Goal: Communication & Community: Answer question/provide support

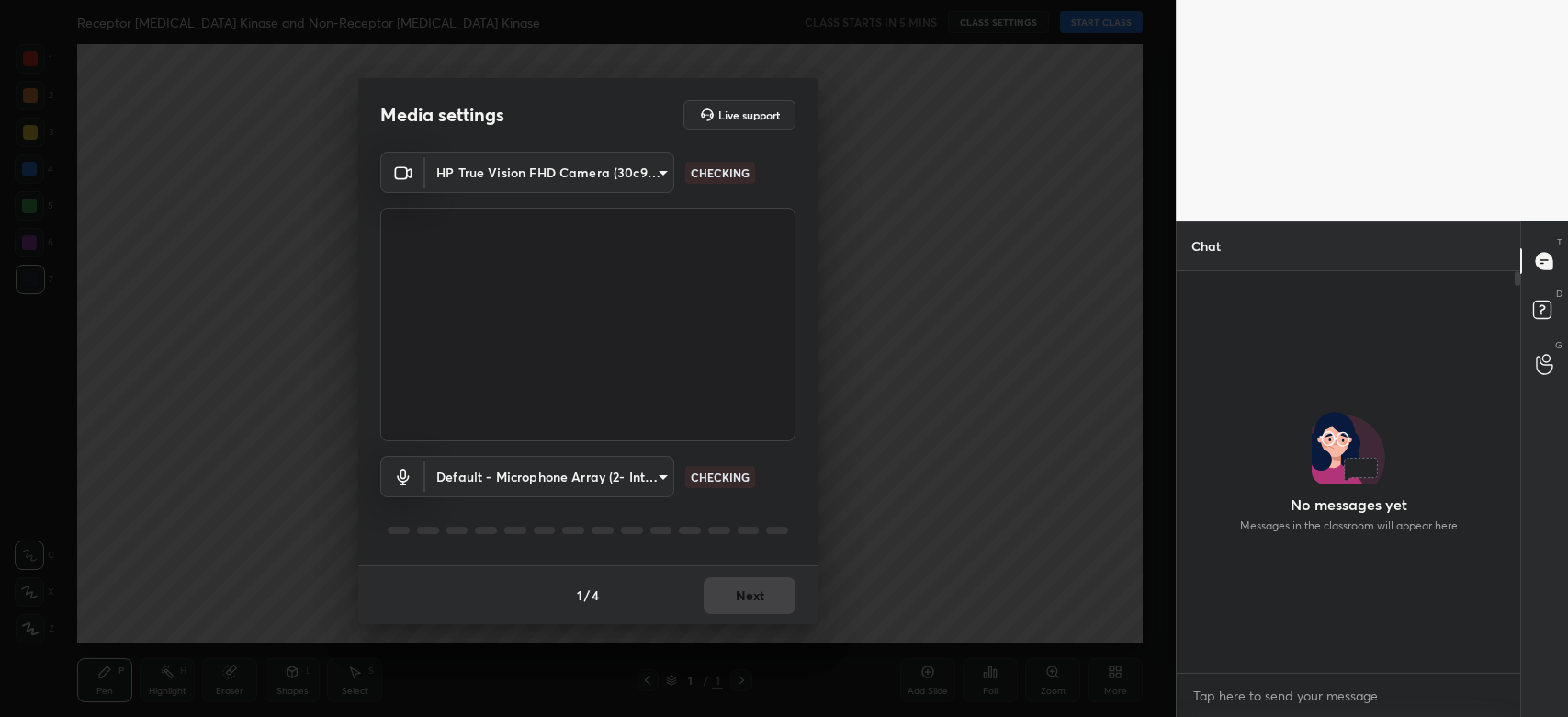
scroll to position [6, 6]
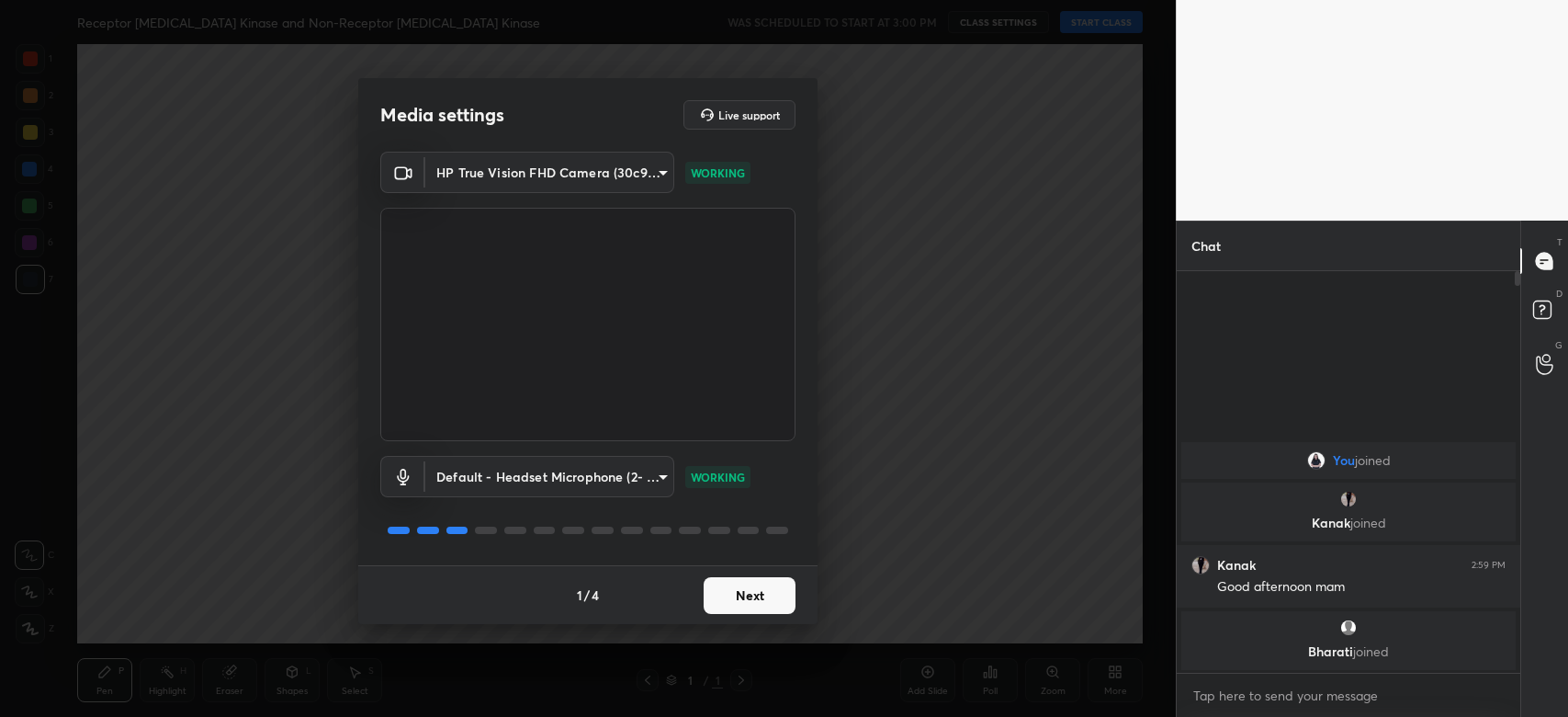
click at [769, 595] on button "Next" at bounding box center [749, 596] width 92 height 37
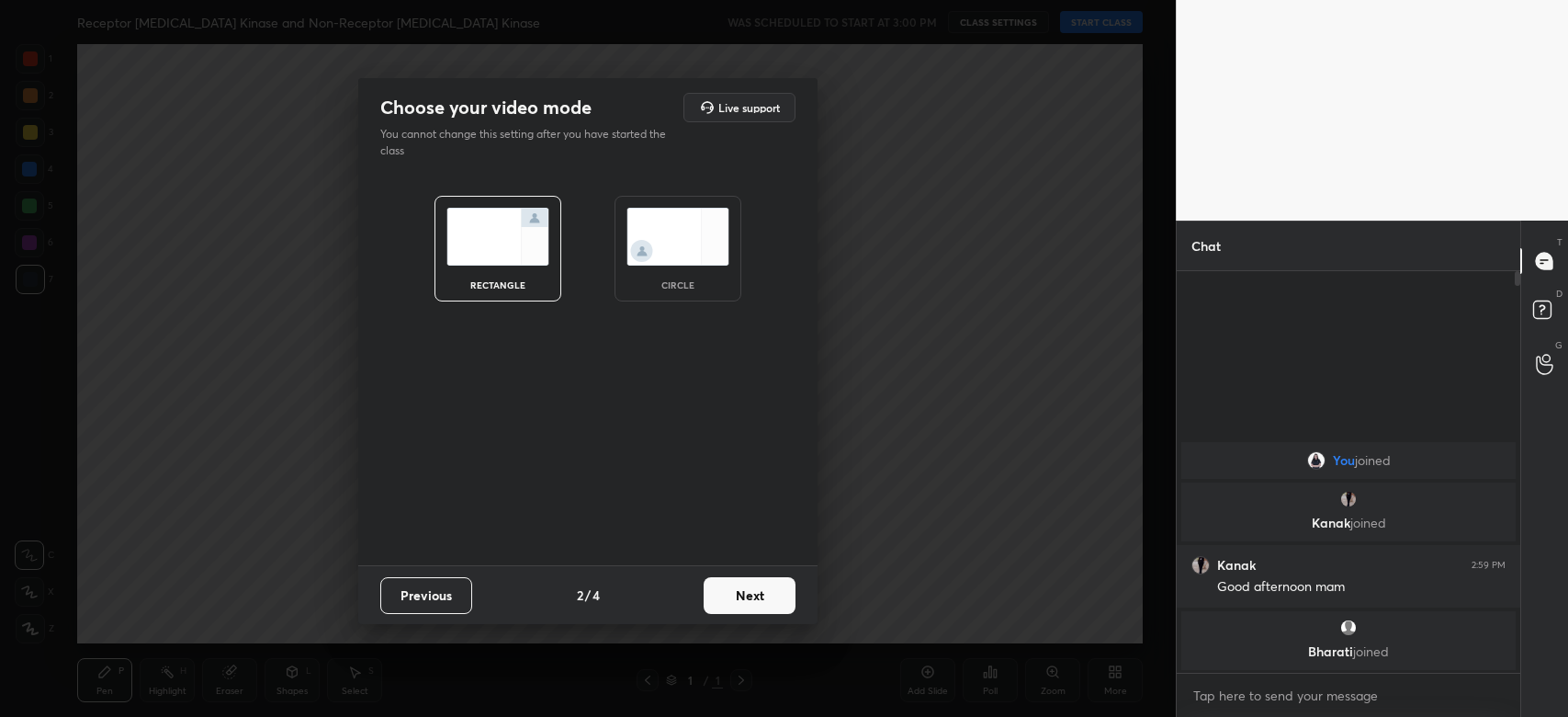
click at [764, 599] on button "Next" at bounding box center [749, 596] width 92 height 37
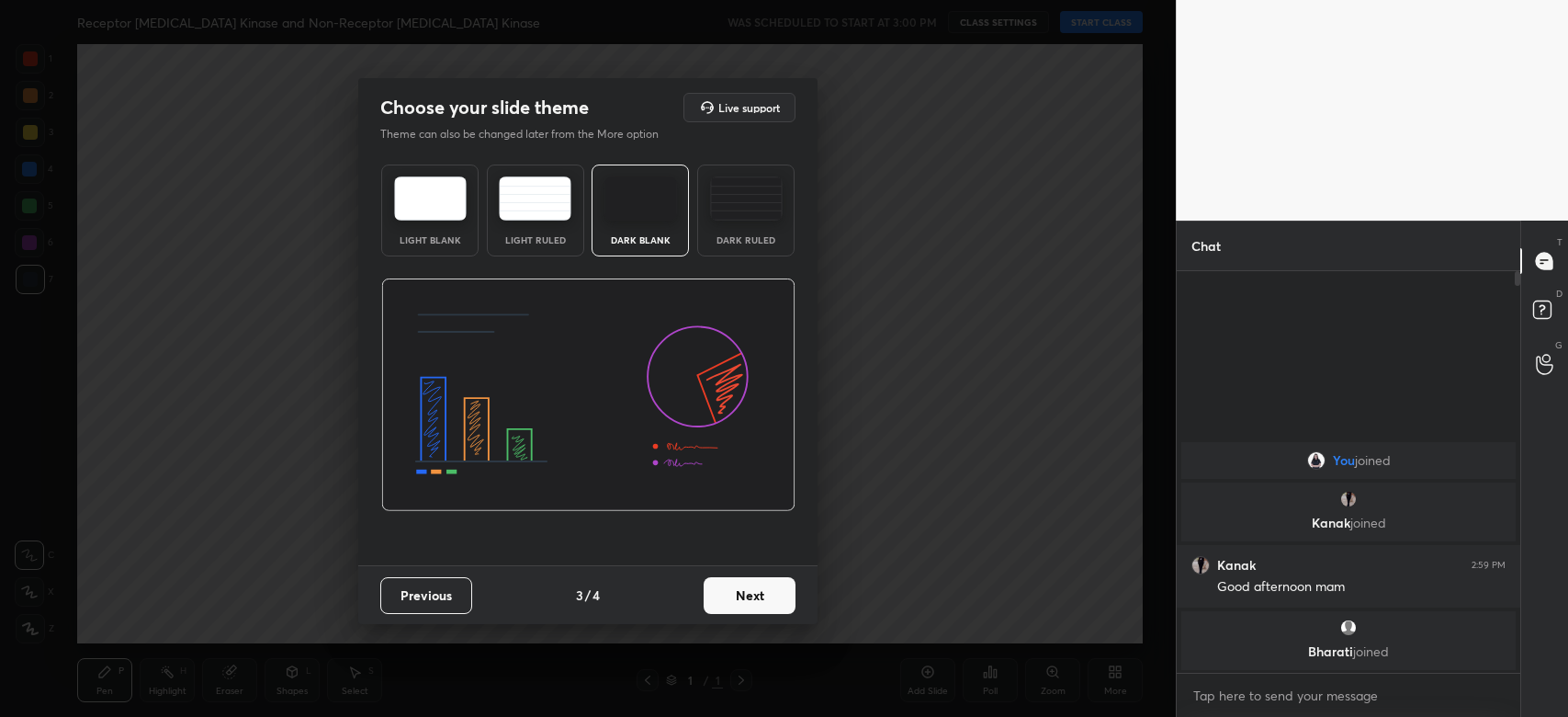
click at [762, 603] on button "Next" at bounding box center [749, 596] width 92 height 37
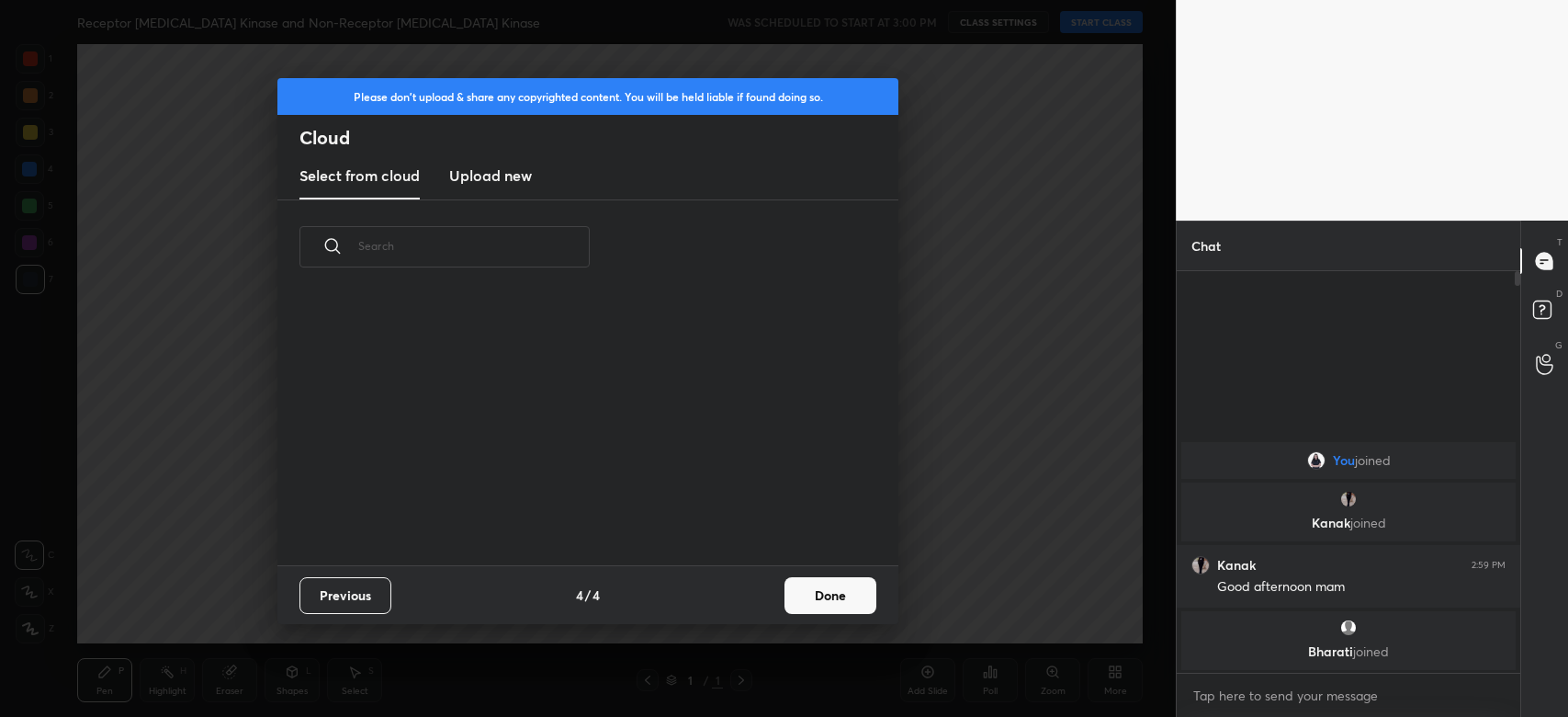
scroll to position [272, 589]
click at [823, 589] on button "Done" at bounding box center [829, 596] width 92 height 37
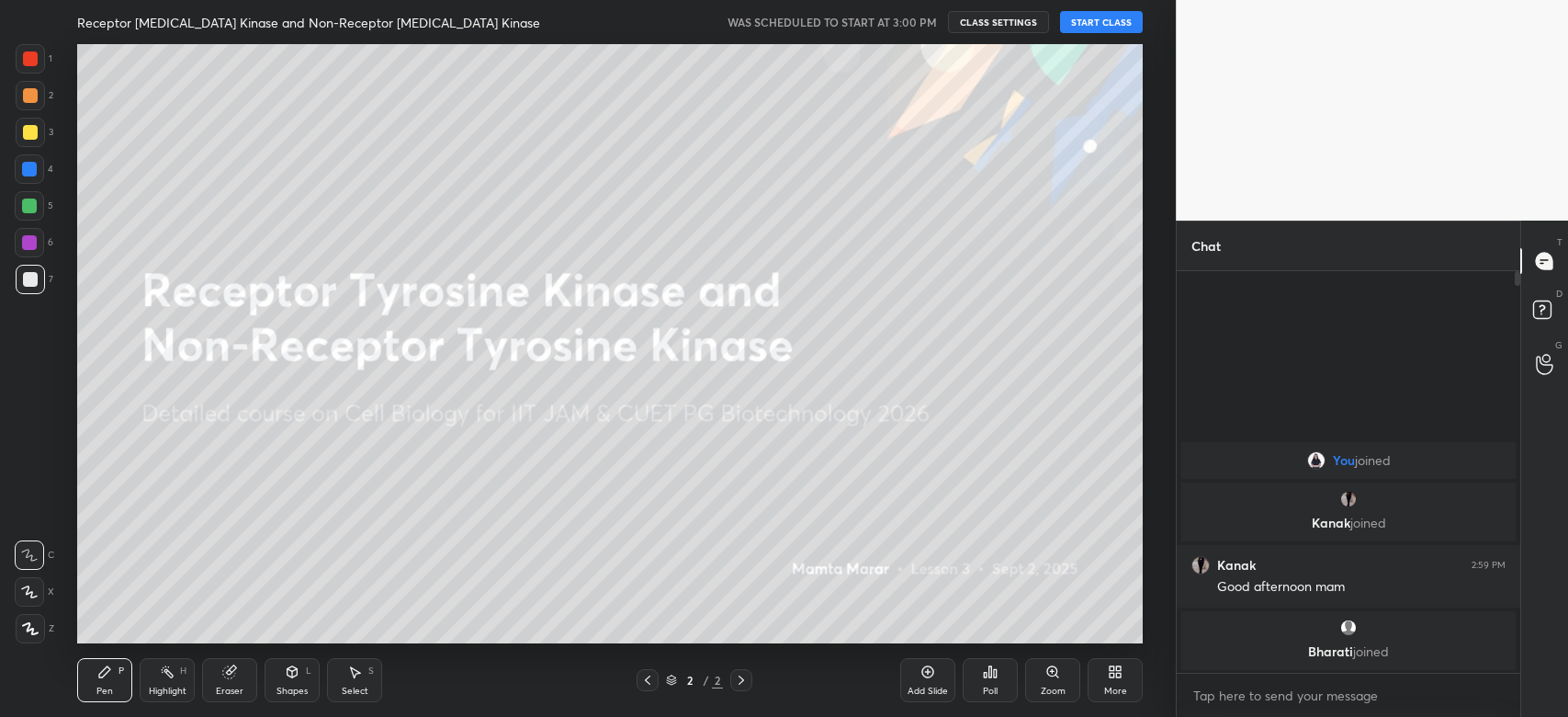
click at [1102, 22] on button "START CLASS" at bounding box center [1100, 22] width 82 height 22
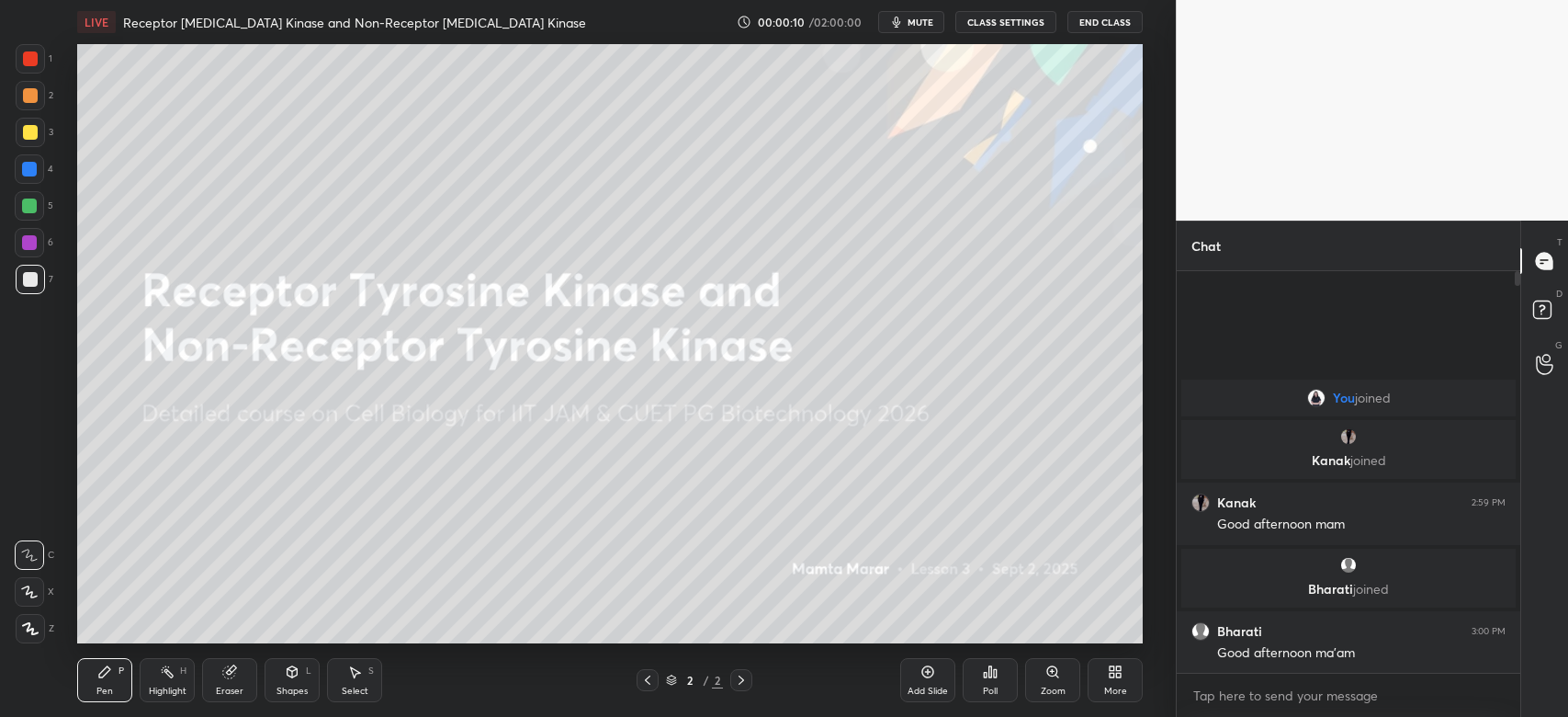
click at [1120, 684] on div "More" at bounding box center [1115, 680] width 55 height 44
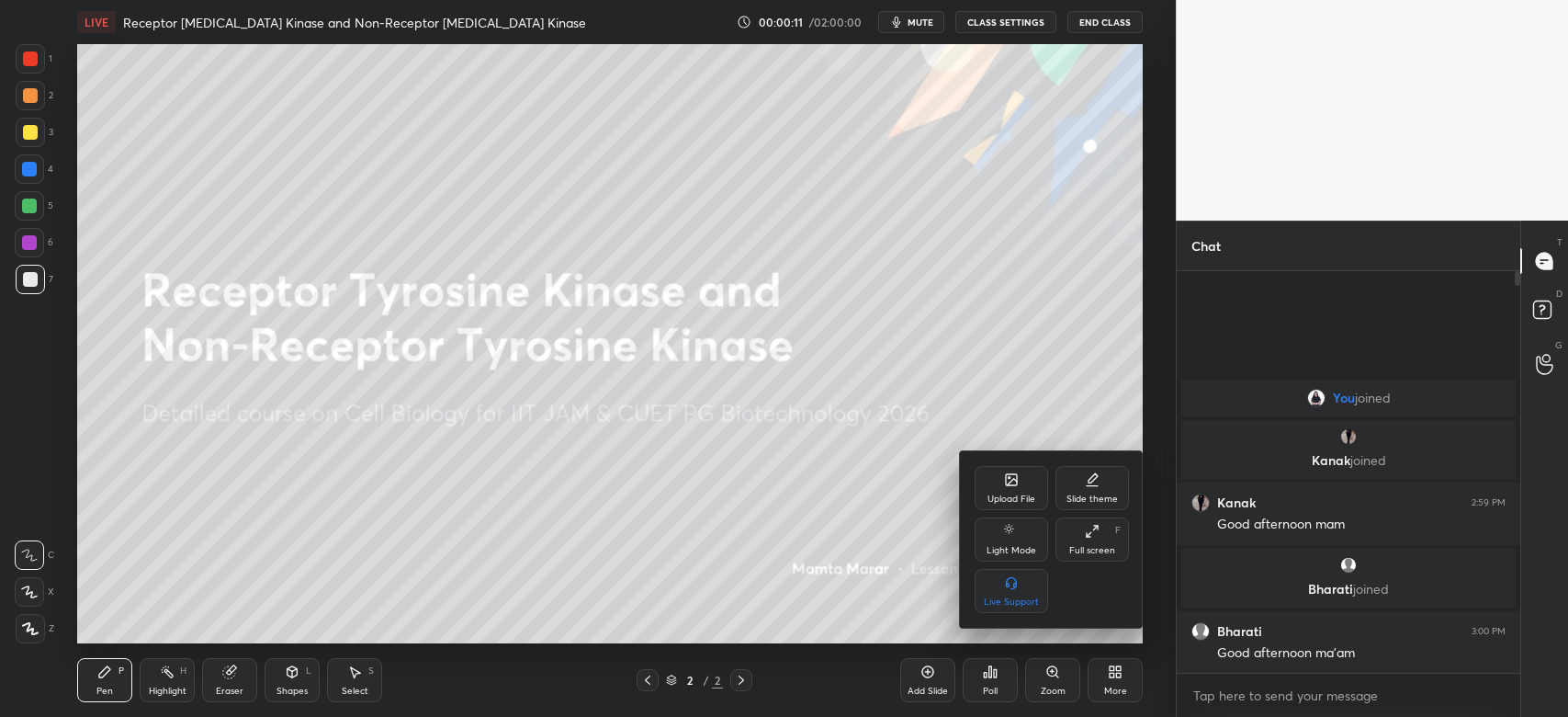
click at [1018, 494] on div "Upload File" at bounding box center [1011, 499] width 48 height 9
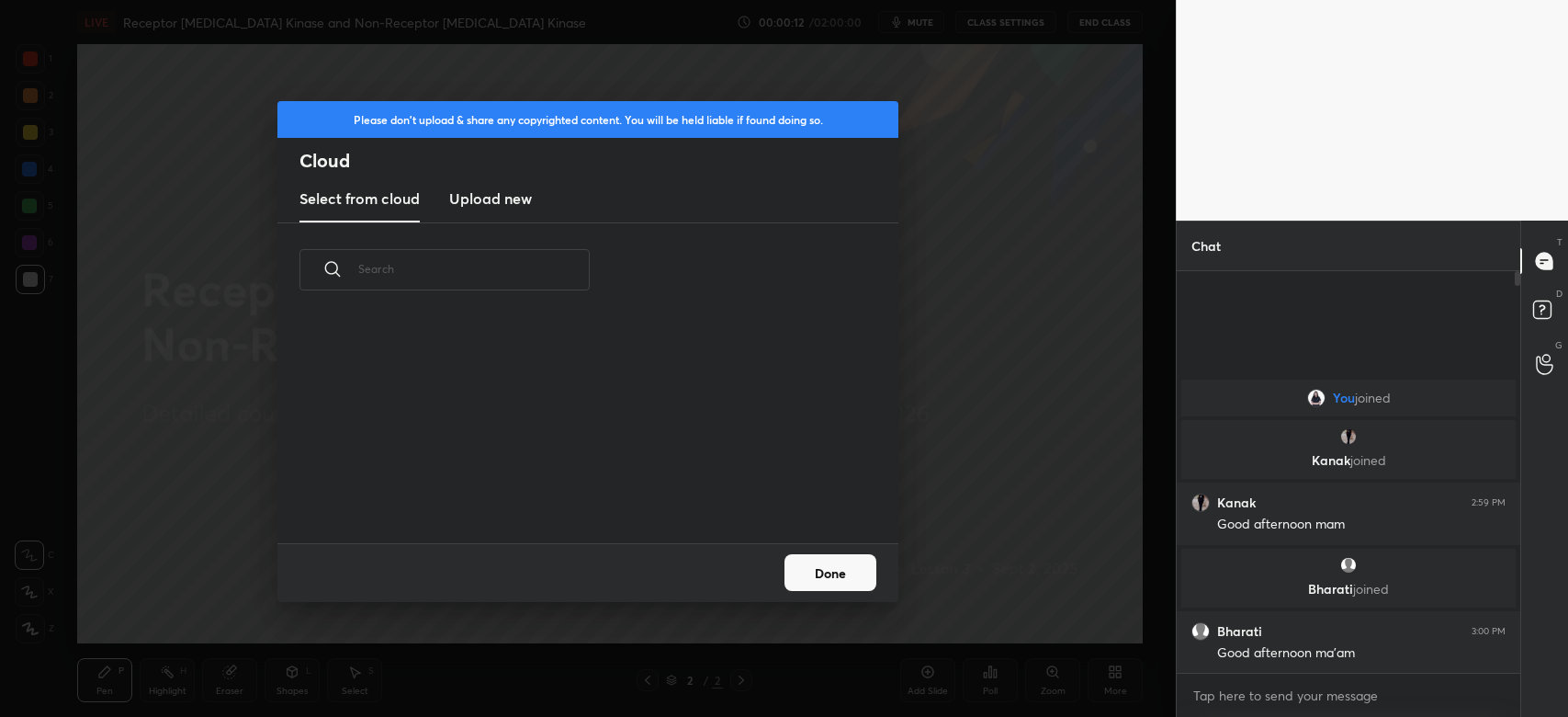
scroll to position [227, 589]
click at [503, 206] on h3 "Upload new" at bounding box center [490, 199] width 82 height 22
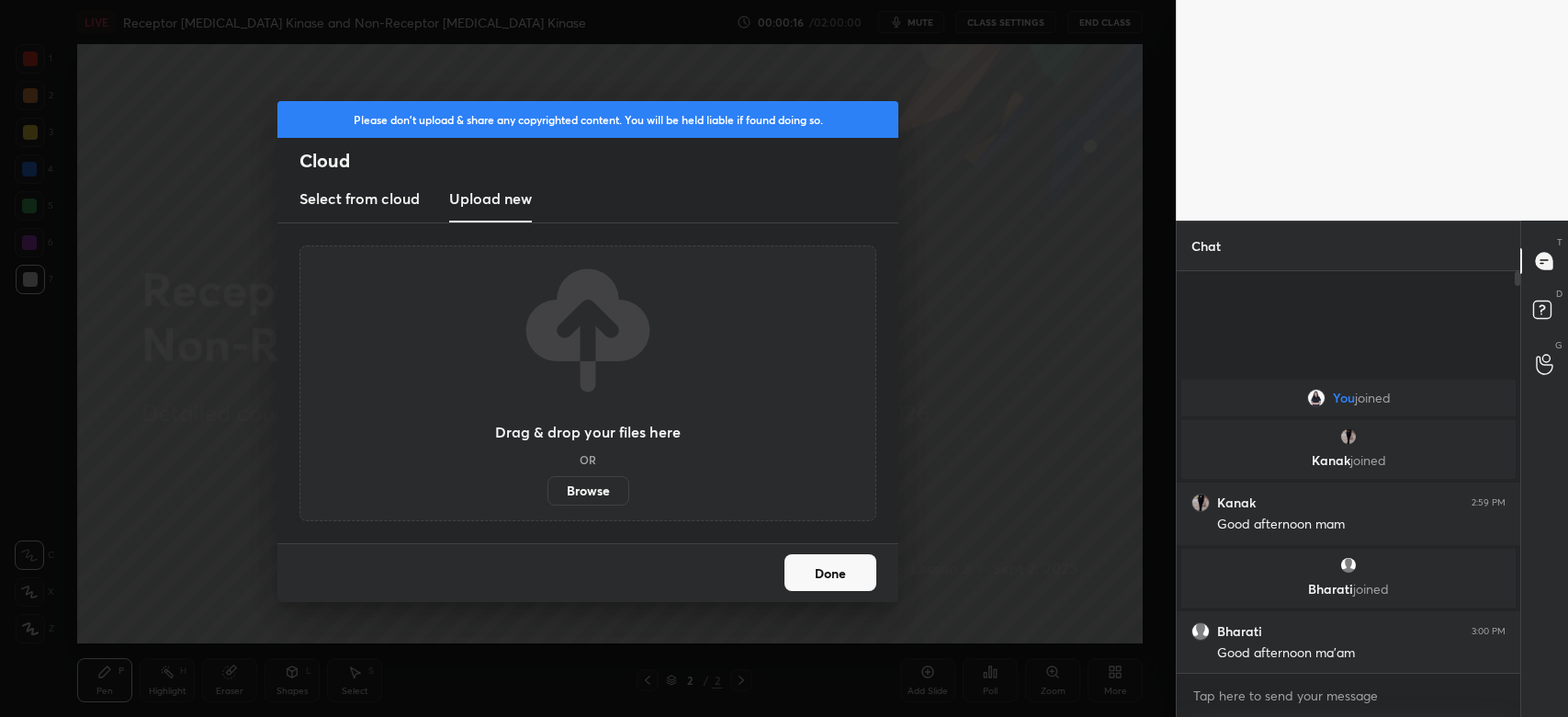
click at [582, 486] on label "Browse" at bounding box center [588, 491] width 81 height 30
click at [547, 486] on input "Browse" at bounding box center [547, 491] width 0 height 30
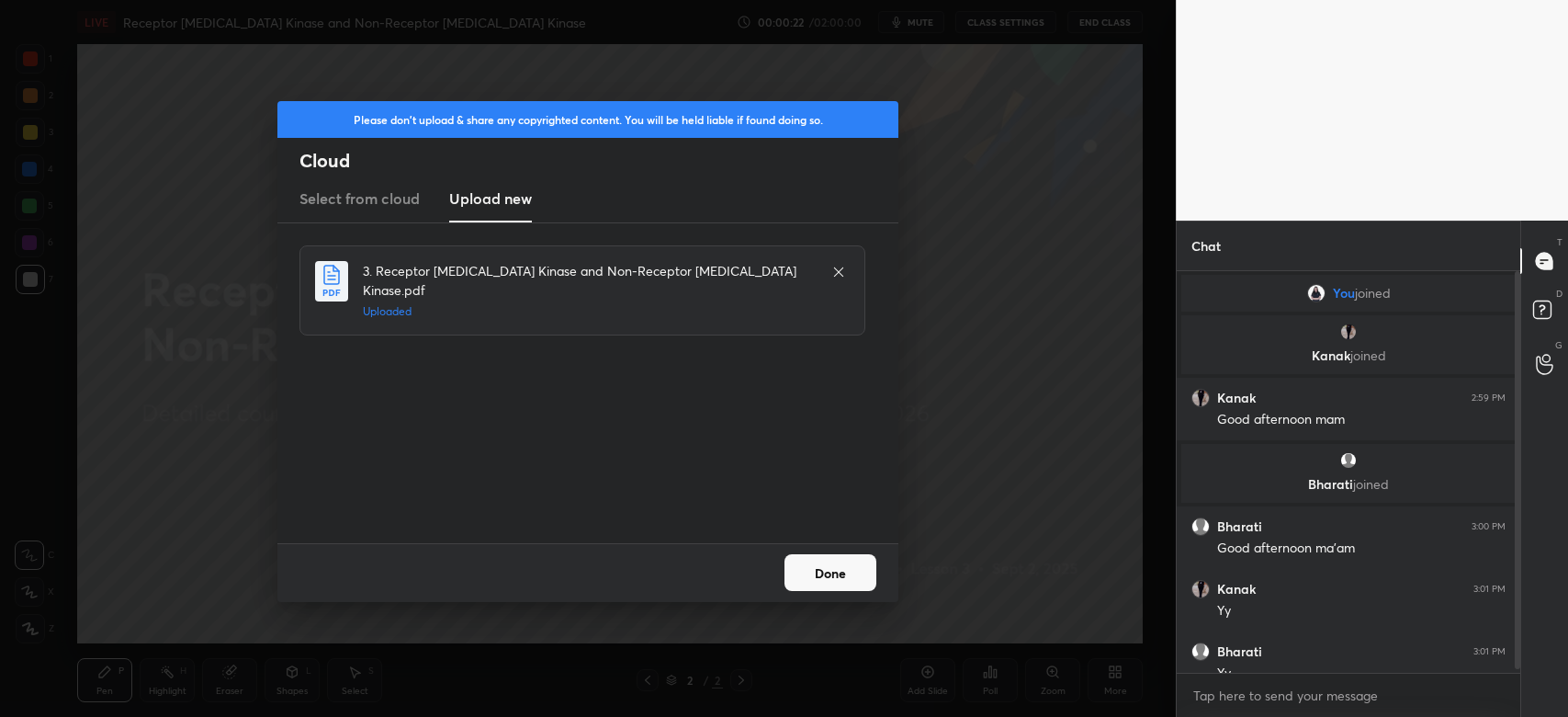
click at [834, 569] on button "Done" at bounding box center [829, 573] width 92 height 37
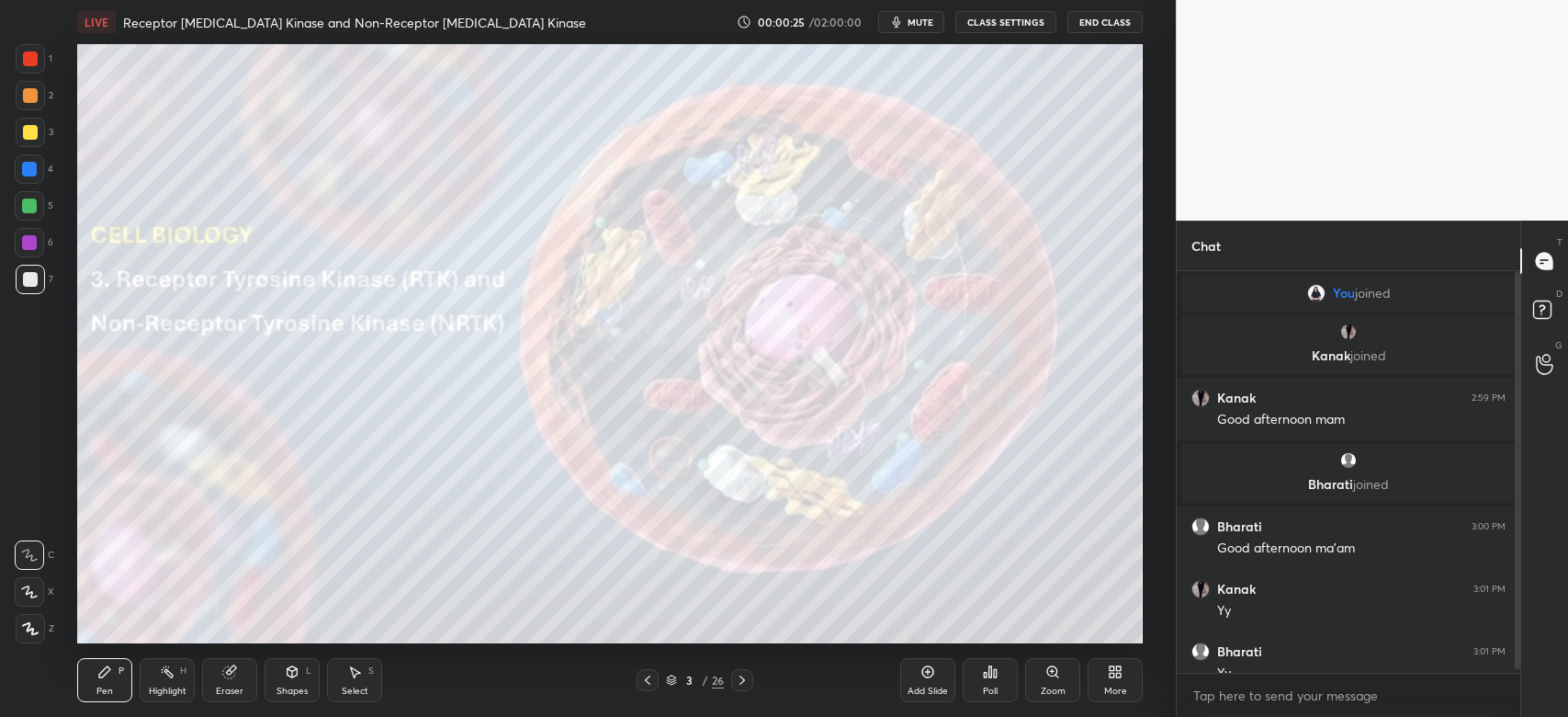
scroll to position [20, 0]
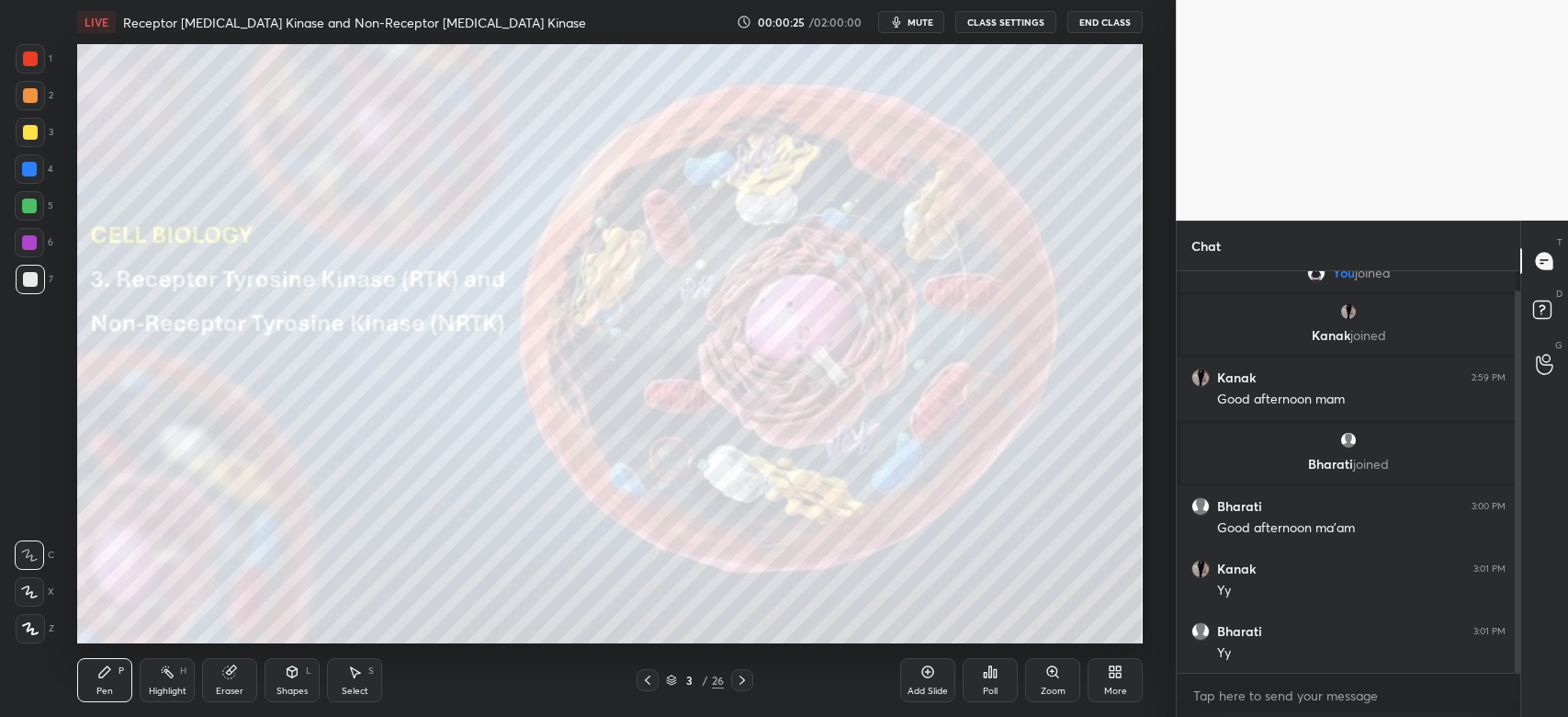
drag, startPoint x: 1517, startPoint y: 500, endPoint x: 1521, endPoint y: 571, distance: 71.1
click at [1521, 577] on div "Chat You joined [PERSON_NAME] joined Kanak 2:59 PM Good afternoon mam [PERSON_N…" at bounding box center [1372, 468] width 392 height 496
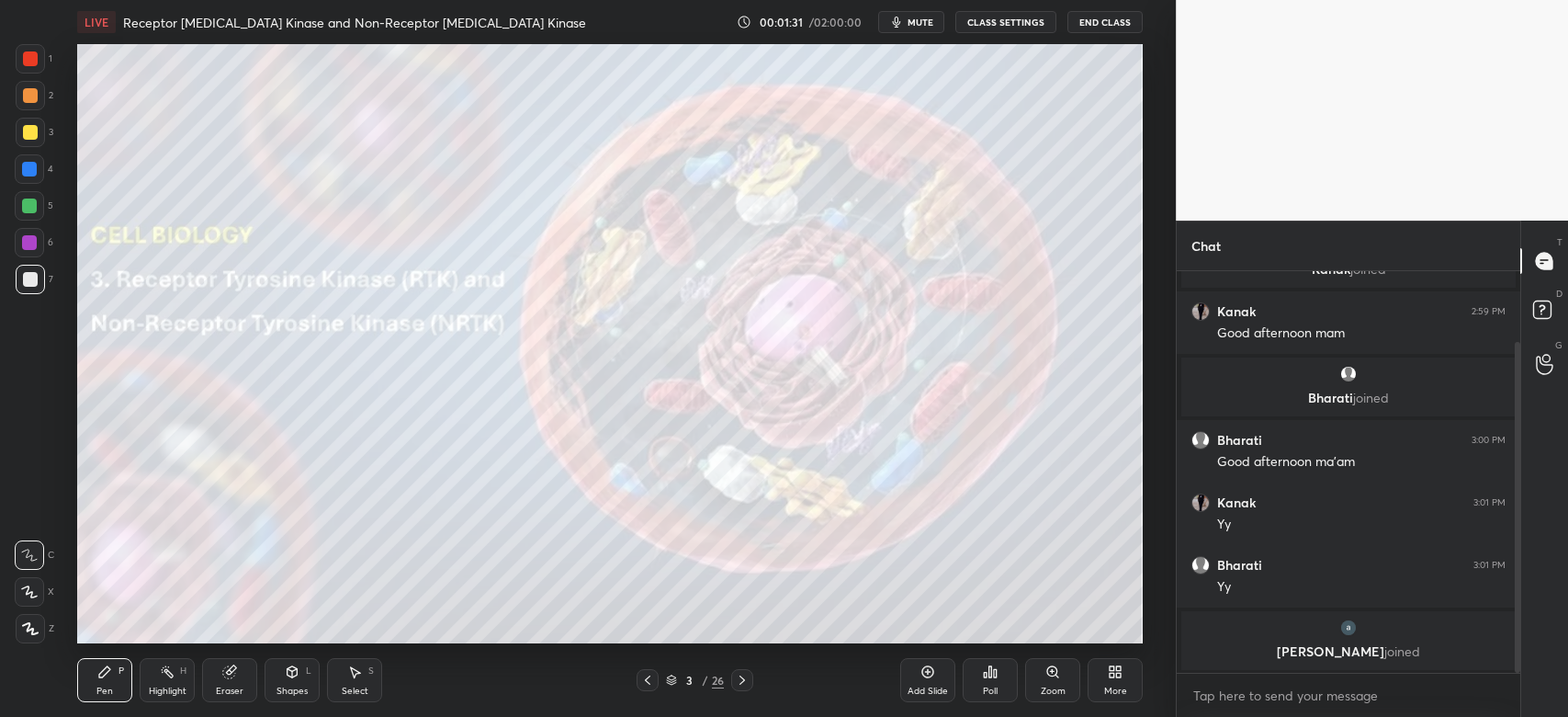
drag, startPoint x: 23, startPoint y: 144, endPoint x: 28, endPoint y: 136, distance: 9.4
click at [26, 140] on div at bounding box center [31, 132] width 30 height 30
click at [745, 686] on icon at bounding box center [742, 680] width 15 height 15
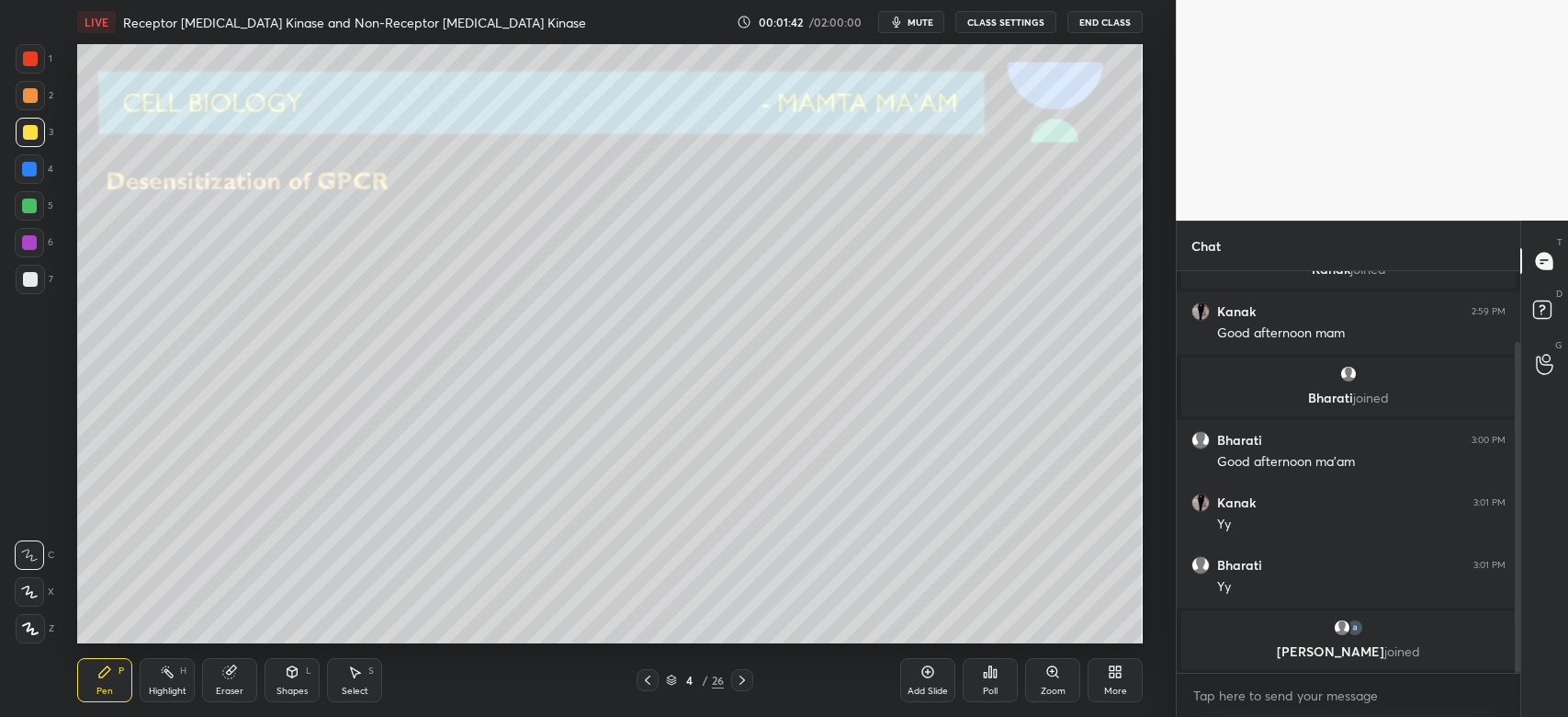
click at [33, 290] on div at bounding box center [31, 279] width 30 height 30
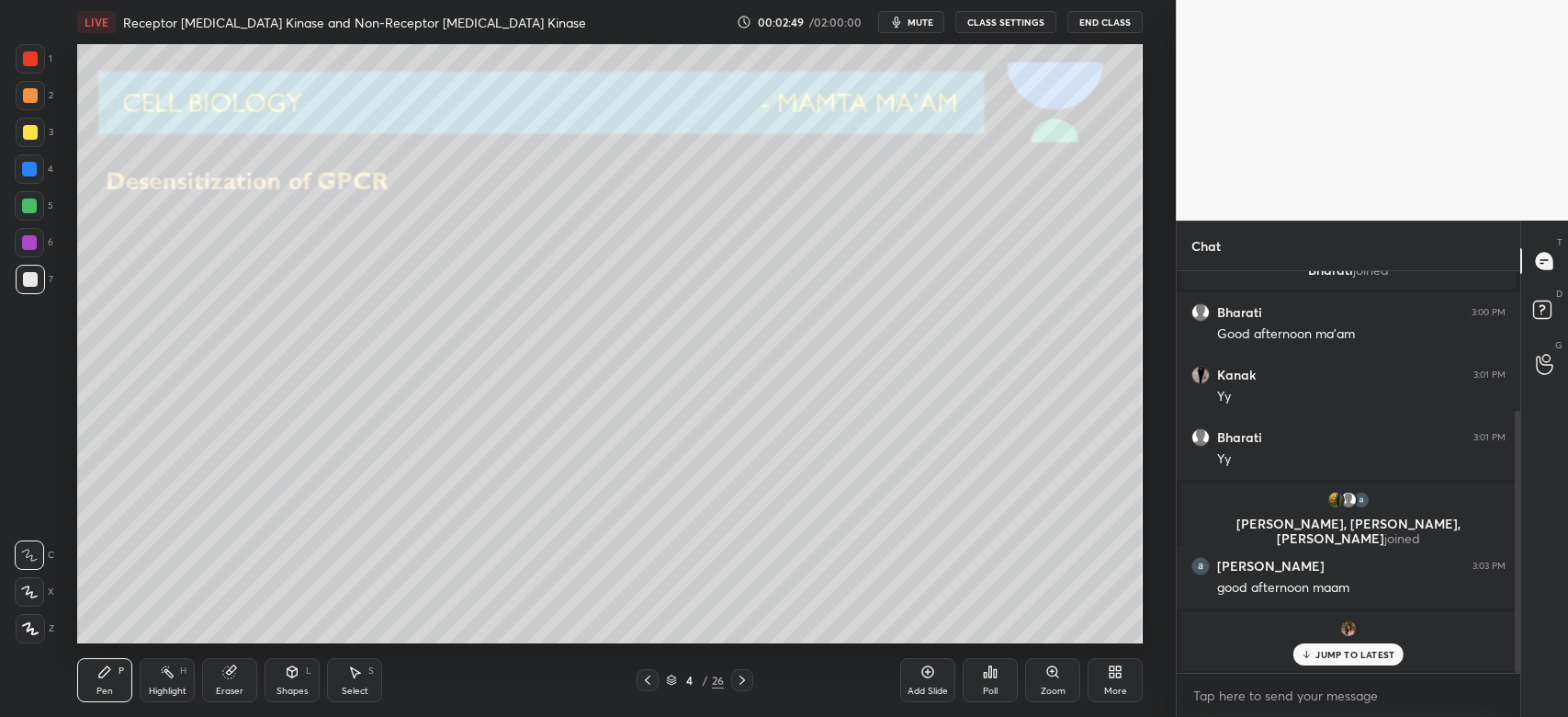
scroll to position [278, 0]
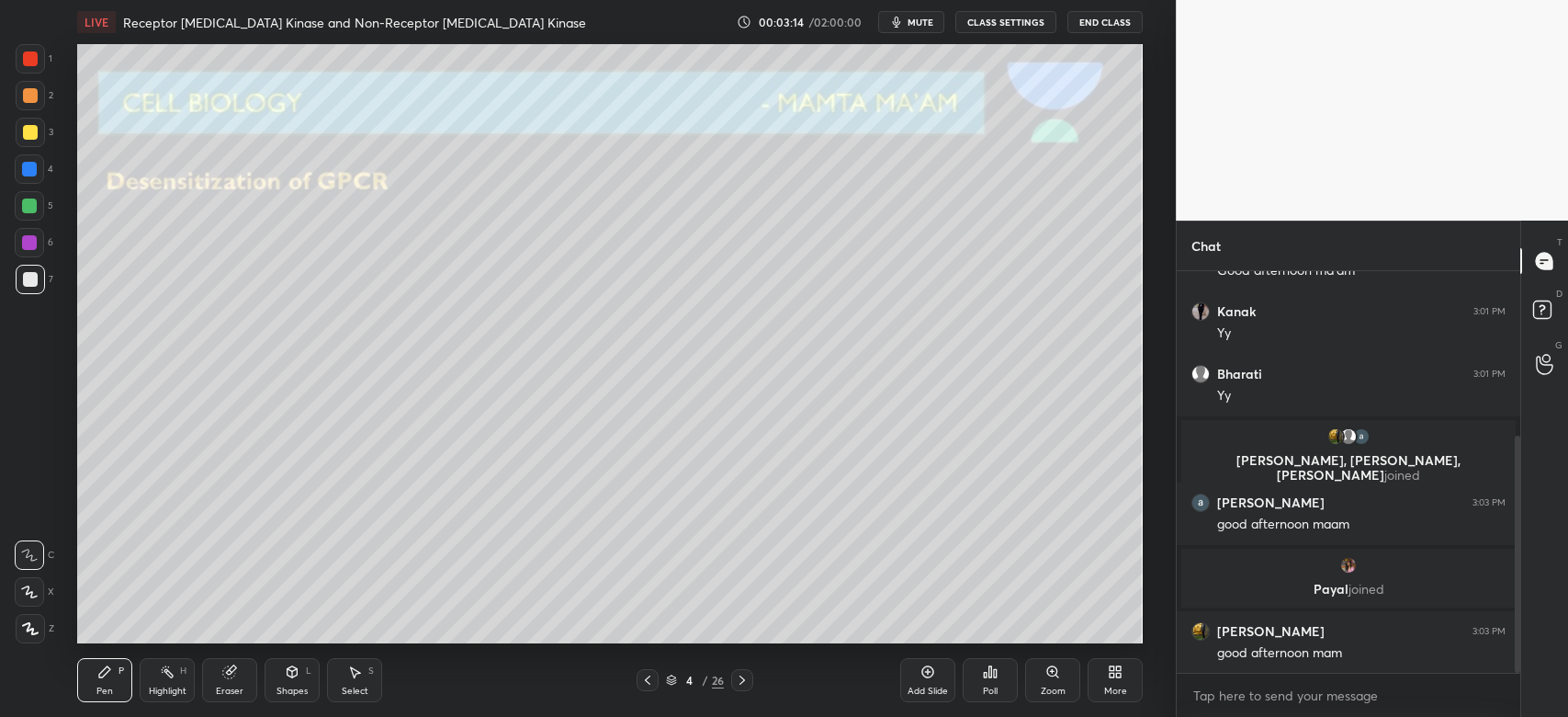
click at [32, 279] on div at bounding box center [31, 279] width 15 height 15
click at [44, 133] on div "3" at bounding box center [34, 132] width 38 height 30
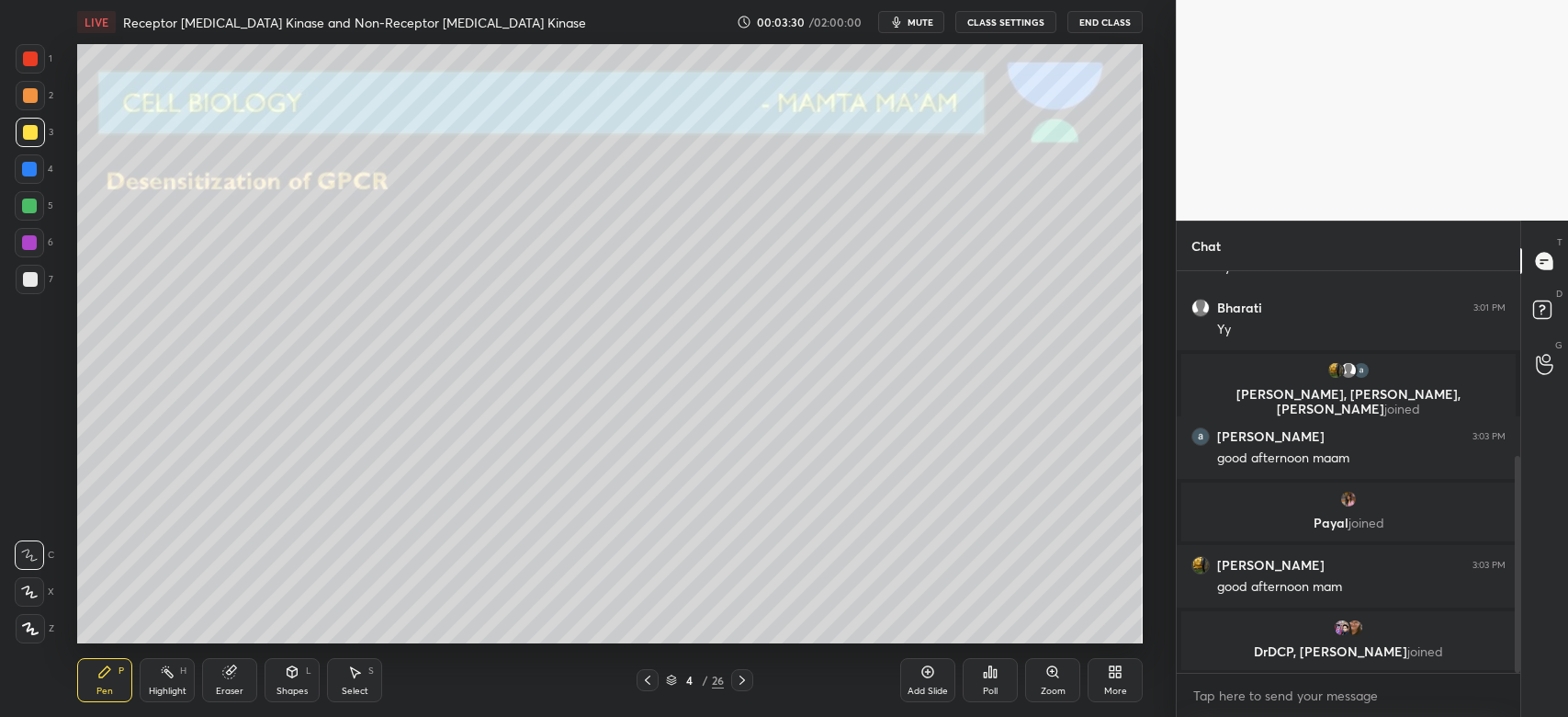
click at [31, 279] on div at bounding box center [31, 279] width 15 height 15
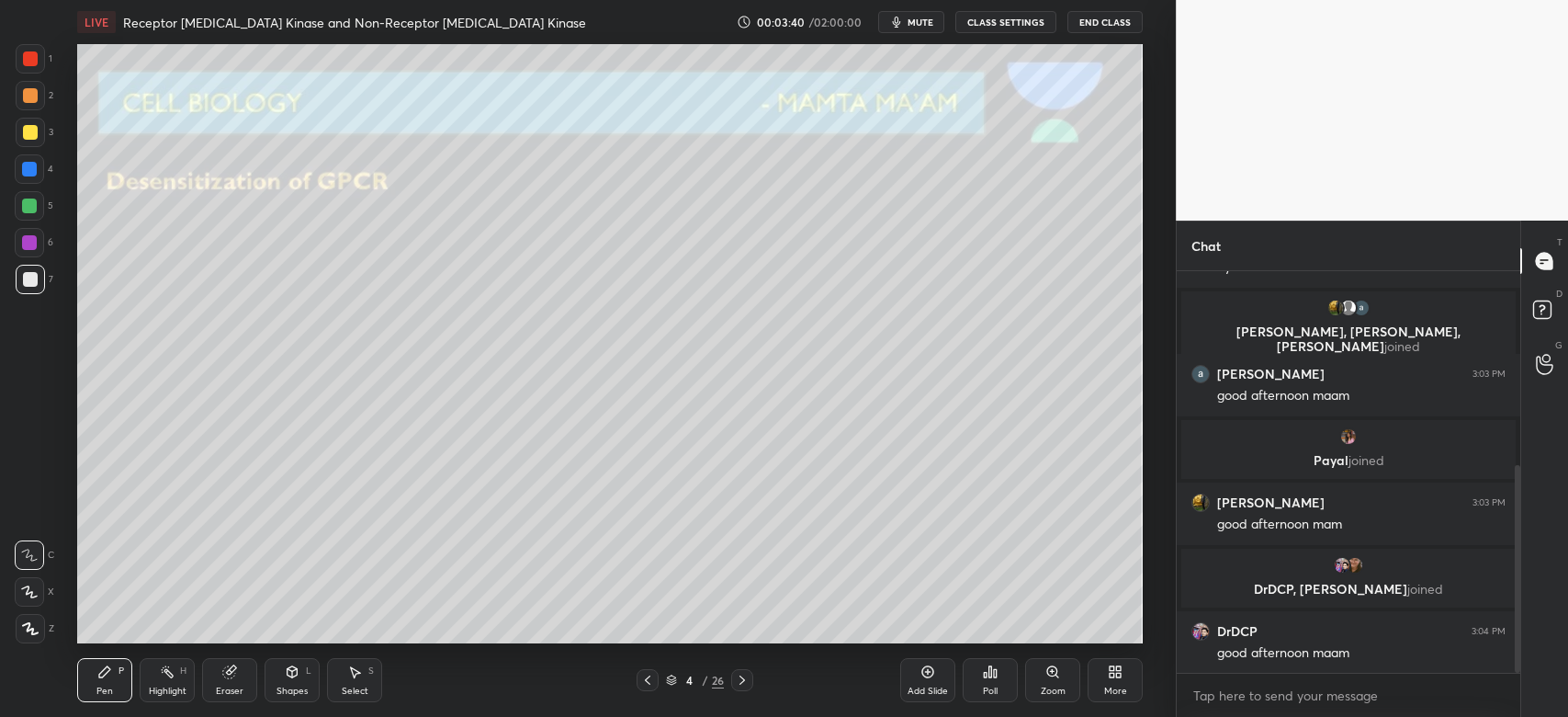
scroll to position [437, 0]
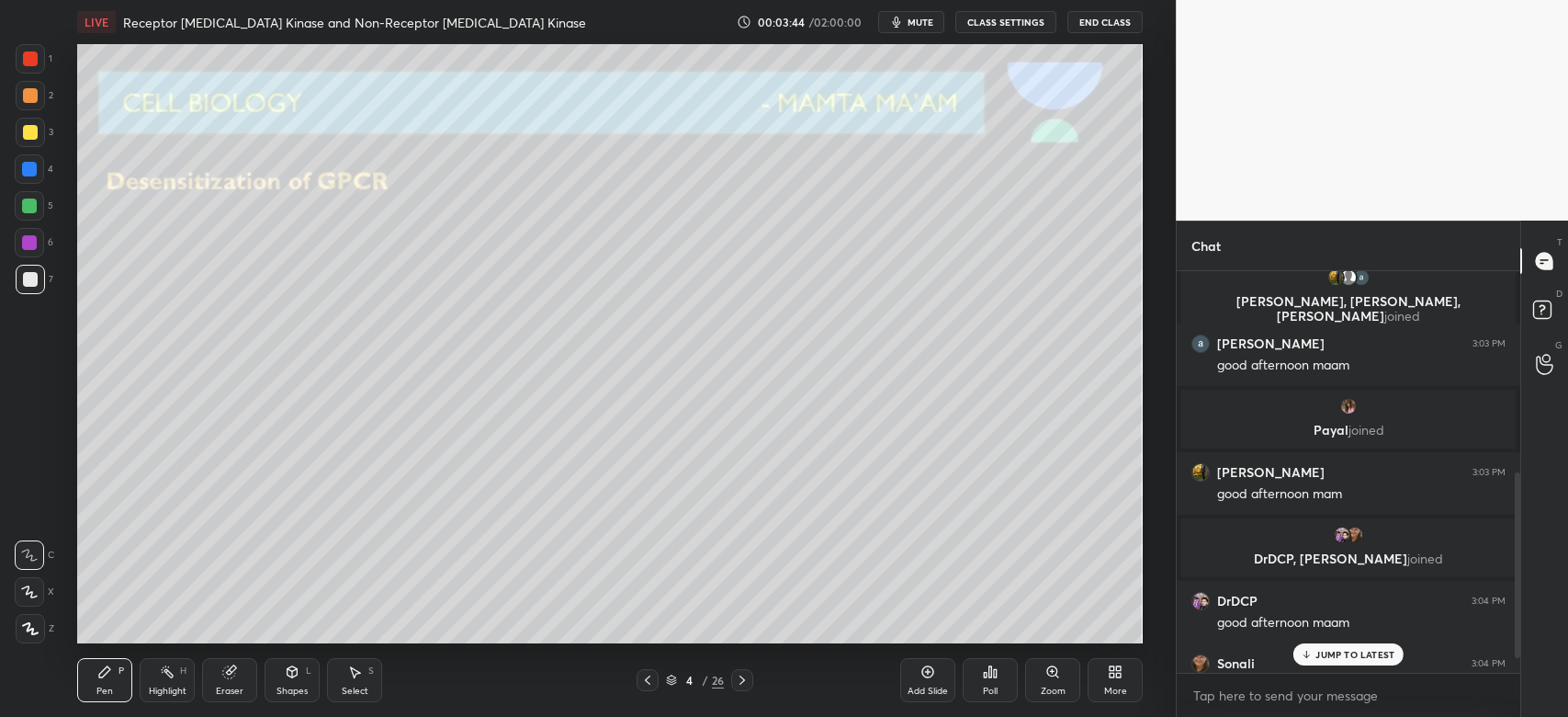
click at [1354, 659] on p "JUMP TO LATEST" at bounding box center [1354, 654] width 79 height 11
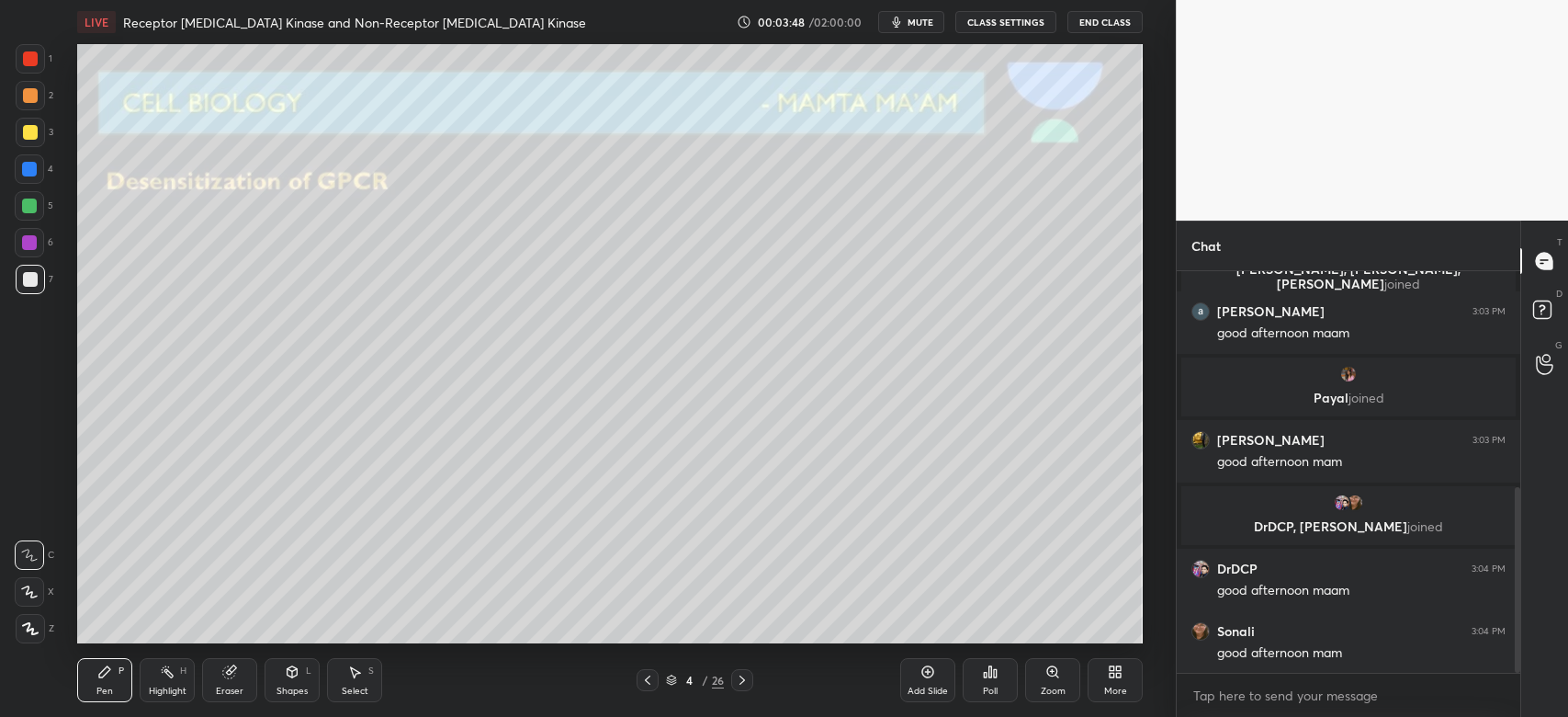
click at [35, 278] on div at bounding box center [31, 279] width 15 height 15
click at [34, 142] on div at bounding box center [31, 132] width 30 height 30
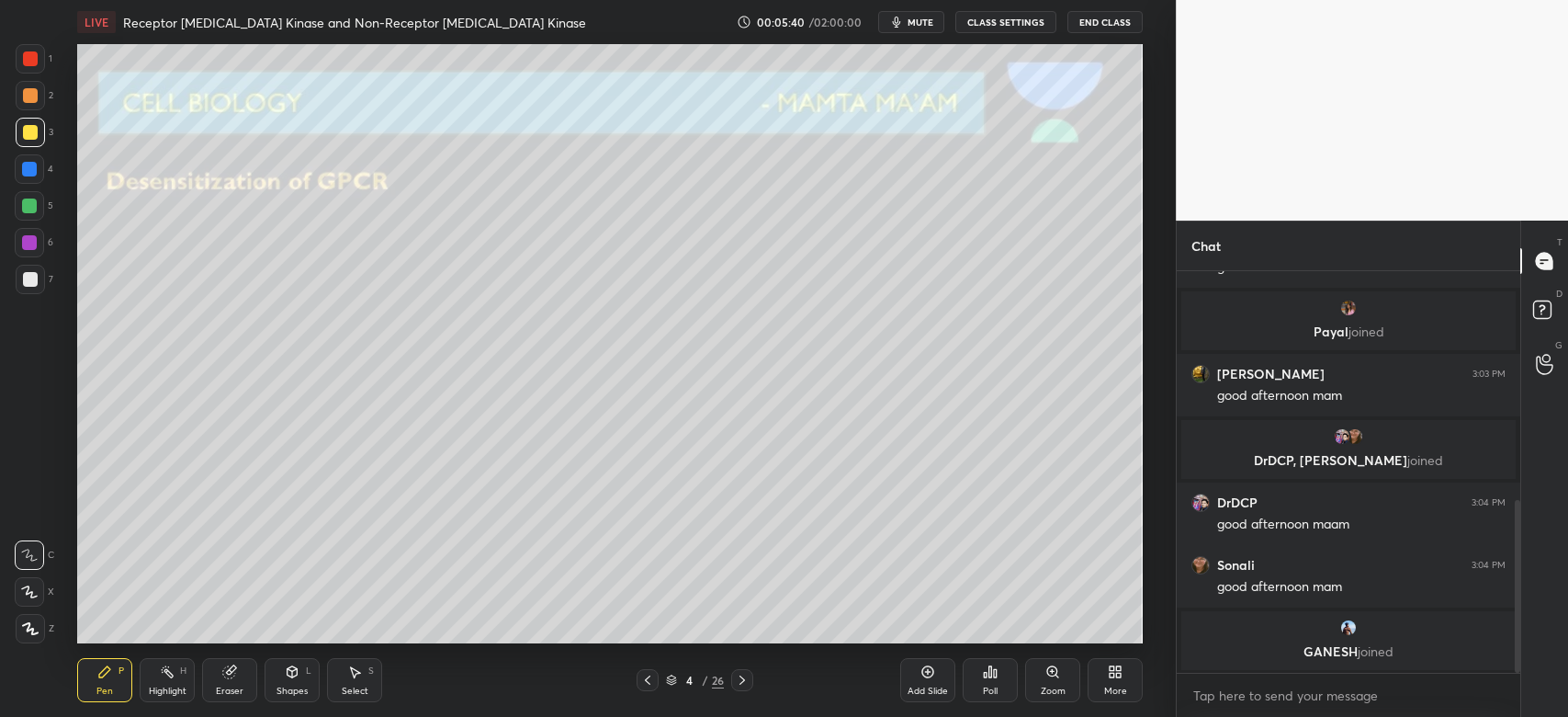
click at [223, 687] on div "Eraser" at bounding box center [229, 691] width 28 height 9
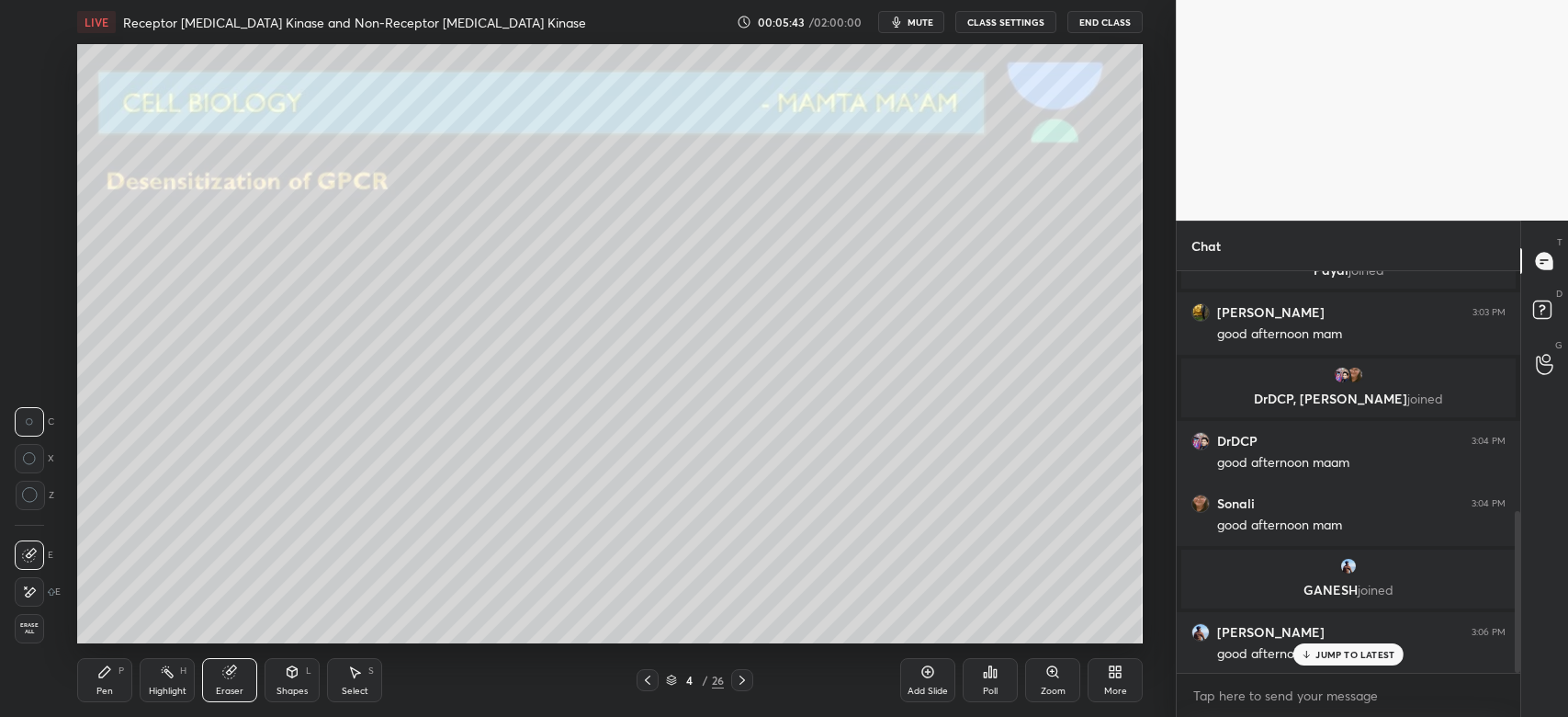
drag, startPoint x: 110, startPoint y: 658, endPoint x: 123, endPoint y: 685, distance: 30.0
click at [111, 661] on div "Pen P" at bounding box center [104, 680] width 55 height 44
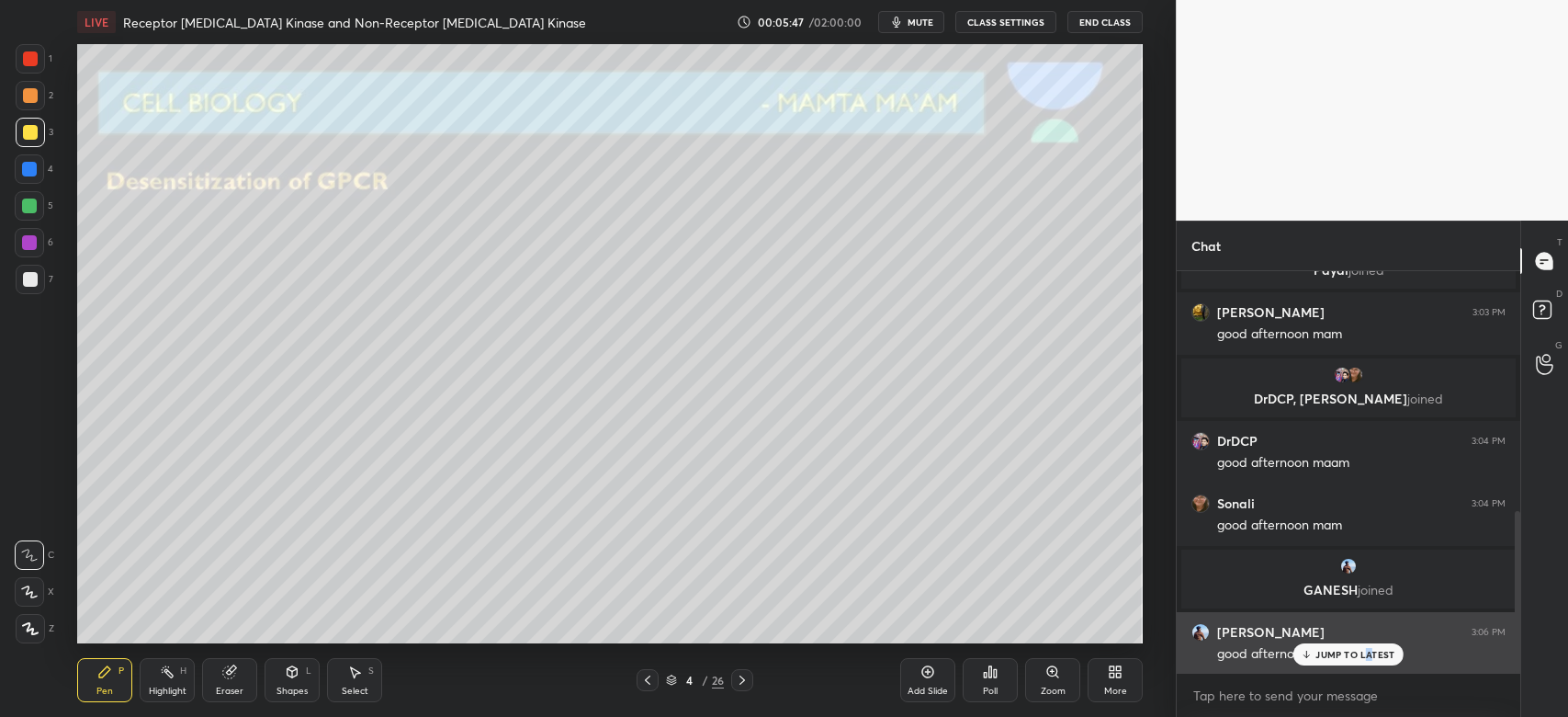
click at [1367, 658] on p "JUMP TO LATEST" at bounding box center [1354, 654] width 79 height 11
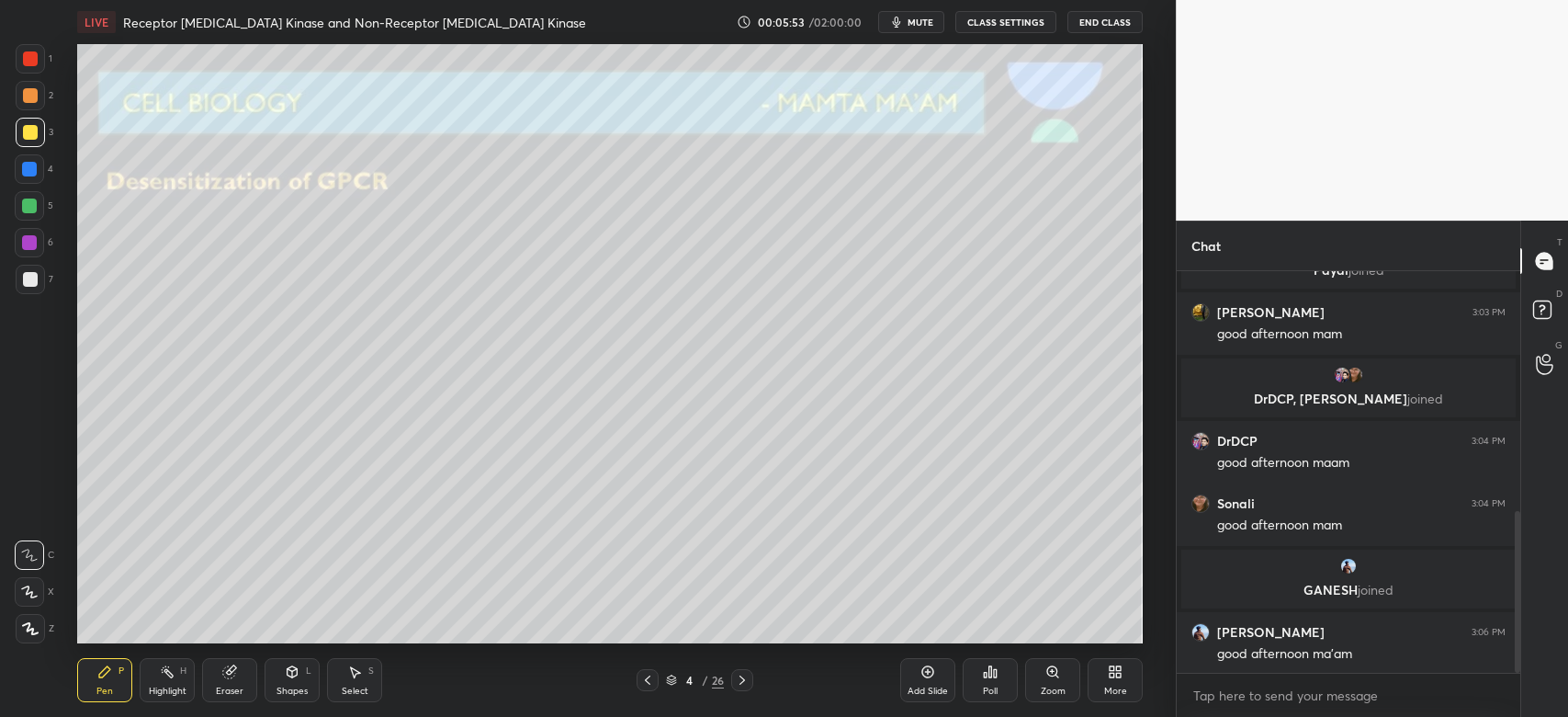
click at [740, 687] on icon at bounding box center [742, 680] width 15 height 15
click at [41, 130] on div at bounding box center [31, 132] width 30 height 30
click at [29, 283] on div at bounding box center [31, 279] width 15 height 15
click at [742, 686] on icon at bounding box center [742, 680] width 15 height 15
click at [36, 139] on div at bounding box center [31, 132] width 30 height 30
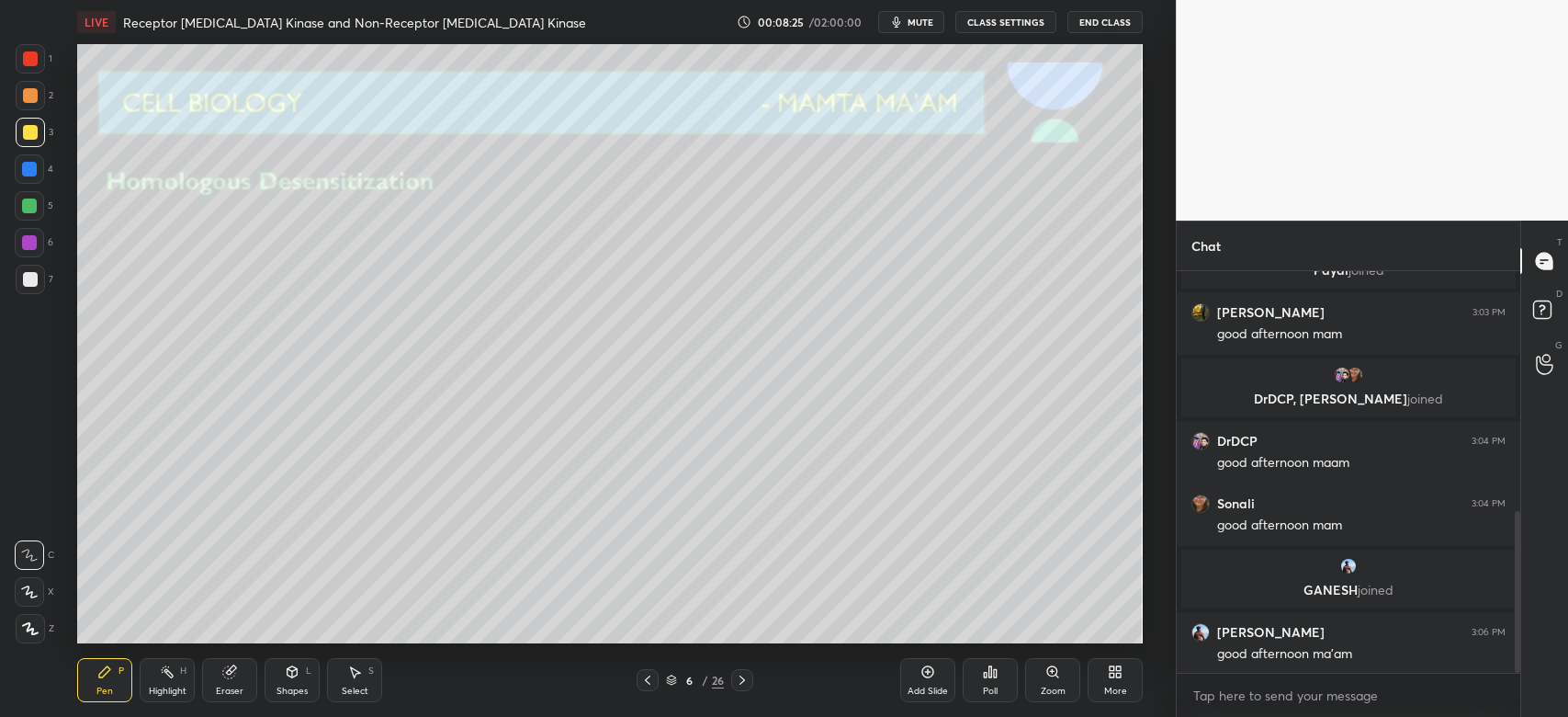
click at [24, 282] on div at bounding box center [31, 279] width 15 height 15
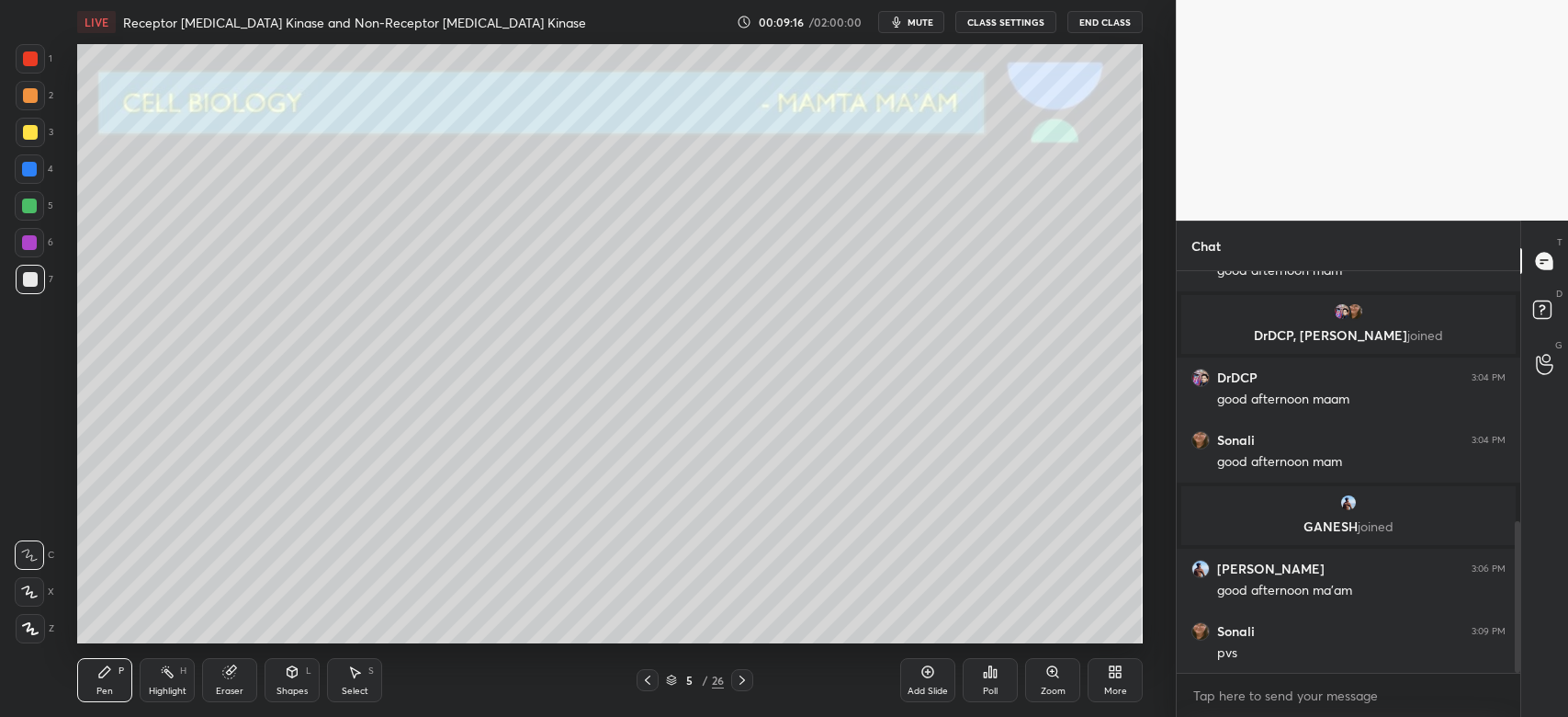
click at [750, 678] on div at bounding box center [742, 680] width 22 height 22
click at [743, 685] on icon at bounding box center [742, 680] width 15 height 15
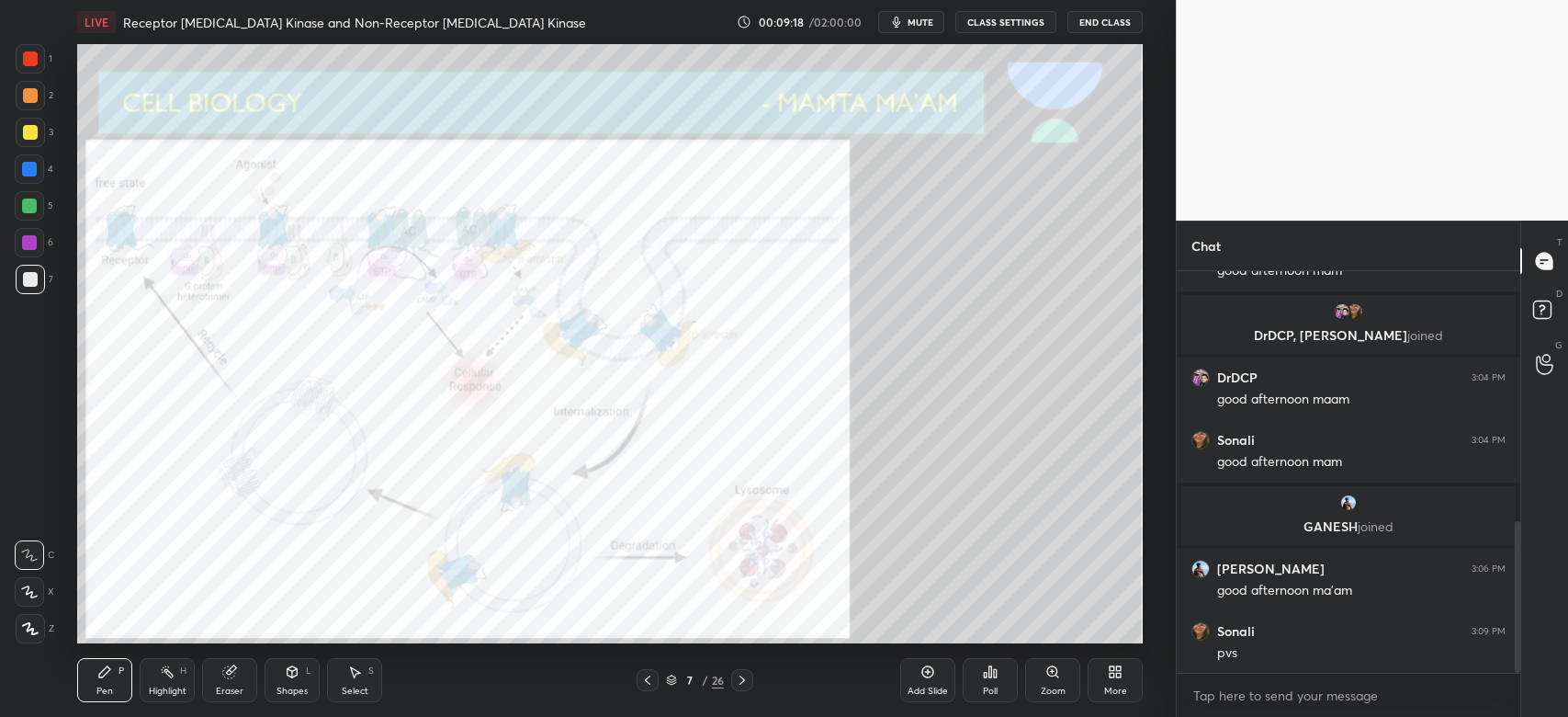
click at [634, 678] on div "7 / 26" at bounding box center [694, 680] width 411 height 22
click at [646, 677] on icon at bounding box center [647, 680] width 15 height 15
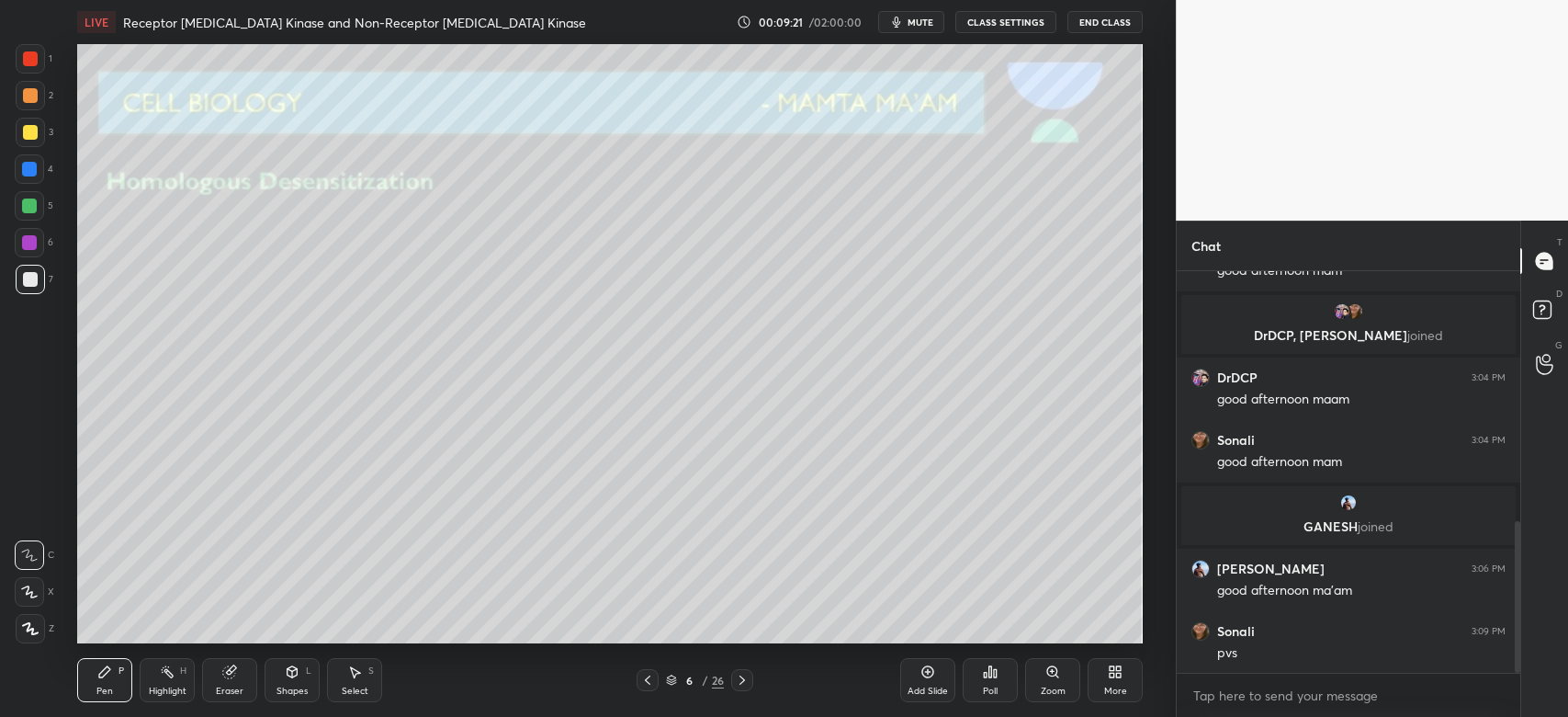
click at [925, 678] on icon at bounding box center [927, 672] width 15 height 15
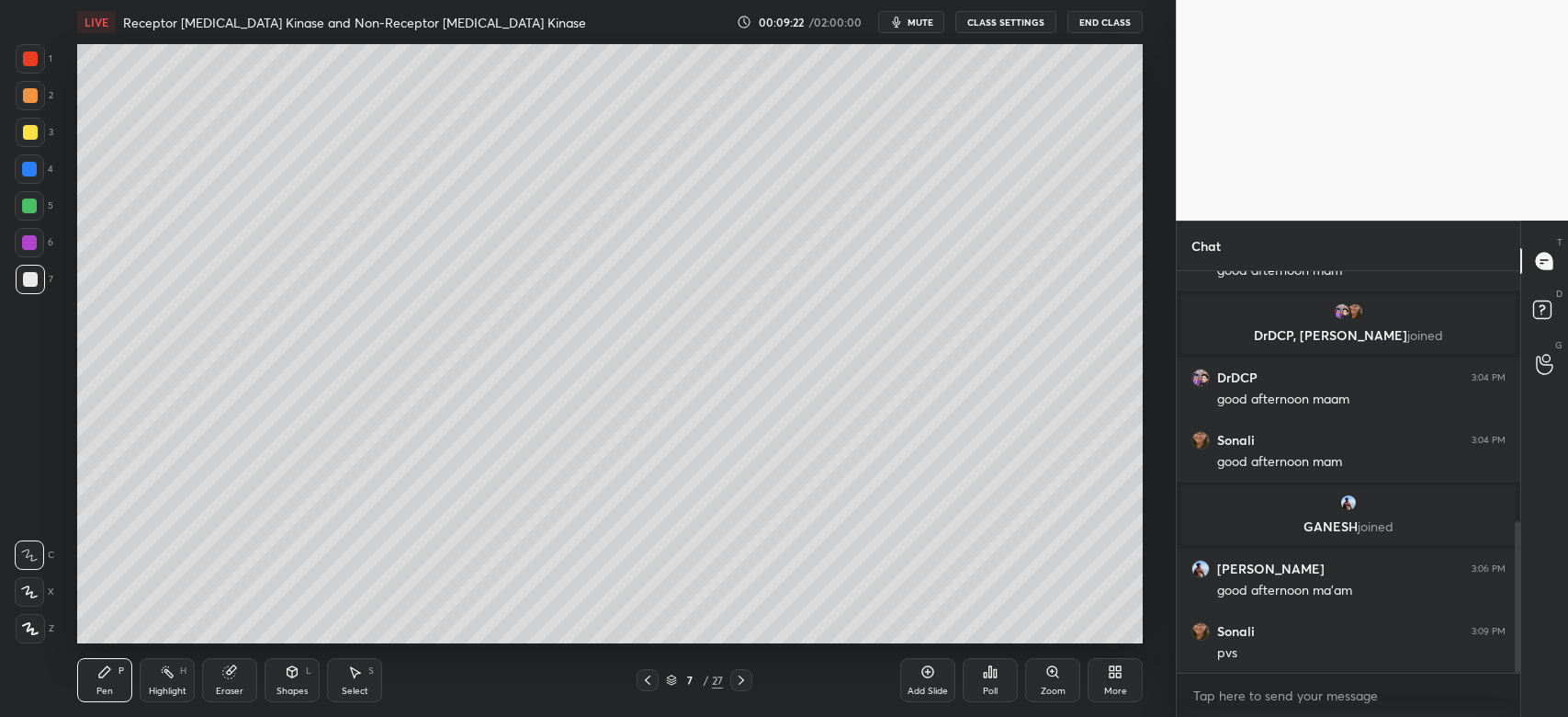
click at [25, 140] on div at bounding box center [31, 132] width 30 height 30
drag, startPoint x: 37, startPoint y: 279, endPoint x: 37, endPoint y: 290, distance: 11.0
click at [36, 281] on div at bounding box center [31, 279] width 15 height 15
click at [296, 662] on div "Shapes L" at bounding box center [292, 680] width 55 height 44
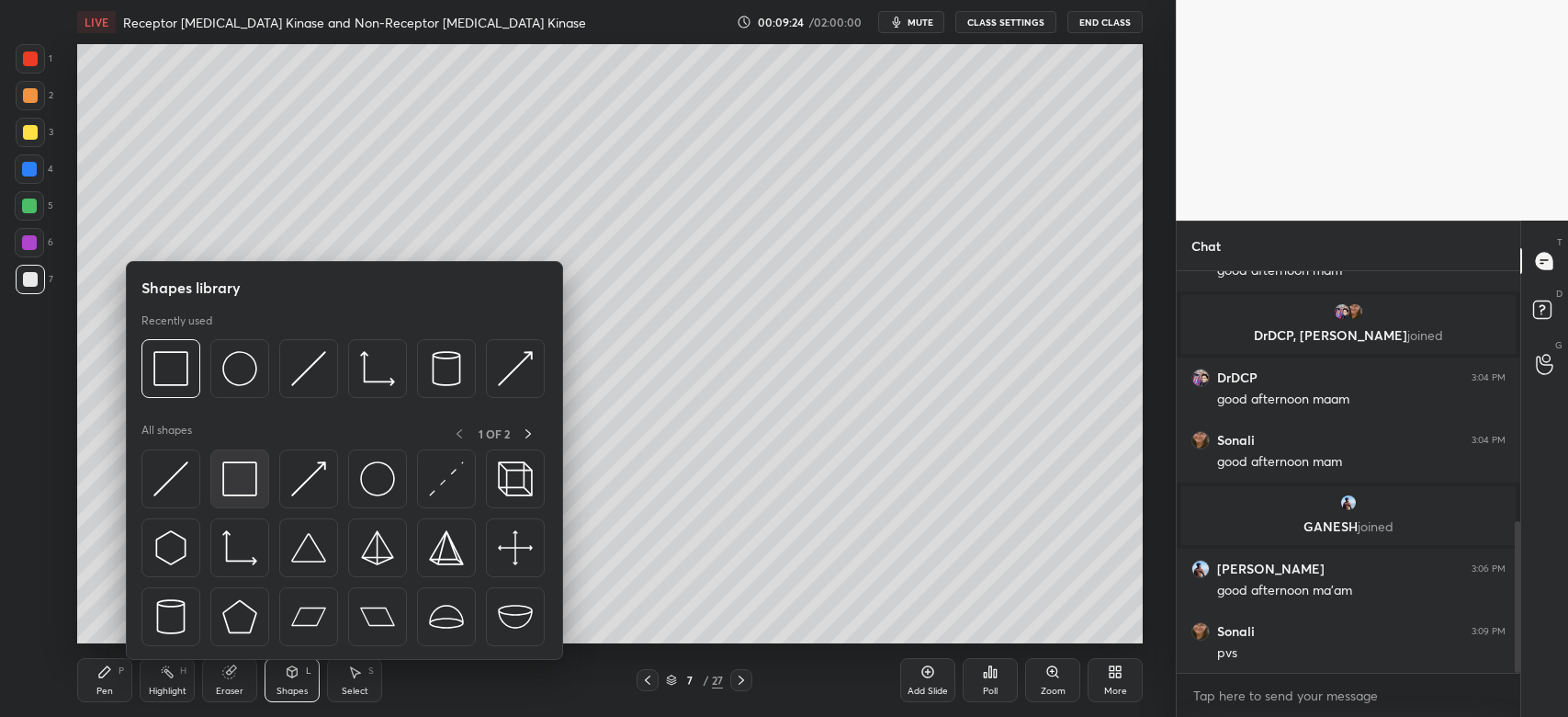
click at [241, 483] on img at bounding box center [239, 479] width 35 height 35
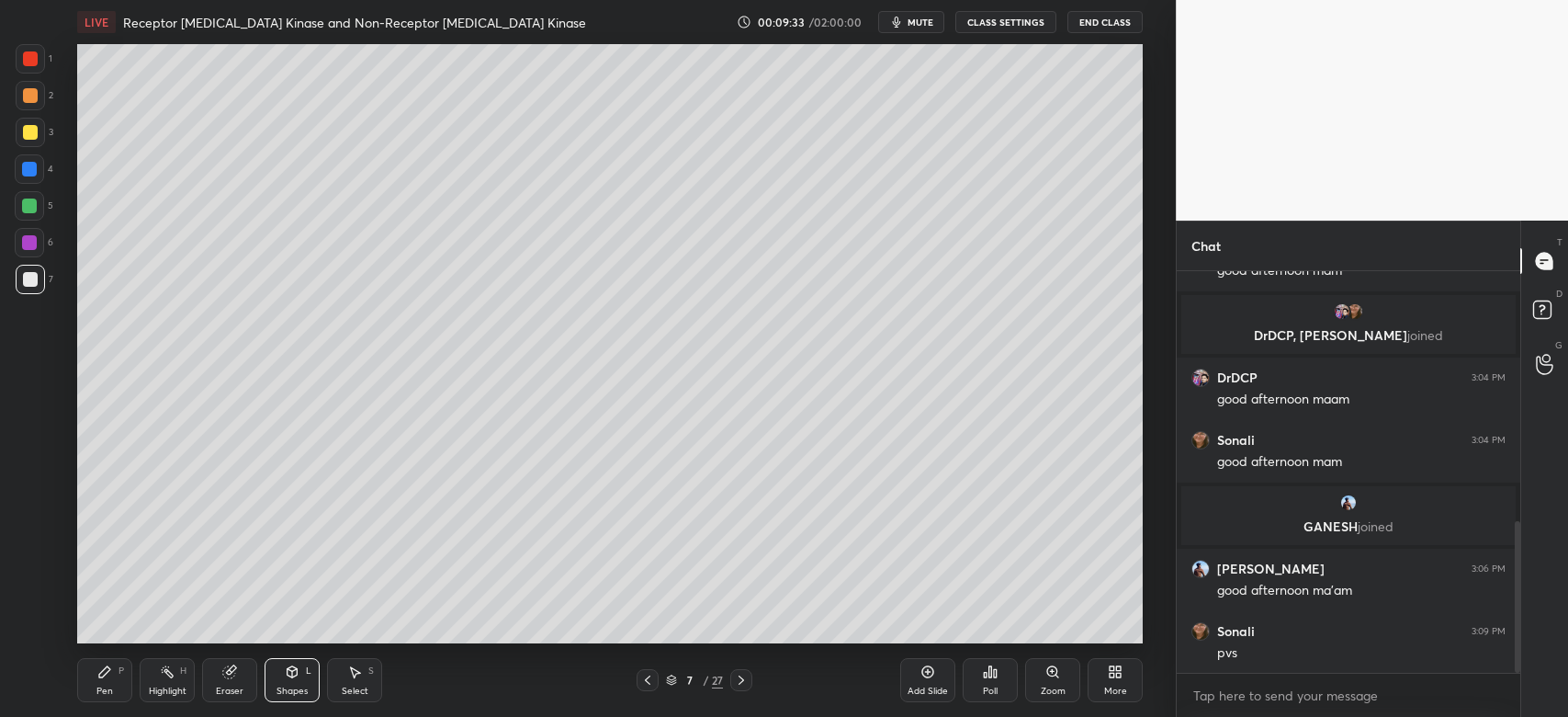
click at [240, 682] on div "Eraser" at bounding box center [230, 680] width 55 height 44
click at [83, 681] on div "Pen P" at bounding box center [104, 680] width 55 height 44
click at [33, 207] on div at bounding box center [30, 206] width 15 height 15
click at [26, 205] on div at bounding box center [30, 206] width 15 height 15
click at [20, 628] on div at bounding box center [31, 629] width 30 height 30
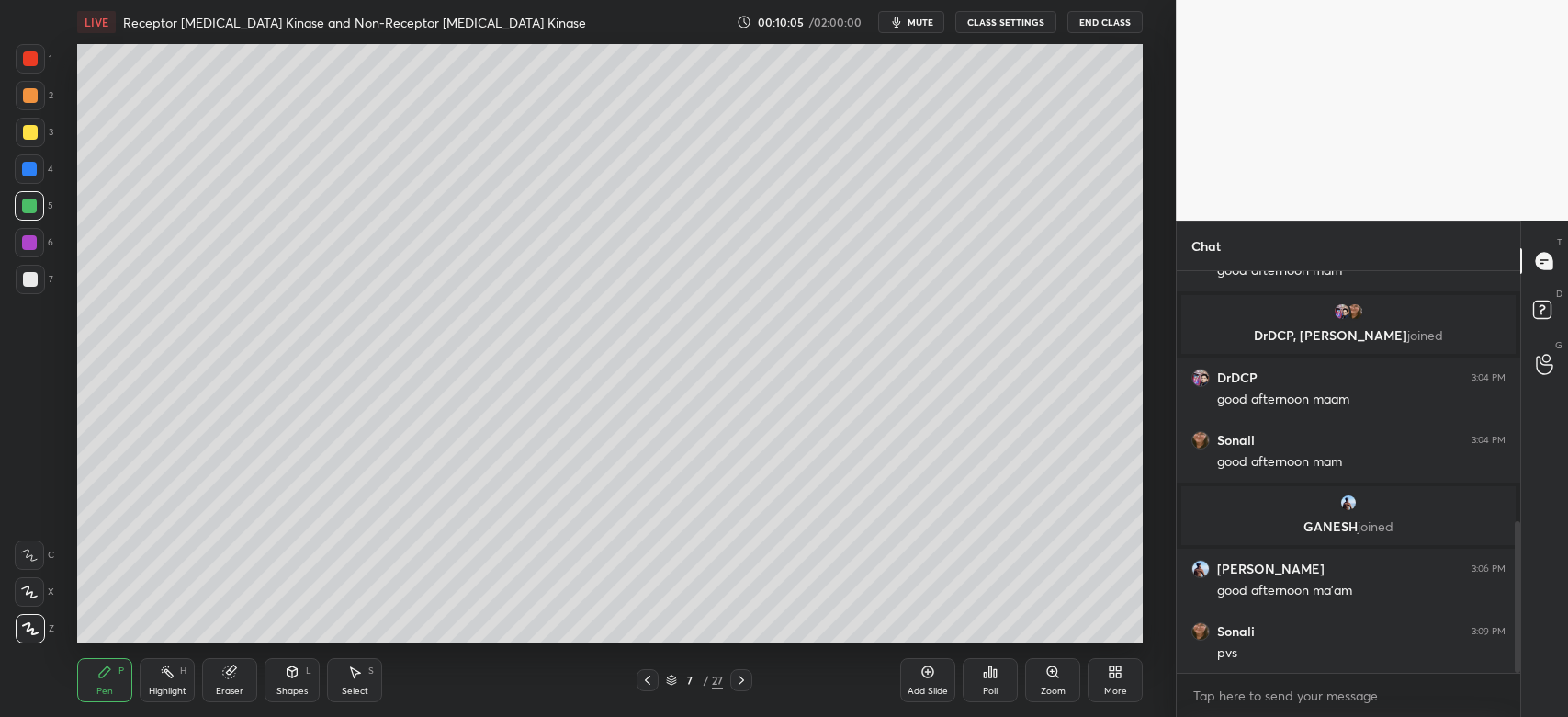
click at [1060, 689] on div "Zoom" at bounding box center [1053, 691] width 25 height 9
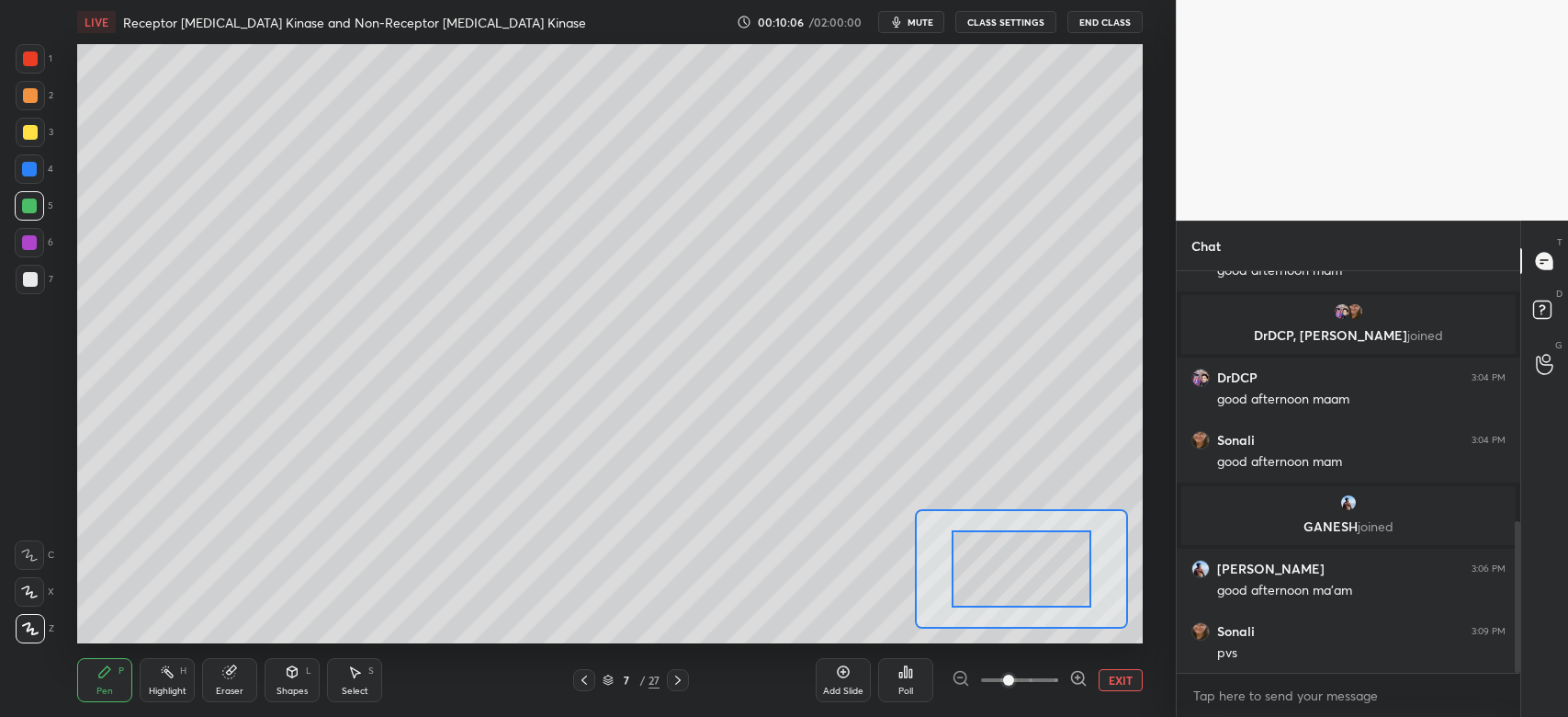
click at [1036, 682] on span at bounding box center [1019, 680] width 77 height 28
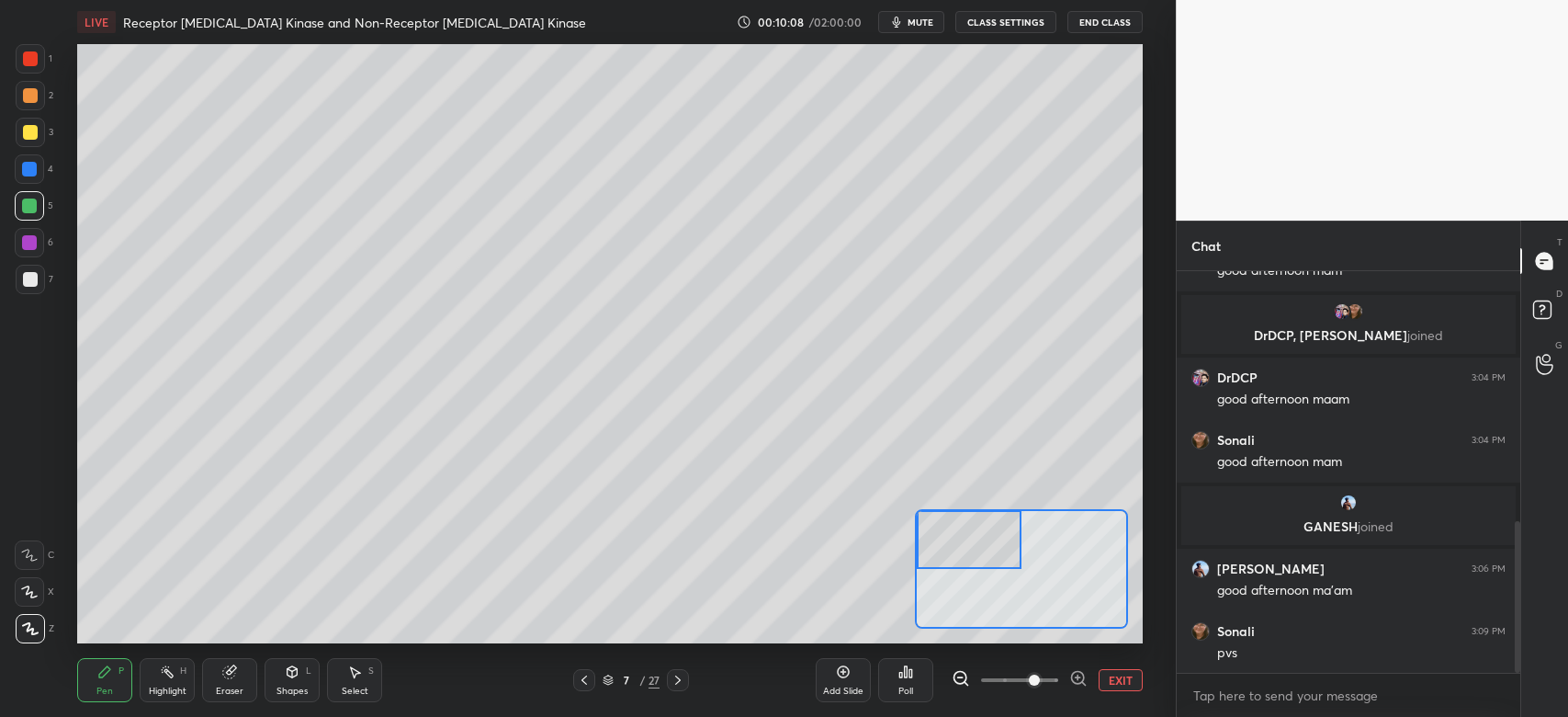
drag, startPoint x: 1023, startPoint y: 586, endPoint x: 952, endPoint y: 538, distance: 85.7
click at [952, 538] on div at bounding box center [969, 538] width 104 height 58
click at [34, 137] on div at bounding box center [31, 132] width 15 height 15
click at [31, 130] on div at bounding box center [31, 132] width 15 height 15
click at [31, 556] on icon at bounding box center [30, 555] width 17 height 13
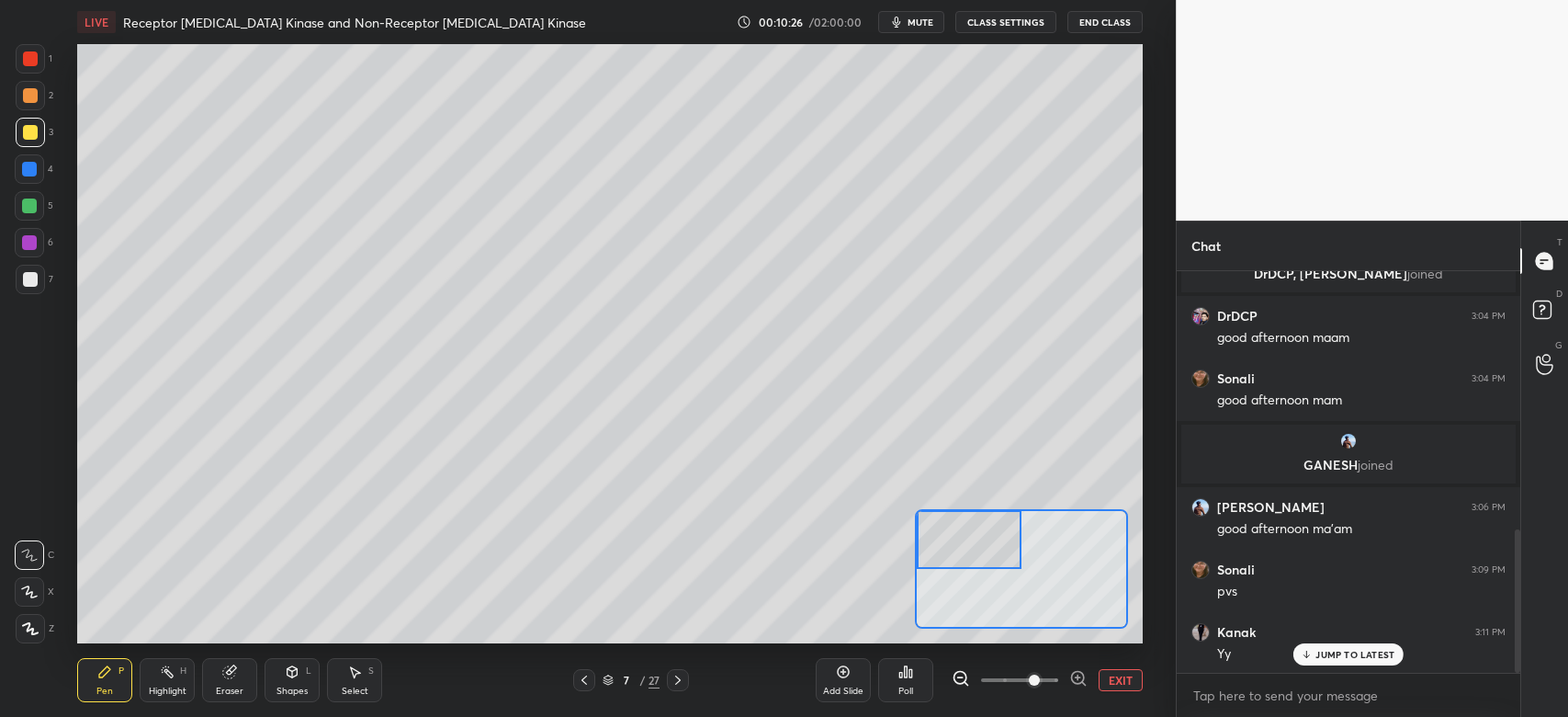
scroll to position [785, 0]
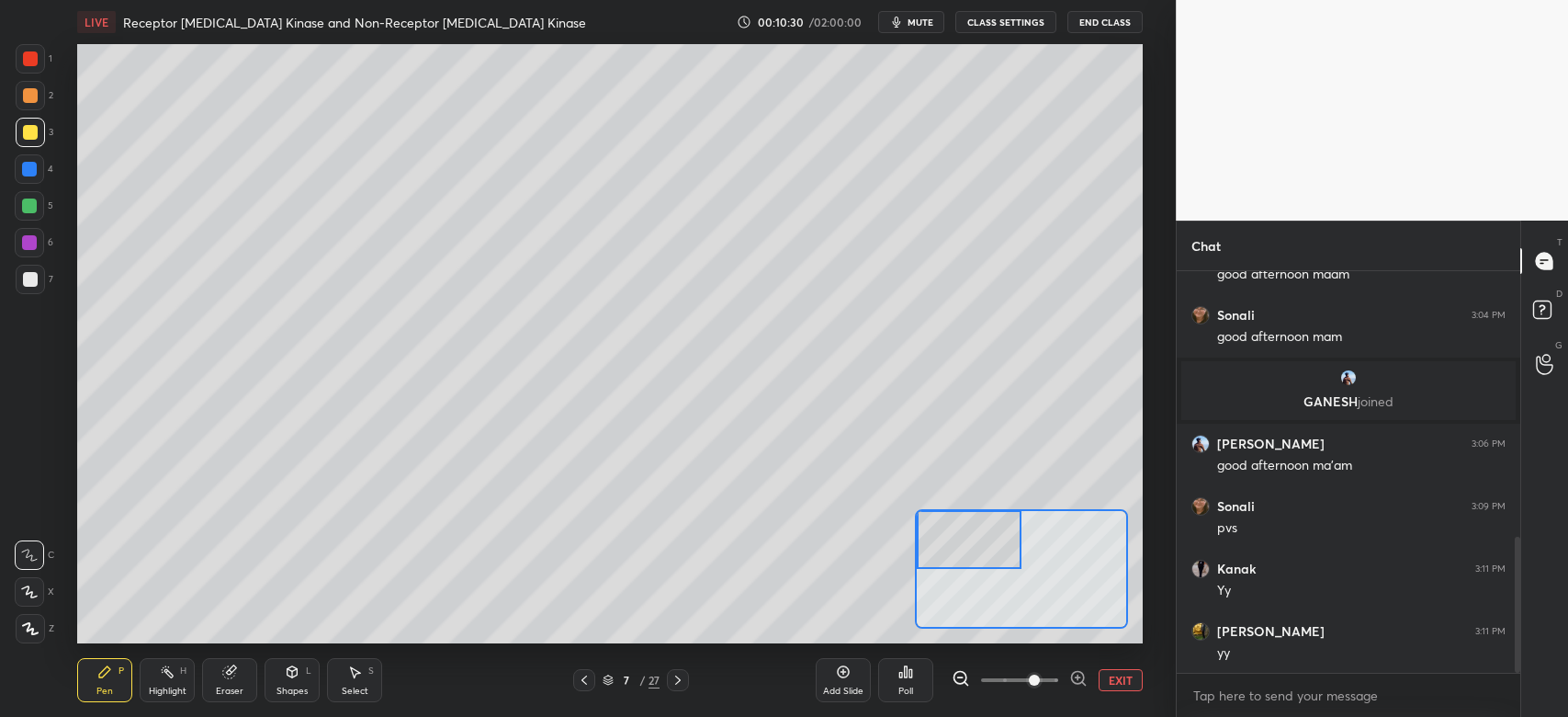
click at [31, 167] on div at bounding box center [30, 169] width 15 height 15
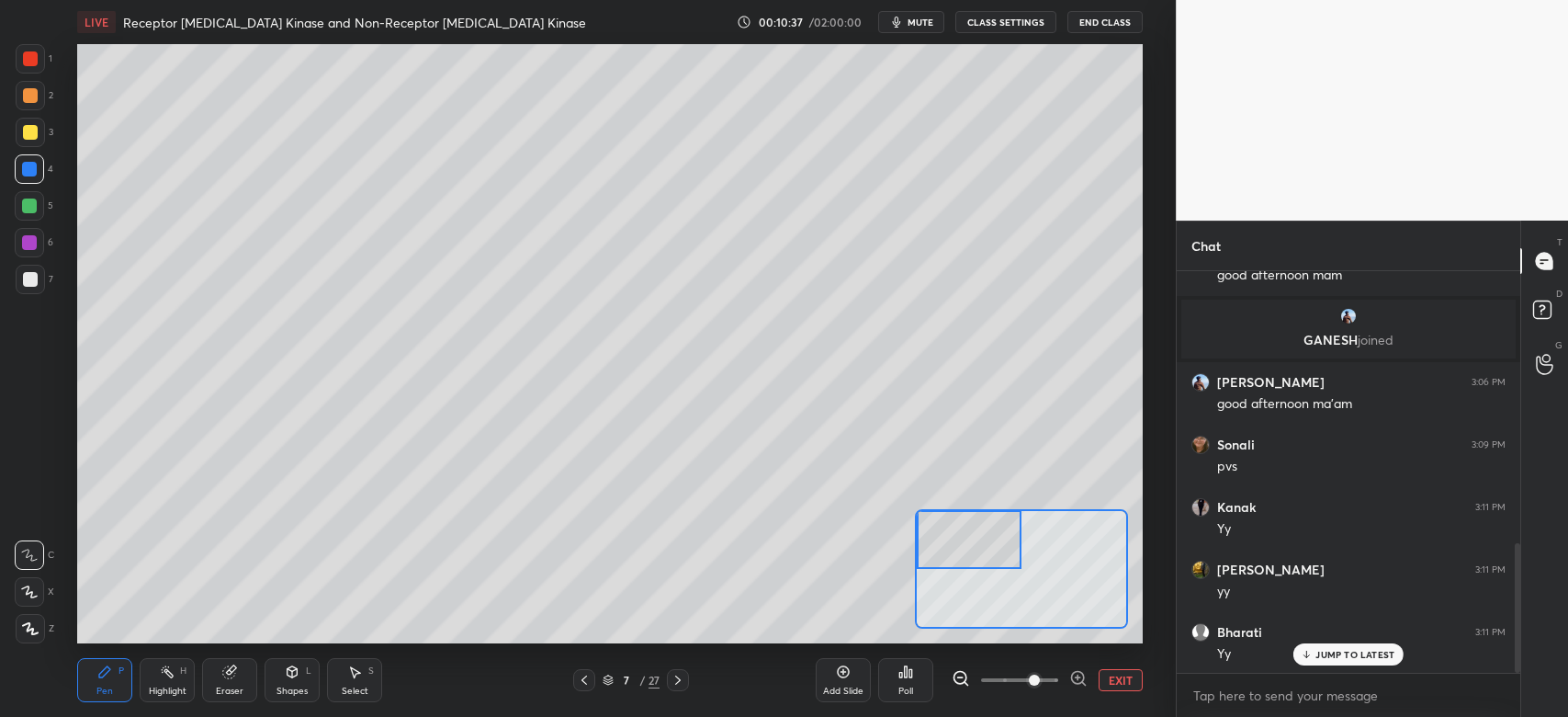
click at [26, 136] on div at bounding box center [31, 132] width 15 height 15
click at [31, 235] on div at bounding box center [30, 242] width 15 height 15
click at [28, 139] on div at bounding box center [31, 132] width 15 height 15
drag, startPoint x: 26, startPoint y: 165, endPoint x: 37, endPoint y: 163, distance: 11.2
click at [29, 165] on div at bounding box center [30, 169] width 15 height 15
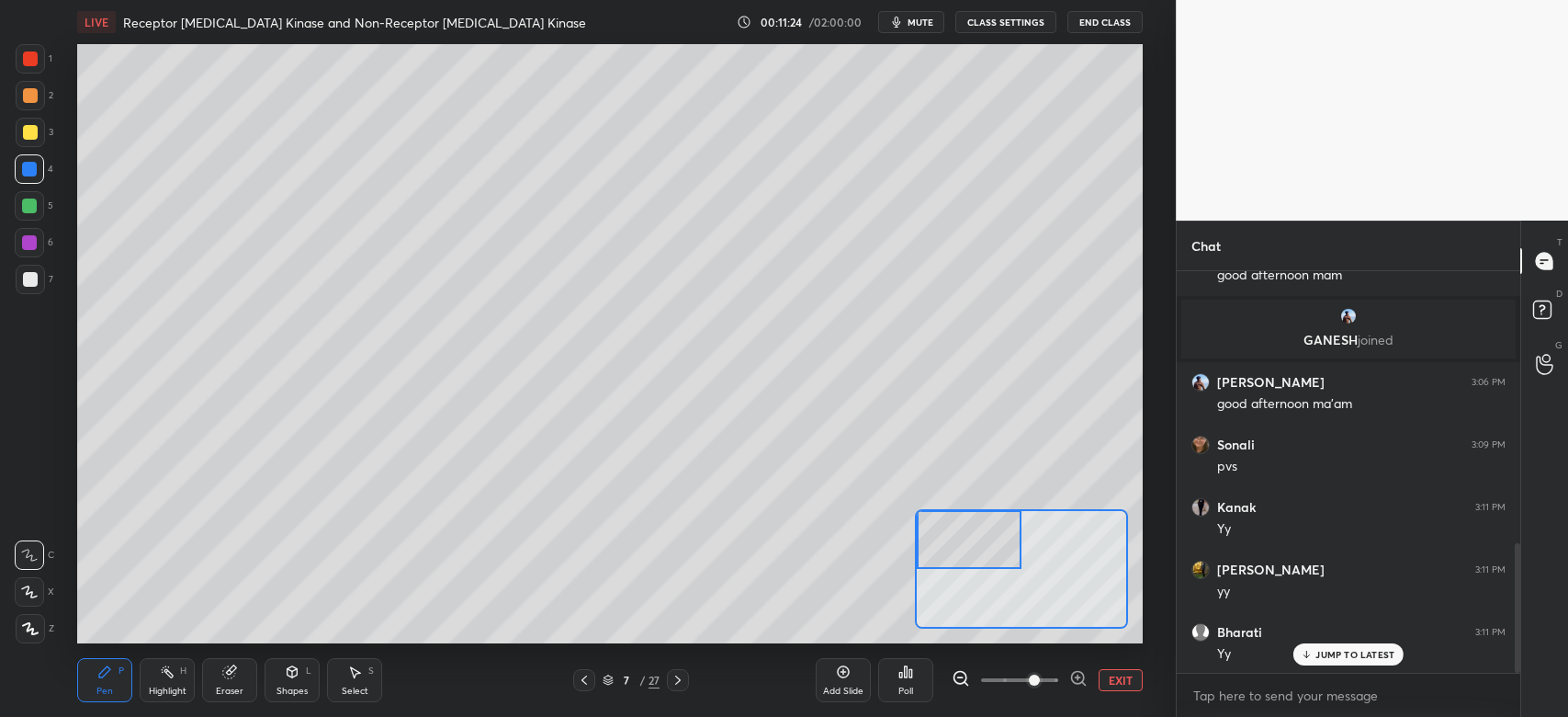
scroll to position [910, 0]
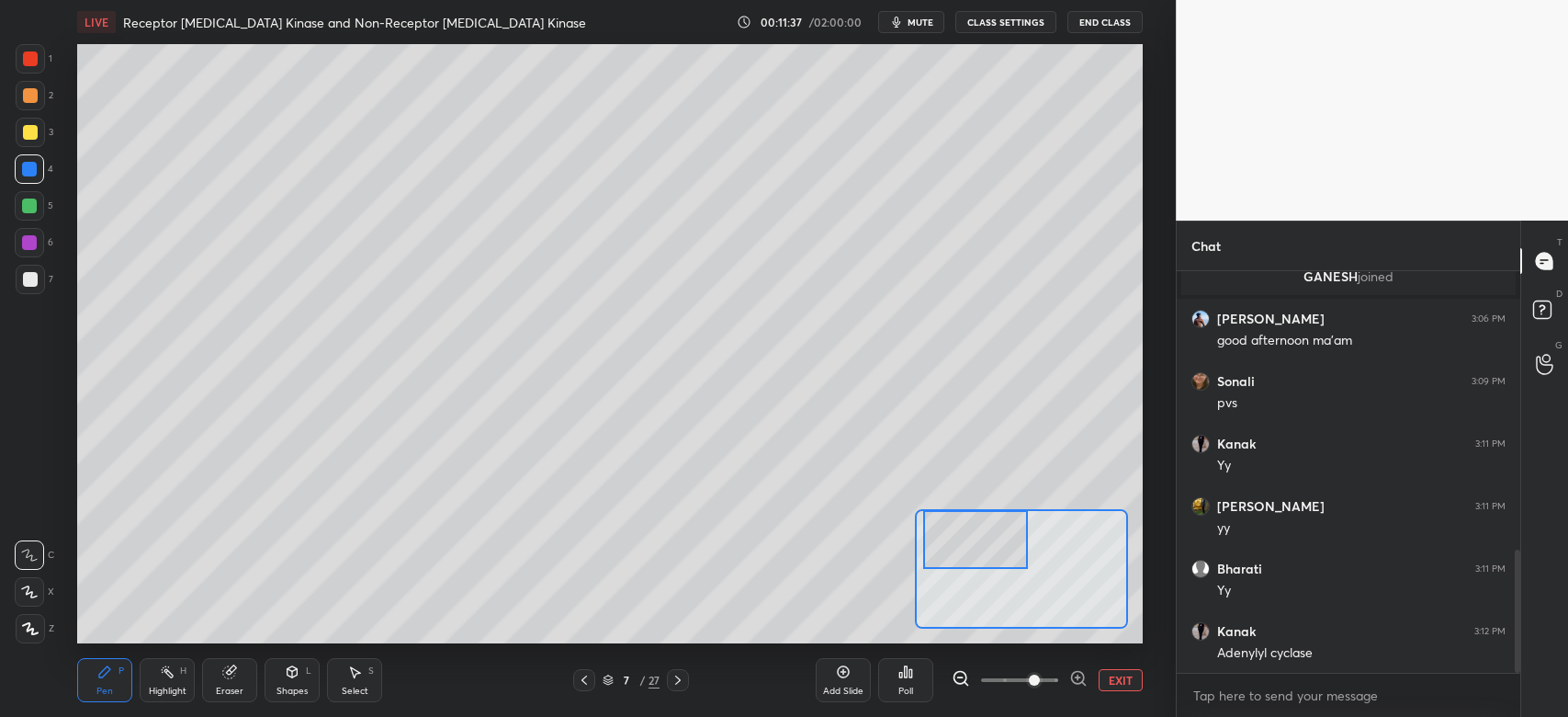
drag, startPoint x: 996, startPoint y: 559, endPoint x: 1006, endPoint y: 556, distance: 10.4
click at [1007, 558] on div at bounding box center [974, 538] width 104 height 58
click at [32, 236] on div at bounding box center [30, 242] width 15 height 15
click at [32, 91] on div at bounding box center [31, 95] width 15 height 15
drag, startPoint x: 1000, startPoint y: 556, endPoint x: 1007, endPoint y: 574, distance: 19.3
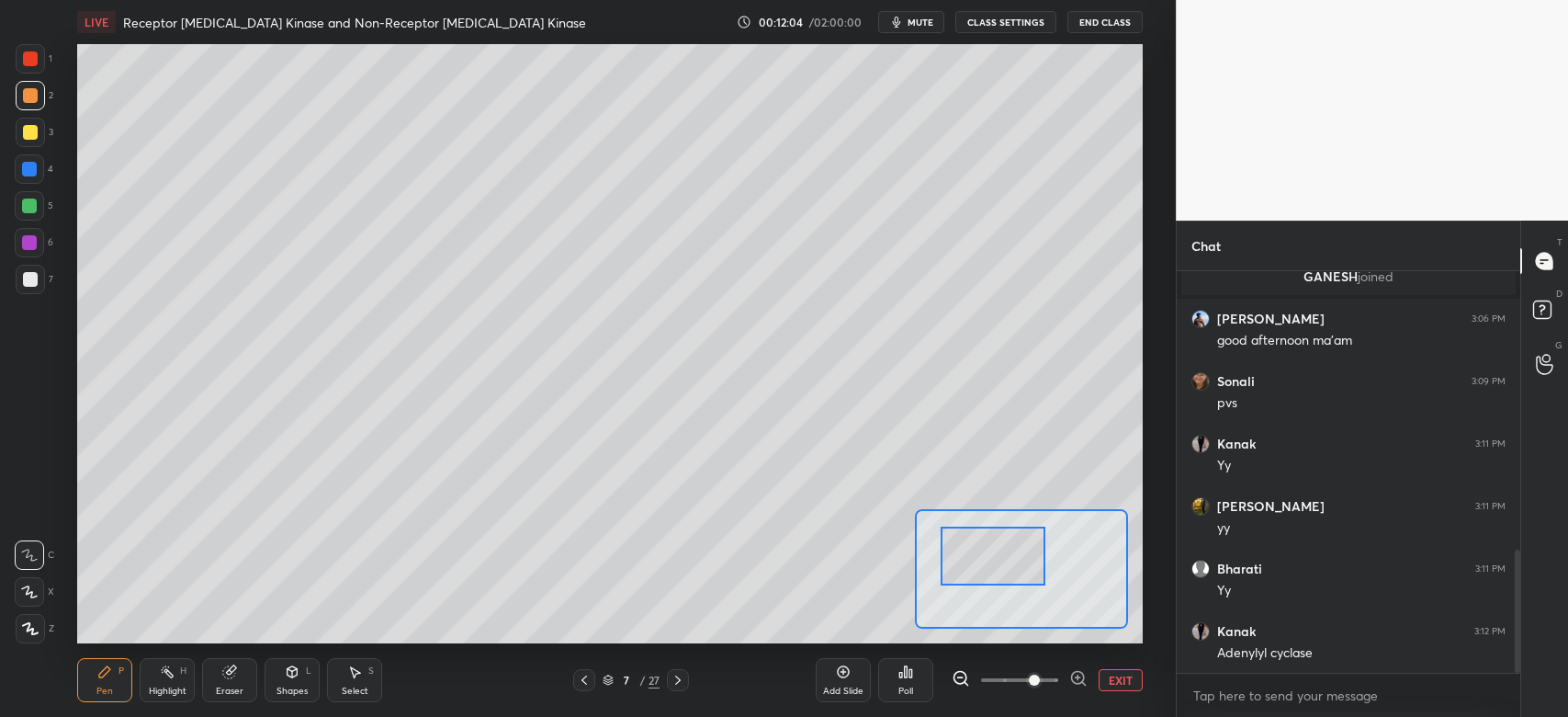
click at [1007, 574] on div at bounding box center [992, 555] width 104 height 58
click at [34, 209] on div at bounding box center [30, 206] width 15 height 15
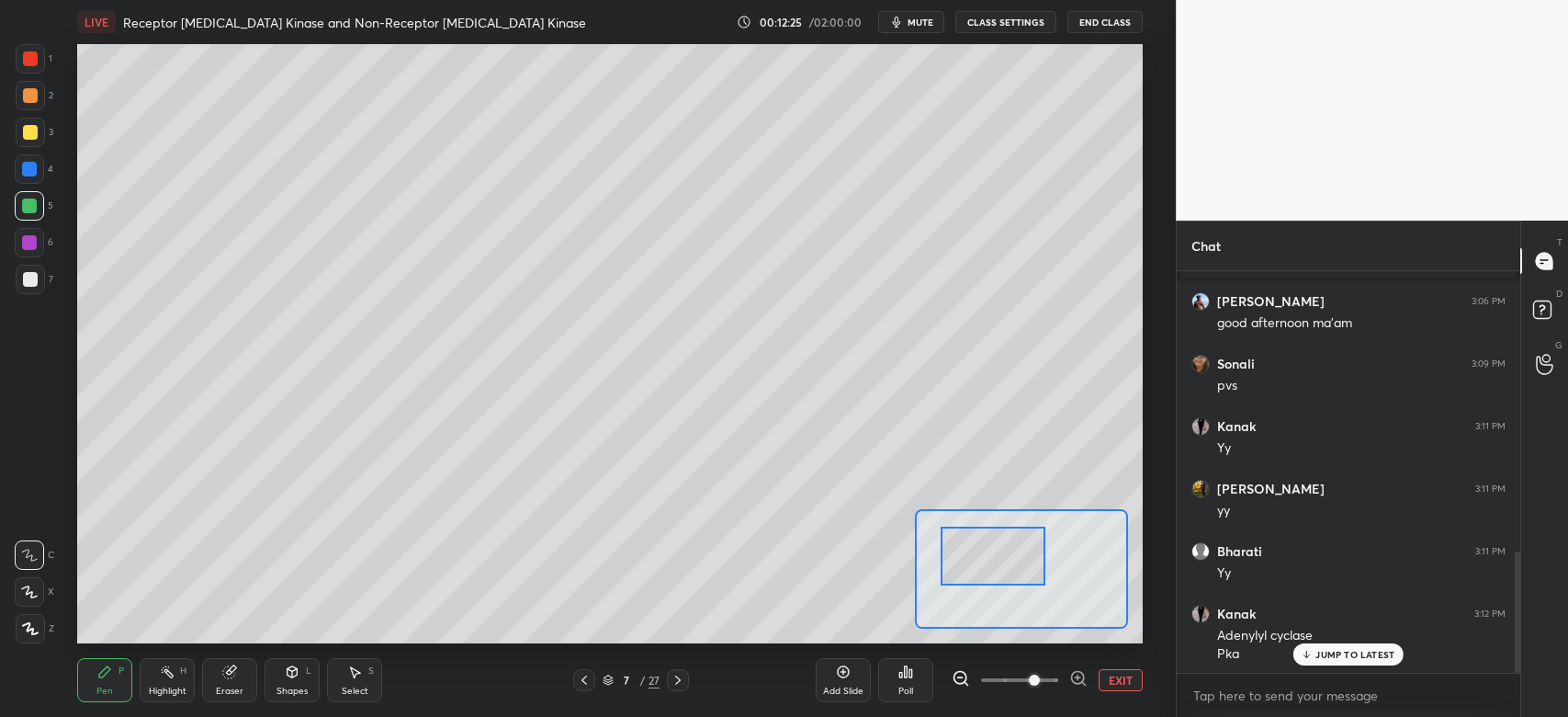
click at [8, 274] on div "1 2 3 4 5 6 7 C X Z C X Z E E Erase all H H" at bounding box center [30, 344] width 59 height 600
click at [20, 278] on div at bounding box center [31, 279] width 30 height 30
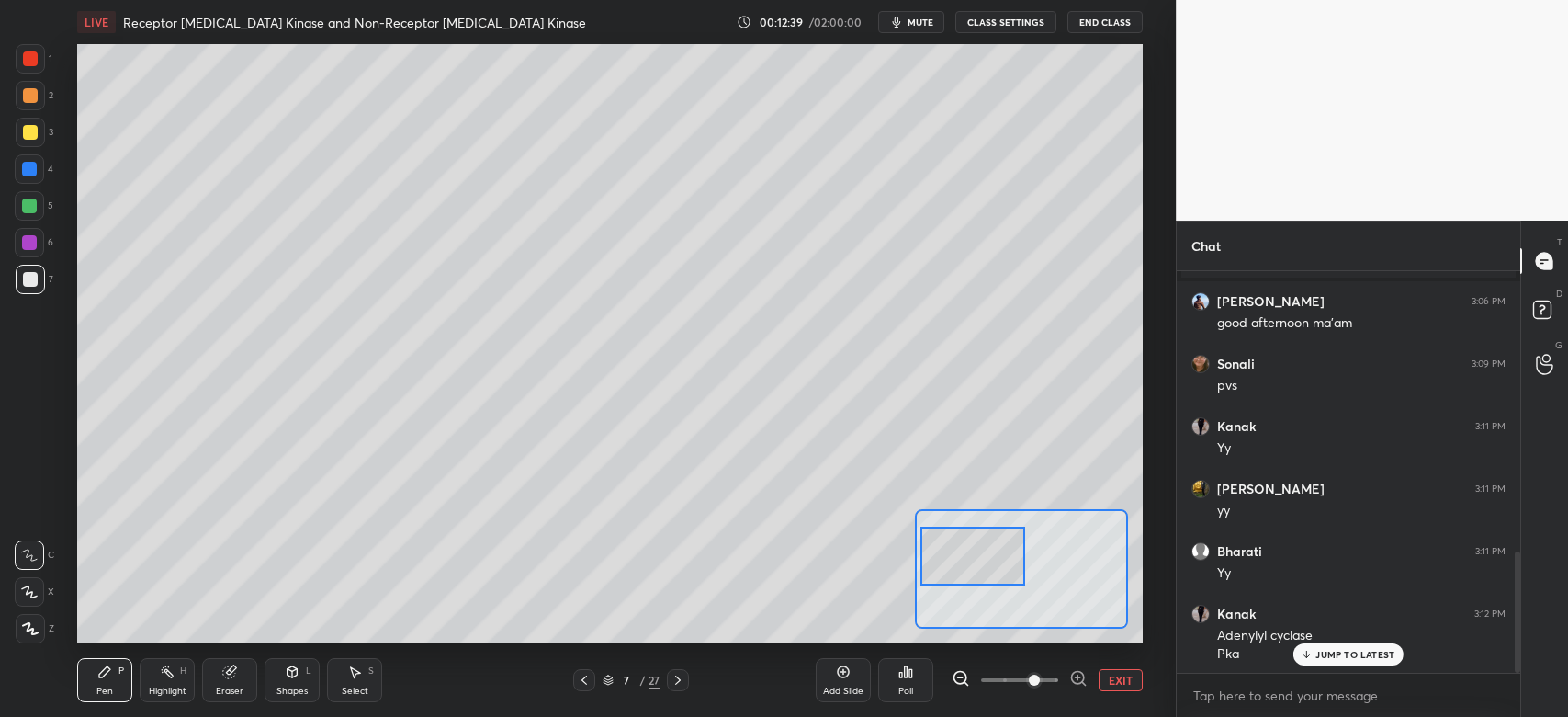
drag, startPoint x: 998, startPoint y: 574, endPoint x: 969, endPoint y: 558, distance: 33.1
click at [980, 572] on div at bounding box center [972, 555] width 104 height 58
click at [31, 288] on div at bounding box center [31, 279] width 30 height 30
click at [37, 134] on div at bounding box center [31, 132] width 15 height 15
click at [34, 63] on div at bounding box center [31, 59] width 15 height 15
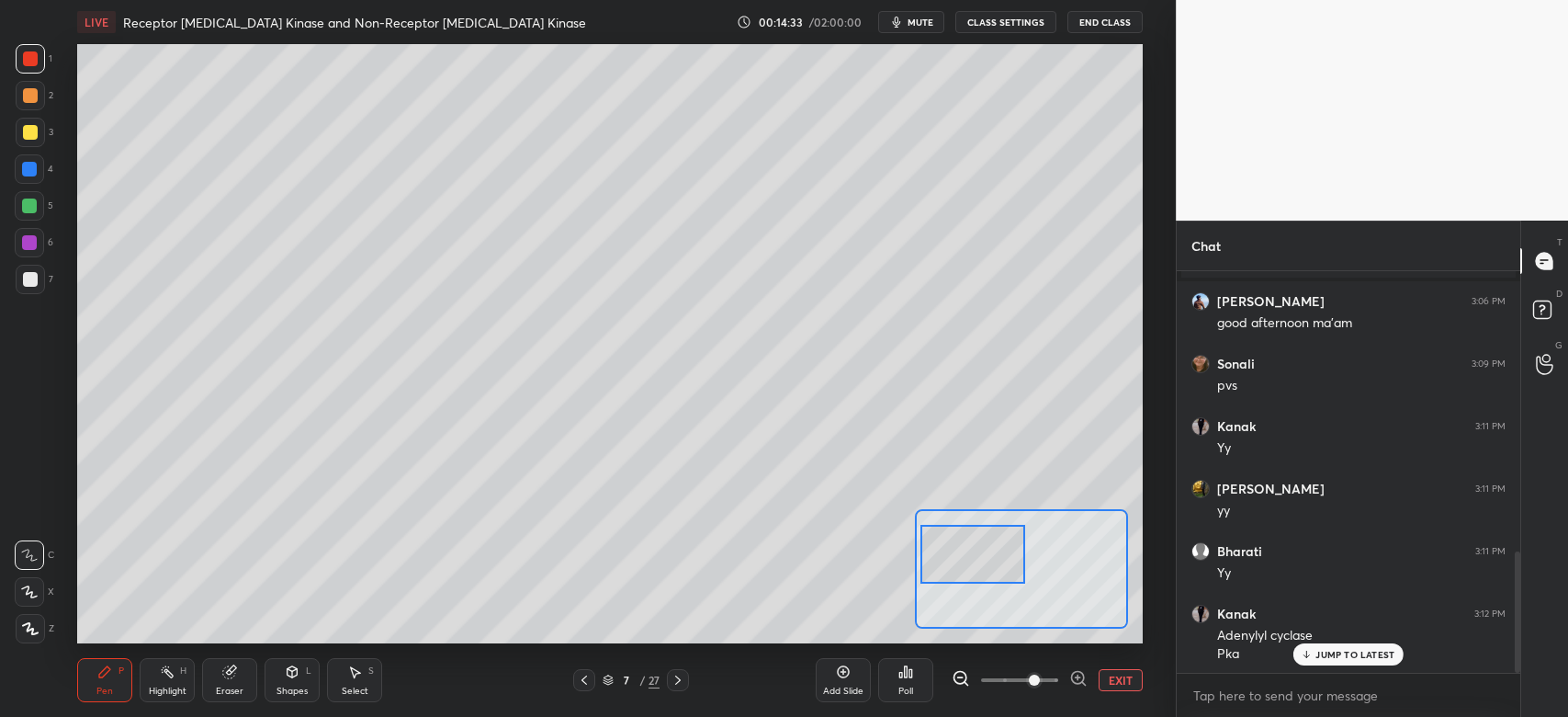
click at [37, 142] on div at bounding box center [31, 132] width 30 height 30
drag, startPoint x: 986, startPoint y: 555, endPoint x: 994, endPoint y: 536, distance: 20.6
click at [988, 540] on div at bounding box center [969, 539] width 104 height 58
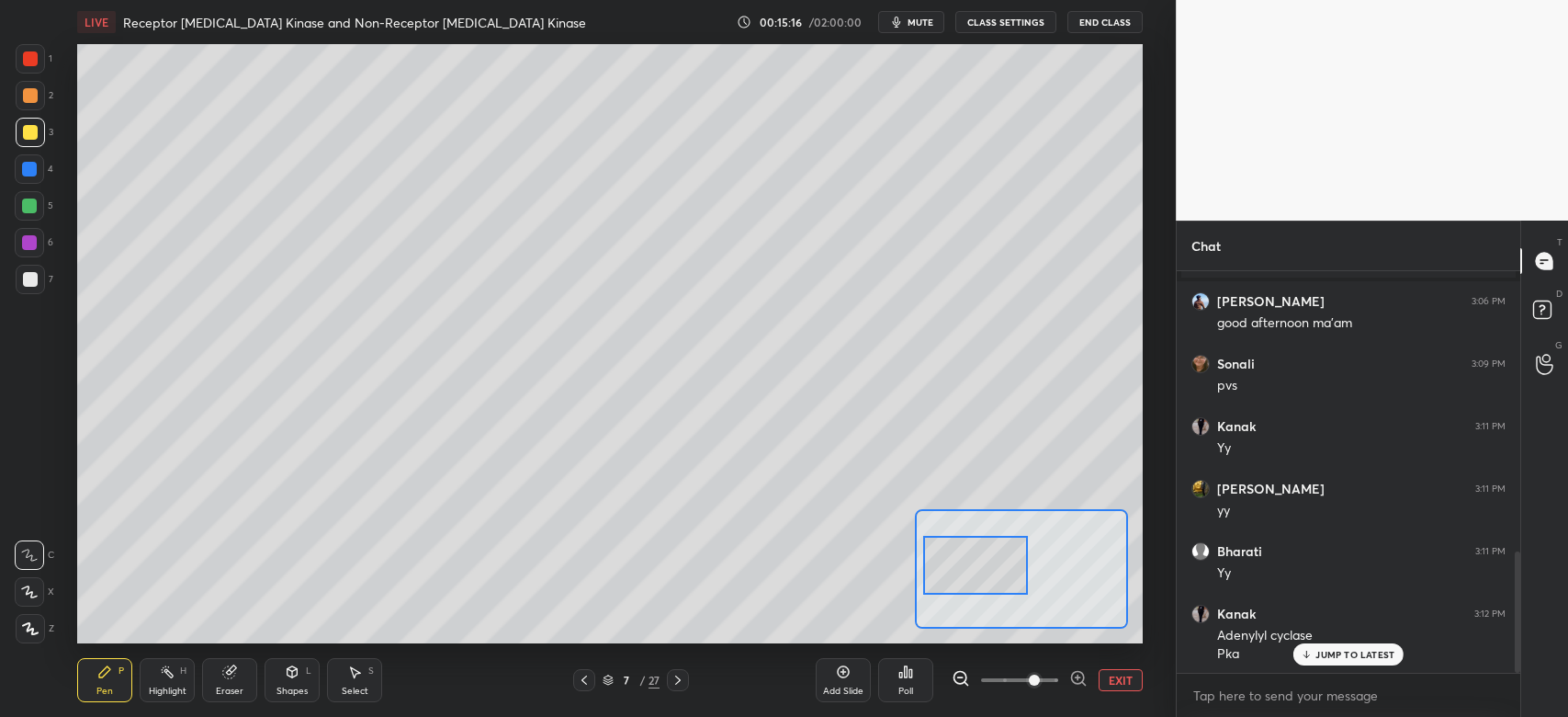
drag, startPoint x: 993, startPoint y: 552, endPoint x: 993, endPoint y: 578, distance: 26.0
click at [993, 578] on div at bounding box center [974, 564] width 104 height 58
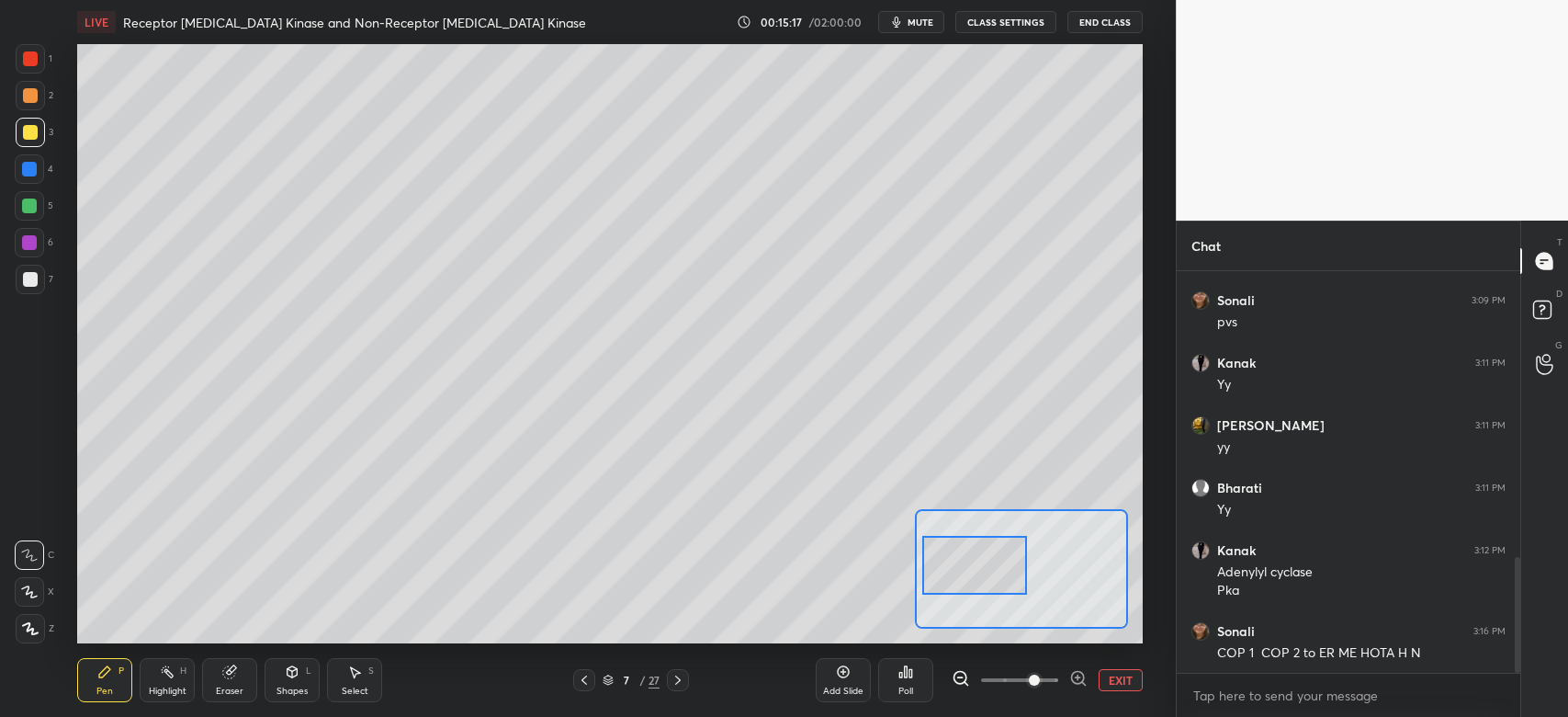
click at [64, 166] on div "Setting up your live class Poll for secs No correct answer Start poll" at bounding box center [610, 344] width 1102 height 600
click at [29, 167] on div at bounding box center [30, 169] width 15 height 15
click at [1116, 684] on button "EXIT" at bounding box center [1121, 680] width 44 height 22
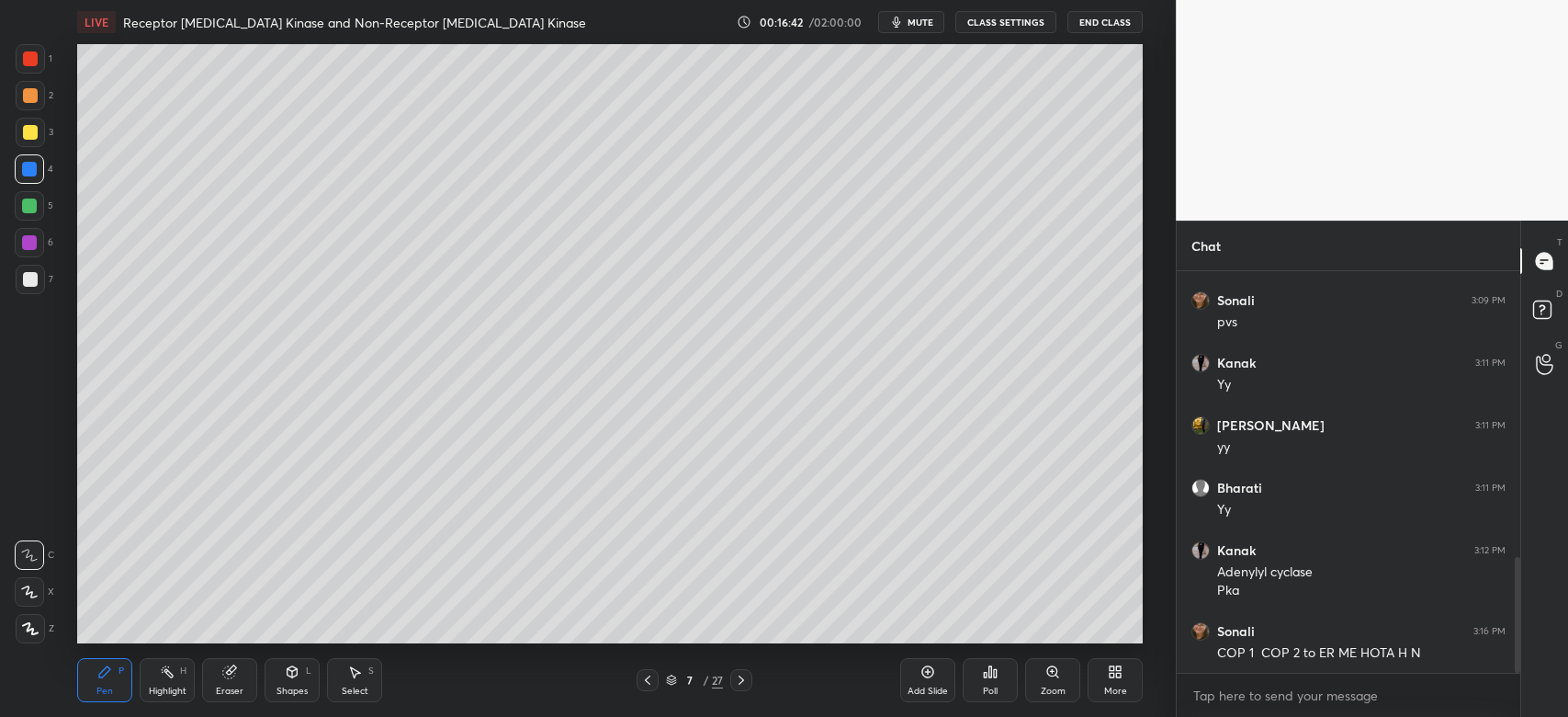
click at [25, 290] on div at bounding box center [31, 279] width 30 height 30
click at [1059, 679] on icon at bounding box center [1053, 672] width 15 height 15
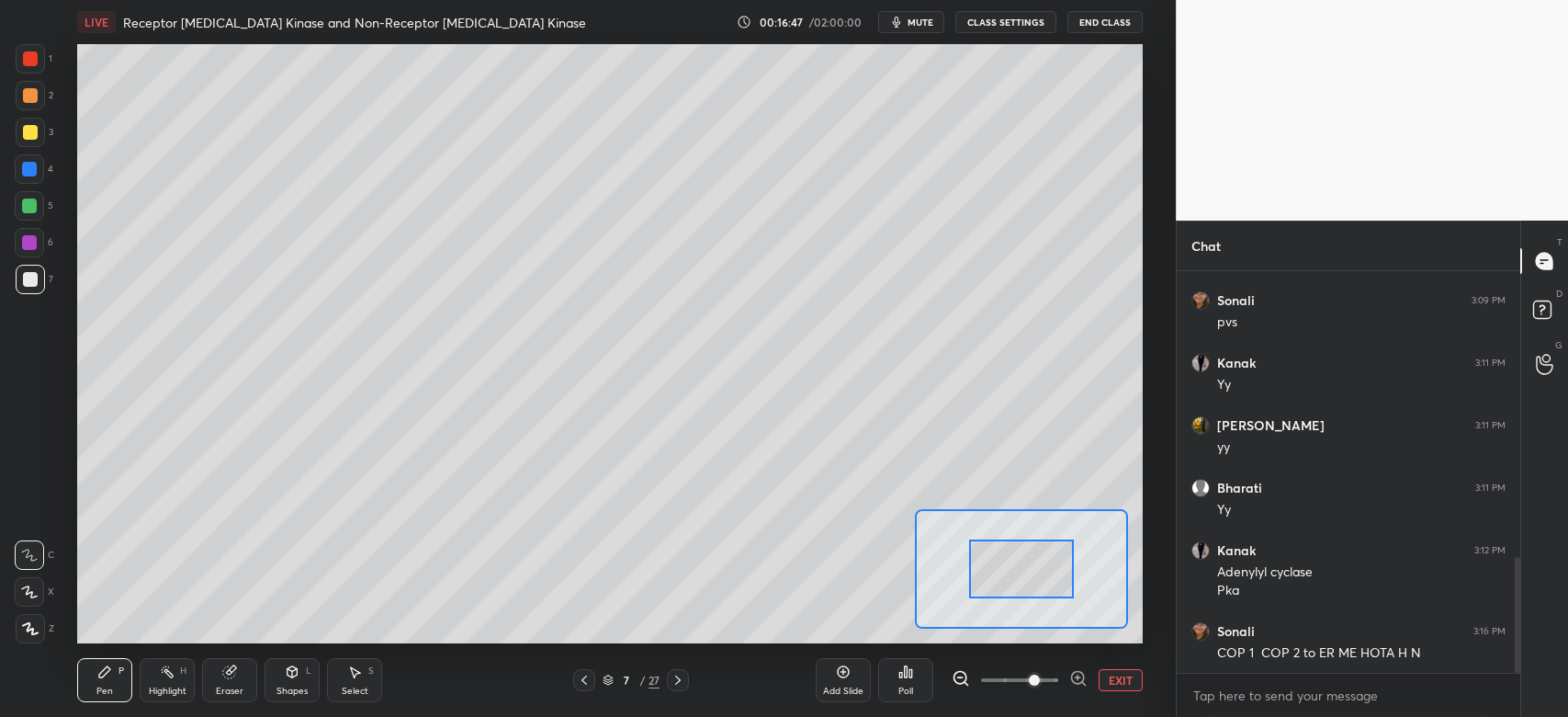
click at [1034, 679] on span at bounding box center [1019, 680] width 77 height 28
drag, startPoint x: 1040, startPoint y: 585, endPoint x: 995, endPoint y: 610, distance: 51.5
click at [995, 610] on div at bounding box center [974, 599] width 104 height 58
click at [977, 607] on div at bounding box center [970, 588] width 104 height 58
click at [30, 207] on div at bounding box center [30, 206] width 15 height 15
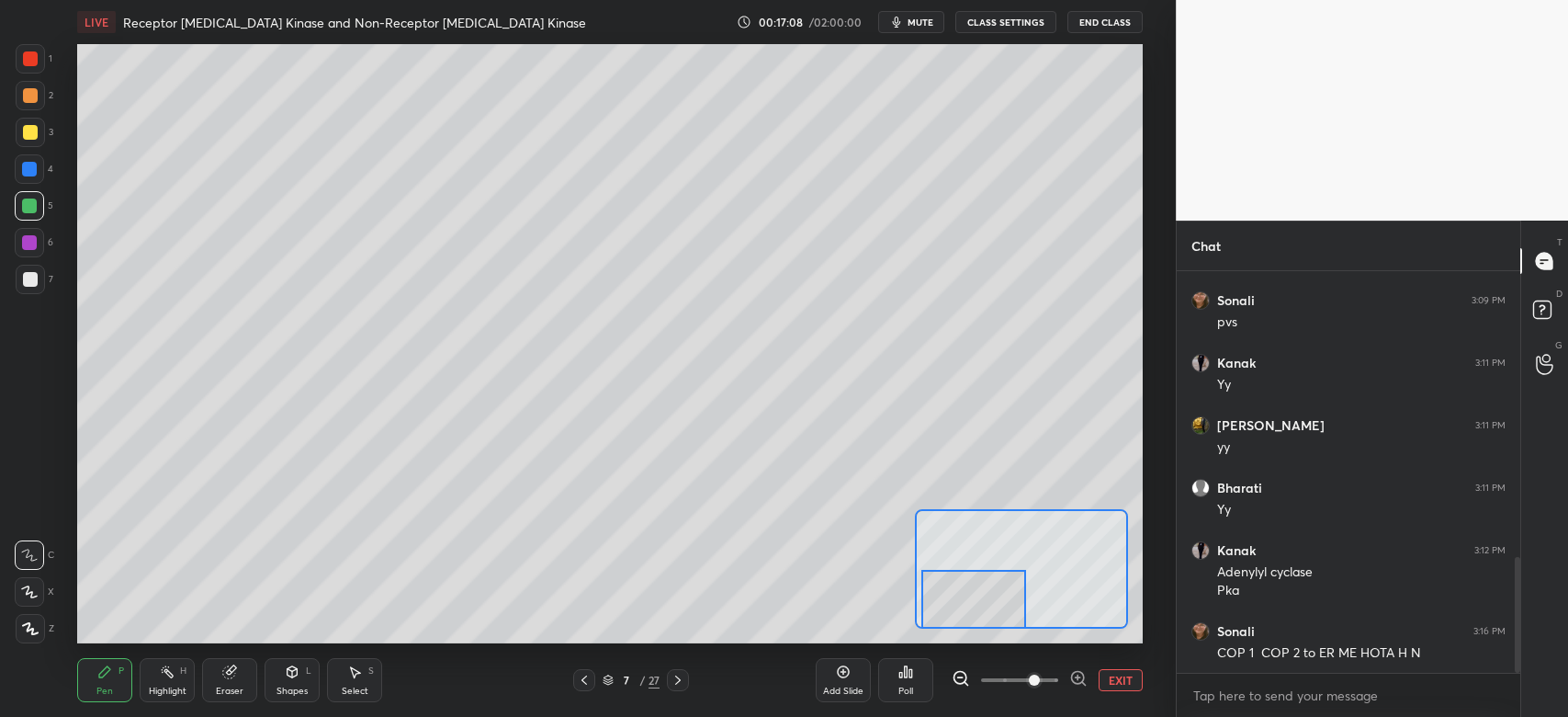
click at [32, 278] on div at bounding box center [31, 279] width 15 height 15
click at [1120, 679] on button "EXIT" at bounding box center [1121, 680] width 44 height 22
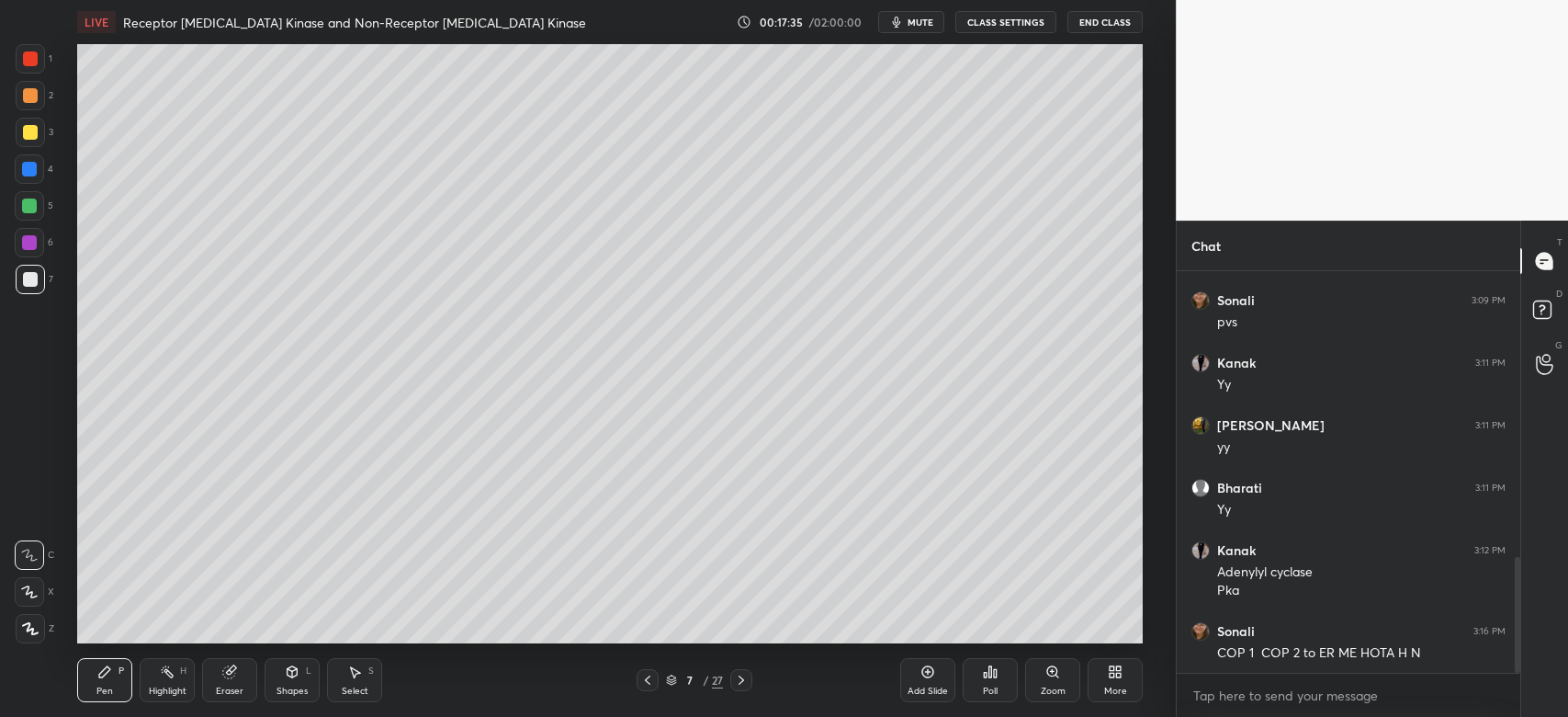
click at [33, 215] on div at bounding box center [30, 206] width 30 height 30
click at [28, 632] on icon at bounding box center [31, 629] width 17 height 13
click at [33, 170] on div at bounding box center [30, 169] width 15 height 15
click at [26, 201] on div at bounding box center [30, 206] width 15 height 15
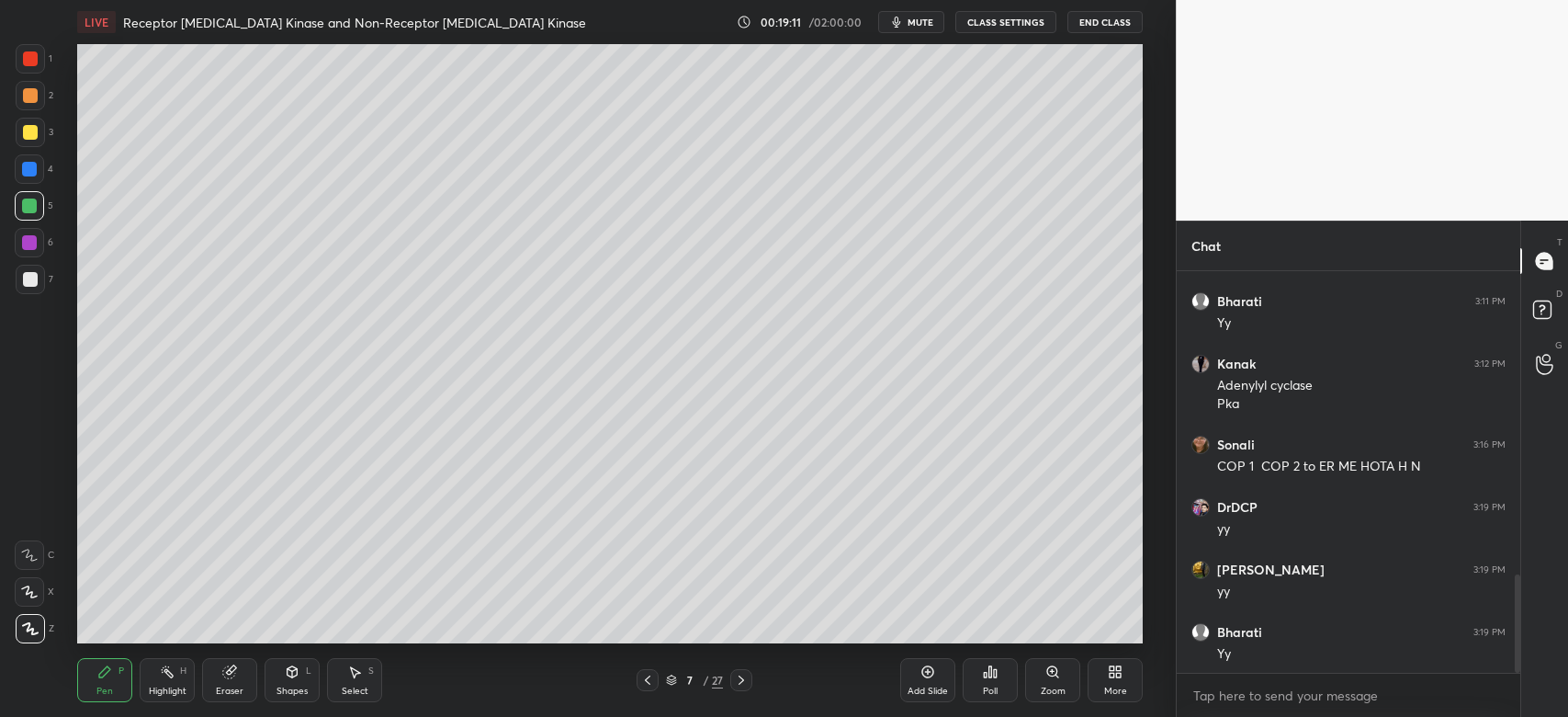
scroll to position [1241, 0]
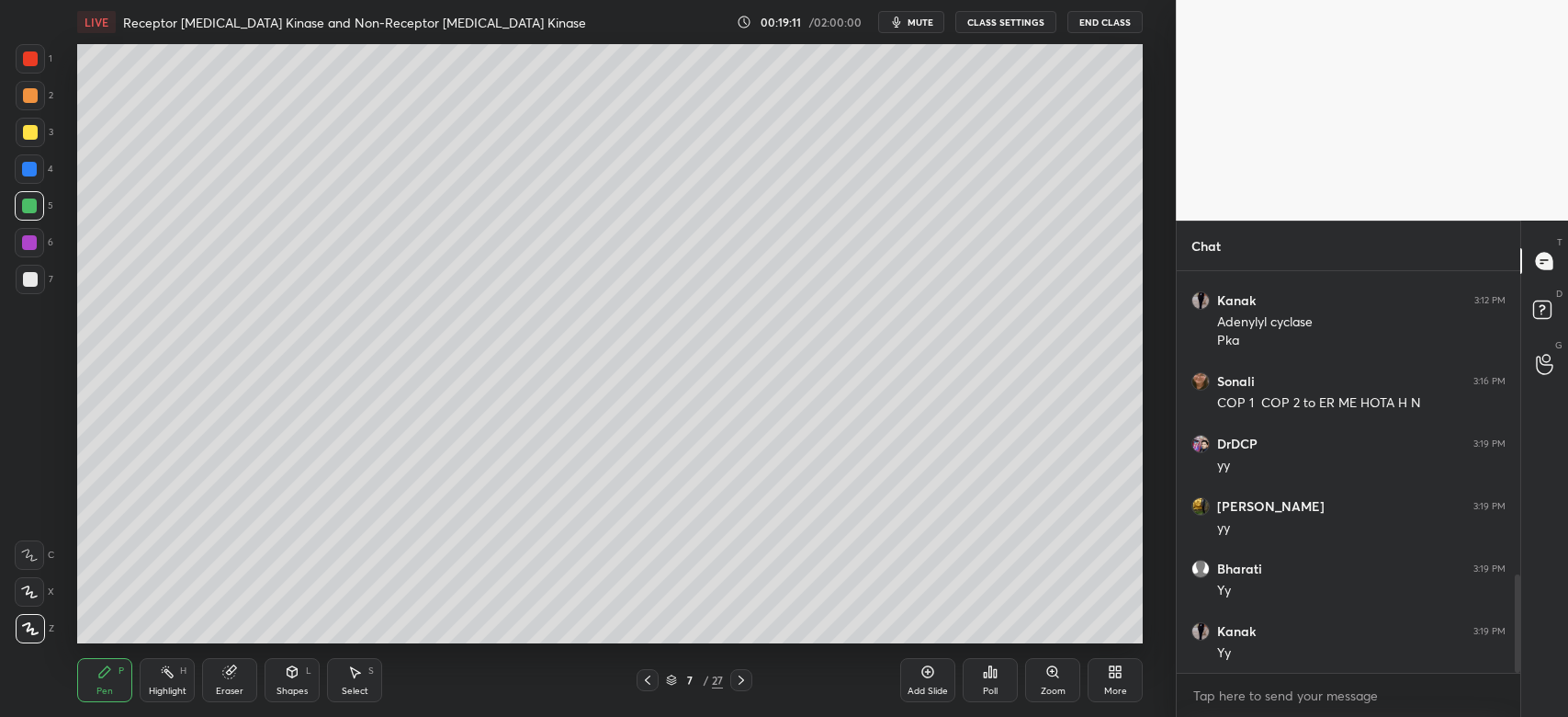
click at [749, 679] on icon at bounding box center [741, 680] width 15 height 15
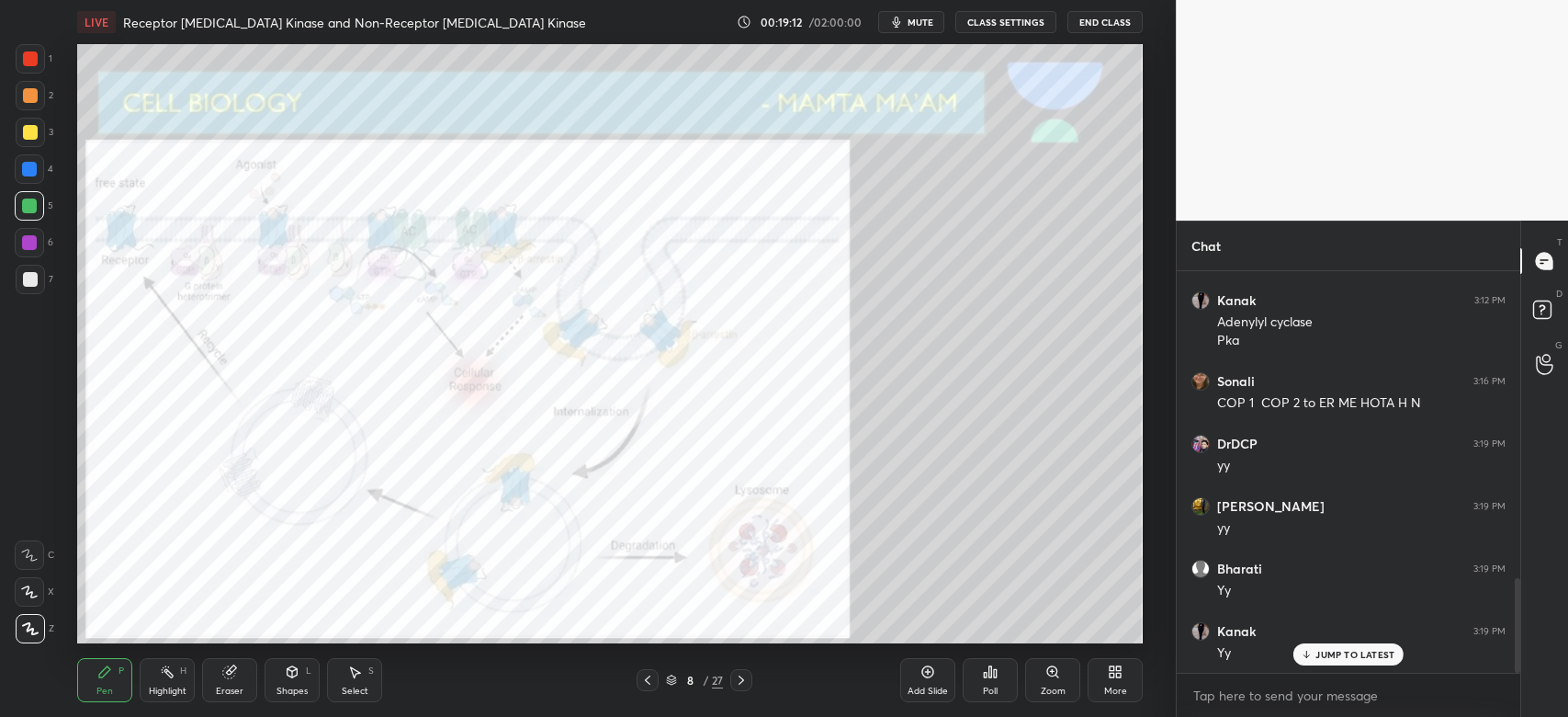
scroll to position [1303, 0]
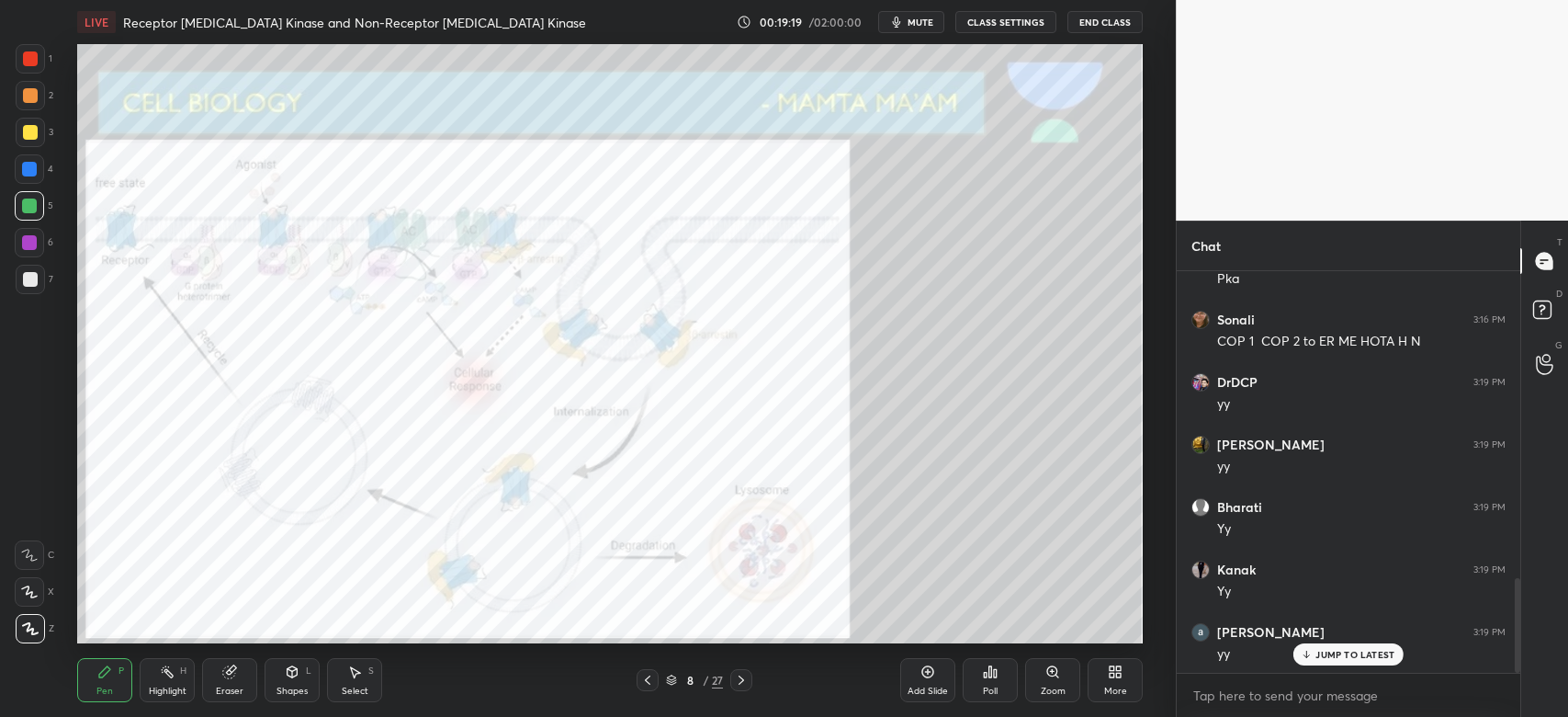
click at [1044, 687] on div "Zoom" at bounding box center [1053, 691] width 25 height 9
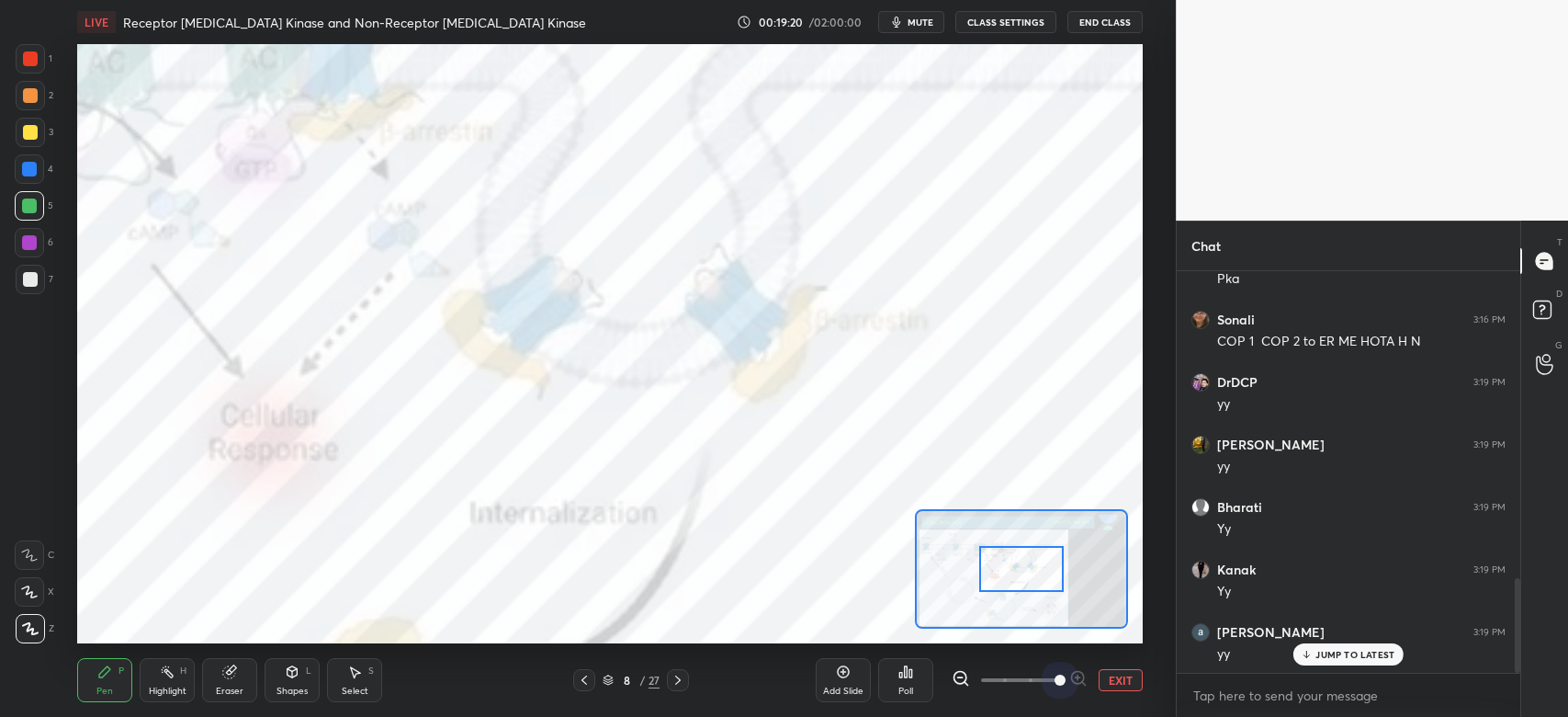
click at [1046, 683] on span at bounding box center [1019, 680] width 77 height 28
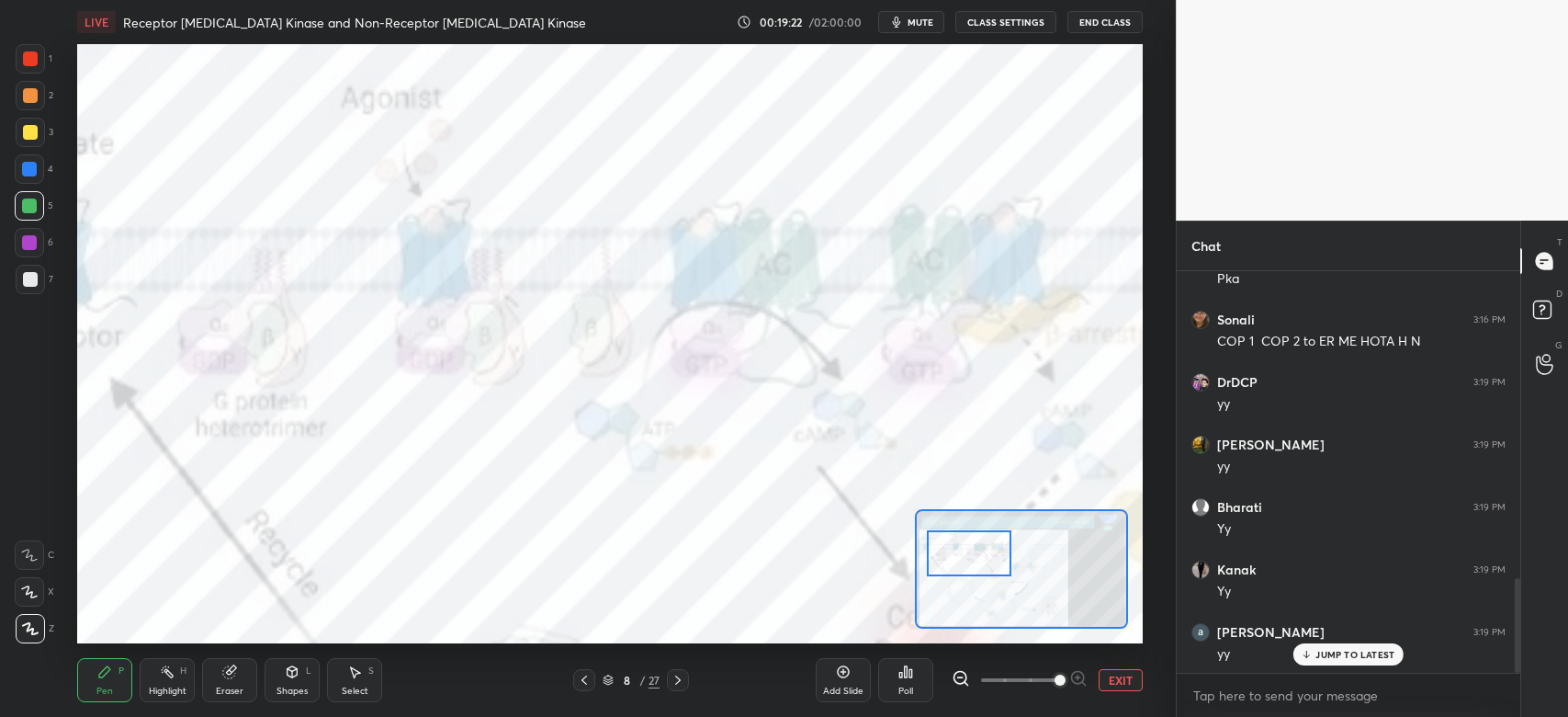
drag, startPoint x: 1043, startPoint y: 584, endPoint x: 987, endPoint y: 631, distance: 73.1
click at [989, 567] on div at bounding box center [968, 553] width 83 height 47
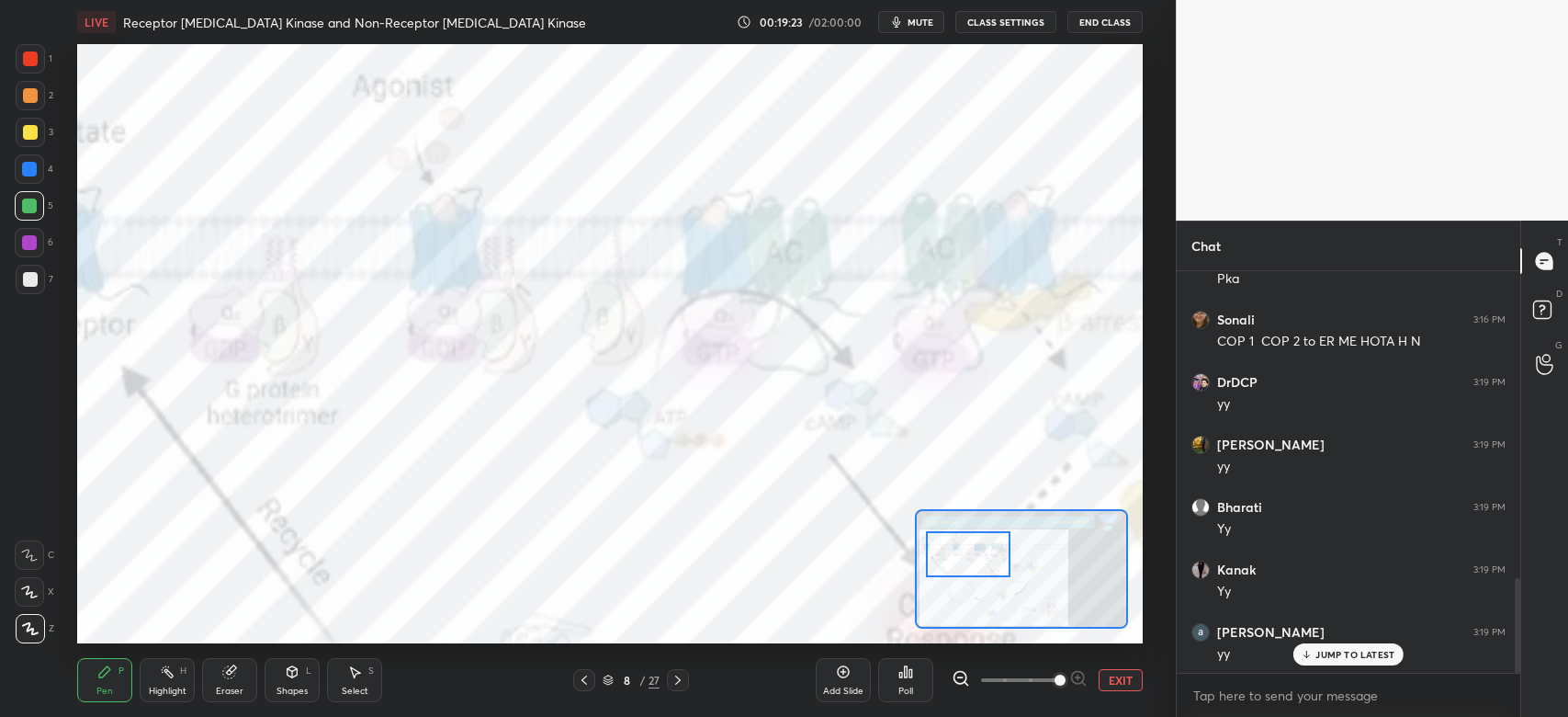
click at [1029, 680] on span at bounding box center [1019, 680] width 77 height 28
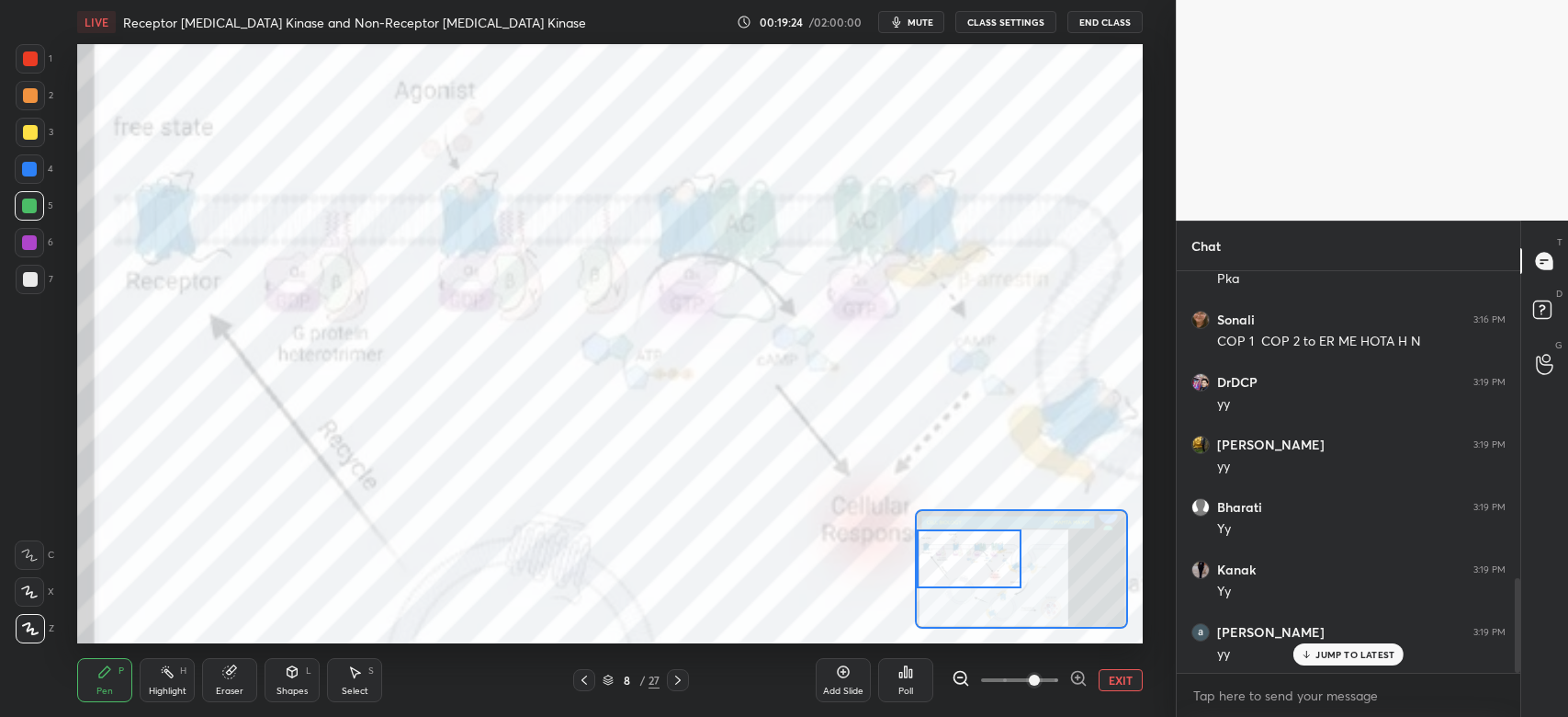
drag, startPoint x: 998, startPoint y: 555, endPoint x: 982, endPoint y: 562, distance: 17.5
click at [982, 562] on div at bounding box center [969, 558] width 104 height 58
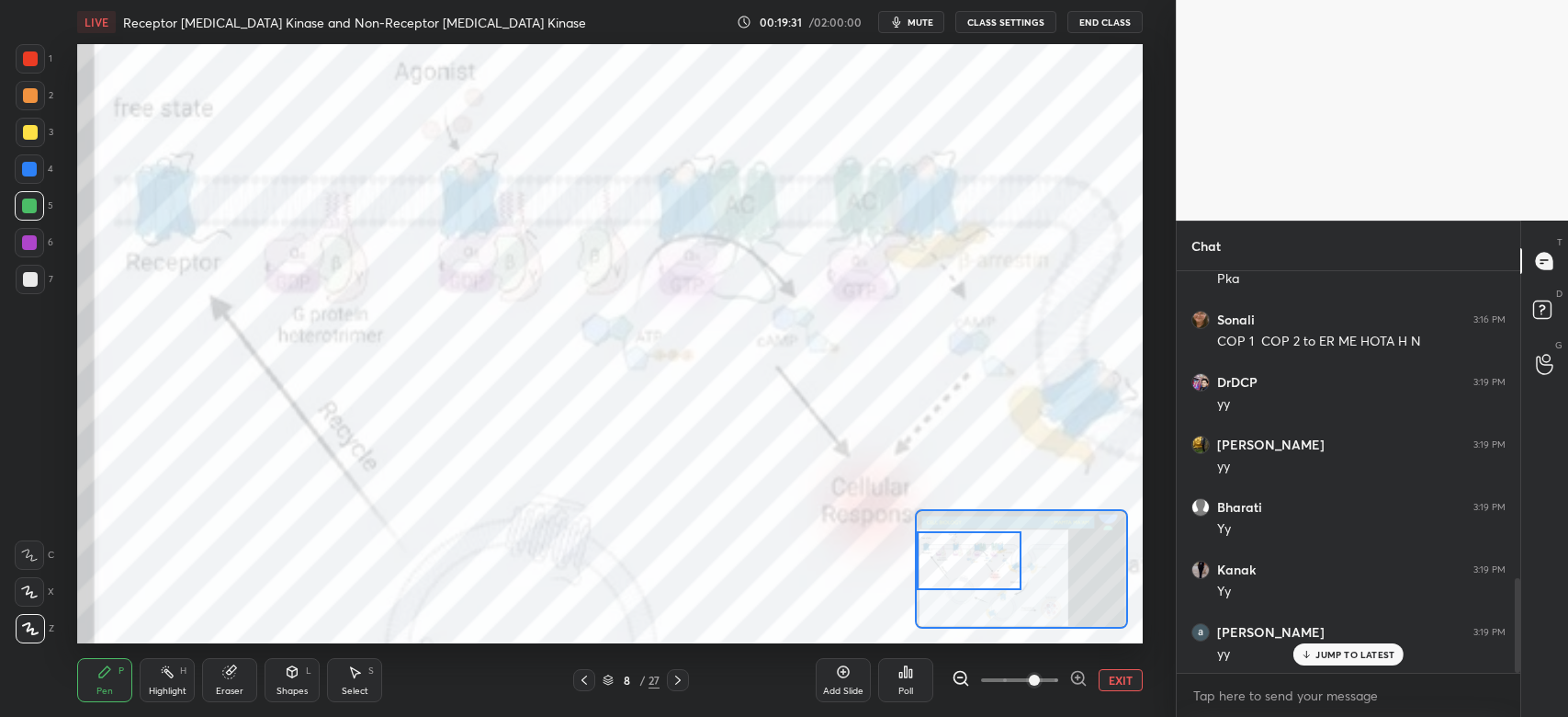
click at [33, 68] on div at bounding box center [31, 59] width 30 height 30
click at [33, 596] on icon at bounding box center [30, 592] width 17 height 13
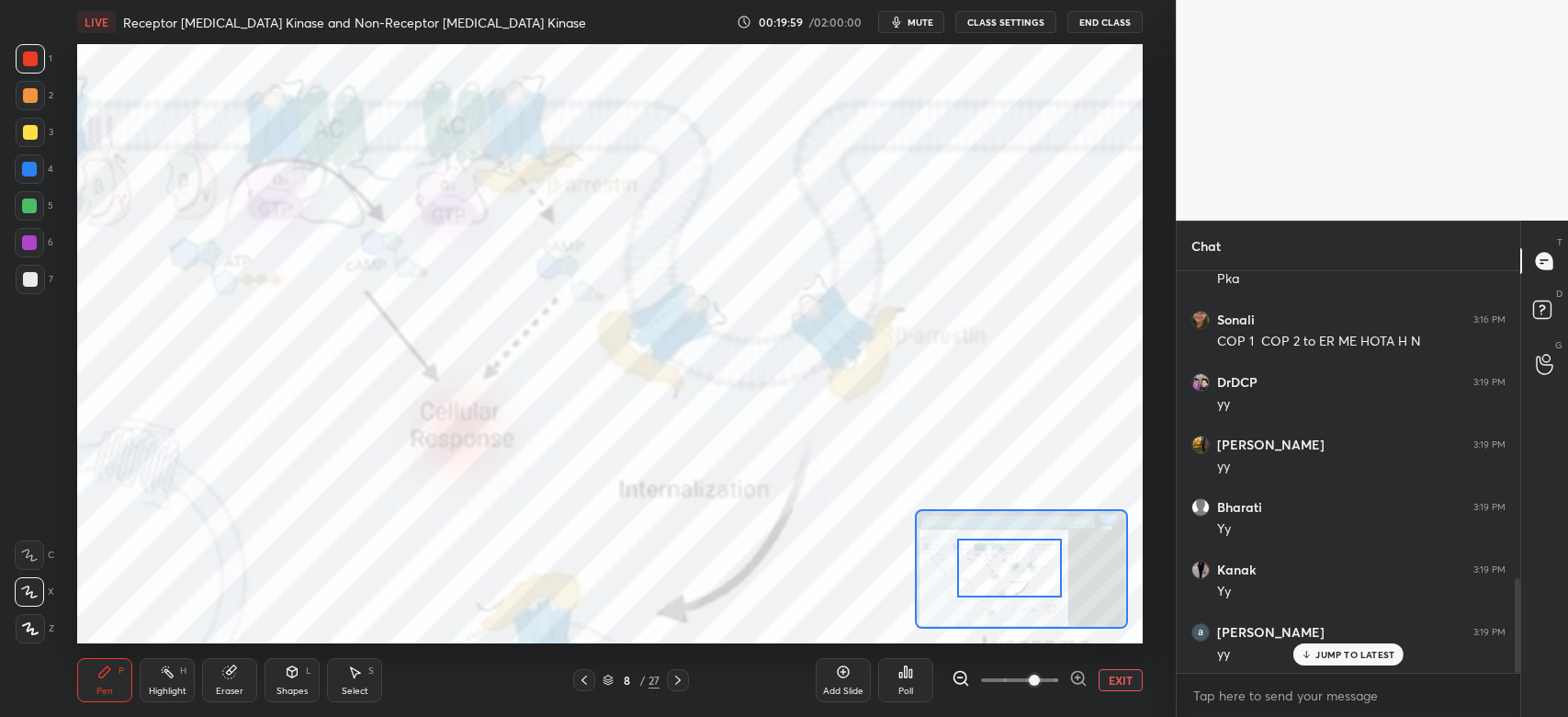
drag, startPoint x: 974, startPoint y: 572, endPoint x: 1013, endPoint y: 573, distance: 39.0
click at [1017, 577] on div at bounding box center [1009, 567] width 104 height 58
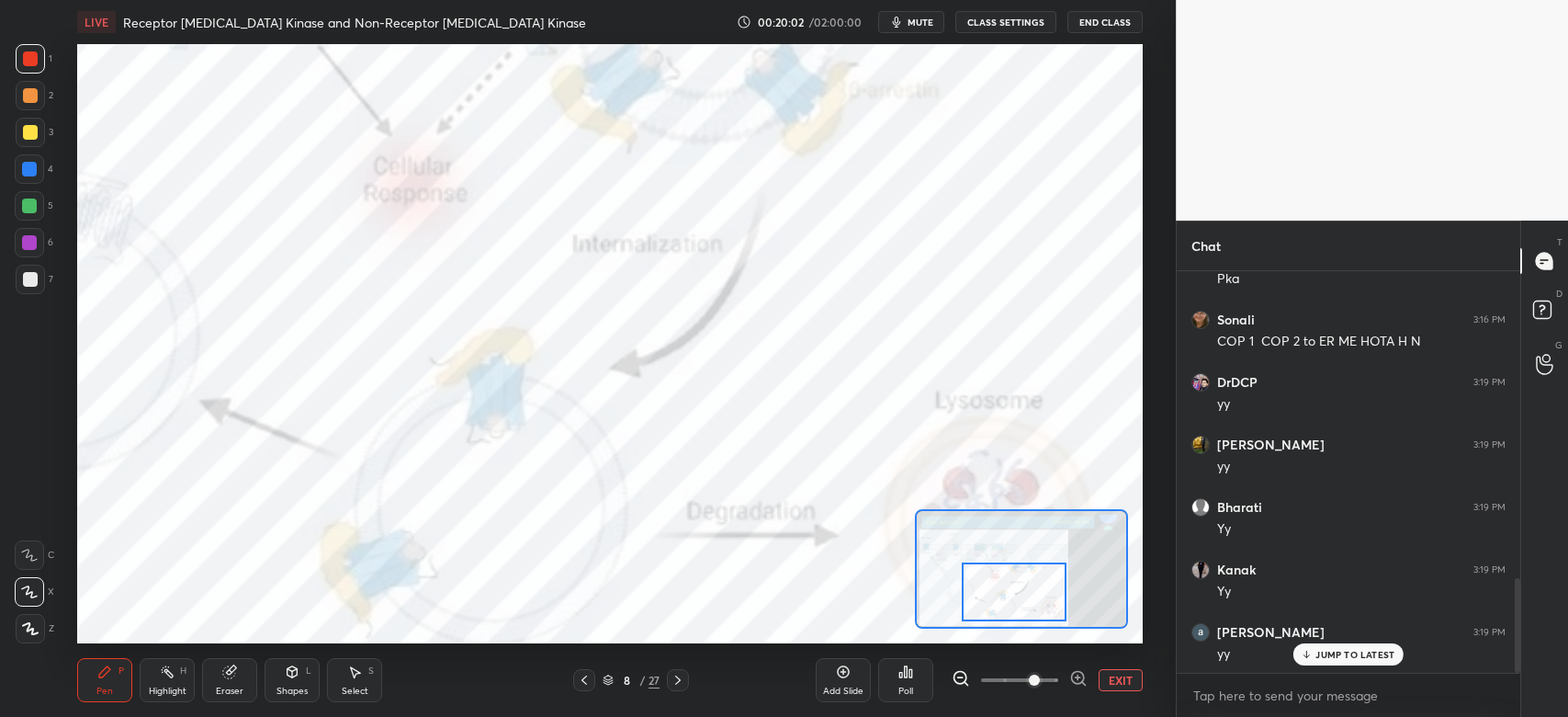
drag, startPoint x: 990, startPoint y: 582, endPoint x: 986, endPoint y: 592, distance: 10.8
click at [989, 592] on div at bounding box center [1013, 591] width 104 height 58
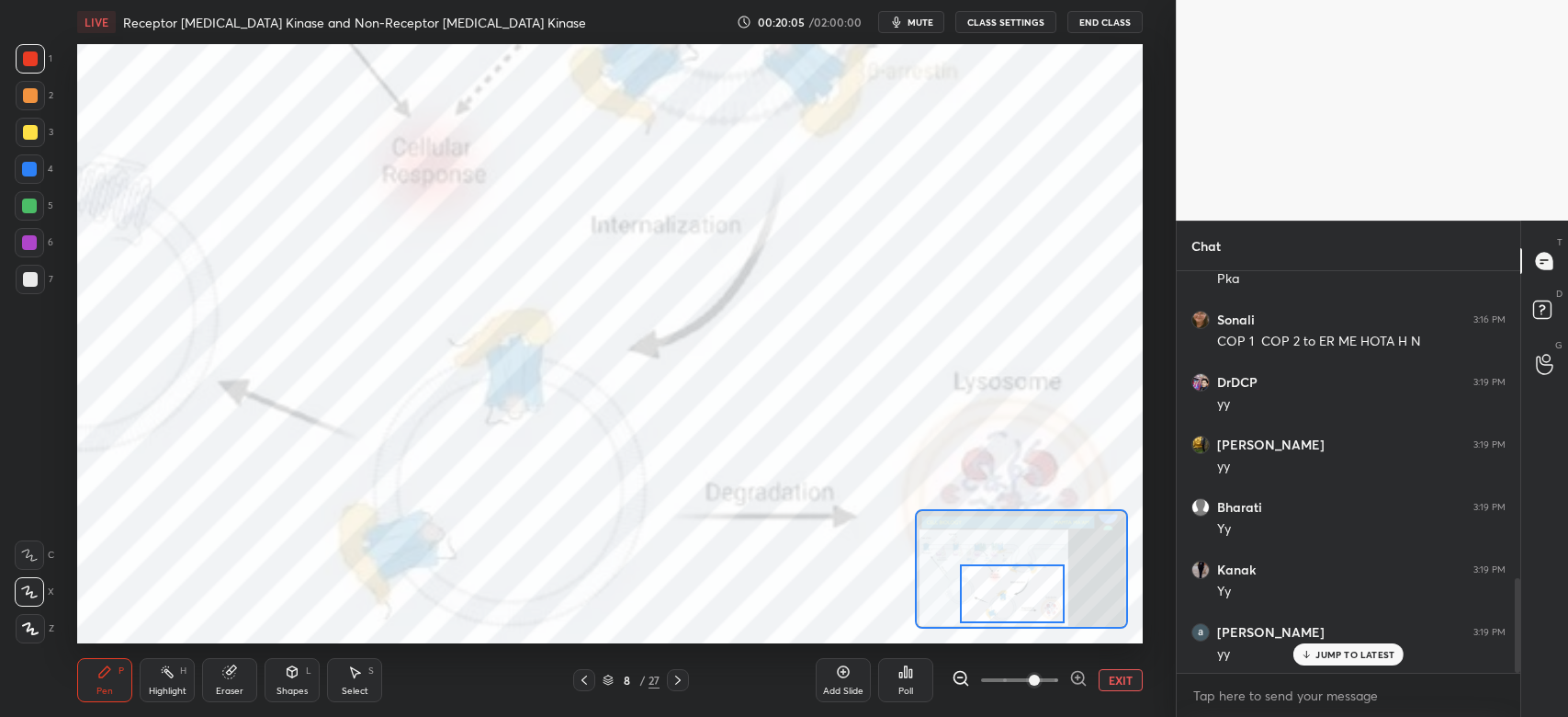
drag, startPoint x: 1031, startPoint y: 600, endPoint x: 1024, endPoint y: 614, distance: 15.7
click at [1025, 614] on div at bounding box center [1011, 593] width 104 height 58
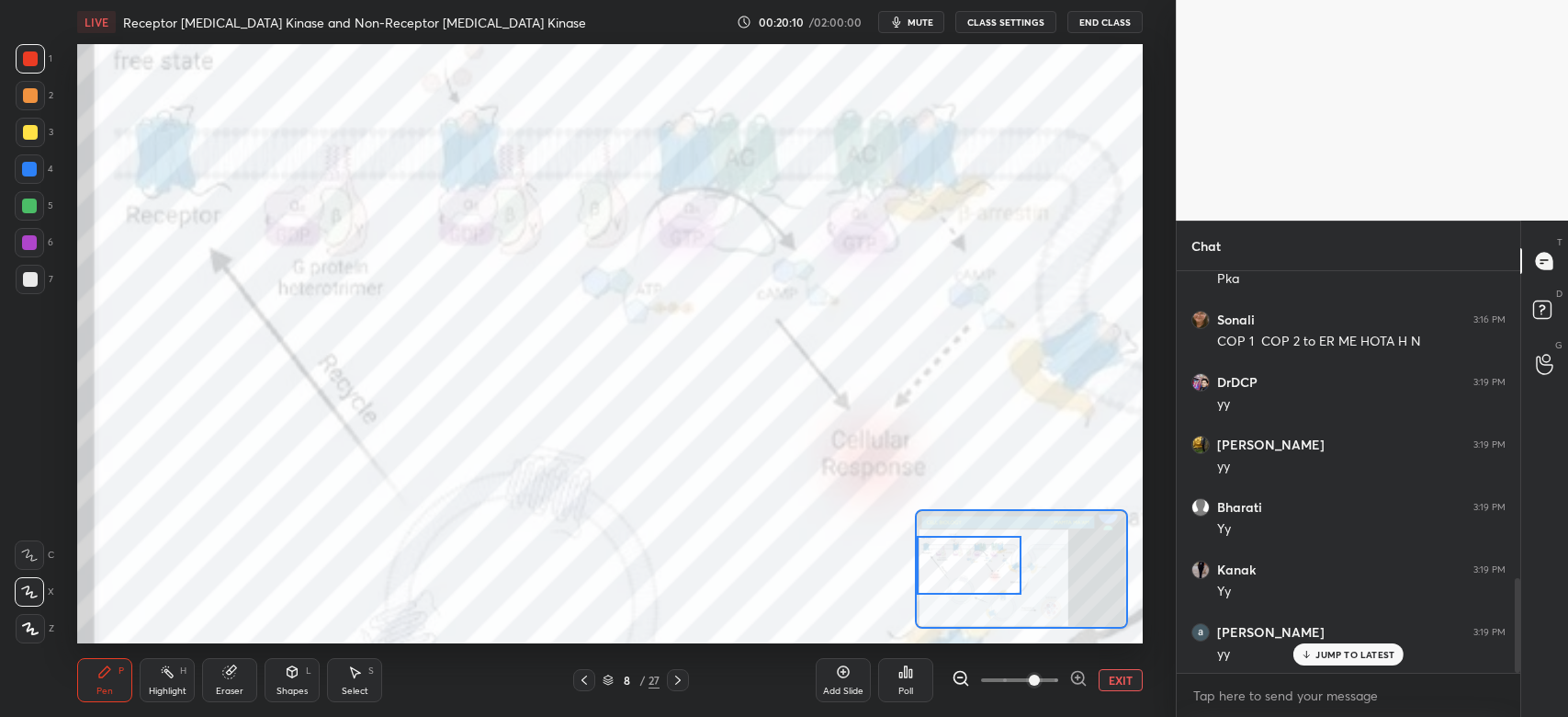
click at [880, 564] on div "Setting up your live class Poll for secs No correct answer Start poll" at bounding box center [609, 344] width 1065 height 600
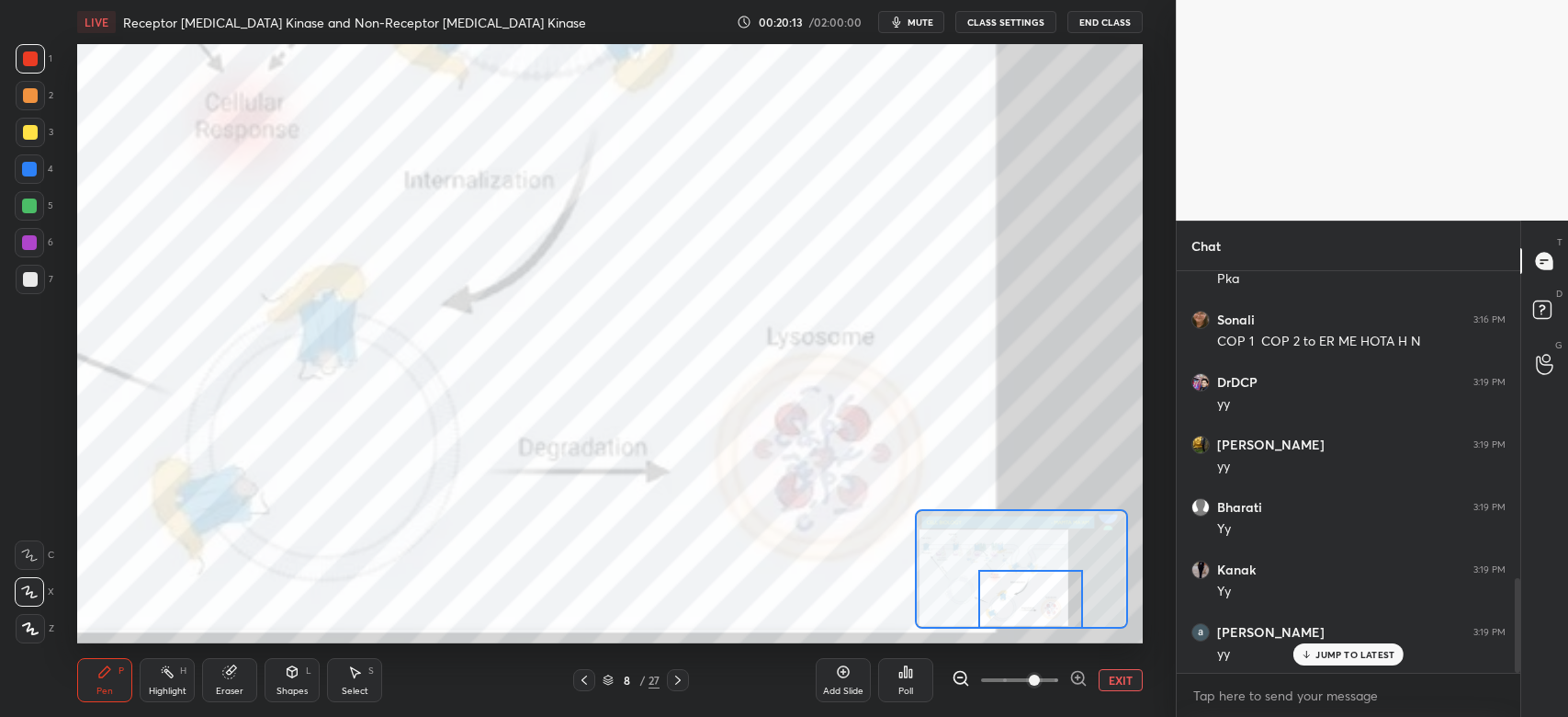
drag, startPoint x: 962, startPoint y: 568, endPoint x: 1015, endPoint y: 617, distance: 72.2
click at [1021, 636] on div "LIVE Receptor [MEDICAL_DATA] Kinase and Non-Receptor [MEDICAL_DATA] Kinase 00:2…" at bounding box center [610, 358] width 1102 height 717
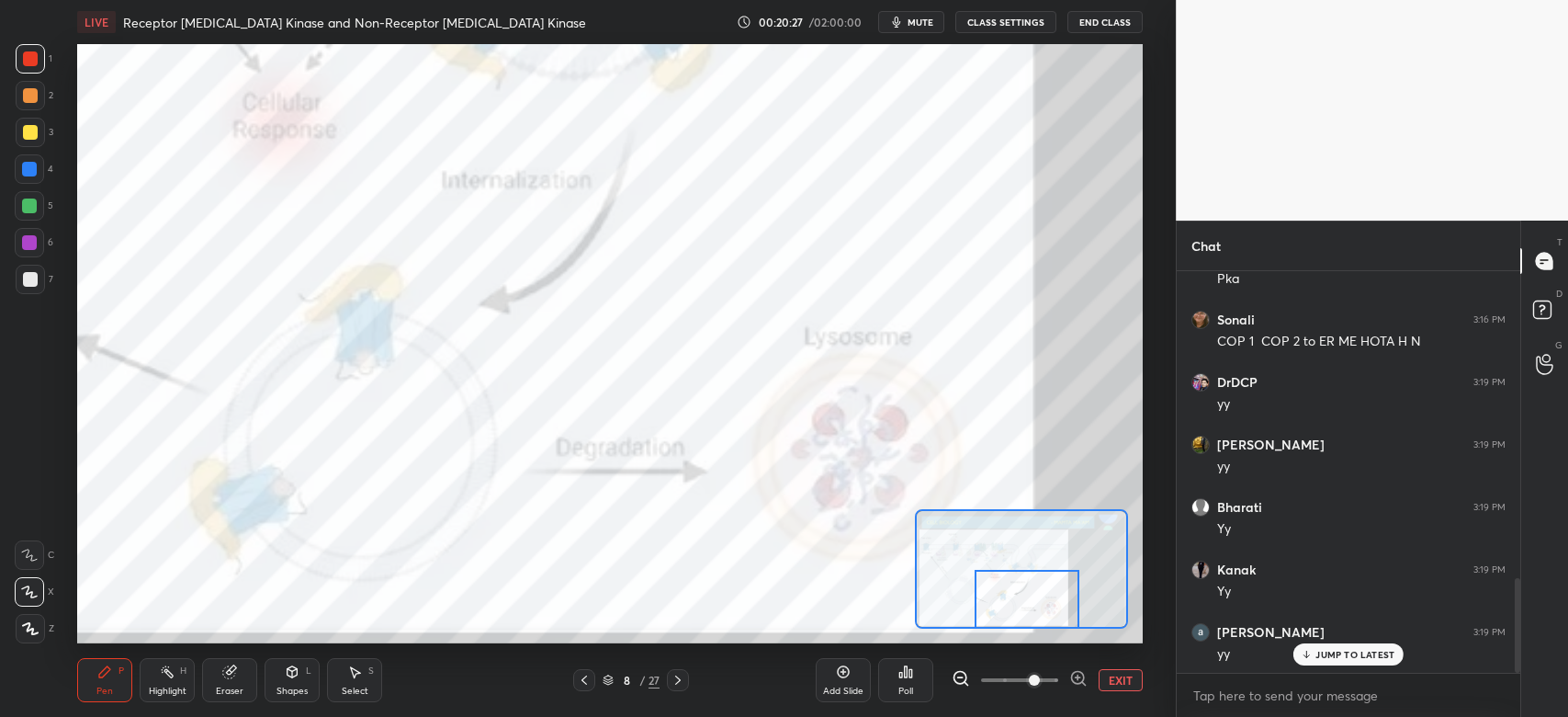
click at [1128, 680] on button "EXIT" at bounding box center [1121, 680] width 44 height 22
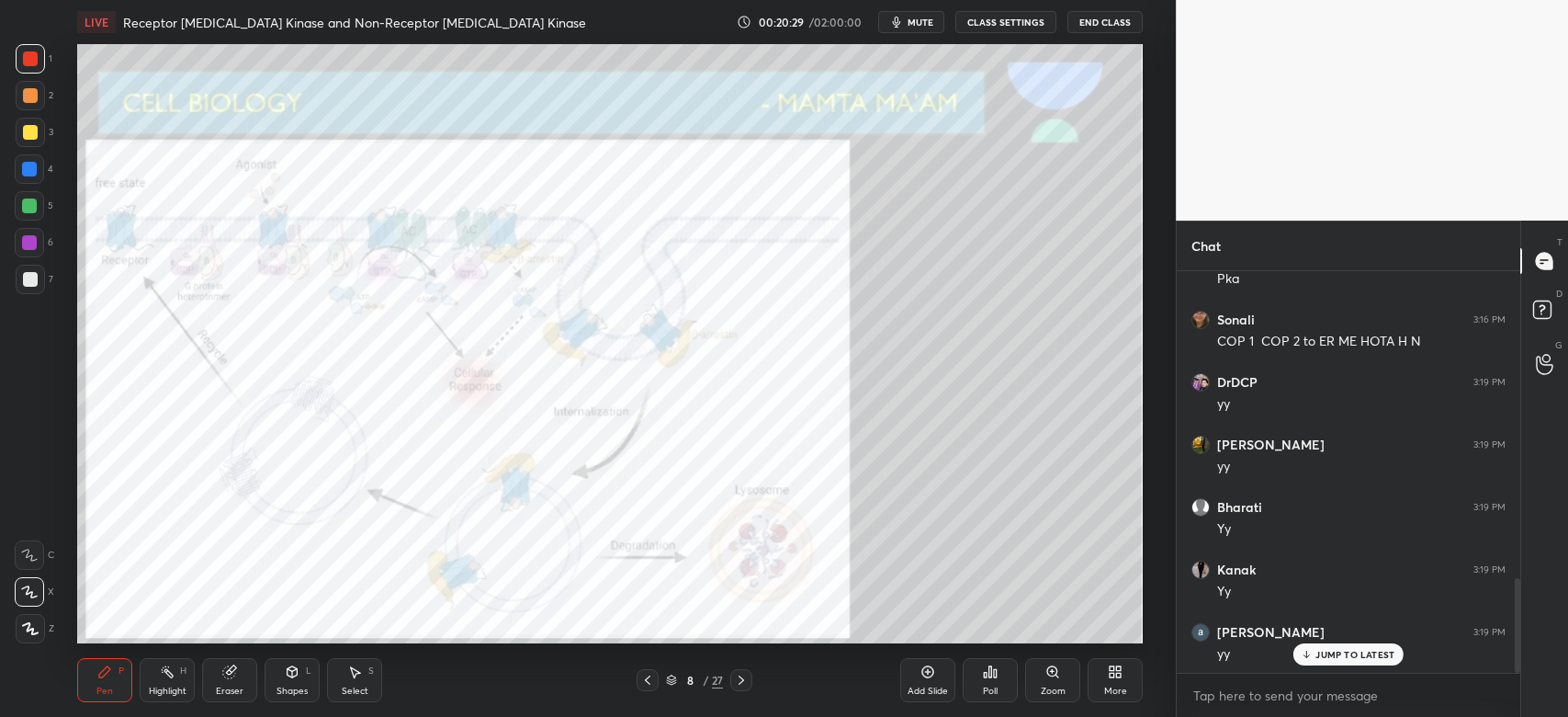
click at [745, 682] on icon at bounding box center [741, 680] width 15 height 15
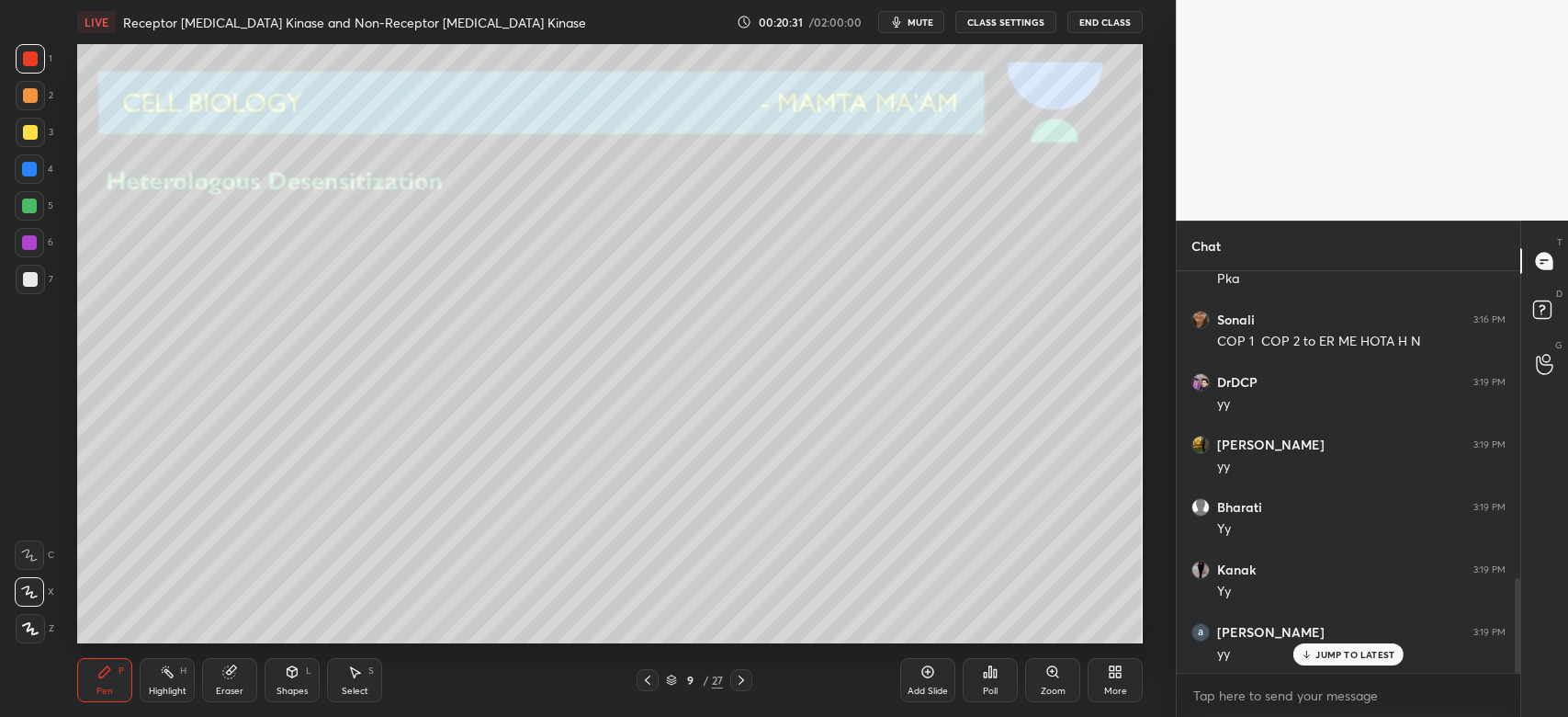
click at [23, 274] on div at bounding box center [31, 279] width 15 height 15
drag, startPoint x: 22, startPoint y: 131, endPoint x: 29, endPoint y: 142, distance: 13.0
click at [20, 133] on div at bounding box center [31, 132] width 30 height 30
click at [745, 689] on div at bounding box center [741, 680] width 22 height 22
click at [654, 686] on div at bounding box center [647, 680] width 22 height 22
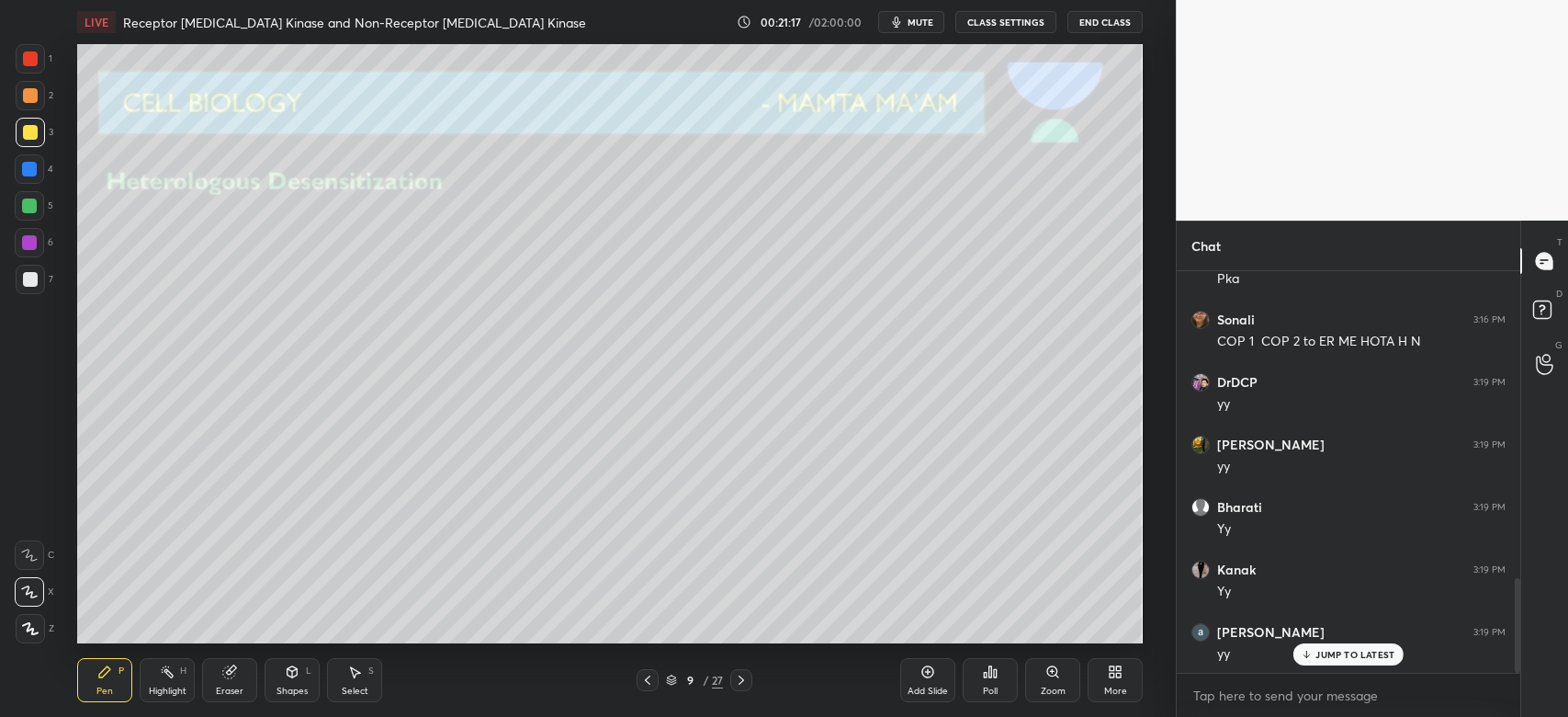
drag, startPoint x: 926, startPoint y: 683, endPoint x: 912, endPoint y: 666, distance: 22.0
click at [926, 682] on div "Add Slide" at bounding box center [928, 680] width 55 height 44
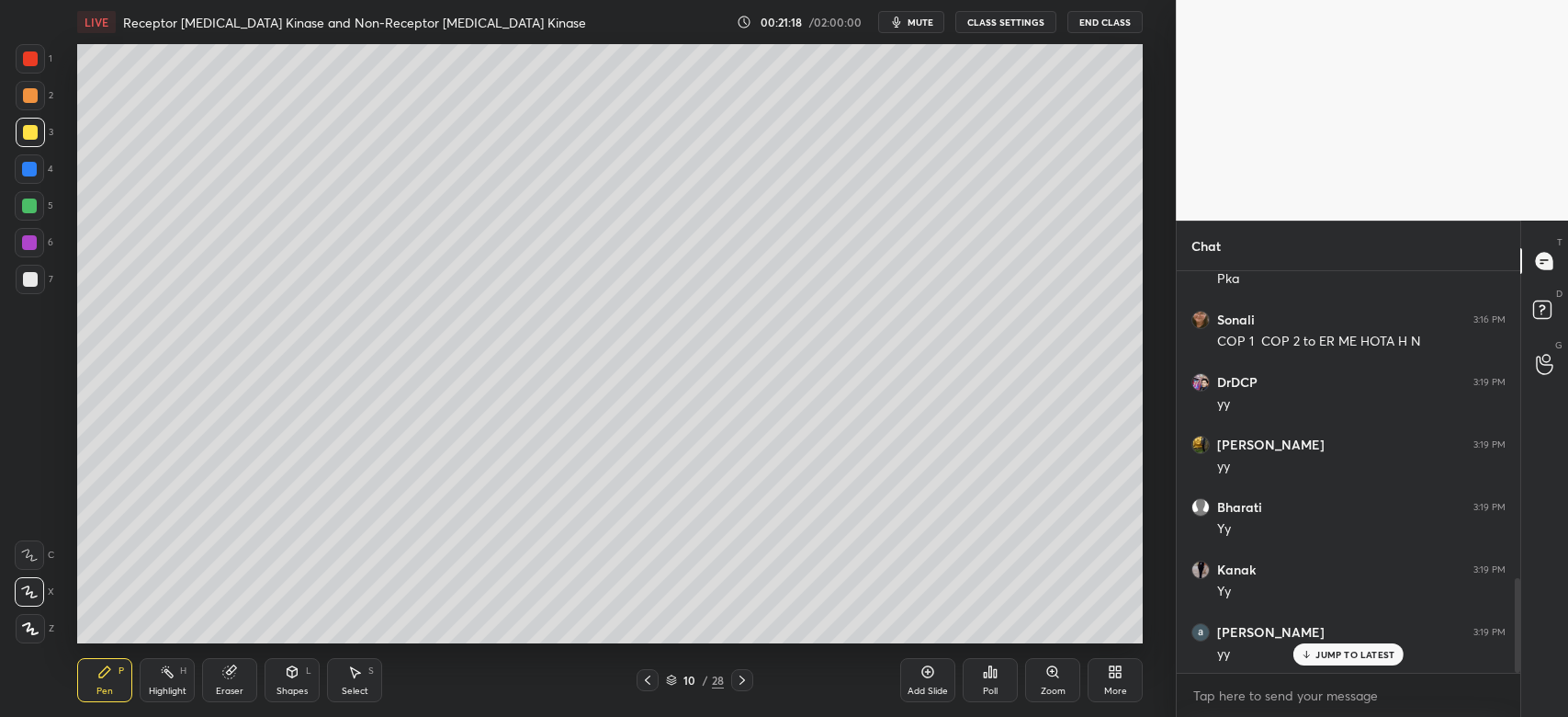
click at [43, 275] on div at bounding box center [31, 279] width 30 height 30
click at [300, 675] on div "Shapes L" at bounding box center [292, 680] width 55 height 44
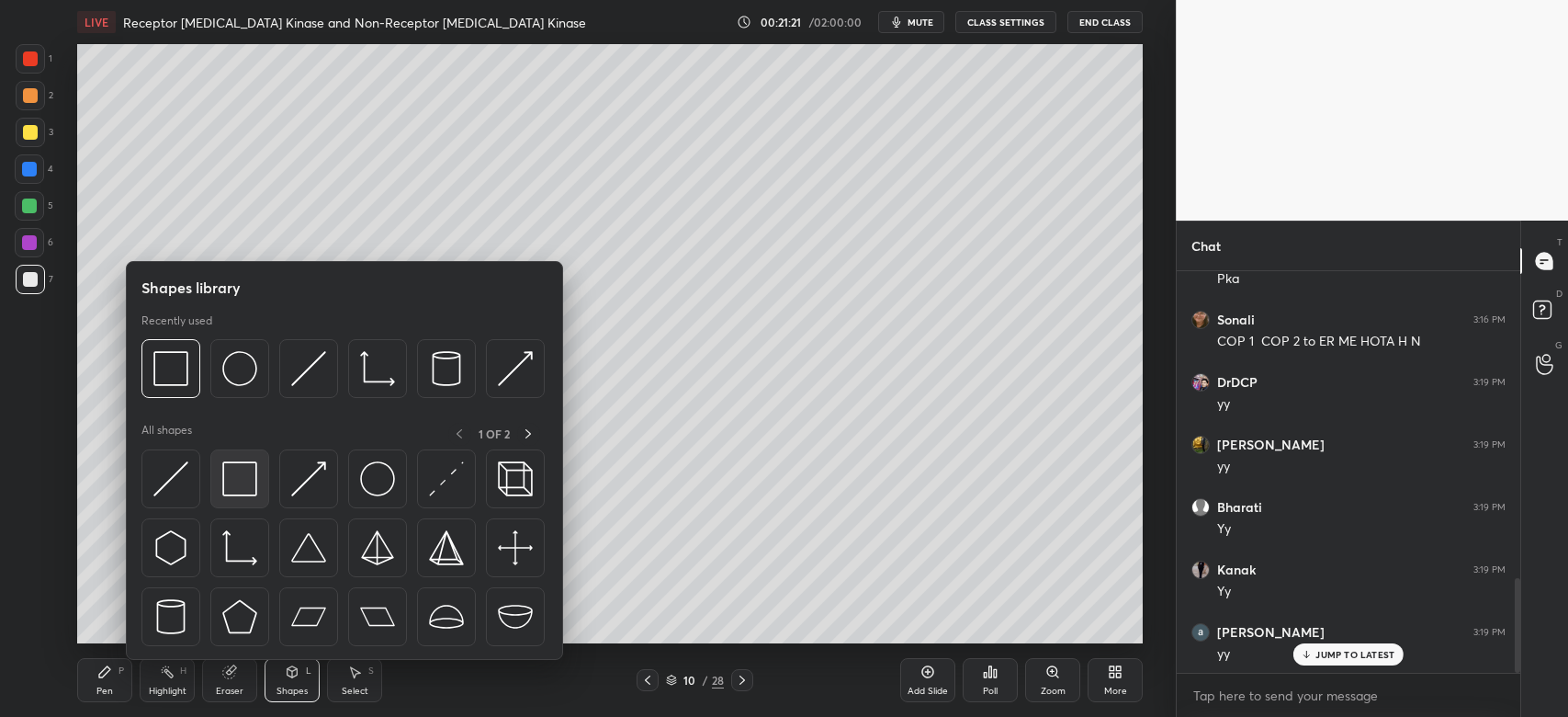
click at [247, 478] on img at bounding box center [239, 479] width 35 height 35
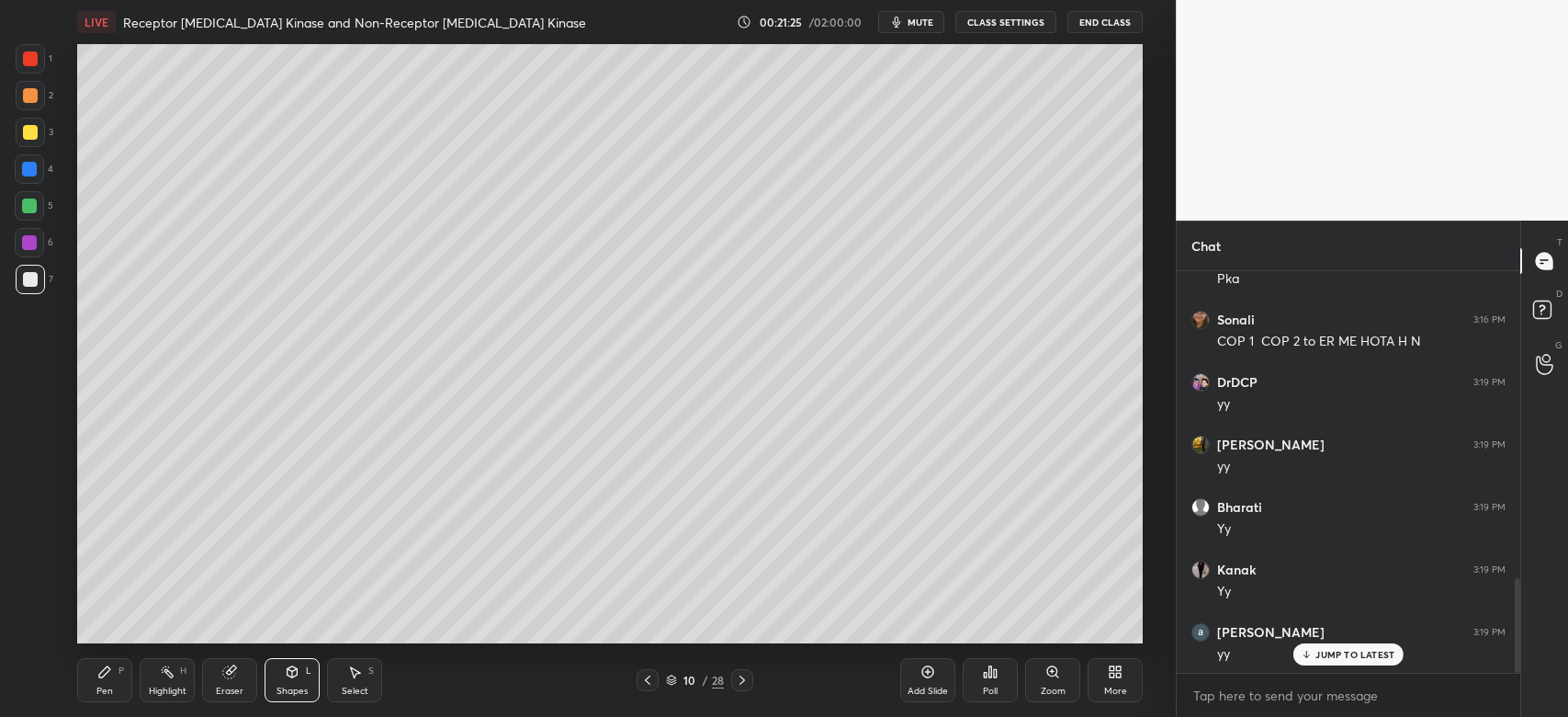
click at [227, 680] on div "Eraser" at bounding box center [230, 680] width 55 height 44
drag, startPoint x: 0, startPoint y: 665, endPoint x: 0, endPoint y: 680, distance: 15.0
click at [0, 674] on div "1 2 3 4 5 6 7 C X Z C X Z E E Erase all H H LIVE Receptor [MEDICAL_DATA] Kinase…" at bounding box center [581, 358] width 1161 height 717
click at [122, 674] on div "P" at bounding box center [121, 671] width 6 height 9
click at [119, 675] on div "P" at bounding box center [121, 671] width 6 height 9
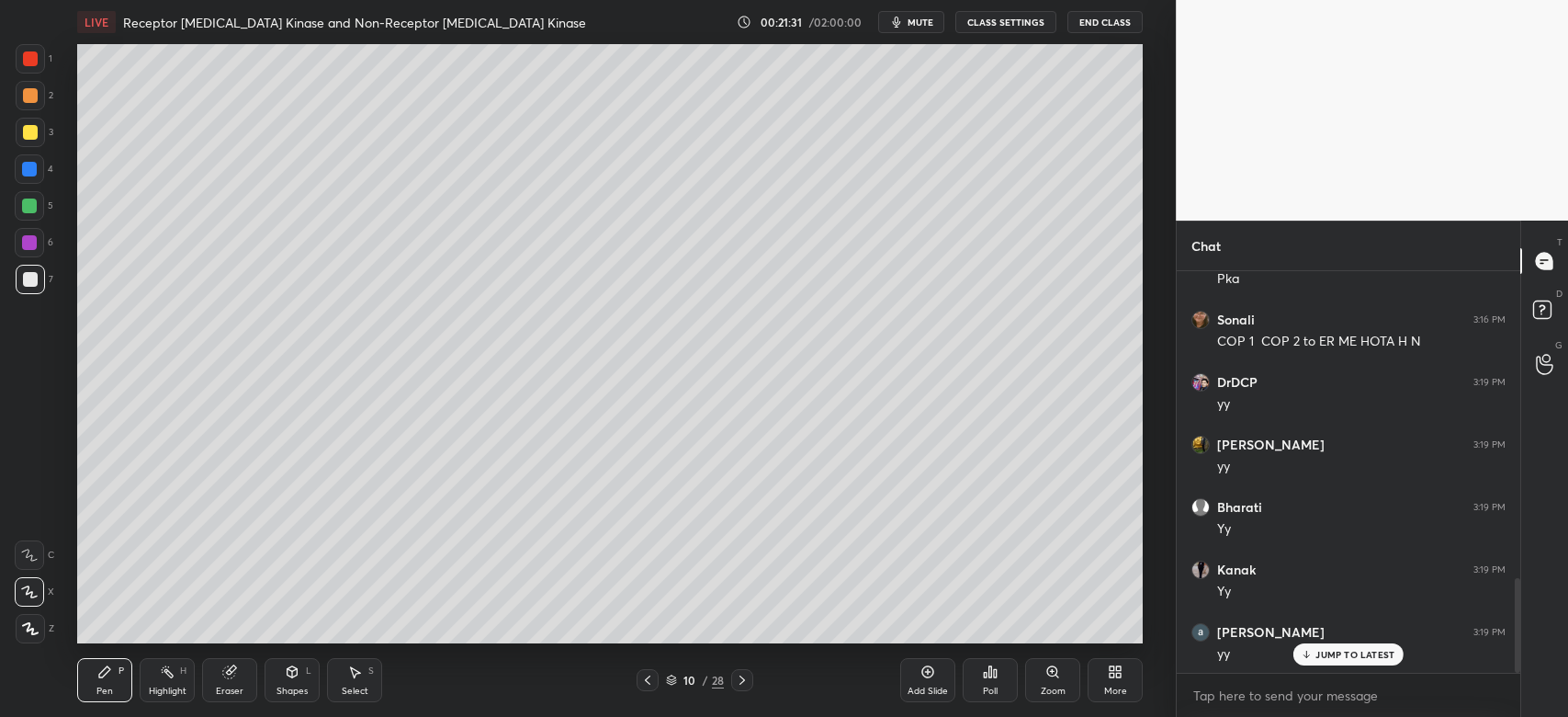
drag, startPoint x: 27, startPoint y: 125, endPoint x: 31, endPoint y: 136, distance: 11.7
click at [27, 126] on div at bounding box center [31, 132] width 15 height 15
drag, startPoint x: 31, startPoint y: 206, endPoint x: 58, endPoint y: 223, distance: 31.9
click at [31, 207] on div at bounding box center [30, 206] width 15 height 15
click at [34, 246] on div at bounding box center [30, 242] width 15 height 15
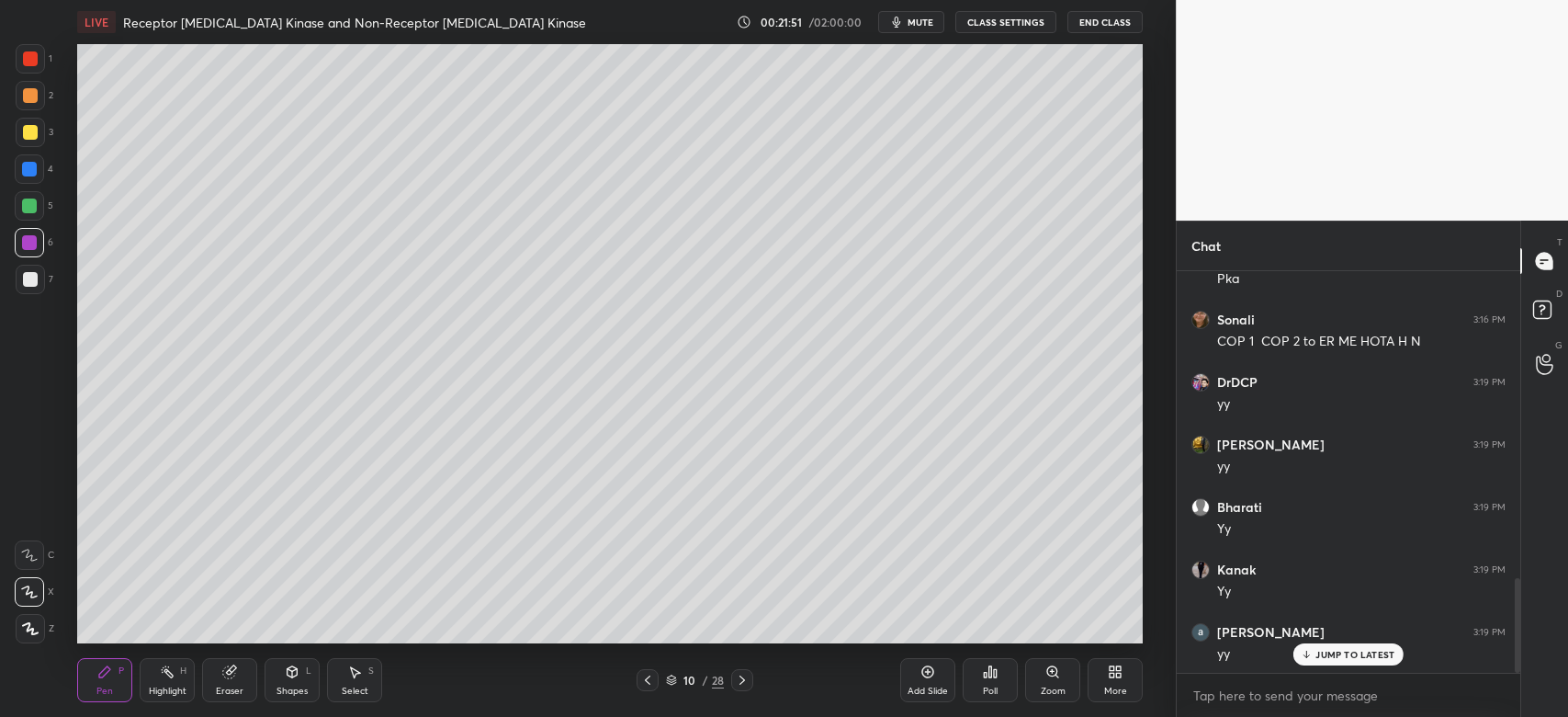
click at [1051, 681] on div "Zoom" at bounding box center [1053, 680] width 55 height 44
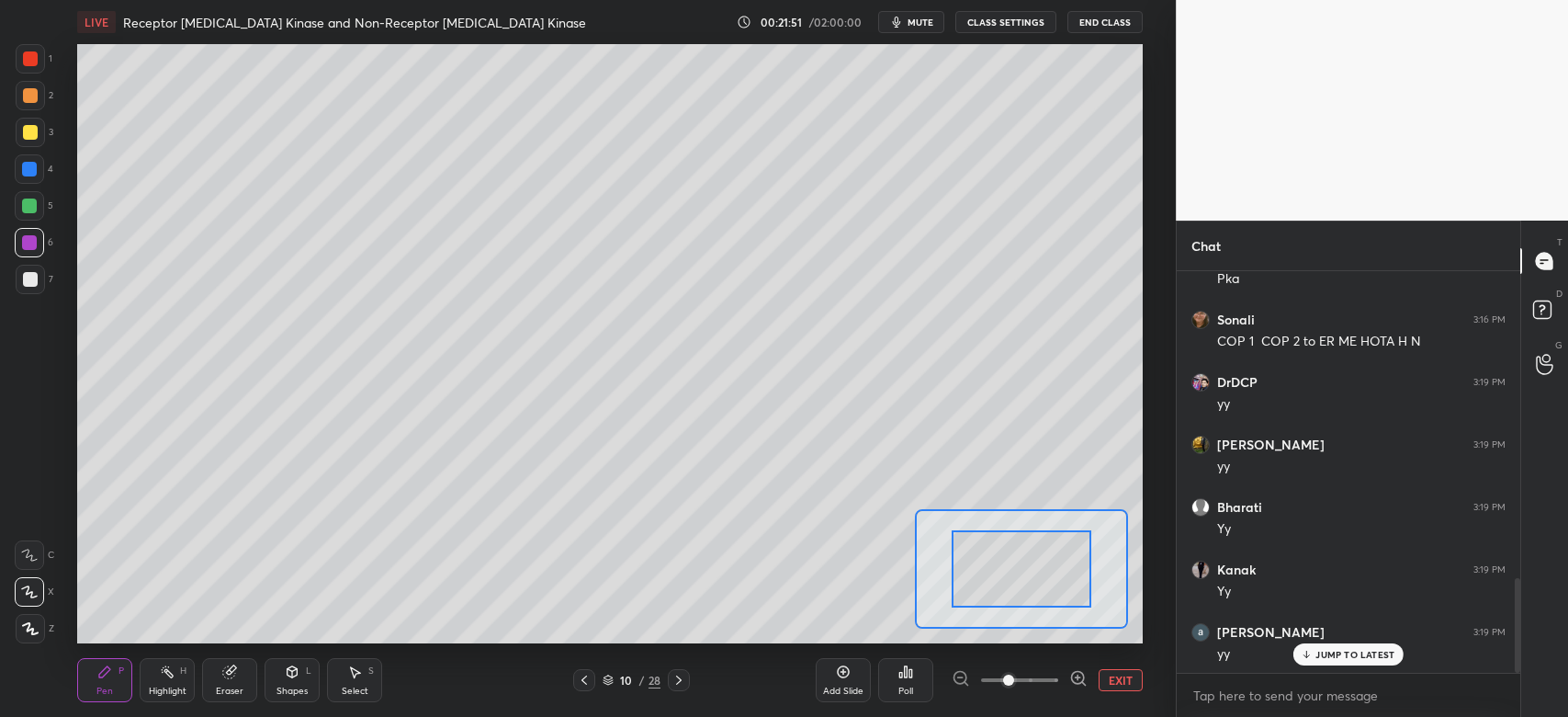
click at [1059, 684] on div at bounding box center [1019, 680] width 136 height 22
click at [1055, 679] on span at bounding box center [1019, 680] width 77 height 28
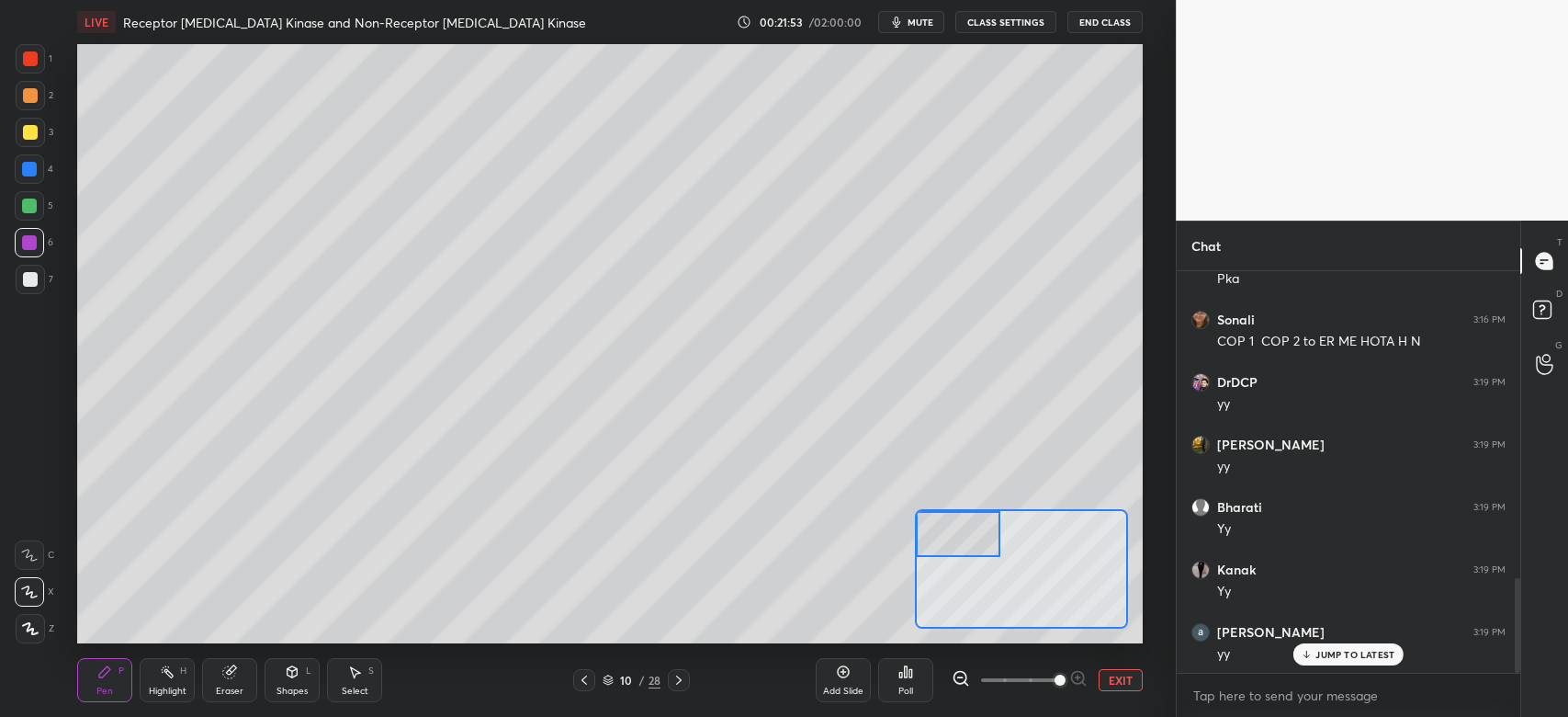
drag, startPoint x: 1032, startPoint y: 575, endPoint x: 961, endPoint y: 529, distance: 84.6
click at [961, 529] on div at bounding box center [958, 534] width 83 height 47
click at [29, 554] on icon at bounding box center [30, 555] width 17 height 13
click at [33, 210] on div at bounding box center [30, 206] width 15 height 15
click at [41, 270] on div at bounding box center [31, 279] width 30 height 30
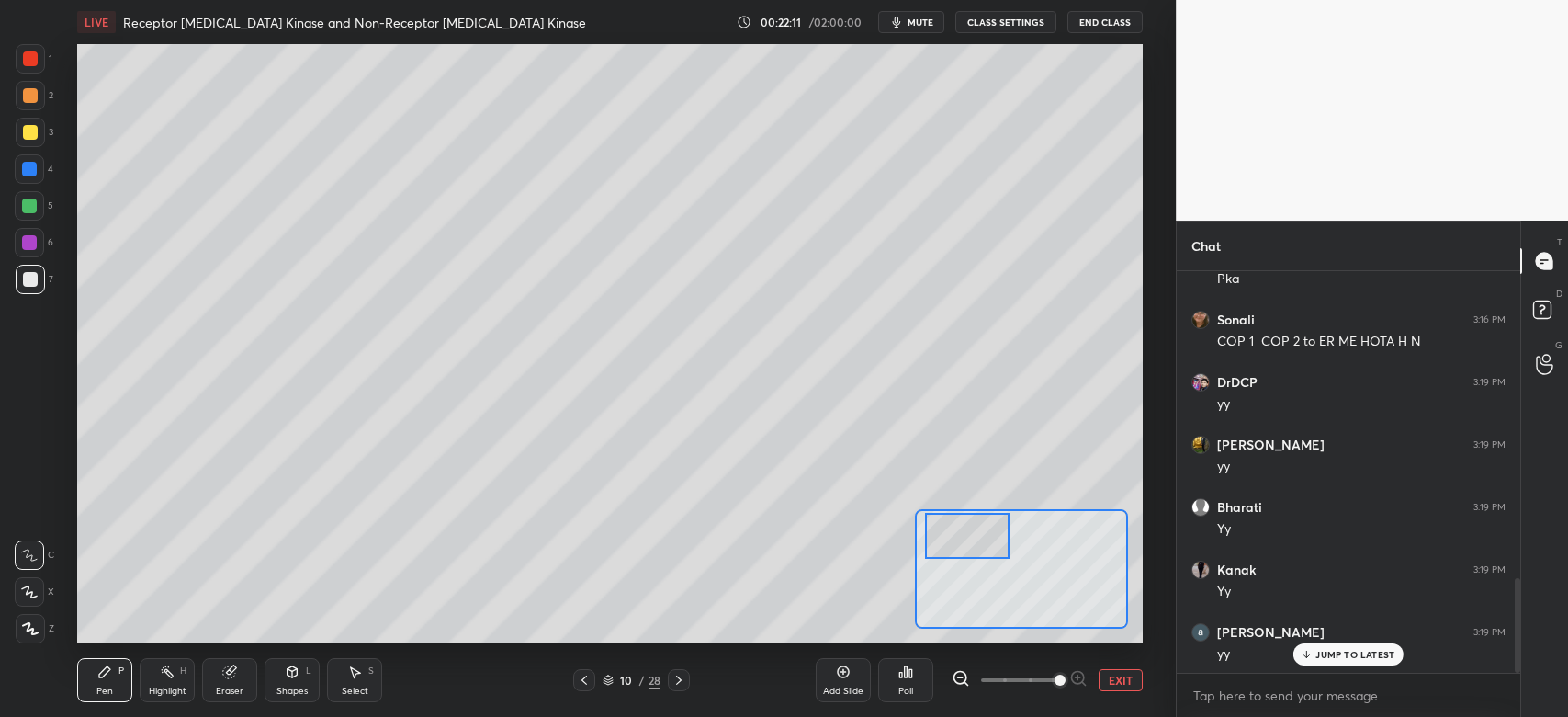
click at [992, 552] on div at bounding box center [966, 536] width 83 height 47
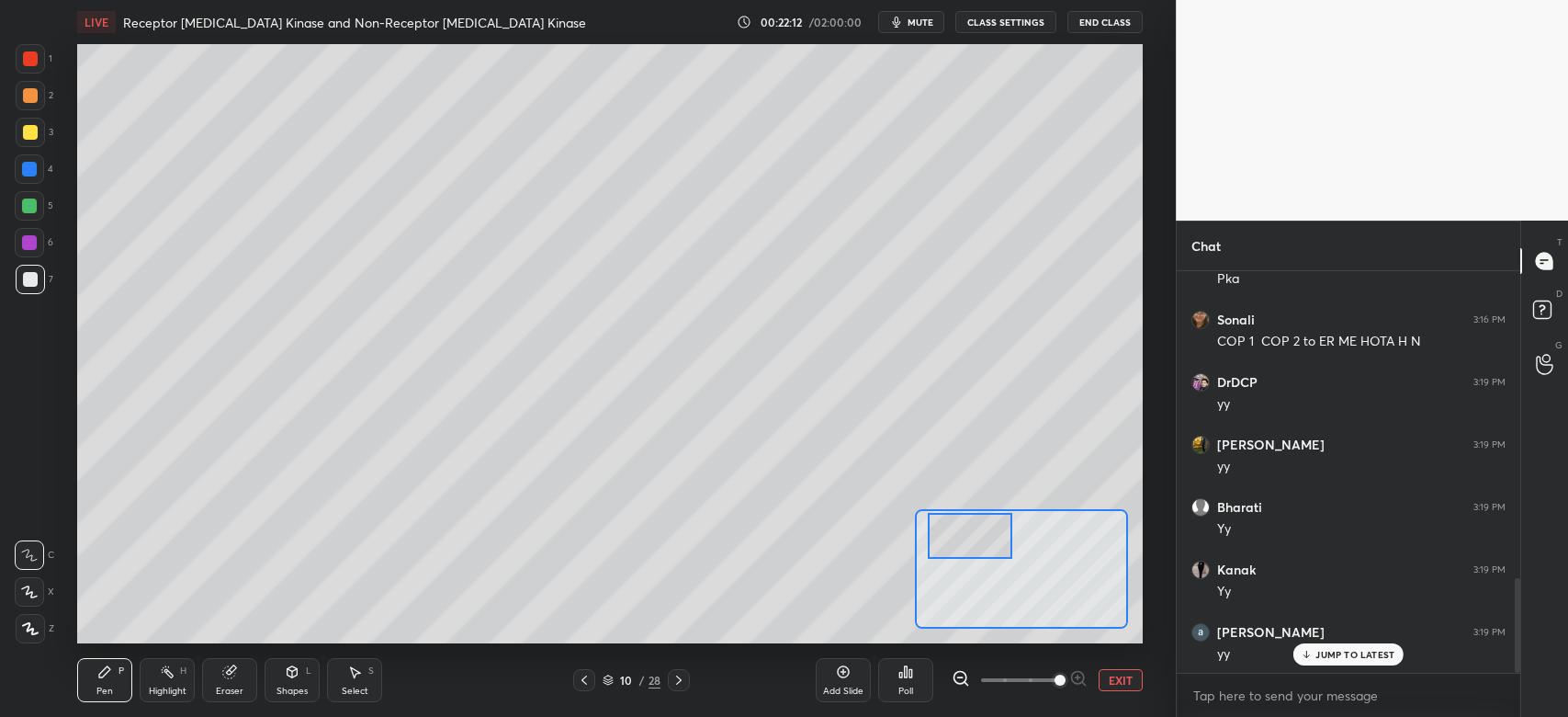
click at [28, 92] on div at bounding box center [31, 95] width 15 height 15
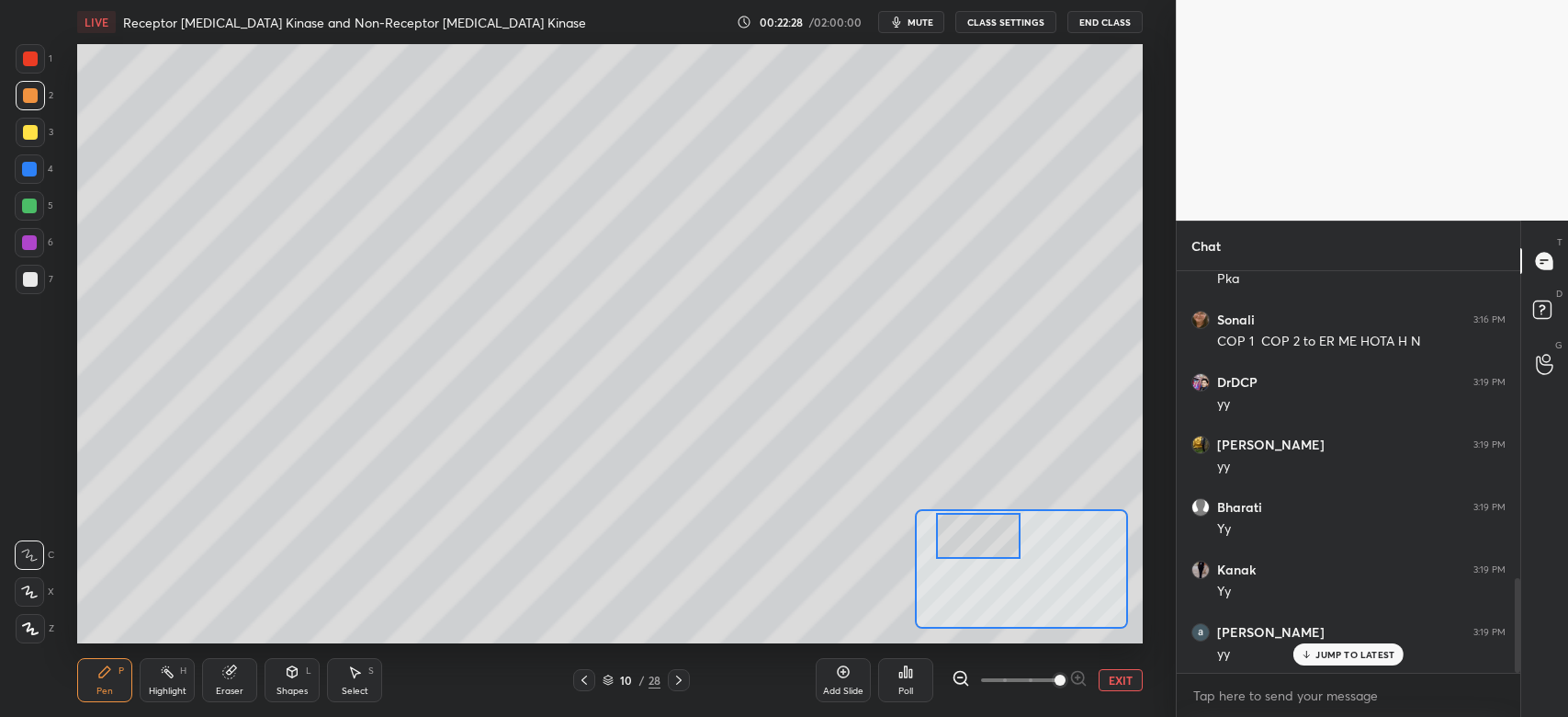
drag, startPoint x: 966, startPoint y: 550, endPoint x: 953, endPoint y: 544, distance: 14.3
click at [974, 548] on div at bounding box center [977, 536] width 83 height 47
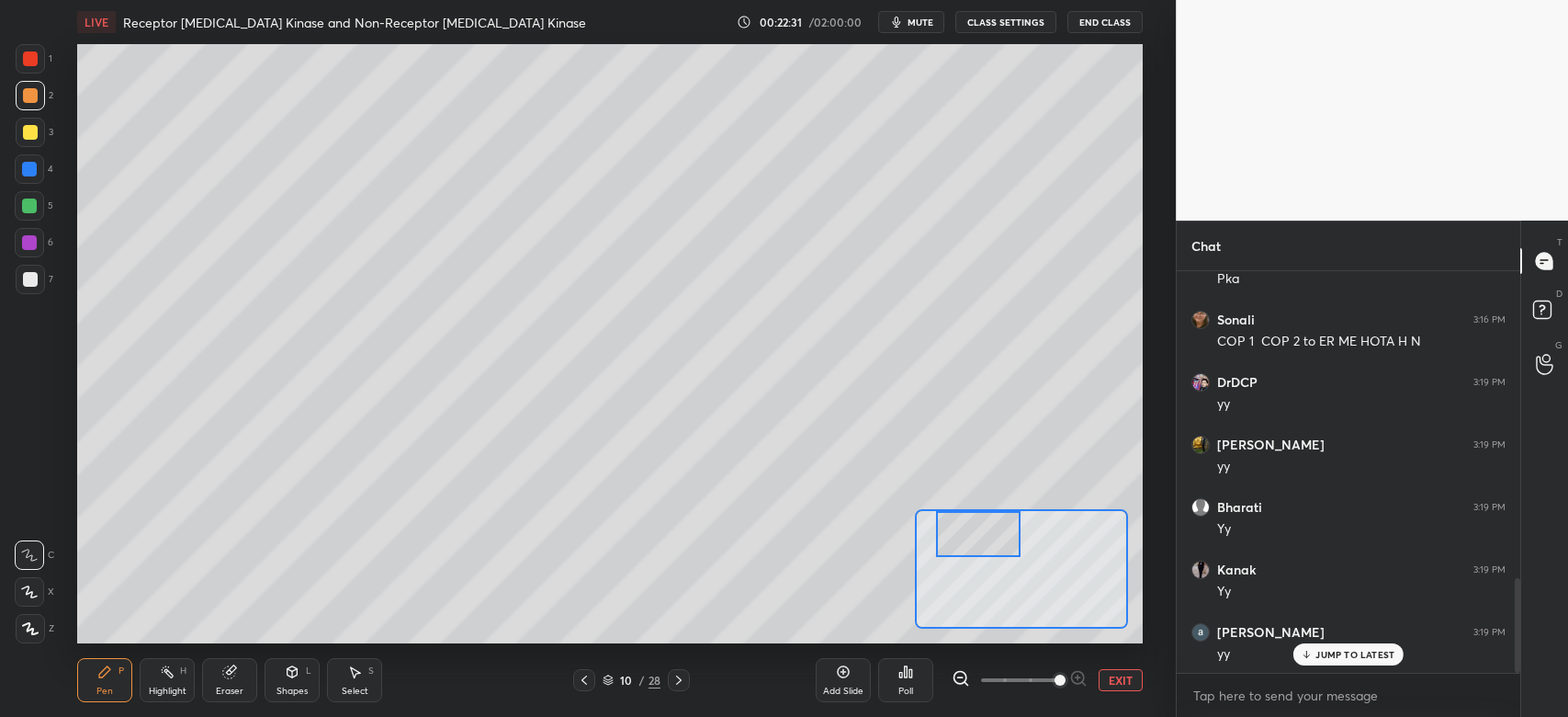
click at [37, 283] on div at bounding box center [31, 279] width 30 height 30
click at [33, 102] on div at bounding box center [31, 95] width 30 height 30
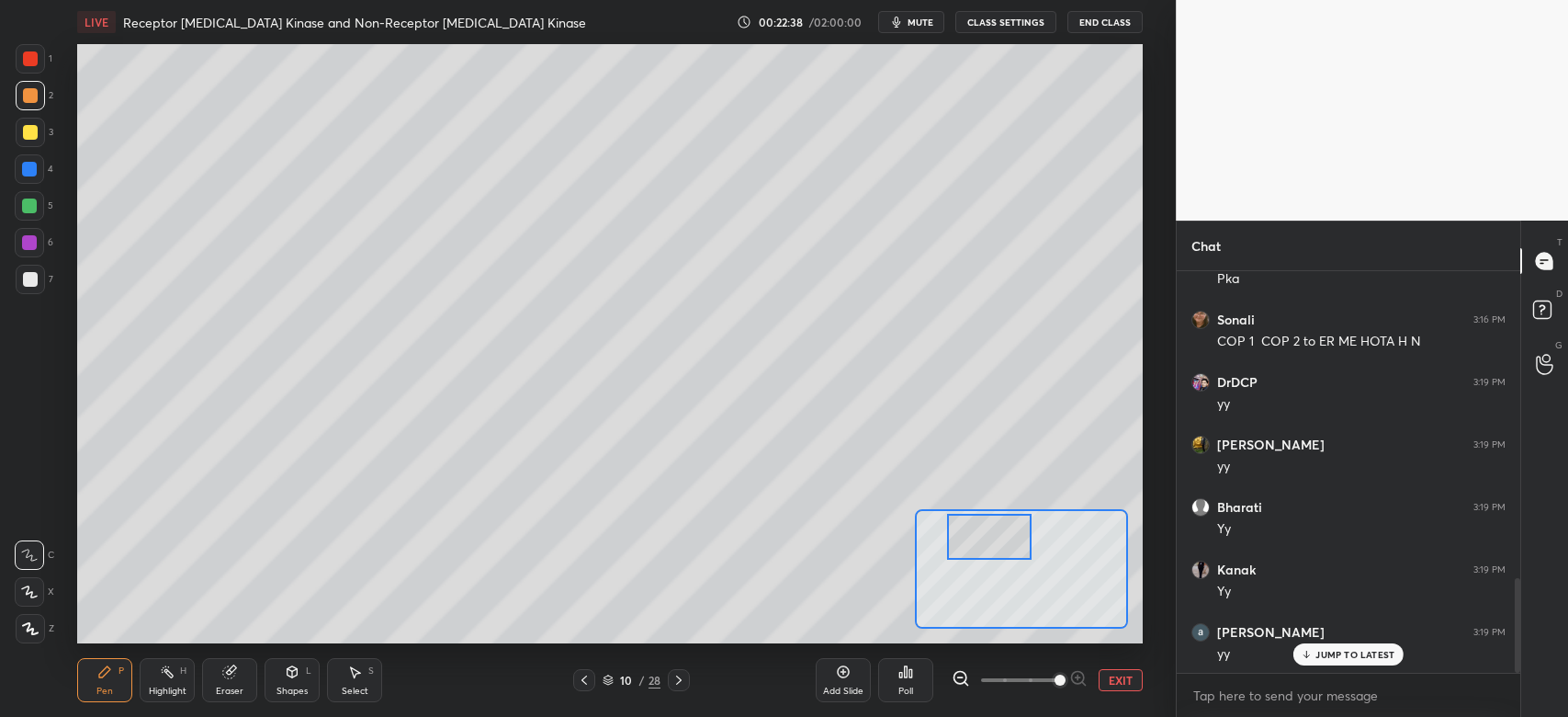
click at [982, 549] on div at bounding box center [988, 537] width 83 height 47
drag, startPoint x: 27, startPoint y: 245, endPoint x: 37, endPoint y: 266, distance: 23.3
click at [27, 248] on div at bounding box center [30, 242] width 15 height 15
drag, startPoint x: 1001, startPoint y: 551, endPoint x: 1011, endPoint y: 551, distance: 10.0
click at [1011, 551] on div at bounding box center [1000, 536] width 83 height 47
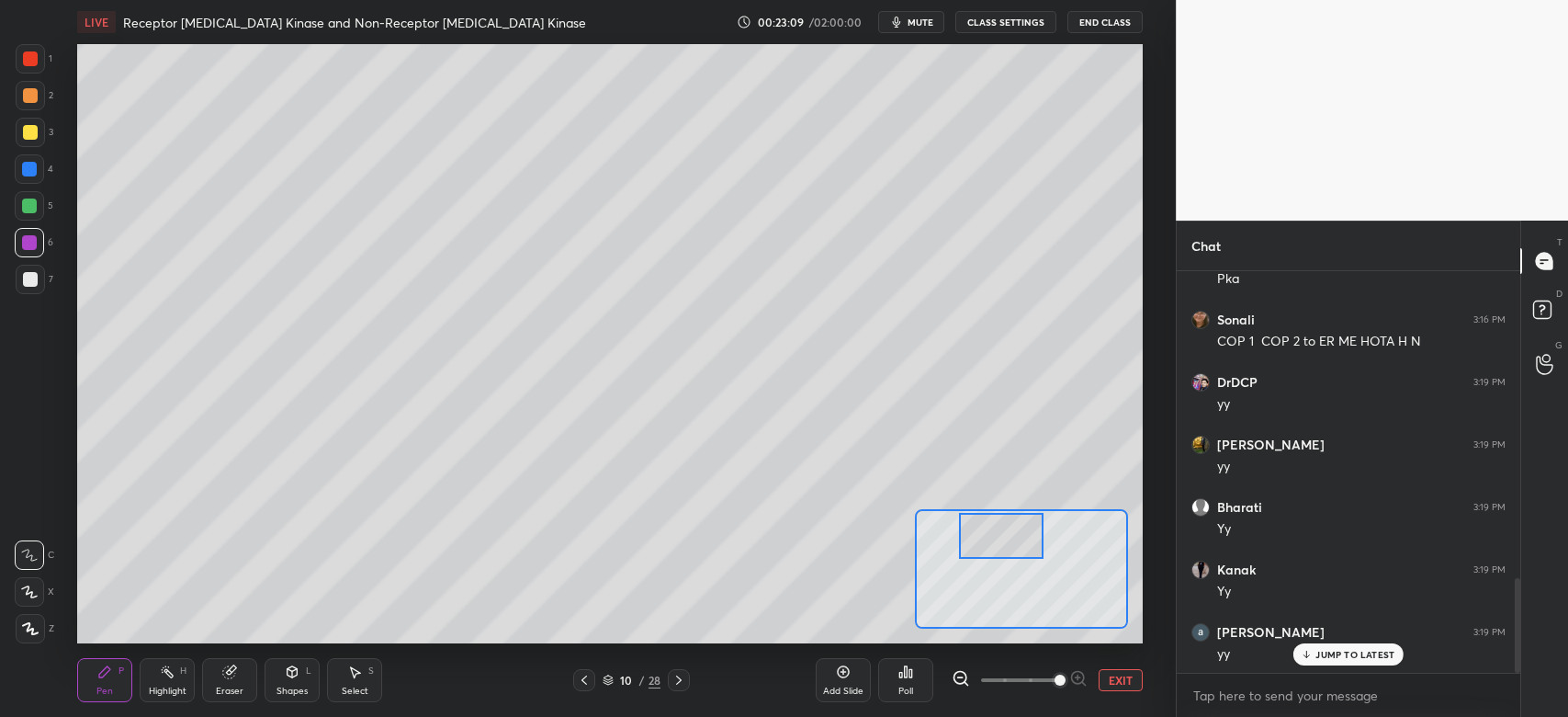
click at [31, 137] on div at bounding box center [31, 132] width 15 height 15
click at [1015, 549] on div at bounding box center [1007, 536] width 83 height 47
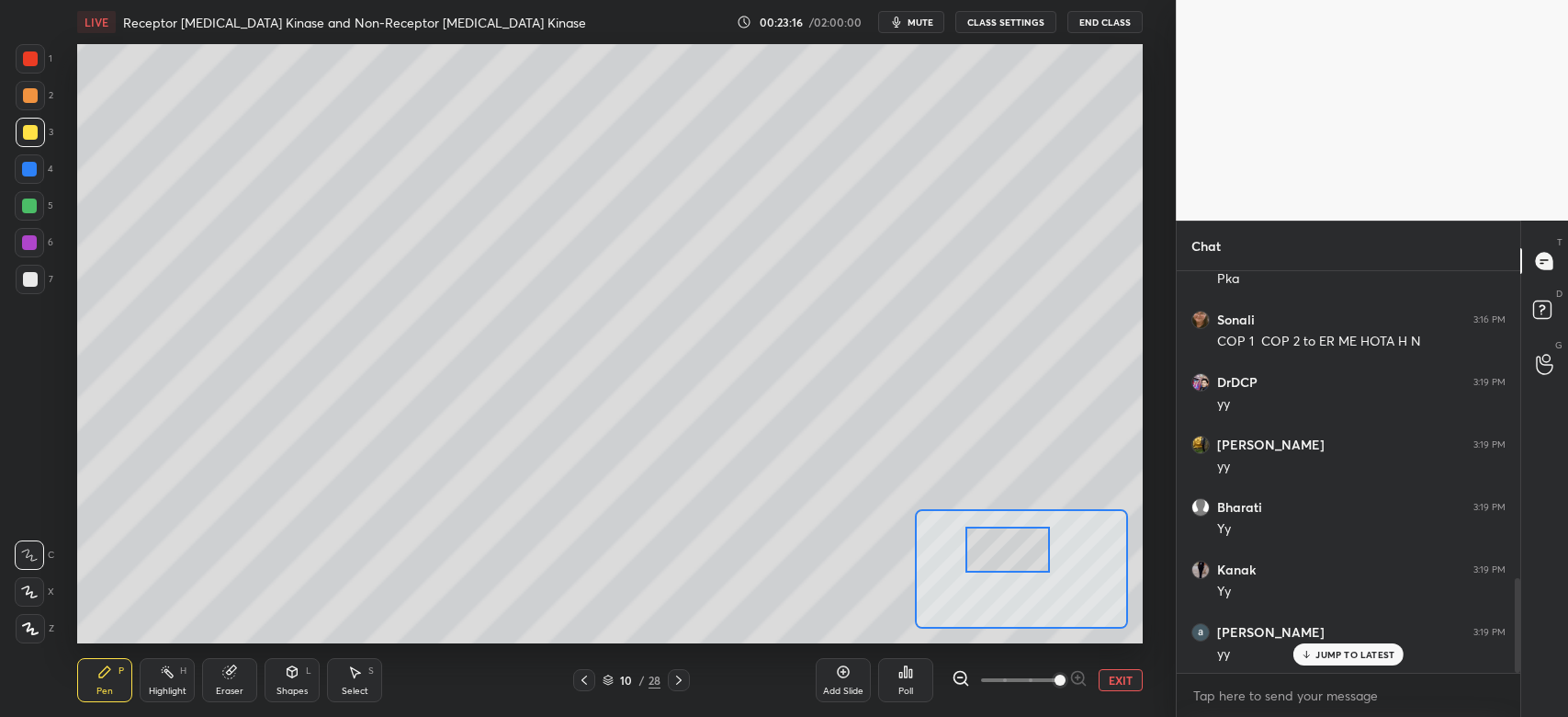
drag, startPoint x: 1009, startPoint y: 539, endPoint x: 1009, endPoint y: 553, distance: 14.0
click at [1009, 553] on div at bounding box center [1007, 550] width 83 height 47
click at [227, 687] on div "Eraser" at bounding box center [229, 691] width 28 height 9
click at [114, 682] on div "Pen P" at bounding box center [104, 680] width 55 height 44
click at [1005, 568] on div at bounding box center [1007, 550] width 83 height 47
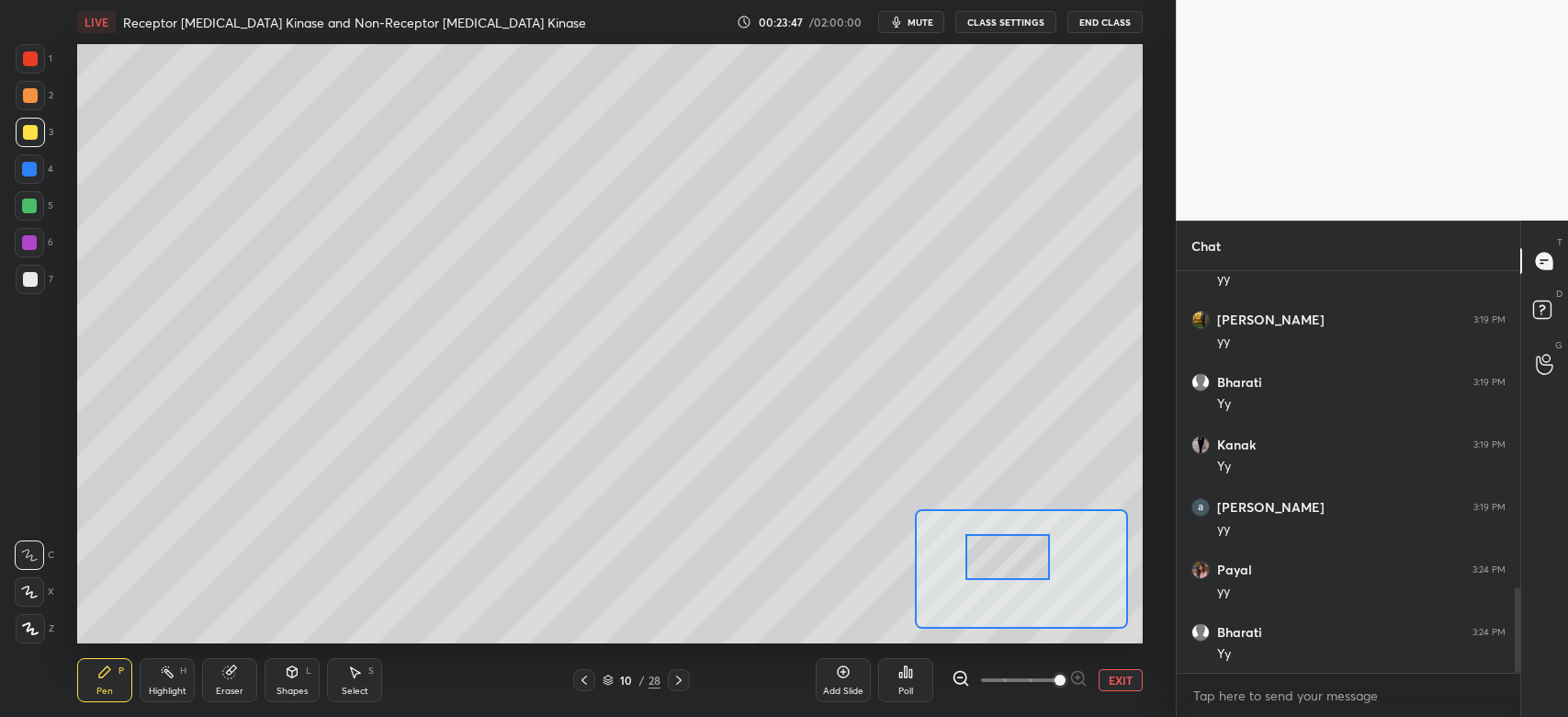
scroll to position [1490, 0]
drag, startPoint x: 36, startPoint y: 180, endPoint x: 57, endPoint y: 192, distance: 24.2
click at [37, 182] on div at bounding box center [30, 169] width 30 height 30
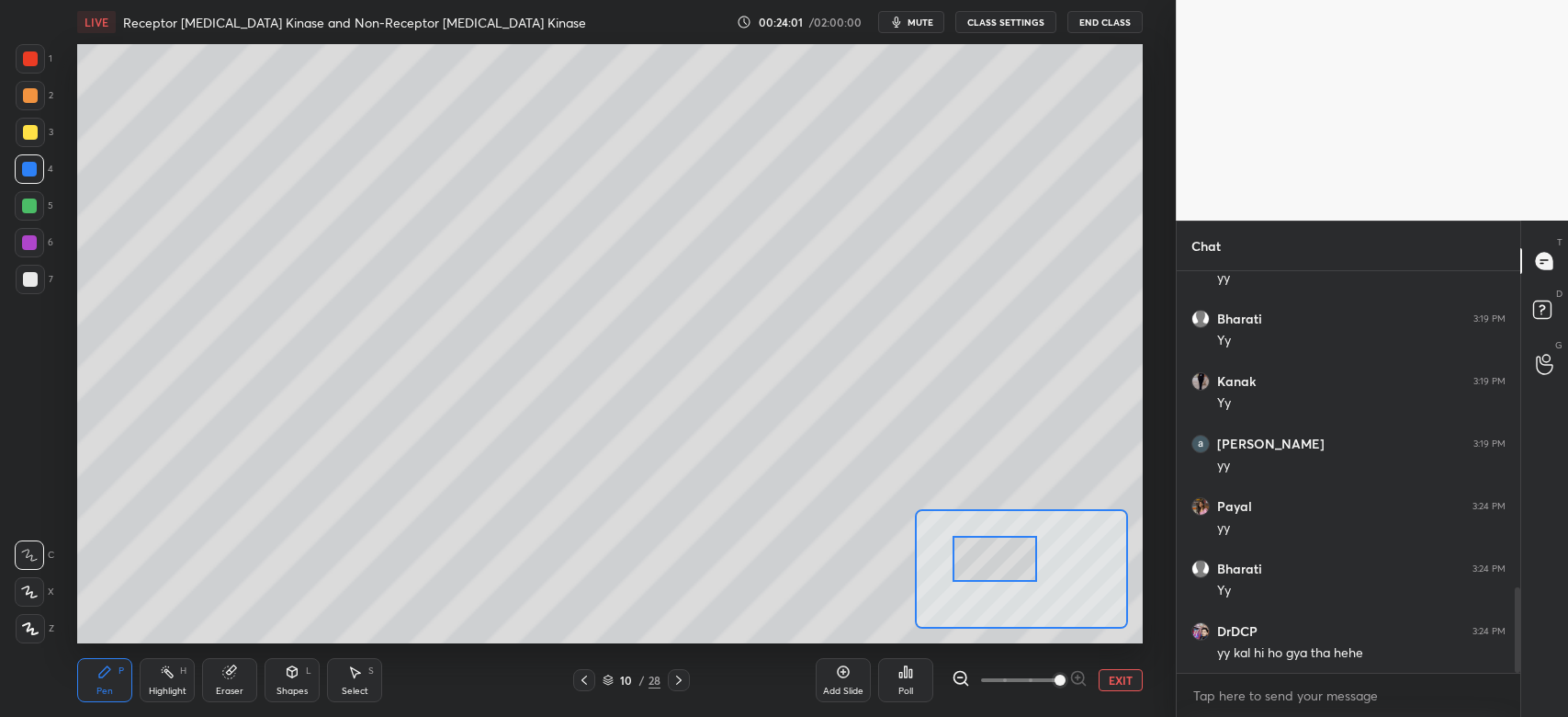
drag, startPoint x: 1008, startPoint y: 569, endPoint x: 985, endPoint y: 569, distance: 23.0
click at [985, 569] on div at bounding box center [994, 559] width 83 height 47
click at [24, 212] on div at bounding box center [30, 206] width 15 height 15
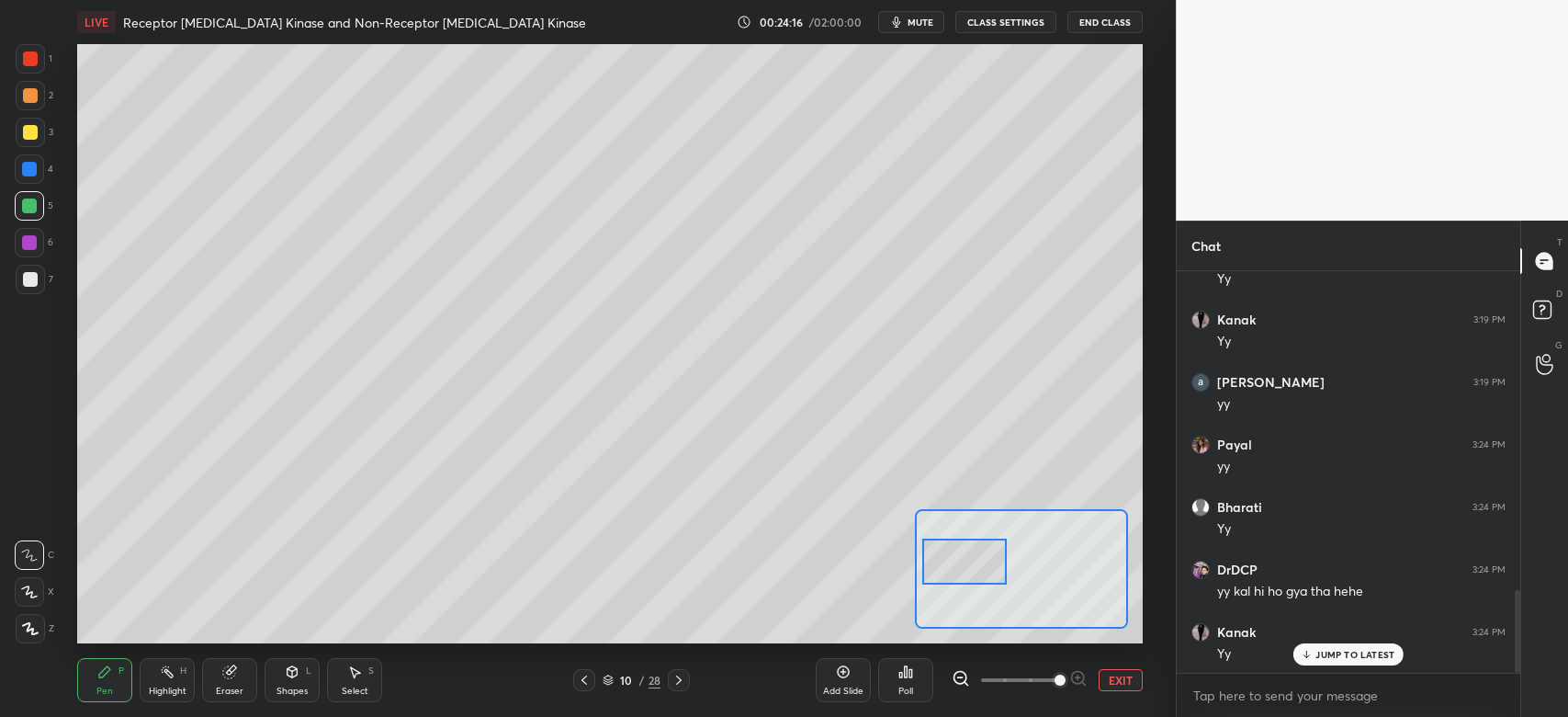
drag, startPoint x: 993, startPoint y: 572, endPoint x: 936, endPoint y: 558, distance: 58.7
click at [963, 572] on div at bounding box center [963, 562] width 83 height 47
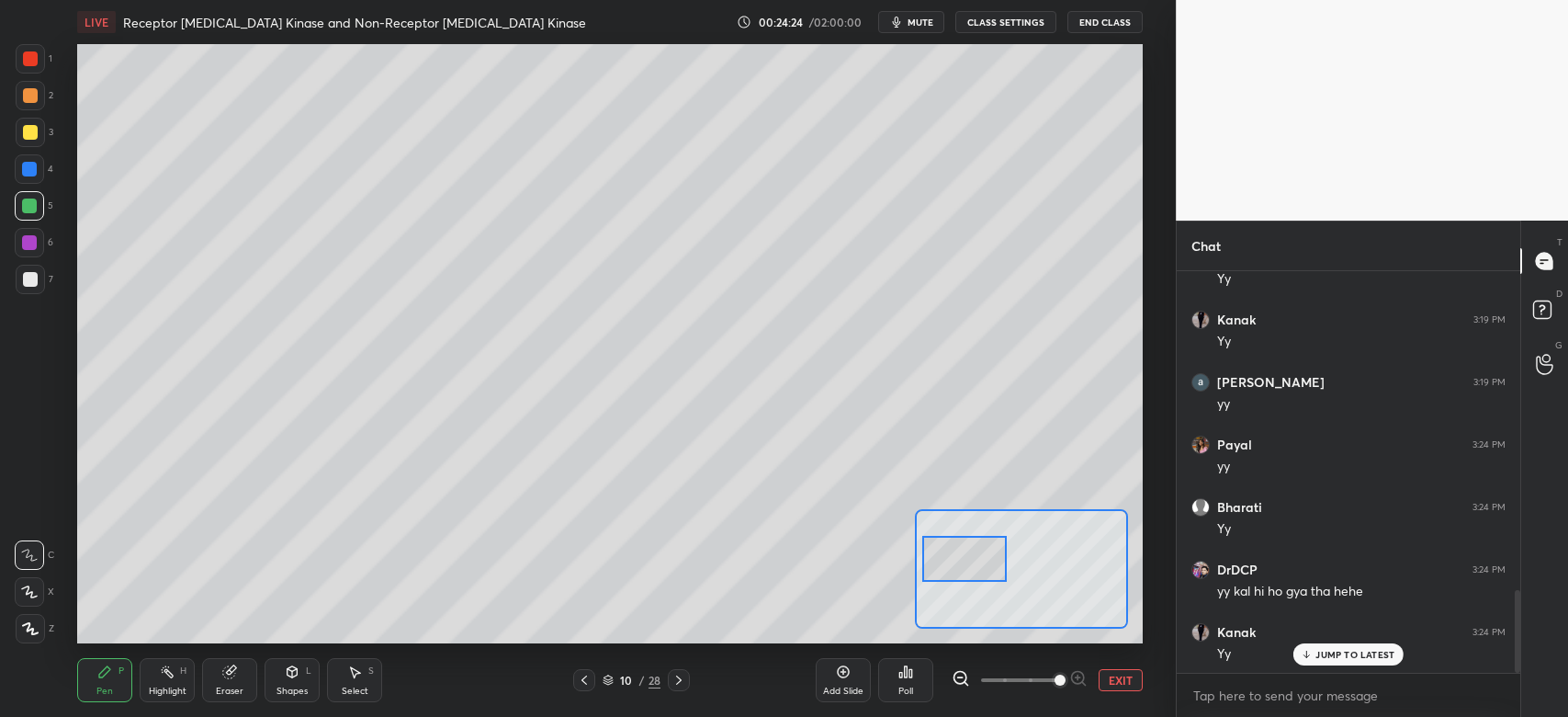
click at [22, 253] on div at bounding box center [30, 242] width 30 height 30
drag, startPoint x: 241, startPoint y: 688, endPoint x: 242, endPoint y: 669, distance: 19.0
click at [241, 686] on div "Eraser" at bounding box center [229, 691] width 28 height 9
click at [112, 682] on div "Pen P" at bounding box center [104, 680] width 55 height 44
drag, startPoint x: 959, startPoint y: 562, endPoint x: 1033, endPoint y: 560, distance: 74.0
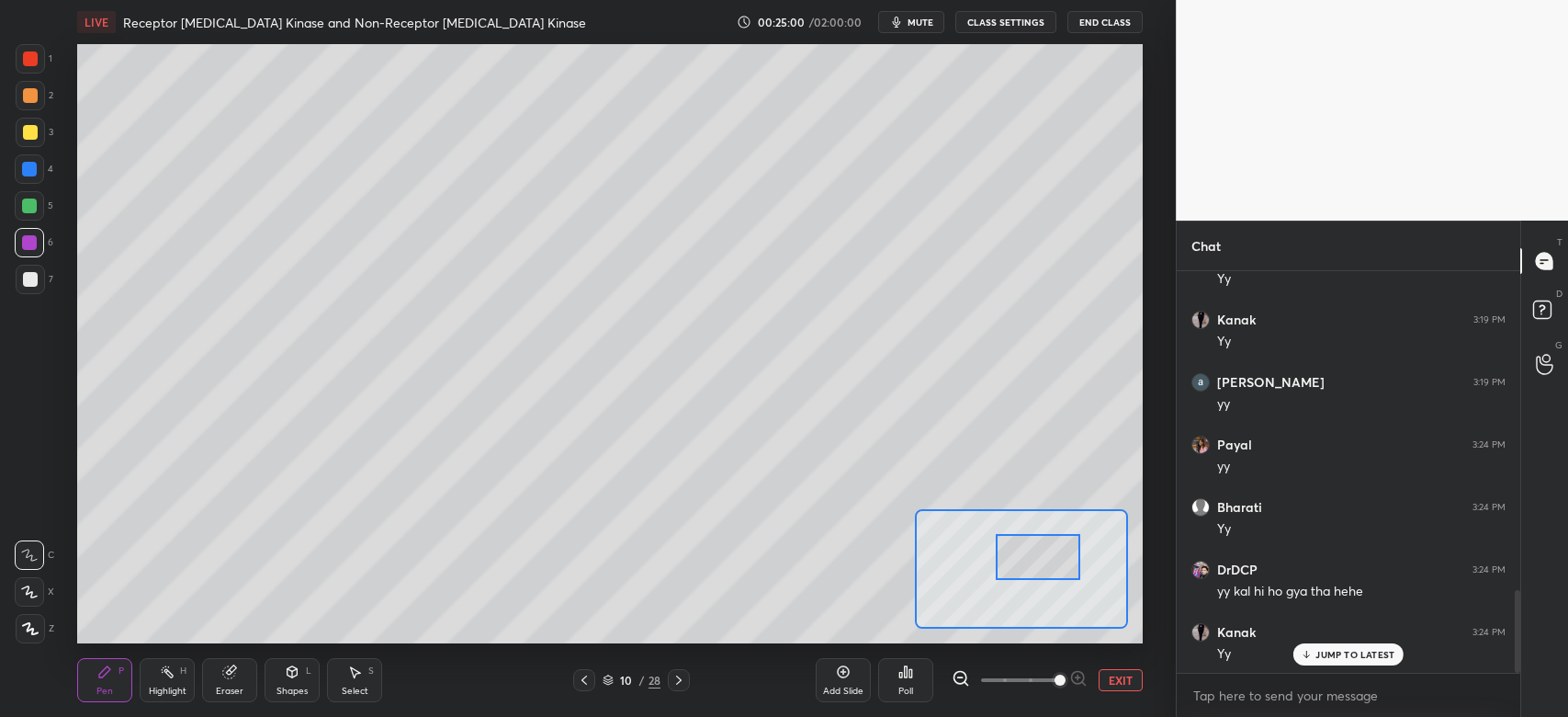
click at [1033, 560] on div at bounding box center [1037, 557] width 83 height 47
click at [1030, 682] on span at bounding box center [1019, 680] width 77 height 28
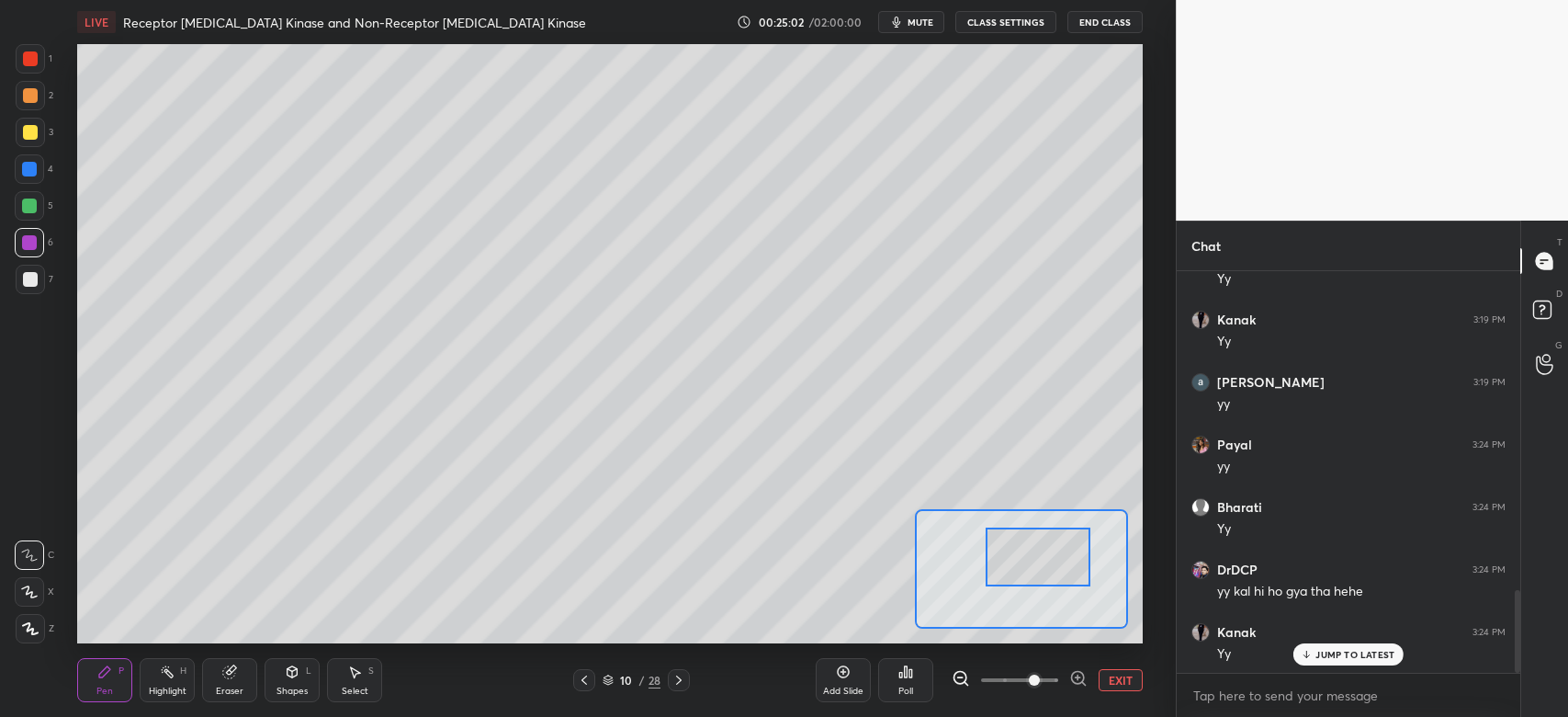
click at [24, 209] on div at bounding box center [30, 206] width 15 height 15
drag, startPoint x: 1030, startPoint y: 563, endPoint x: 1027, endPoint y: 543, distance: 20.2
click at [1029, 545] on div at bounding box center [1038, 548] width 104 height 58
drag, startPoint x: 1049, startPoint y: 558, endPoint x: 1068, endPoint y: 561, distance: 19.2
click at [1070, 562] on div at bounding box center [1043, 538] width 104 height 58
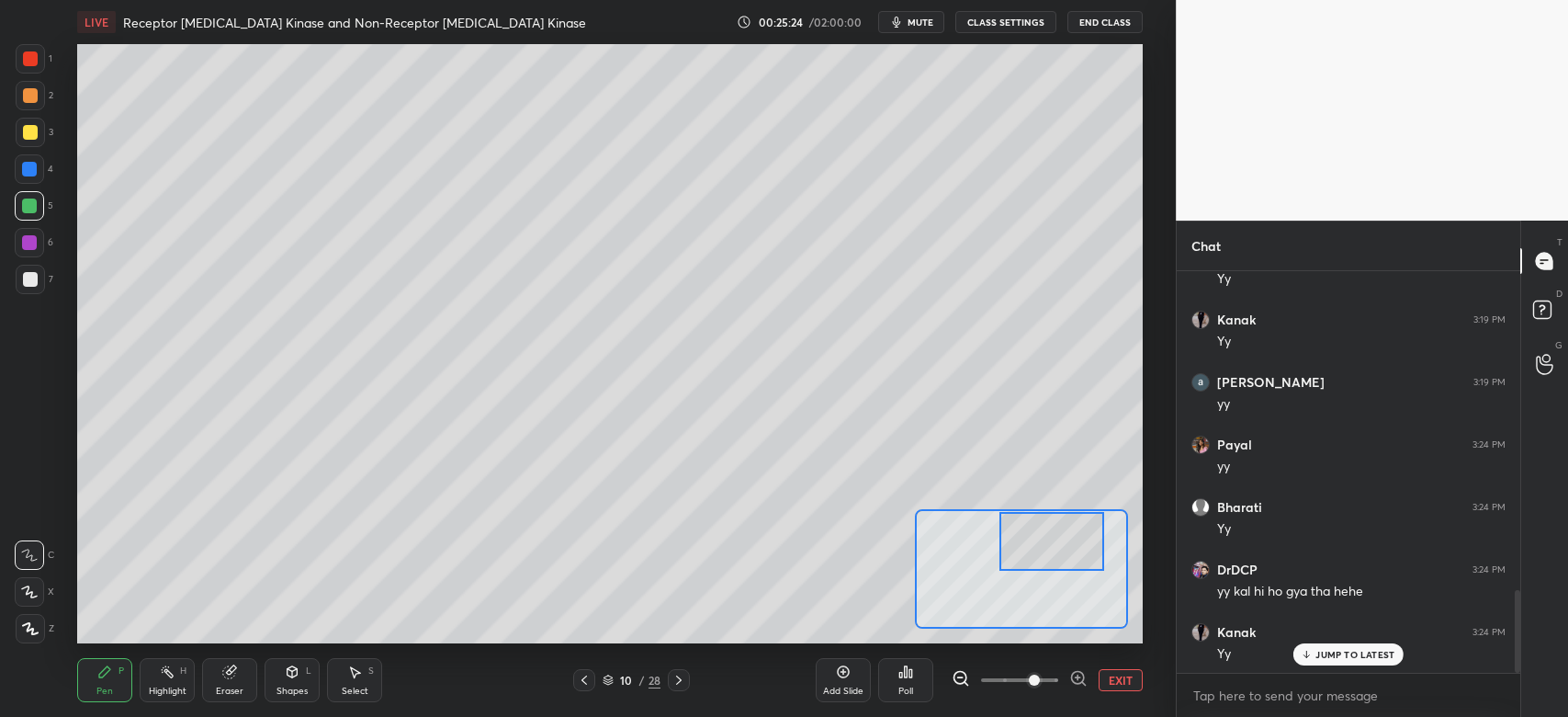
drag, startPoint x: 1049, startPoint y: 550, endPoint x: 1030, endPoint y: 533, distance: 25.5
click at [1035, 548] on div at bounding box center [1051, 540] width 104 height 58
click at [31, 130] on div at bounding box center [31, 132] width 15 height 15
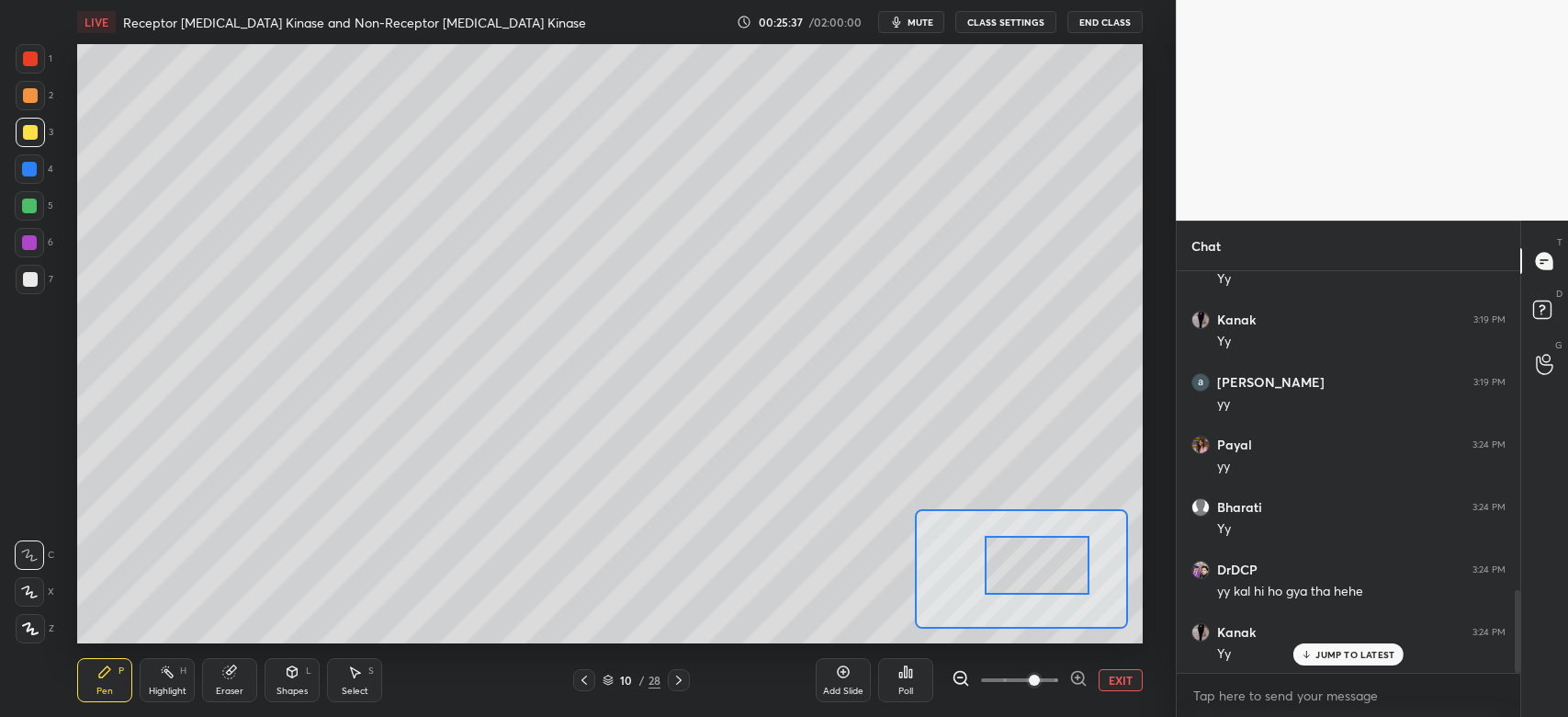
drag, startPoint x: 1063, startPoint y: 572, endPoint x: 1056, endPoint y: 576, distance: 8.1
click at [1058, 577] on div at bounding box center [1036, 564] width 104 height 58
click at [30, 171] on div at bounding box center [30, 169] width 15 height 15
click at [1117, 682] on button "EXIT" at bounding box center [1121, 680] width 44 height 22
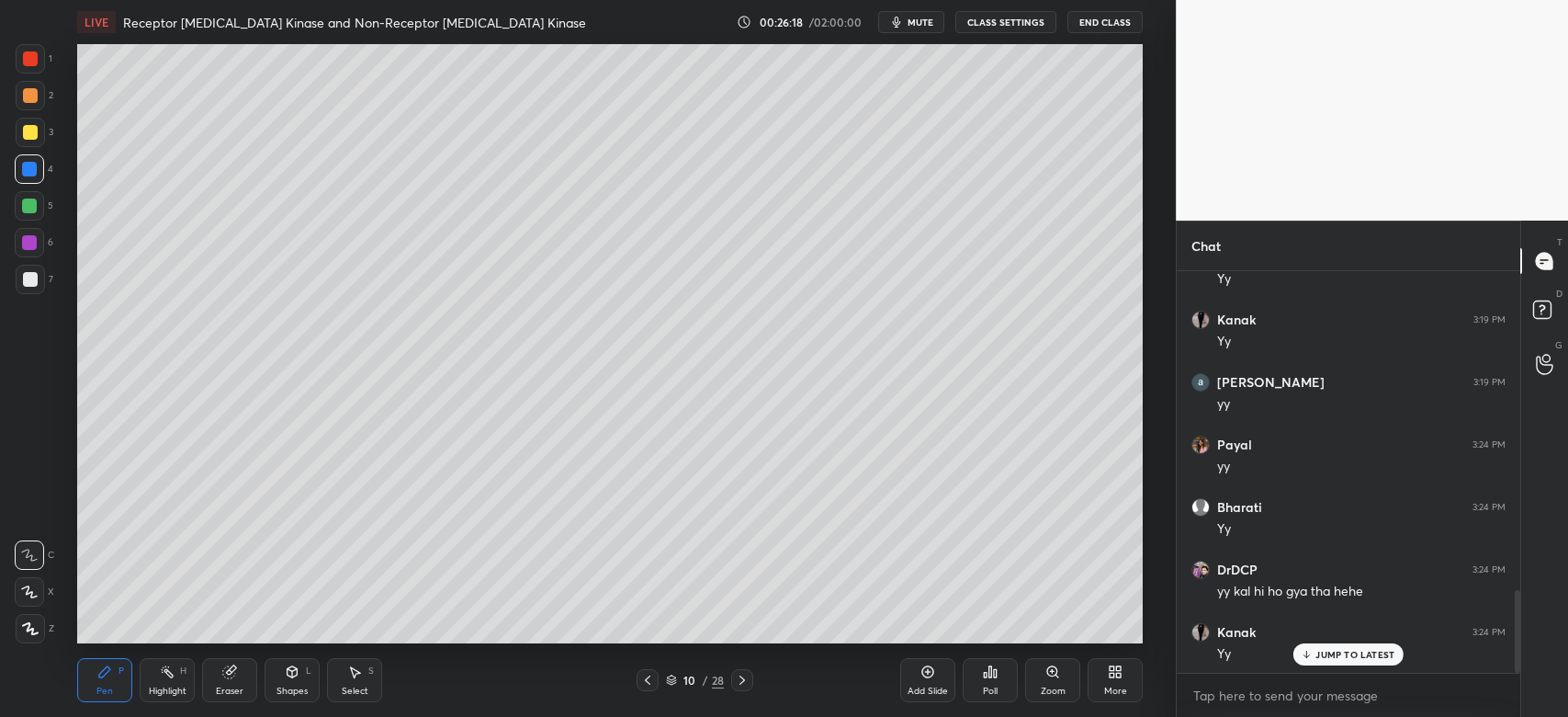
click at [33, 248] on div at bounding box center [30, 242] width 15 height 15
click at [1054, 684] on div "Zoom" at bounding box center [1053, 680] width 55 height 44
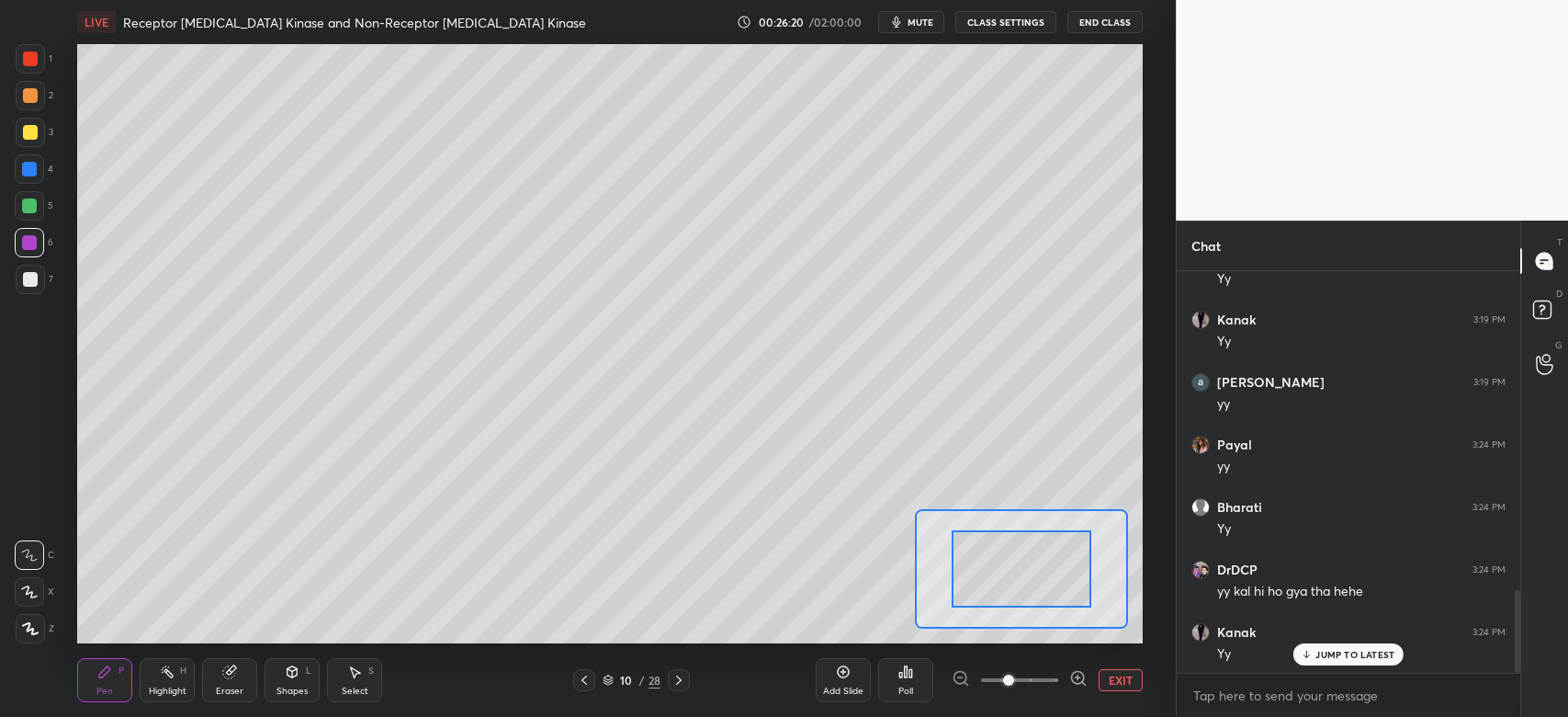
click at [1030, 679] on span at bounding box center [1019, 680] width 77 height 28
drag, startPoint x: 1027, startPoint y: 607, endPoint x: 1030, endPoint y: 576, distance: 31.1
click at [1030, 576] on div at bounding box center [1034, 586] width 104 height 58
click at [1109, 682] on button "EXIT" at bounding box center [1121, 680] width 44 height 22
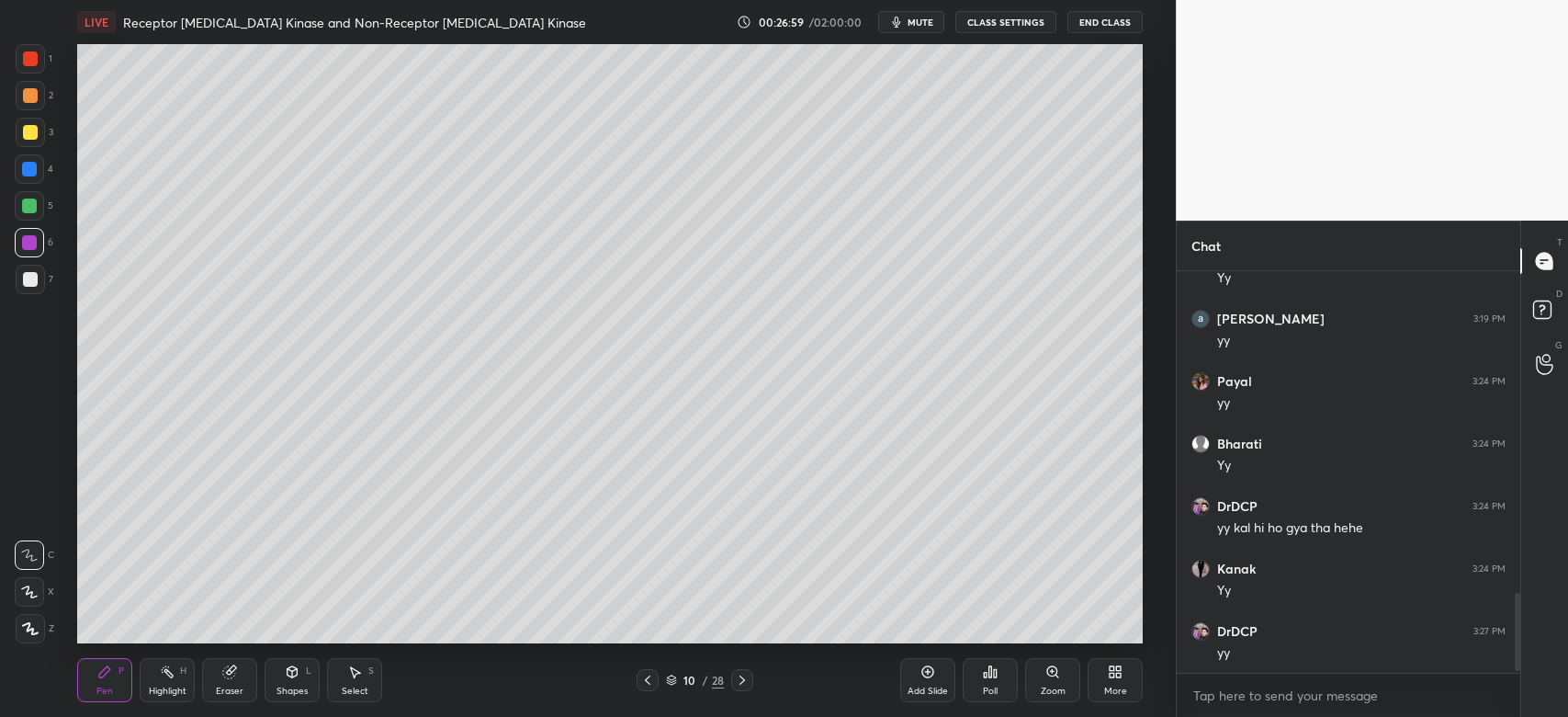
scroll to position [1677, 0]
click at [739, 682] on icon at bounding box center [742, 680] width 15 height 15
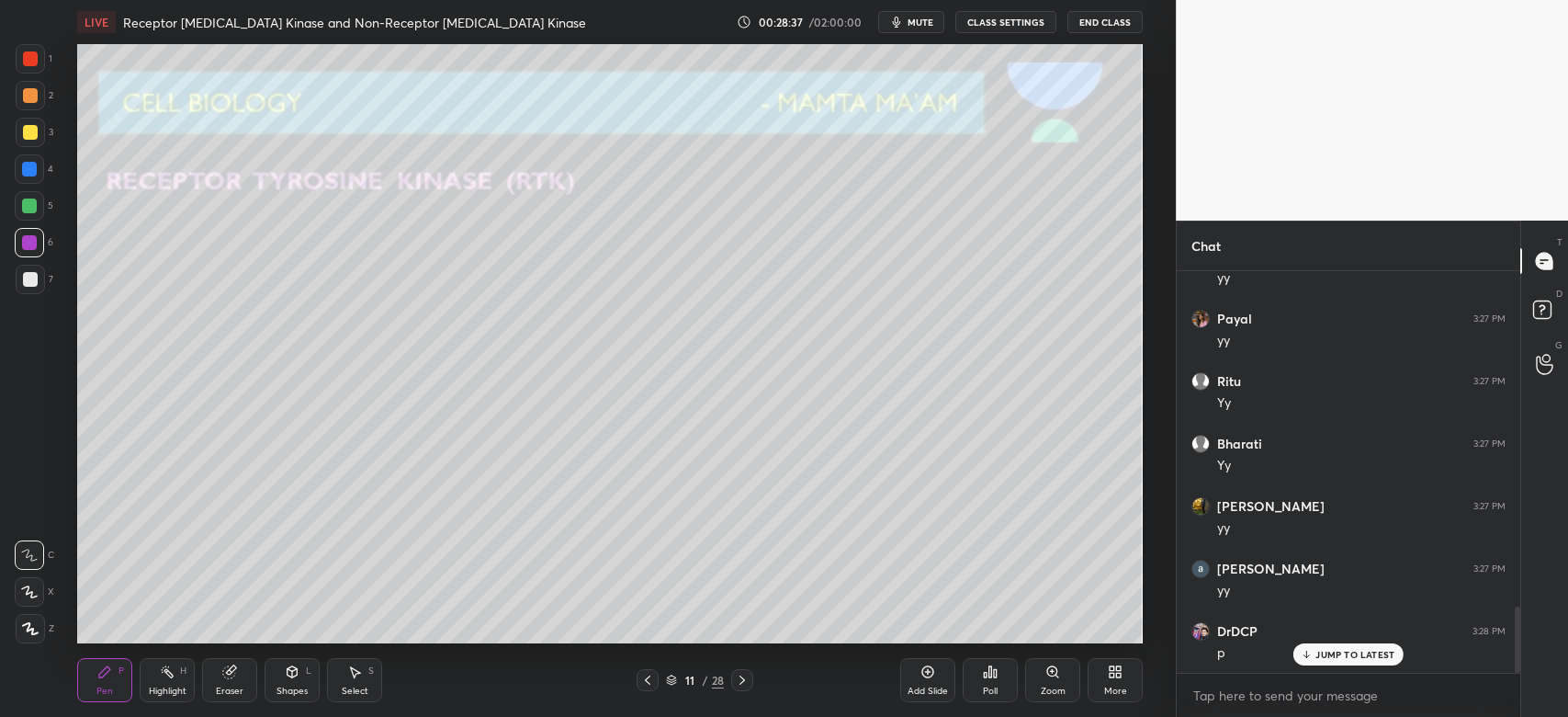
scroll to position [2052, 0]
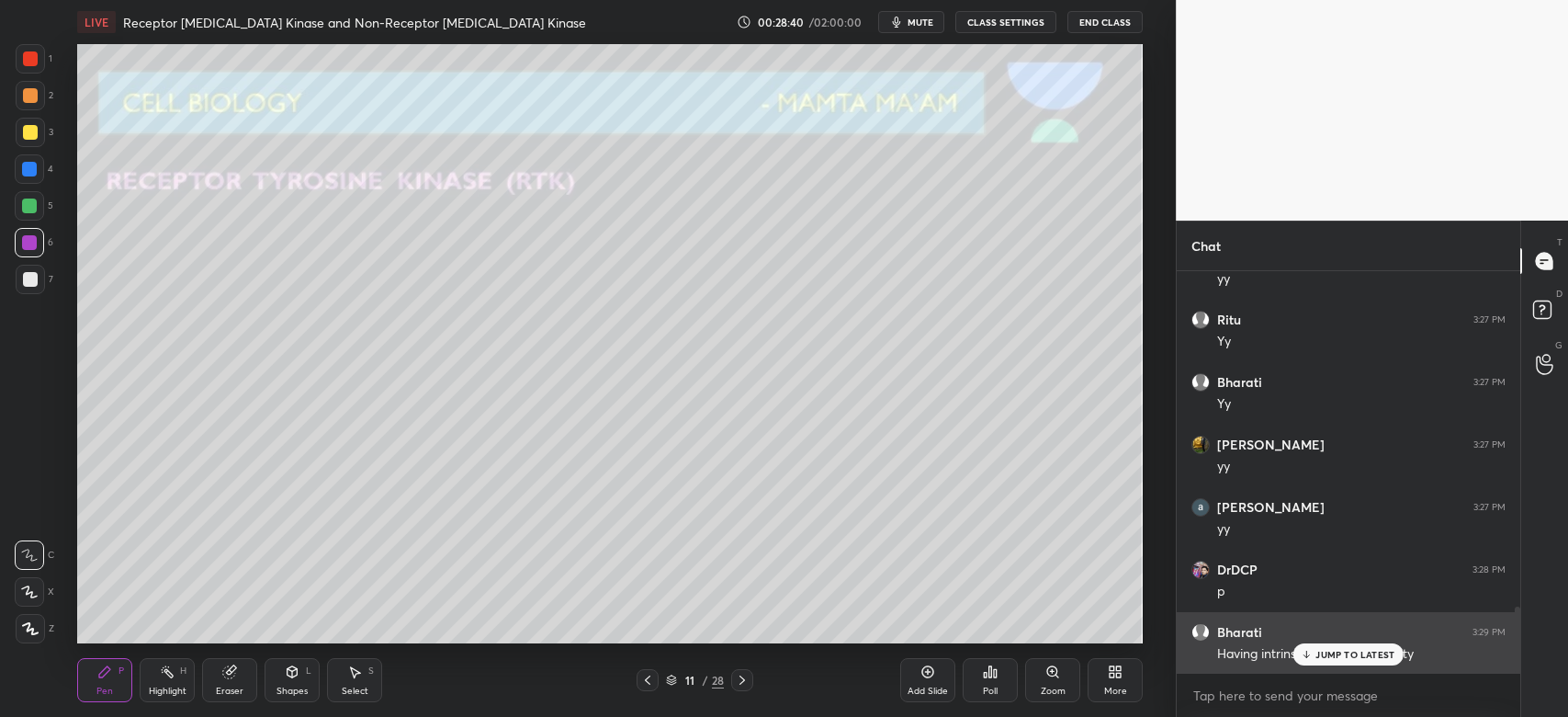
click at [1327, 657] on p "JUMP TO LATEST" at bounding box center [1354, 654] width 79 height 11
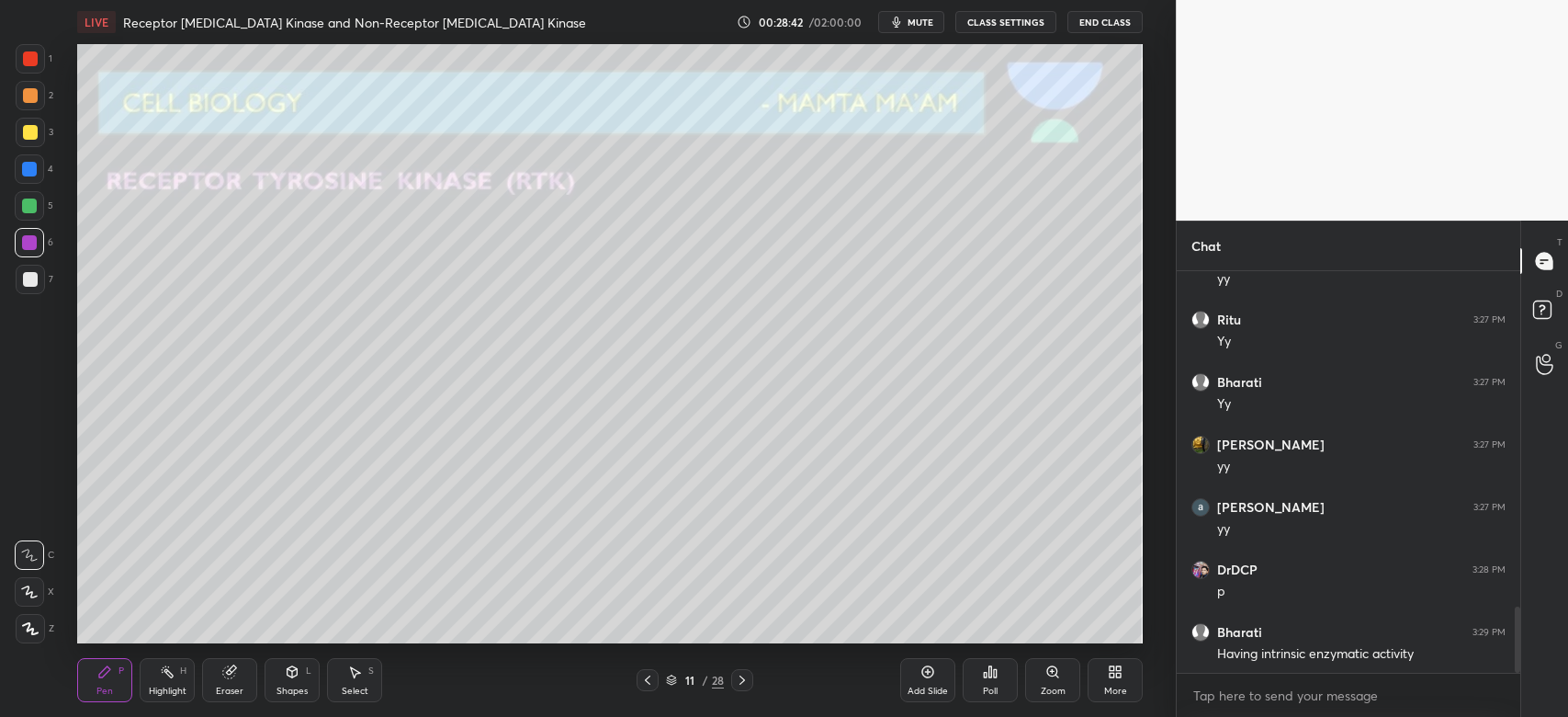
click at [31, 167] on div at bounding box center [30, 169] width 15 height 15
click at [34, 129] on div at bounding box center [31, 132] width 15 height 15
click at [29, 288] on div at bounding box center [31, 279] width 30 height 30
click at [25, 636] on icon at bounding box center [31, 629] width 17 height 13
drag, startPoint x: 31, startPoint y: 138, endPoint x: 32, endPoint y: 147, distance: 9.1
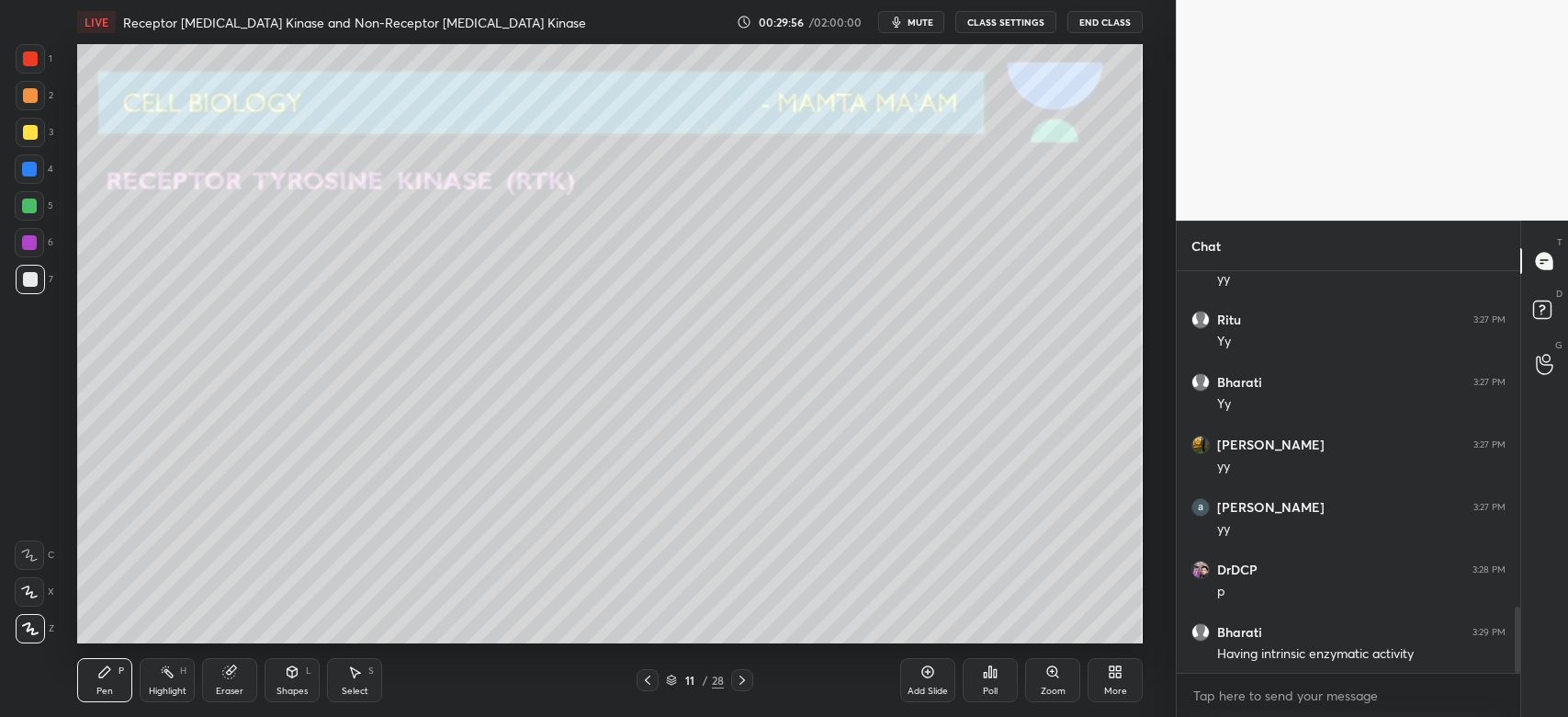
click at [30, 139] on div at bounding box center [31, 132] width 30 height 30
click at [30, 196] on div "1 2 3 4 5 6 7" at bounding box center [34, 173] width 39 height 257
click at [33, 214] on div at bounding box center [30, 206] width 30 height 30
click at [744, 680] on icon at bounding box center [742, 680] width 15 height 15
click at [37, 287] on div at bounding box center [31, 279] width 30 height 30
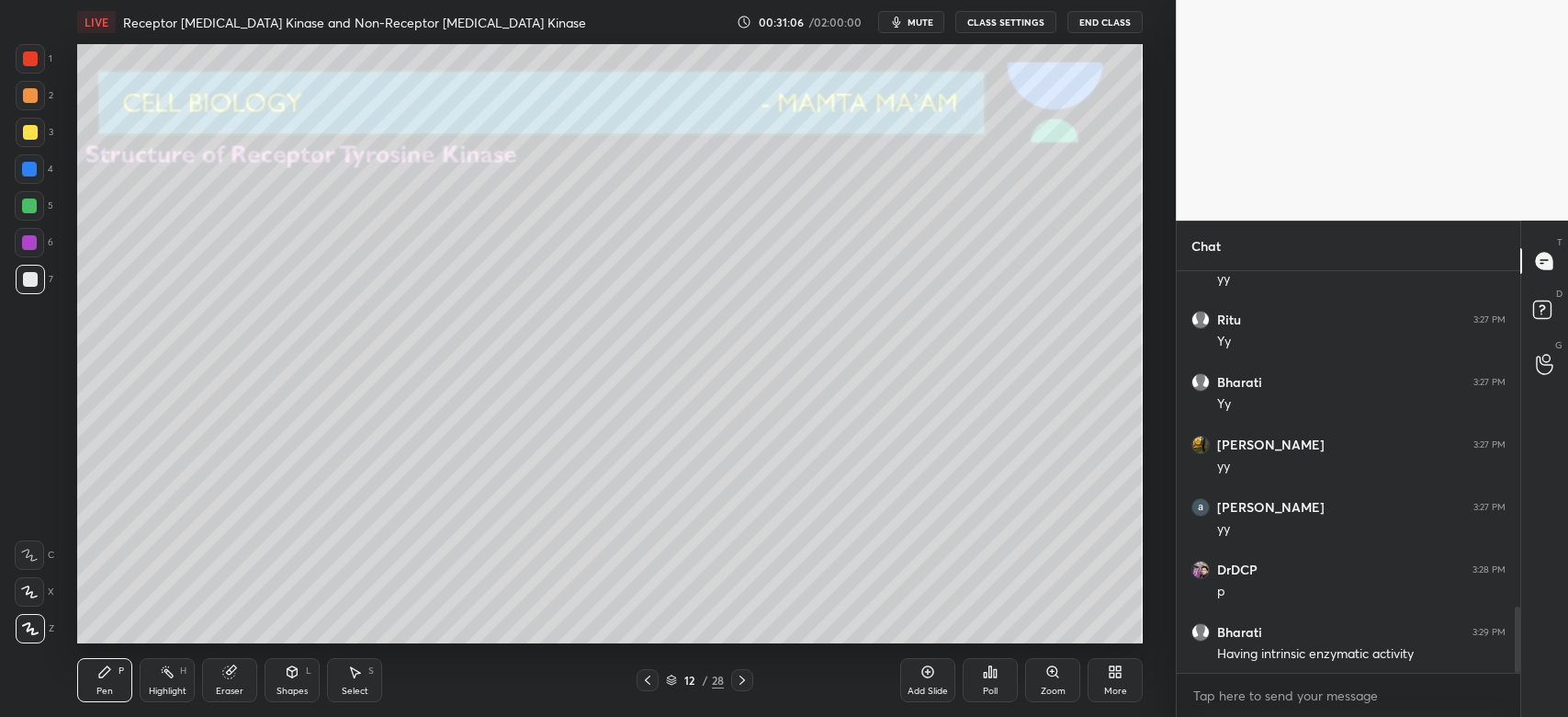
click at [305, 683] on div "Shapes L" at bounding box center [292, 680] width 55 height 44
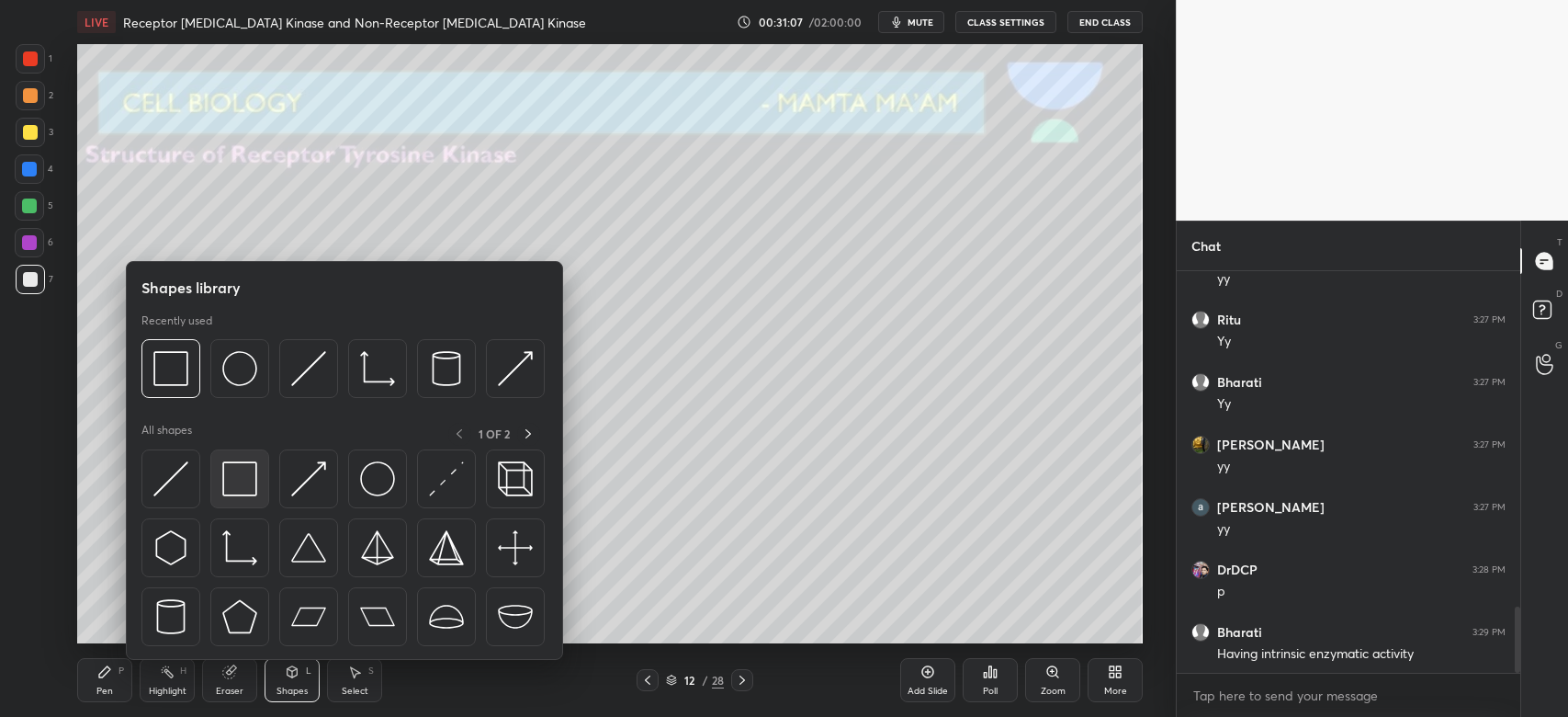
click at [237, 489] on img at bounding box center [239, 479] width 35 height 35
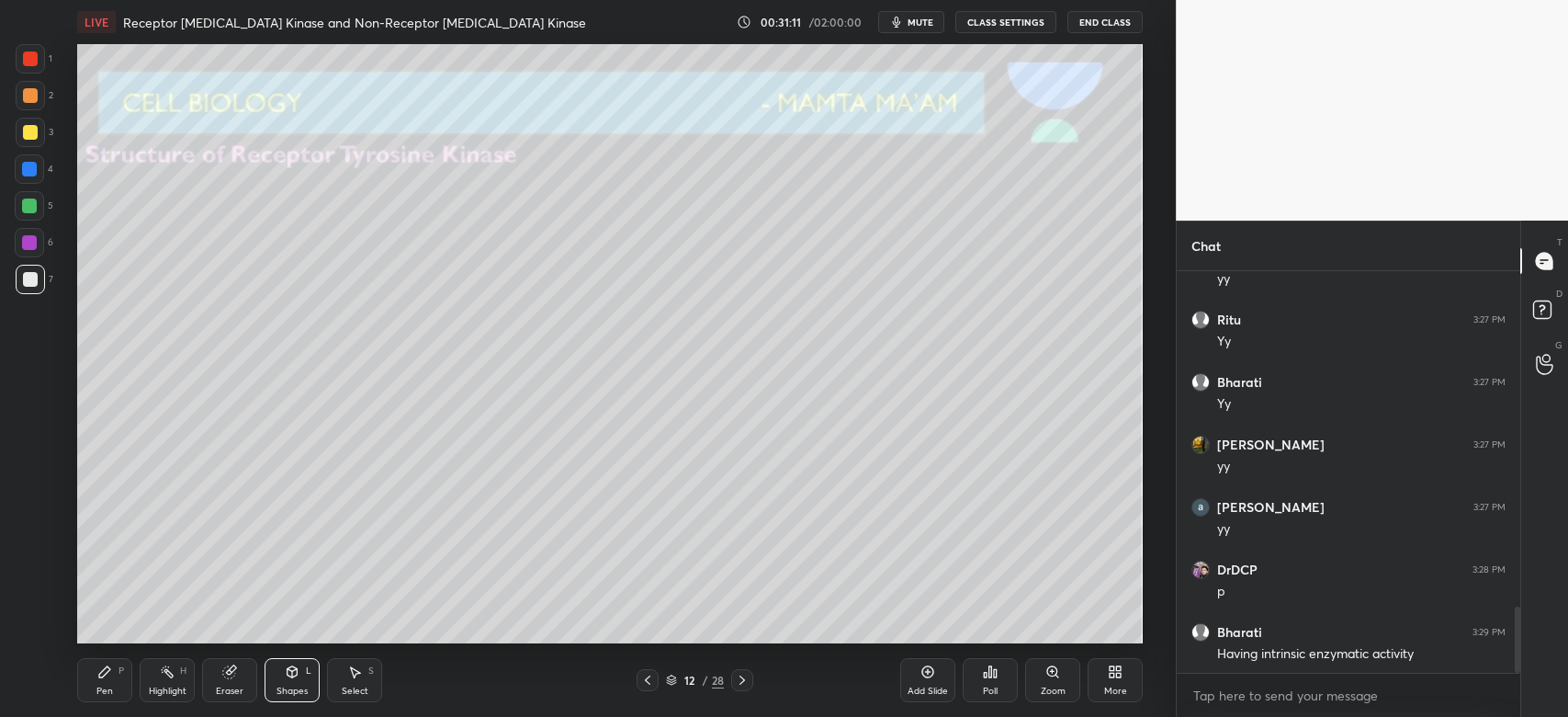
drag, startPoint x: 239, startPoint y: 681, endPoint x: 238, endPoint y: 654, distance: 27.0
click at [239, 677] on div "Eraser" at bounding box center [230, 680] width 55 height 44
click at [98, 678] on div "Pen P" at bounding box center [104, 680] width 55 height 44
click at [31, 118] on div at bounding box center [31, 132] width 30 height 30
click at [37, 89] on div at bounding box center [31, 95] width 30 height 30
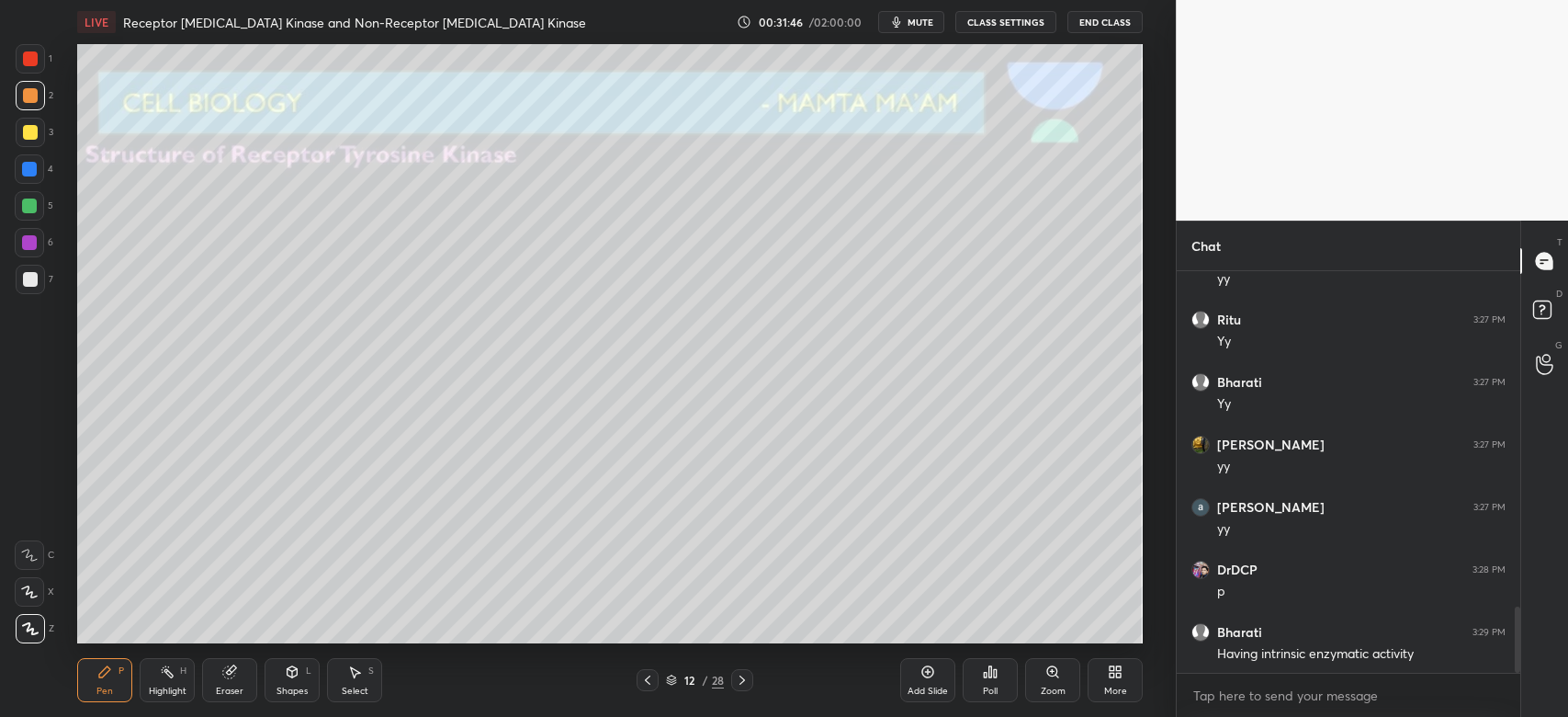
click at [32, 60] on div at bounding box center [31, 59] width 15 height 15
drag, startPoint x: 38, startPoint y: 138, endPoint x: 64, endPoint y: 143, distance: 26.5
click at [44, 138] on div at bounding box center [31, 132] width 30 height 30
click at [44, 173] on div at bounding box center [30, 169] width 30 height 30
click at [741, 685] on icon at bounding box center [742, 680] width 15 height 15
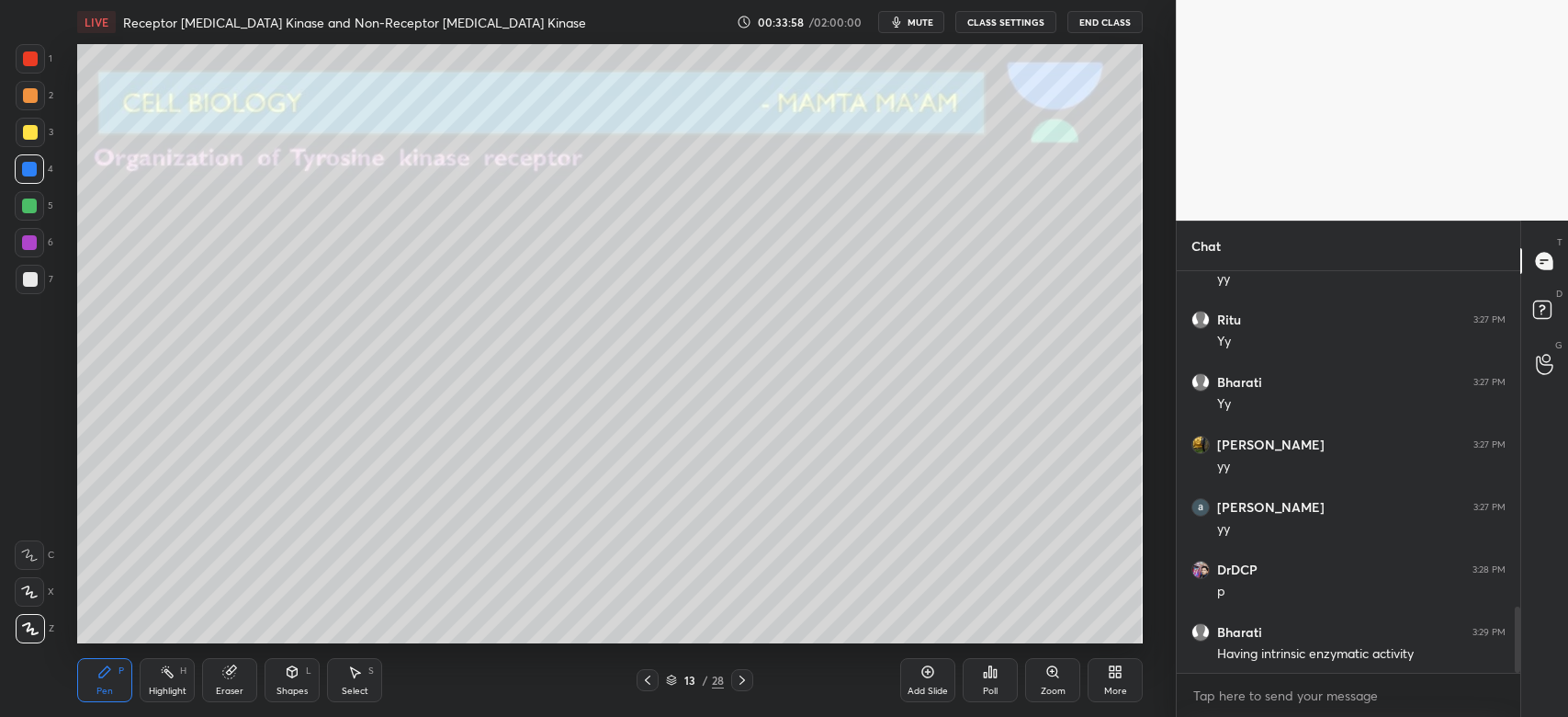
click at [32, 276] on div at bounding box center [31, 279] width 15 height 15
click at [292, 661] on div "Shapes L" at bounding box center [292, 680] width 55 height 44
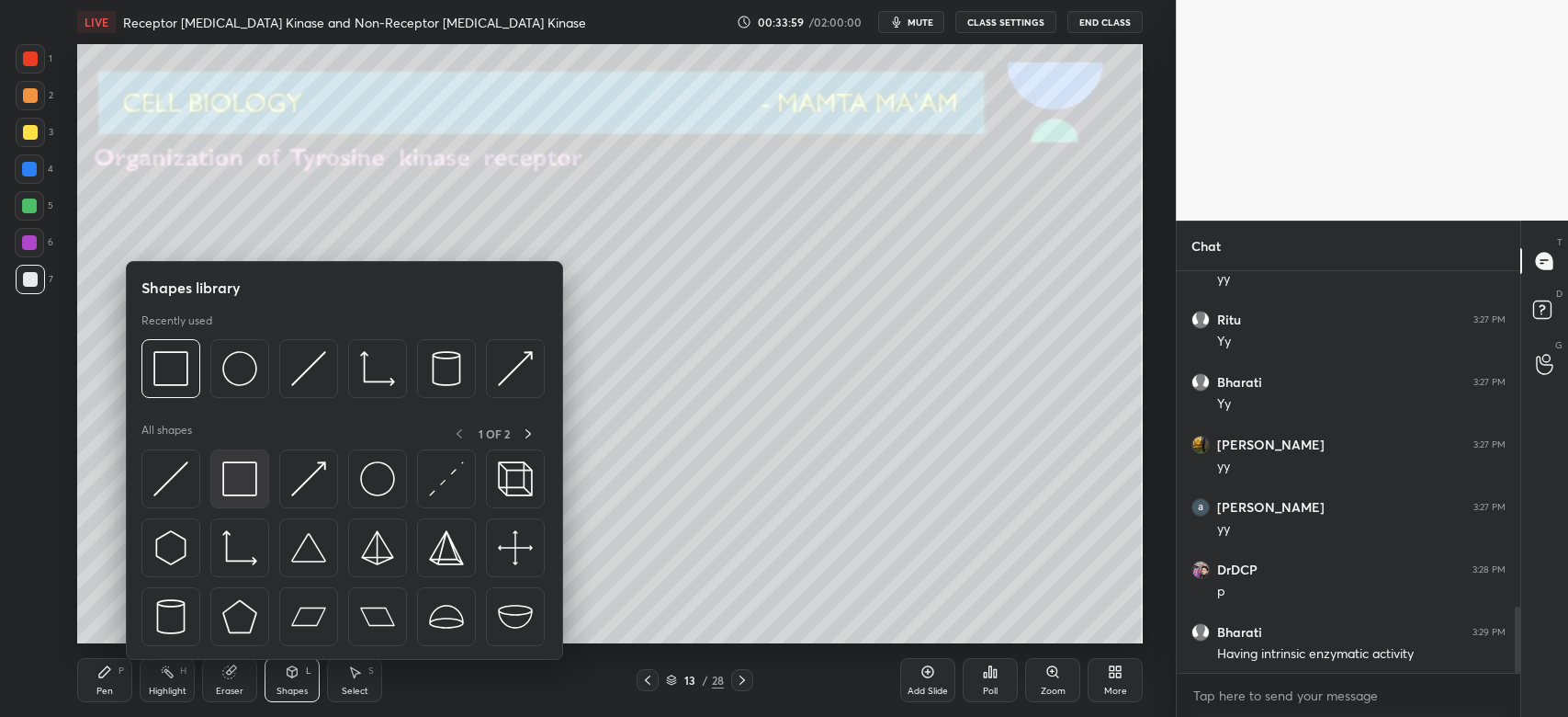
click at [241, 490] on img at bounding box center [239, 479] width 35 height 35
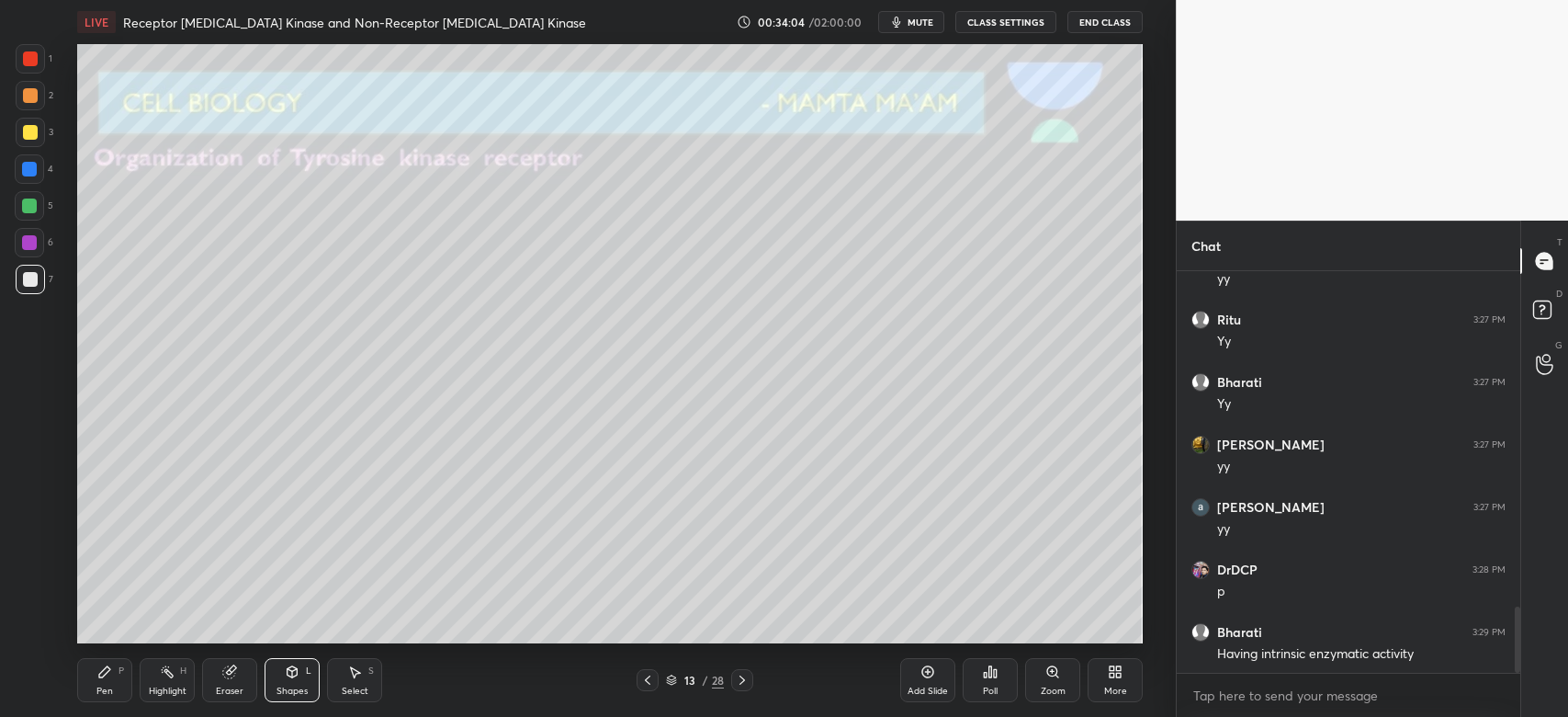
click at [224, 683] on div "Eraser" at bounding box center [230, 680] width 55 height 44
drag, startPoint x: 94, startPoint y: 674, endPoint x: 104, endPoint y: 673, distance: 10.0
click at [96, 674] on div "Pen P" at bounding box center [104, 680] width 55 height 44
click at [42, 629] on div at bounding box center [31, 629] width 30 height 30
click at [43, 200] on div at bounding box center [30, 206] width 30 height 30
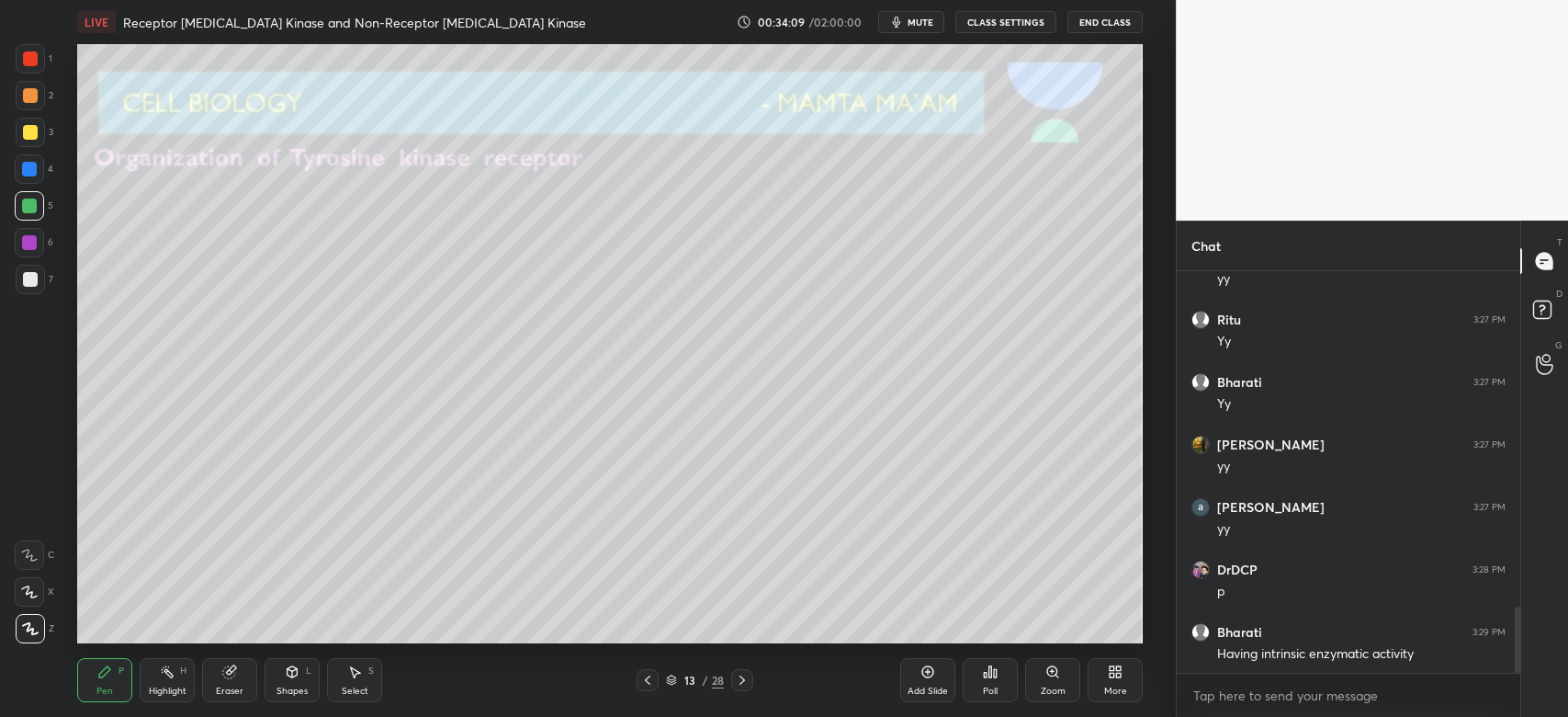
click at [34, 210] on div at bounding box center [30, 206] width 15 height 15
click at [1047, 687] on div "Zoom" at bounding box center [1053, 691] width 25 height 9
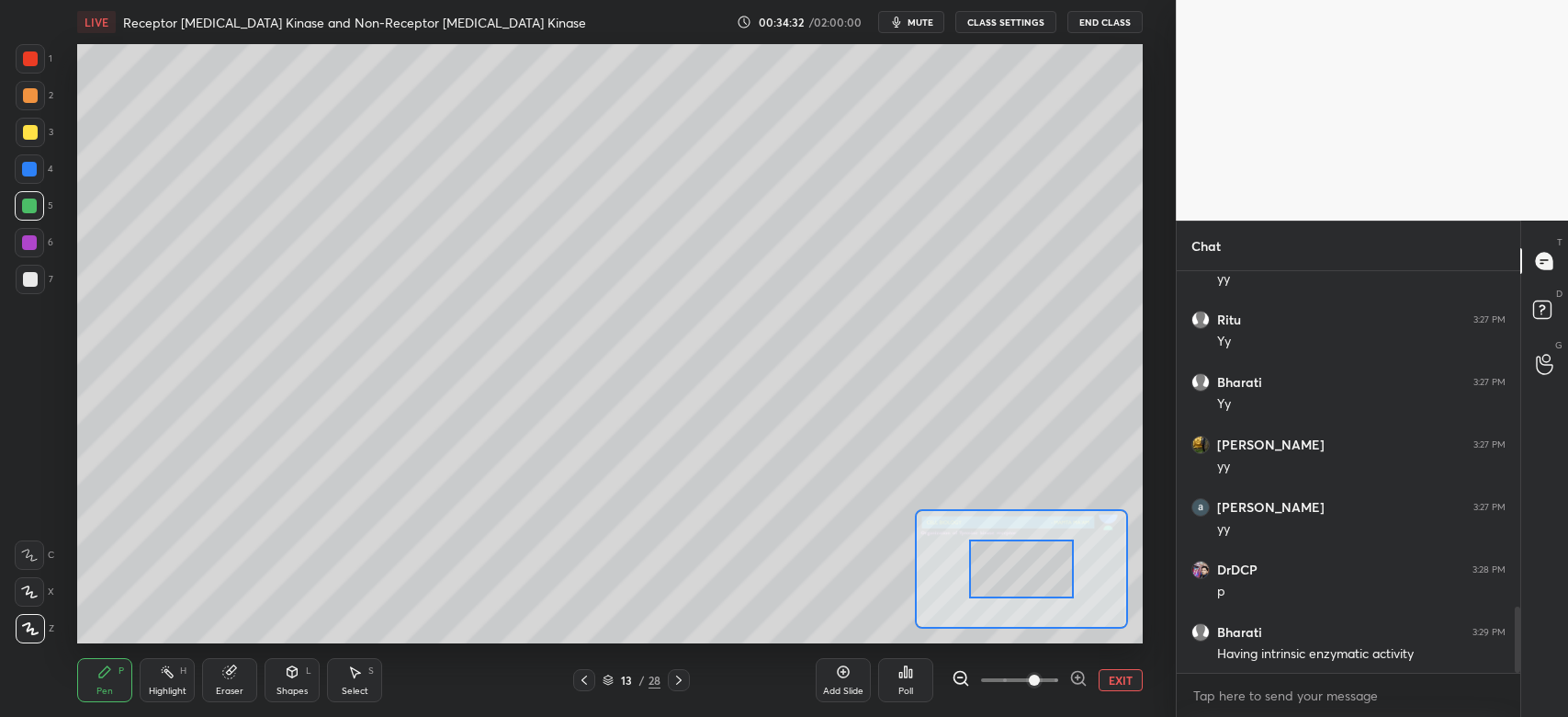
drag, startPoint x: 1035, startPoint y: 681, endPoint x: 1047, endPoint y: 682, distance: 12.0
click at [1036, 682] on span at bounding box center [1019, 680] width 77 height 28
click at [1055, 682] on span at bounding box center [1019, 680] width 77 height 28
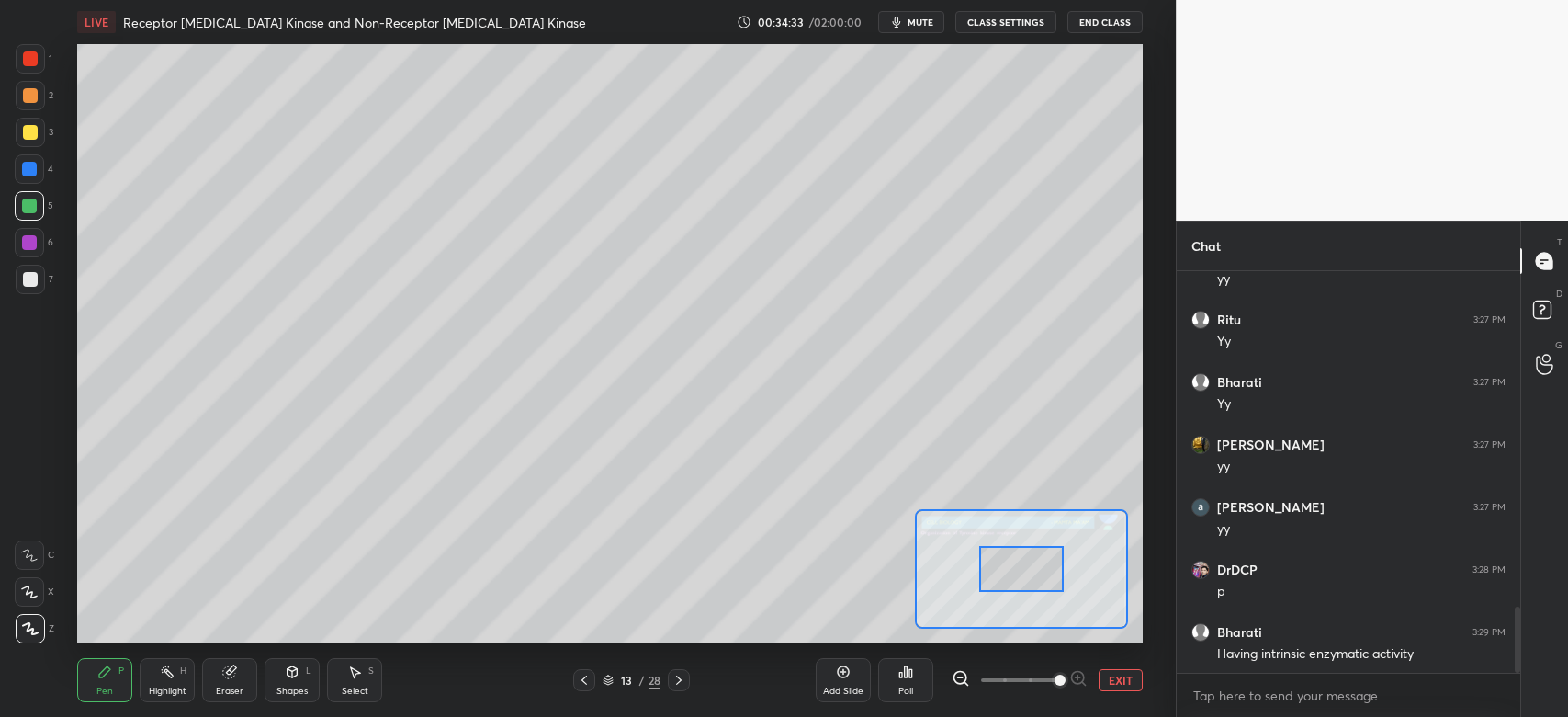
click at [1004, 572] on div at bounding box center [1022, 568] width 213 height 119
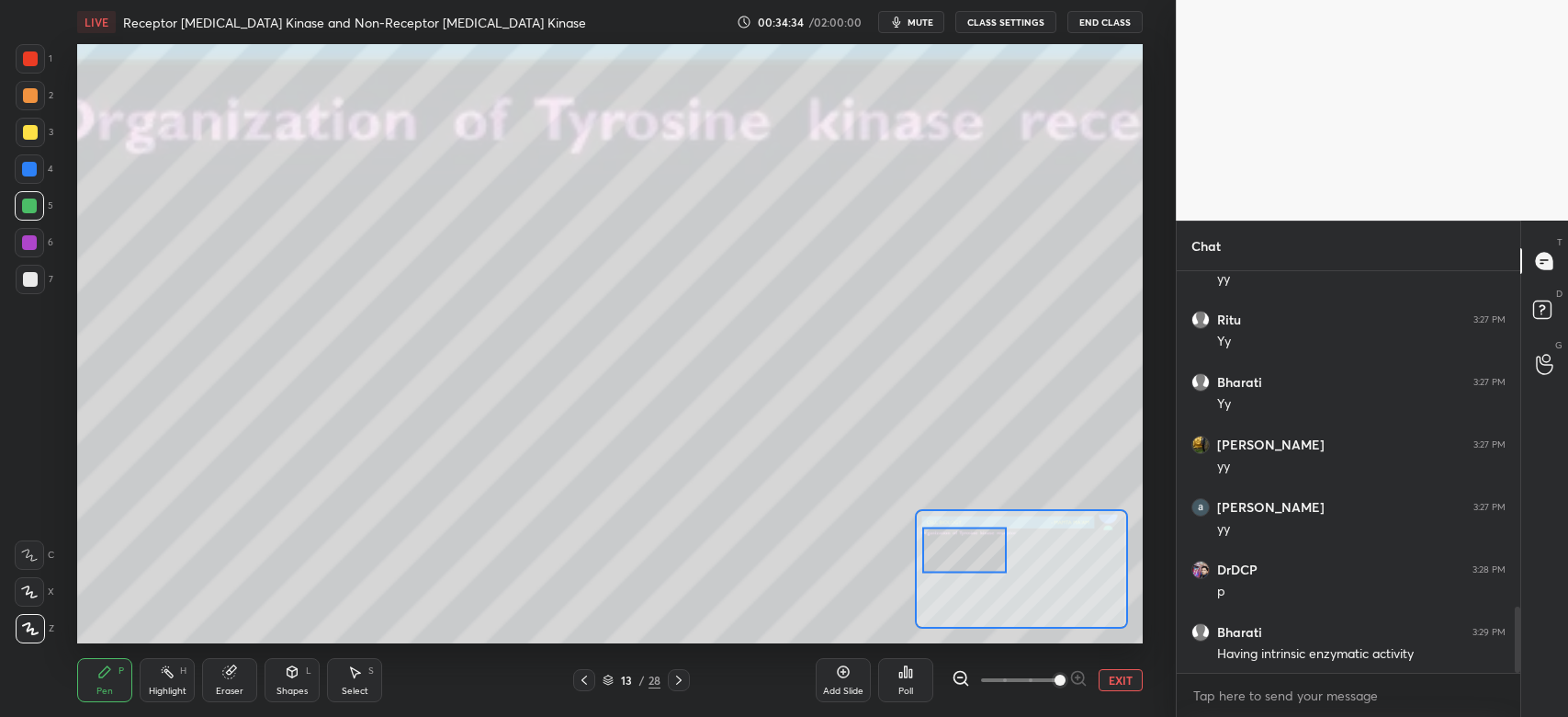
click at [977, 549] on div at bounding box center [963, 550] width 83 height 47
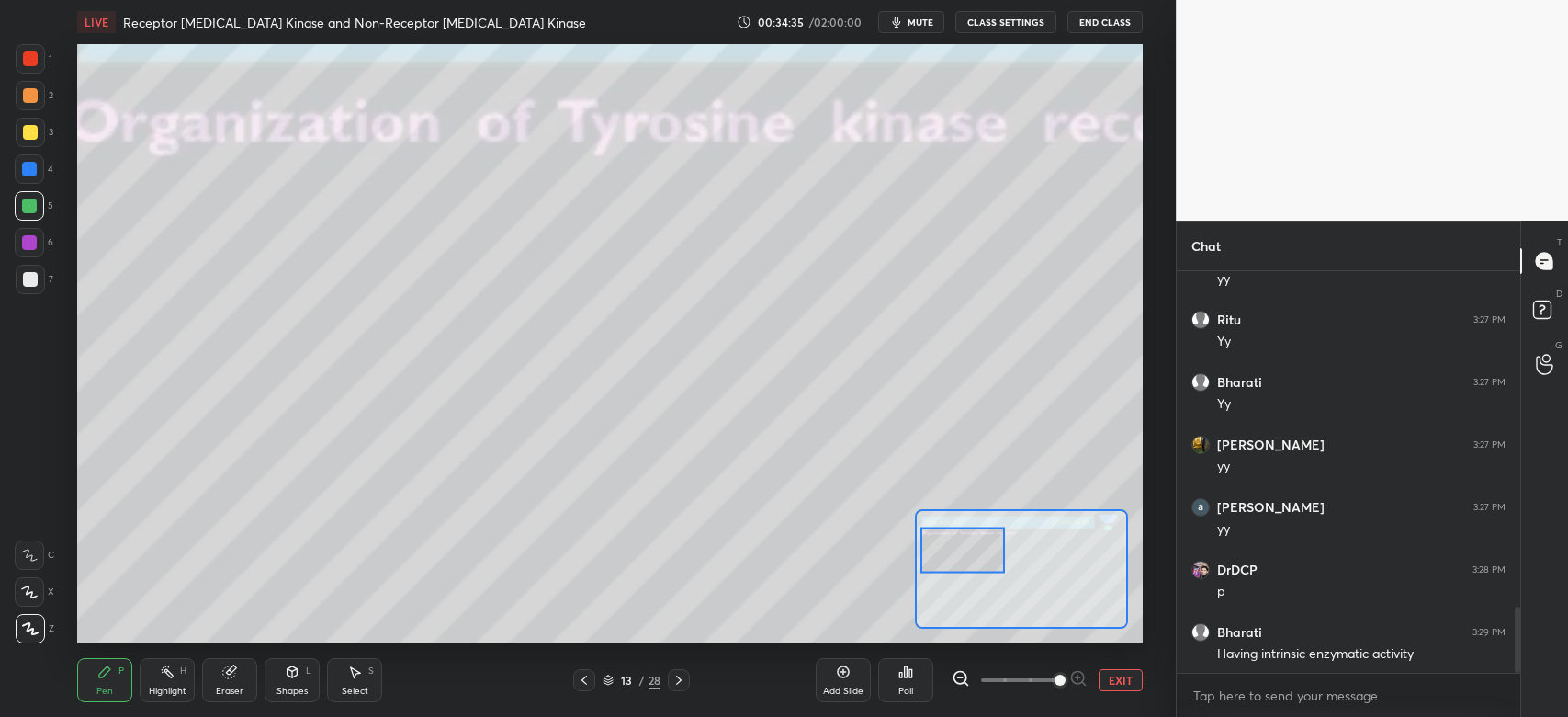
drag, startPoint x: 113, startPoint y: 680, endPoint x: 73, endPoint y: 584, distance: 104.0
click at [113, 675] on div "Pen P" at bounding box center [104, 680] width 55 height 44
click at [31, 550] on icon at bounding box center [30, 555] width 17 height 13
click at [239, 680] on div "Eraser" at bounding box center [230, 680] width 55 height 44
click at [93, 687] on div "Pen P" at bounding box center [104, 680] width 55 height 44
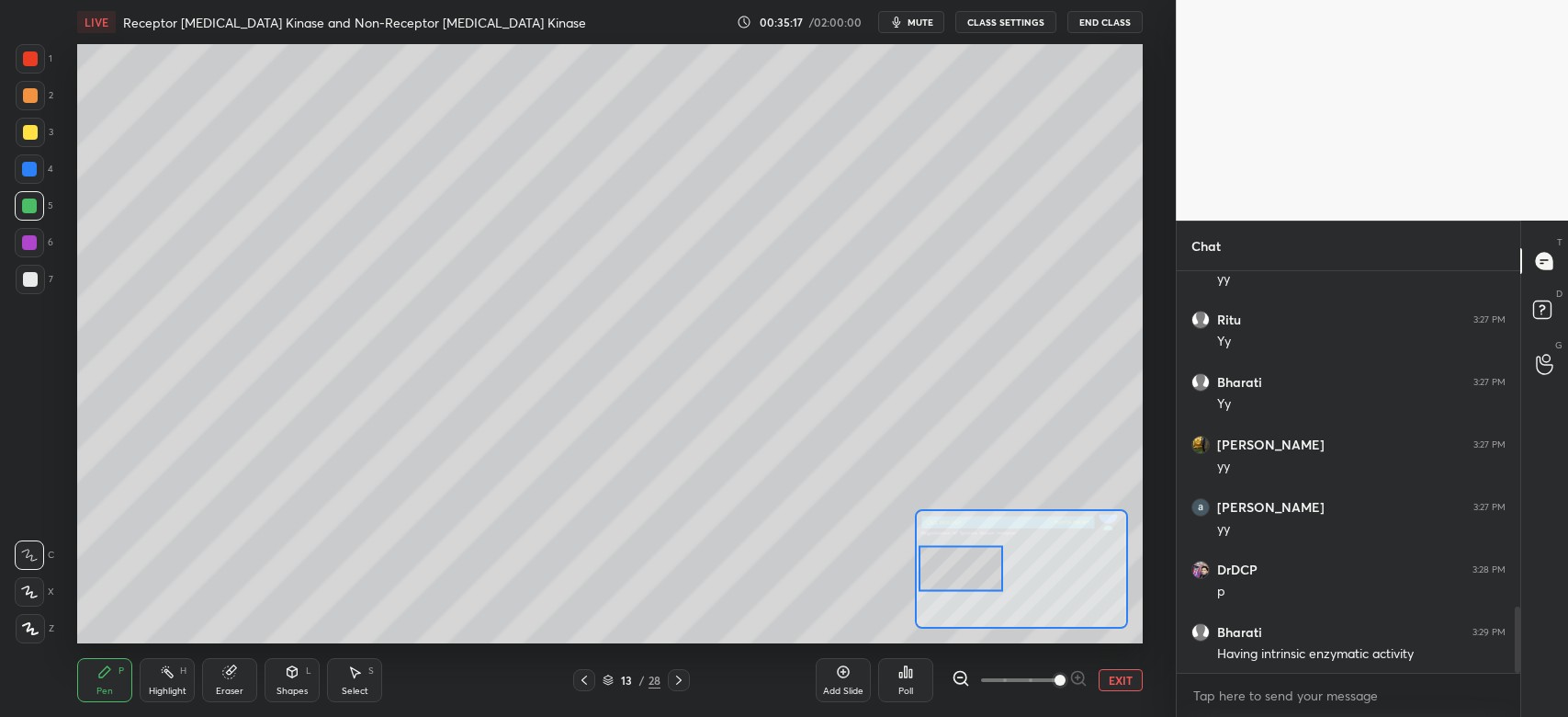
drag, startPoint x: 972, startPoint y: 566, endPoint x: 972, endPoint y: 578, distance: 12.0
click at [972, 578] on div at bounding box center [960, 568] width 83 height 47
drag, startPoint x: 962, startPoint y: 572, endPoint x: 948, endPoint y: 583, distance: 17.8
click at [955, 588] on div at bounding box center [958, 589] width 83 height 47
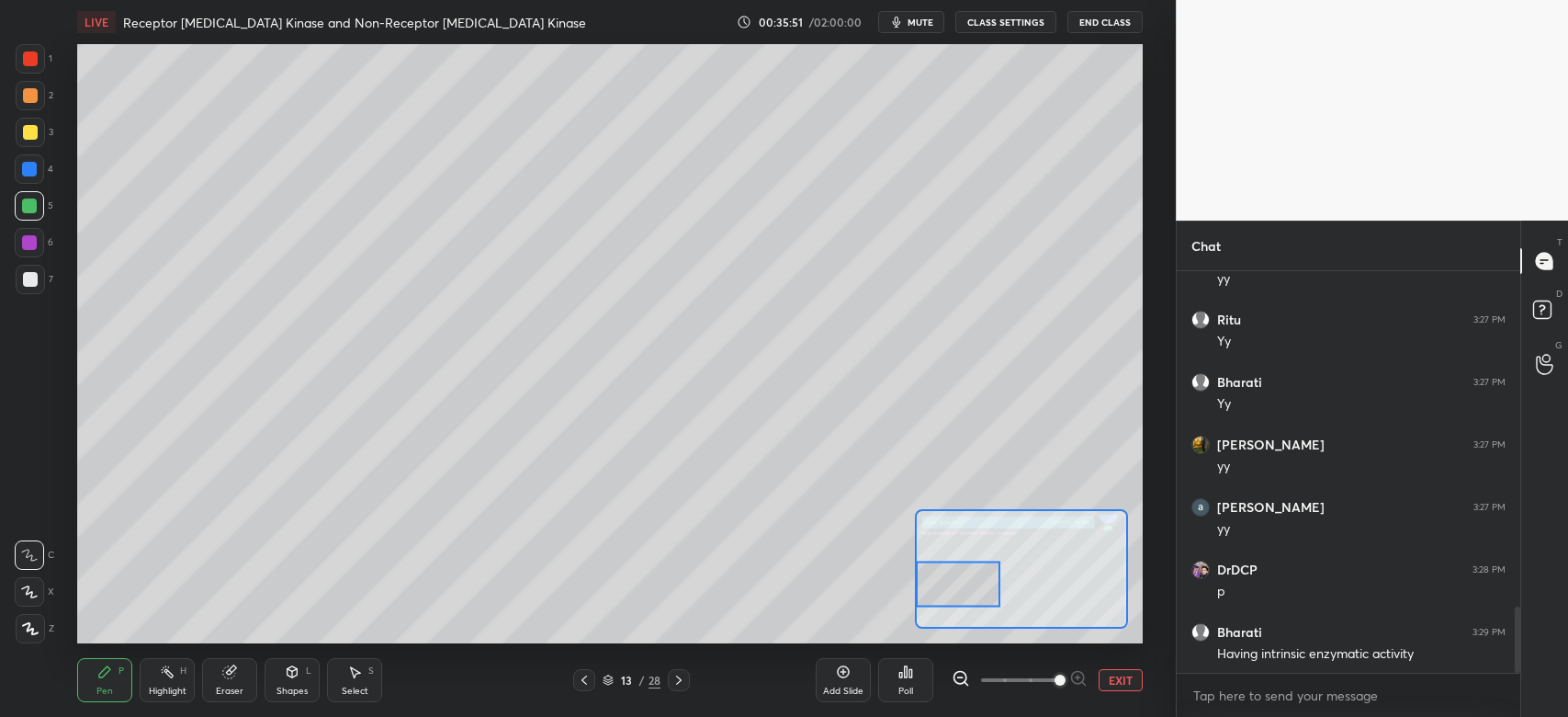
click at [37, 167] on div at bounding box center [30, 169] width 15 height 15
drag, startPoint x: 961, startPoint y: 591, endPoint x: 966, endPoint y: 618, distance: 27.5
click at [966, 618] on div at bounding box center [961, 606] width 83 height 47
click at [1117, 673] on button "EXIT" at bounding box center [1121, 680] width 44 height 22
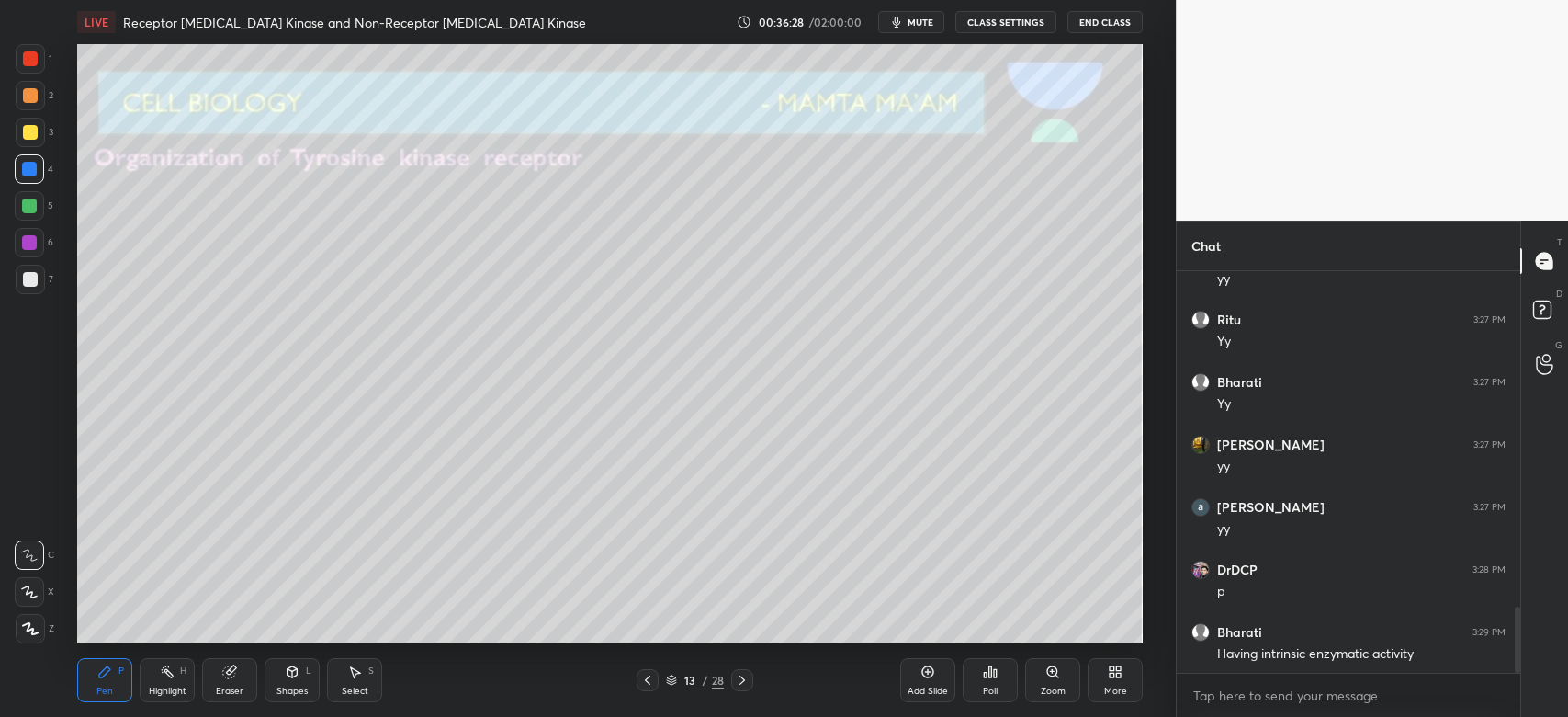
click at [25, 105] on div at bounding box center [31, 95] width 30 height 30
click at [232, 689] on div "Eraser" at bounding box center [229, 691] width 28 height 9
click at [1051, 680] on div "Zoom" at bounding box center [1053, 680] width 55 height 44
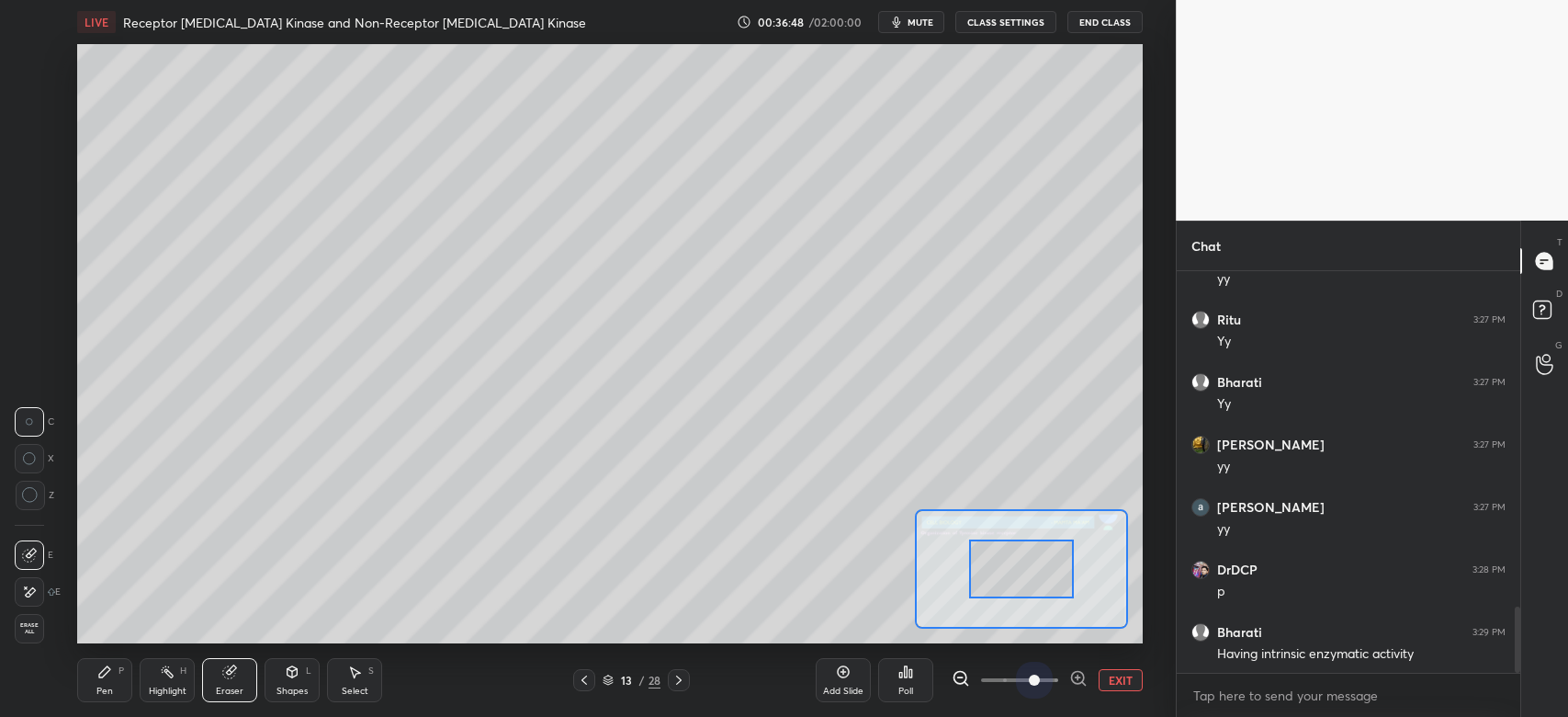
click at [1029, 685] on span at bounding box center [1019, 680] width 77 height 28
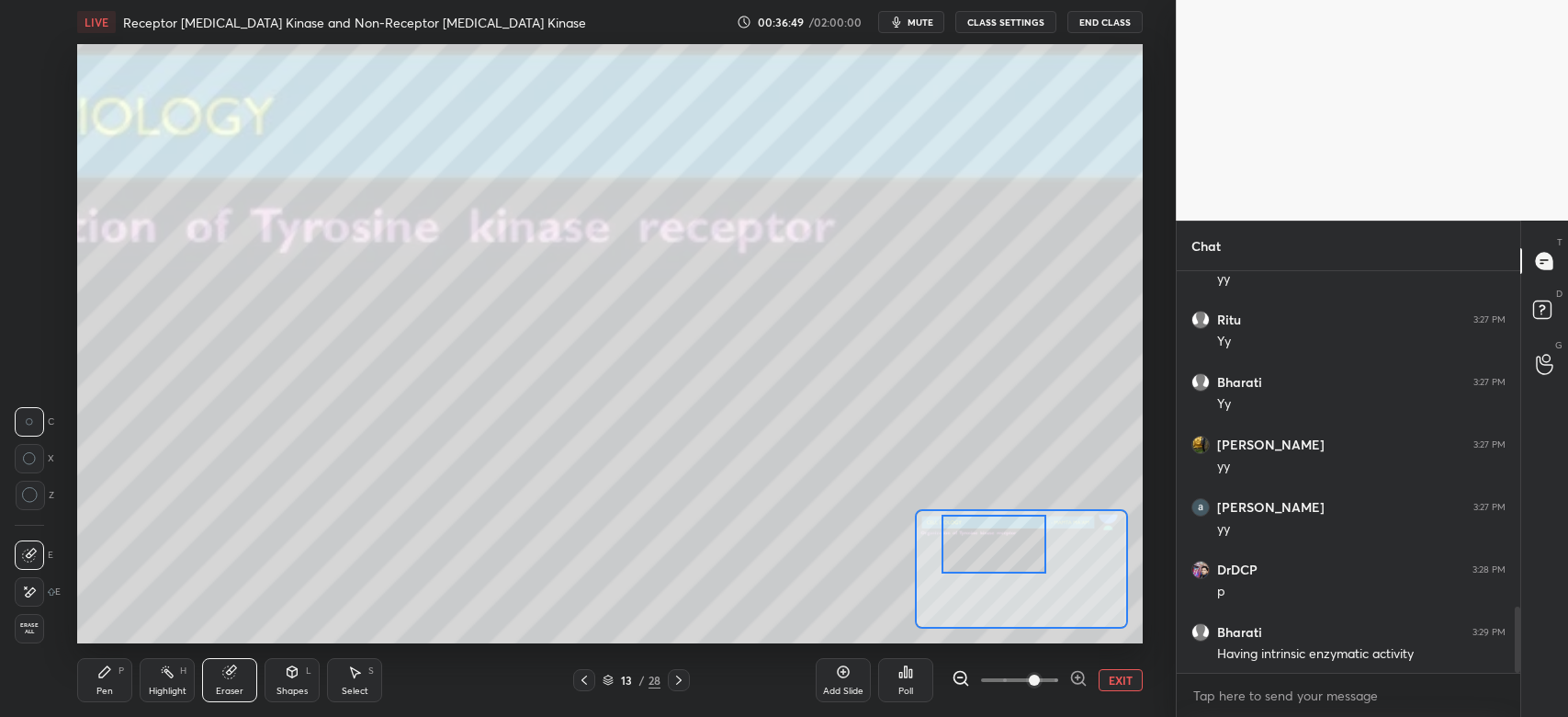
drag, startPoint x: 1018, startPoint y: 573, endPoint x: 991, endPoint y: 548, distance: 36.8
click at [993, 551] on div at bounding box center [993, 543] width 104 height 58
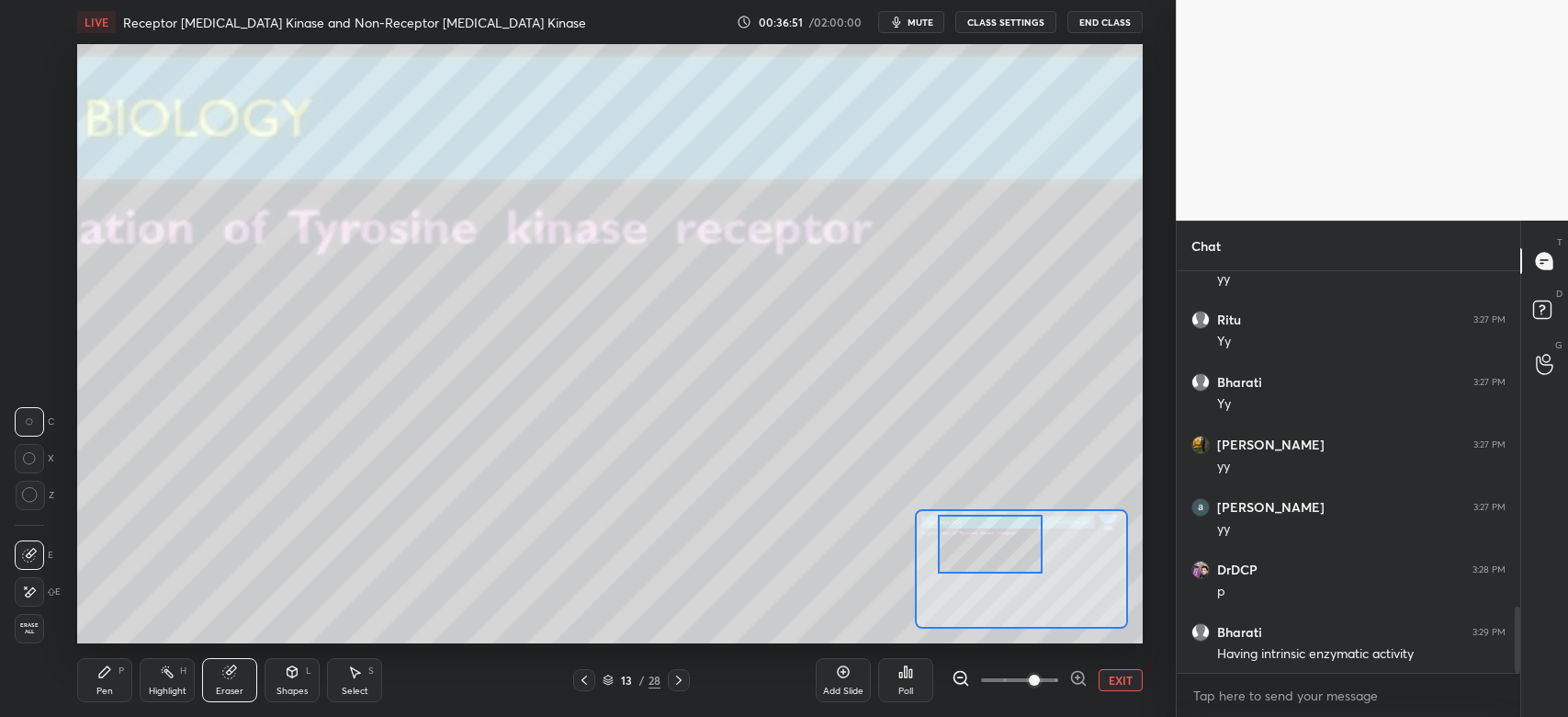
drag, startPoint x: 105, startPoint y: 678, endPoint x: 136, endPoint y: 651, distance: 41.1
click at [103, 677] on icon at bounding box center [104, 672] width 15 height 15
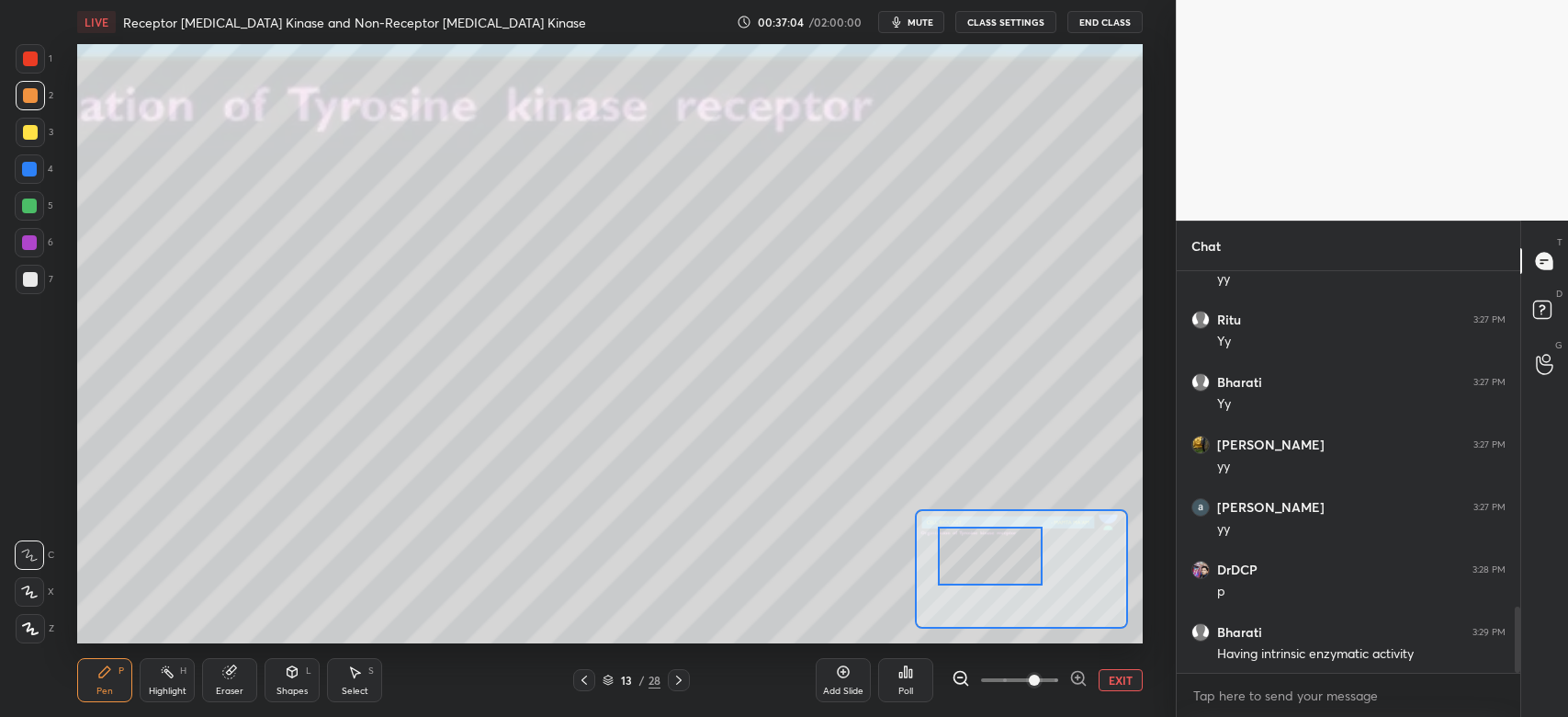
drag, startPoint x: 1014, startPoint y: 561, endPoint x: 1014, endPoint y: 579, distance: 18.0
click at [1014, 579] on div at bounding box center [989, 555] width 104 height 58
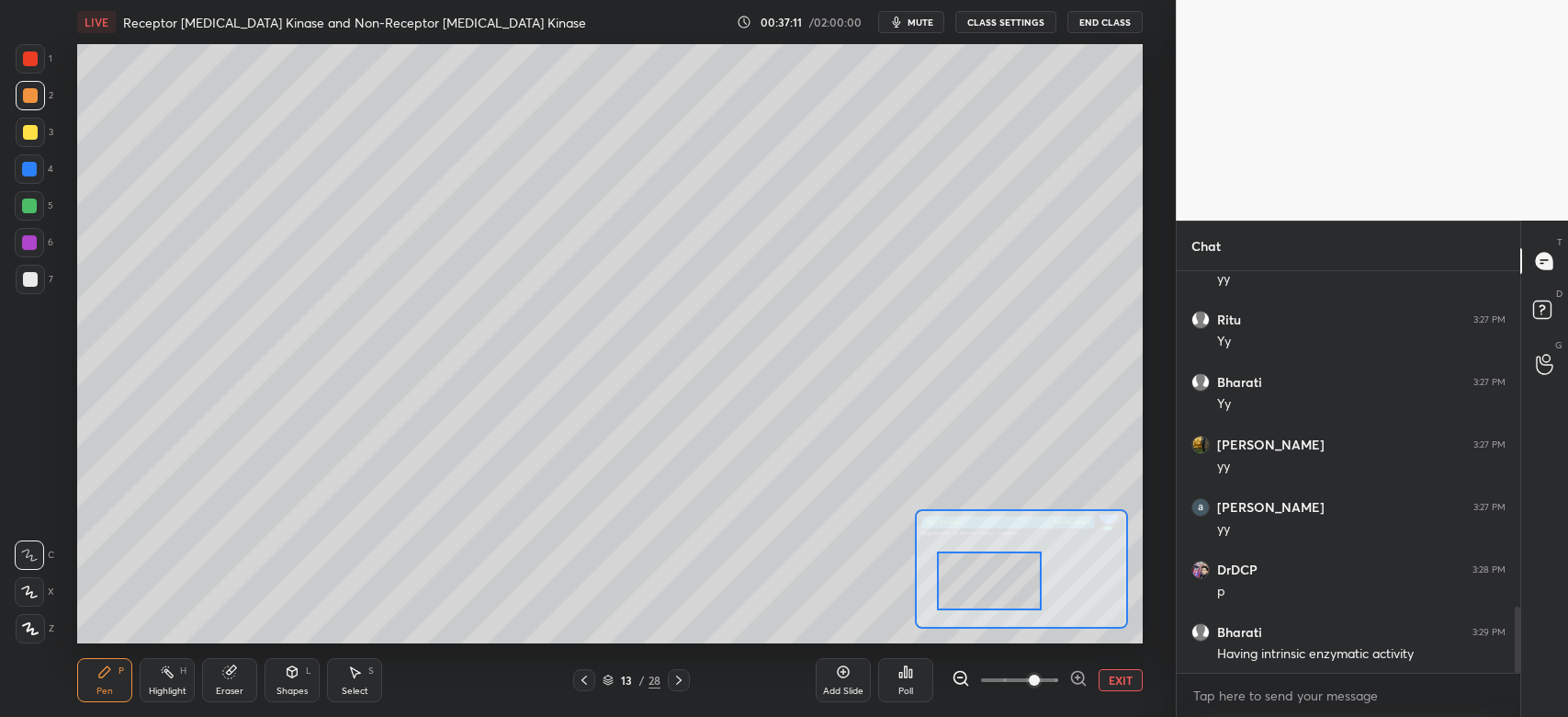
drag, startPoint x: 993, startPoint y: 581, endPoint x: 985, endPoint y: 590, distance: 12.0
click at [990, 597] on div at bounding box center [988, 580] width 104 height 58
drag, startPoint x: 1013, startPoint y: 577, endPoint x: 1023, endPoint y: 567, distance: 14.1
click at [1023, 567] on div at bounding box center [997, 565] width 104 height 58
click at [110, 686] on div "Pen" at bounding box center [104, 691] width 17 height 9
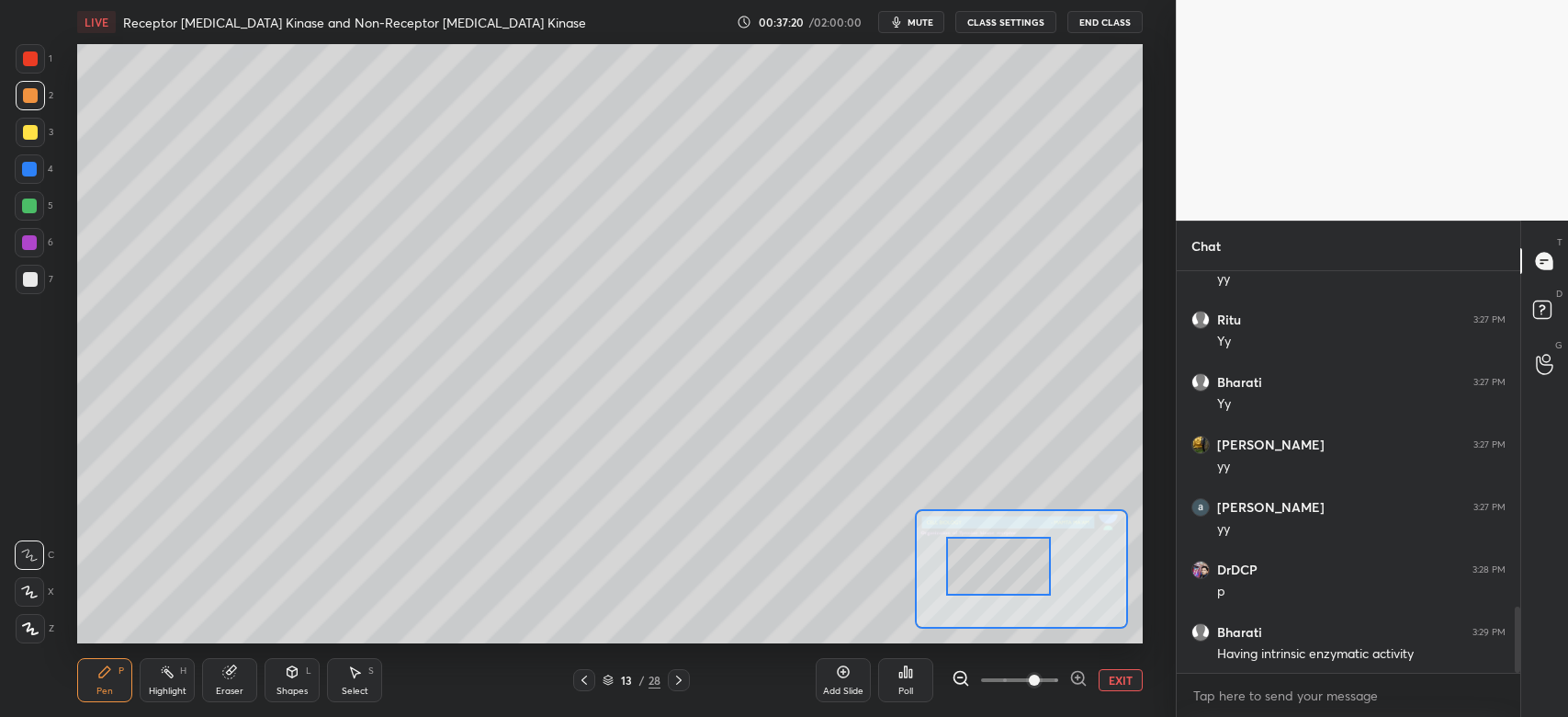
drag, startPoint x: 97, startPoint y: 661, endPoint x: 72, endPoint y: 612, distance: 55.0
click at [99, 658] on div "Pen P" at bounding box center [104, 680] width 55 height 44
click at [227, 698] on div "Eraser" at bounding box center [230, 680] width 55 height 44
click at [111, 686] on div "Pen P" at bounding box center [104, 680] width 55 height 44
click at [38, 135] on div at bounding box center [31, 132] width 30 height 30
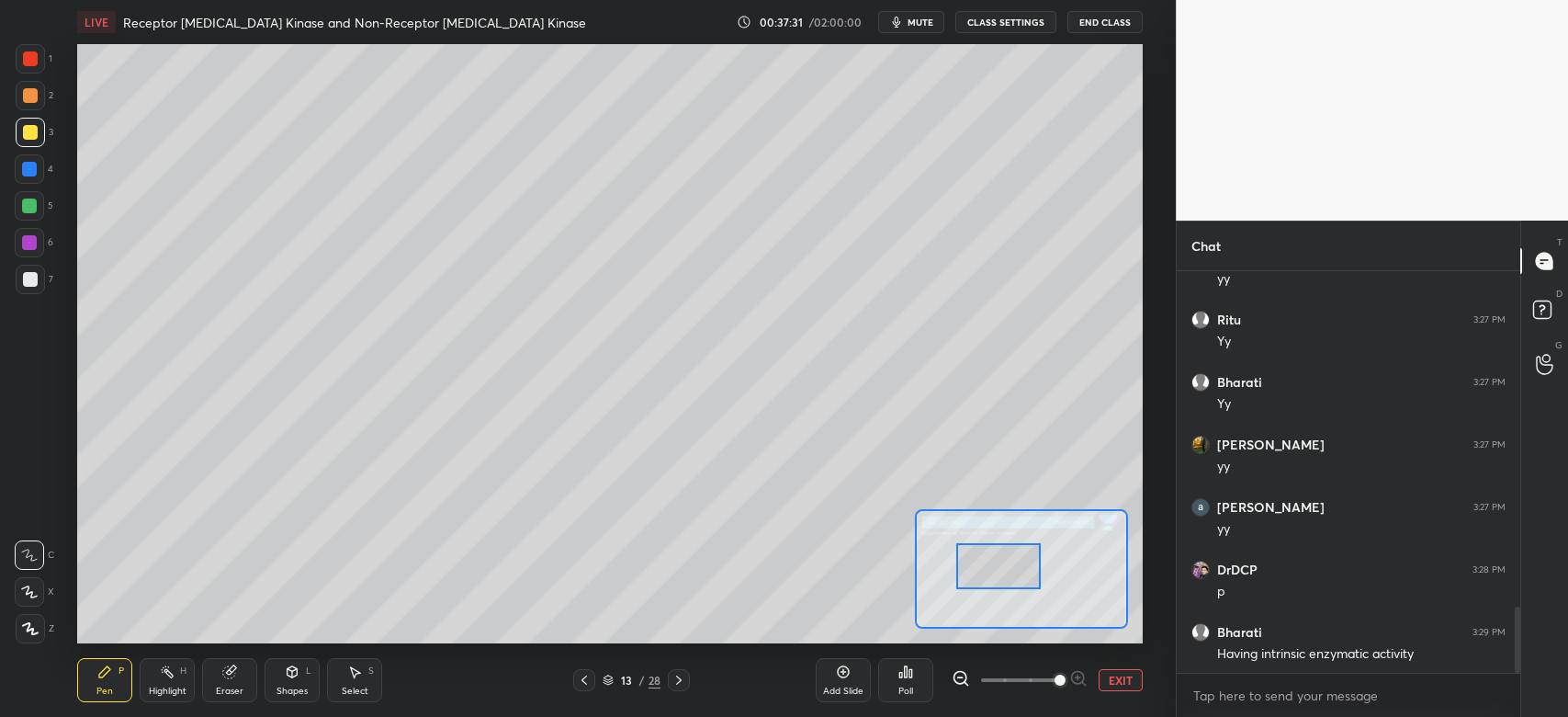
click at [1053, 680] on span at bounding box center [1019, 680] width 77 height 28
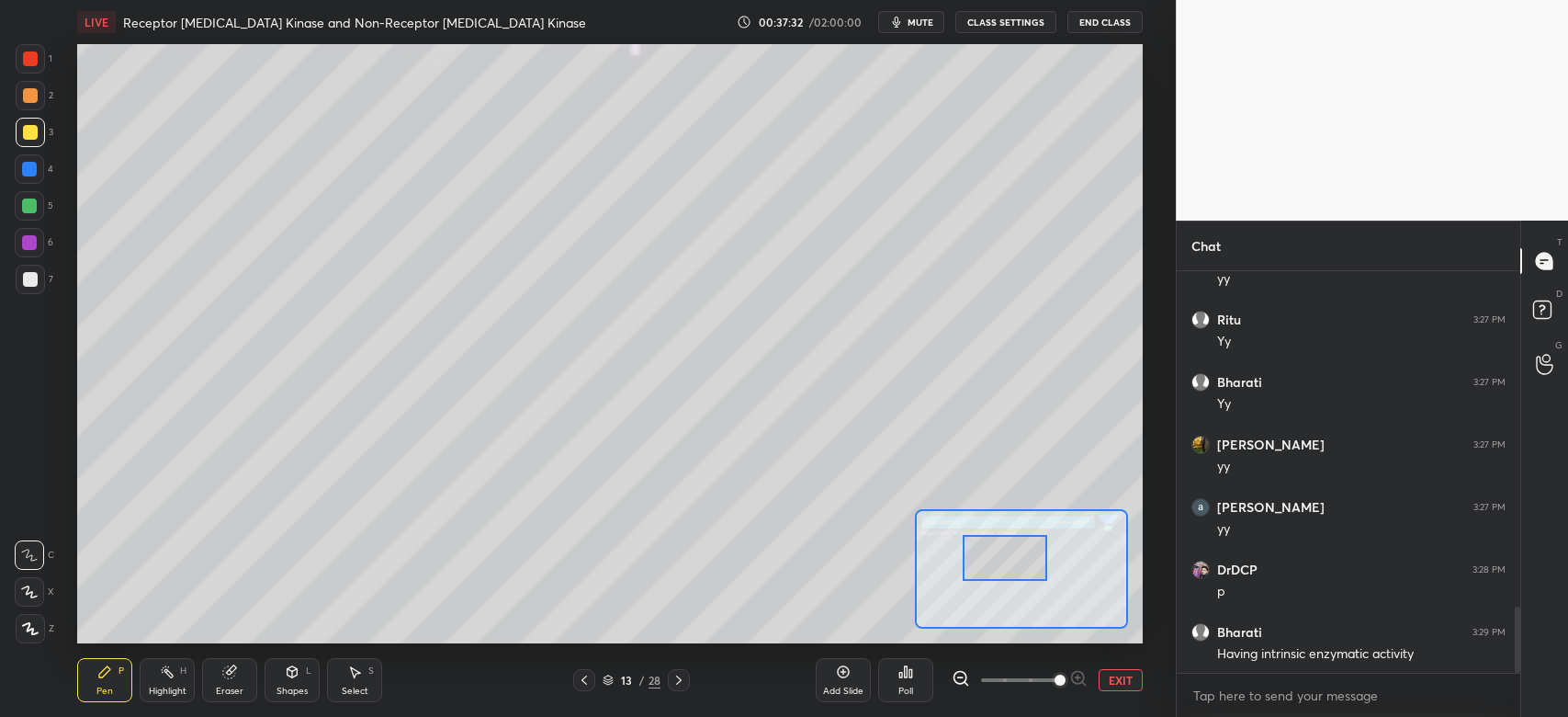
drag, startPoint x: 1025, startPoint y: 553, endPoint x: 1030, endPoint y: 543, distance: 11.2
click at [1030, 547] on div at bounding box center [1004, 558] width 83 height 47
click at [37, 92] on div at bounding box center [31, 95] width 15 height 15
drag, startPoint x: 230, startPoint y: 673, endPoint x: 227, endPoint y: 656, distance: 17.3
click at [230, 672] on icon at bounding box center [228, 672] width 12 height 12
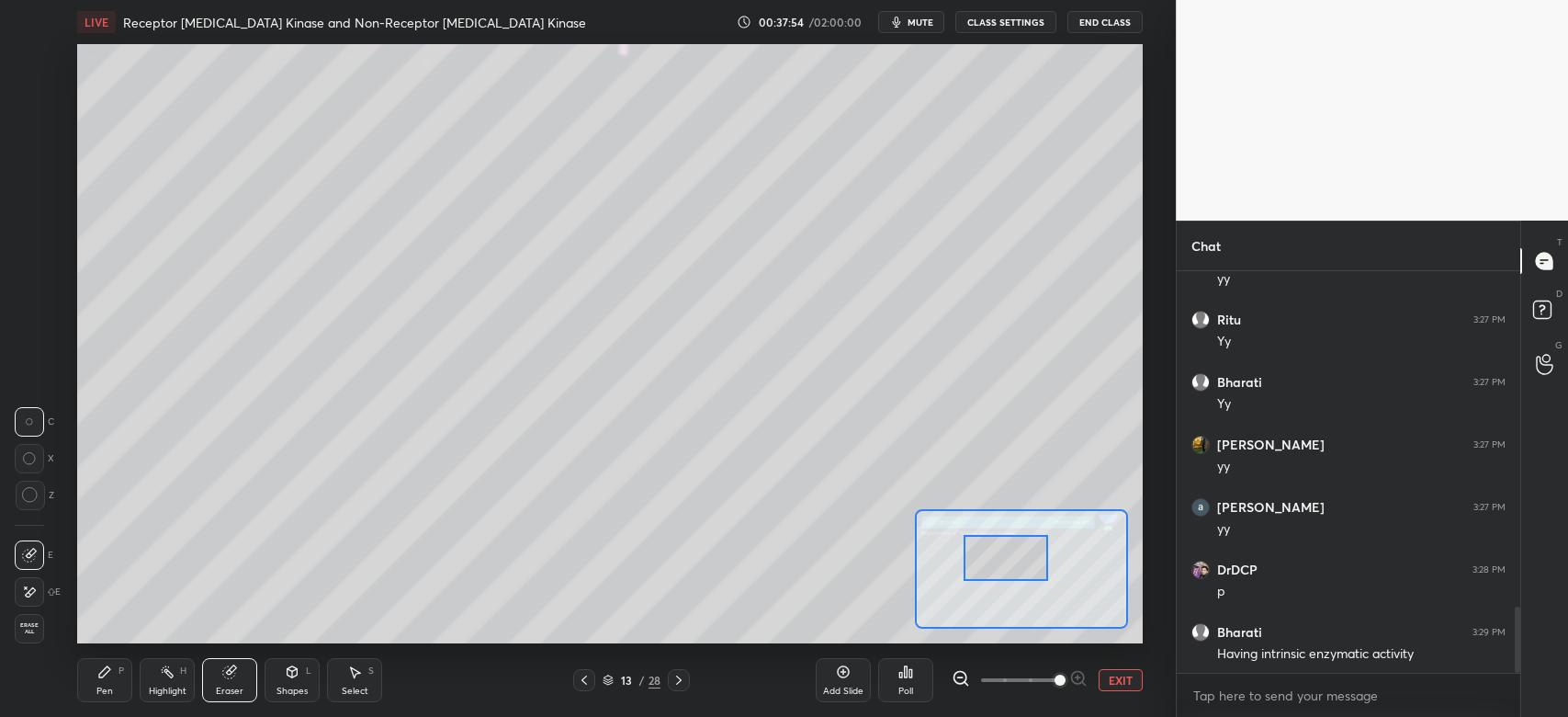
click at [103, 679] on div "Pen P" at bounding box center [104, 680] width 55 height 44
click at [230, 689] on div "Eraser" at bounding box center [229, 691] width 28 height 9
click at [157, 674] on div "Highlight H" at bounding box center [167, 680] width 55 height 44
click at [102, 674] on icon at bounding box center [104, 672] width 11 height 11
drag, startPoint x: 229, startPoint y: 675, endPoint x: 236, endPoint y: 651, distance: 25.0
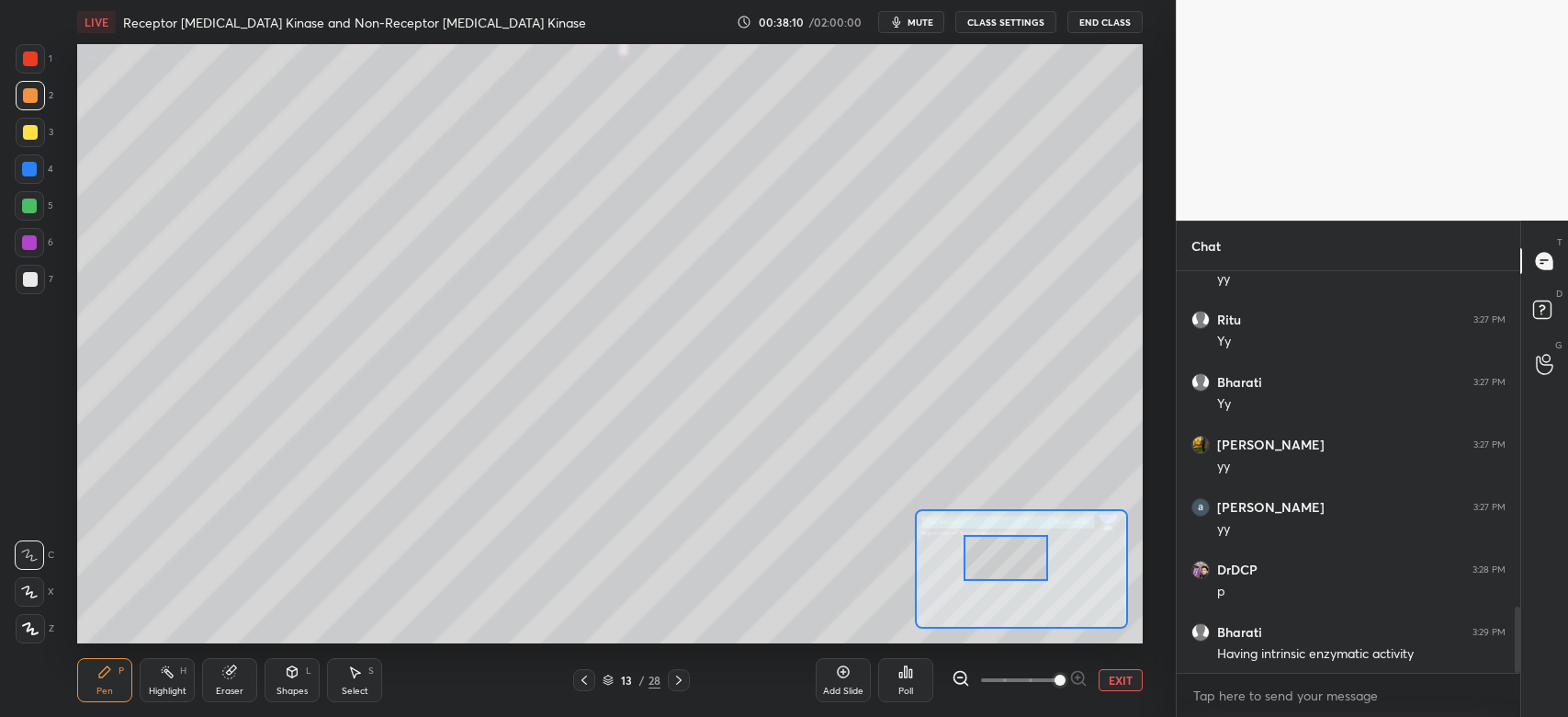
click at [228, 670] on icon at bounding box center [228, 672] width 12 height 12
click at [106, 676] on icon at bounding box center [104, 672] width 15 height 15
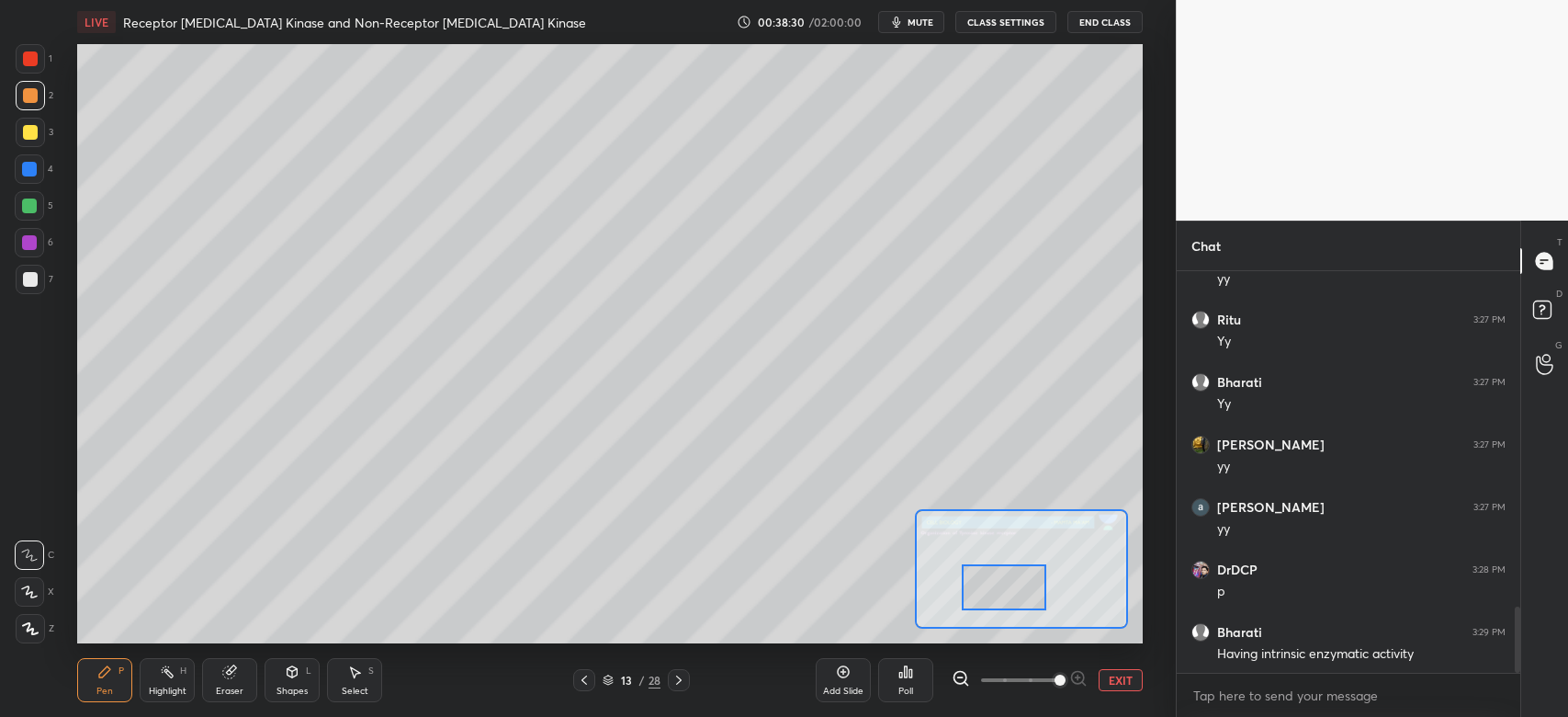
drag, startPoint x: 995, startPoint y: 570, endPoint x: 993, endPoint y: 600, distance: 30.1
click at [993, 600] on div at bounding box center [1003, 587] width 83 height 47
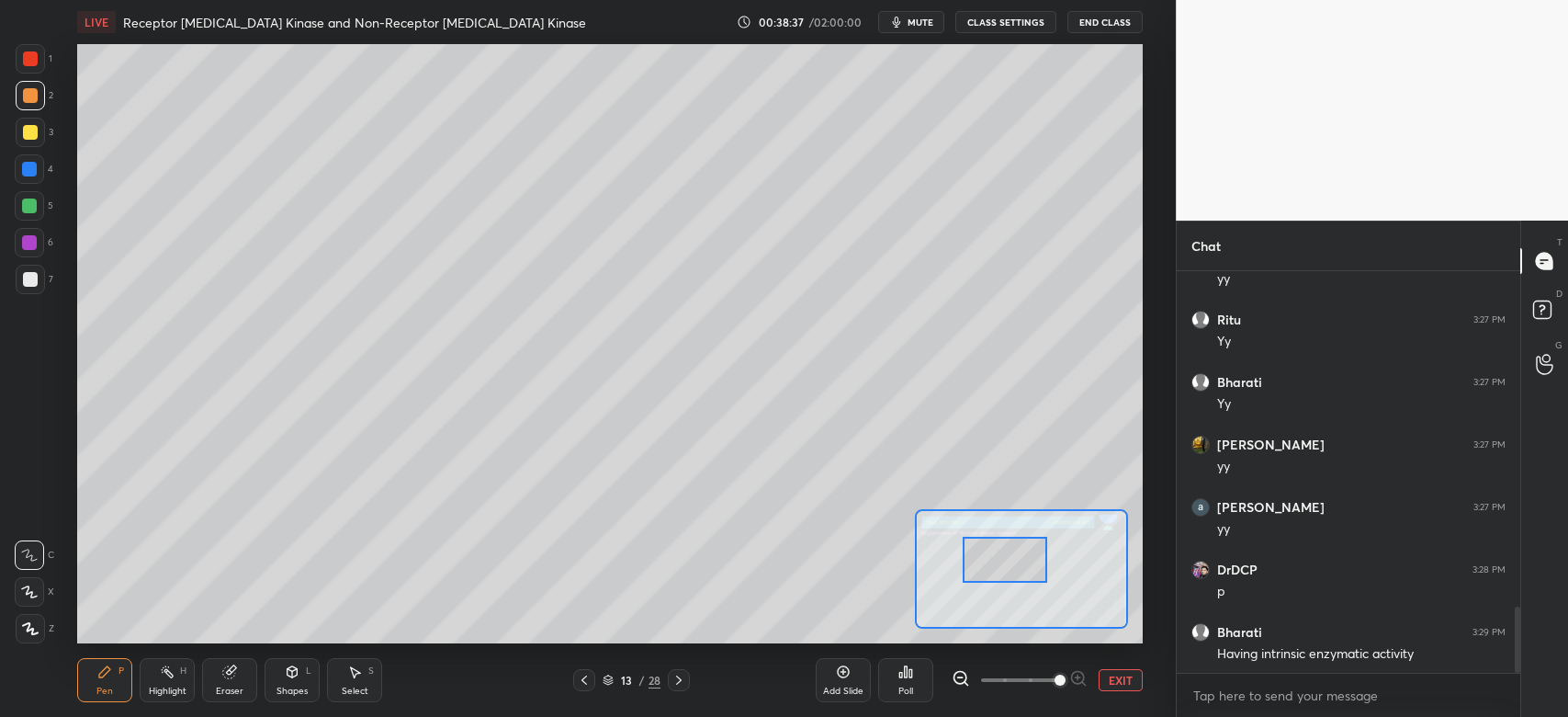
drag, startPoint x: 992, startPoint y: 601, endPoint x: 964, endPoint y: 550, distance: 58.2
click at [992, 572] on div at bounding box center [1004, 560] width 83 height 47
click at [31, 130] on div at bounding box center [31, 132] width 15 height 15
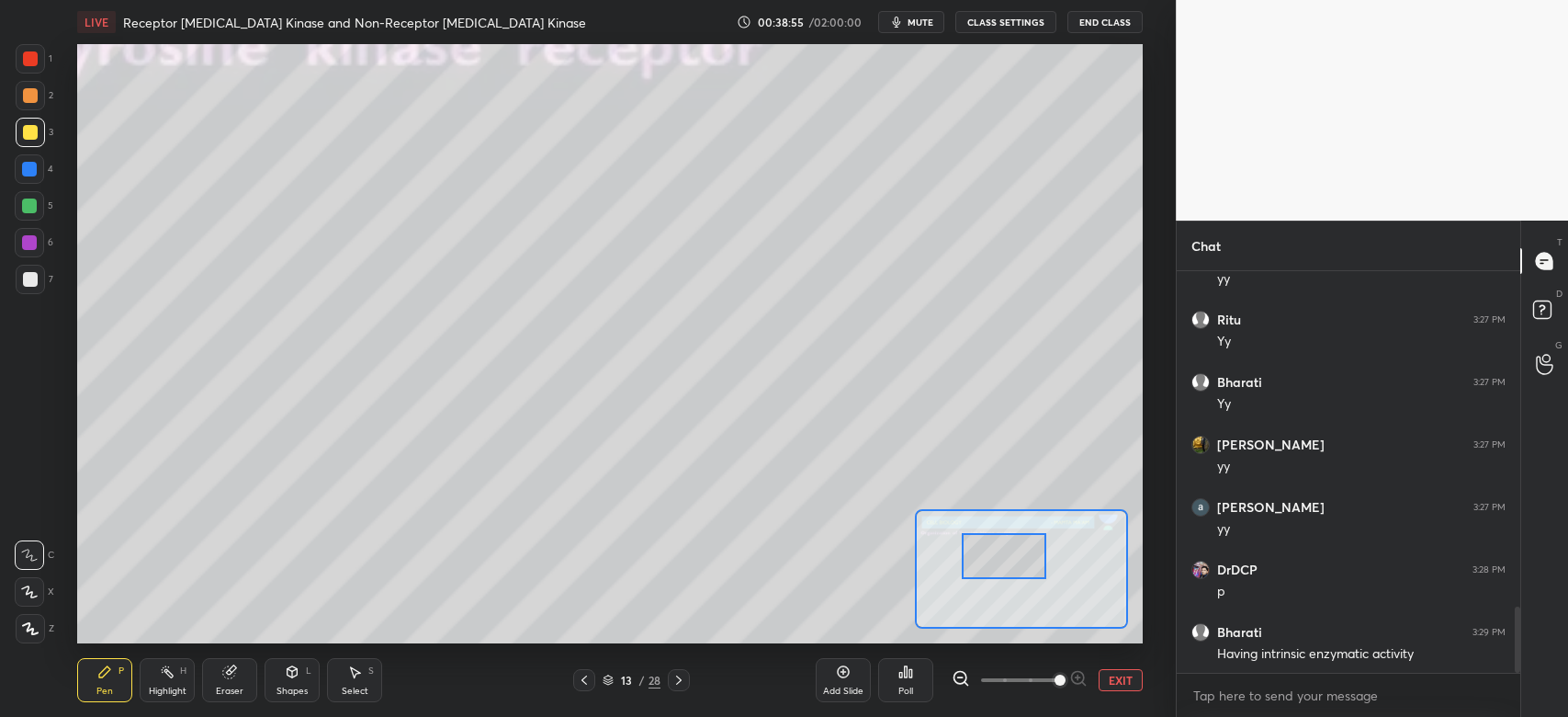
click at [1116, 688] on button "EXIT" at bounding box center [1121, 680] width 44 height 22
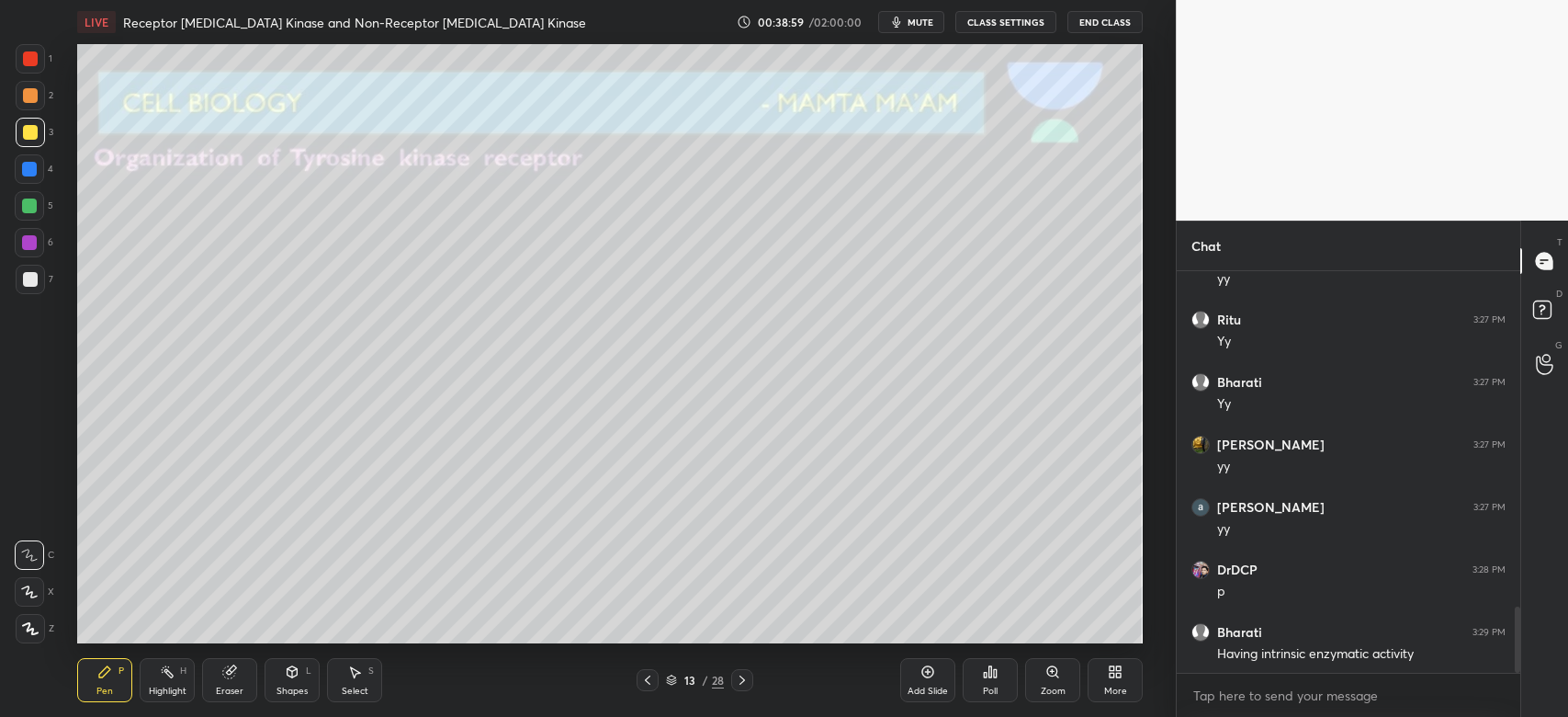
click at [235, 682] on div "Eraser" at bounding box center [230, 680] width 55 height 44
click at [92, 686] on div "Pen P" at bounding box center [104, 680] width 55 height 44
click at [30, 106] on div at bounding box center [31, 95] width 30 height 30
click at [14, 169] on div "1 2 3 4 5 6 7 C X Z C X Z E E Erase all H H" at bounding box center [30, 344] width 59 height 600
click at [29, 171] on div at bounding box center [30, 169] width 15 height 15
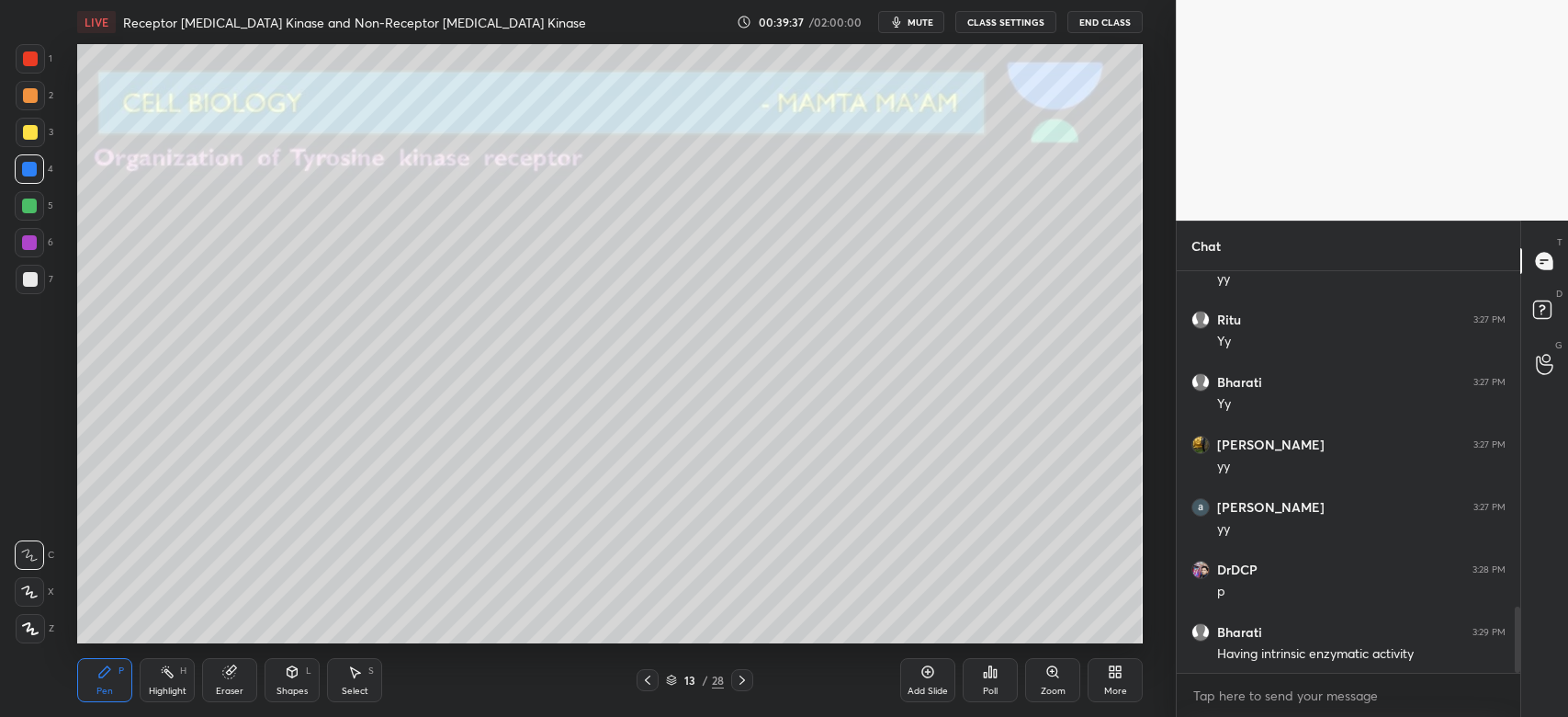
drag, startPoint x: 33, startPoint y: 202, endPoint x: 67, endPoint y: 207, distance: 34.4
click at [41, 202] on div at bounding box center [30, 206] width 30 height 30
click at [37, 132] on div at bounding box center [31, 132] width 30 height 30
click at [36, 167] on div at bounding box center [30, 169] width 15 height 15
drag, startPoint x: 239, startPoint y: 680, endPoint x: 247, endPoint y: 671, distance: 12.0
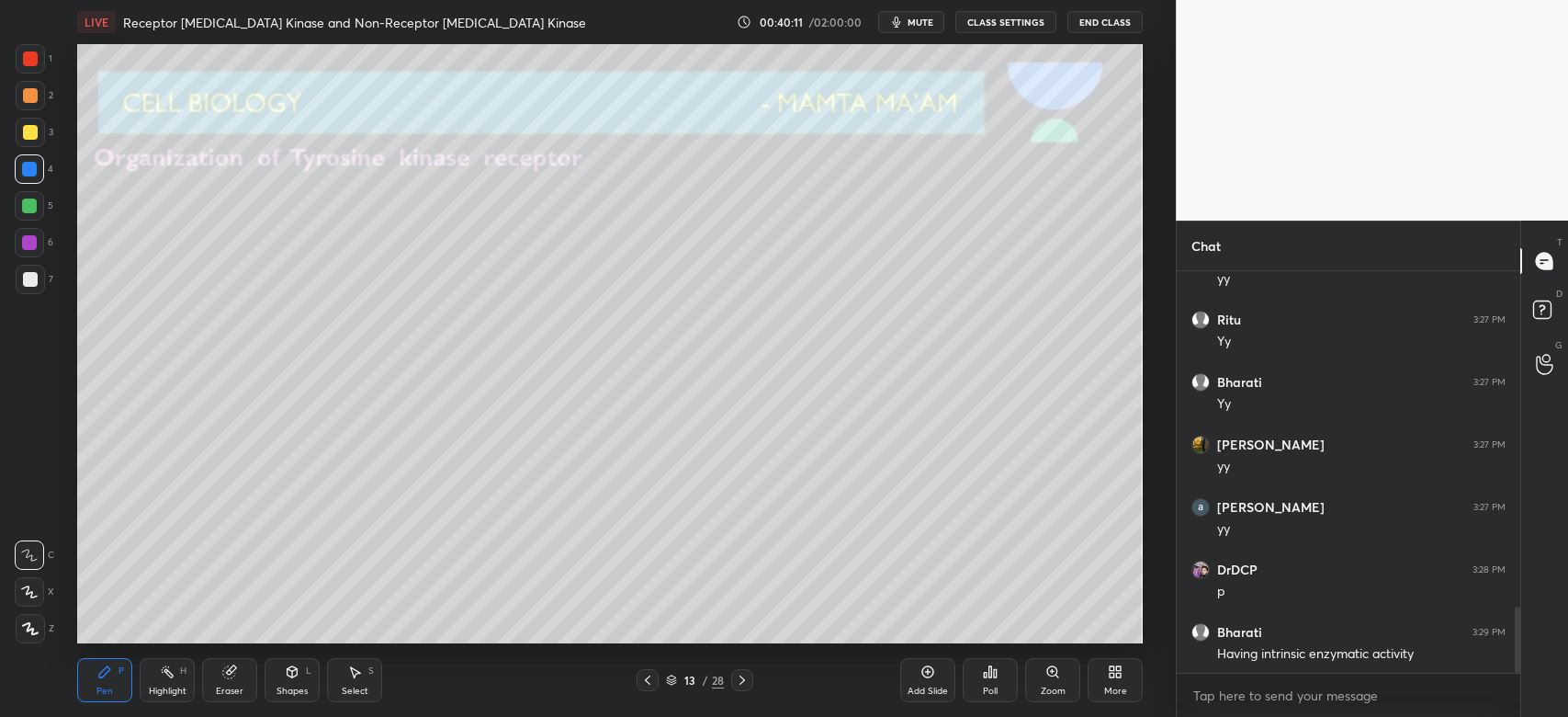
click at [245, 674] on div "Eraser" at bounding box center [230, 680] width 55 height 44
click at [1047, 684] on div "Zoom" at bounding box center [1053, 680] width 55 height 44
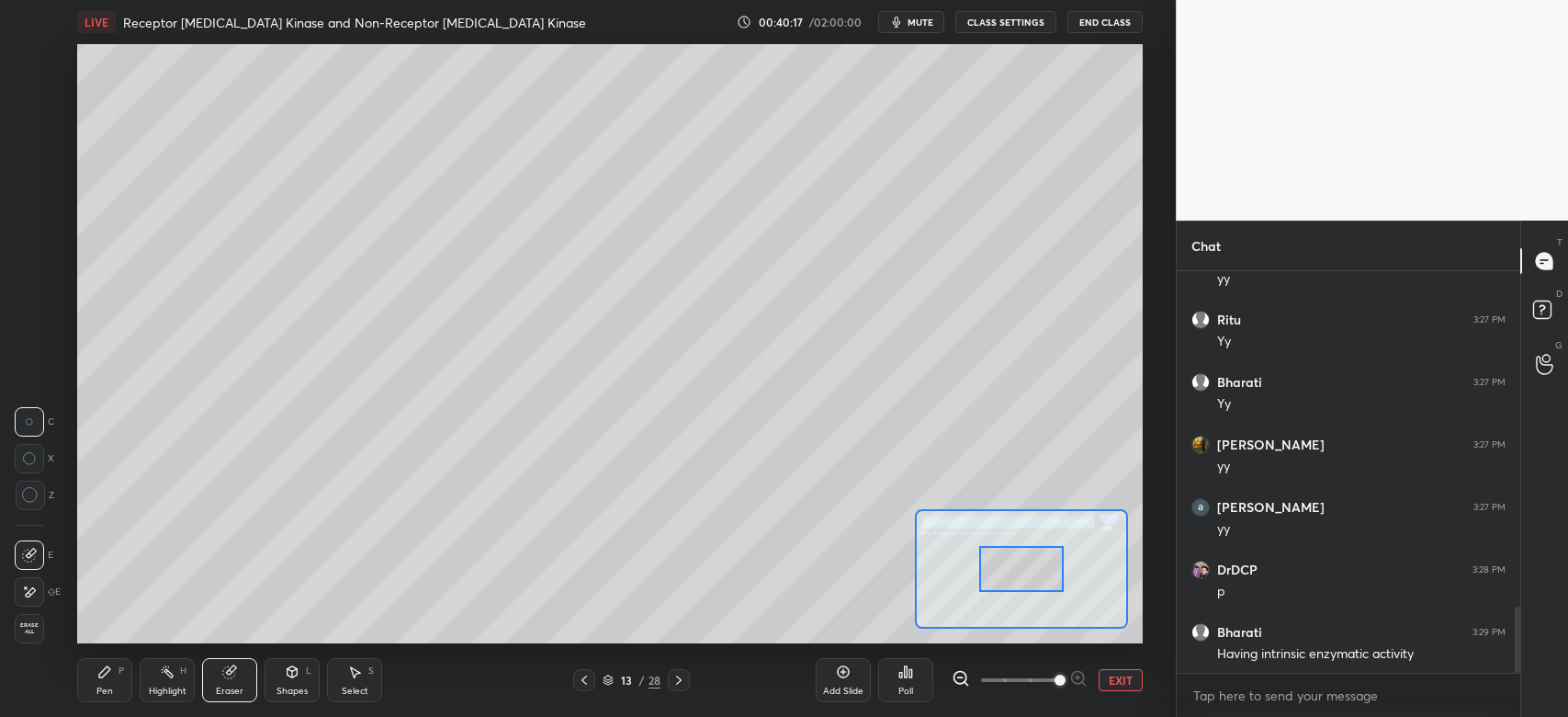
click at [1046, 684] on span at bounding box center [1019, 680] width 77 height 28
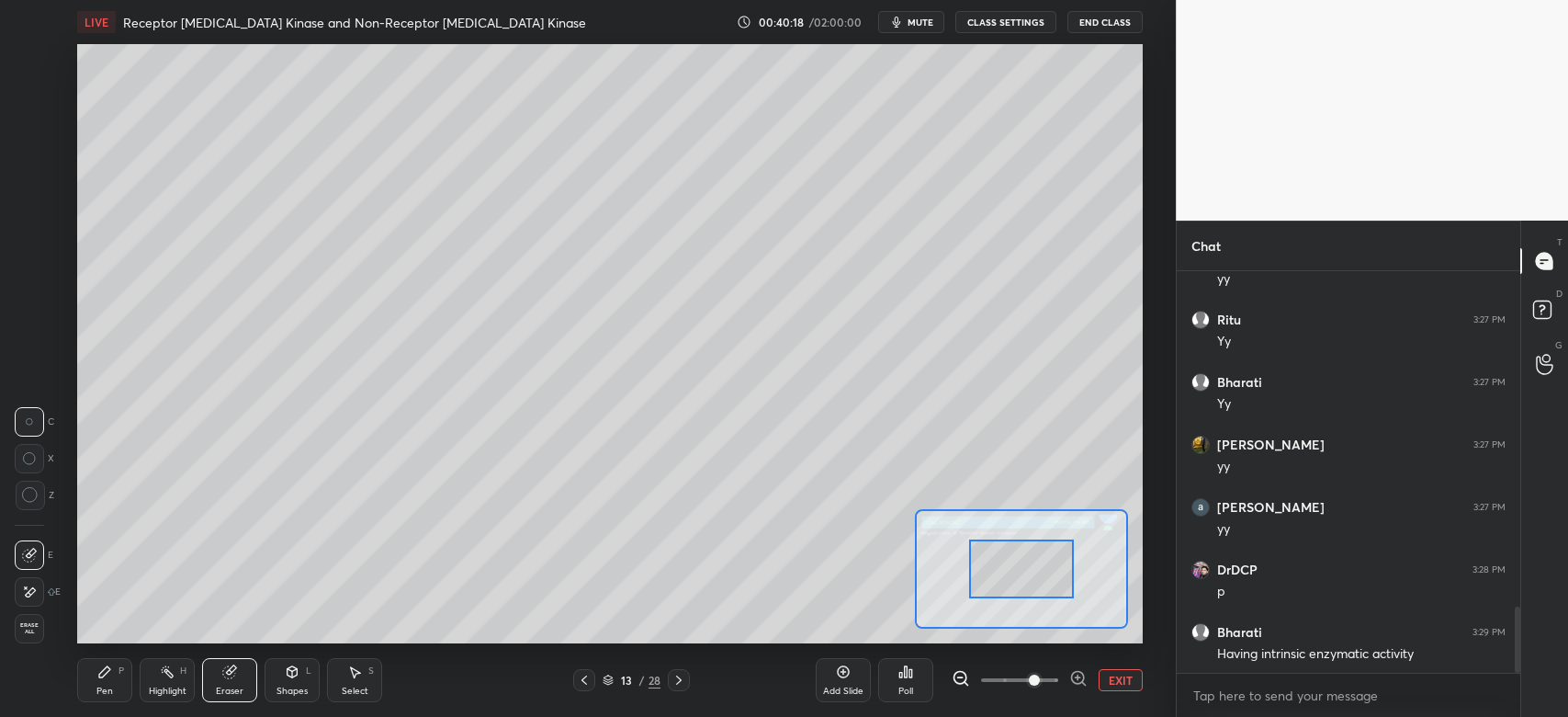
click at [1033, 675] on span at bounding box center [1019, 680] width 77 height 28
click at [1029, 578] on div at bounding box center [1022, 568] width 213 height 119
click at [1023, 557] on div at bounding box center [1023, 559] width 104 height 58
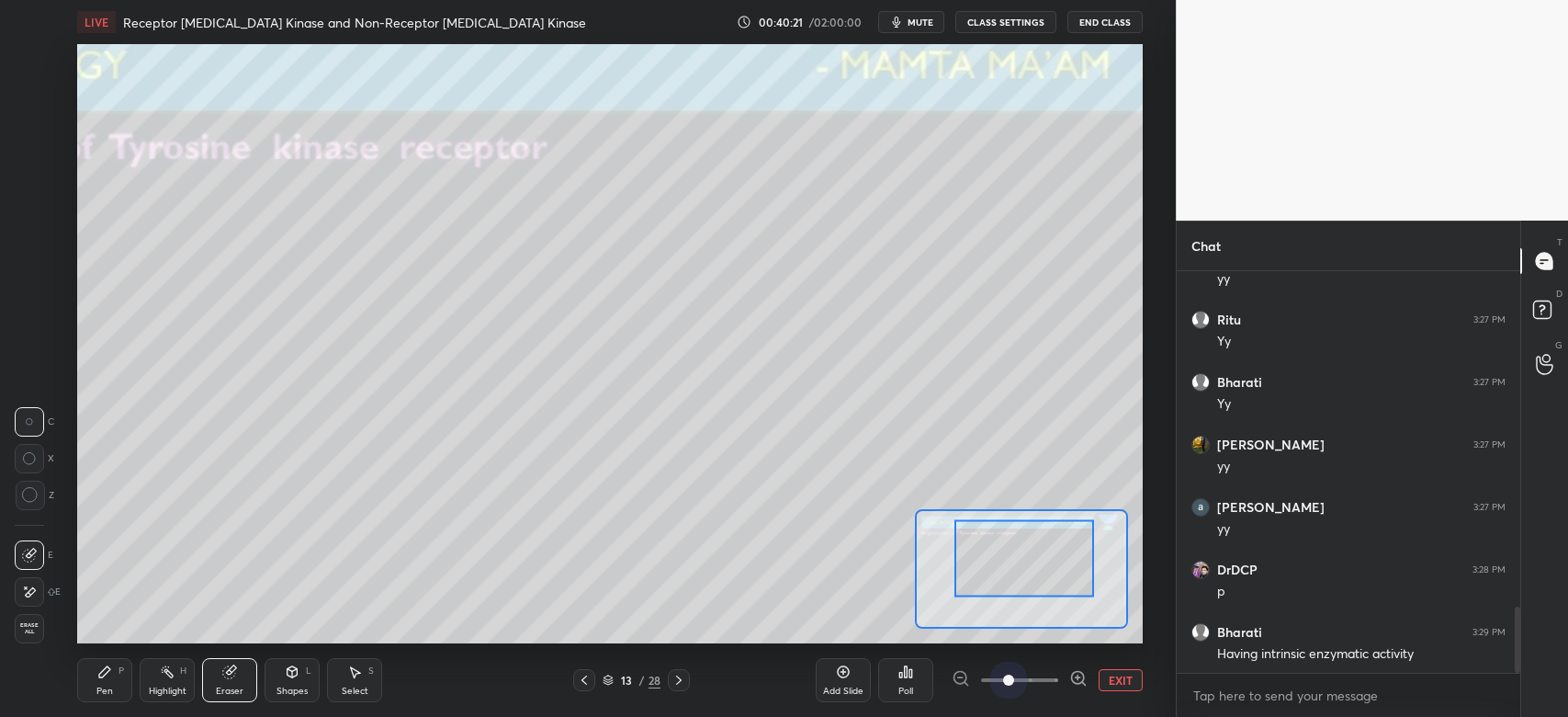
click at [1011, 682] on span at bounding box center [1019, 680] width 77 height 28
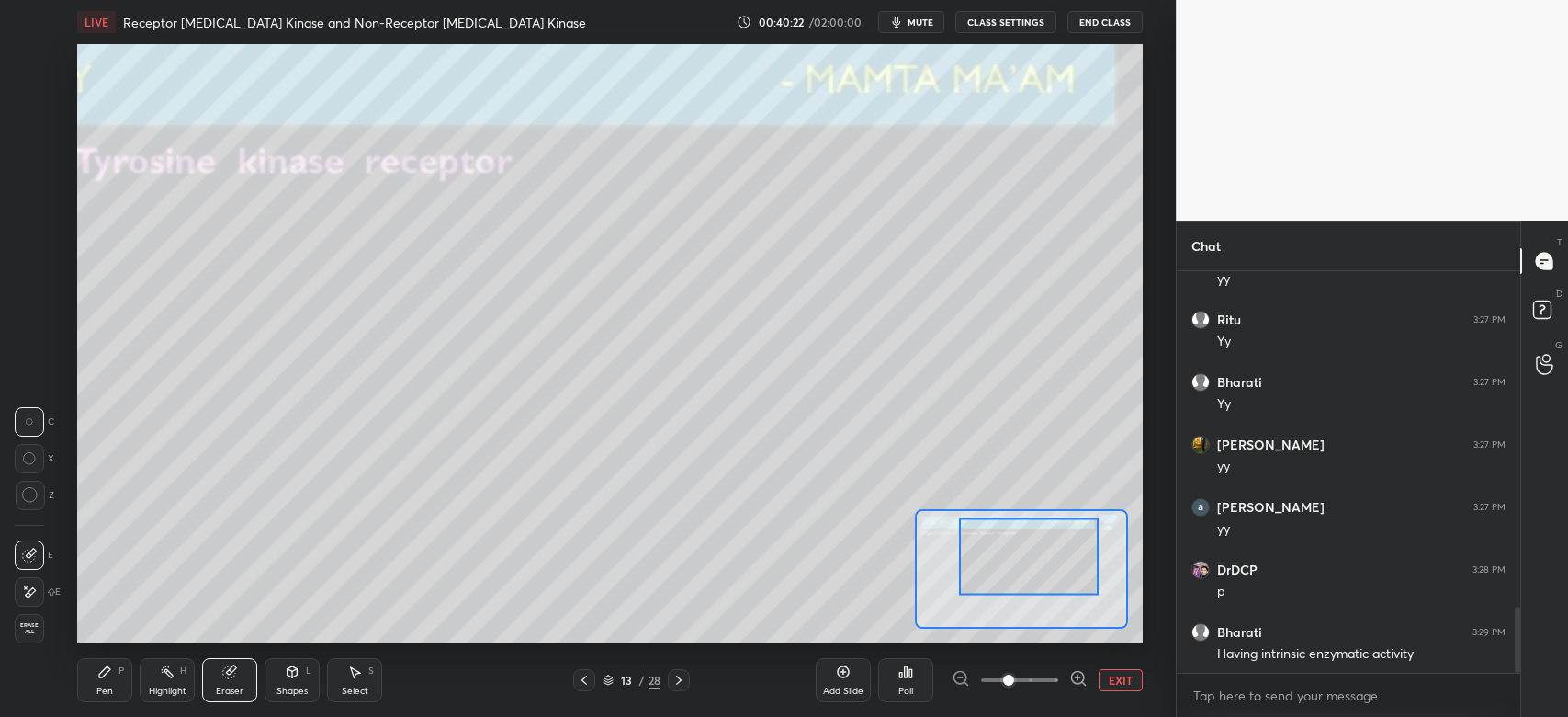
click at [1053, 577] on div at bounding box center [1028, 555] width 140 height 77
click at [90, 673] on div "Pen P" at bounding box center [104, 680] width 55 height 44
click at [36, 174] on div at bounding box center [30, 169] width 30 height 30
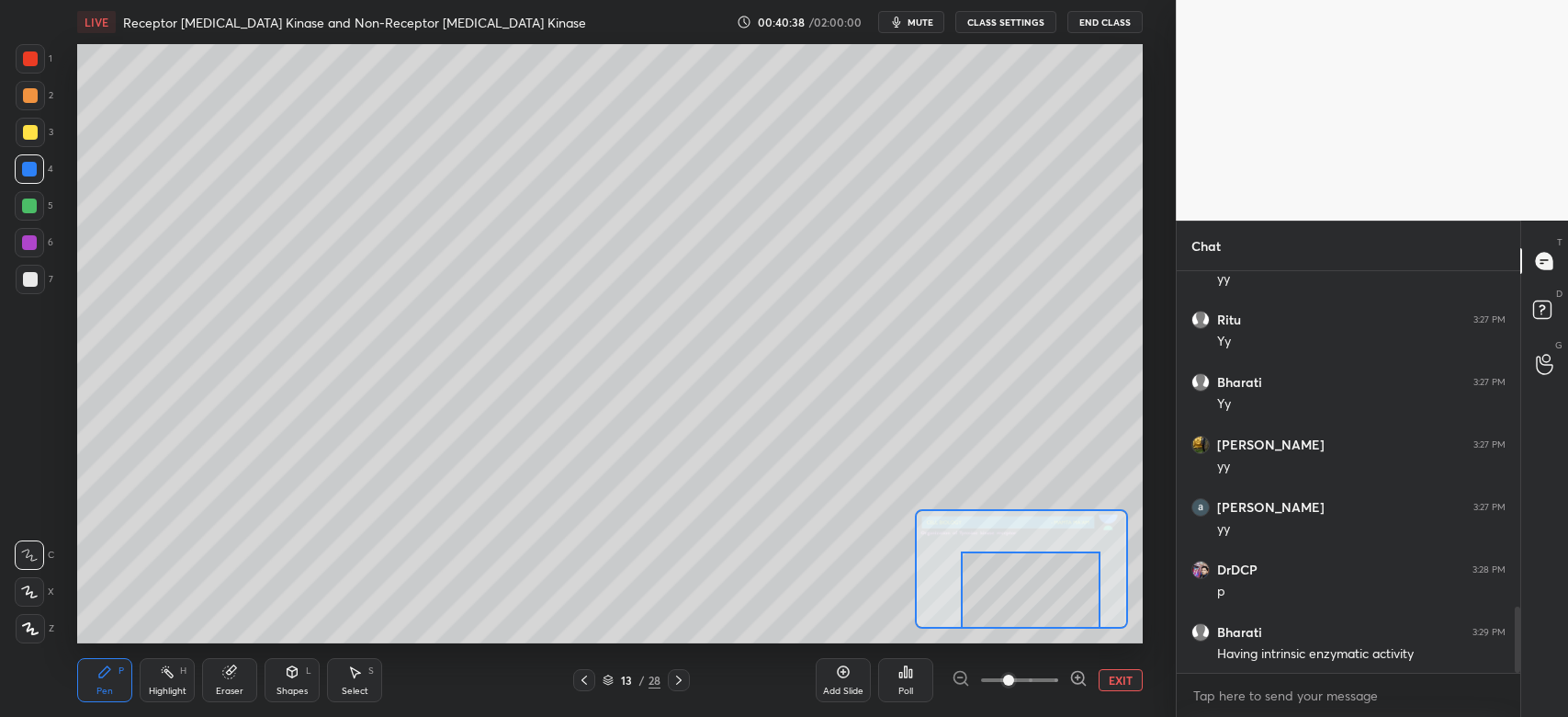
drag, startPoint x: 1014, startPoint y: 561, endPoint x: 1014, endPoint y: 591, distance: 30.0
click at [1016, 599] on div at bounding box center [1030, 589] width 140 height 77
click at [1097, 682] on div "EXIT" at bounding box center [1047, 680] width 191 height 22
click at [1111, 677] on button "EXIT" at bounding box center [1121, 680] width 44 height 22
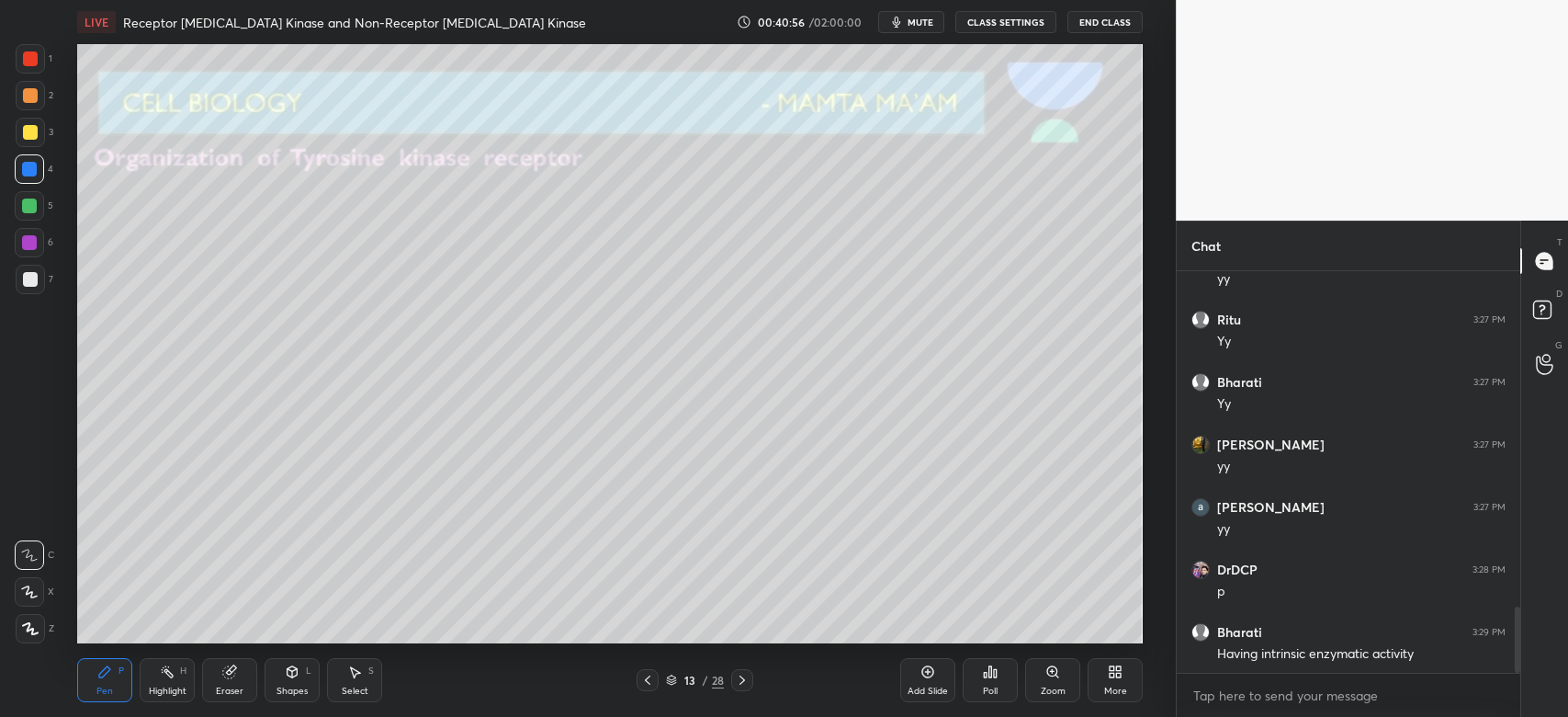
click at [239, 681] on div "Eraser" at bounding box center [230, 680] width 55 height 44
click at [113, 682] on div "Pen P" at bounding box center [104, 680] width 55 height 44
drag, startPoint x: 33, startPoint y: 152, endPoint x: 34, endPoint y: 131, distance: 21.0
click at [35, 152] on div "3" at bounding box center [34, 136] width 38 height 37
click at [33, 132] on div at bounding box center [31, 132] width 15 height 15
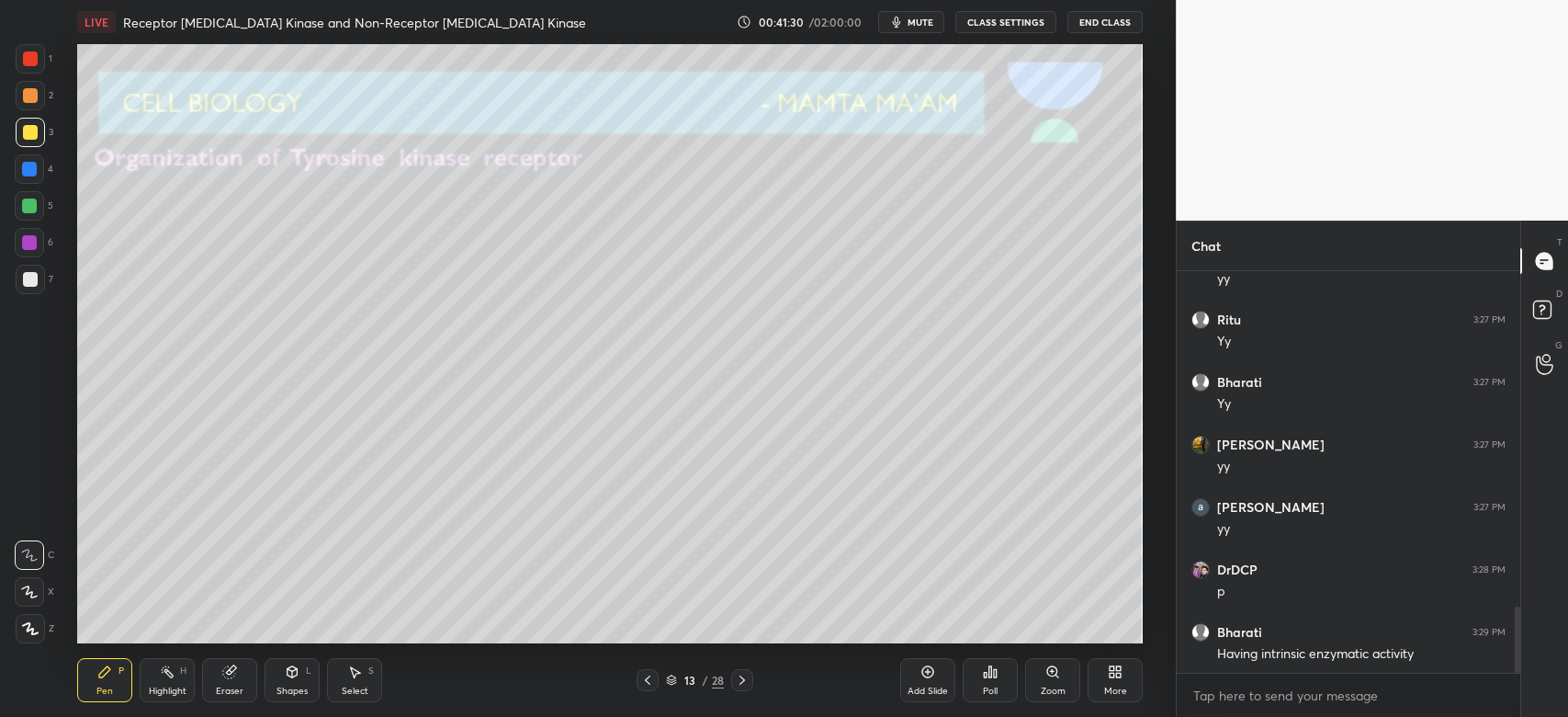
click at [742, 683] on icon at bounding box center [742, 680] width 15 height 15
click at [22, 177] on div at bounding box center [30, 169] width 30 height 30
click at [26, 141] on div at bounding box center [31, 132] width 30 height 30
click at [739, 683] on icon at bounding box center [742, 680] width 15 height 15
click at [22, 291] on div "7" at bounding box center [34, 283] width 38 height 37
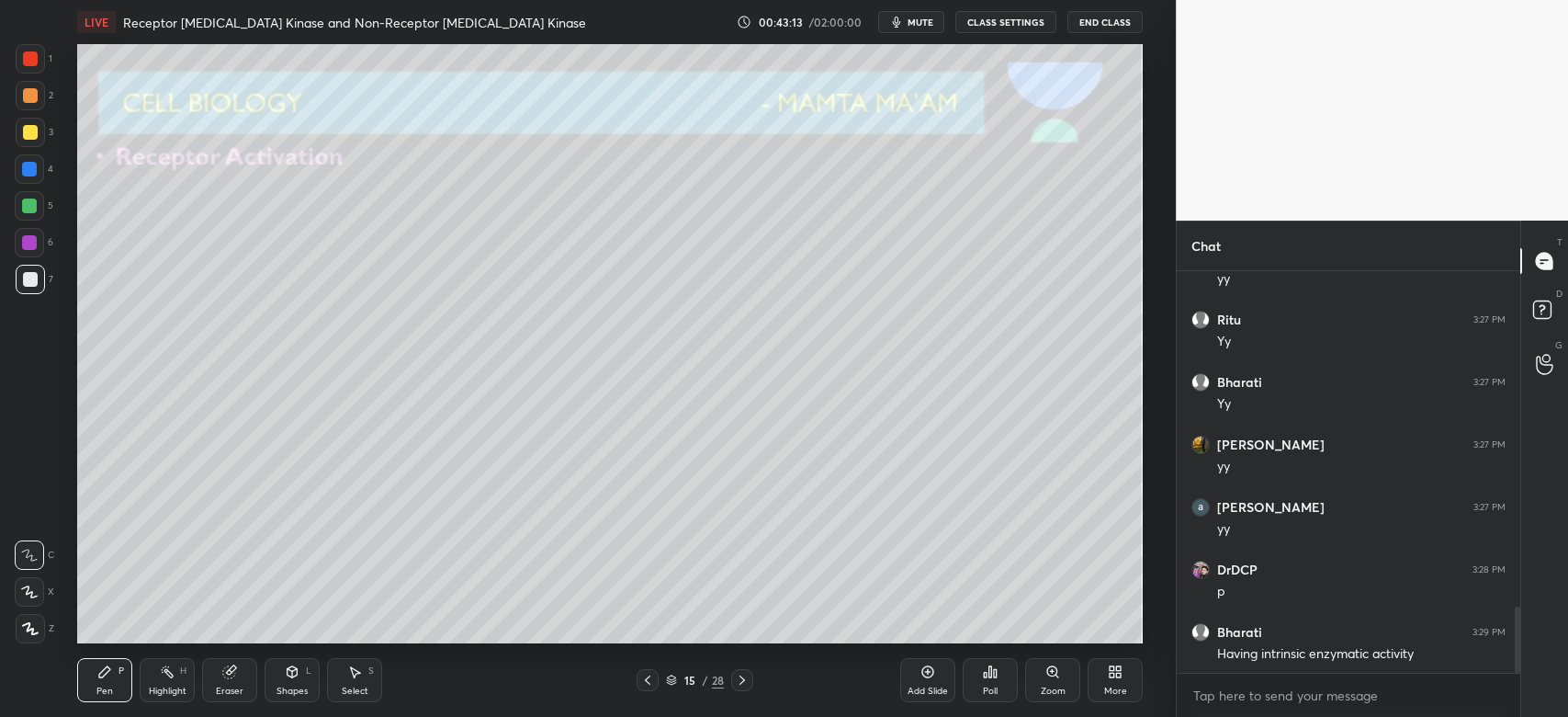
drag, startPoint x: 285, startPoint y: 695, endPoint x: 286, endPoint y: 676, distance: 19.0
click at [285, 693] on div "Shapes" at bounding box center [292, 691] width 31 height 9
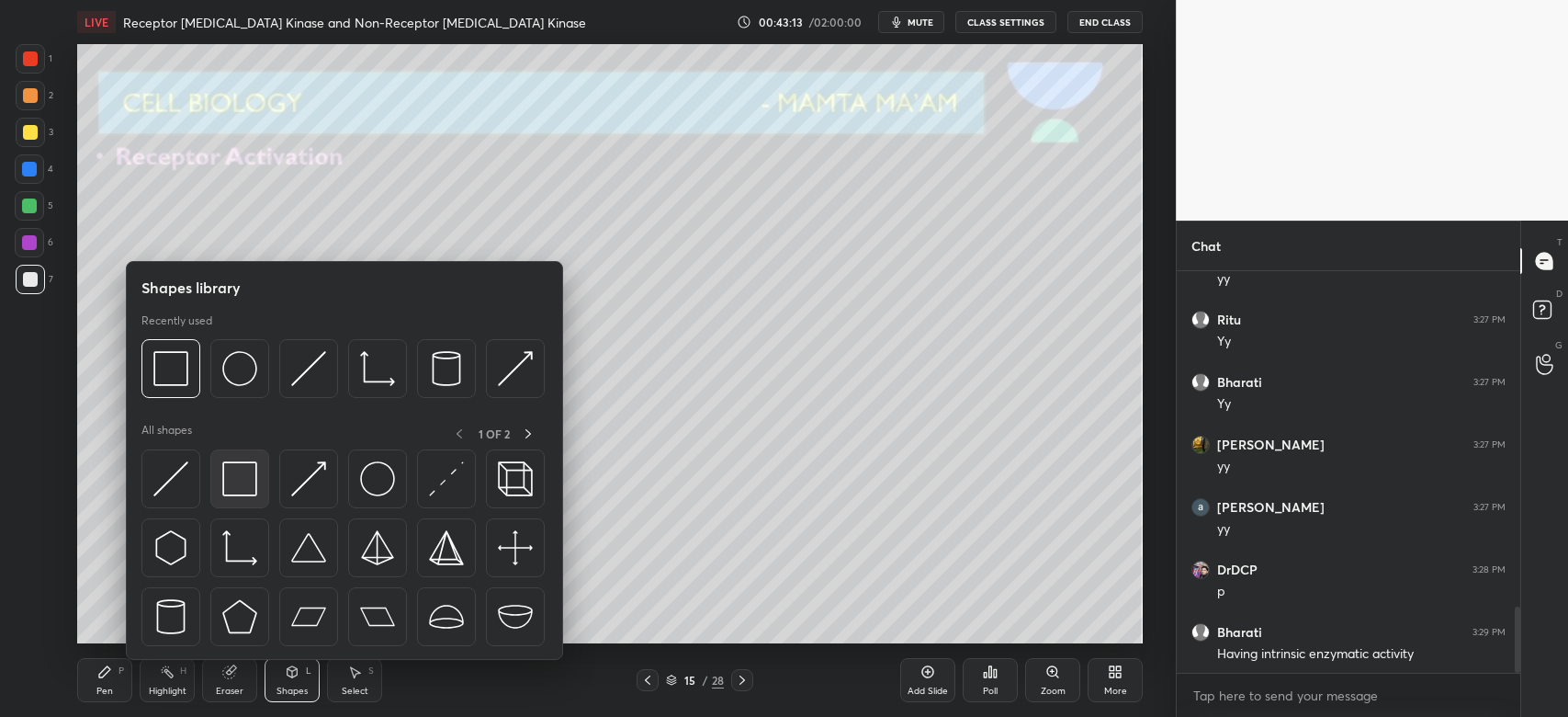
click at [250, 482] on img at bounding box center [239, 479] width 35 height 35
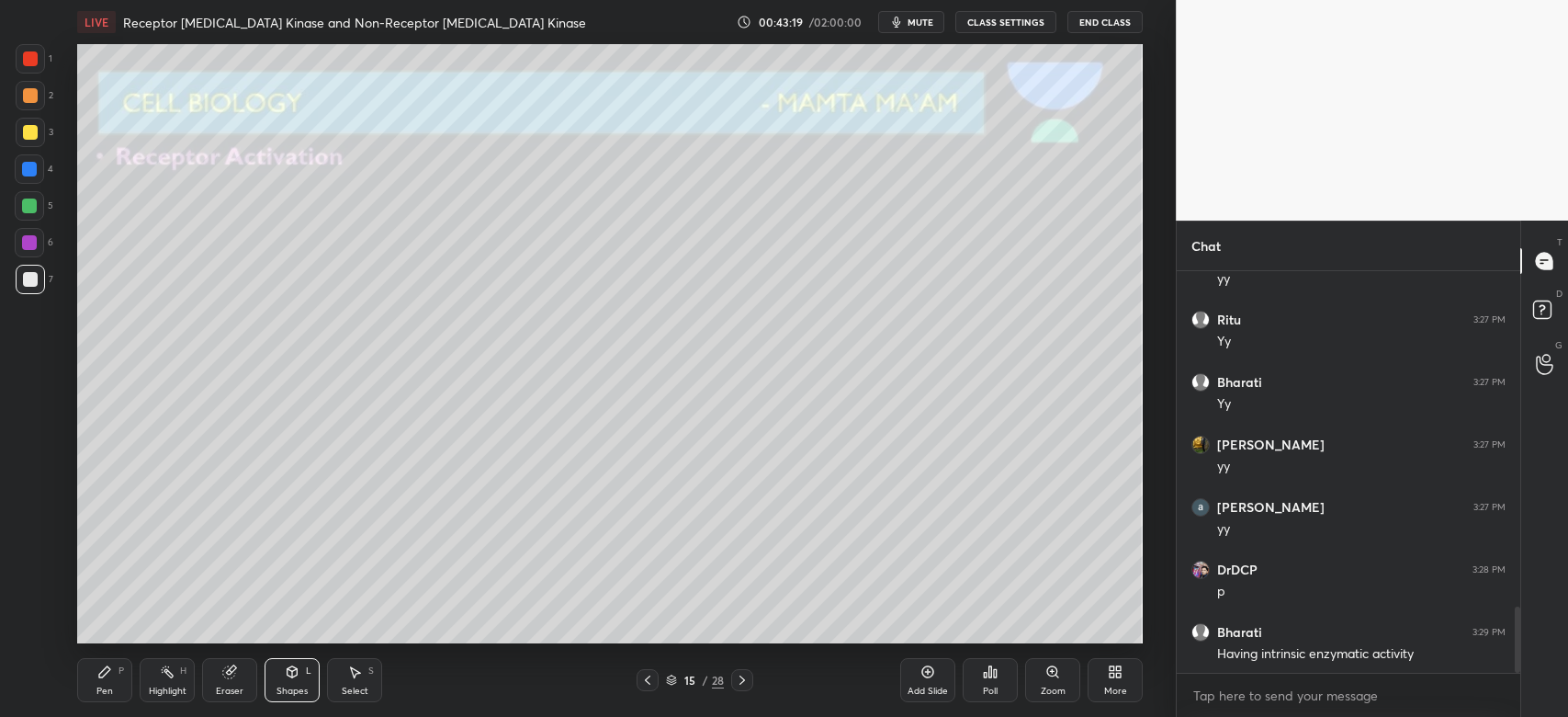
click at [216, 680] on div "Eraser" at bounding box center [230, 680] width 55 height 44
click at [109, 679] on div "Pen P" at bounding box center [104, 680] width 55 height 44
click at [34, 142] on div at bounding box center [31, 132] width 30 height 30
click at [1053, 678] on icon at bounding box center [1053, 672] width 15 height 15
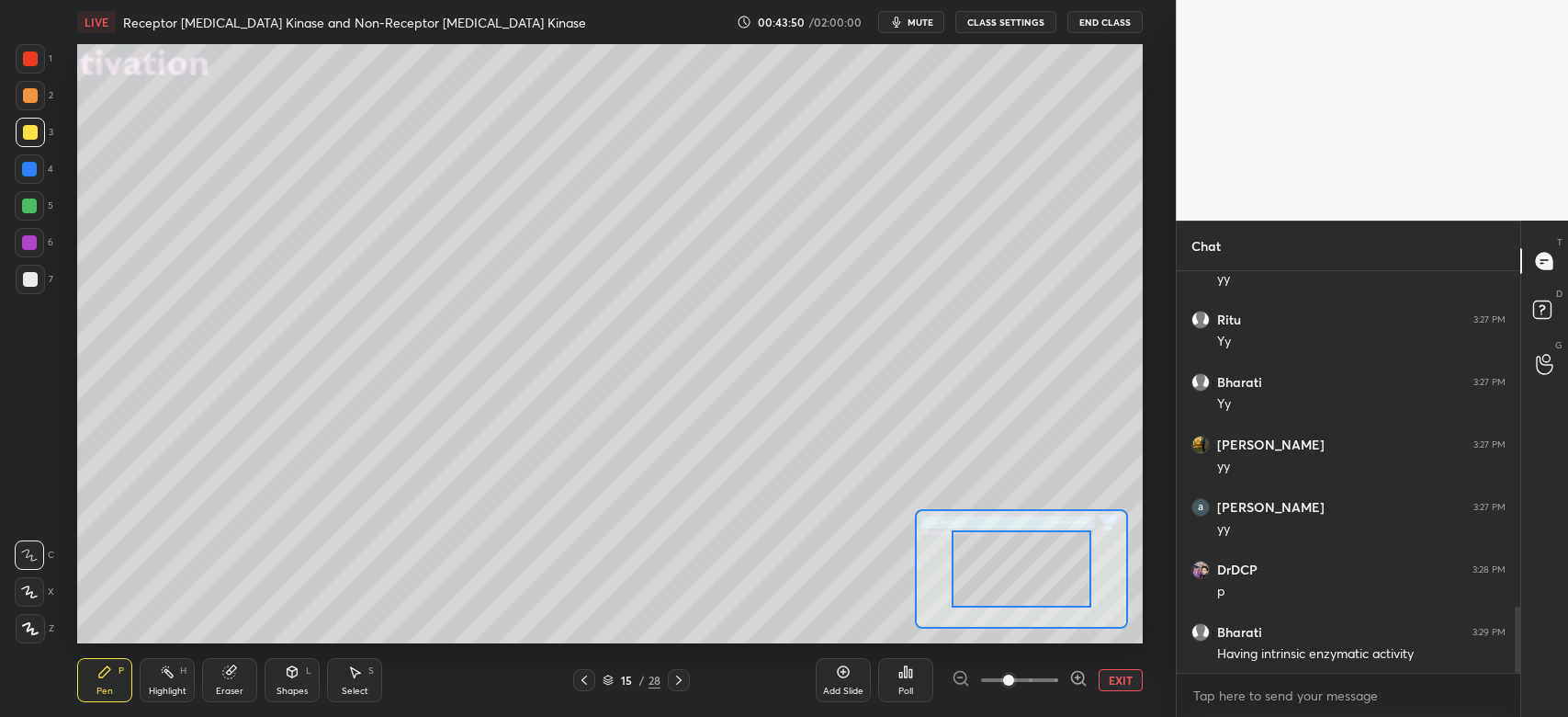
click at [1051, 680] on span at bounding box center [1019, 680] width 77 height 28
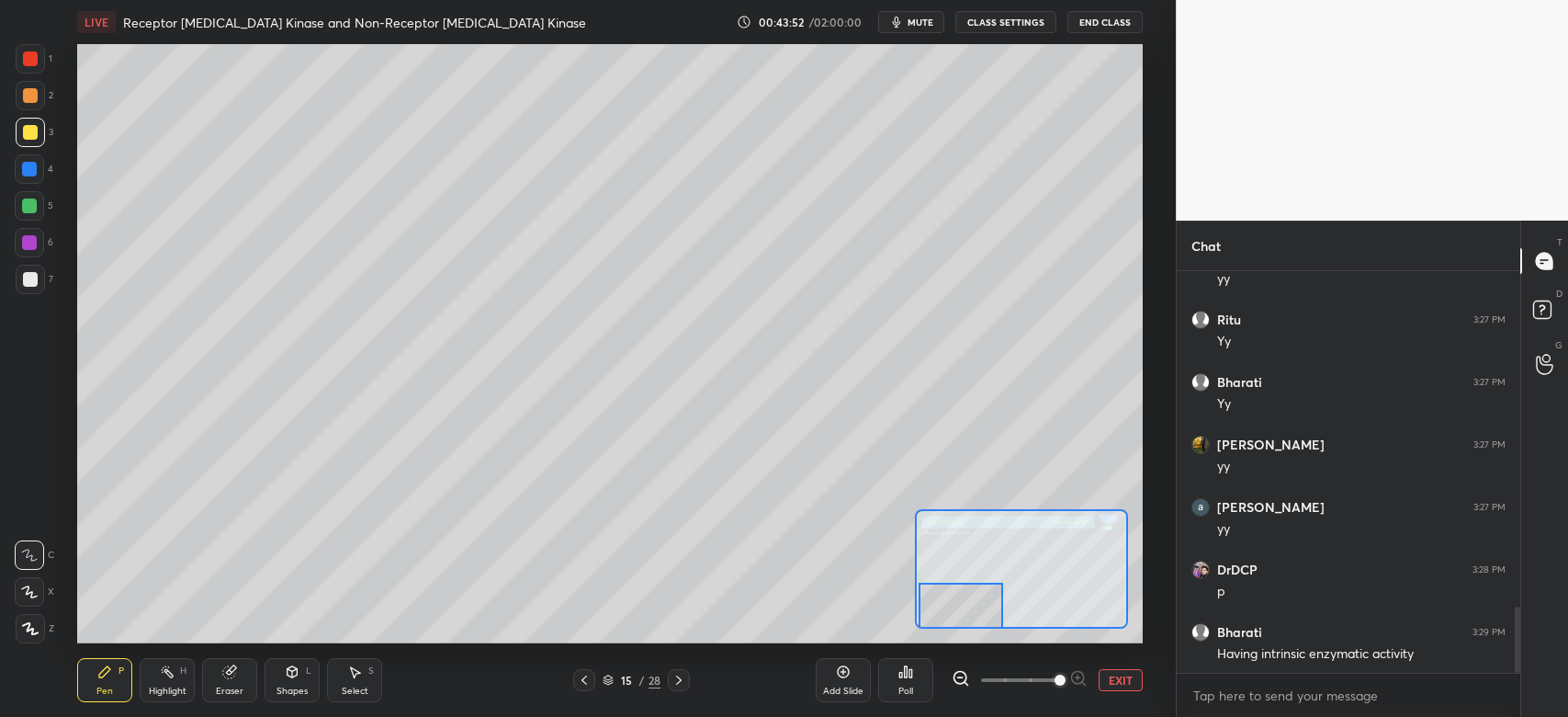
drag, startPoint x: 1042, startPoint y: 590, endPoint x: 981, endPoint y: 641, distance: 79.5
click at [974, 641] on div "LIVE Receptor [MEDICAL_DATA] Kinase and Non-Receptor [MEDICAL_DATA] Kinase 00:4…" at bounding box center [610, 358] width 1102 height 717
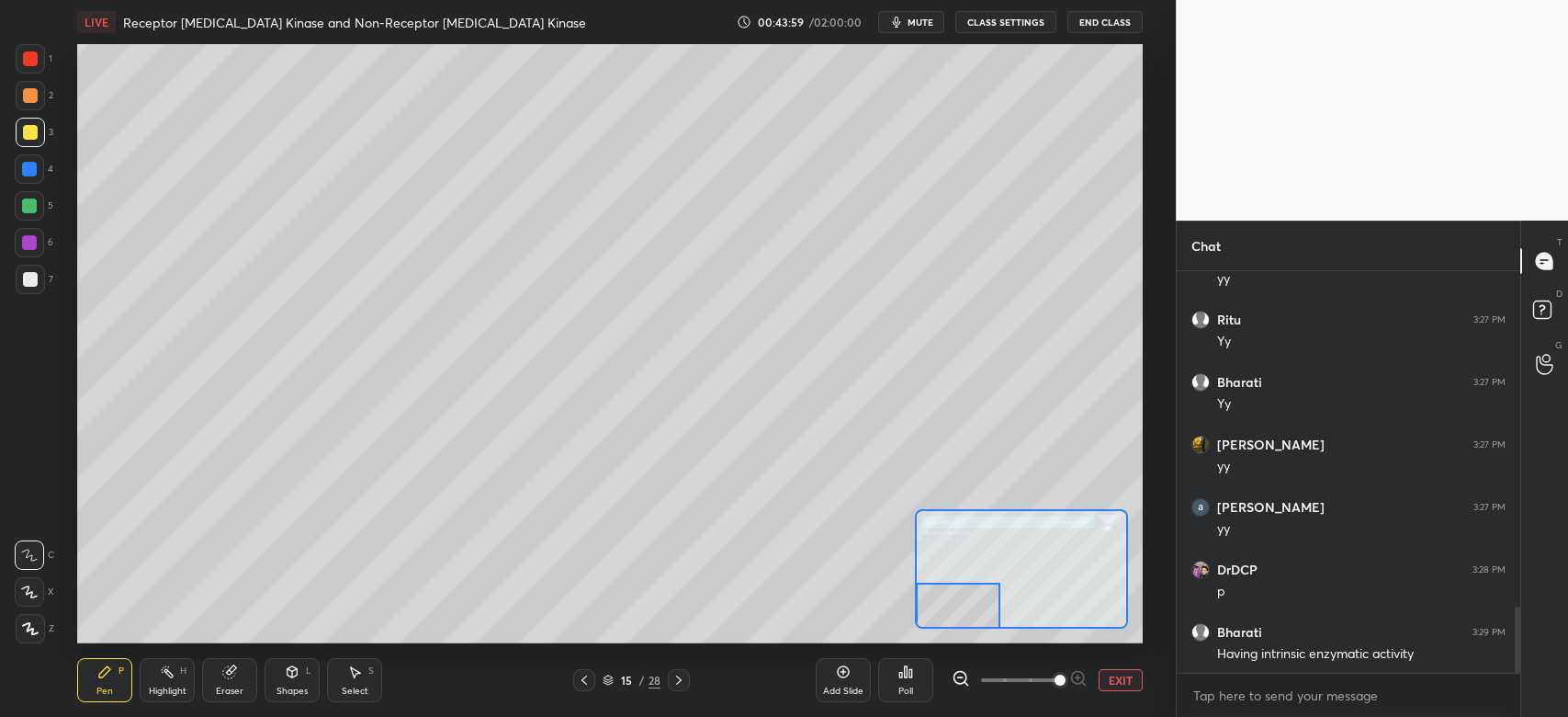
drag, startPoint x: 242, startPoint y: 686, endPoint x: 241, endPoint y: 663, distance: 23.0
click at [241, 686] on div "Eraser" at bounding box center [230, 680] width 55 height 44
click at [98, 692] on div "Pen" at bounding box center [104, 691] width 17 height 9
click at [31, 283] on div at bounding box center [31, 279] width 15 height 15
click at [1118, 691] on div "Add Slide Poll EXIT" at bounding box center [979, 680] width 327 height 103
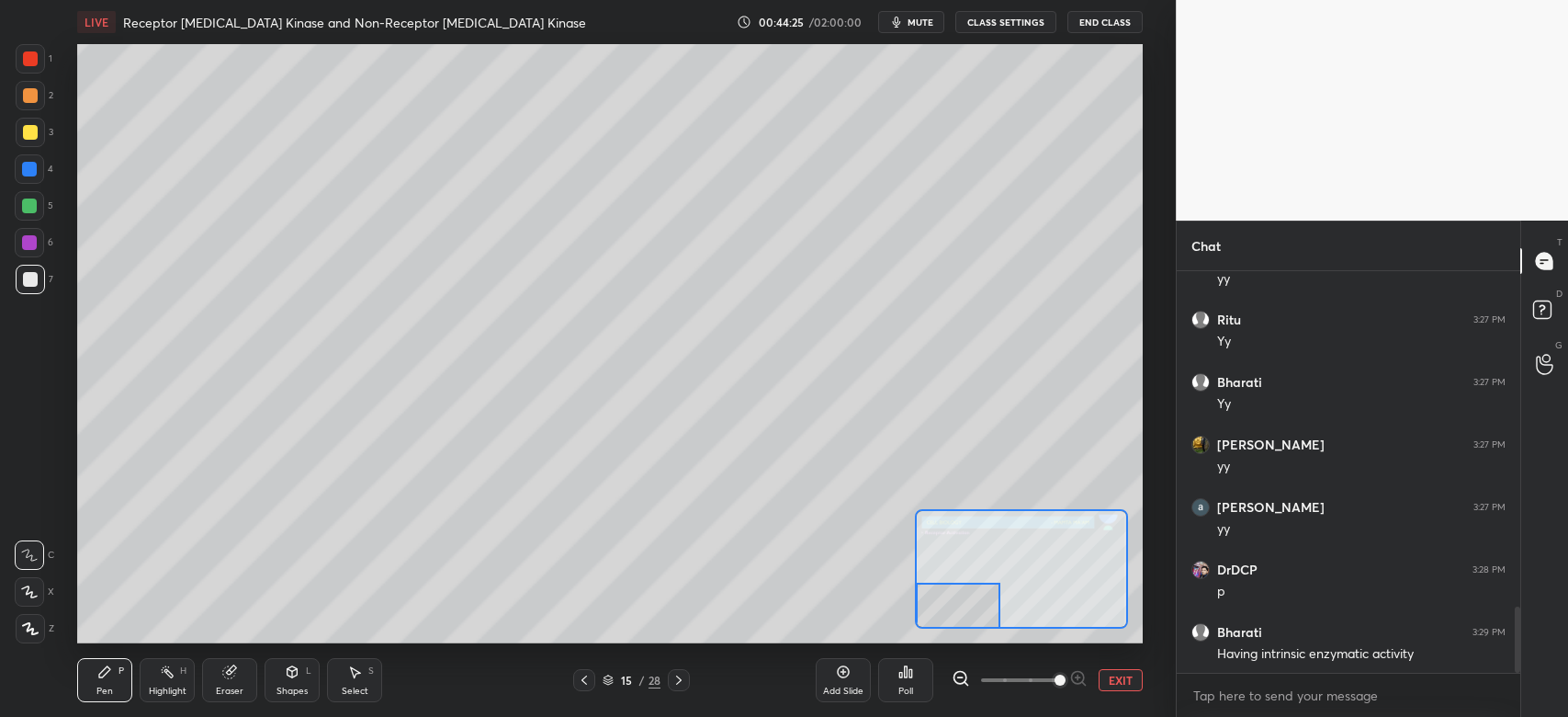
click at [1120, 685] on button "EXIT" at bounding box center [1121, 680] width 44 height 22
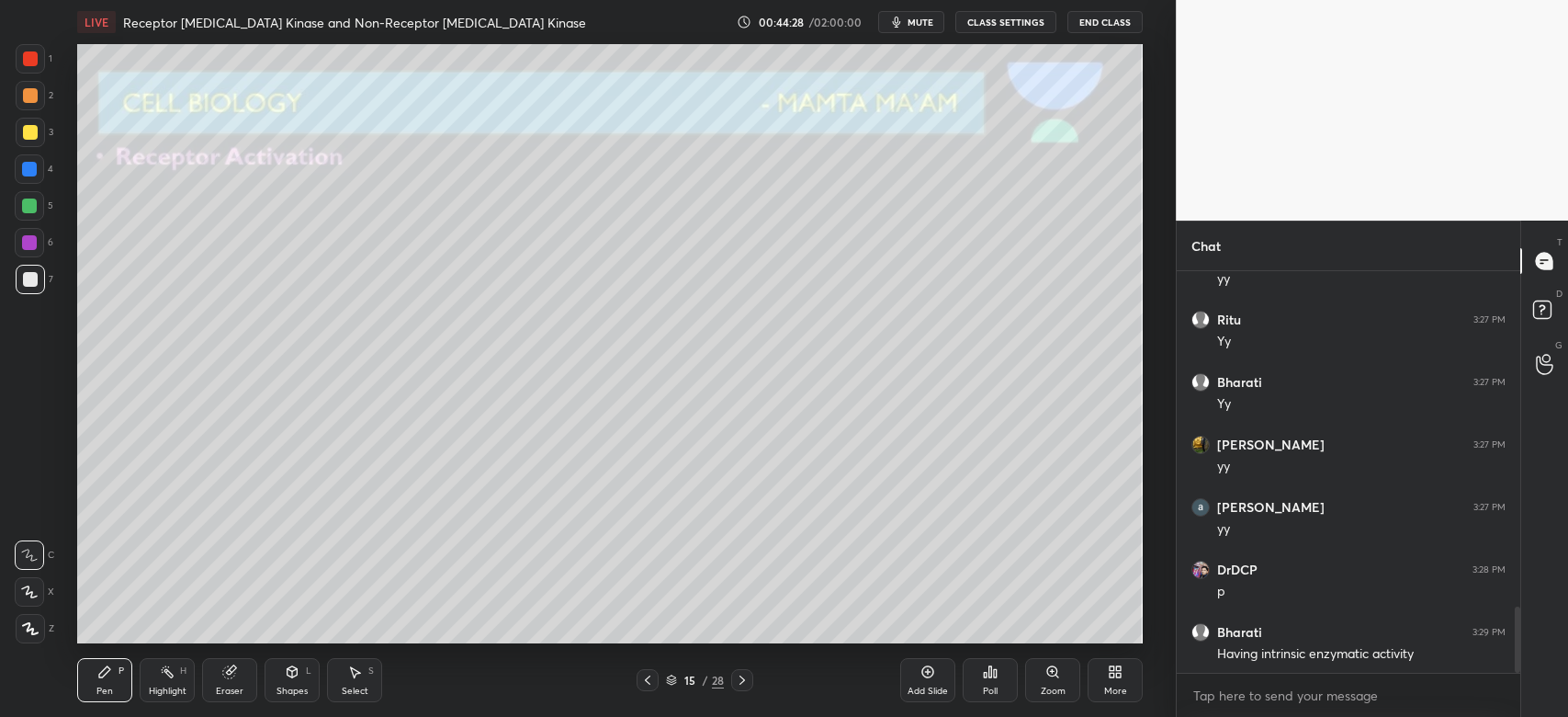
click at [39, 253] on div at bounding box center [30, 242] width 30 height 30
click at [234, 665] on icon at bounding box center [231, 670] width 10 height 9
click at [94, 686] on div "Pen P" at bounding box center [104, 680] width 55 height 44
drag, startPoint x: 23, startPoint y: 63, endPoint x: 42, endPoint y: 142, distance: 81.3
click at [23, 62] on div at bounding box center [31, 59] width 15 height 15
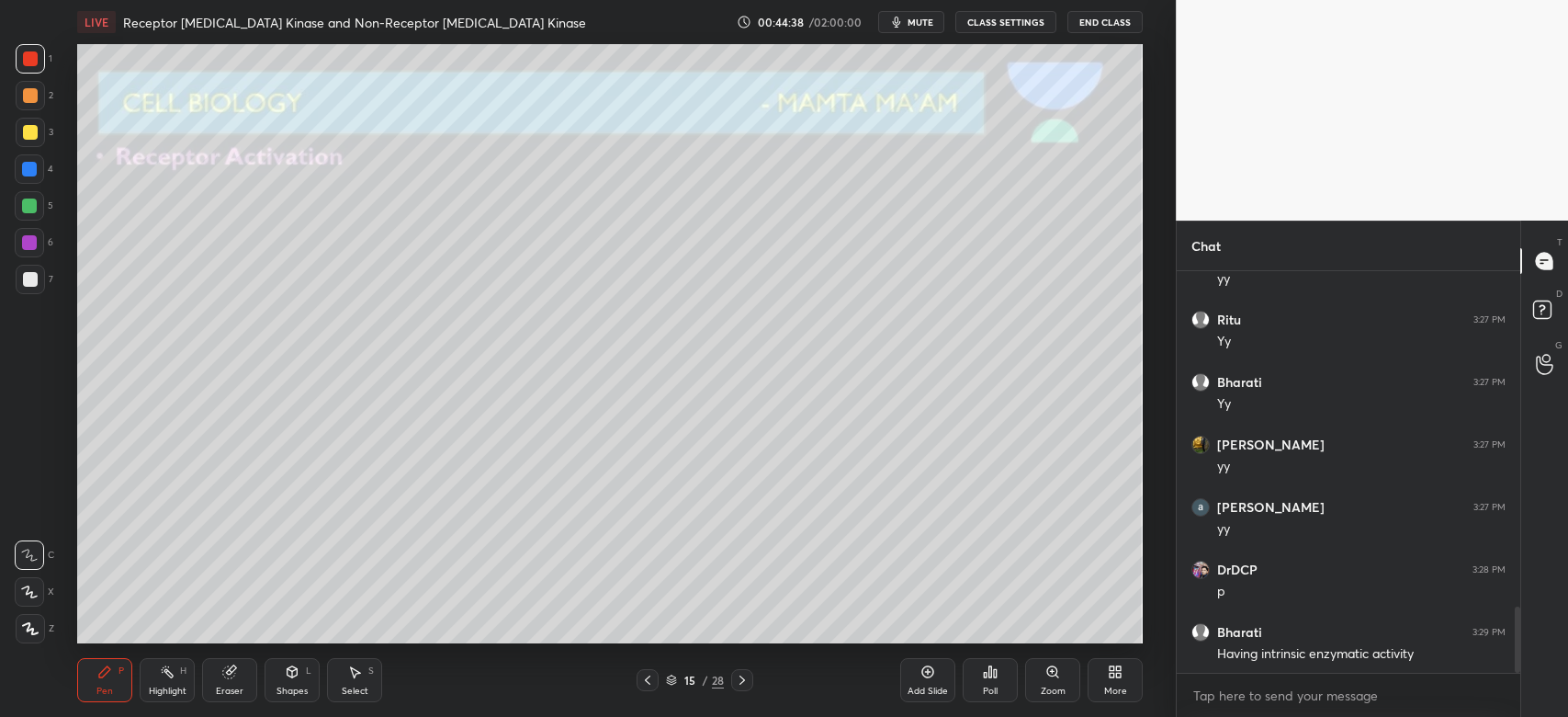
click at [28, 254] on div at bounding box center [30, 242] width 30 height 30
drag, startPoint x: 162, startPoint y: 669, endPoint x: 157, endPoint y: 647, distance: 22.6
click at [161, 667] on icon at bounding box center [167, 672] width 15 height 15
click at [37, 628] on div at bounding box center [30, 629] width 30 height 30
click at [78, 674] on div "Pen P" at bounding box center [104, 680] width 55 height 44
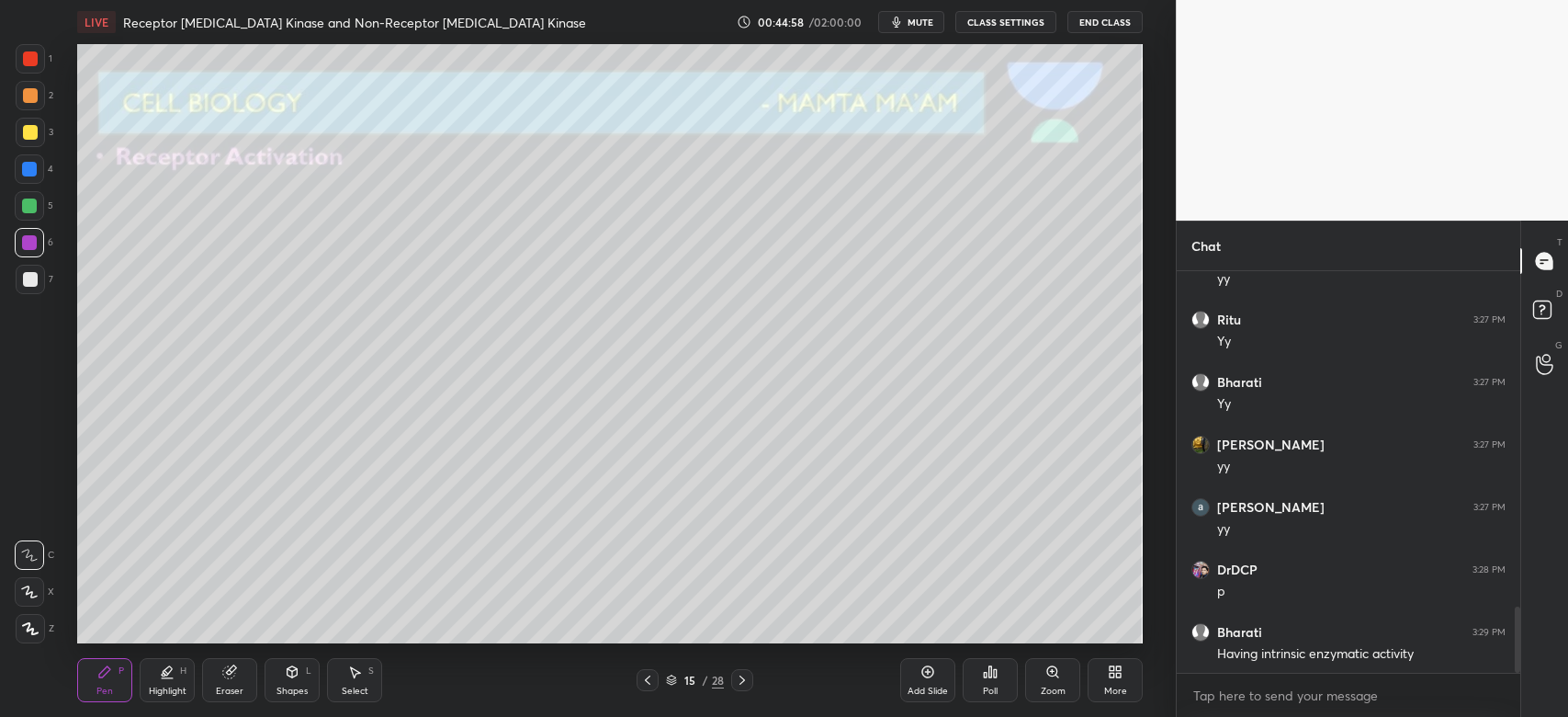
click at [245, 679] on div "Eraser" at bounding box center [230, 680] width 55 height 44
click at [110, 680] on div "Pen P" at bounding box center [104, 680] width 55 height 44
click at [37, 142] on div at bounding box center [31, 132] width 30 height 30
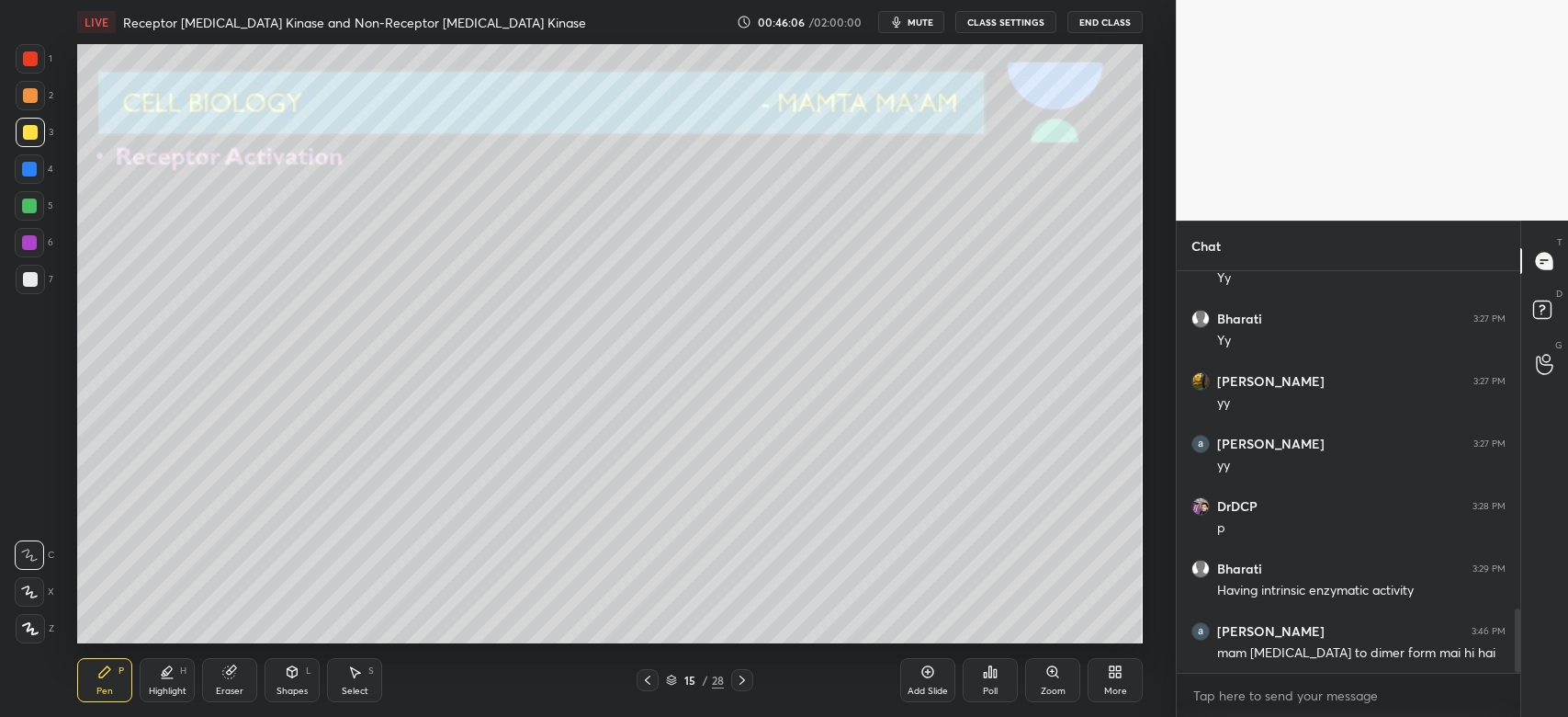
click at [650, 677] on div at bounding box center [647, 680] width 22 height 22
click at [647, 682] on icon at bounding box center [647, 680] width 15 height 15
click at [646, 679] on icon at bounding box center [647, 680] width 15 height 15
click at [741, 686] on icon at bounding box center [742, 680] width 15 height 15
click at [742, 686] on icon at bounding box center [742, 680] width 15 height 15
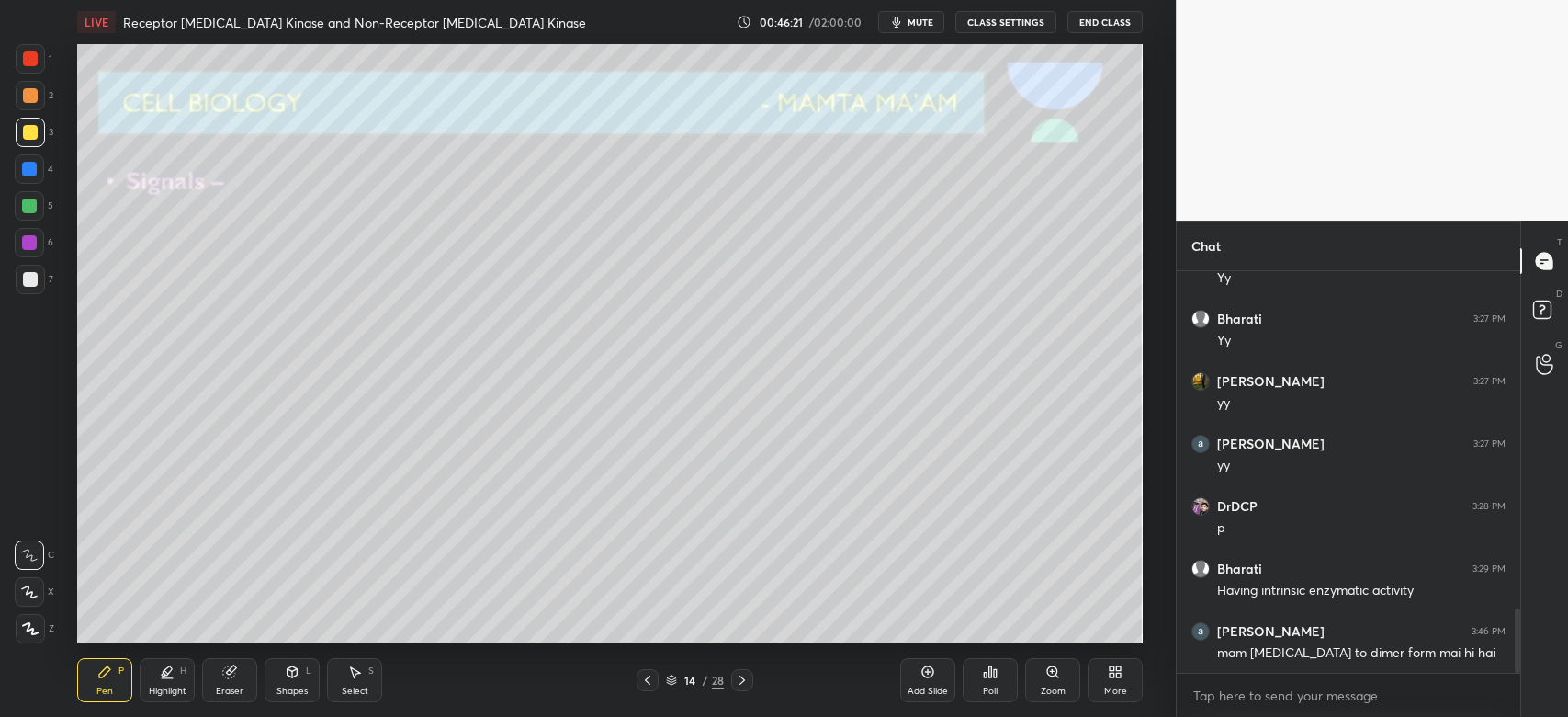
click at [742, 673] on icon at bounding box center [742, 680] width 15 height 15
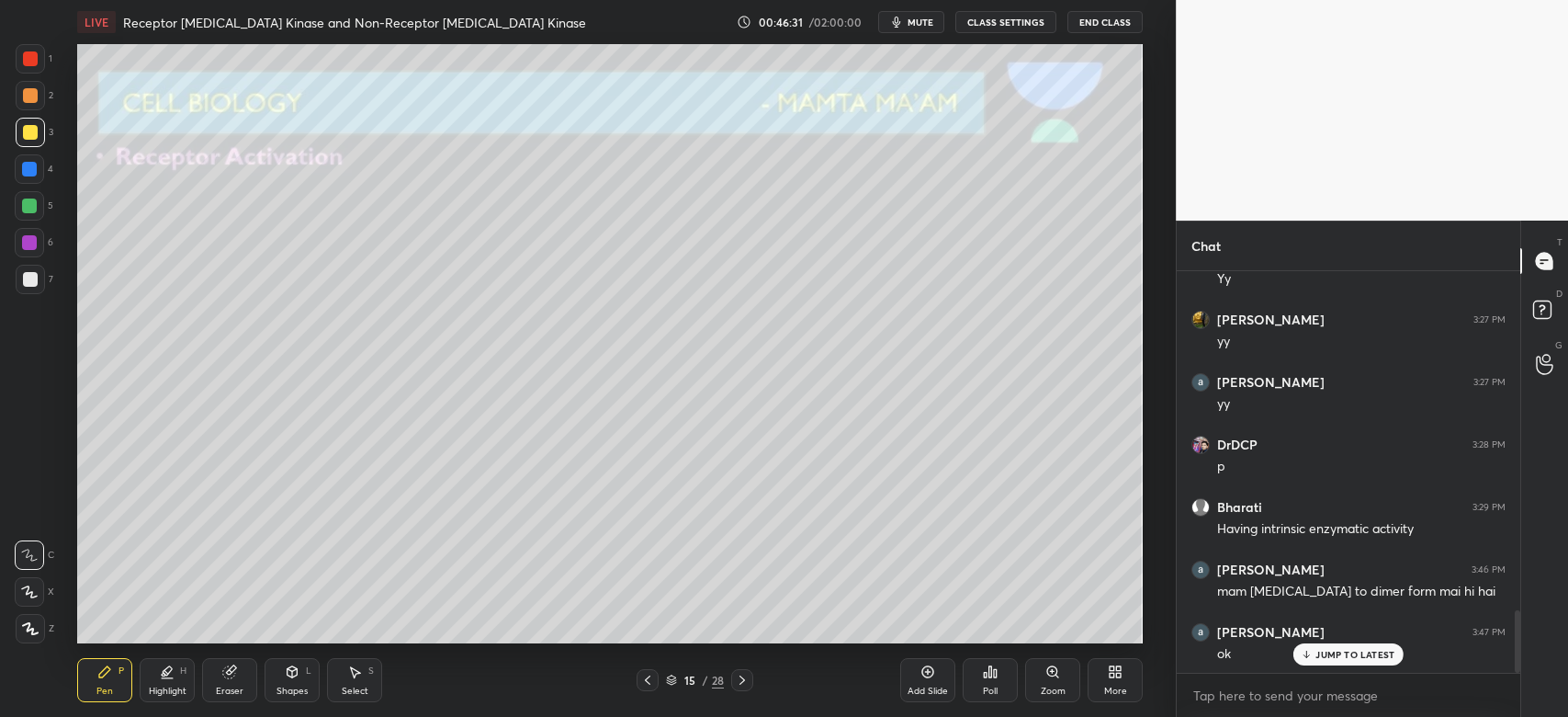
click at [644, 686] on icon at bounding box center [647, 680] width 15 height 15
click at [645, 689] on div at bounding box center [647, 680] width 22 height 22
click at [742, 679] on icon at bounding box center [742, 680] width 6 height 9
click at [748, 684] on icon at bounding box center [742, 680] width 15 height 15
click at [30, 128] on div at bounding box center [31, 132] width 30 height 30
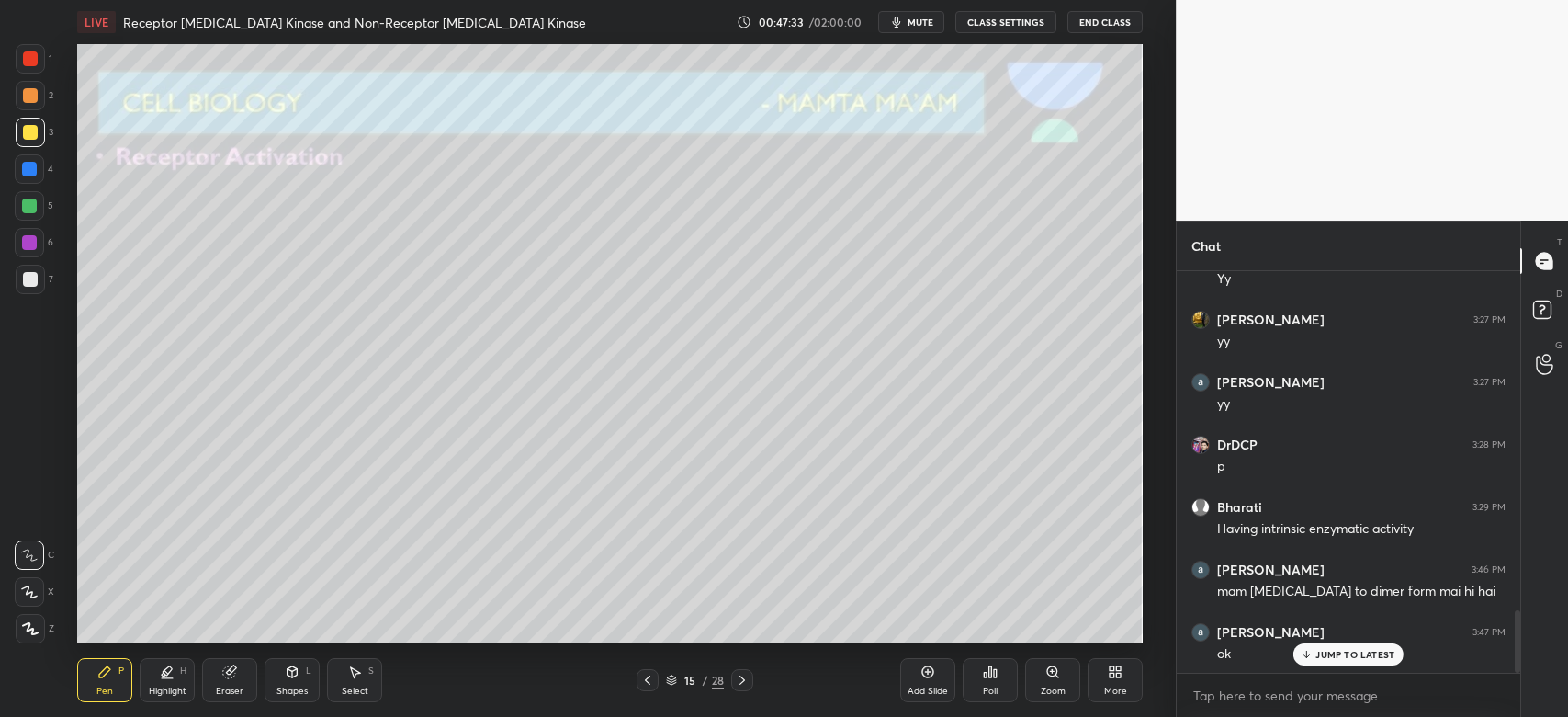
click at [28, 239] on div at bounding box center [30, 242] width 15 height 15
click at [34, 274] on div at bounding box center [31, 279] width 15 height 15
drag, startPoint x: 1044, startPoint y: 707, endPoint x: 1047, endPoint y: 696, distance: 11.4
click at [1044, 706] on div "Add Slide Poll Zoom More" at bounding box center [1022, 680] width 242 height 103
click at [1052, 686] on div "Zoom" at bounding box center [1053, 691] width 25 height 9
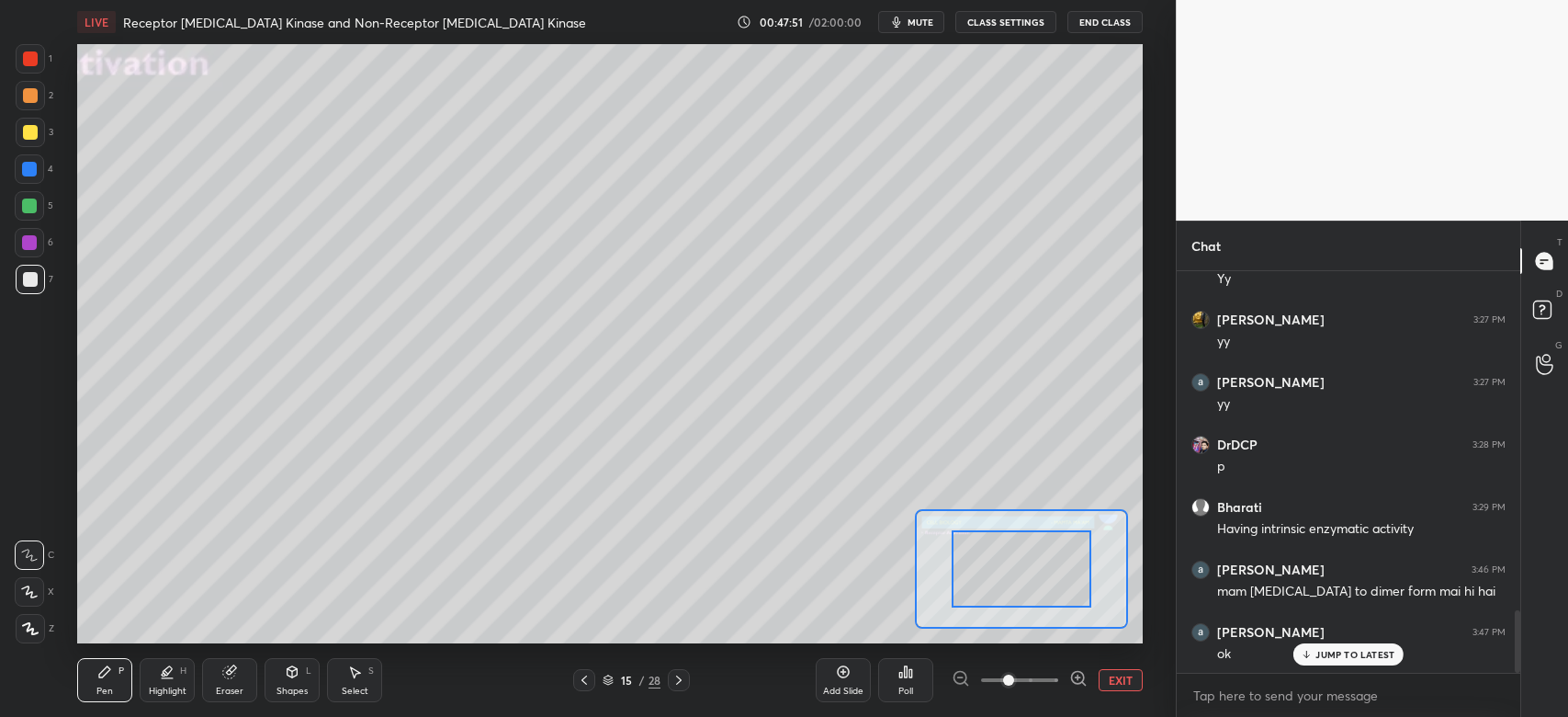
click at [1060, 682] on div at bounding box center [1019, 680] width 136 height 22
click at [1063, 682] on div at bounding box center [1019, 680] width 136 height 22
click at [1045, 679] on span at bounding box center [1019, 680] width 77 height 28
click at [1040, 678] on span at bounding box center [1035, 680] width 11 height 11
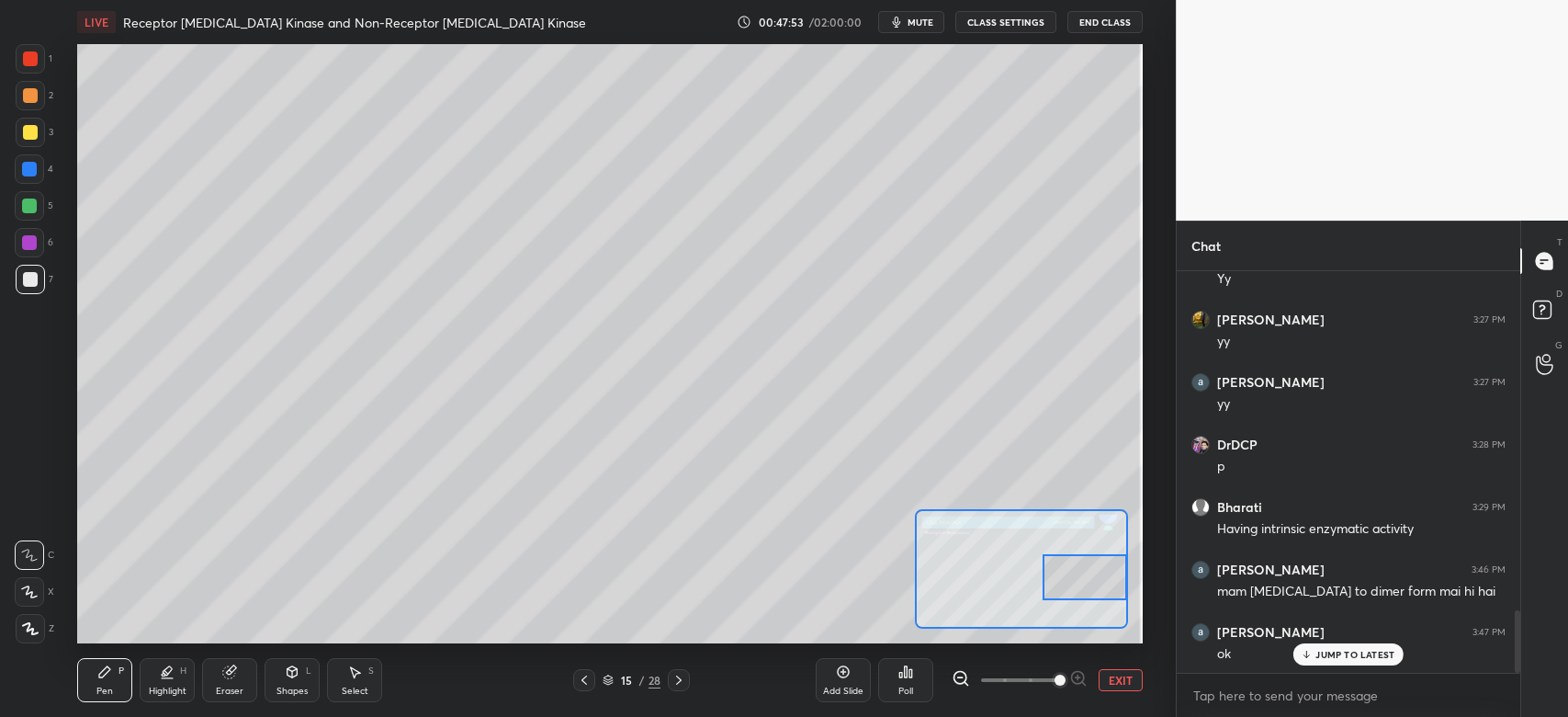
drag, startPoint x: 1028, startPoint y: 585, endPoint x: 1091, endPoint y: 578, distance: 63.4
click at [1094, 589] on div at bounding box center [1084, 577] width 83 height 47
click at [33, 208] on div at bounding box center [30, 206] width 15 height 15
click at [1062, 590] on div at bounding box center [1084, 572] width 83 height 47
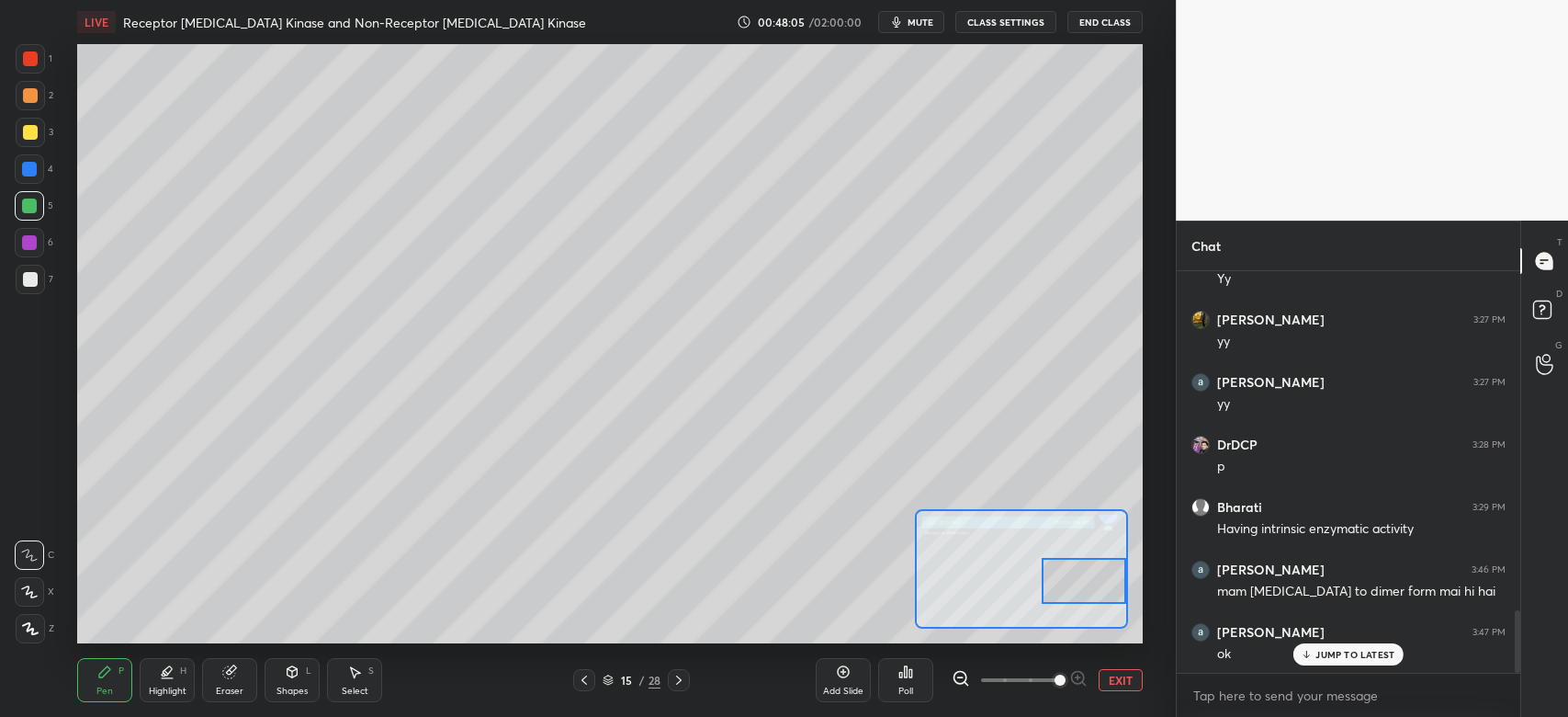
click at [30, 290] on div at bounding box center [31, 279] width 30 height 30
click at [1122, 680] on button "EXIT" at bounding box center [1121, 680] width 44 height 22
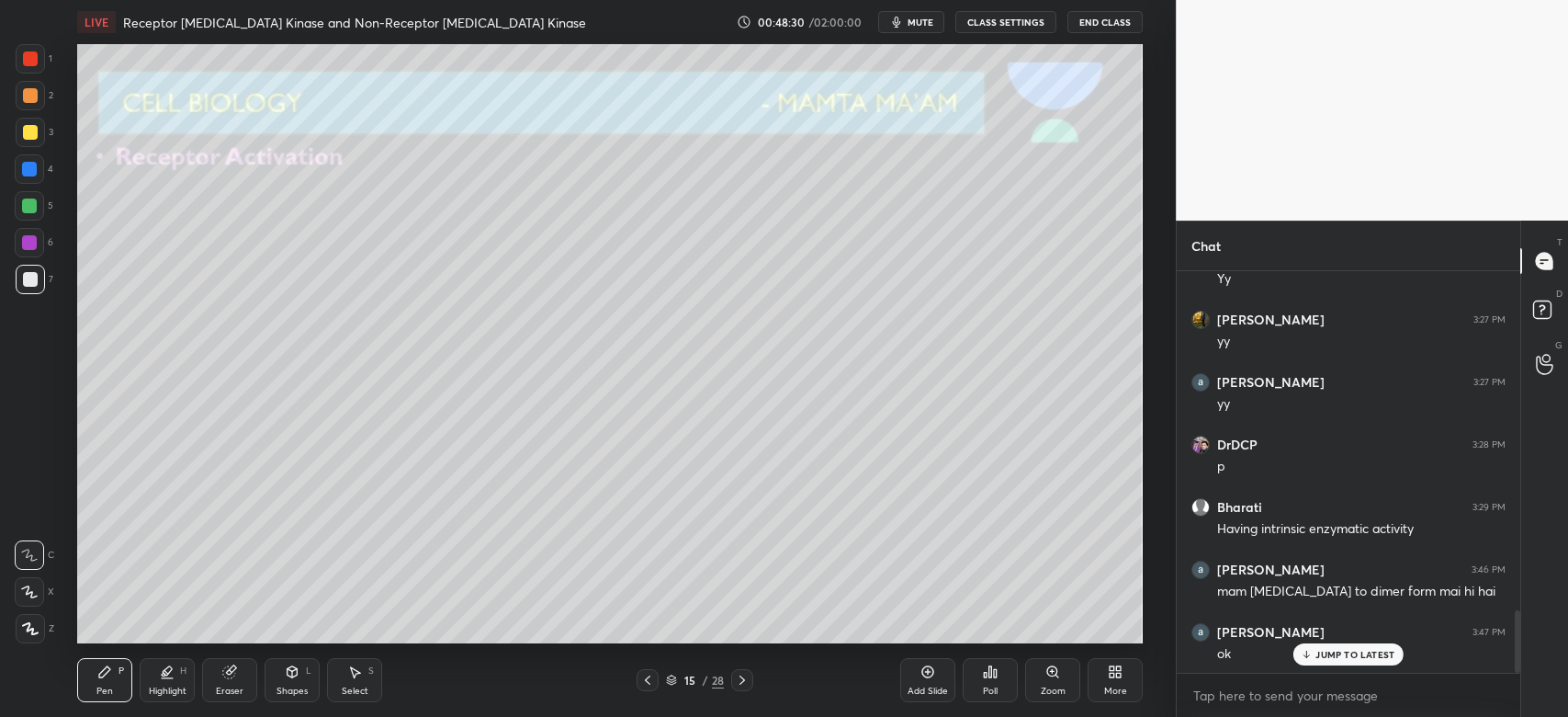
click at [29, 136] on div at bounding box center [31, 132] width 15 height 15
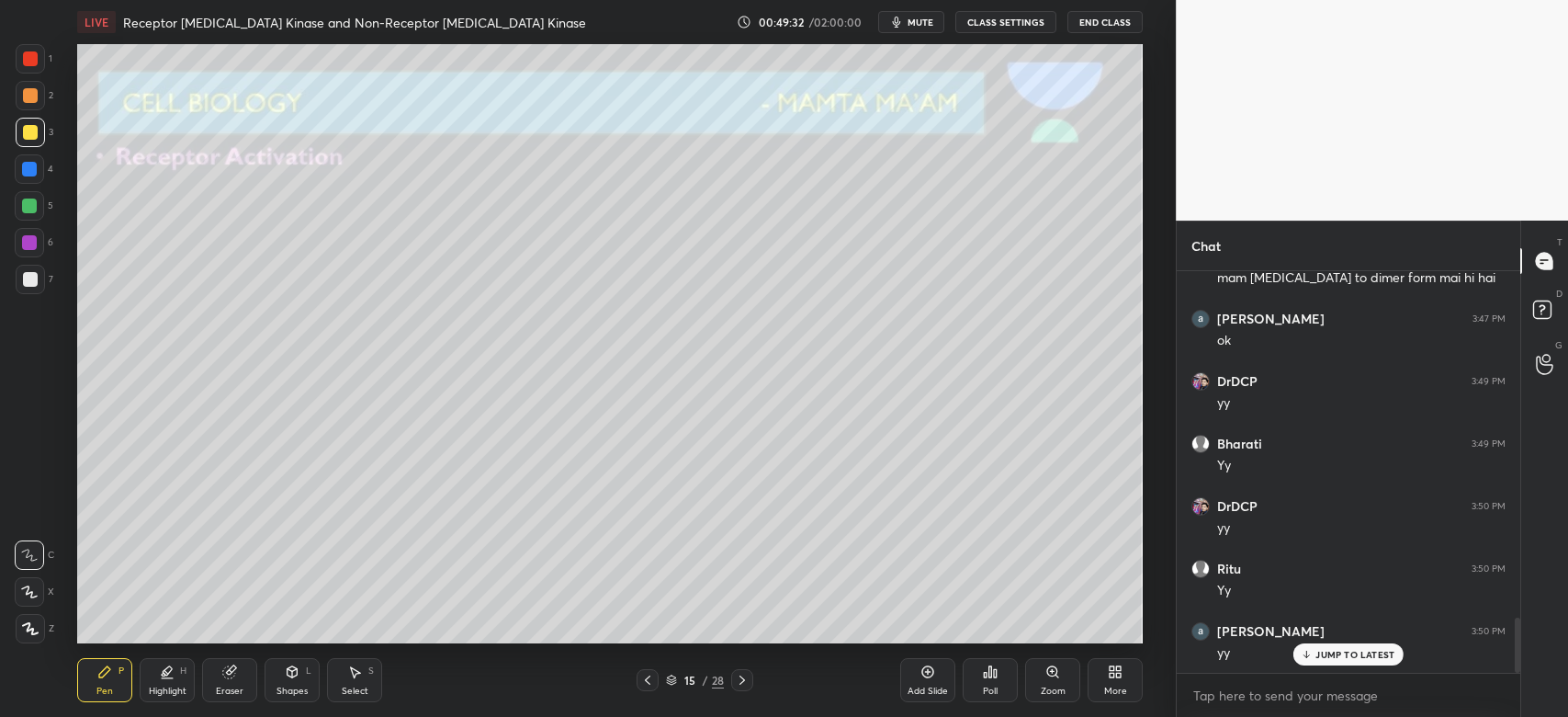
scroll to position [2553, 0]
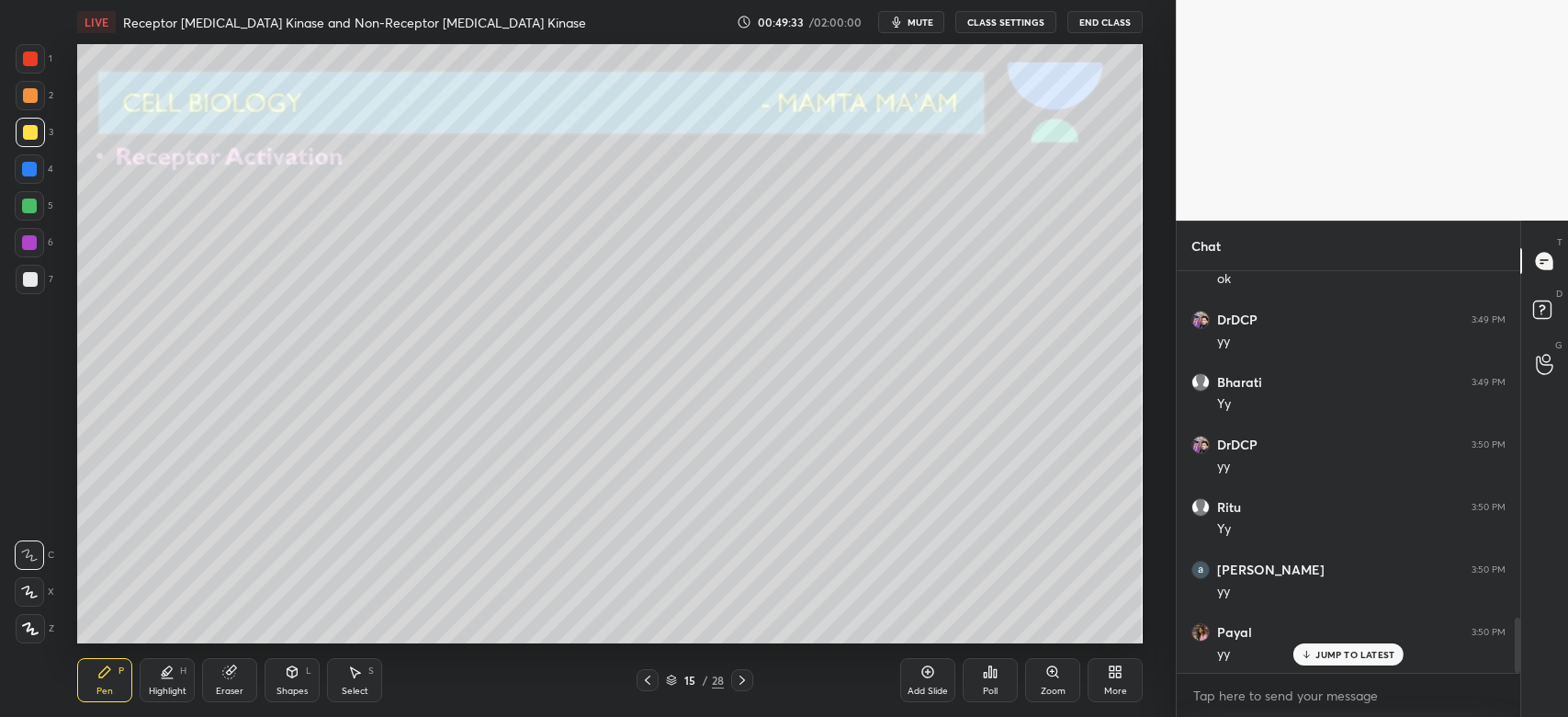
click at [738, 686] on icon at bounding box center [742, 680] width 15 height 15
click at [648, 679] on icon at bounding box center [647, 680] width 15 height 15
click at [927, 680] on div "Add Slide" at bounding box center [928, 680] width 55 height 44
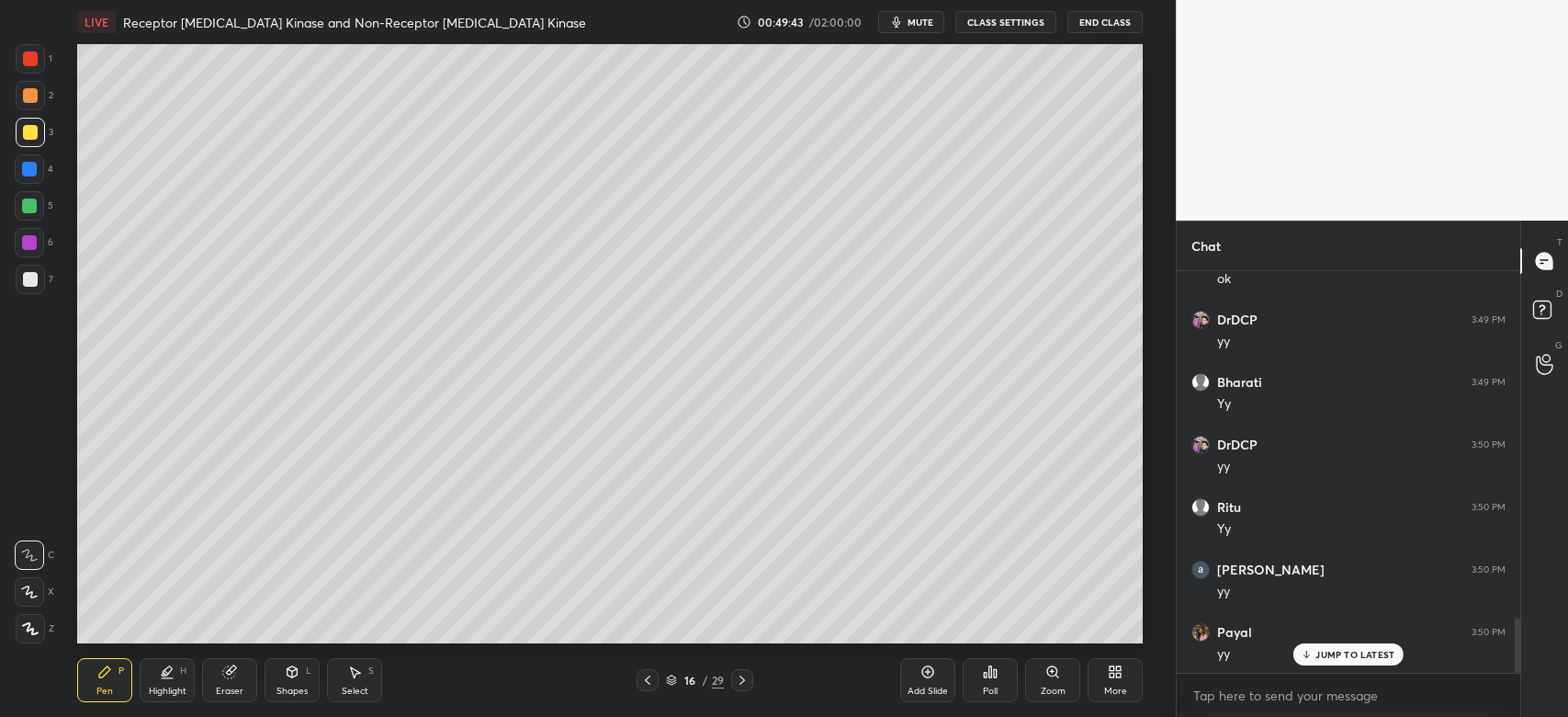
click at [44, 266] on div "7" at bounding box center [34, 279] width 38 height 30
click at [301, 680] on div "Shapes L" at bounding box center [292, 680] width 55 height 44
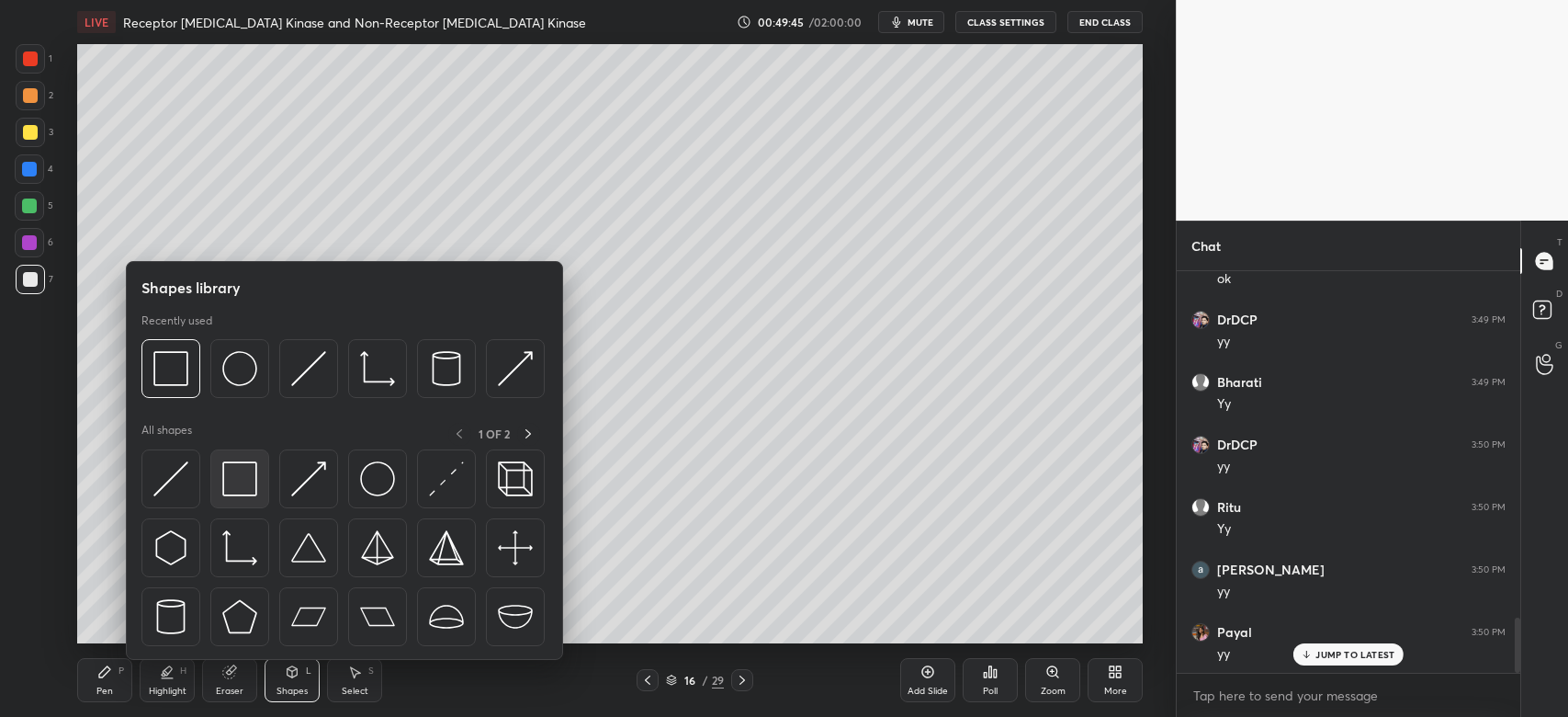
click at [239, 491] on img at bounding box center [239, 479] width 35 height 35
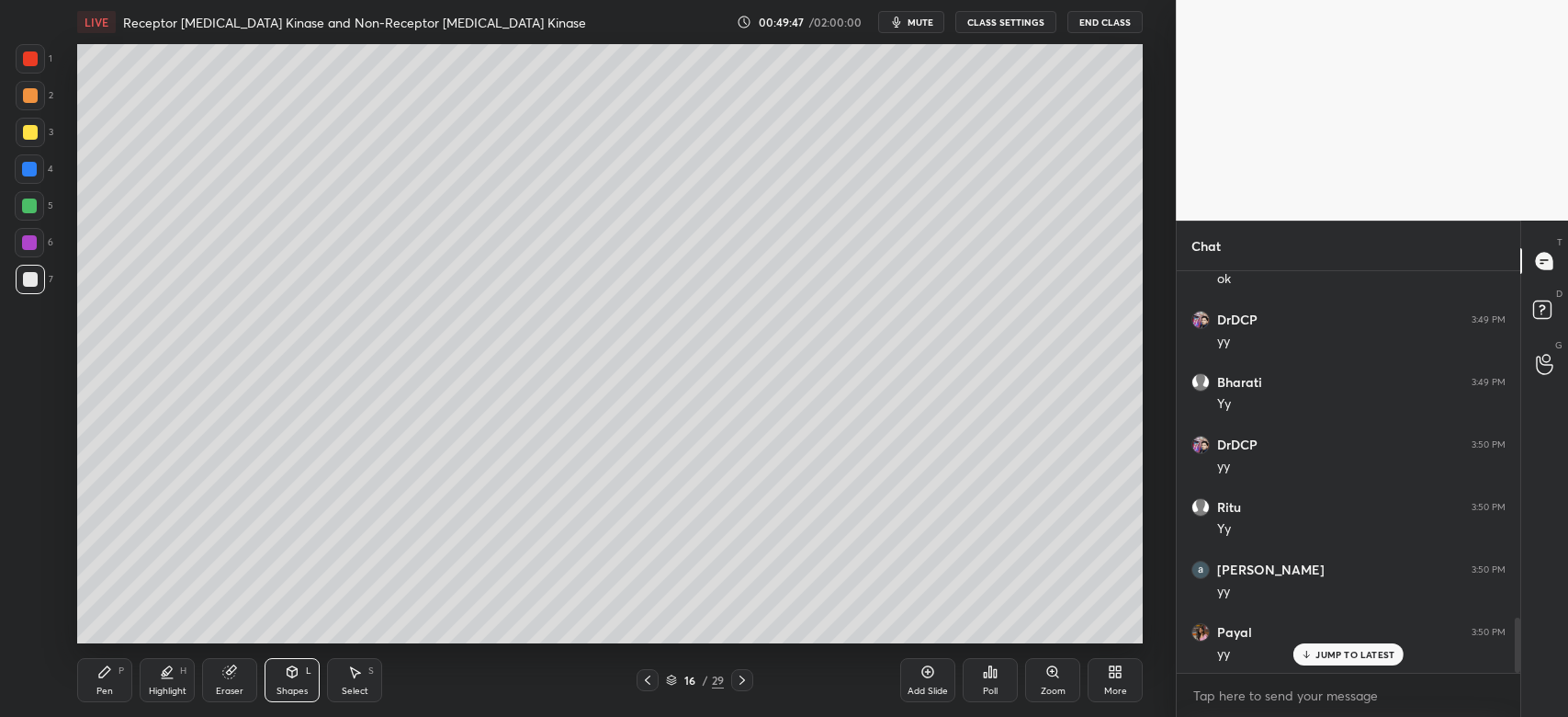
scroll to position [2615, 0]
click at [251, 674] on div "Eraser" at bounding box center [230, 680] width 55 height 44
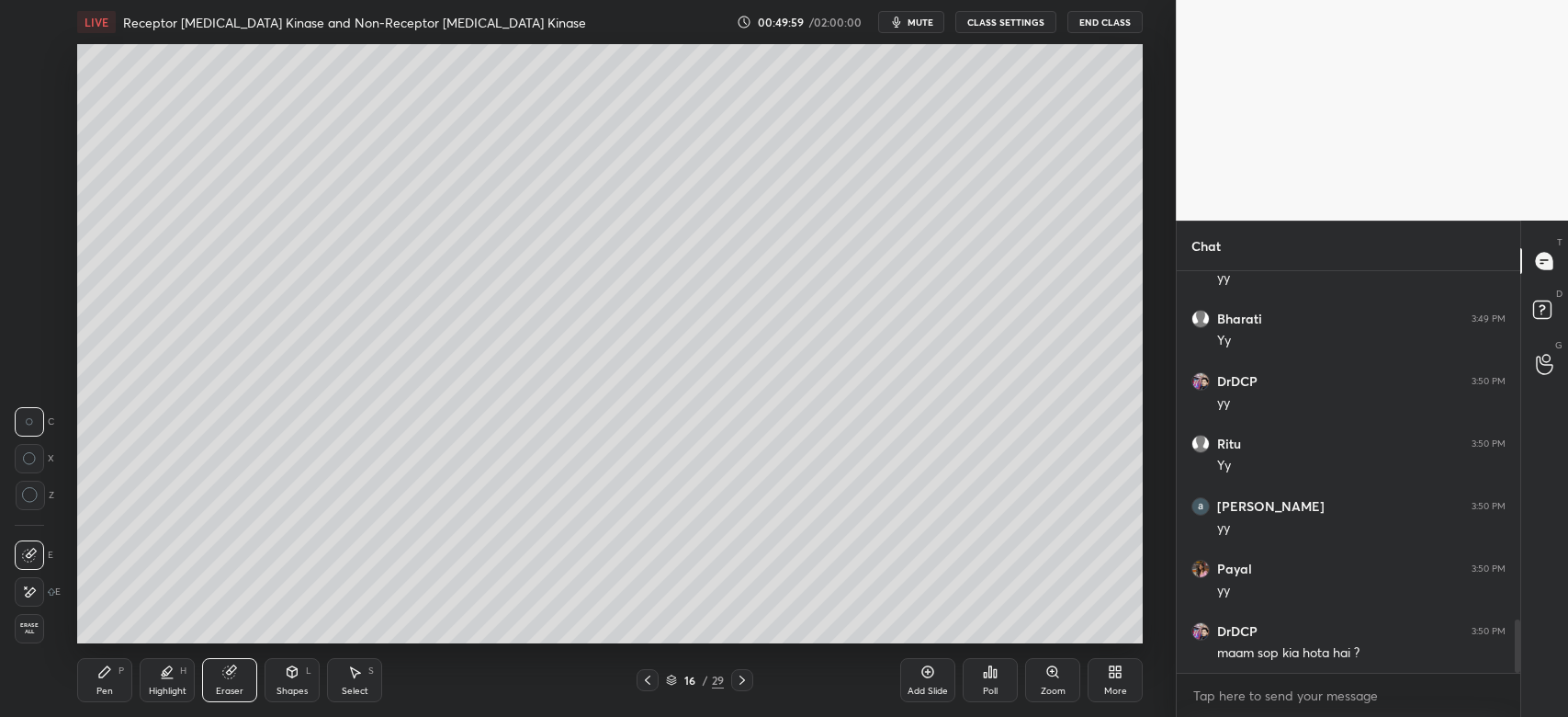
click at [0, 650] on div "1 2 3 4 5 6 7 C X Z C X Z E E Erase all H H LIVE Receptor [MEDICAL_DATA] Kinase…" at bounding box center [581, 358] width 1161 height 717
drag, startPoint x: 88, startPoint y: 693, endPoint x: 94, endPoint y: 680, distance: 14.3
click at [92, 687] on div "Pen P" at bounding box center [104, 680] width 55 height 44
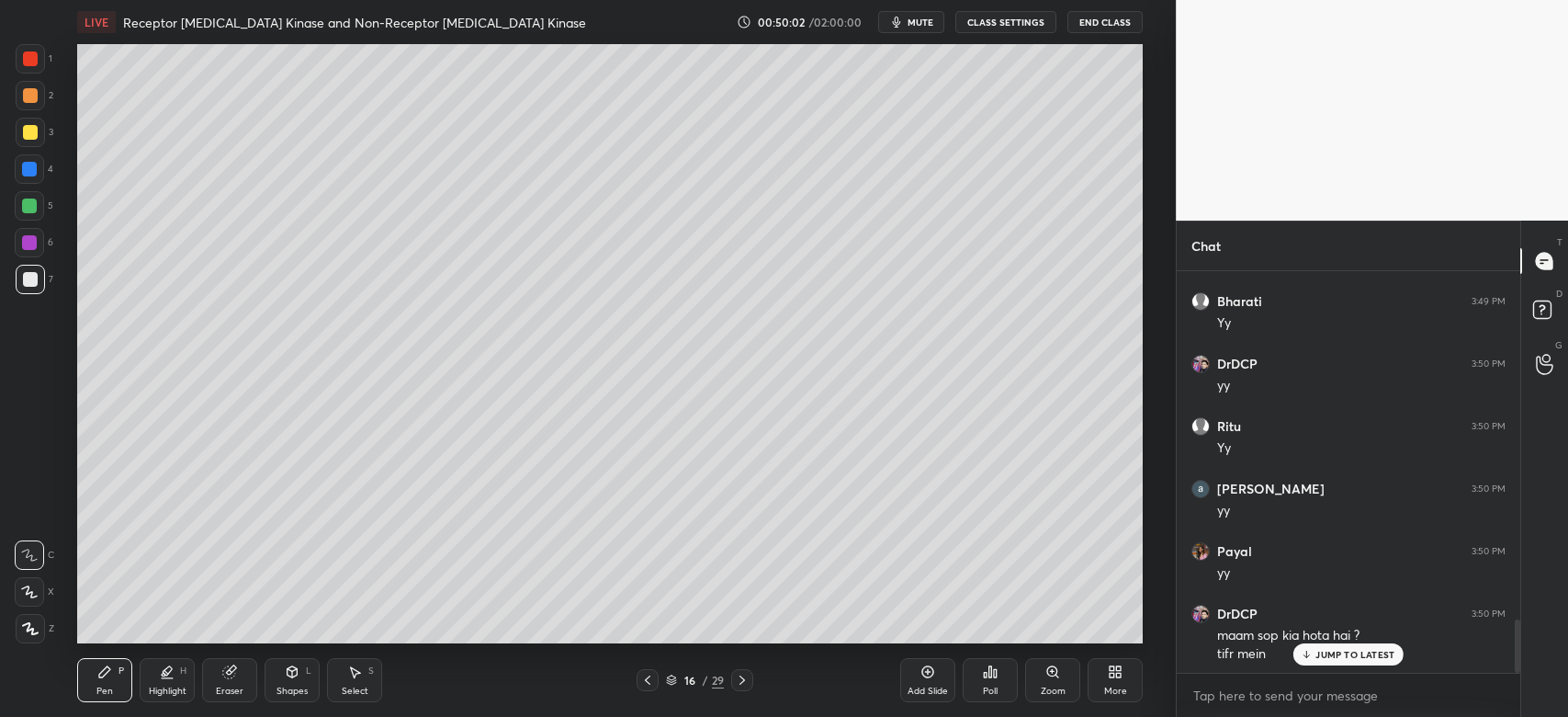
click at [1341, 655] on p "JUMP TO LATEST" at bounding box center [1354, 654] width 79 height 11
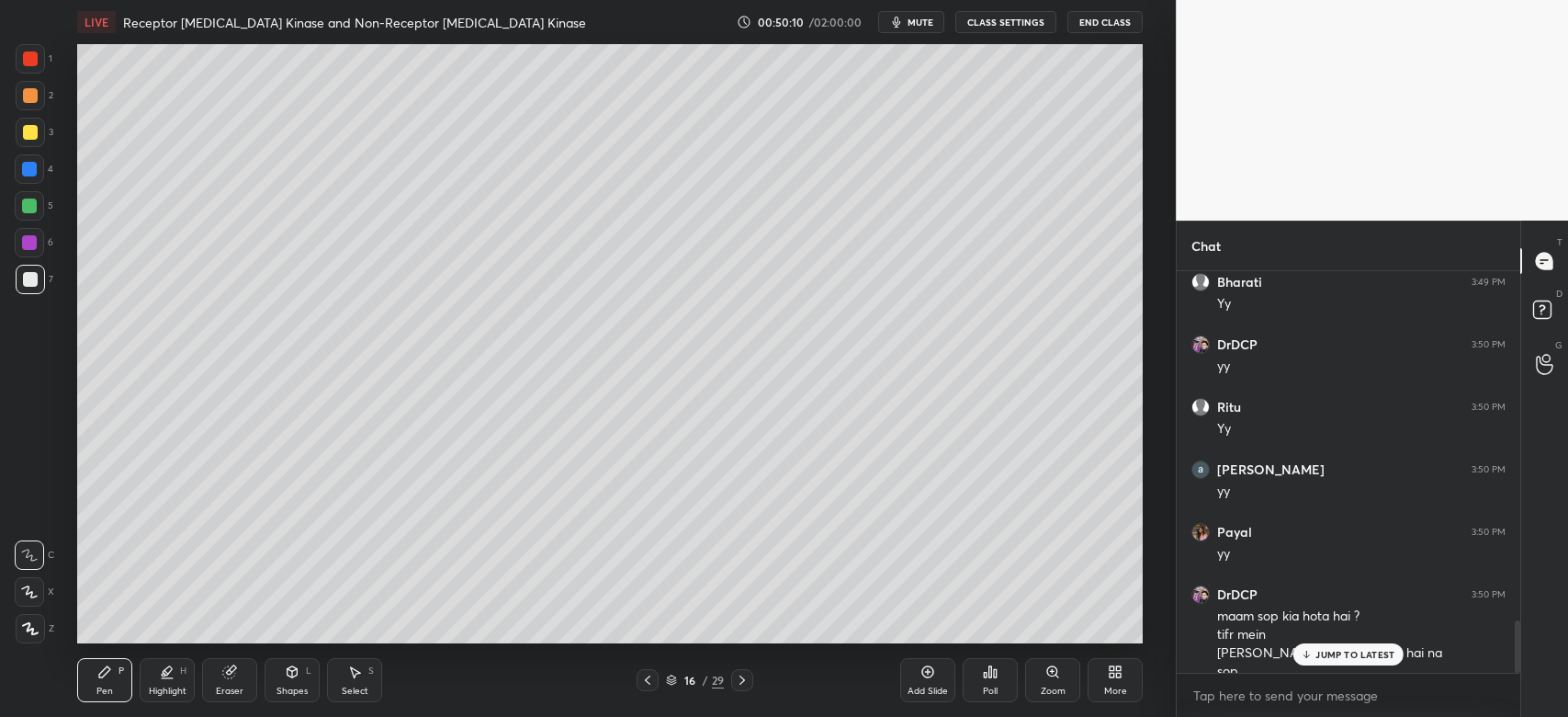
scroll to position [2670, 0]
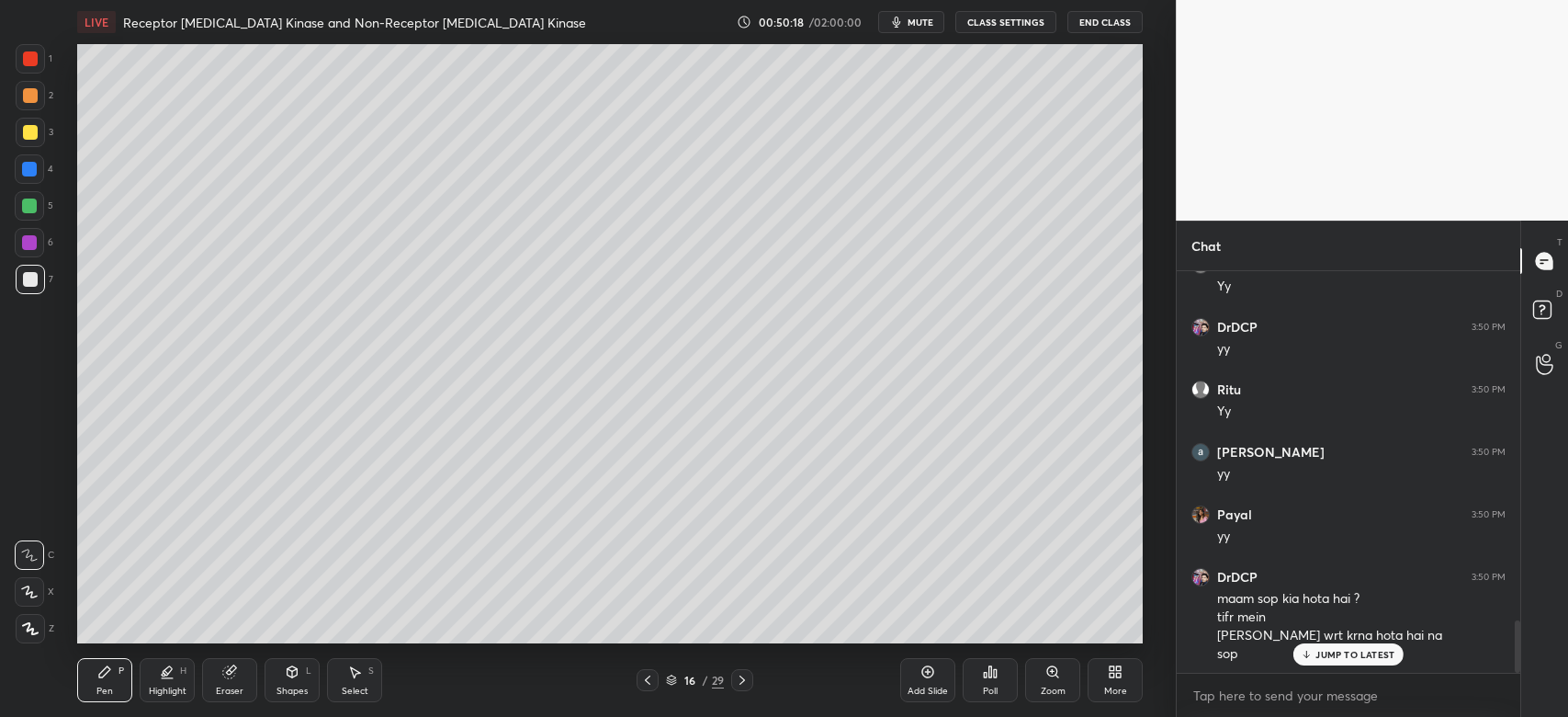
click at [9, 229] on div "1 2 3 4 5 6 7 C X Z C X Z E E Erase all H H" at bounding box center [30, 344] width 59 height 600
click at [26, 139] on div at bounding box center [31, 132] width 30 height 30
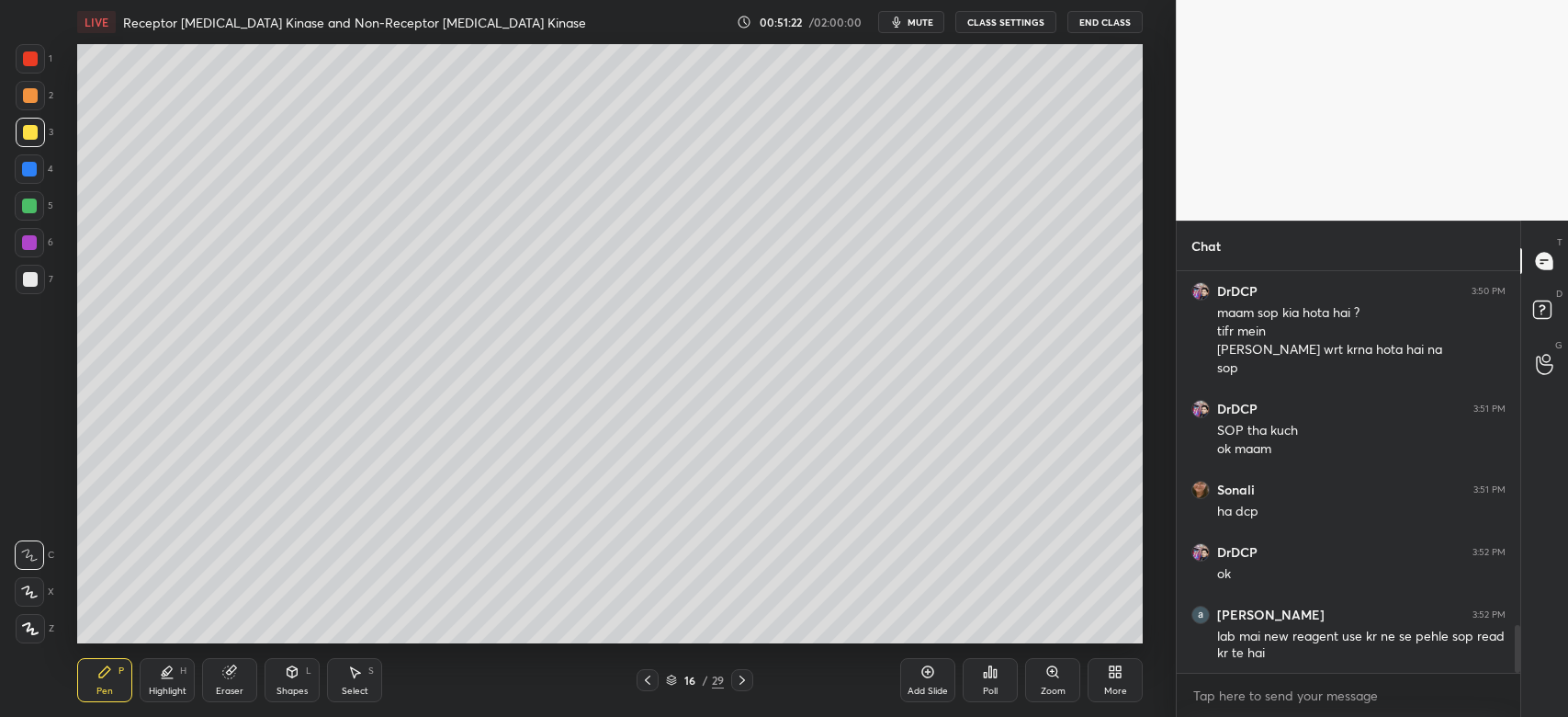
scroll to position [3018, 0]
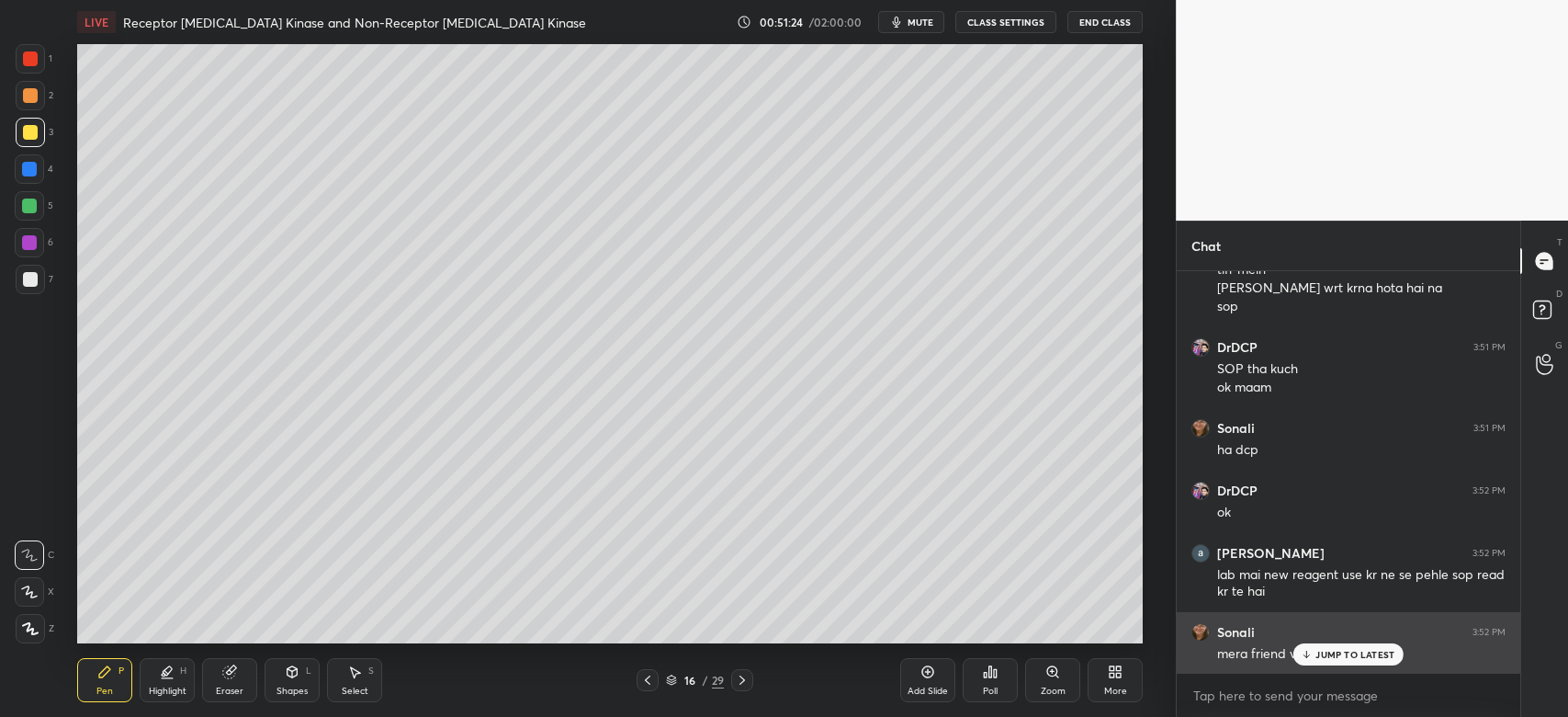
click at [1321, 652] on p "JUMP TO LATEST" at bounding box center [1354, 654] width 79 height 11
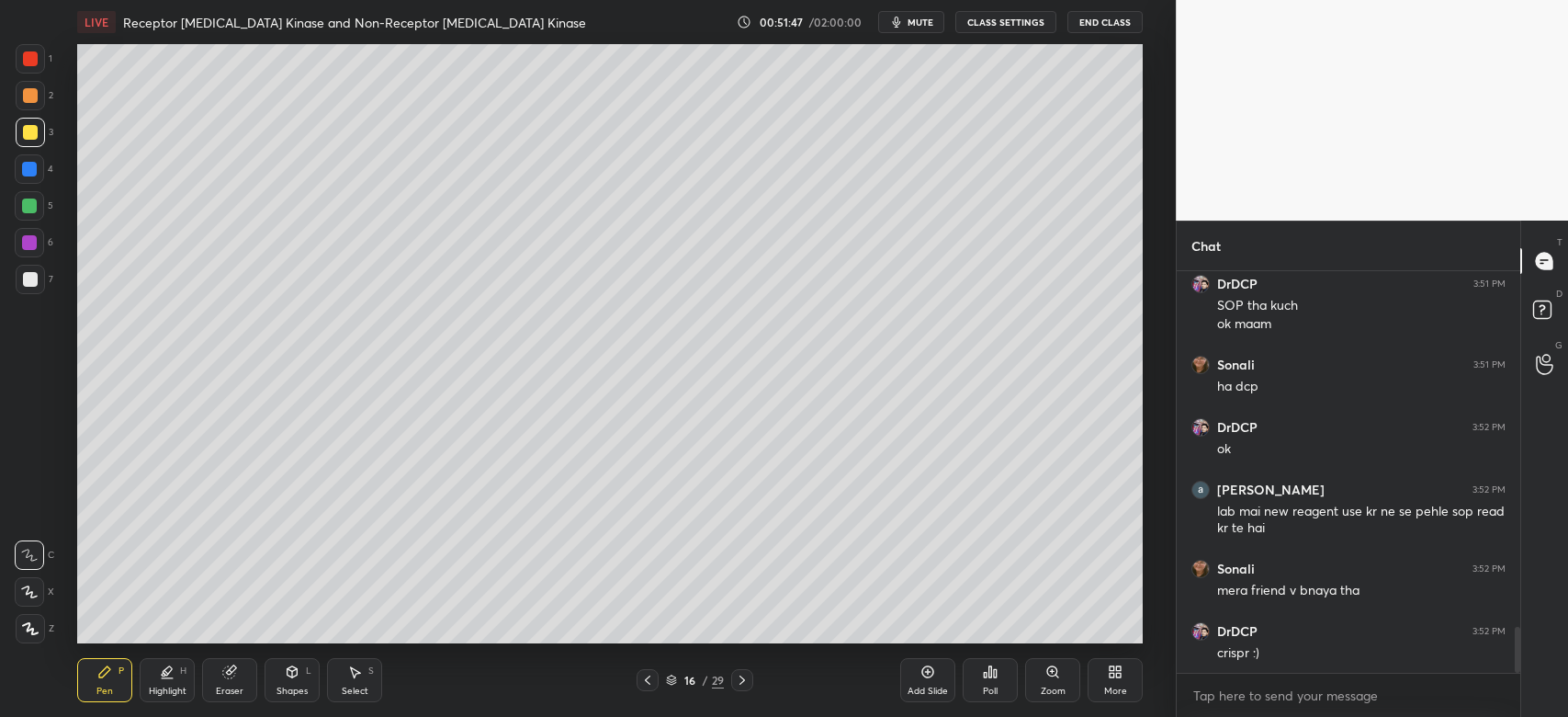
scroll to position [3098, 0]
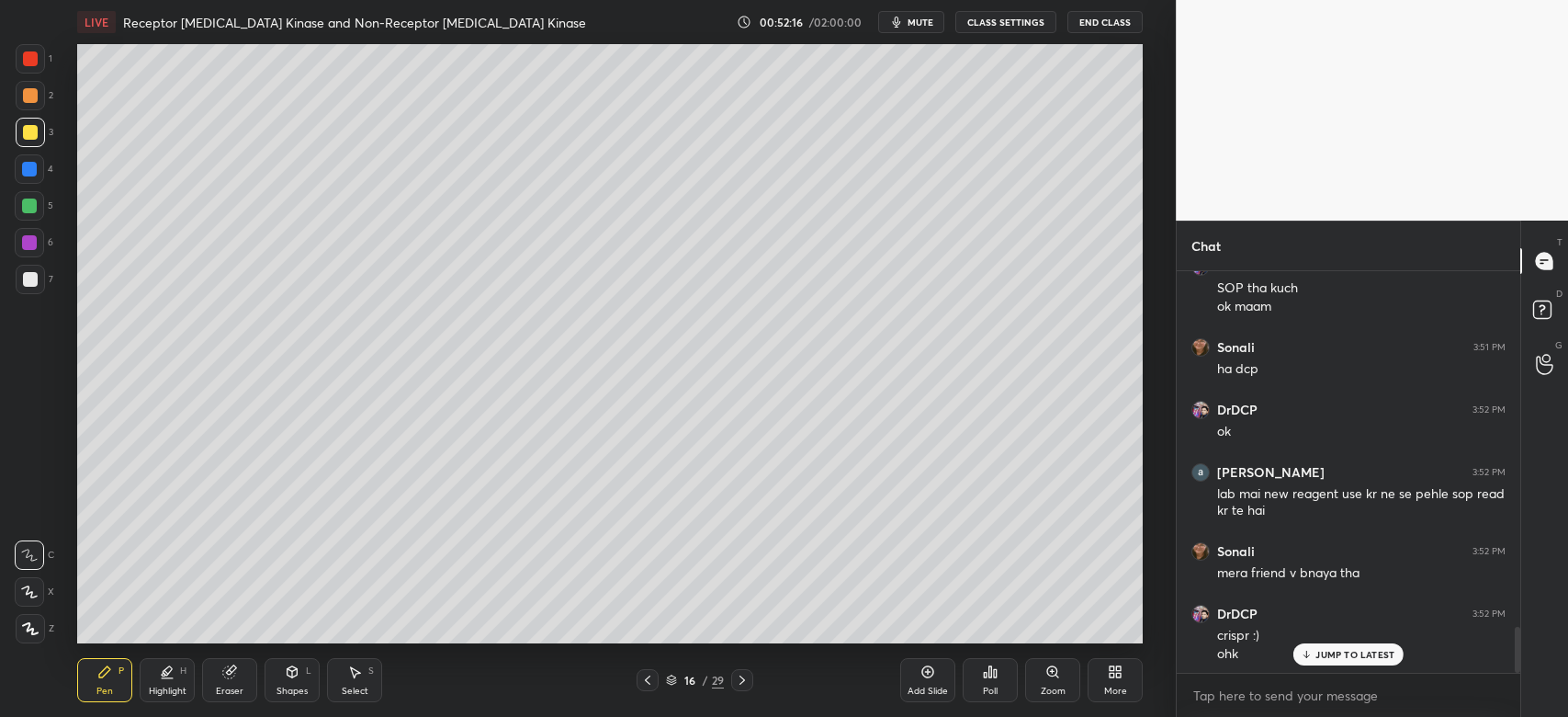
click at [233, 680] on div "Eraser" at bounding box center [230, 680] width 55 height 44
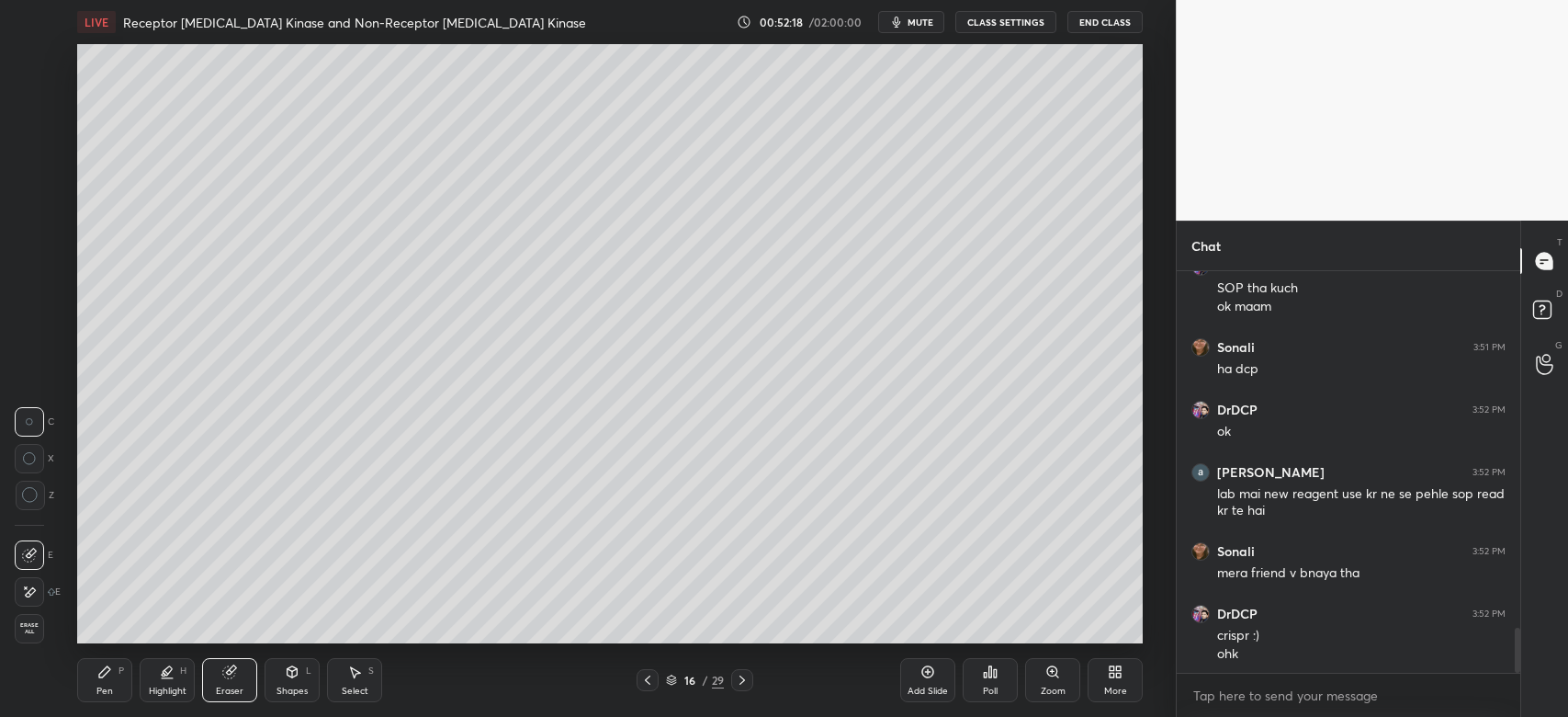
scroll to position [3162, 0]
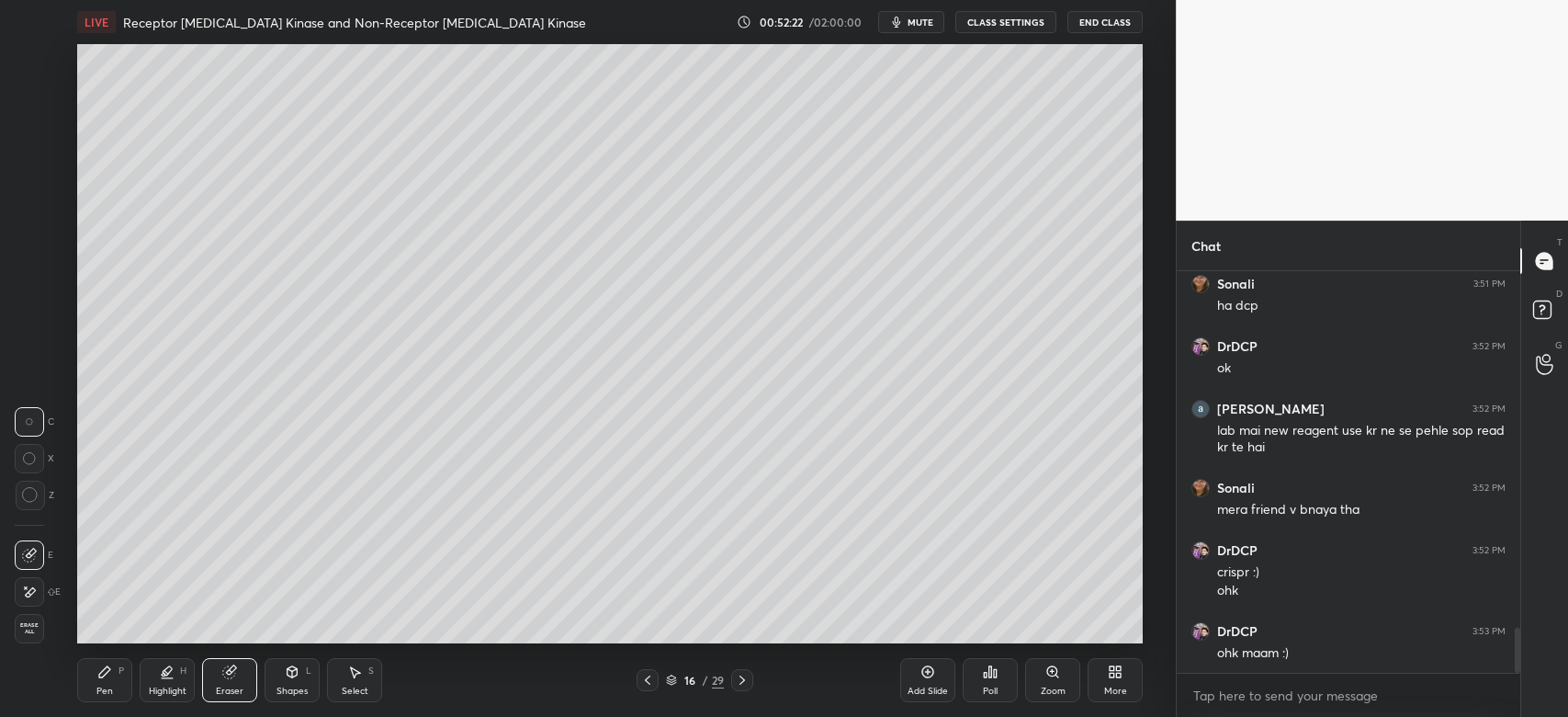
click at [104, 683] on div "Pen P" at bounding box center [104, 680] width 55 height 44
drag, startPoint x: 31, startPoint y: 245, endPoint x: 38, endPoint y: 252, distance: 9.9
click at [31, 246] on div at bounding box center [30, 242] width 15 height 15
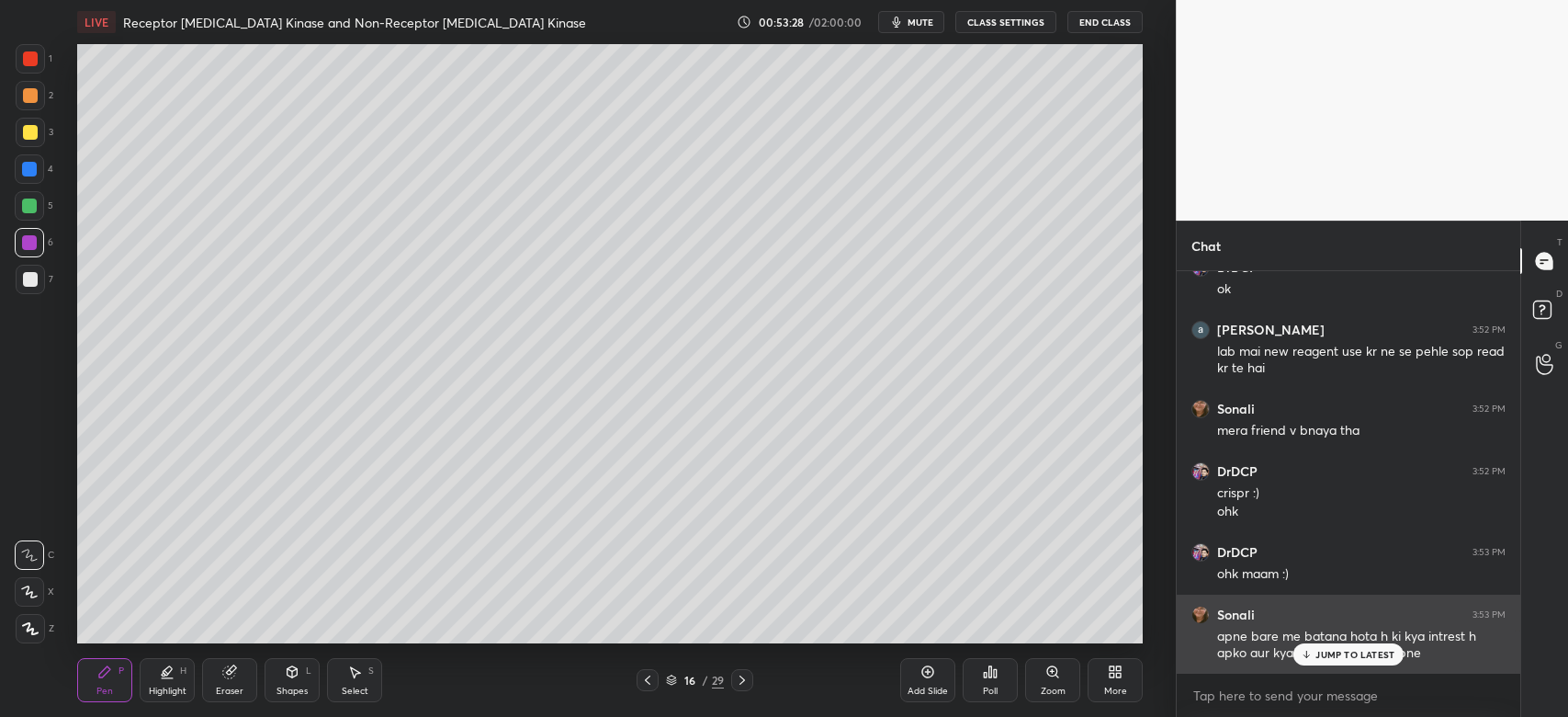
scroll to position [3303, 0]
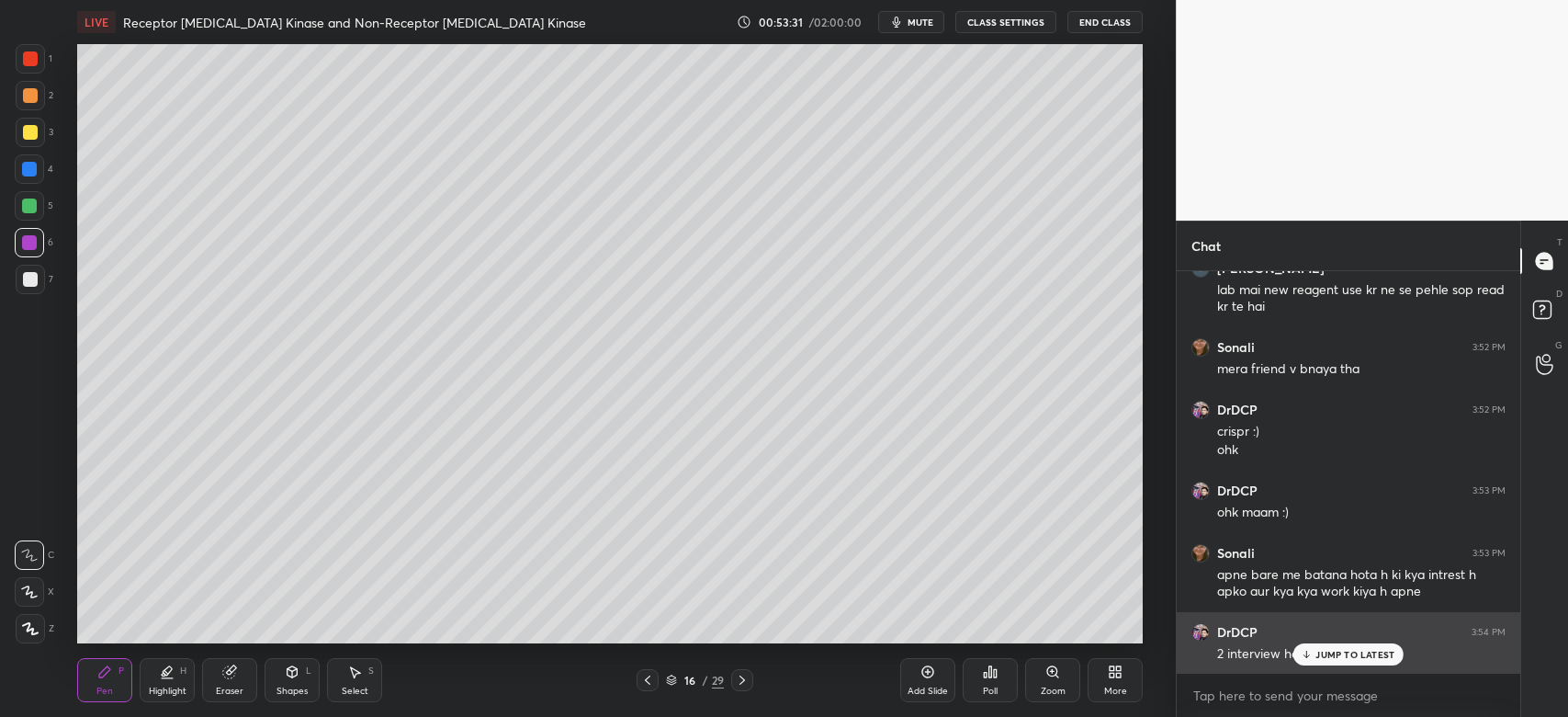
drag, startPoint x: 1348, startPoint y: 656, endPoint x: 1345, endPoint y: 672, distance: 16.3
click at [1346, 657] on p "JUMP TO LATEST" at bounding box center [1354, 654] width 79 height 11
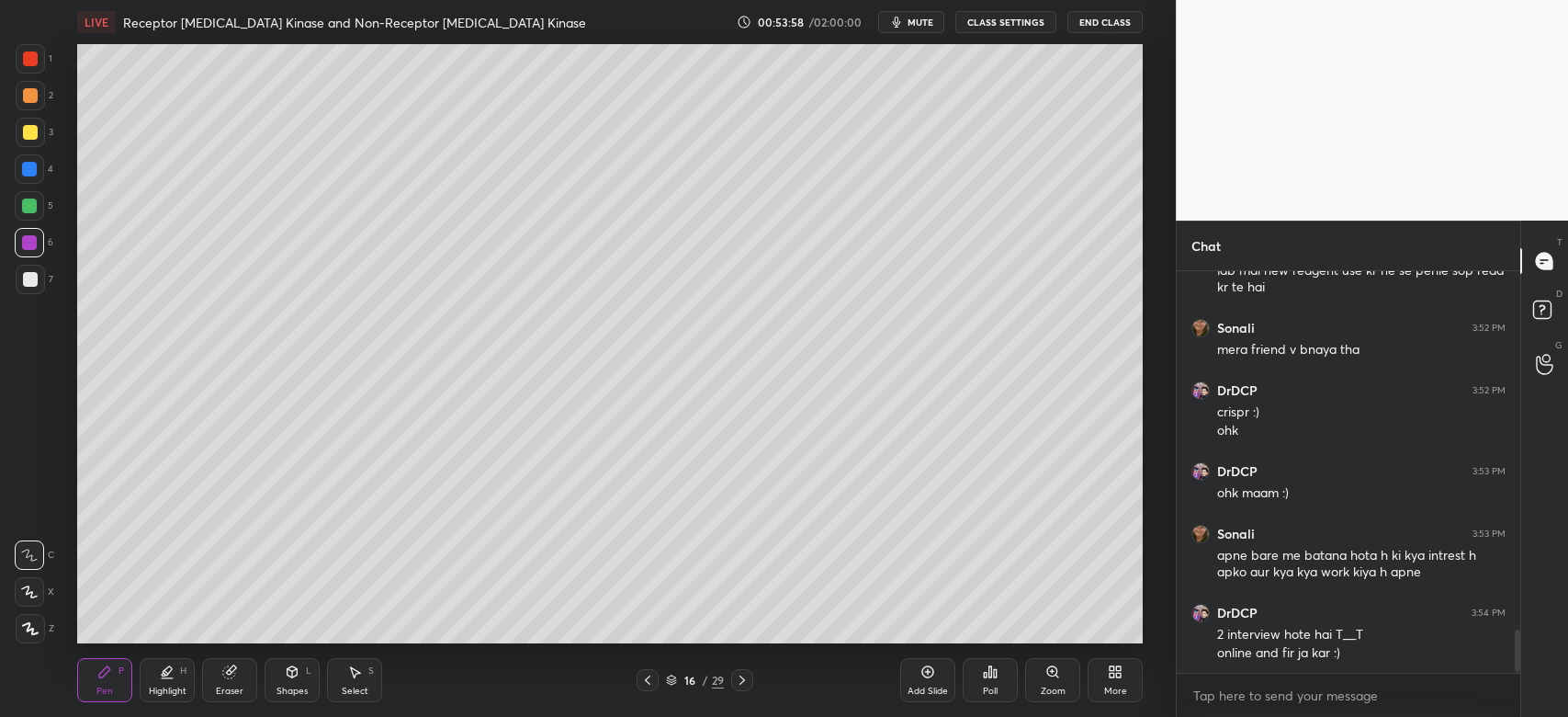
scroll to position [3383, 0]
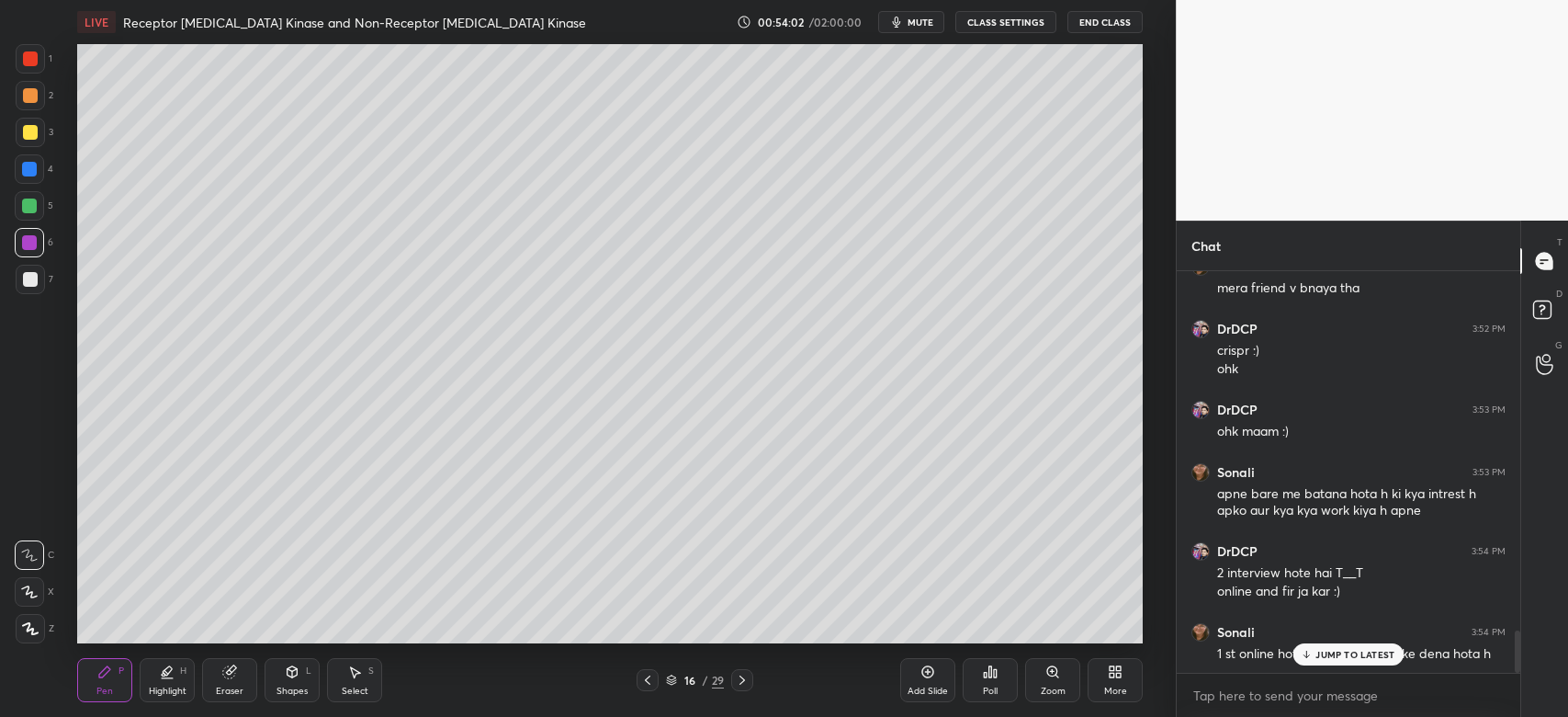
click at [1322, 659] on p "JUMP TO LATEST" at bounding box center [1354, 654] width 79 height 11
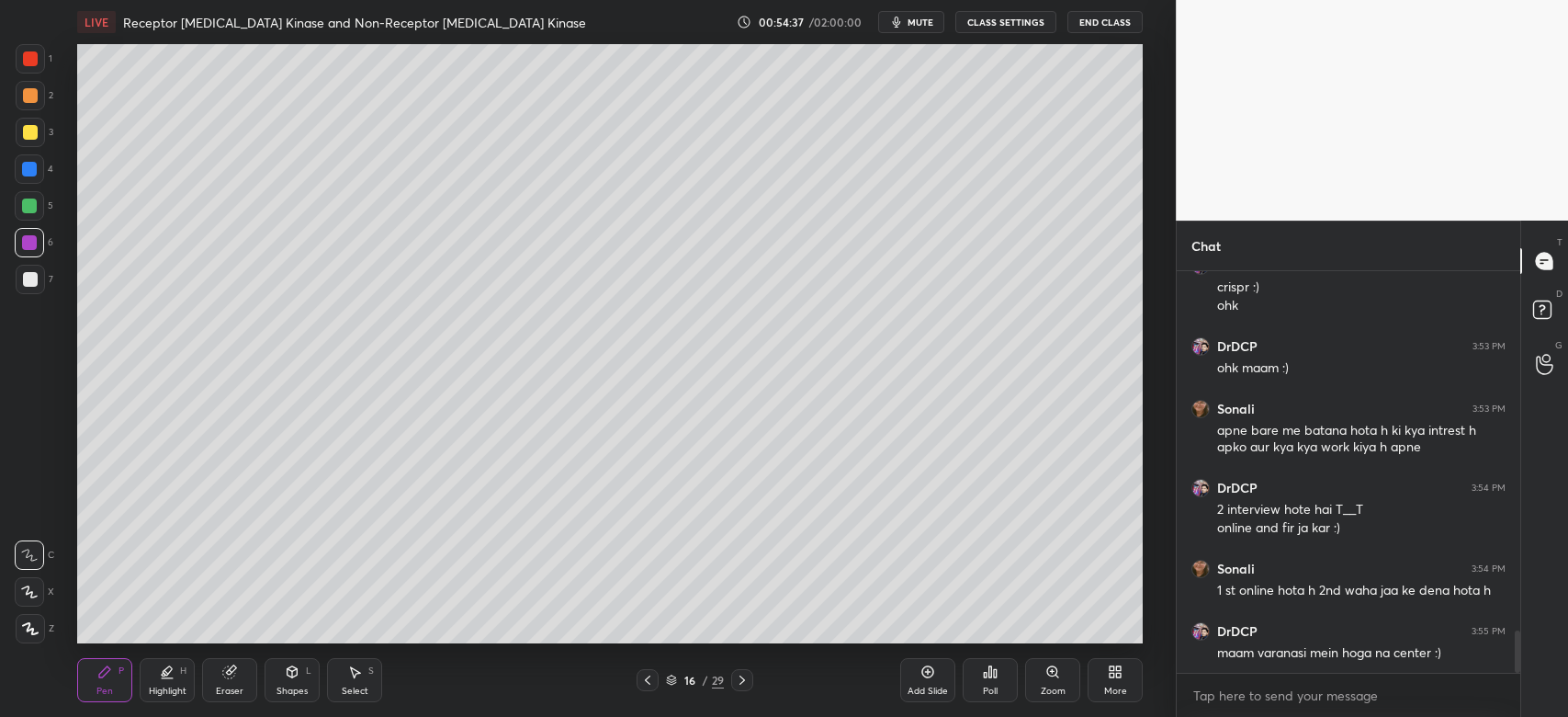
scroll to position [3525, 0]
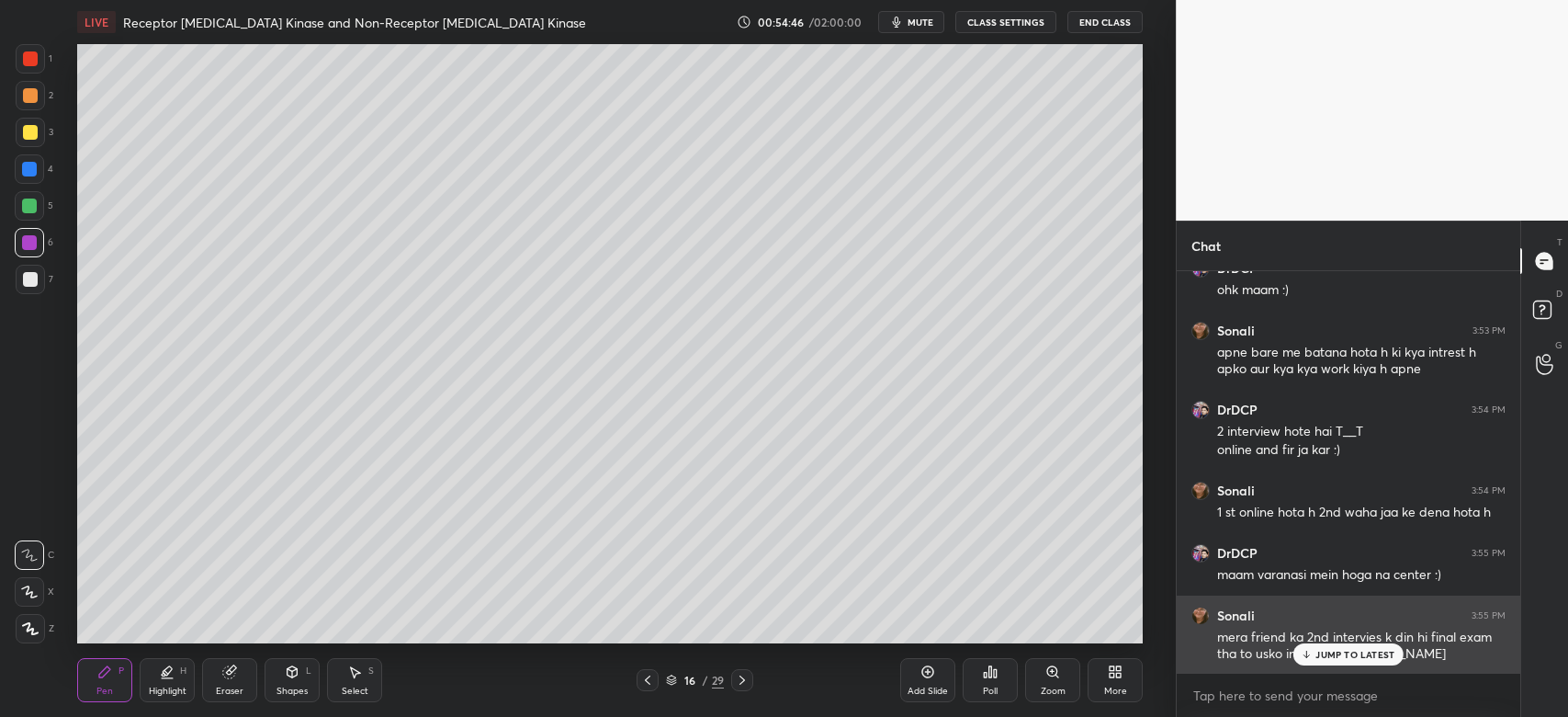
click at [1357, 651] on p "JUMP TO LATEST" at bounding box center [1354, 654] width 79 height 11
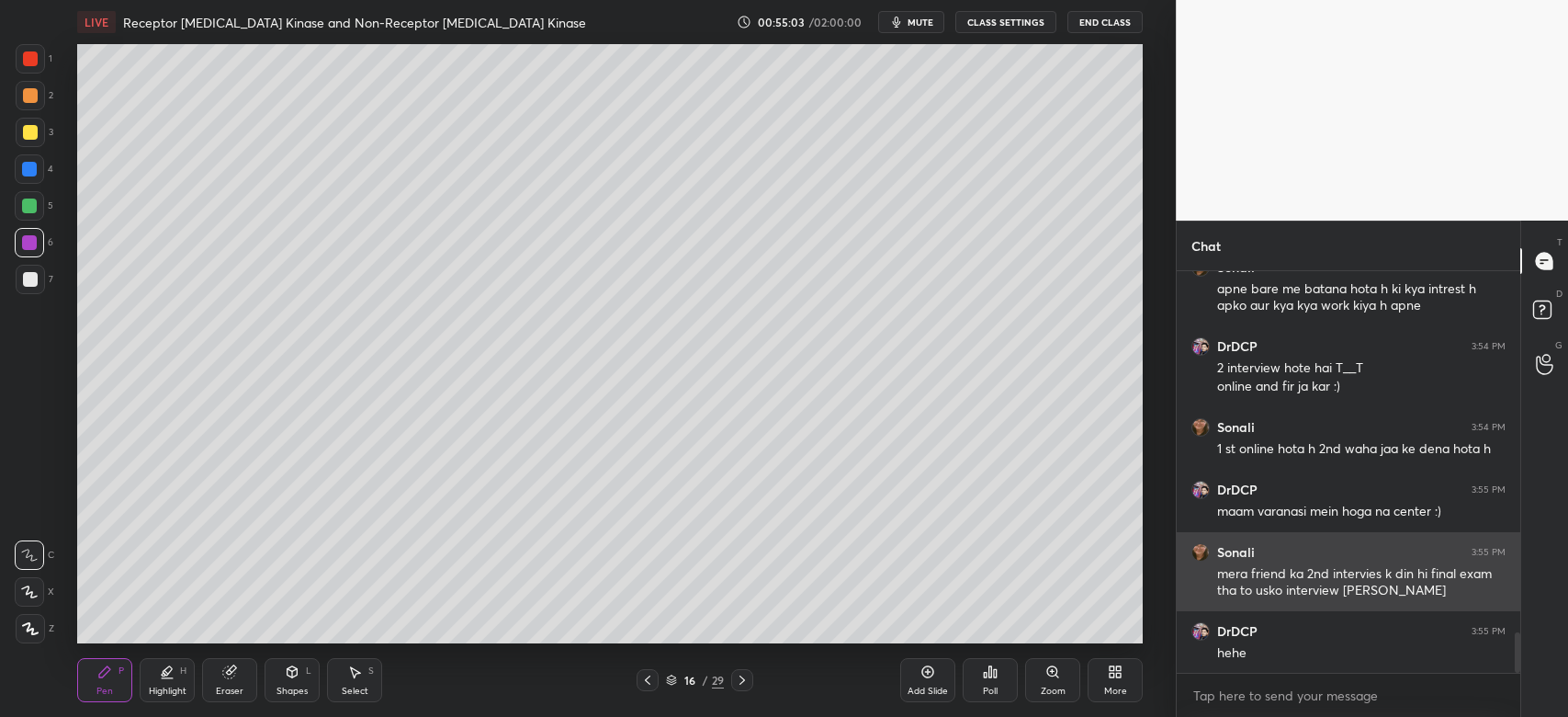
scroll to position [3605, 0]
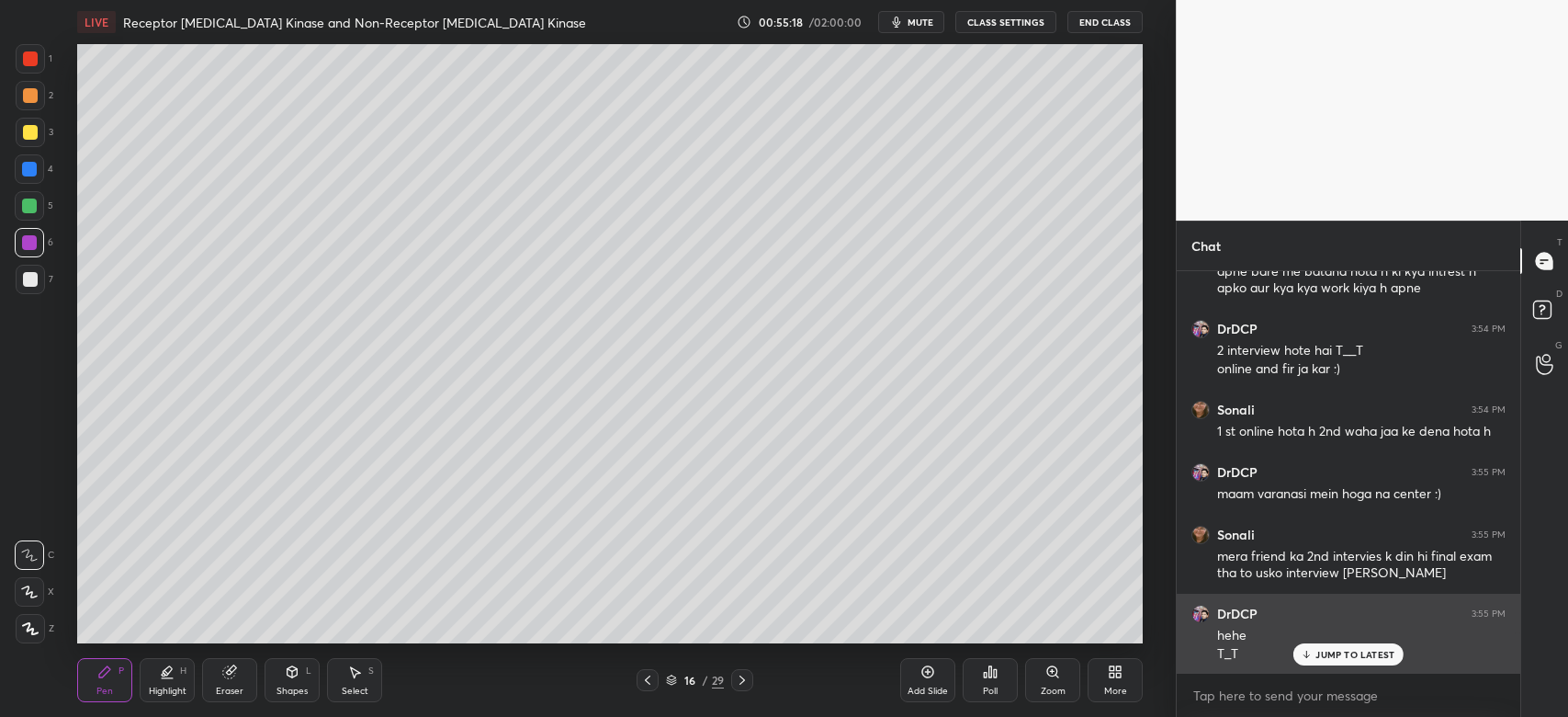
click at [1355, 651] on p "JUMP TO LATEST" at bounding box center [1354, 654] width 79 height 11
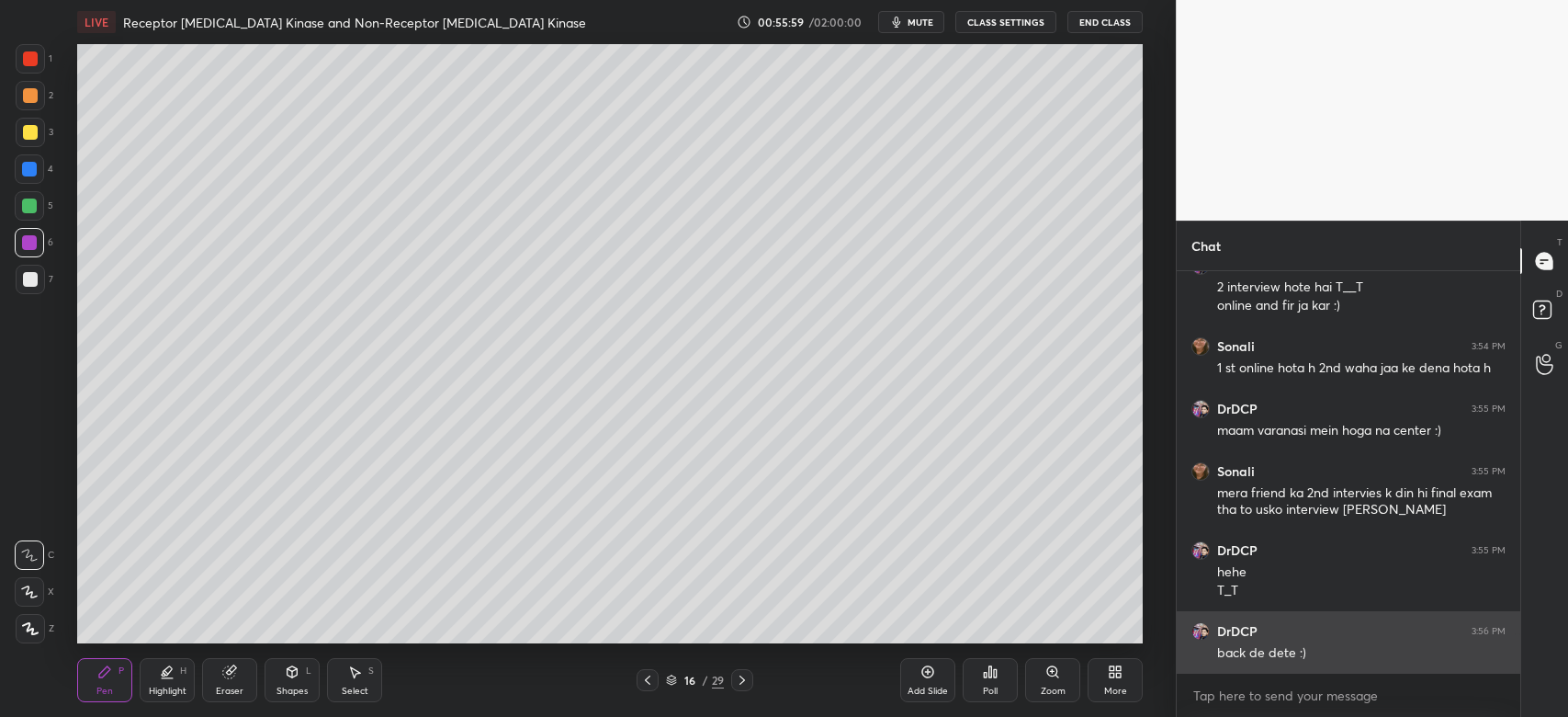
scroll to position [3748, 0]
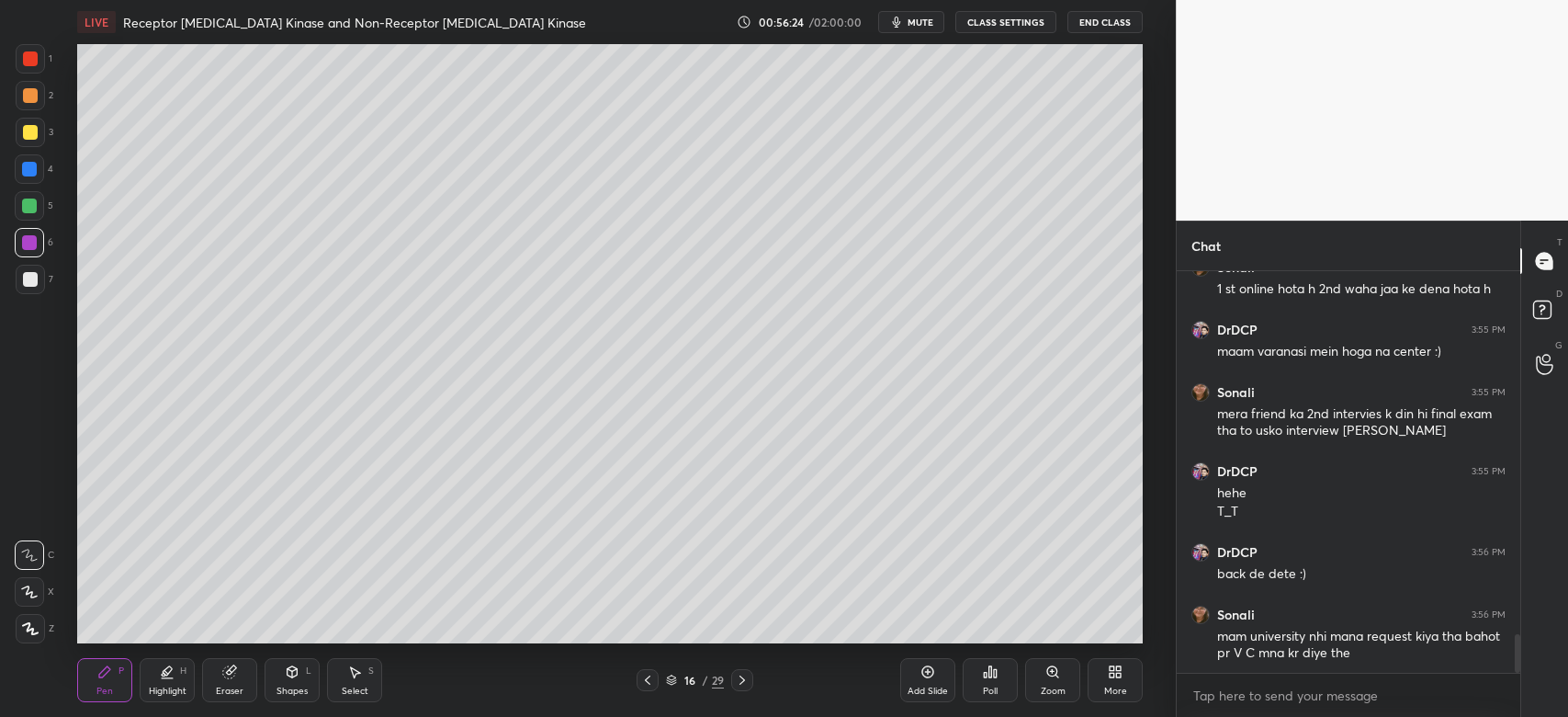
click at [23, 131] on div at bounding box center [31, 132] width 15 height 15
click at [32, 275] on div at bounding box center [31, 279] width 15 height 15
click at [33, 93] on div at bounding box center [31, 95] width 15 height 15
click at [33, 168] on div at bounding box center [30, 169] width 15 height 15
click at [235, 680] on div "Eraser" at bounding box center [230, 680] width 55 height 44
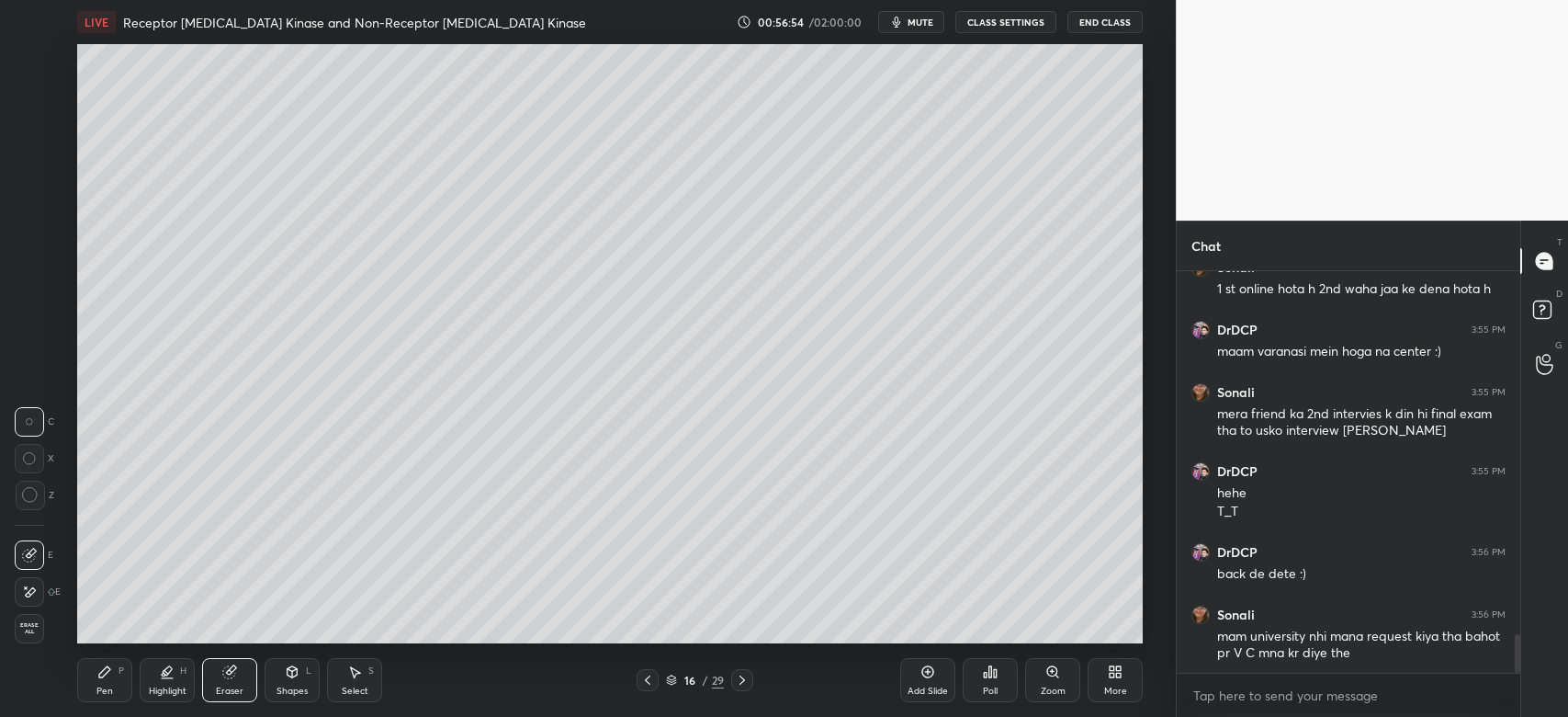
click at [107, 675] on icon at bounding box center [104, 672] width 15 height 15
click at [28, 121] on div at bounding box center [31, 132] width 30 height 30
click at [29, 180] on div at bounding box center [30, 169] width 30 height 30
click at [35, 212] on div at bounding box center [30, 206] width 30 height 30
click at [30, 133] on div at bounding box center [31, 132] width 15 height 15
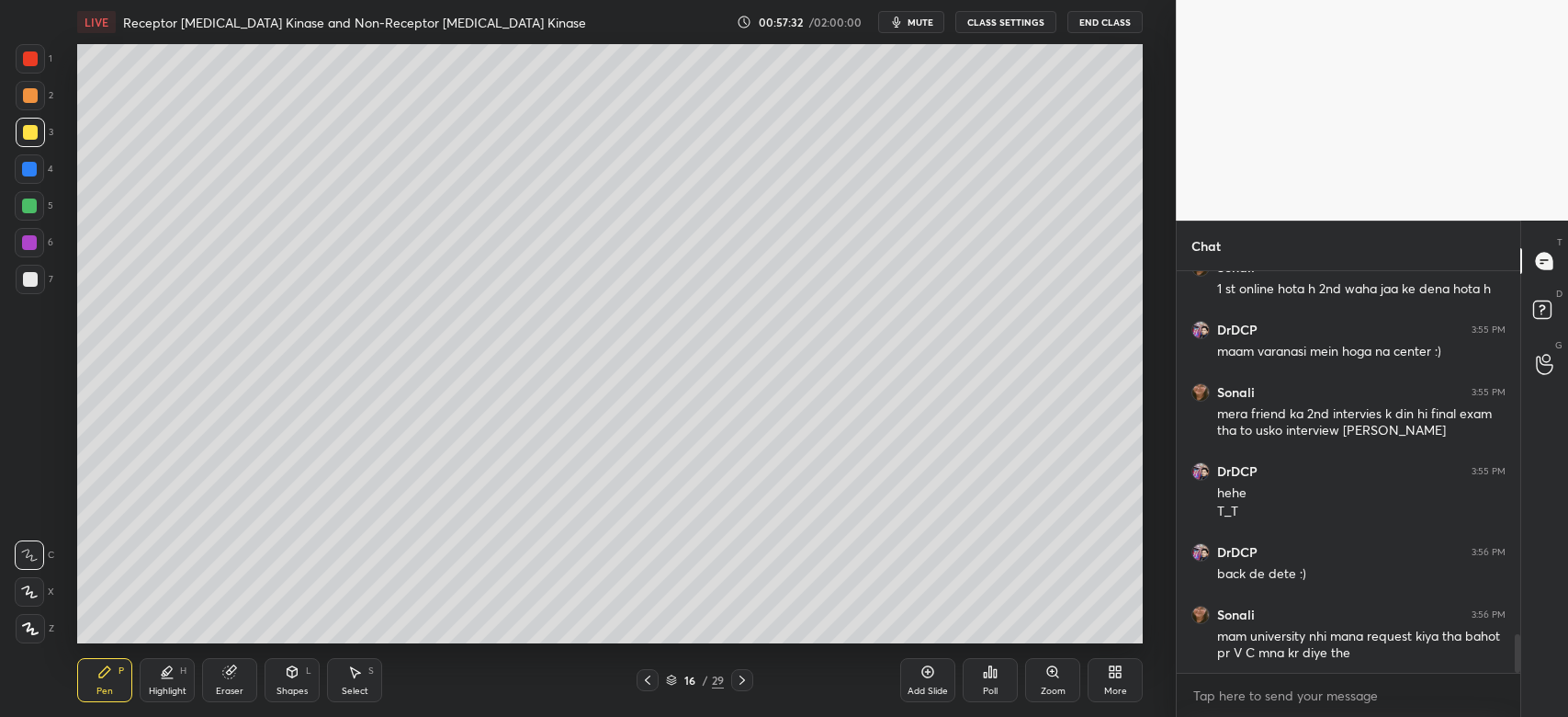
click at [1057, 686] on div "Zoom" at bounding box center [1053, 691] width 25 height 9
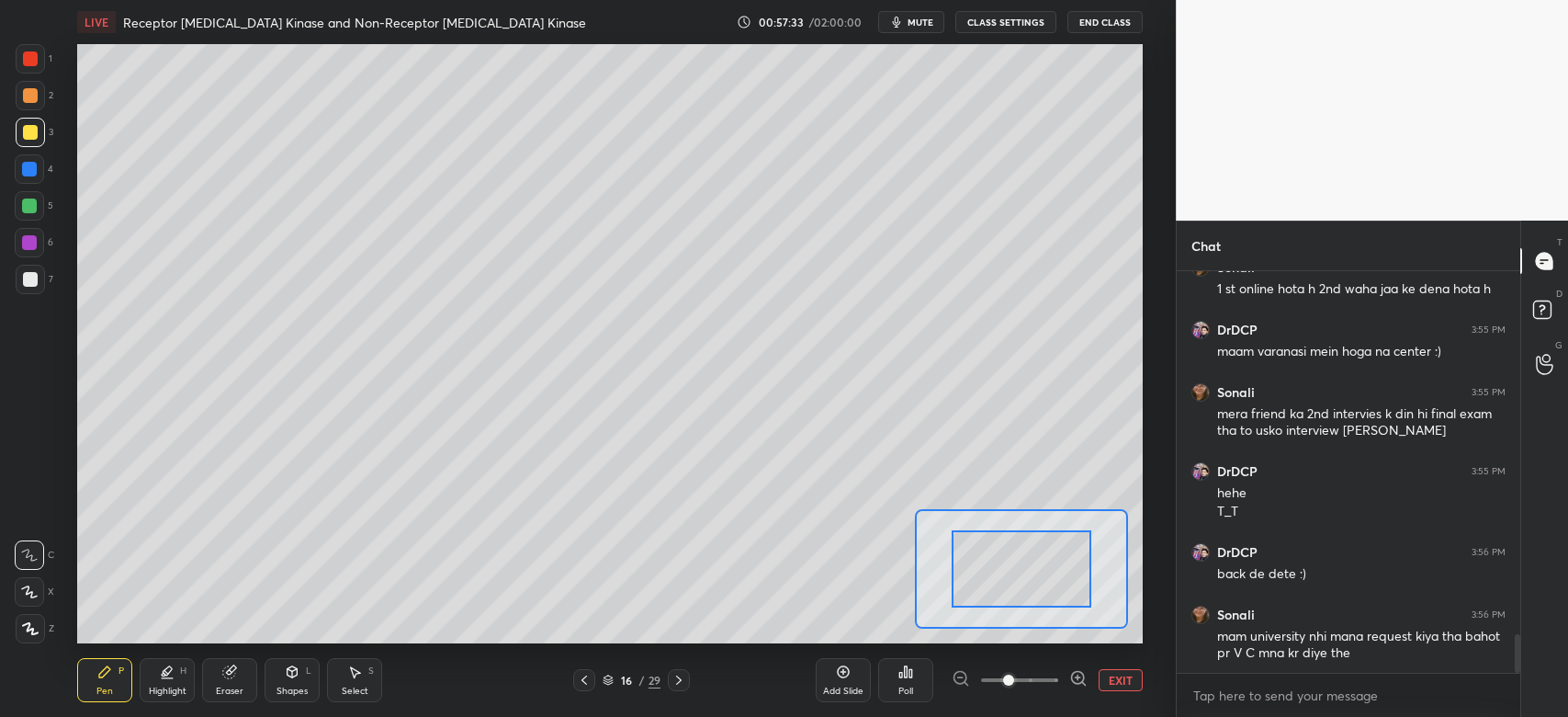
click at [1014, 680] on span at bounding box center [1009, 680] width 11 height 11
click at [1035, 579] on div at bounding box center [1015, 571] width 104 height 58
drag, startPoint x: 31, startPoint y: 94, endPoint x: 38, endPoint y: 102, distance: 10.6
click at [33, 95] on div at bounding box center [31, 95] width 15 height 15
drag, startPoint x: 1006, startPoint y: 570, endPoint x: 990, endPoint y: 562, distance: 17.9
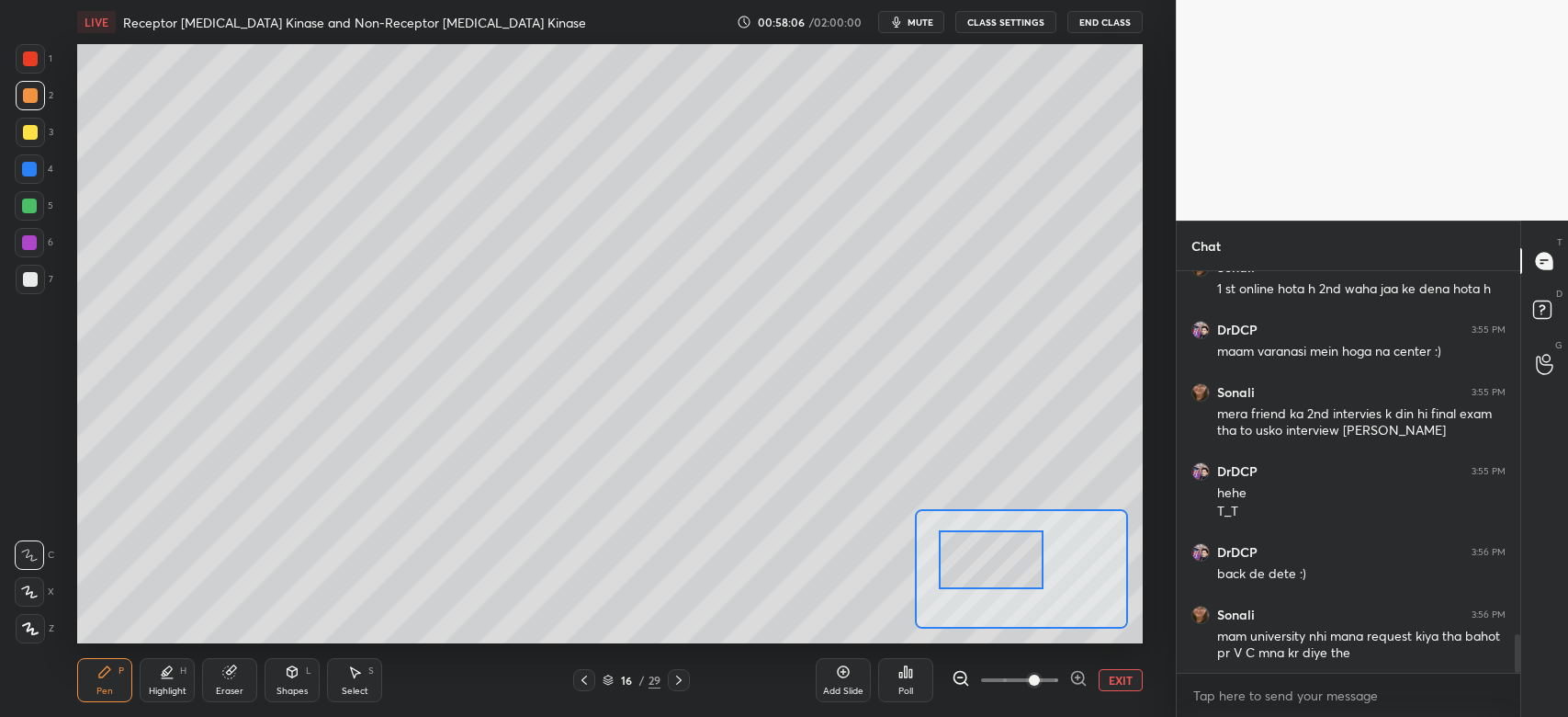
click at [987, 566] on div at bounding box center [990, 559] width 104 height 58
click at [30, 132] on div at bounding box center [31, 132] width 15 height 15
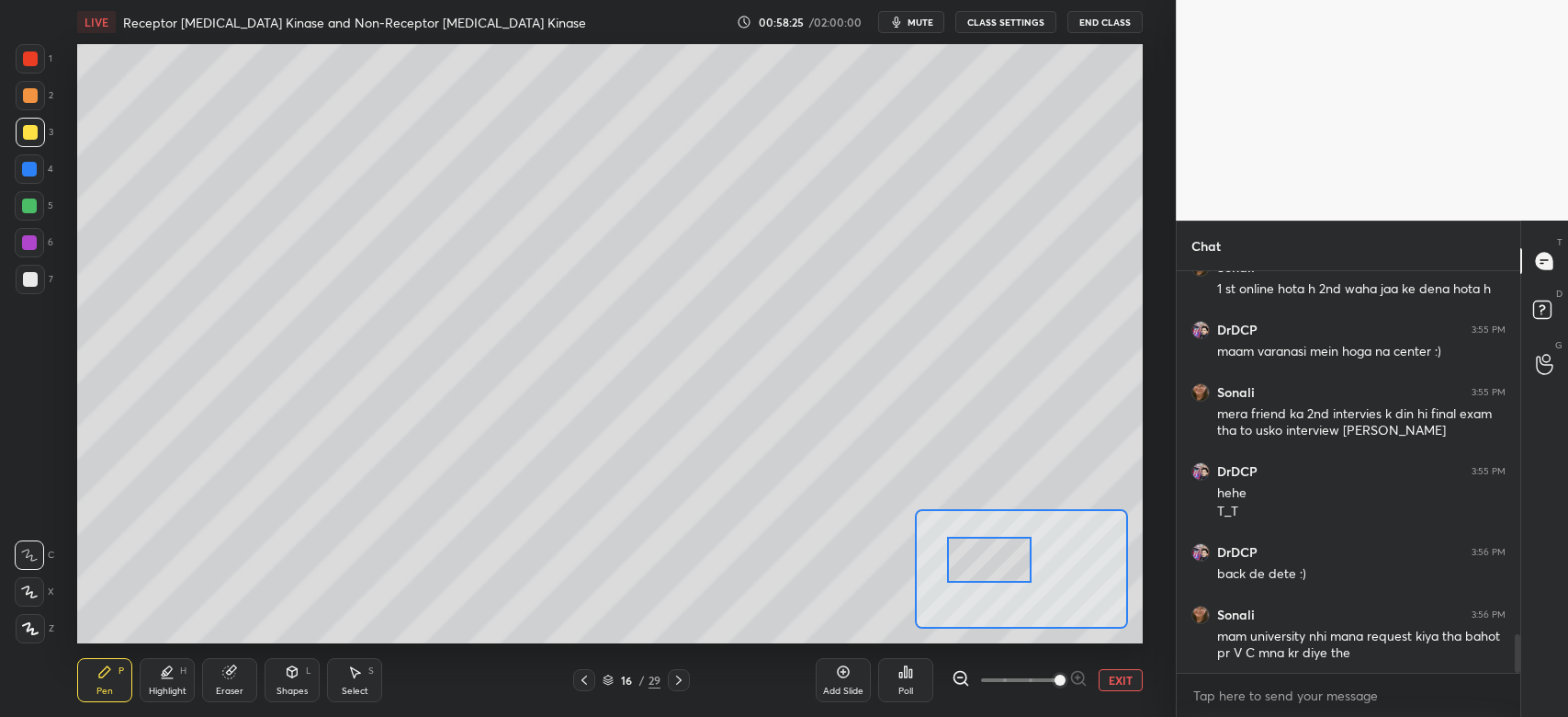
drag, startPoint x: 1035, startPoint y: 678, endPoint x: 1047, endPoint y: 679, distance: 12.0
click at [1055, 679] on span at bounding box center [1060, 680] width 11 height 11
click at [1026, 550] on div at bounding box center [988, 560] width 83 height 47
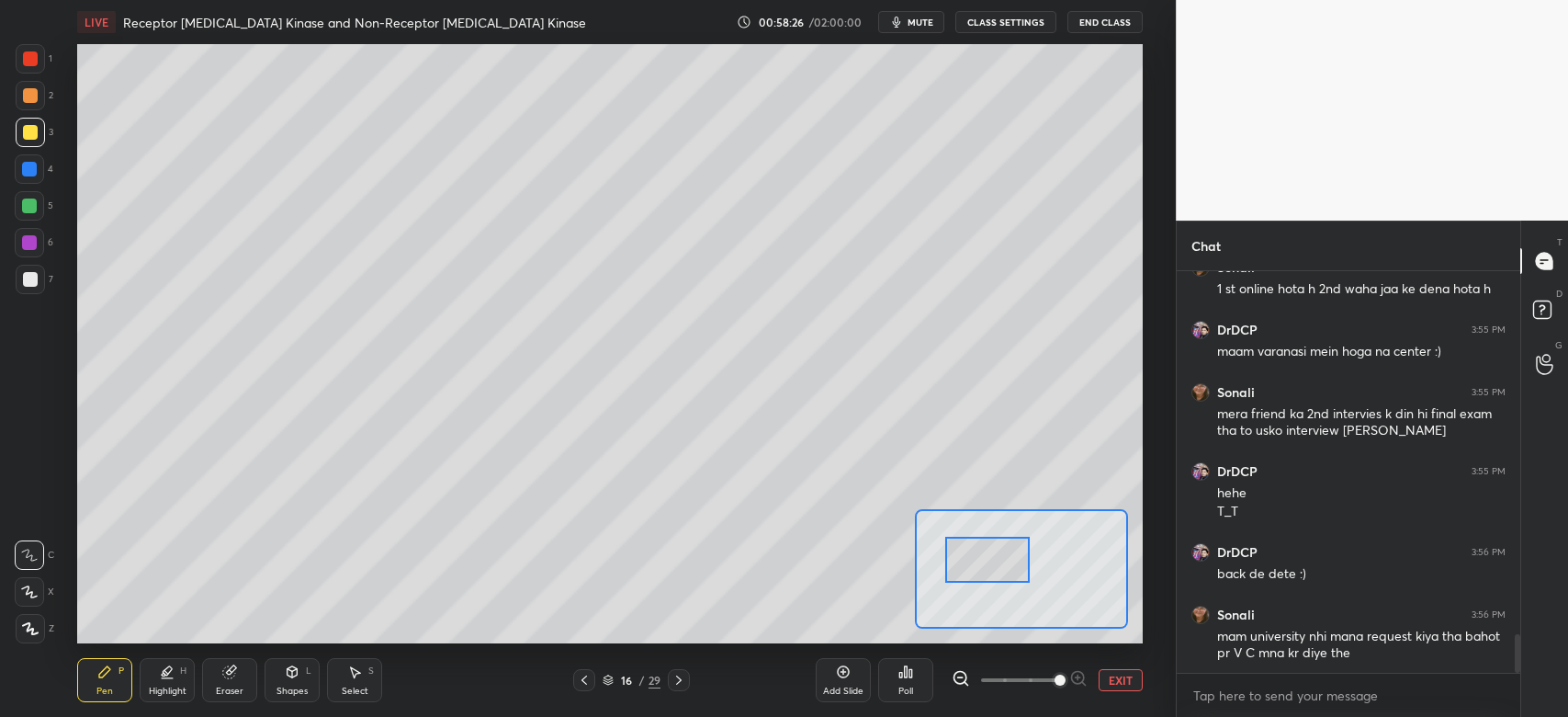
click at [1055, 680] on span at bounding box center [1060, 680] width 11 height 11
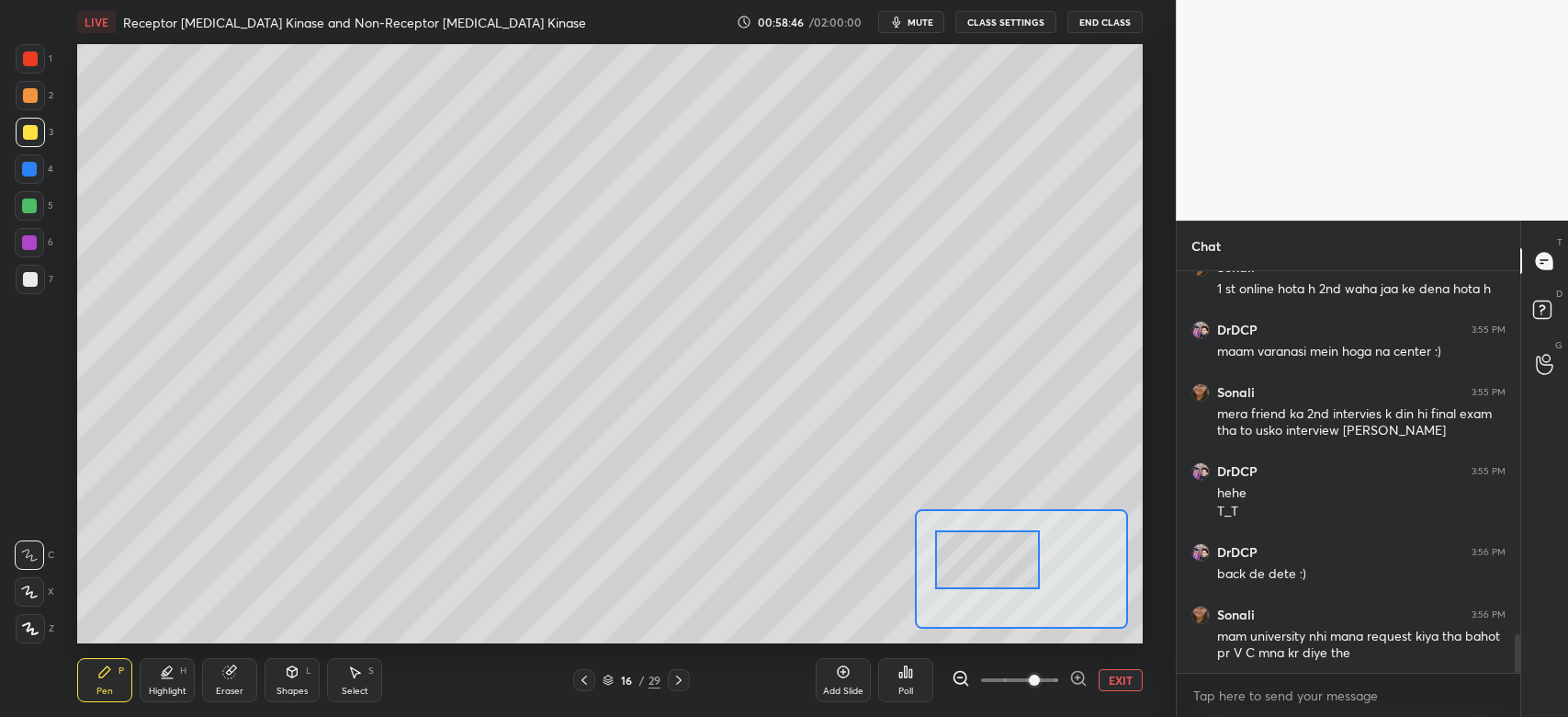
click at [36, 188] on div "1 2 3 4 5 6 7" at bounding box center [34, 173] width 39 height 257
click at [35, 167] on div at bounding box center [30, 169] width 15 height 15
drag, startPoint x: 977, startPoint y: 578, endPoint x: 964, endPoint y: 573, distance: 13.9
click at [968, 591] on div at bounding box center [980, 573] width 104 height 58
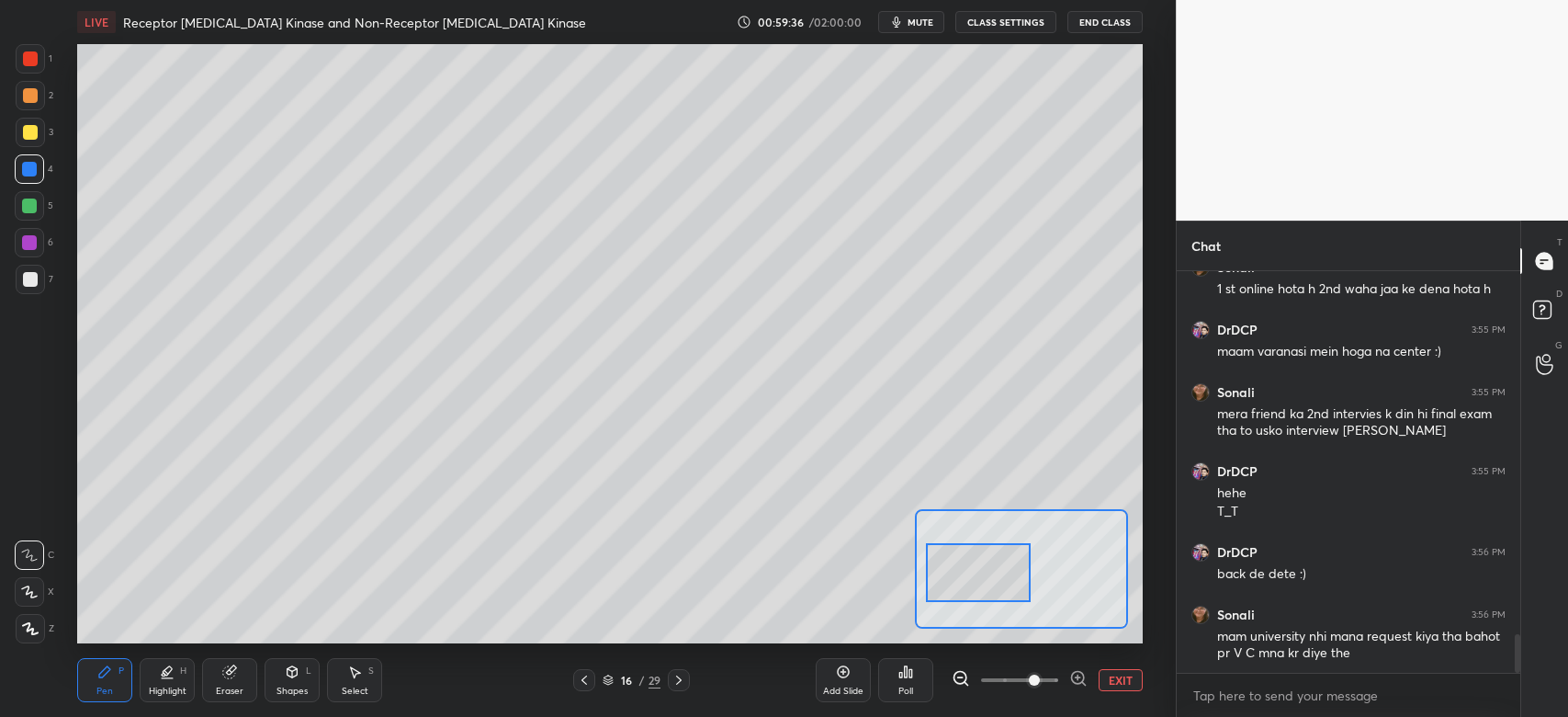
click at [33, 283] on div at bounding box center [31, 279] width 15 height 15
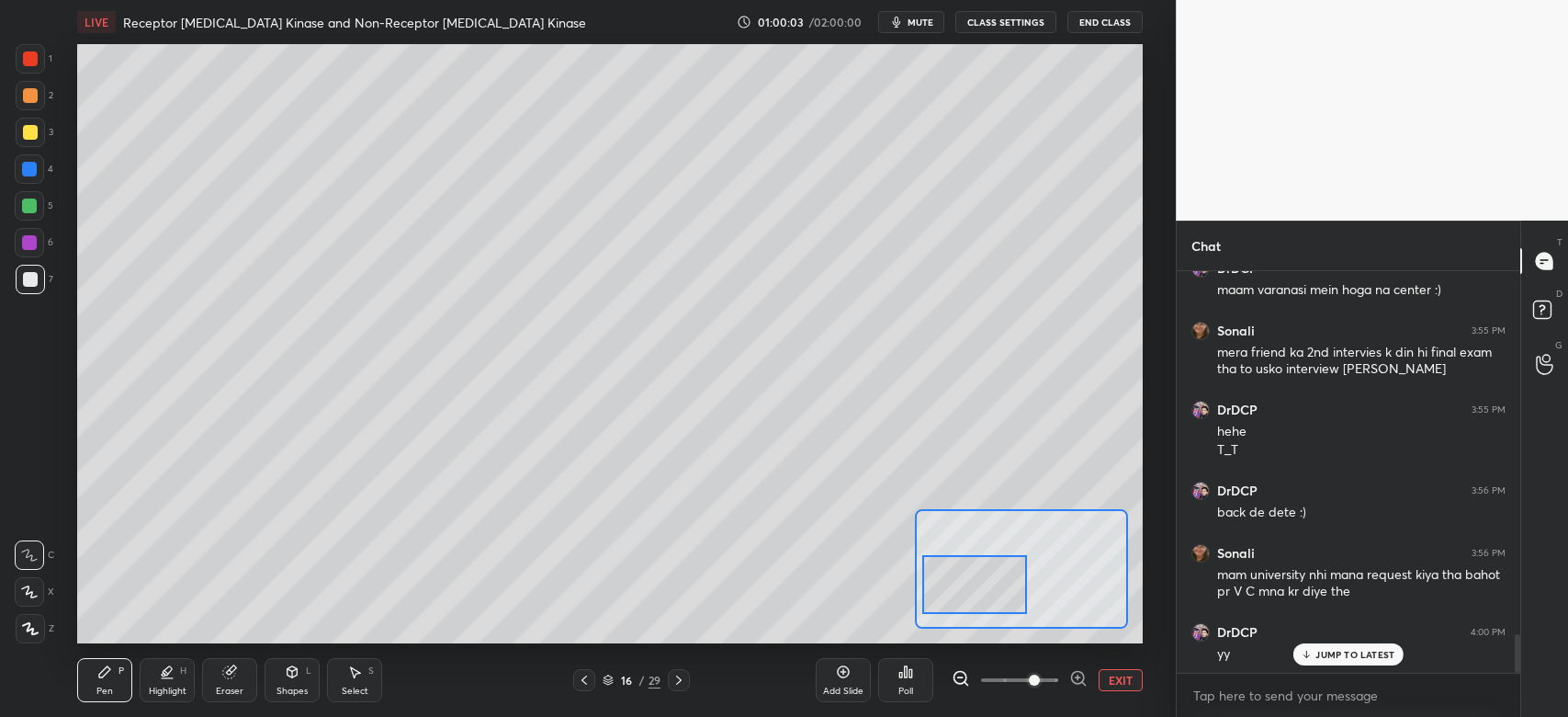
drag, startPoint x: 966, startPoint y: 590, endPoint x: 962, endPoint y: 602, distance: 12.6
click at [962, 602] on div at bounding box center [974, 584] width 104 height 58
click at [233, 678] on icon at bounding box center [229, 672] width 15 height 15
click at [90, 686] on div "Pen P" at bounding box center [104, 680] width 55 height 44
drag, startPoint x: 286, startPoint y: 695, endPoint x: 296, endPoint y: 675, distance: 22.4
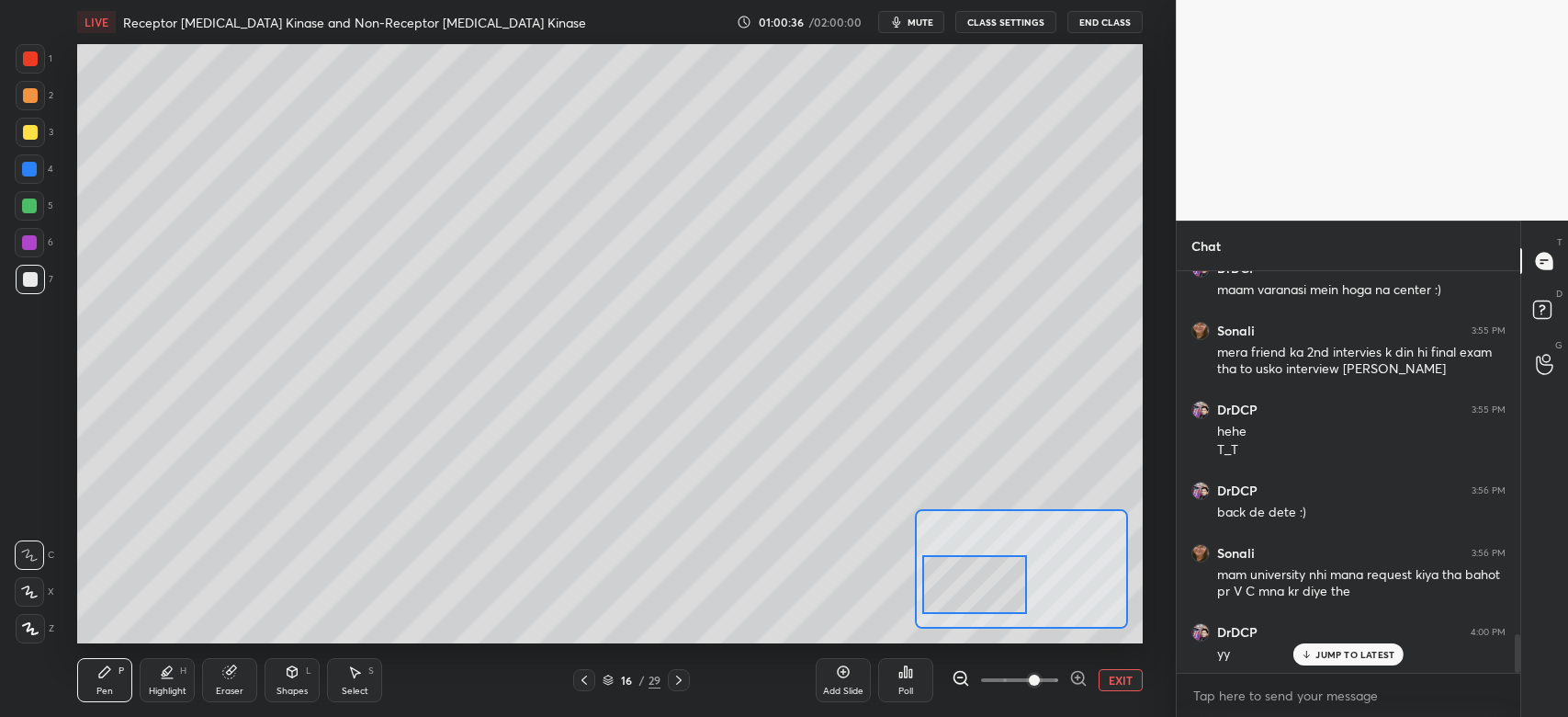
click at [288, 693] on div "Shapes" at bounding box center [292, 691] width 31 height 9
click at [233, 680] on div "Eraser" at bounding box center [230, 680] width 55 height 44
click at [95, 679] on div "Pen P" at bounding box center [104, 680] width 55 height 44
drag, startPoint x: 990, startPoint y: 602, endPoint x: 987, endPoint y: 636, distance: 34.1
click at [990, 614] on div at bounding box center [974, 599] width 104 height 58
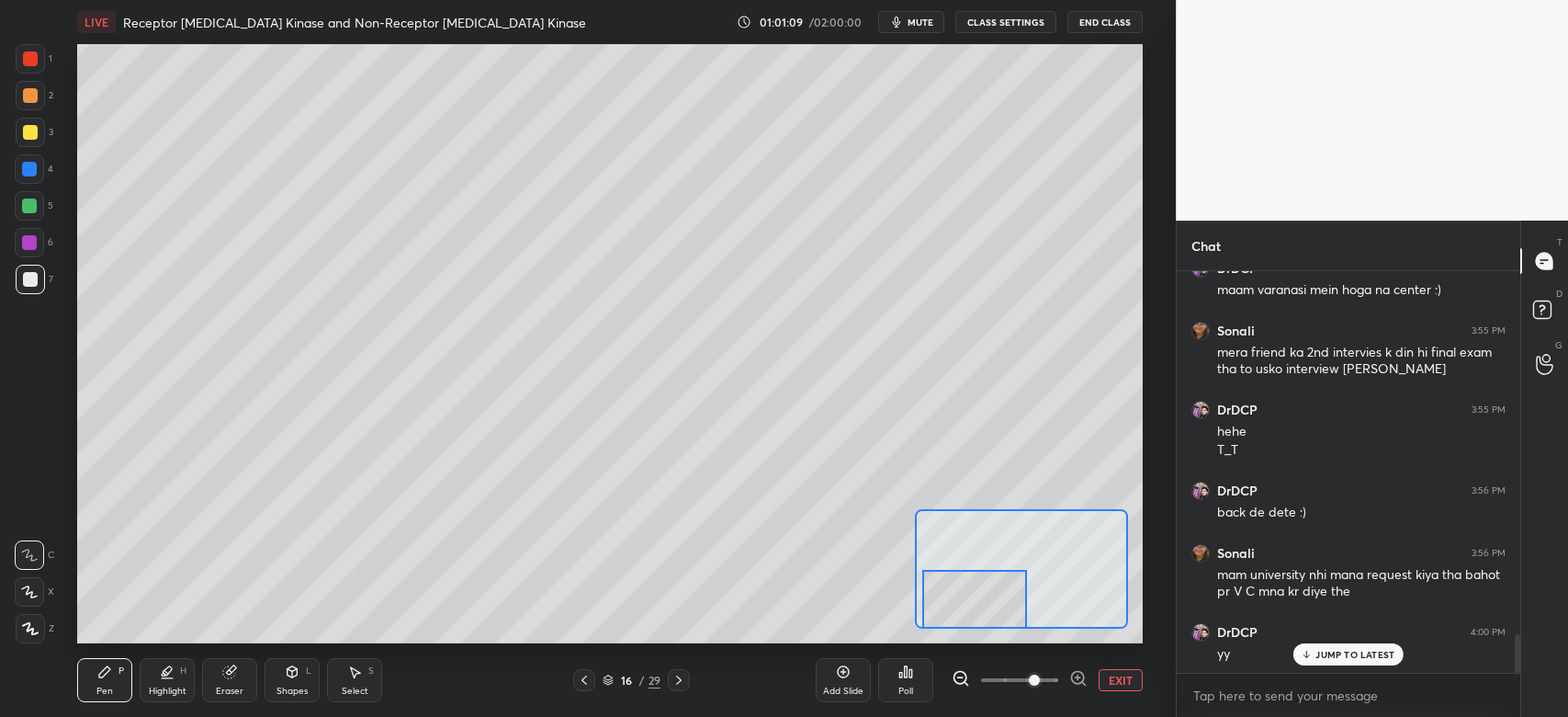
click at [1126, 680] on button "EXIT" at bounding box center [1121, 680] width 44 height 22
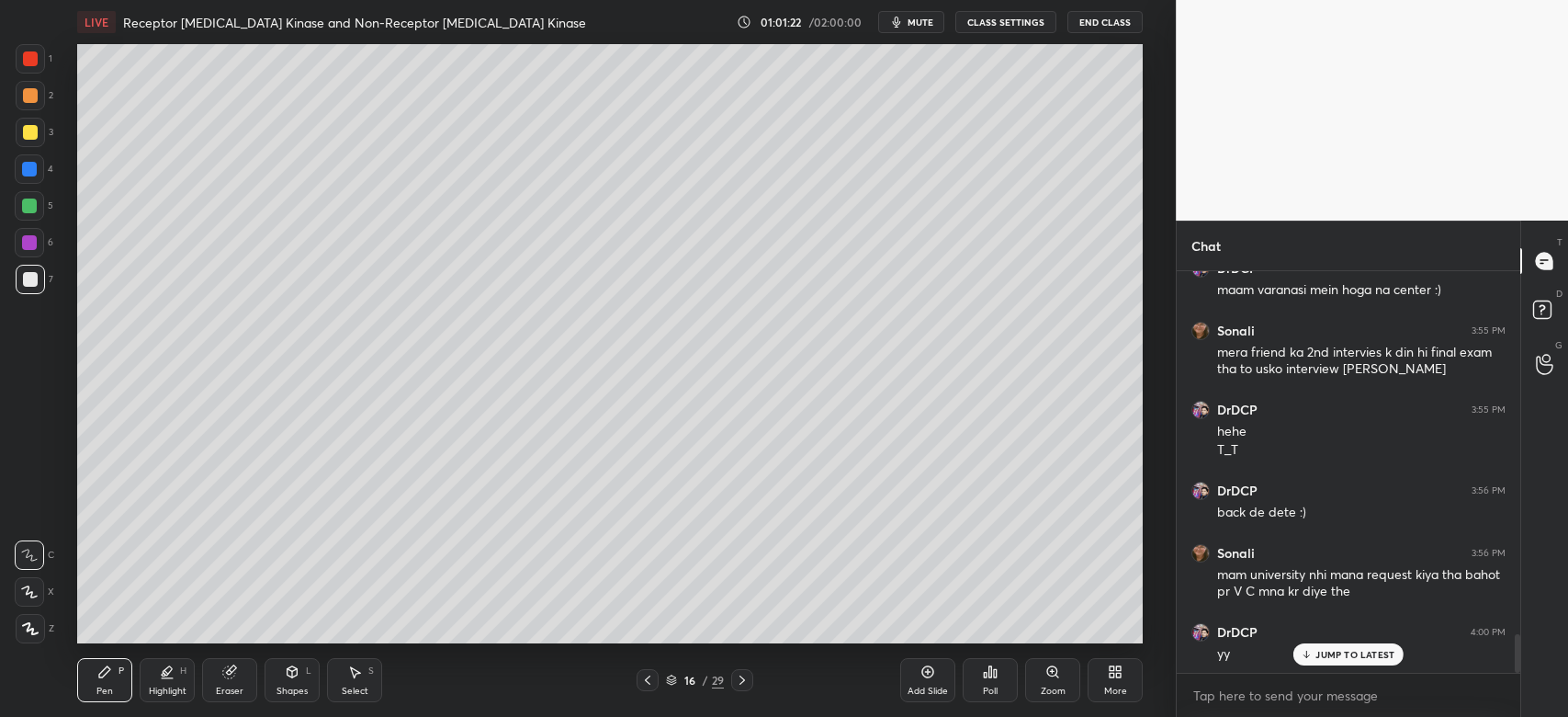
click at [35, 106] on div at bounding box center [31, 95] width 30 height 30
click at [301, 674] on div "Shapes L" at bounding box center [292, 680] width 55 height 44
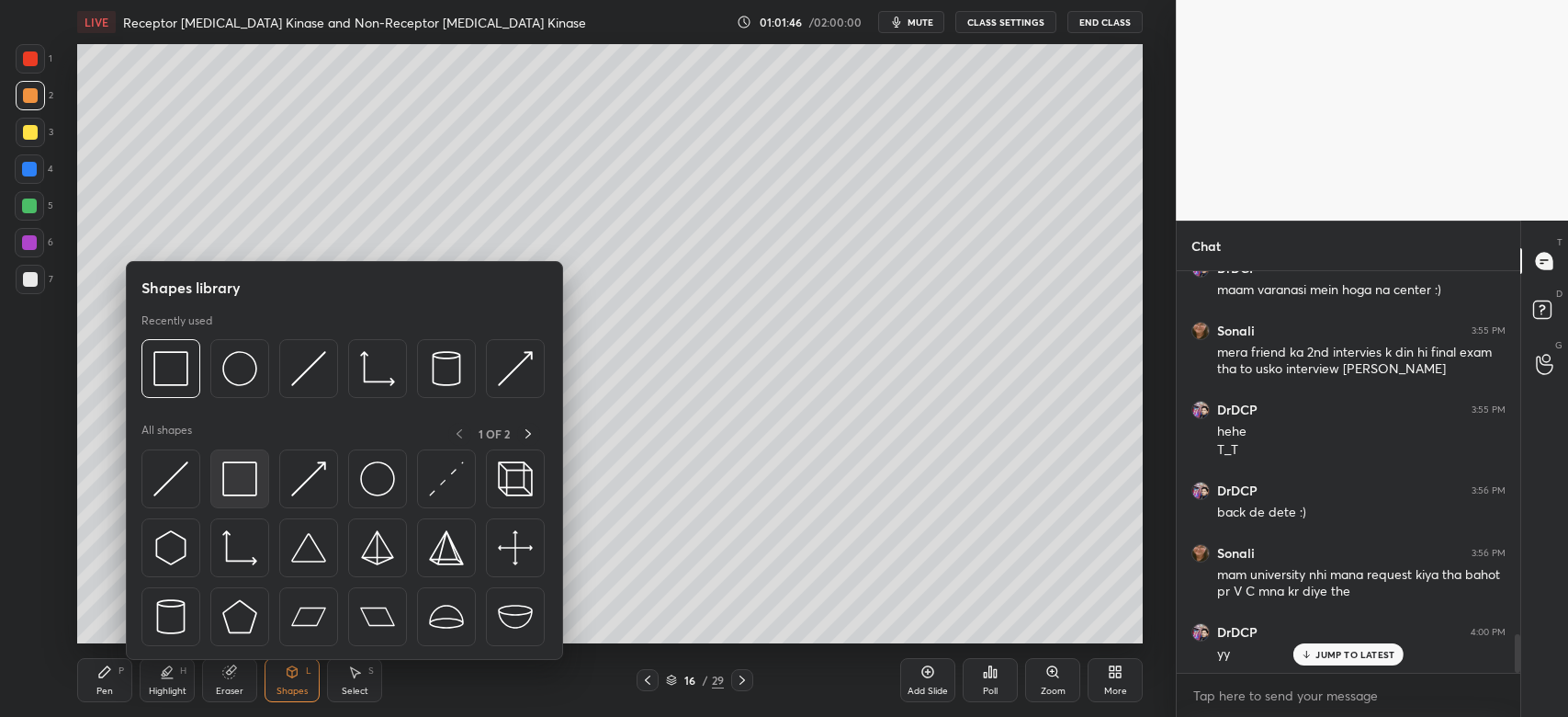
click at [249, 494] on img at bounding box center [239, 479] width 35 height 35
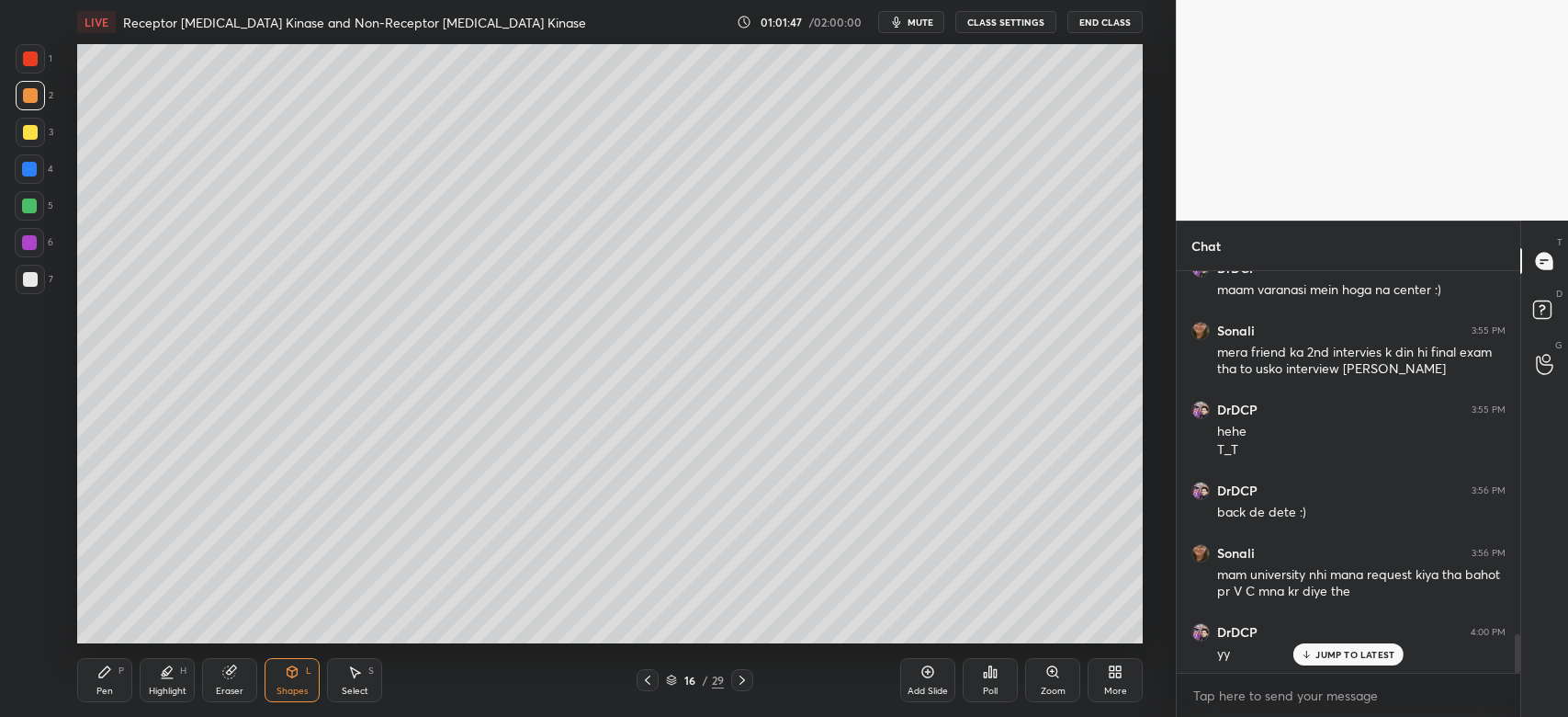
drag, startPoint x: 31, startPoint y: 202, endPoint x: 41, endPoint y: 210, distance: 12.8
click at [31, 201] on div at bounding box center [30, 206] width 15 height 15
click at [34, 90] on div at bounding box center [31, 95] width 15 height 15
click at [26, 131] on div at bounding box center [31, 132] width 15 height 15
click at [38, 209] on div at bounding box center [30, 206] width 30 height 30
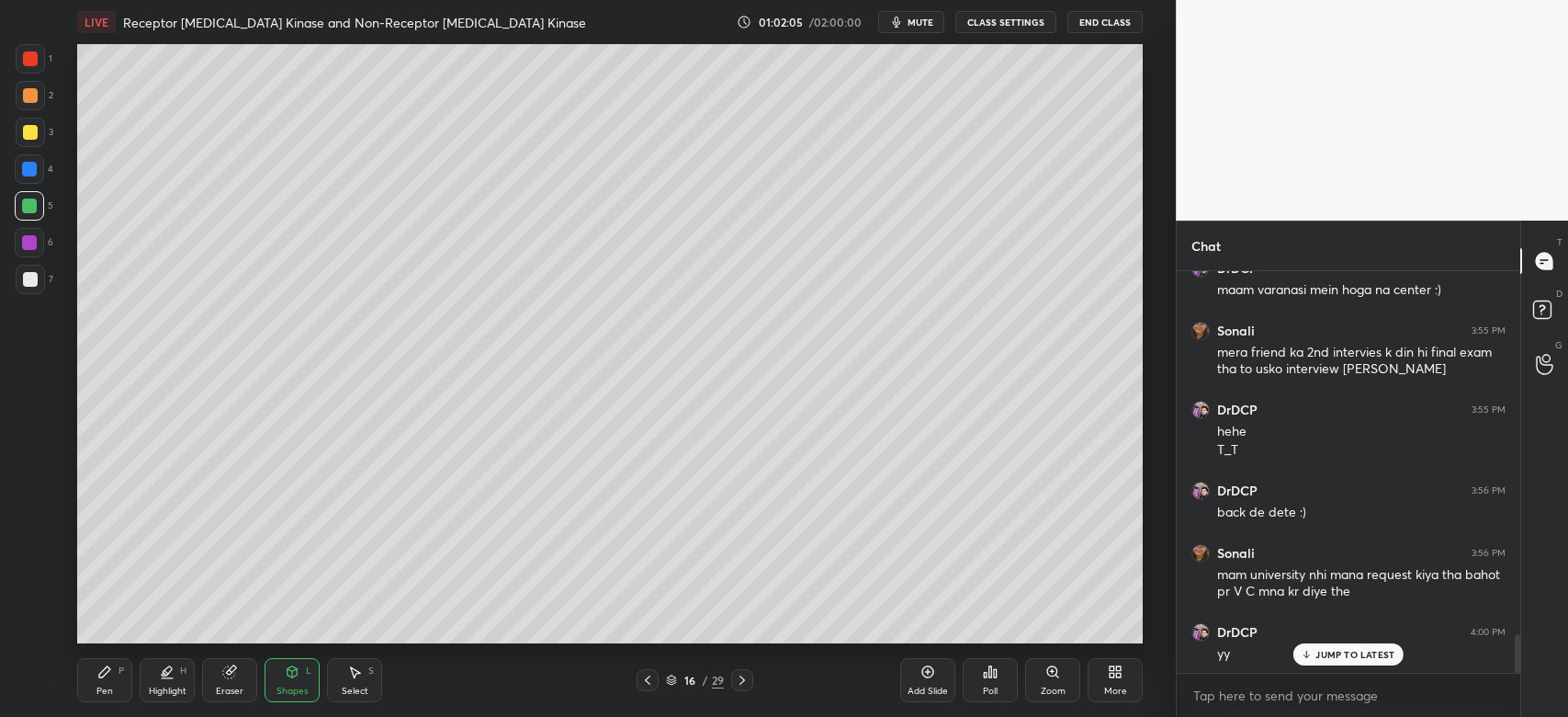
drag, startPoint x: 38, startPoint y: 136, endPoint x: 74, endPoint y: 173, distance: 51.6
click at [38, 136] on div at bounding box center [31, 132] width 30 height 30
drag, startPoint x: 84, startPoint y: 674, endPoint x: 162, endPoint y: 654, distance: 80.5
click at [87, 675] on div "Pen P" at bounding box center [104, 680] width 55 height 44
click at [1061, 683] on div "Zoom" at bounding box center [1053, 680] width 55 height 44
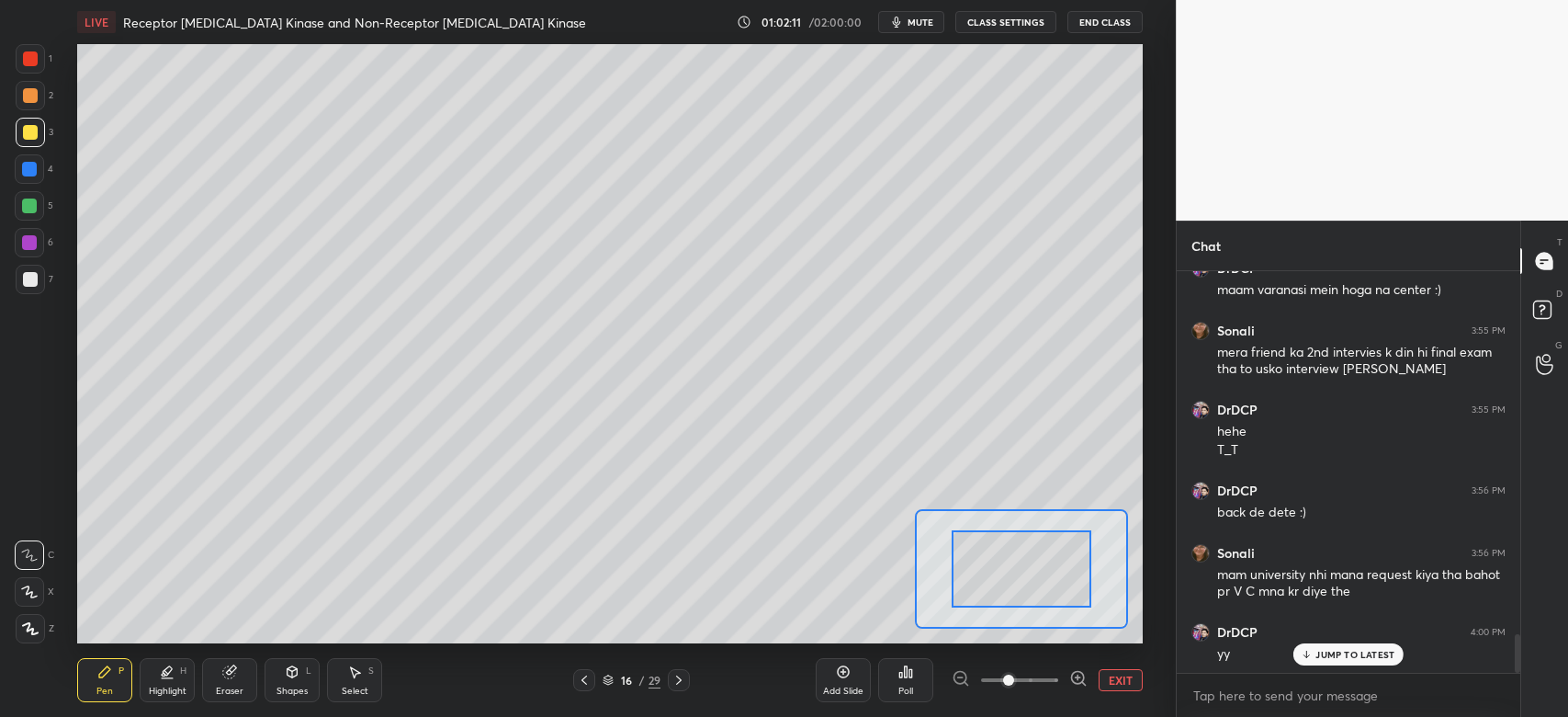
click at [1048, 677] on span at bounding box center [1019, 680] width 77 height 28
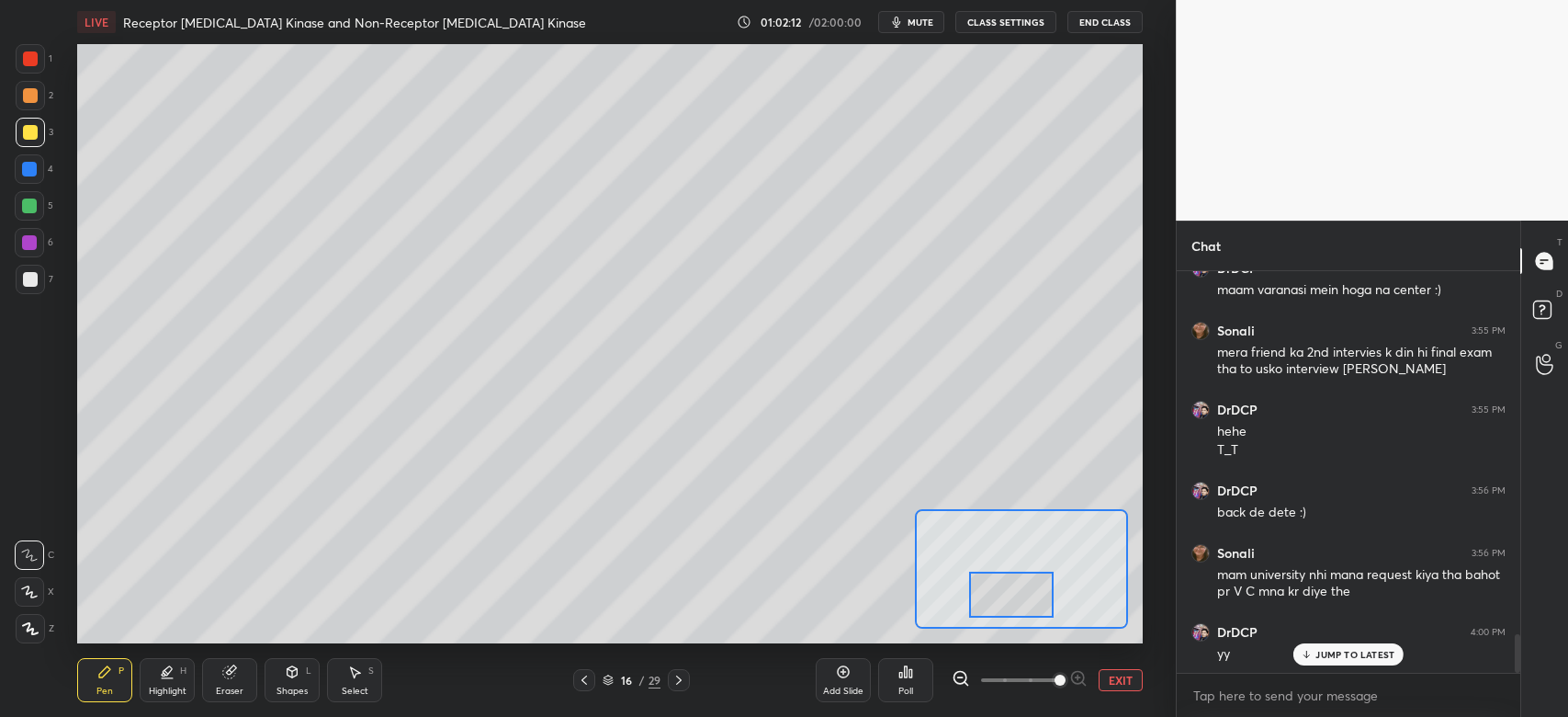
drag, startPoint x: 1024, startPoint y: 594, endPoint x: 1007, endPoint y: 602, distance: 18.8
click at [1007, 604] on div at bounding box center [1011, 595] width 83 height 47
drag, startPoint x: 227, startPoint y: 681, endPoint x: 234, endPoint y: 659, distance: 23.1
click at [228, 676] on div "Eraser" at bounding box center [230, 680] width 55 height 44
drag, startPoint x: 125, startPoint y: 695, endPoint x: 120, endPoint y: 653, distance: 42.3
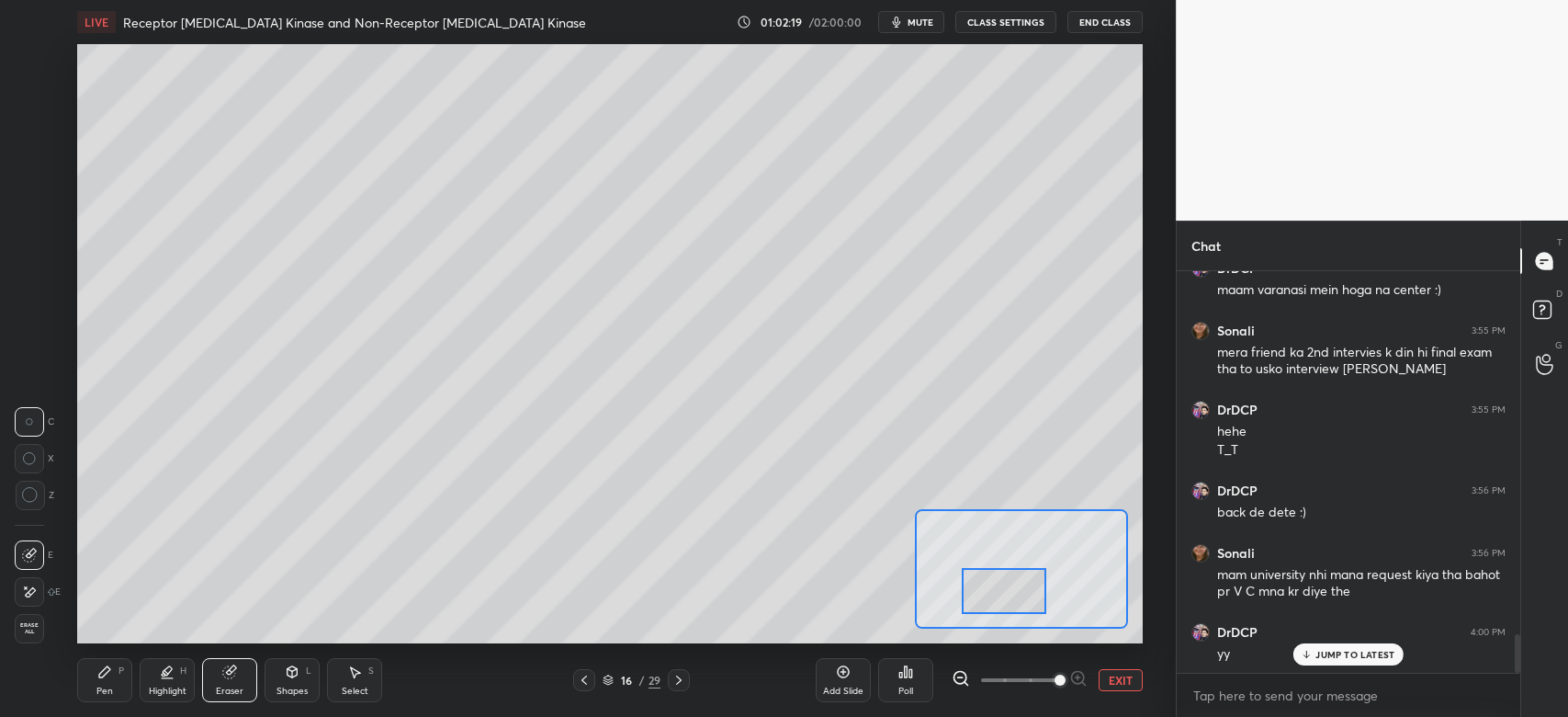
click at [125, 695] on div "Pen P" at bounding box center [104, 680] width 55 height 44
click at [16, 200] on div at bounding box center [30, 206] width 30 height 30
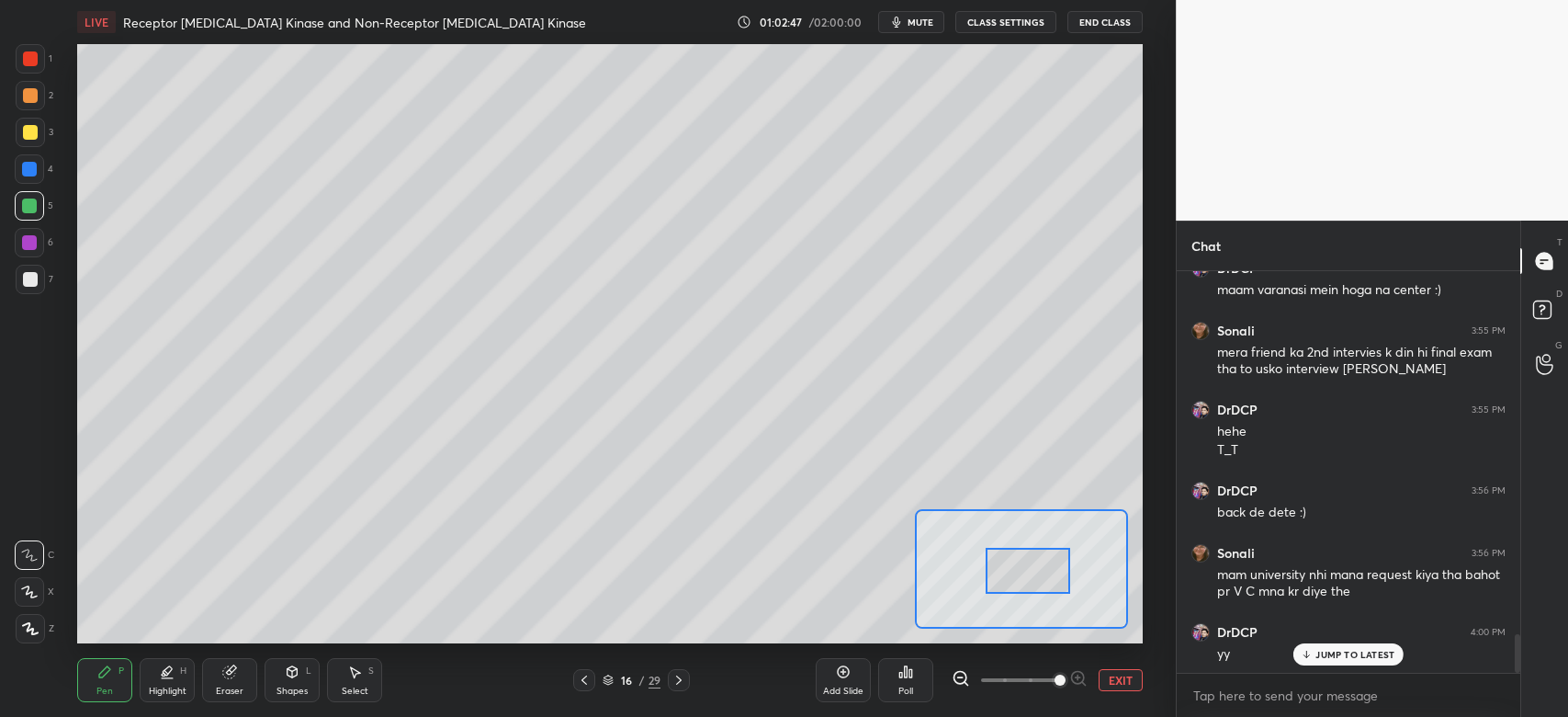
drag, startPoint x: 1015, startPoint y: 589, endPoint x: 1033, endPoint y: 574, distance: 23.4
click at [1033, 574] on div at bounding box center [1027, 571] width 83 height 47
click at [26, 99] on div at bounding box center [31, 95] width 15 height 15
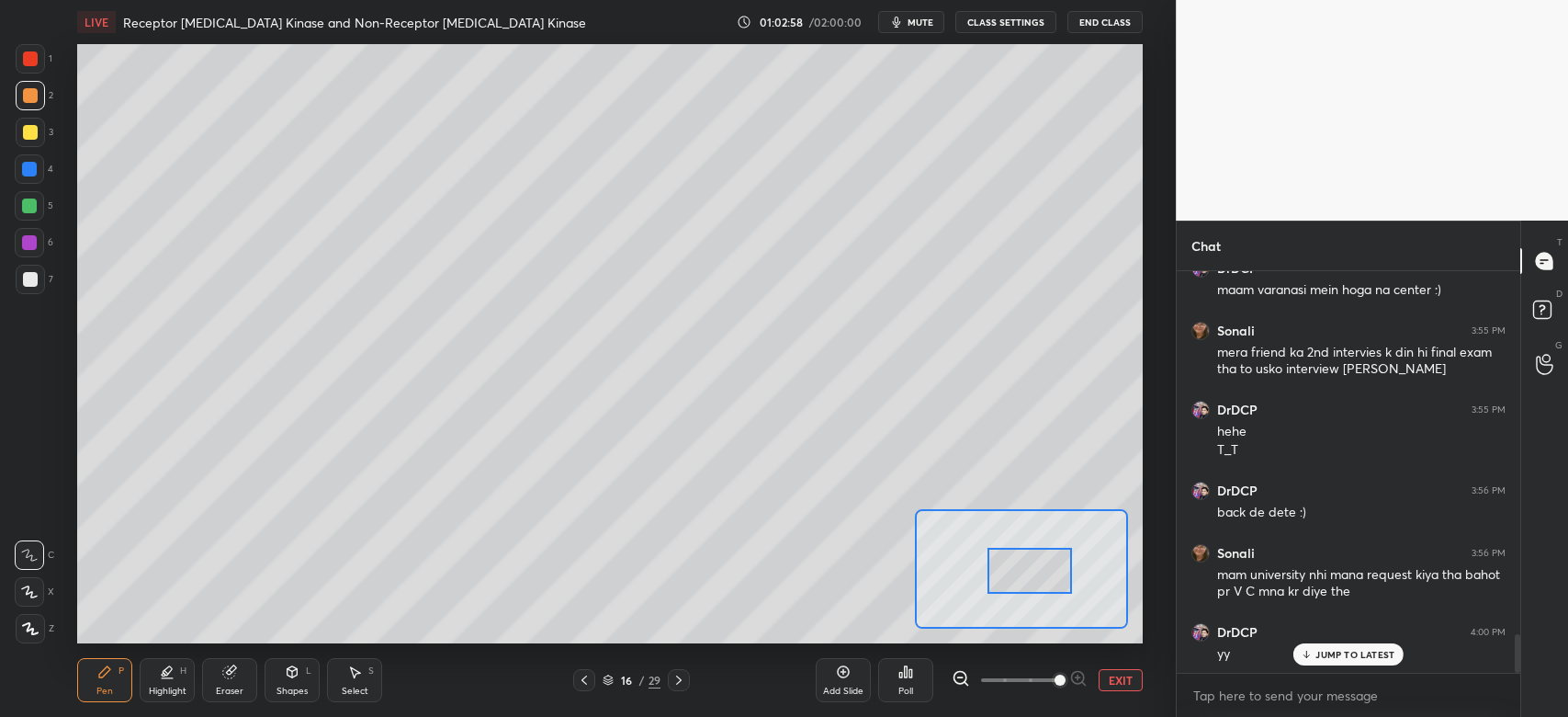
click at [1044, 573] on div at bounding box center [1029, 571] width 83 height 47
click at [24, 167] on div at bounding box center [30, 169] width 15 height 15
click at [35, 279] on div at bounding box center [31, 279] width 15 height 15
drag, startPoint x: 292, startPoint y: 681, endPoint x: 303, endPoint y: 669, distance: 16.3
click at [292, 680] on div "Shapes L" at bounding box center [292, 680] width 55 height 44
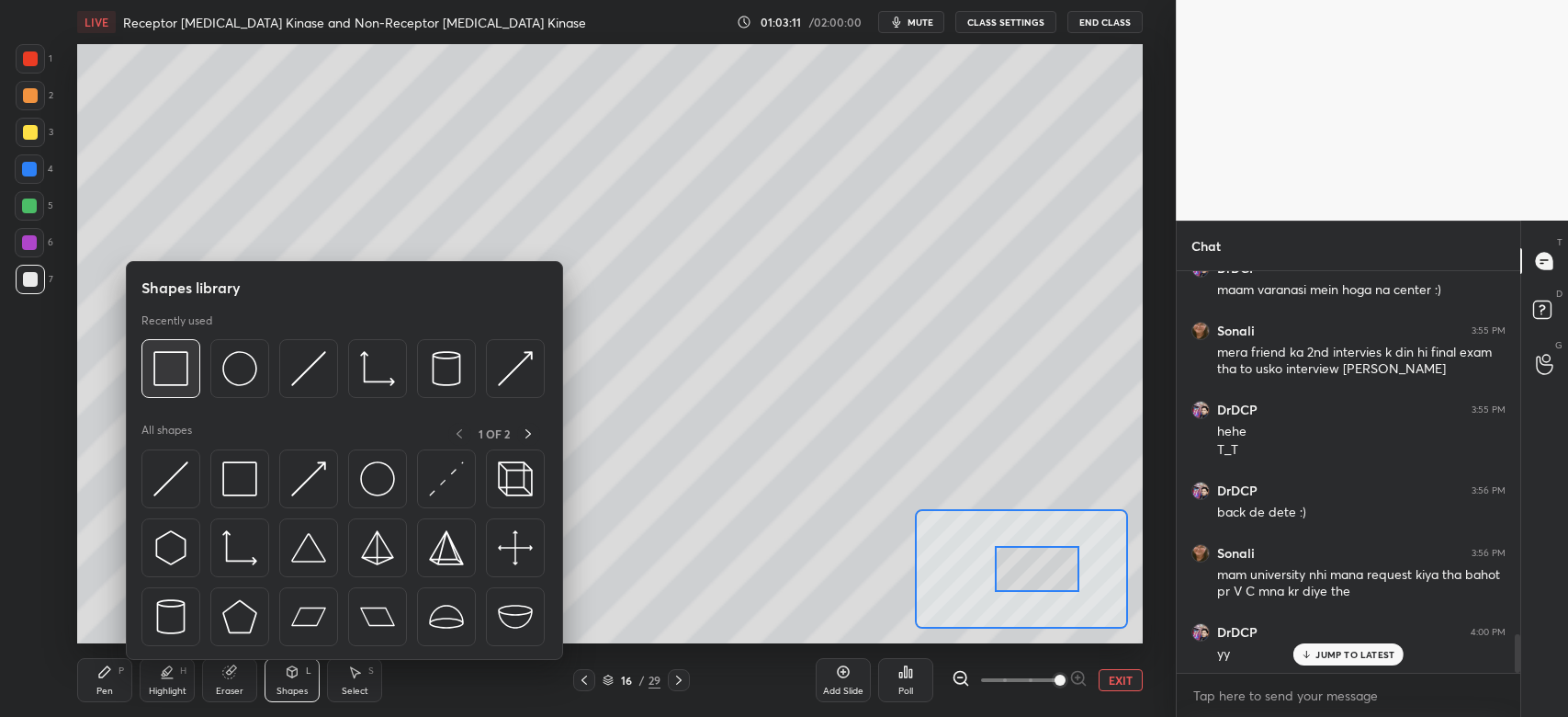
click at [145, 357] on div at bounding box center [171, 369] width 59 height 59
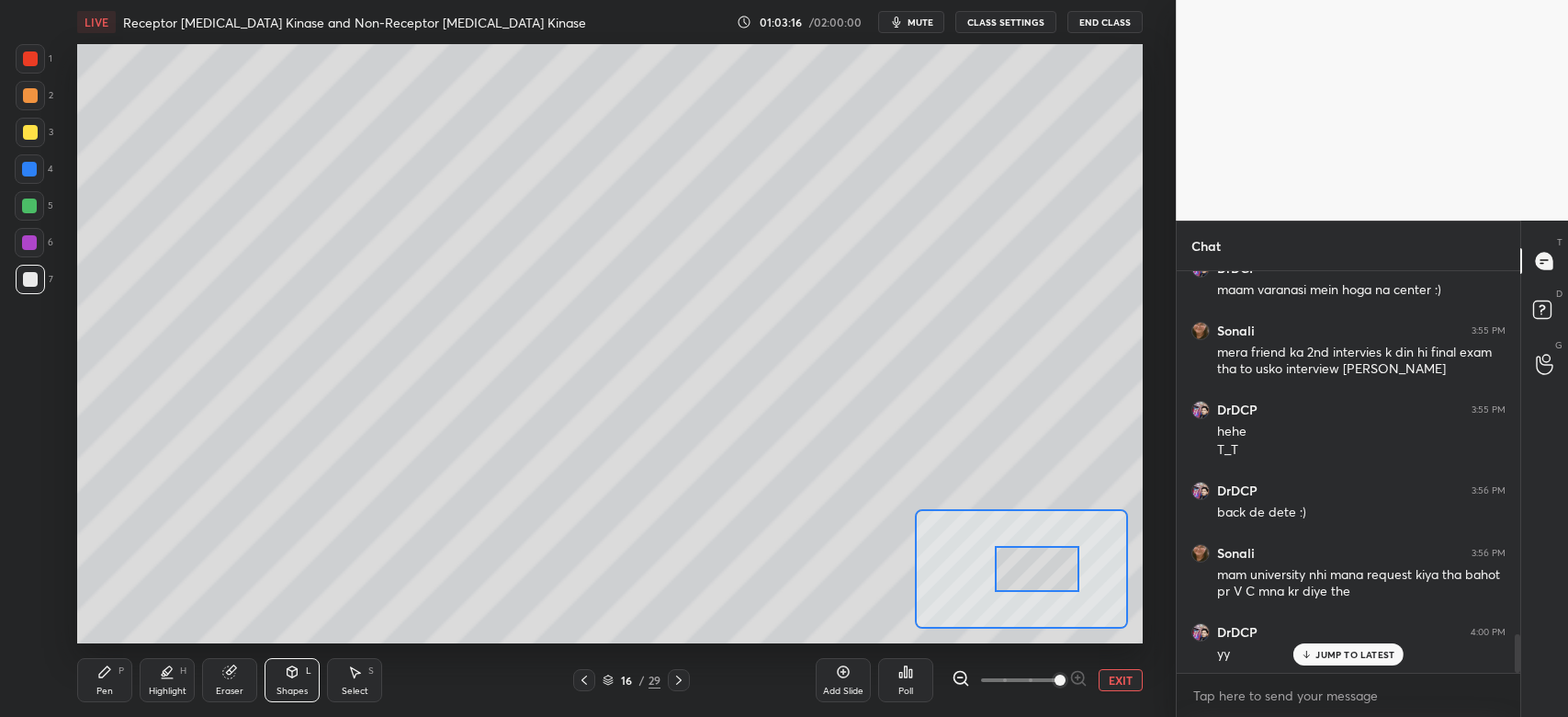
click at [970, 529] on div "Setting up your live class Poll for secs No correct answer Start poll" at bounding box center [609, 344] width 1065 height 600
click at [1125, 683] on button "EXIT" at bounding box center [1121, 680] width 44 height 22
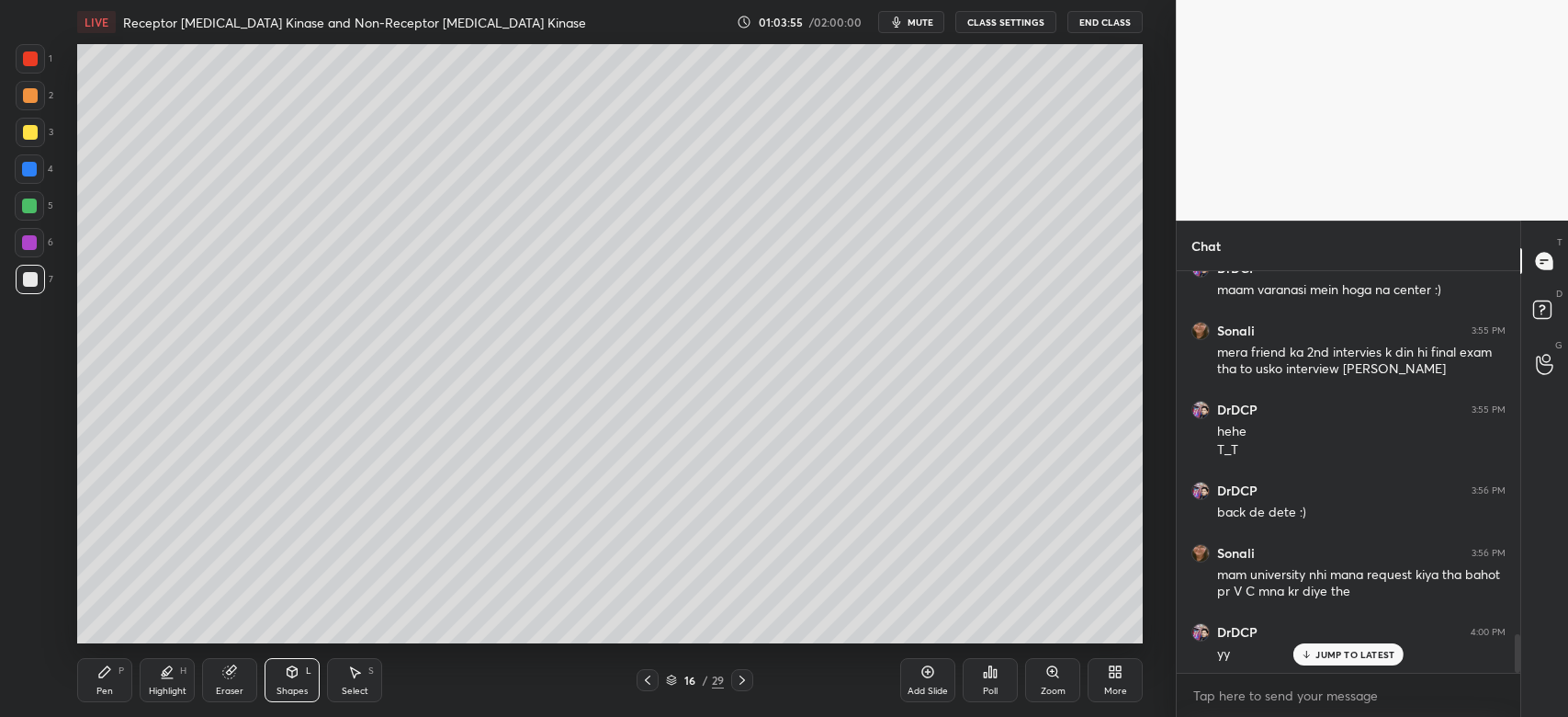
click at [747, 679] on icon at bounding box center [742, 680] width 15 height 15
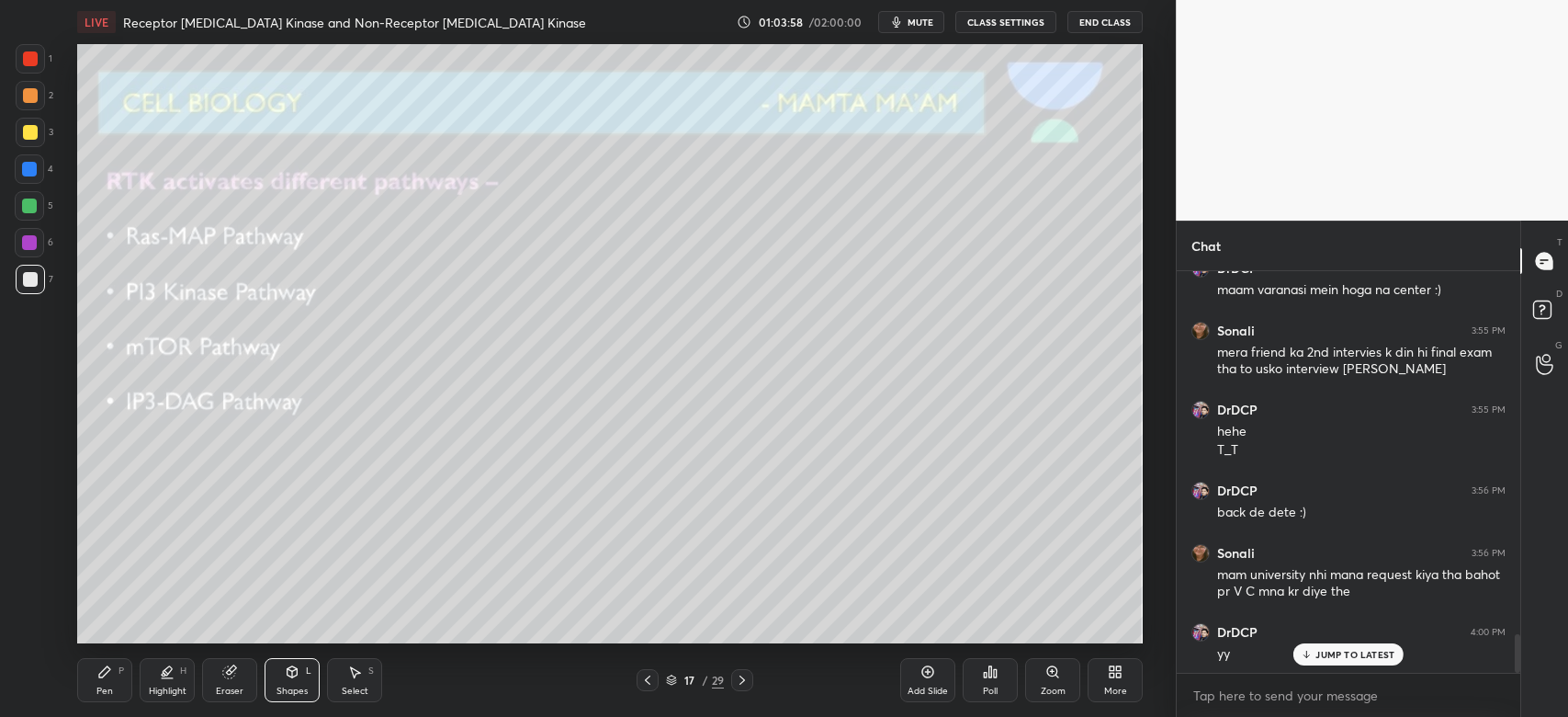
click at [18, 141] on div at bounding box center [31, 132] width 30 height 30
click at [96, 691] on div "Pen" at bounding box center [104, 691] width 17 height 9
click at [753, 673] on div at bounding box center [742, 680] width 22 height 22
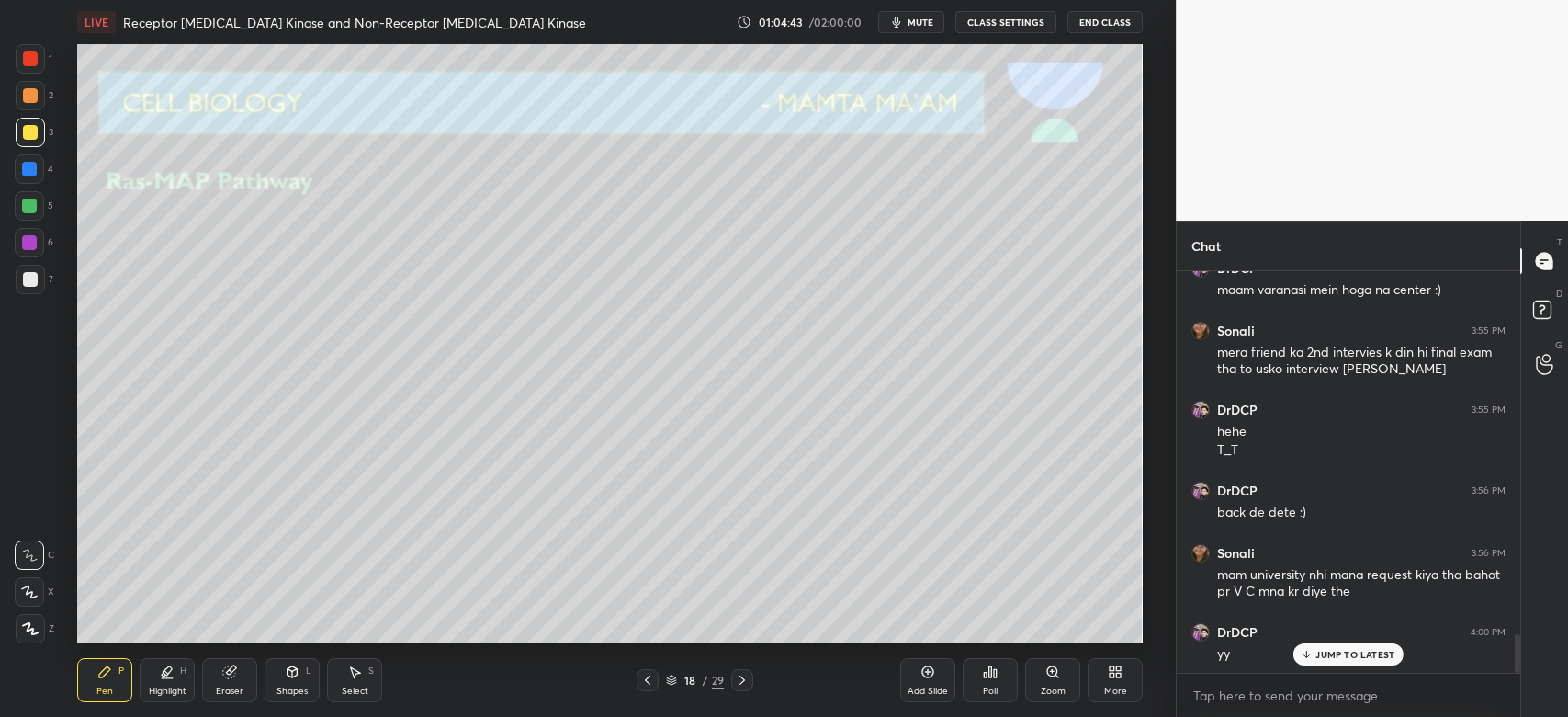
click at [36, 279] on div at bounding box center [31, 279] width 30 height 30
click at [31, 132] on div at bounding box center [31, 132] width 15 height 15
click at [31, 99] on div at bounding box center [31, 95] width 15 height 15
click at [36, 636] on icon at bounding box center [31, 629] width 17 height 13
click at [294, 688] on div "Shapes" at bounding box center [292, 691] width 31 height 9
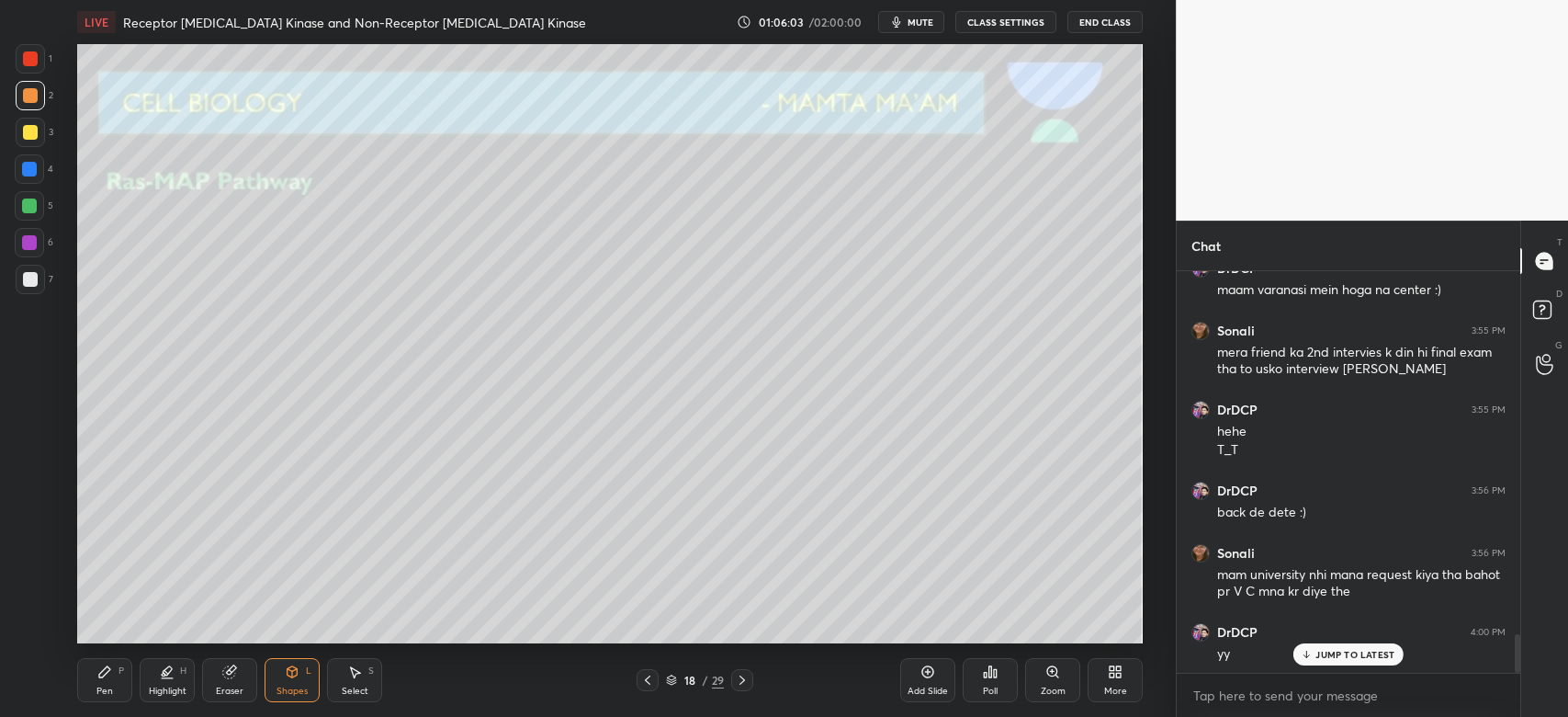
click at [242, 687] on div "Eraser" at bounding box center [229, 691] width 28 height 9
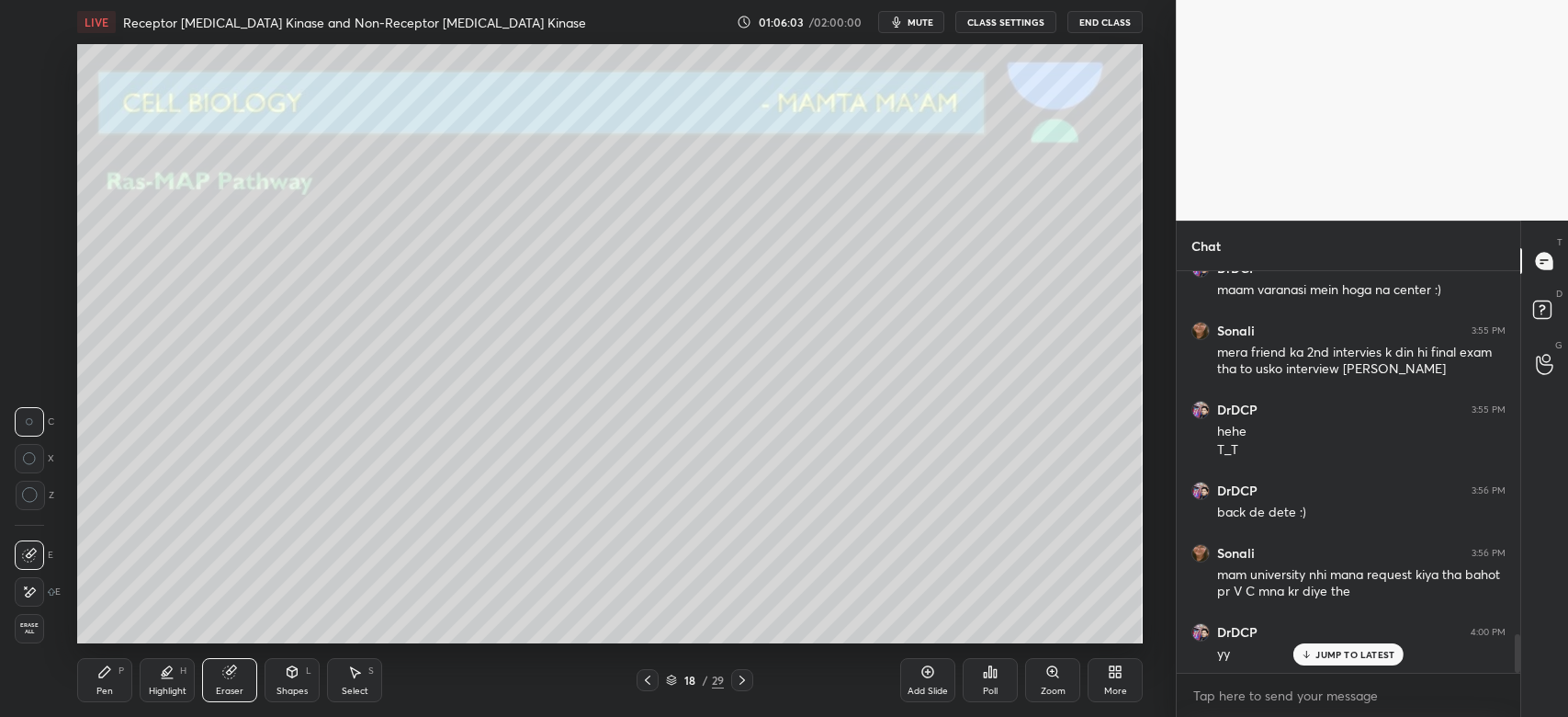
click at [239, 687] on div "Eraser" at bounding box center [229, 691] width 28 height 9
click at [108, 682] on div "Pen P" at bounding box center [104, 680] width 55 height 44
click at [749, 683] on icon at bounding box center [742, 680] width 15 height 15
drag, startPoint x: 639, startPoint y: 681, endPoint x: 681, endPoint y: 687, distance: 42.4
click at [640, 681] on icon at bounding box center [647, 680] width 15 height 15
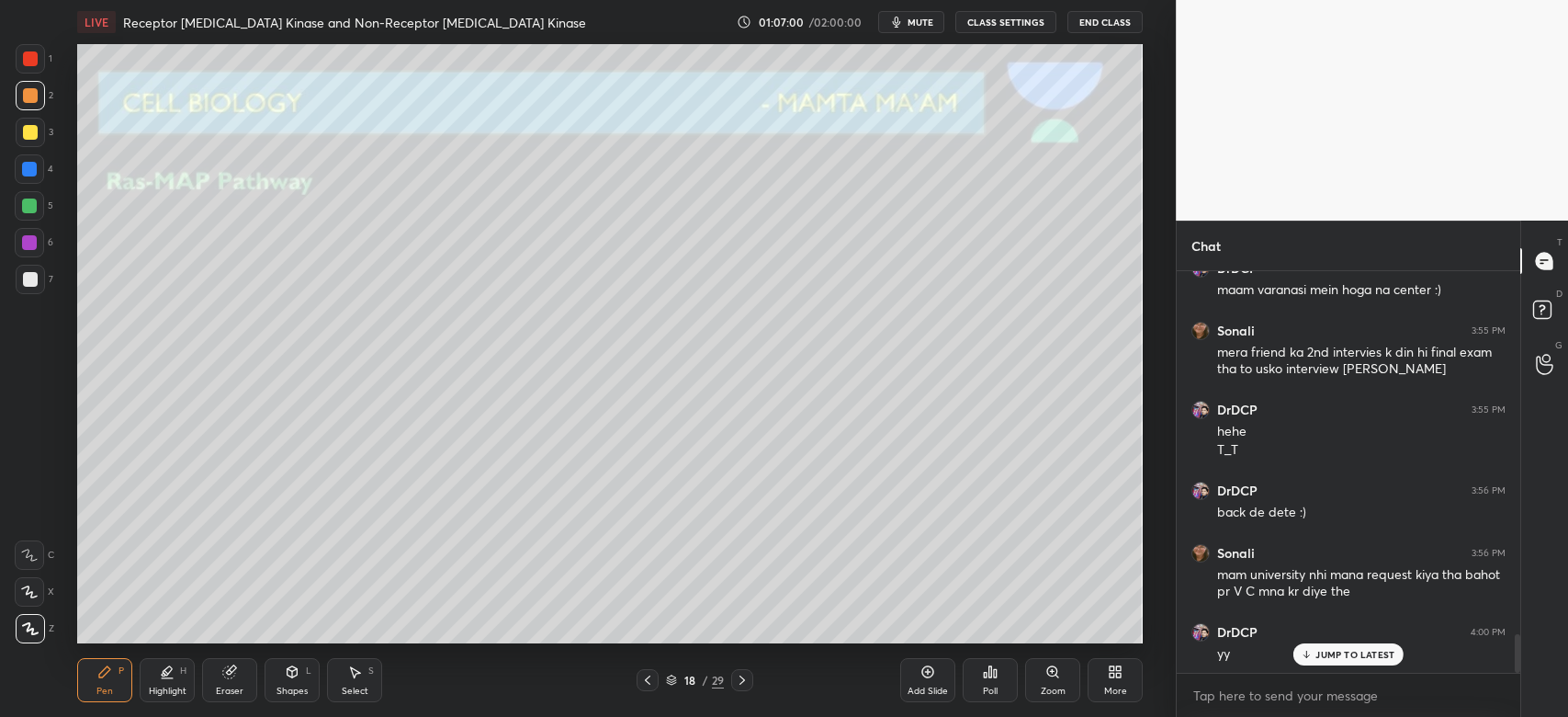
click at [933, 677] on icon at bounding box center [927, 672] width 15 height 15
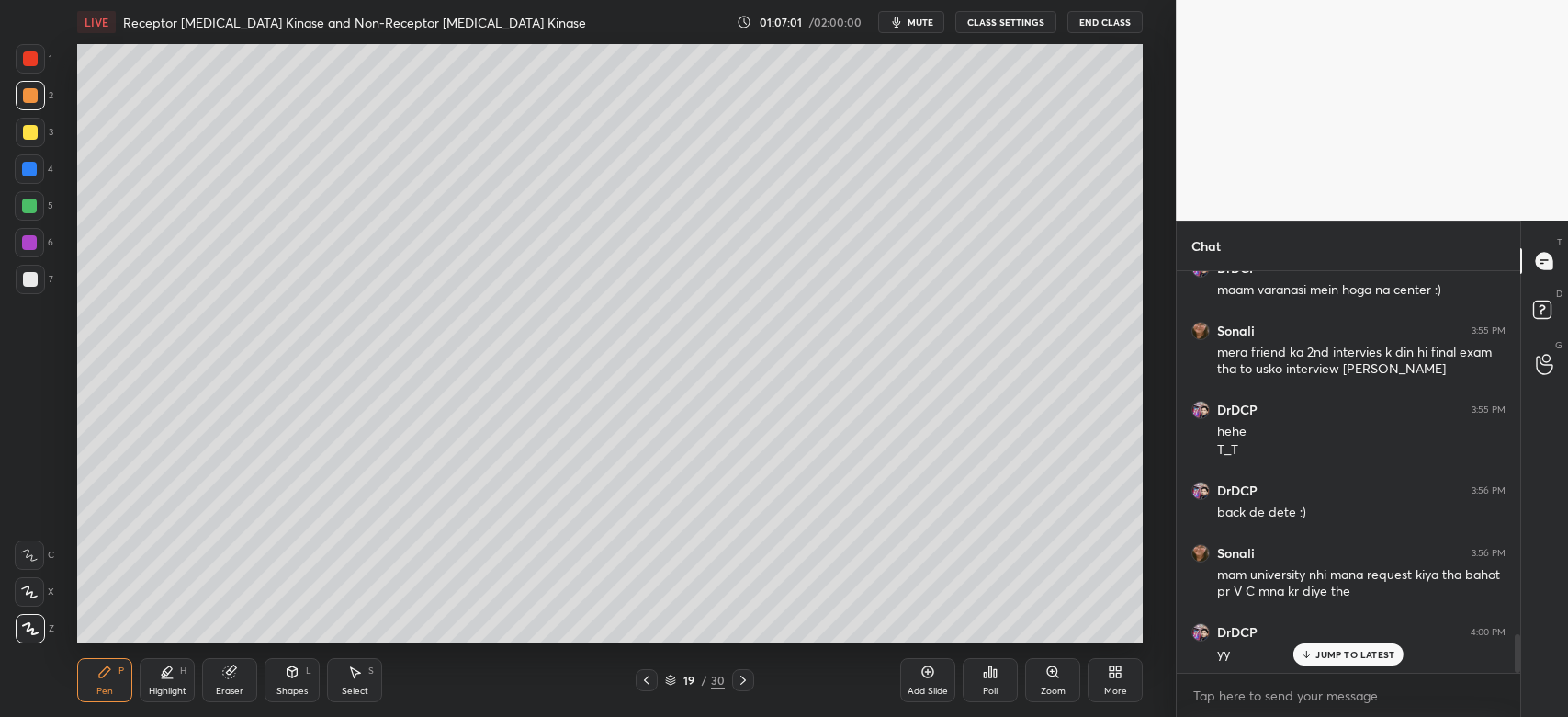
click at [34, 287] on div at bounding box center [31, 279] width 30 height 30
drag, startPoint x: 282, startPoint y: 687, endPoint x: 277, endPoint y: 665, distance: 22.6
click at [282, 687] on div "Shapes" at bounding box center [292, 691] width 31 height 9
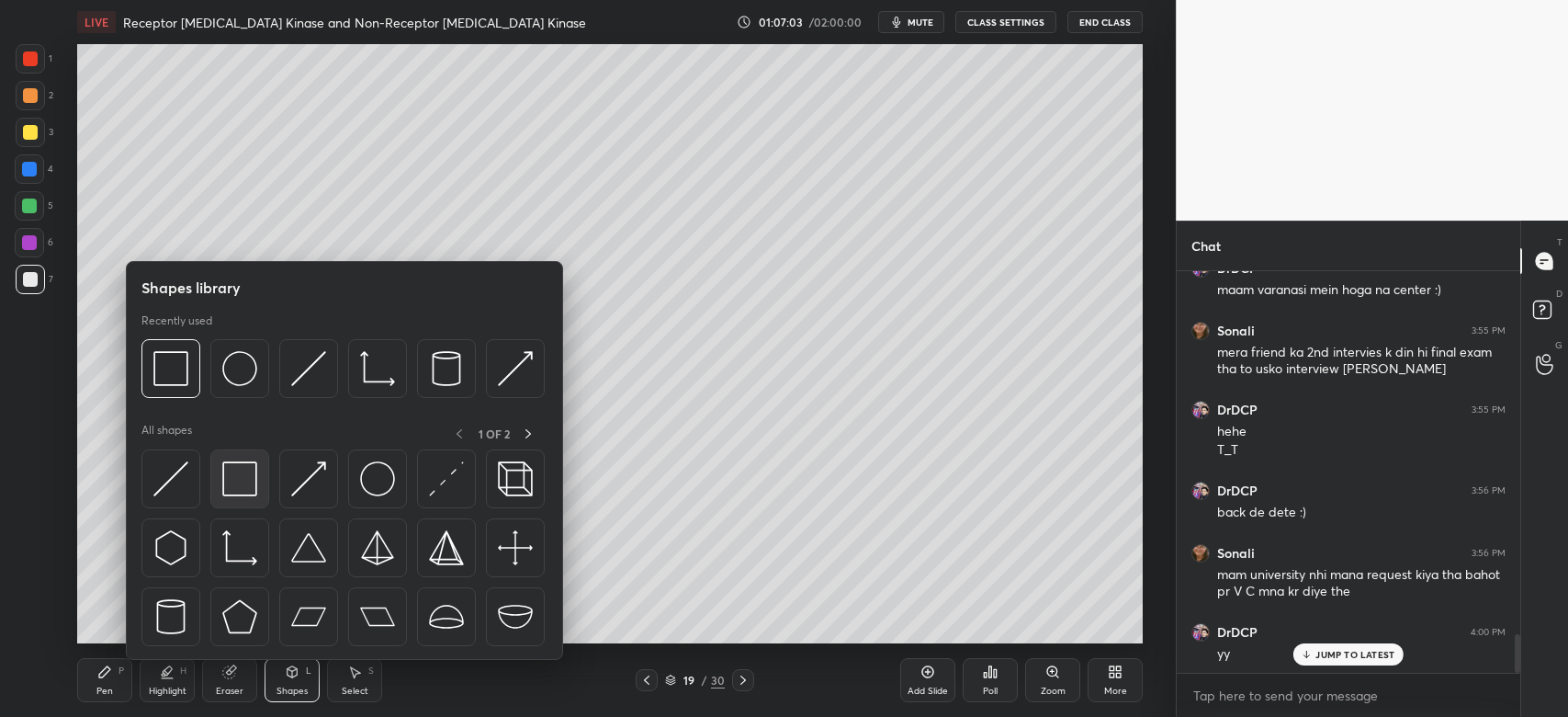
click at [234, 478] on img at bounding box center [239, 479] width 35 height 35
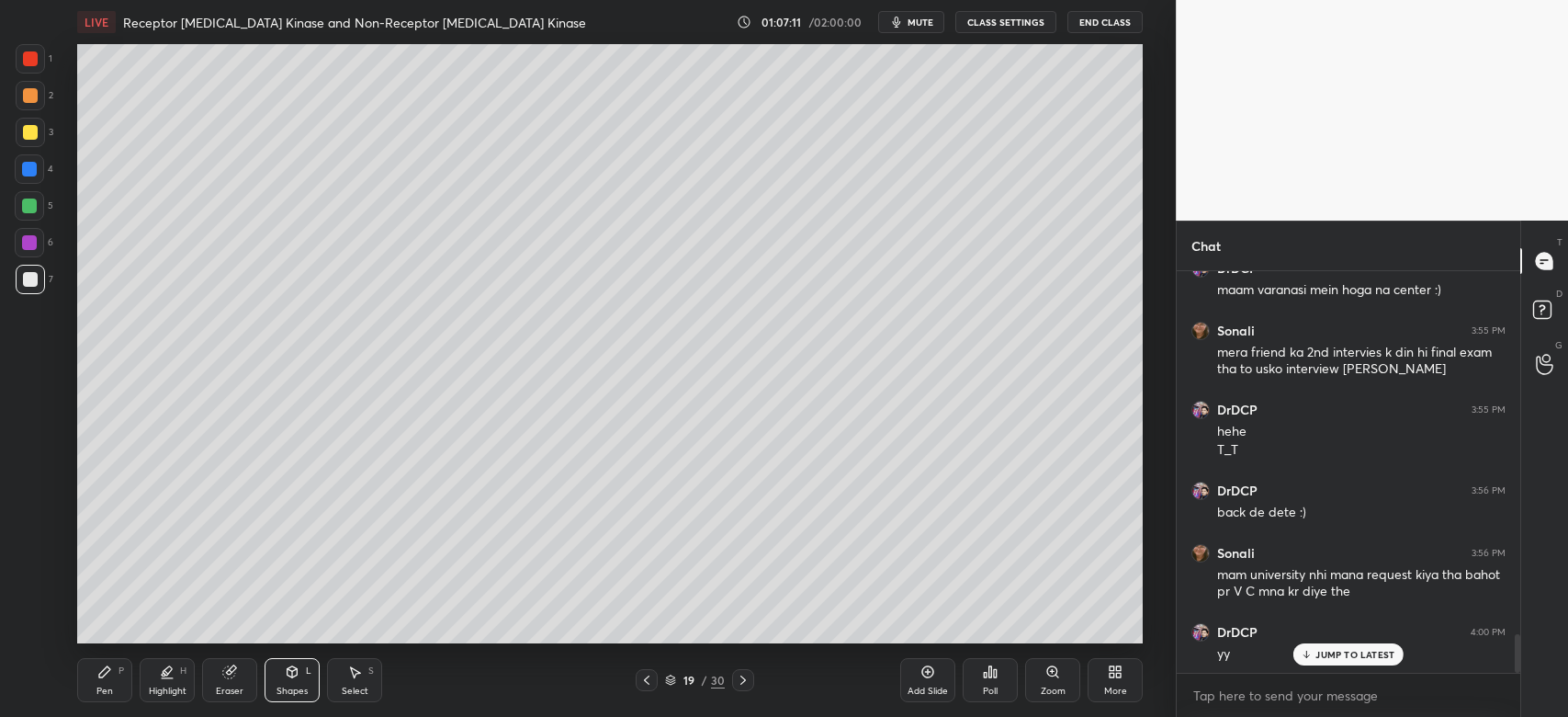
click at [230, 673] on icon at bounding box center [228, 672] width 12 height 12
click at [103, 688] on div "Pen" at bounding box center [104, 691] width 17 height 9
click at [31, 202] on div at bounding box center [30, 206] width 15 height 15
click at [1004, 693] on div "Poll" at bounding box center [990, 680] width 55 height 44
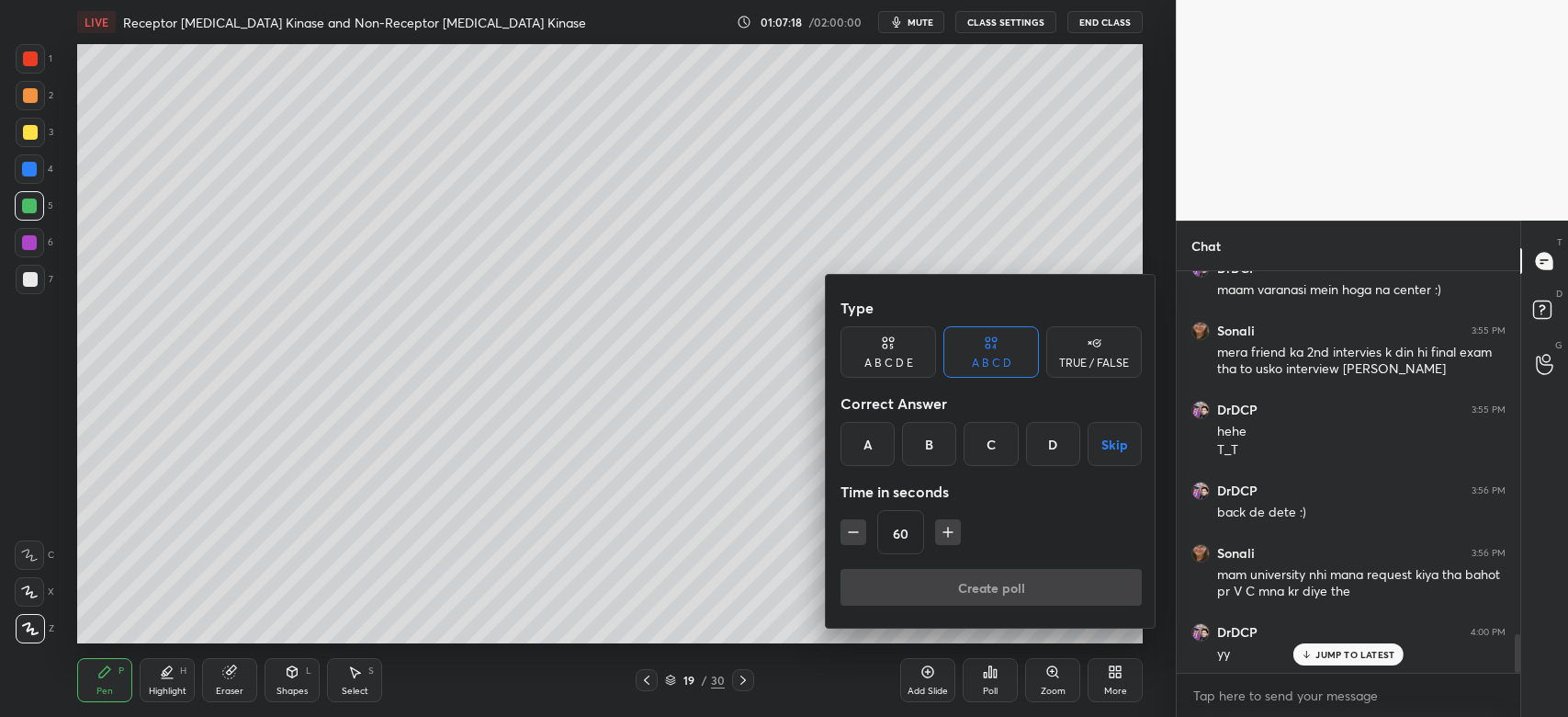
click at [1046, 686] on div at bounding box center [784, 358] width 1568 height 717
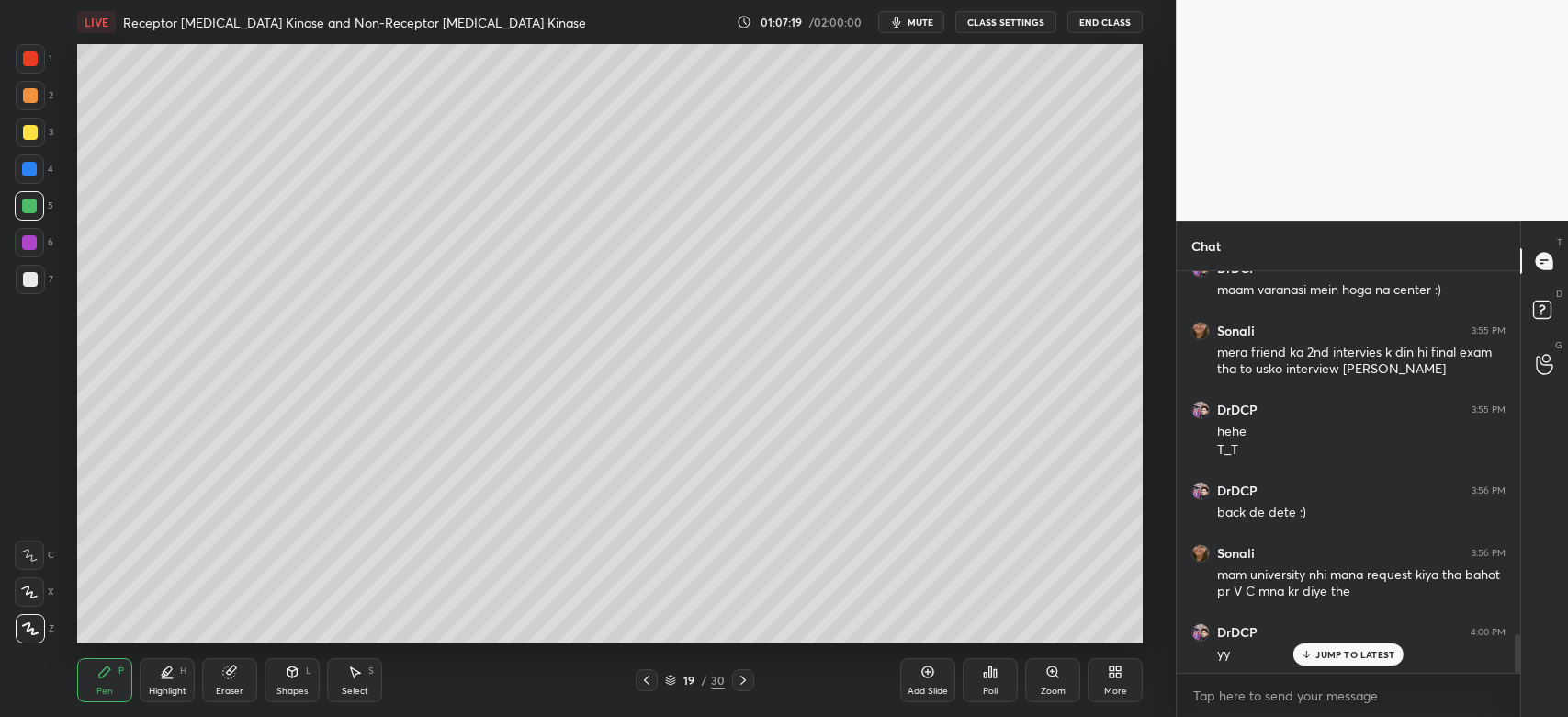
click at [1059, 680] on div "Zoom" at bounding box center [1053, 680] width 55 height 44
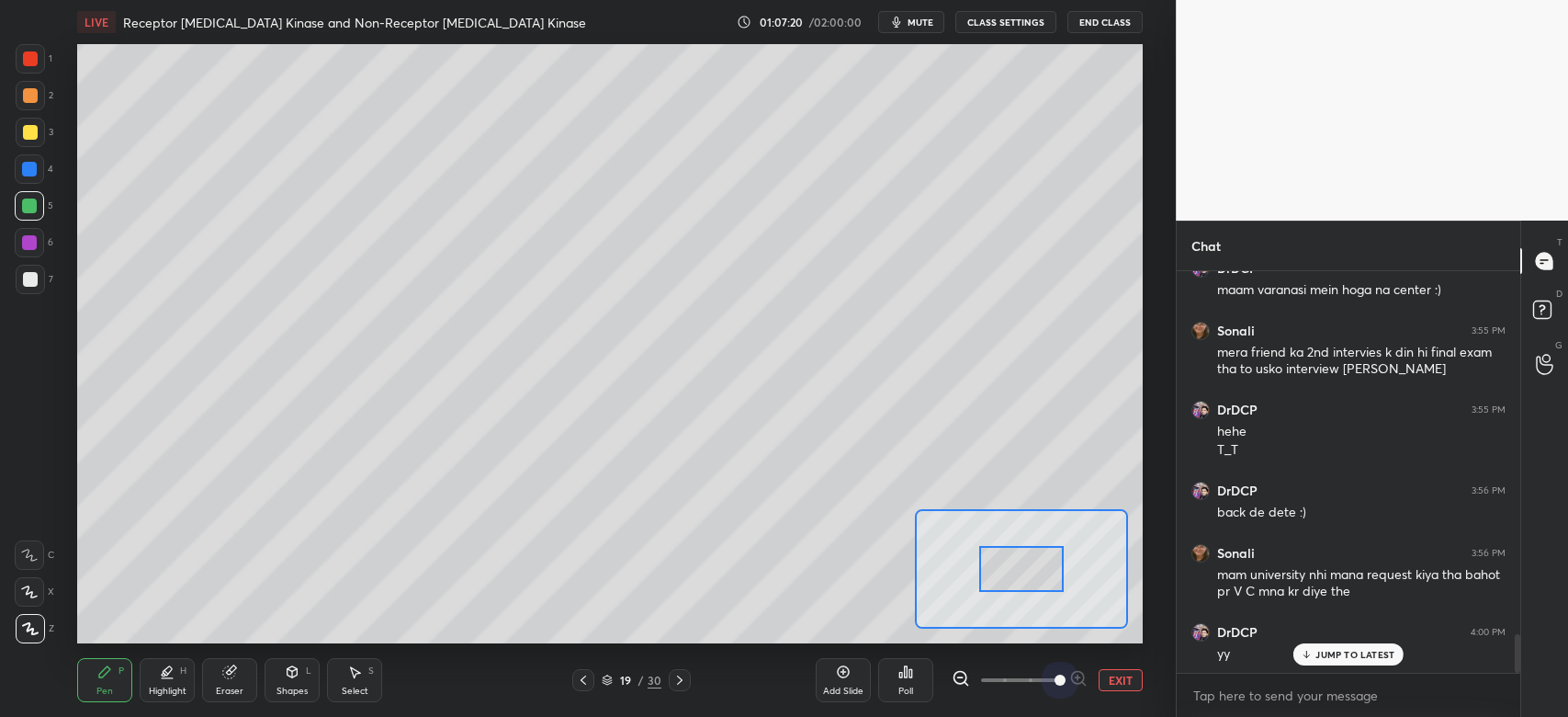
drag, startPoint x: 1015, startPoint y: 680, endPoint x: 1082, endPoint y: 684, distance: 67.1
click at [1082, 684] on div at bounding box center [1019, 680] width 136 height 22
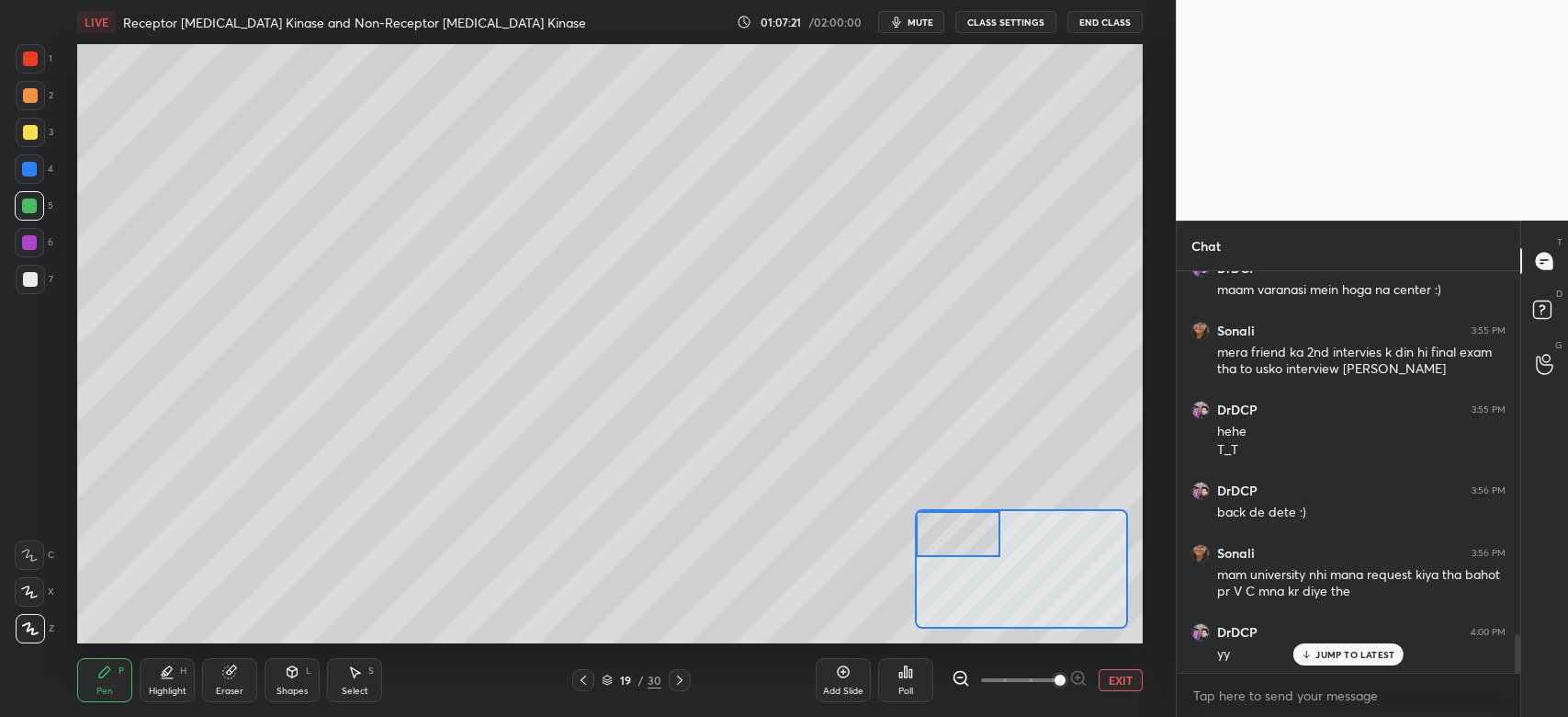
drag, startPoint x: 996, startPoint y: 552, endPoint x: 940, endPoint y: 533, distance: 59.1
click at [943, 529] on div at bounding box center [958, 534] width 83 height 47
click at [22, 556] on icon at bounding box center [30, 555] width 17 height 13
click at [38, 636] on div at bounding box center [31, 629] width 30 height 30
drag, startPoint x: 19, startPoint y: 568, endPoint x: 37, endPoint y: 548, distance: 26.9
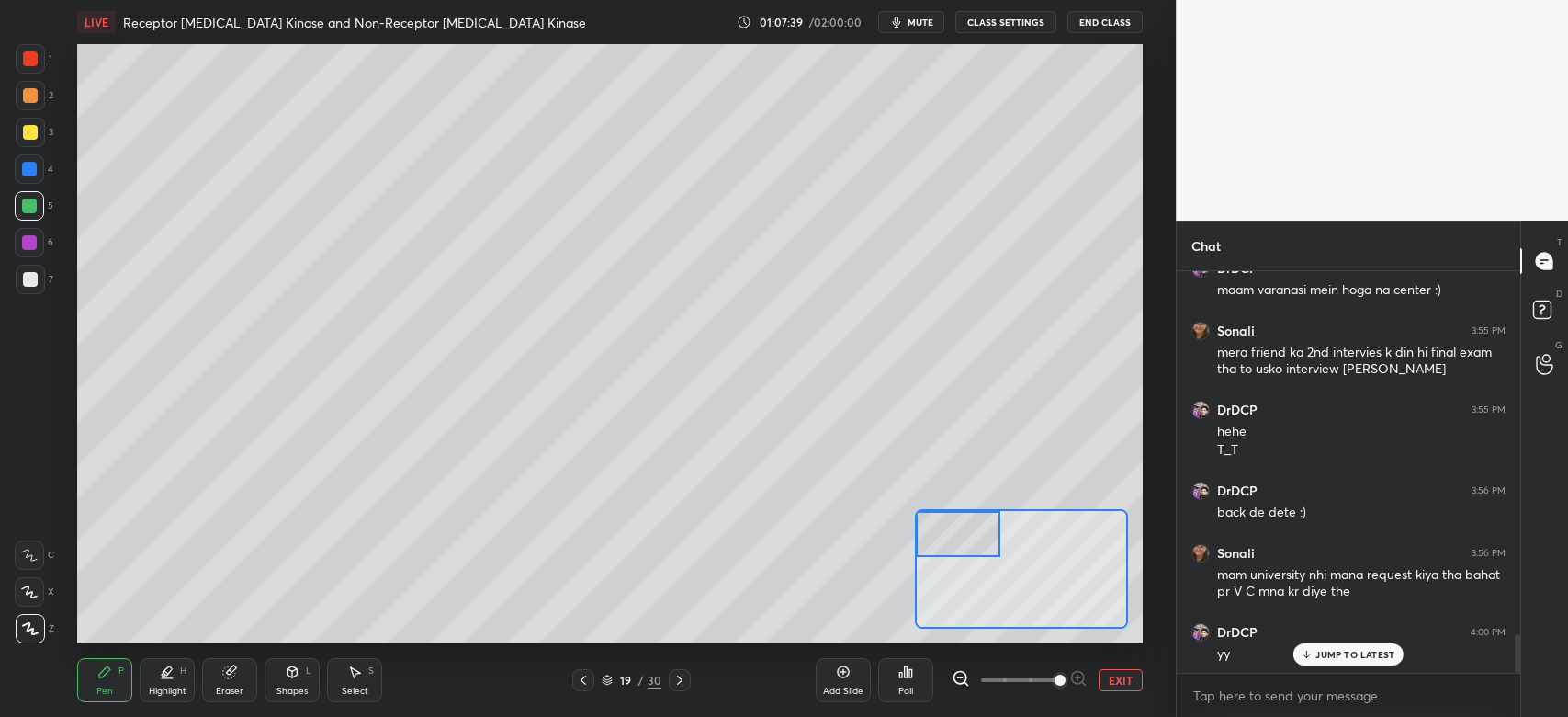
click at [23, 567] on div at bounding box center [30, 555] width 30 height 30
click at [226, 649] on div "Pen P Highlight H Eraser Shapes L Select S 19 / 30 Add Slide Poll EXIT" at bounding box center [609, 679] width 1065 height 73
click at [228, 693] on div "Eraser" at bounding box center [230, 680] width 55 height 44
click at [110, 676] on icon at bounding box center [104, 672] width 15 height 15
drag, startPoint x: 47, startPoint y: 624, endPoint x: 37, endPoint y: 599, distance: 26.9
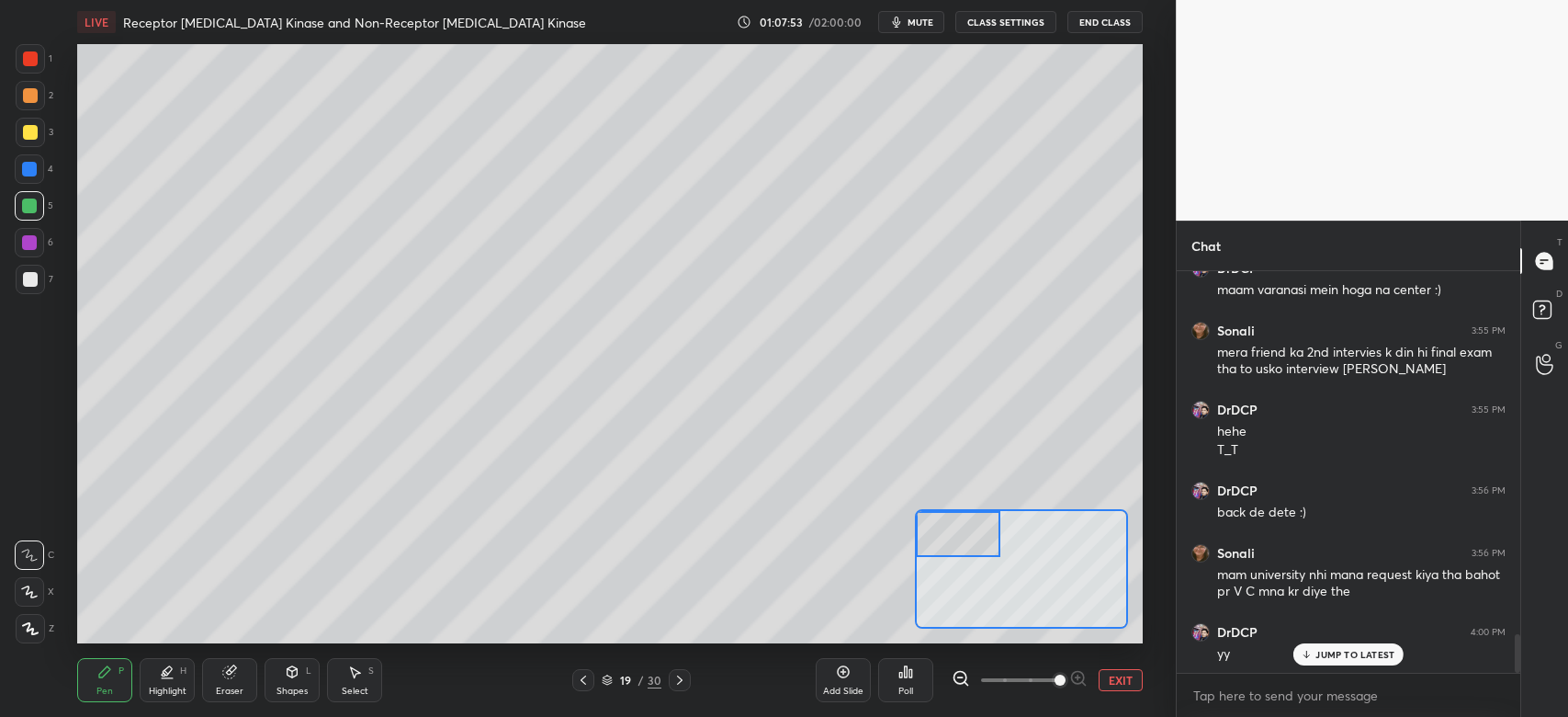
click at [47, 622] on div "Z" at bounding box center [35, 629] width 39 height 30
click at [27, 59] on div at bounding box center [31, 59] width 15 height 15
click at [26, 561] on div at bounding box center [30, 555] width 30 height 30
click at [220, 665] on div "Eraser" at bounding box center [230, 680] width 55 height 44
drag, startPoint x: 110, startPoint y: 685, endPoint x: 103, endPoint y: 645, distance: 40.6
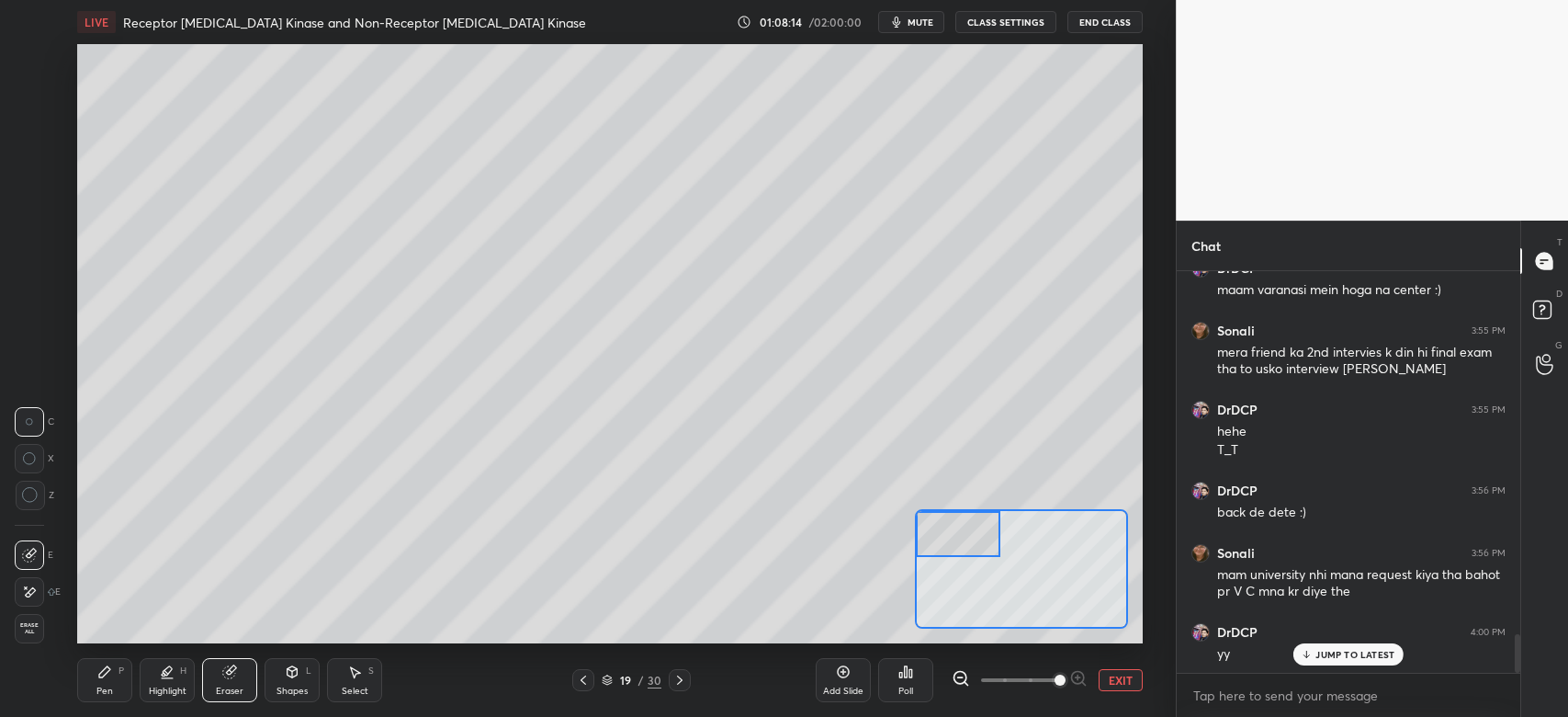
click at [109, 677] on div "Pen P" at bounding box center [104, 680] width 55 height 44
click at [29, 64] on div at bounding box center [31, 59] width 15 height 15
click at [223, 683] on div "Eraser" at bounding box center [230, 680] width 55 height 44
drag, startPoint x: 99, startPoint y: 682, endPoint x: 100, endPoint y: 656, distance: 26.0
click at [101, 679] on div "Pen P" at bounding box center [104, 680] width 55 height 44
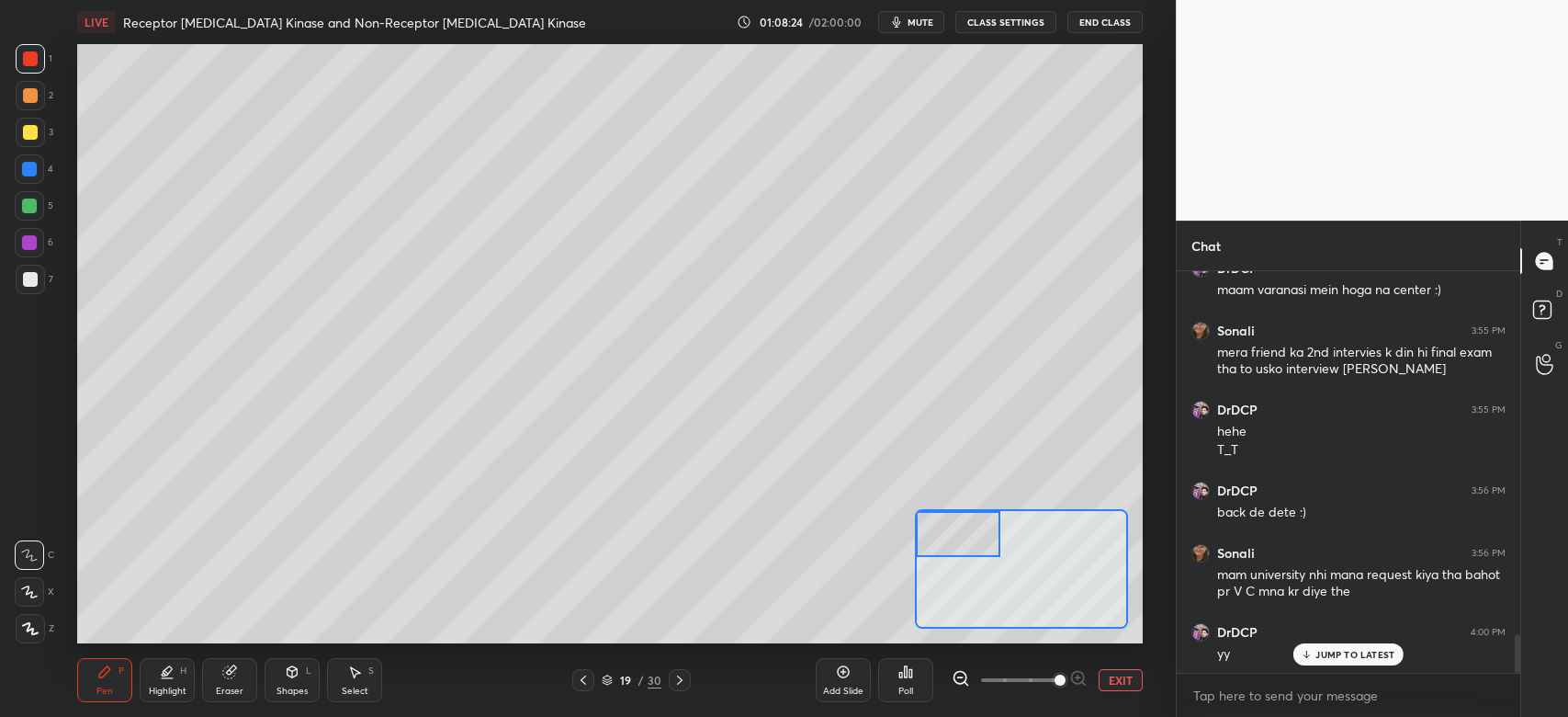
click at [36, 216] on div at bounding box center [30, 206] width 30 height 30
click at [37, 250] on div at bounding box center [30, 242] width 30 height 30
click at [29, 212] on div at bounding box center [30, 206] width 15 height 15
click at [31, 129] on div at bounding box center [31, 132] width 15 height 15
click at [34, 104] on div at bounding box center [31, 95] width 30 height 30
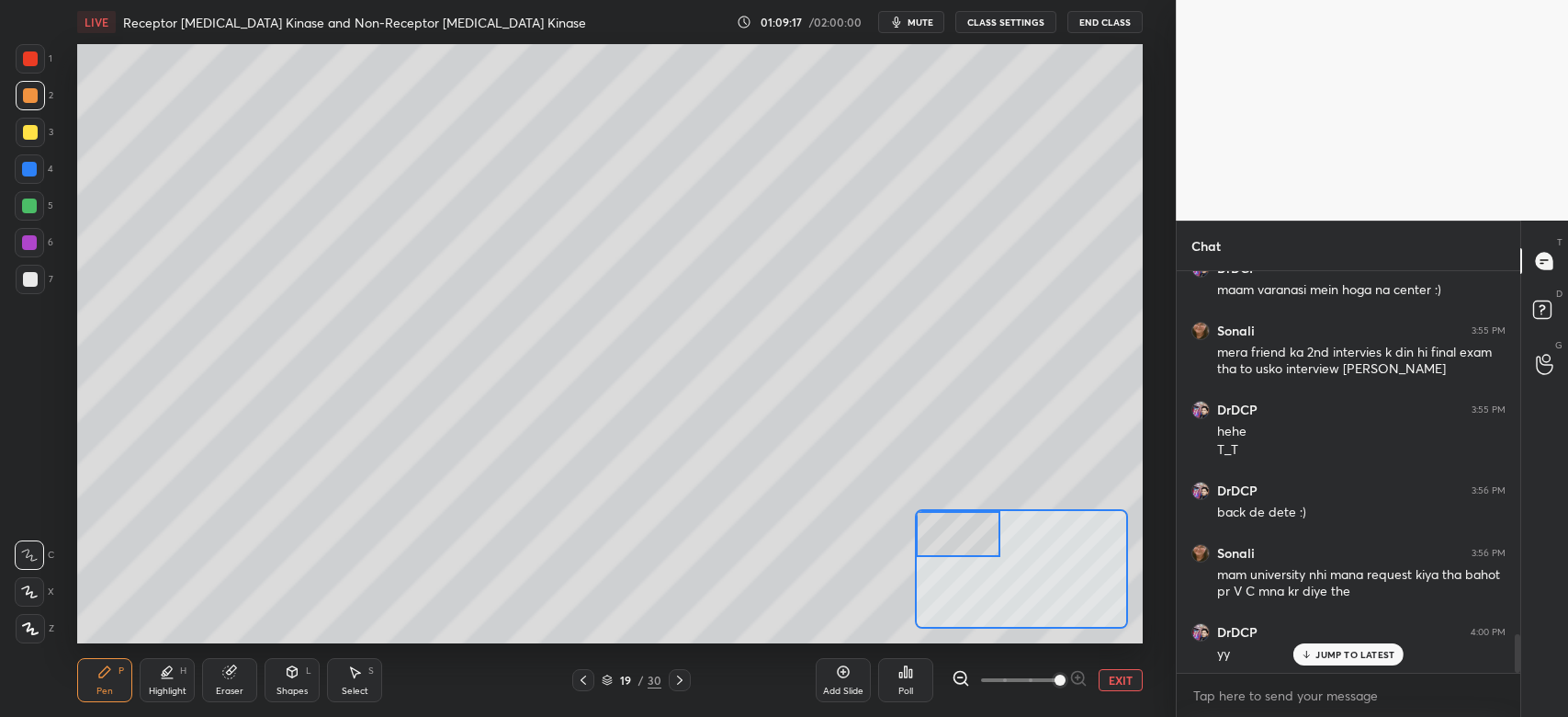
drag, startPoint x: 31, startPoint y: 265, endPoint x: 22, endPoint y: 291, distance: 27.5
click at [31, 265] on div "1 2 3 4 5 6 7" at bounding box center [34, 173] width 39 height 257
click at [23, 279] on div at bounding box center [31, 279] width 15 height 15
click at [27, 131] on div at bounding box center [31, 132] width 15 height 15
click at [1034, 684] on span at bounding box center [1019, 680] width 77 height 28
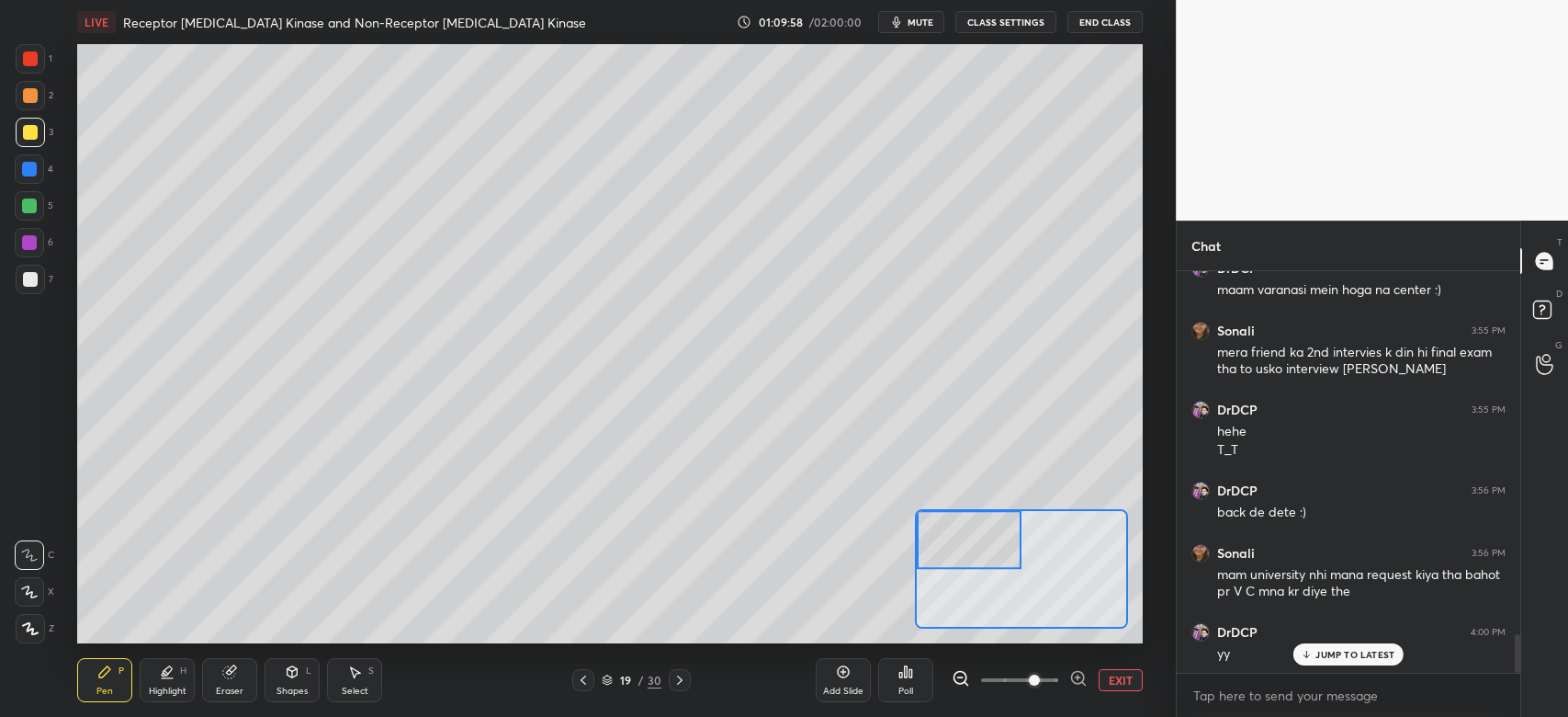
click at [38, 203] on div at bounding box center [30, 206] width 30 height 30
click at [31, 99] on div at bounding box center [31, 95] width 15 height 15
click at [31, 70] on div at bounding box center [31, 59] width 30 height 30
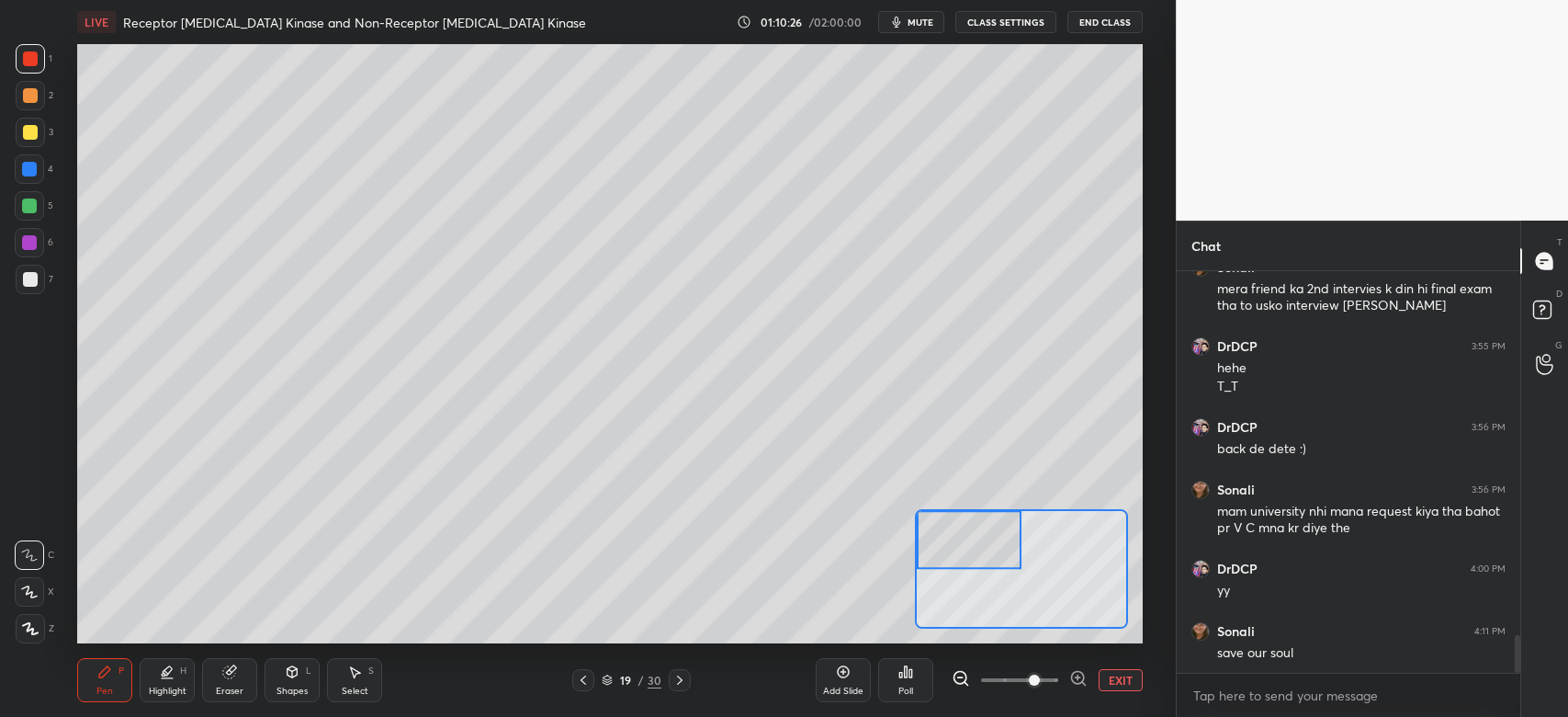
click at [240, 678] on div "Eraser" at bounding box center [230, 680] width 55 height 44
drag, startPoint x: 0, startPoint y: 580, endPoint x: 14, endPoint y: 632, distance: 53.9
click at [0, 591] on div "1 2 3 4 5 6 7 C X Z C X Z E E Erase all H H" at bounding box center [30, 344] width 59 height 600
click at [117, 679] on div "Pen P" at bounding box center [104, 680] width 55 height 44
click at [34, 139] on div at bounding box center [31, 132] width 30 height 30
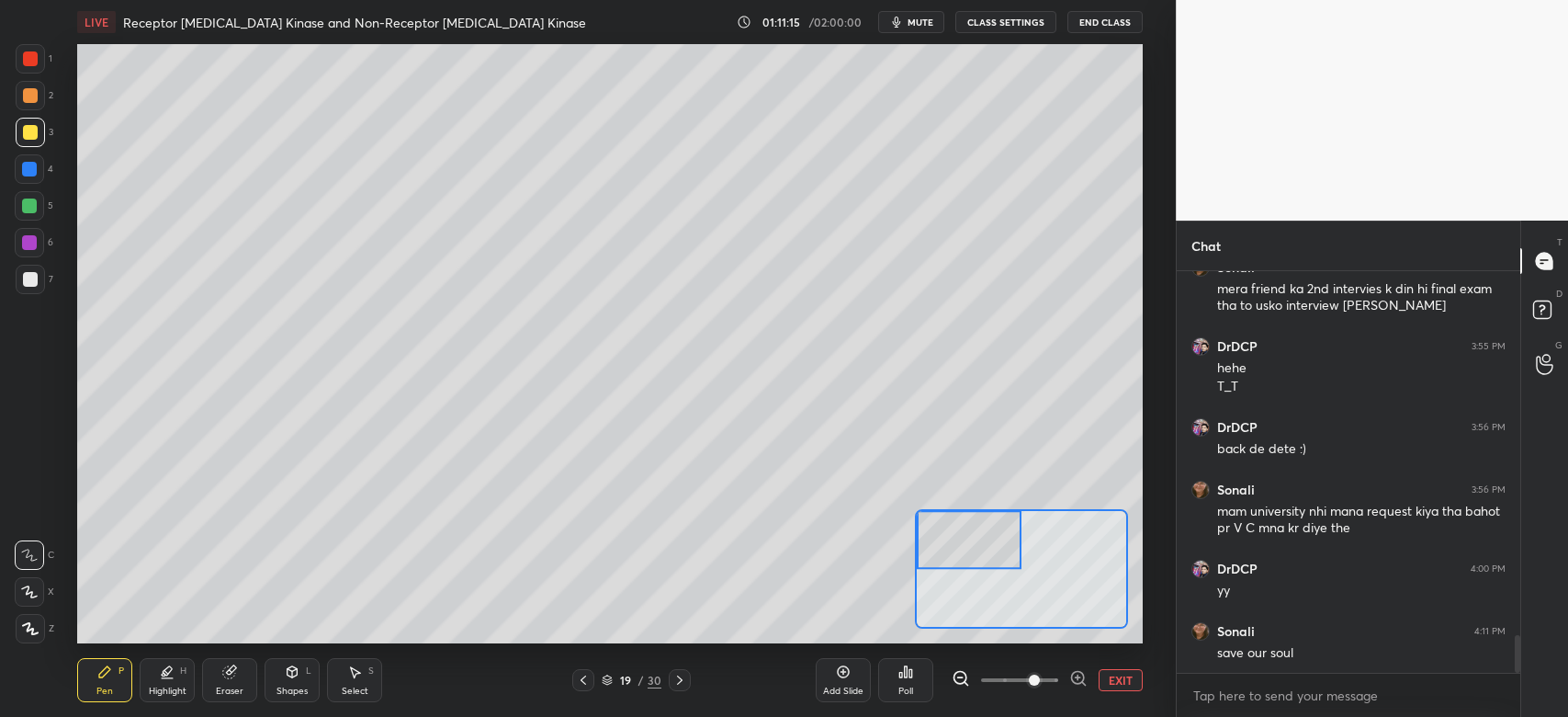
click at [43, 105] on div "2" at bounding box center [34, 95] width 38 height 30
click at [31, 103] on div at bounding box center [31, 95] width 30 height 30
click at [1104, 674] on button "EXIT" at bounding box center [1121, 680] width 44 height 22
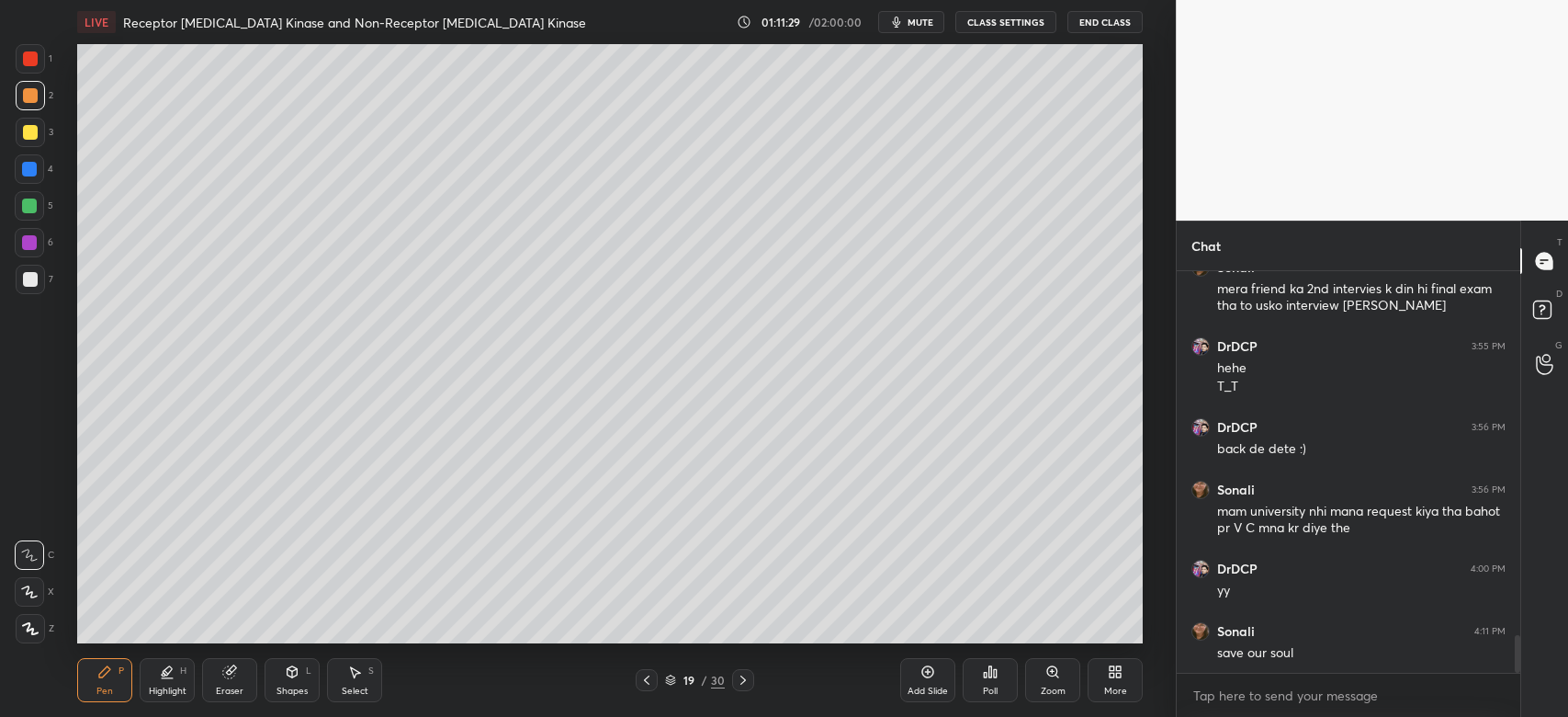
click at [1044, 690] on div "Zoom" at bounding box center [1053, 691] width 25 height 9
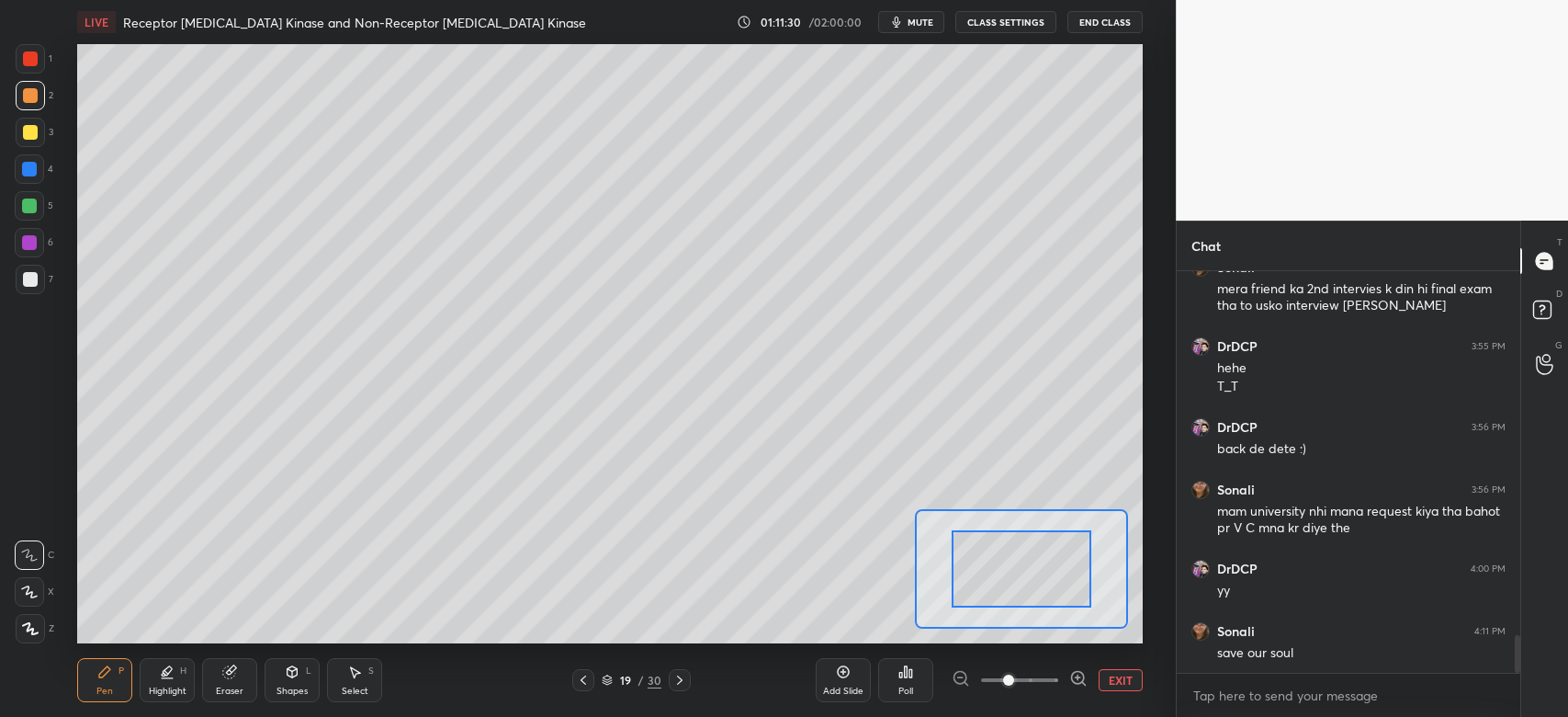
click at [1037, 680] on span at bounding box center [1019, 680] width 77 height 28
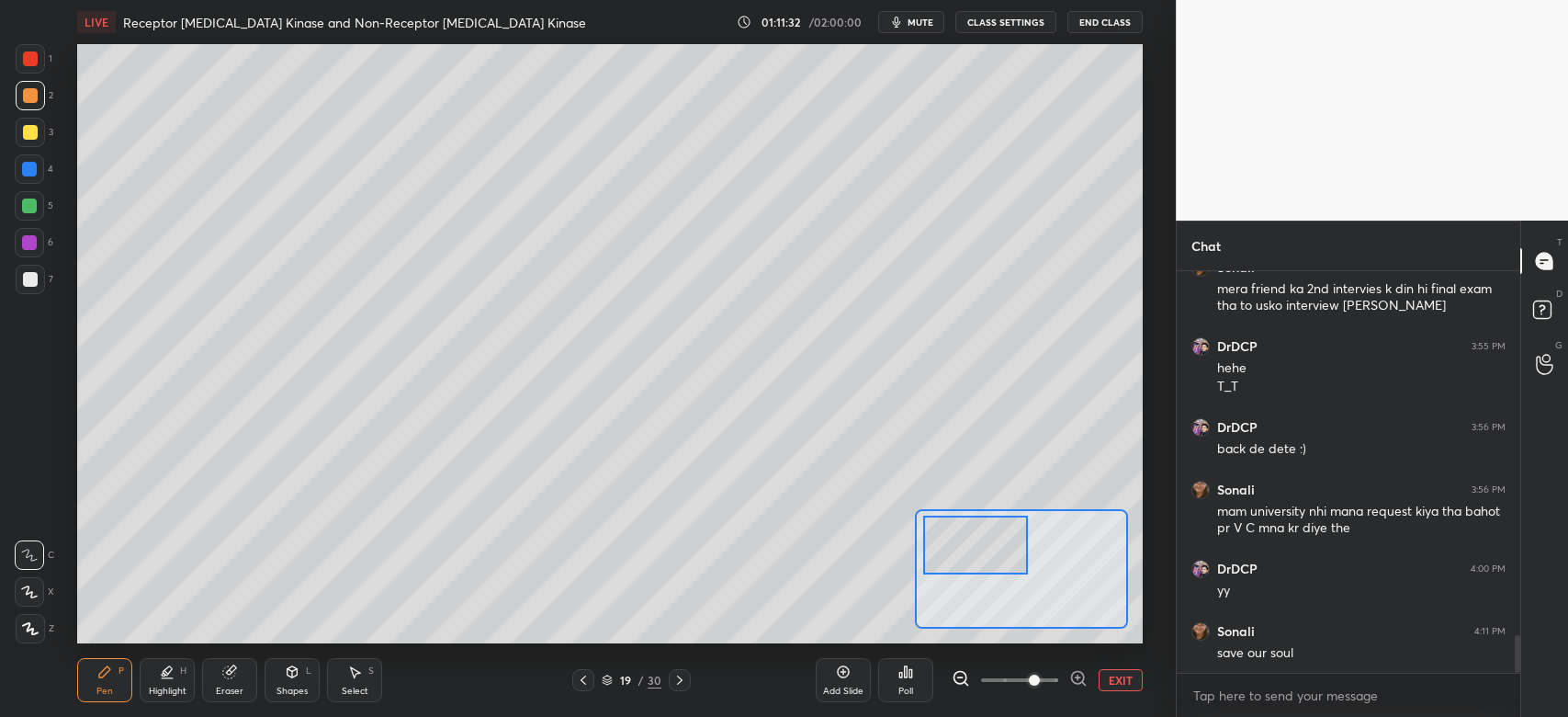
drag, startPoint x: 1029, startPoint y: 583, endPoint x: 985, endPoint y: 562, distance: 48.8
click at [985, 560] on div at bounding box center [974, 544] width 104 height 58
click at [29, 173] on div at bounding box center [30, 169] width 15 height 15
drag, startPoint x: 23, startPoint y: 204, endPoint x: 67, endPoint y: 213, distance: 44.9
click at [27, 204] on div at bounding box center [30, 206] width 15 height 15
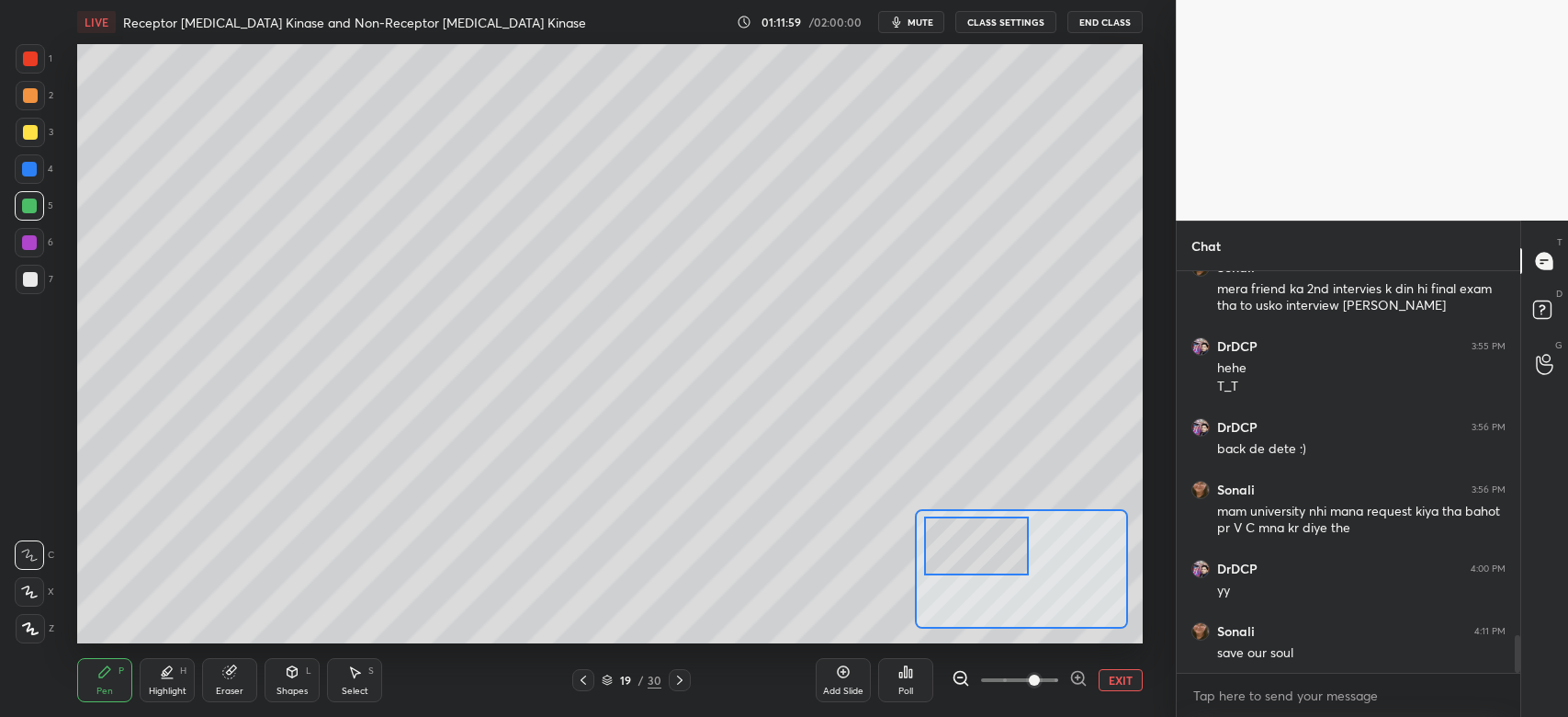
click at [31, 142] on div at bounding box center [31, 132] width 30 height 30
click at [41, 283] on div at bounding box center [31, 279] width 30 height 30
drag, startPoint x: 977, startPoint y: 561, endPoint x: 999, endPoint y: 558, distance: 22.2
click at [997, 568] on div at bounding box center [991, 551] width 104 height 58
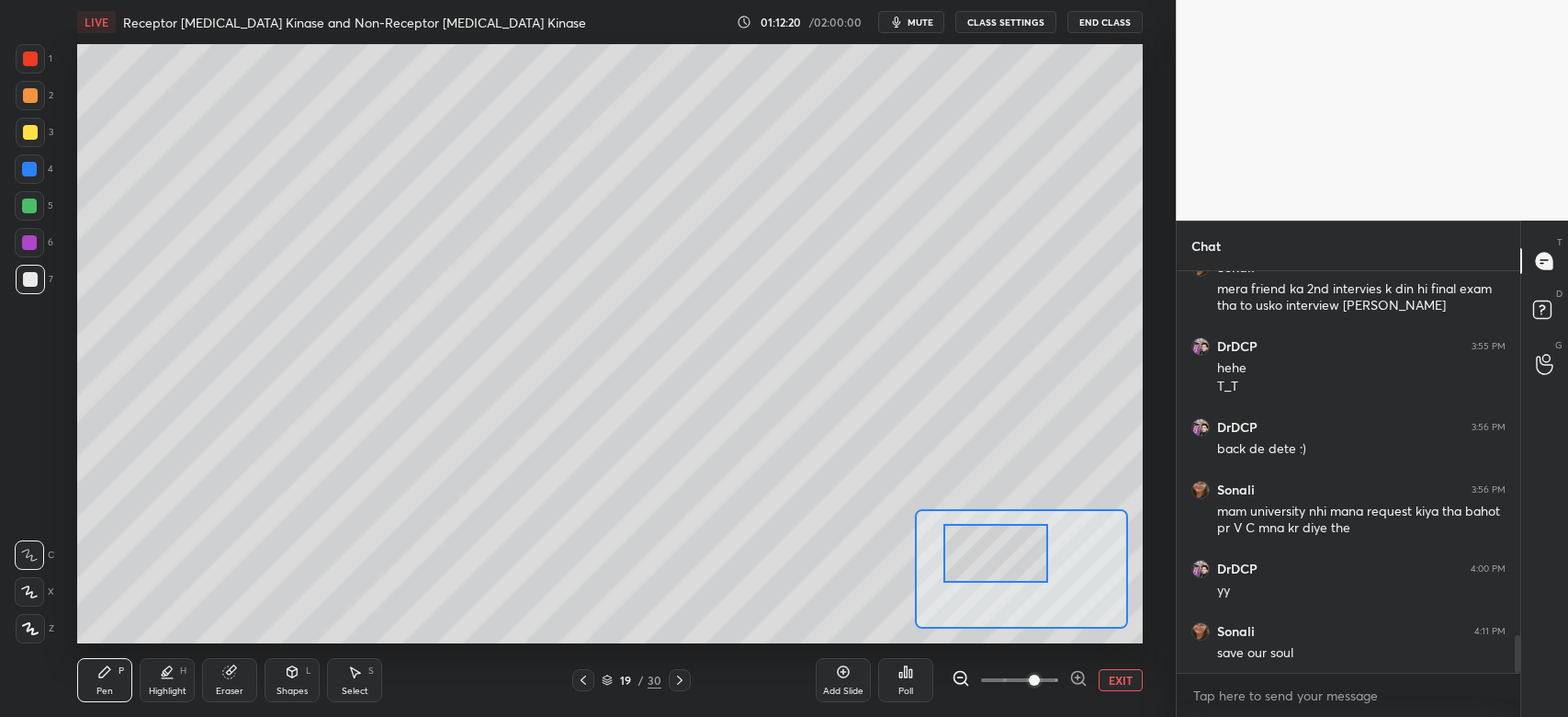
click at [27, 179] on div at bounding box center [30, 169] width 30 height 30
click at [31, 204] on div at bounding box center [30, 206] width 15 height 15
click at [27, 173] on div at bounding box center [30, 169] width 15 height 15
click at [36, 175] on div at bounding box center [30, 169] width 30 height 30
click at [37, 202] on div at bounding box center [30, 206] width 15 height 15
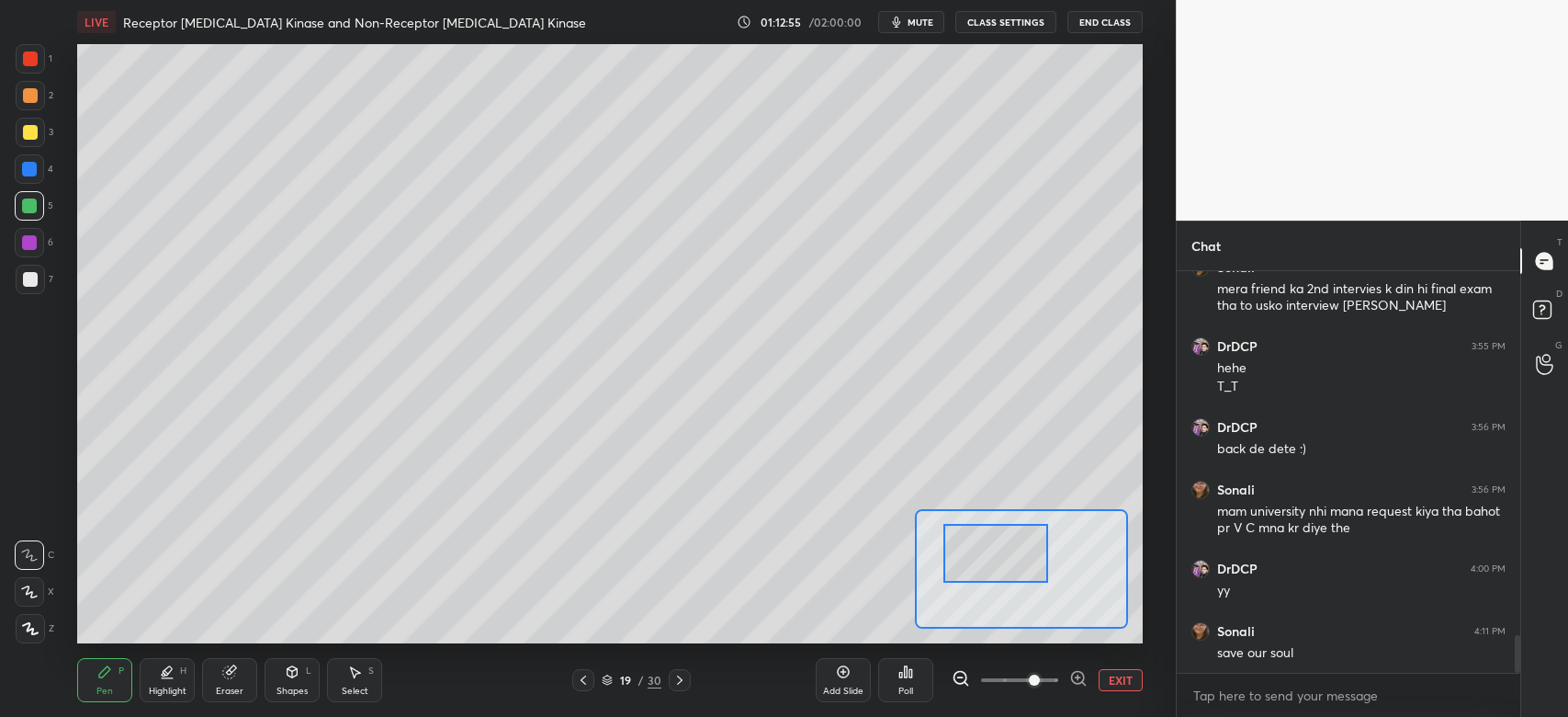
click at [35, 165] on div at bounding box center [30, 169] width 15 height 15
click at [35, 131] on div at bounding box center [31, 132] width 15 height 15
drag, startPoint x: 29, startPoint y: 280, endPoint x: 40, endPoint y: 272, distance: 13.6
click at [31, 277] on div at bounding box center [31, 279] width 15 height 15
drag, startPoint x: 227, startPoint y: 685, endPoint x: 236, endPoint y: 665, distance: 21.9
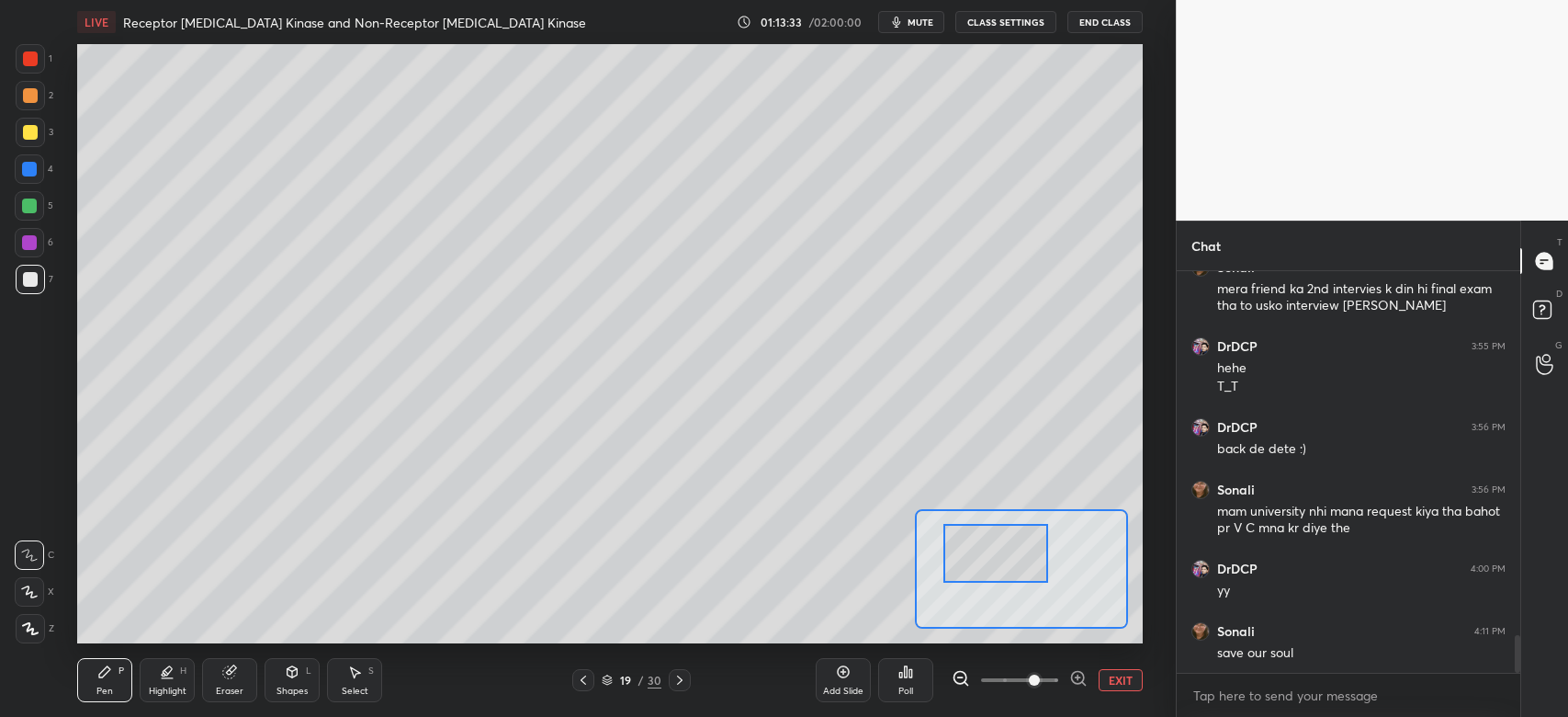
click at [227, 683] on div "Eraser" at bounding box center [230, 680] width 55 height 44
click at [99, 679] on div "Pen P" at bounding box center [104, 680] width 55 height 44
click at [28, 247] on div at bounding box center [30, 242] width 15 height 15
click at [37, 274] on div at bounding box center [31, 279] width 30 height 30
click at [30, 67] on div at bounding box center [31, 59] width 30 height 30
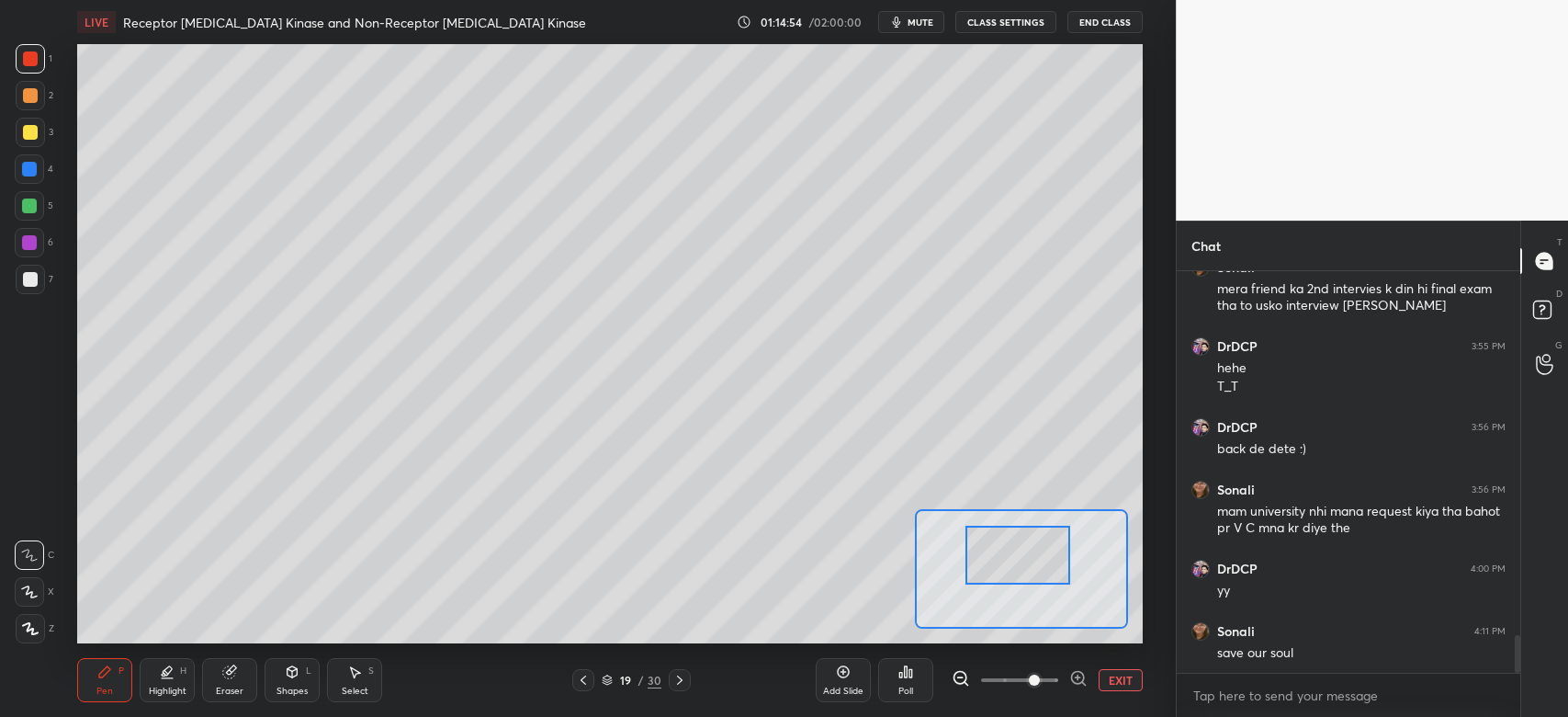
drag, startPoint x: 974, startPoint y: 558, endPoint x: 999, endPoint y: 558, distance: 25.0
click at [993, 560] on div at bounding box center [1017, 554] width 104 height 58
click at [30, 107] on div at bounding box center [31, 95] width 30 height 30
drag, startPoint x: 1035, startPoint y: 561, endPoint x: 966, endPoint y: 581, distance: 71.8
click at [966, 581] on div at bounding box center [969, 575] width 104 height 58
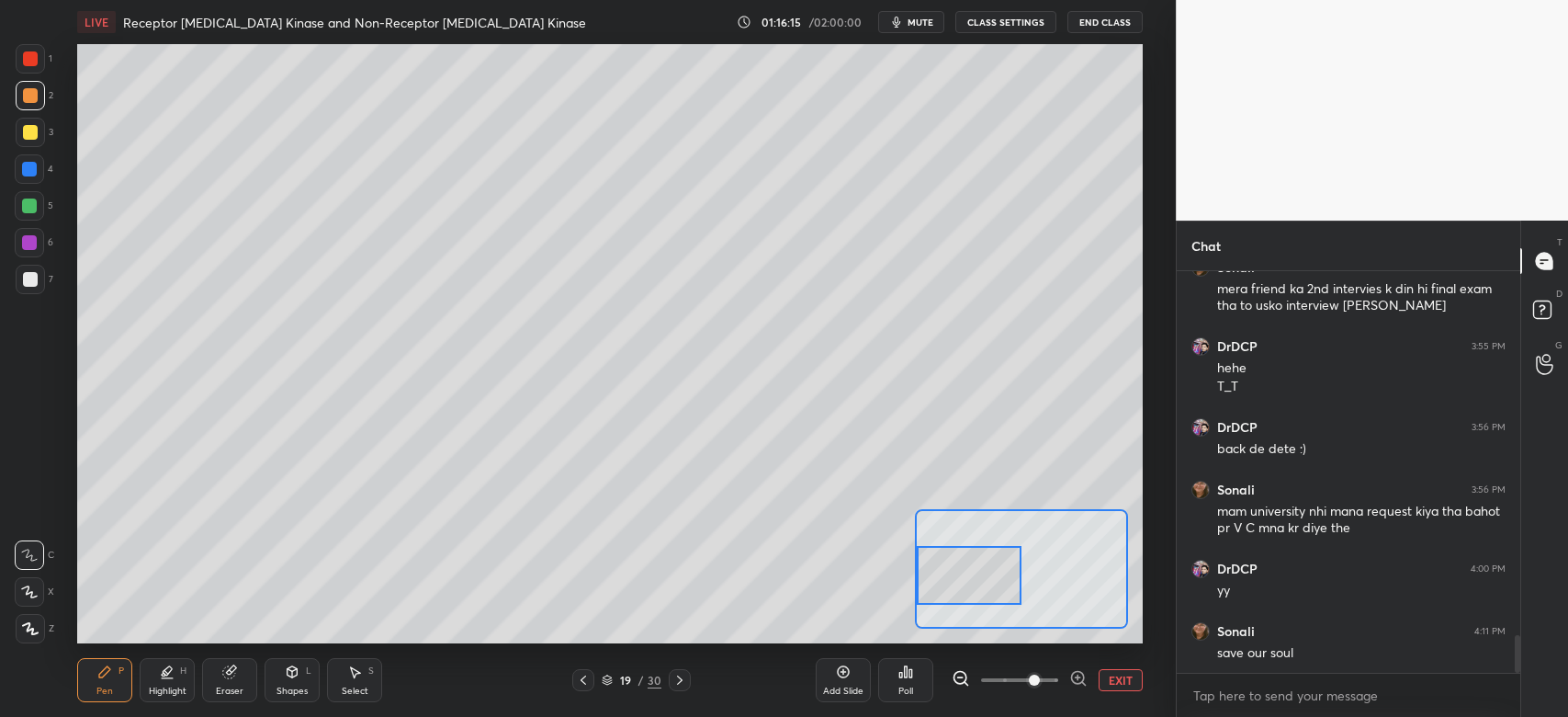
click at [23, 137] on div at bounding box center [31, 132] width 15 height 15
click at [30, 199] on div at bounding box center [30, 206] width 15 height 15
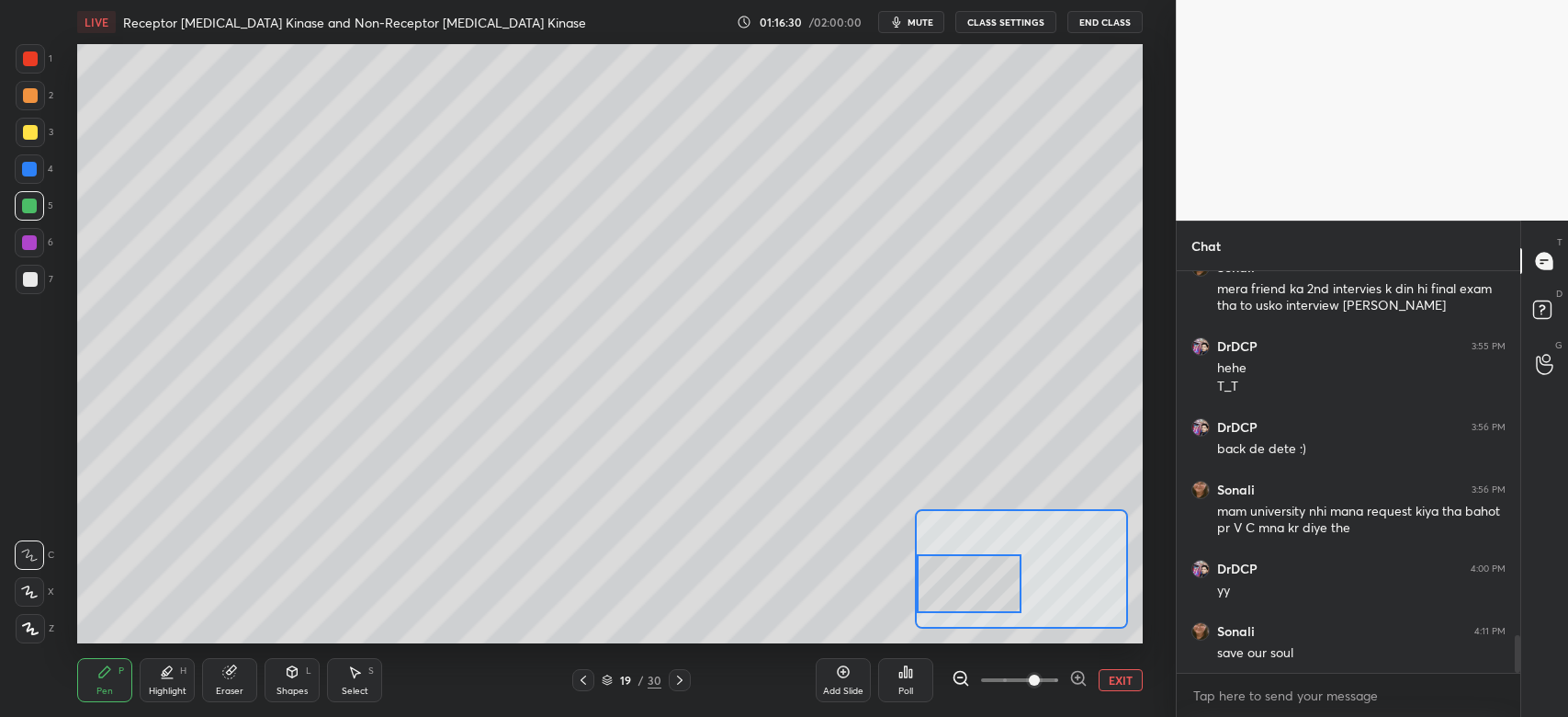
click at [972, 592] on div at bounding box center [969, 583] width 104 height 58
click at [1106, 678] on button "EXIT" at bounding box center [1121, 680] width 44 height 22
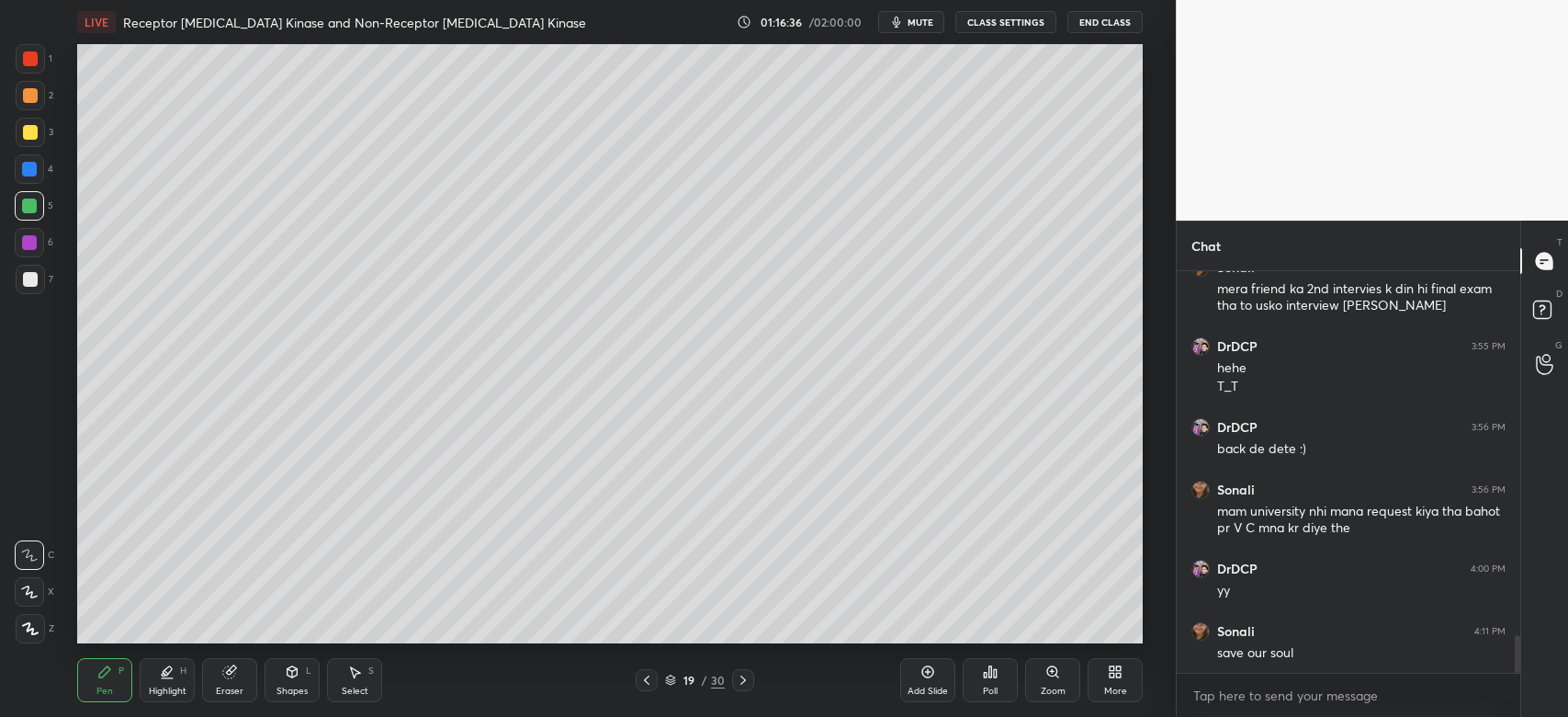
drag, startPoint x: 228, startPoint y: 677, endPoint x: 224, endPoint y: 653, distance: 24.3
click at [229, 674] on icon at bounding box center [228, 672] width 12 height 12
click at [94, 674] on div "Pen P" at bounding box center [104, 680] width 55 height 44
click at [35, 275] on div at bounding box center [31, 279] width 15 height 15
drag, startPoint x: 296, startPoint y: 682, endPoint x: 295, endPoint y: 669, distance: 13.0
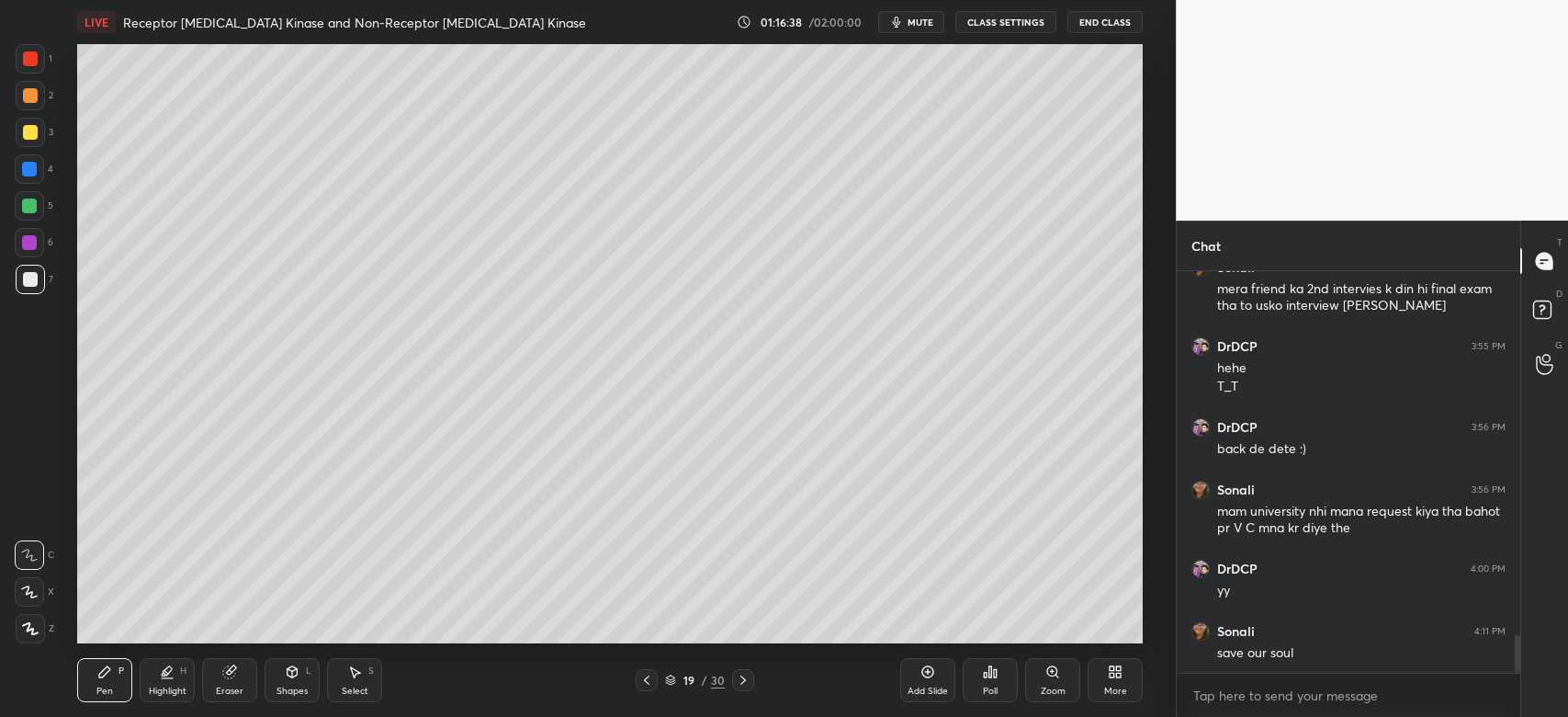
click at [296, 680] on div "Shapes L" at bounding box center [292, 680] width 55 height 44
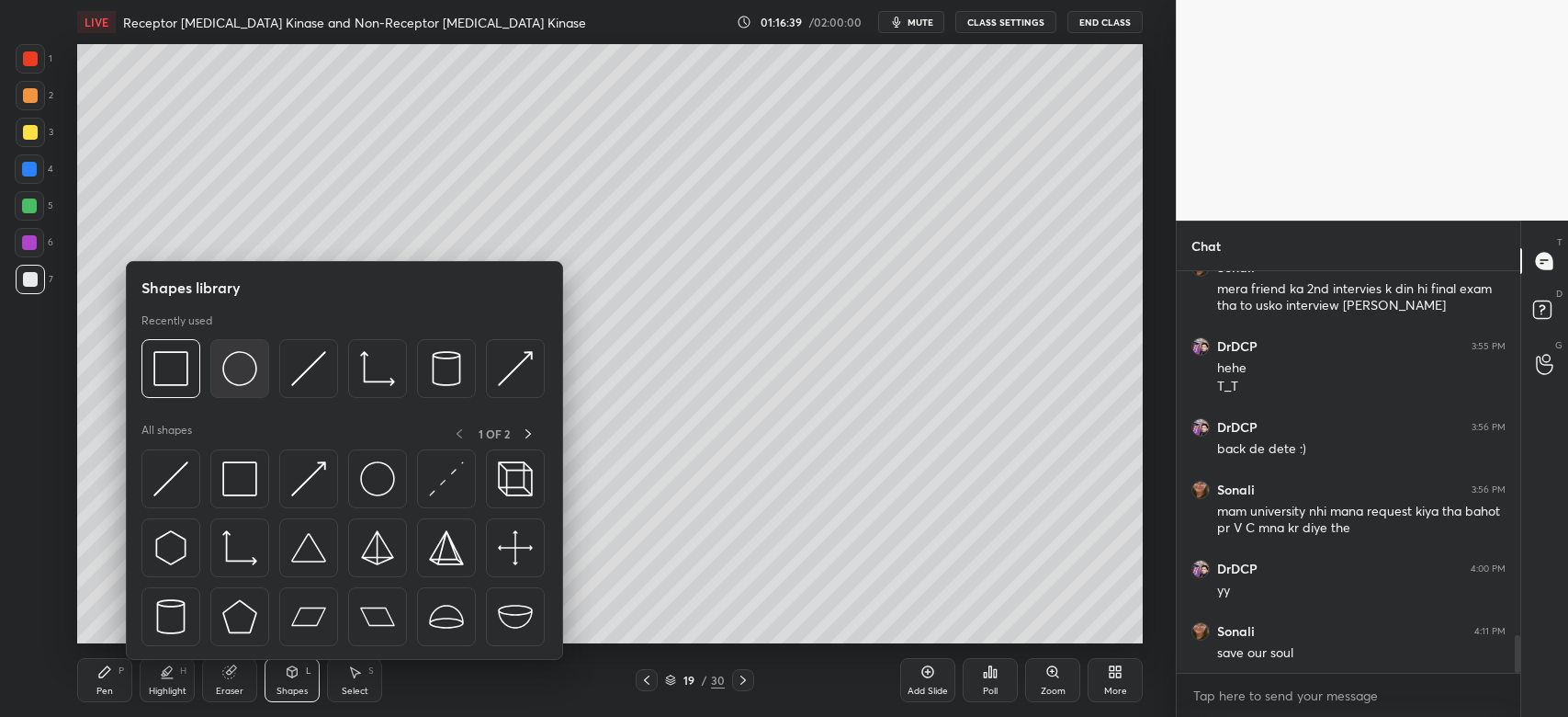
click at [235, 372] on img at bounding box center [239, 369] width 35 height 35
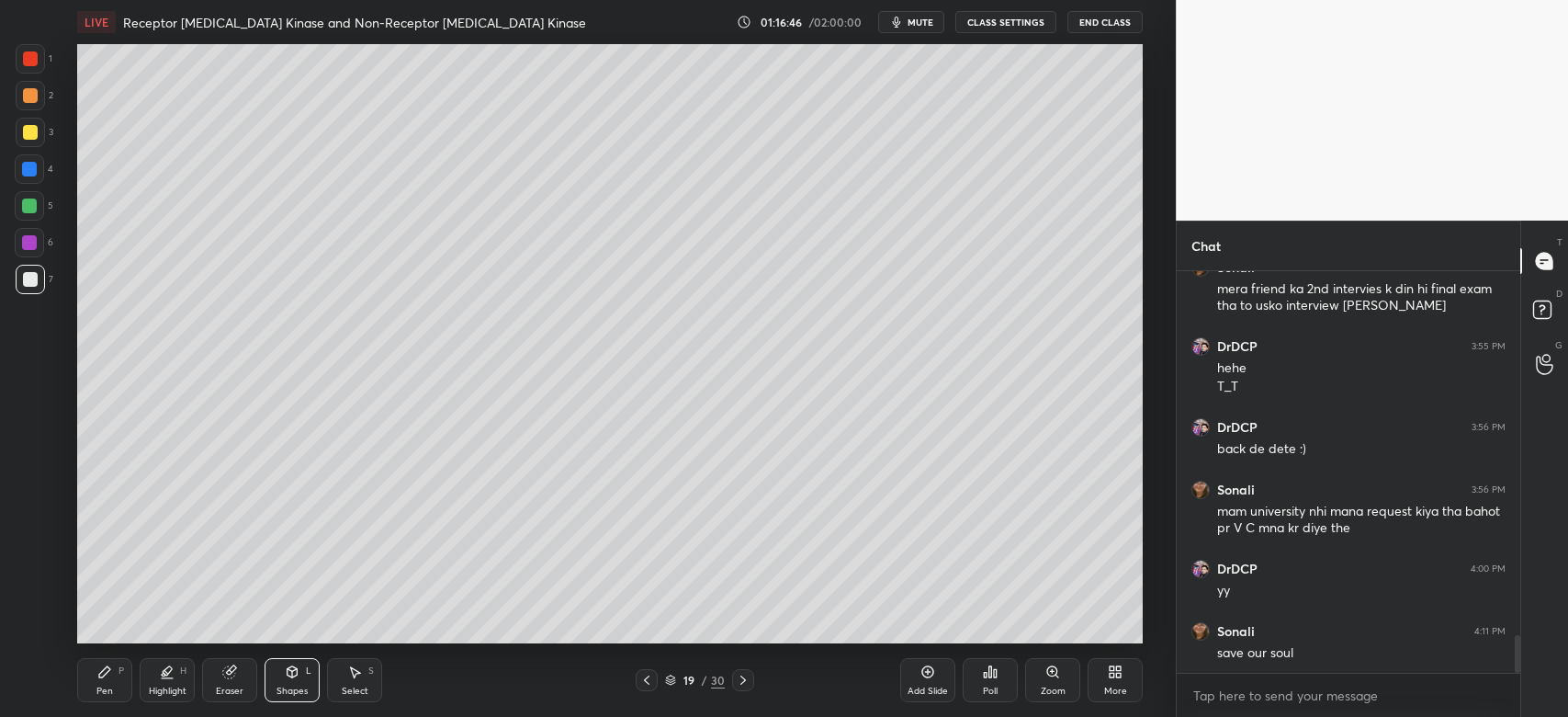
click at [1043, 676] on div "Zoom" at bounding box center [1053, 680] width 55 height 44
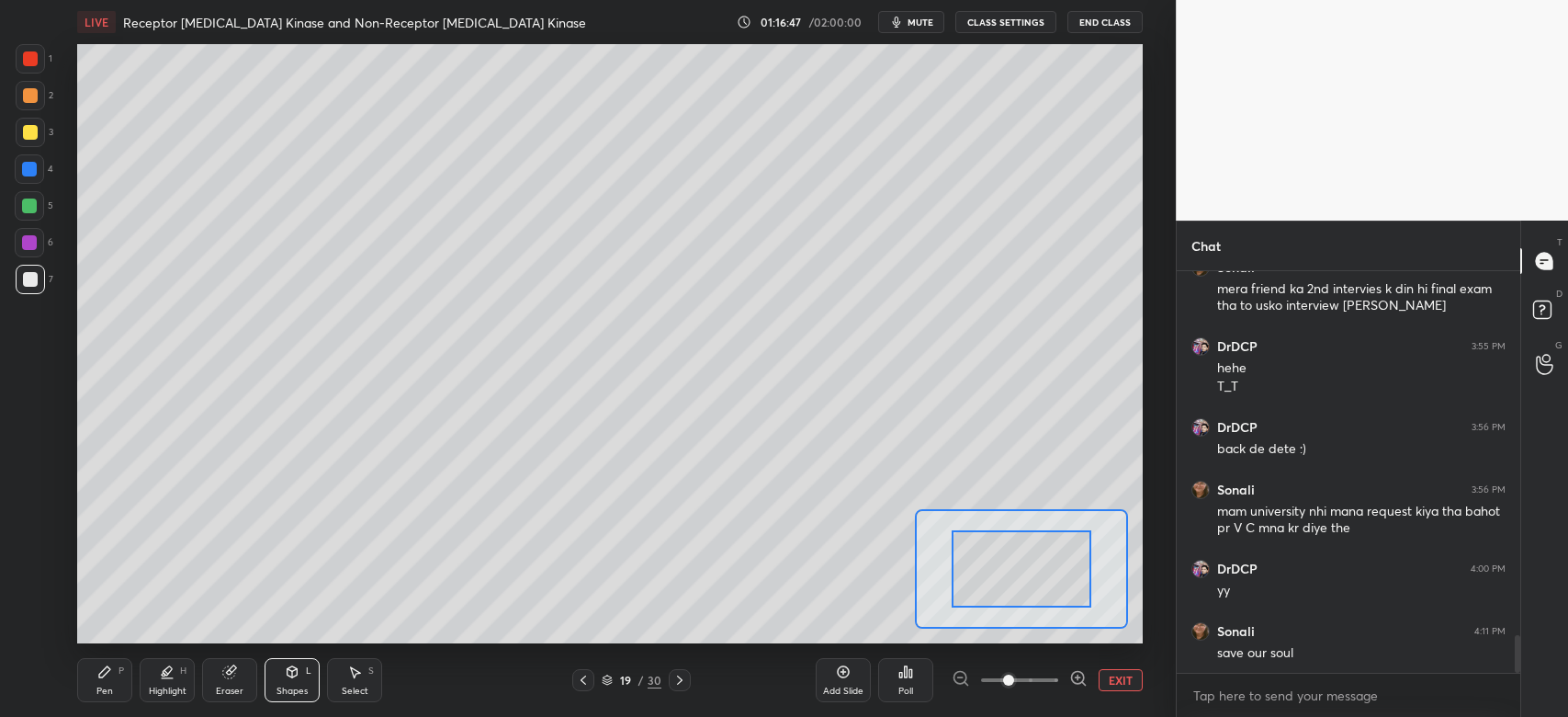
click at [1032, 681] on span at bounding box center [1019, 680] width 77 height 28
drag, startPoint x: 1011, startPoint y: 624, endPoint x: 977, endPoint y: 622, distance: 34.1
click at [977, 622] on div at bounding box center [988, 599] width 104 height 58
click at [99, 673] on div "Pen P" at bounding box center [104, 680] width 55 height 44
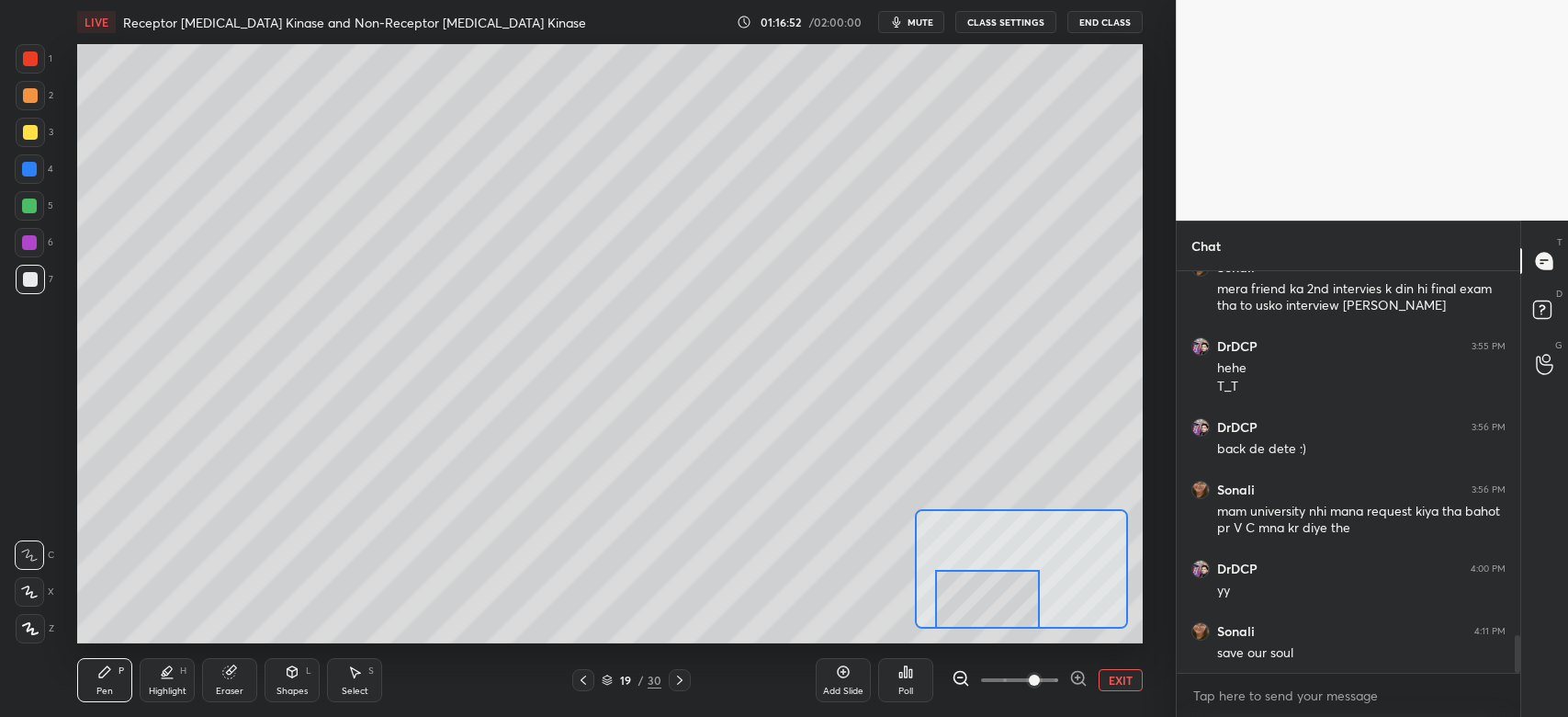
click at [225, 674] on icon at bounding box center [228, 672] width 12 height 12
drag, startPoint x: 98, startPoint y: 683, endPoint x: 114, endPoint y: 669, distance: 21.3
click at [102, 683] on div "Pen P" at bounding box center [104, 680] width 55 height 44
click at [41, 205] on div at bounding box center [30, 206] width 30 height 30
click at [24, 136] on div at bounding box center [31, 132] width 15 height 15
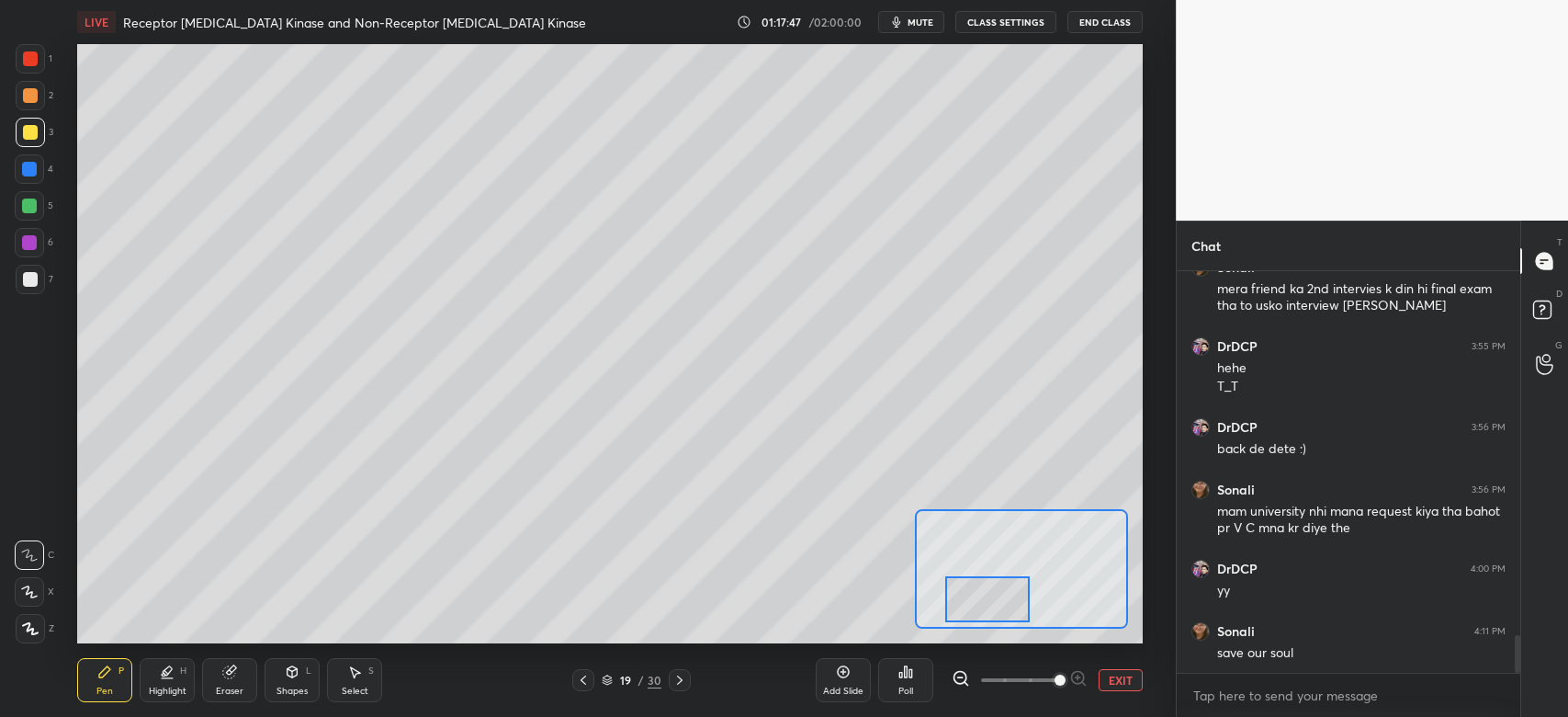
click at [1056, 677] on span at bounding box center [1019, 680] width 77 height 28
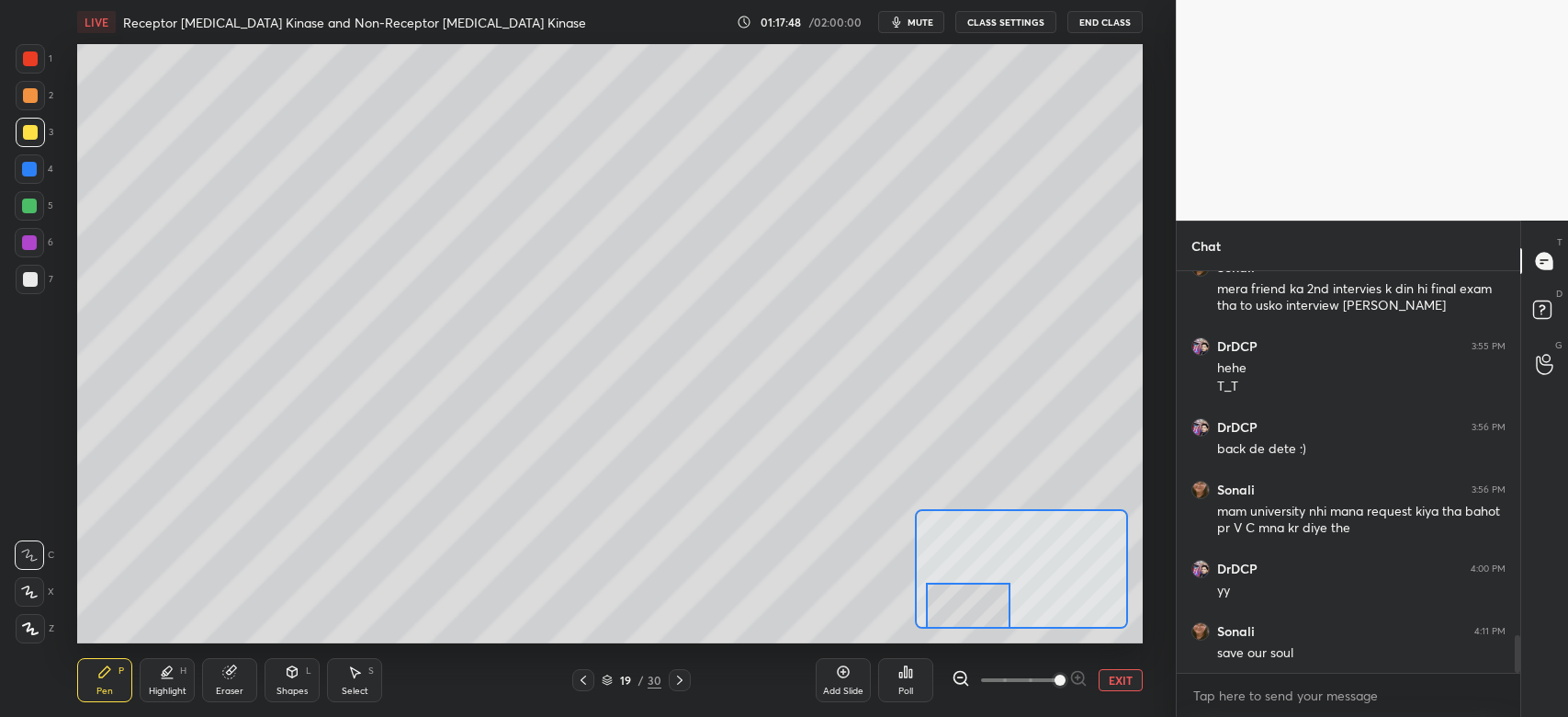
drag, startPoint x: 985, startPoint y: 606, endPoint x: 962, endPoint y: 608, distance: 23.1
click at [966, 612] on div at bounding box center [967, 606] width 83 height 47
drag, startPoint x: 40, startPoint y: 95, endPoint x: 46, endPoint y: 110, distance: 16.2
click at [37, 98] on div at bounding box center [31, 95] width 30 height 30
click at [30, 199] on div at bounding box center [30, 206] width 15 height 15
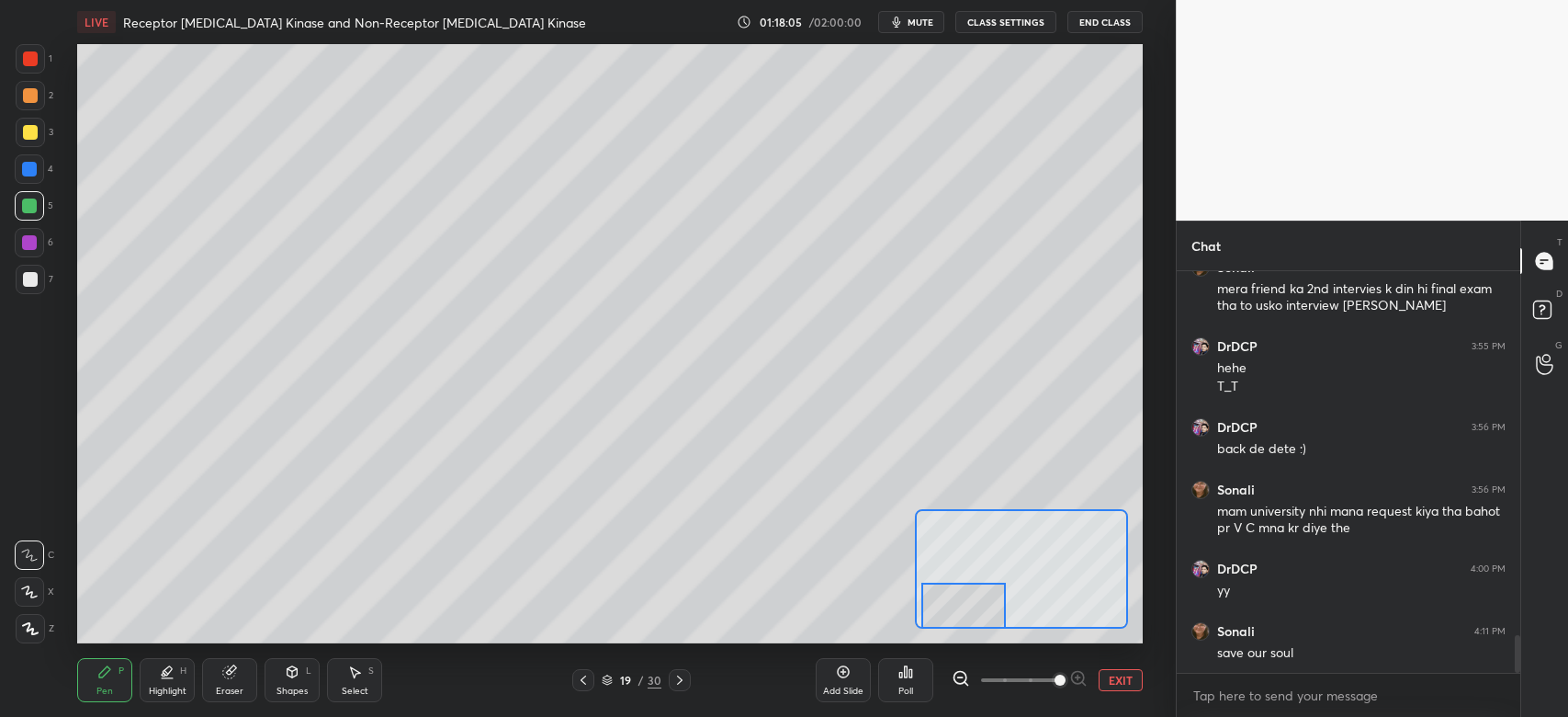
click at [30, 163] on div at bounding box center [30, 169] width 15 height 15
drag, startPoint x: 966, startPoint y: 608, endPoint x: 963, endPoint y: 586, distance: 22.2
click at [963, 586] on div at bounding box center [960, 584] width 83 height 47
click at [31, 205] on div at bounding box center [30, 206] width 15 height 15
click at [31, 58] on div at bounding box center [31, 59] width 15 height 15
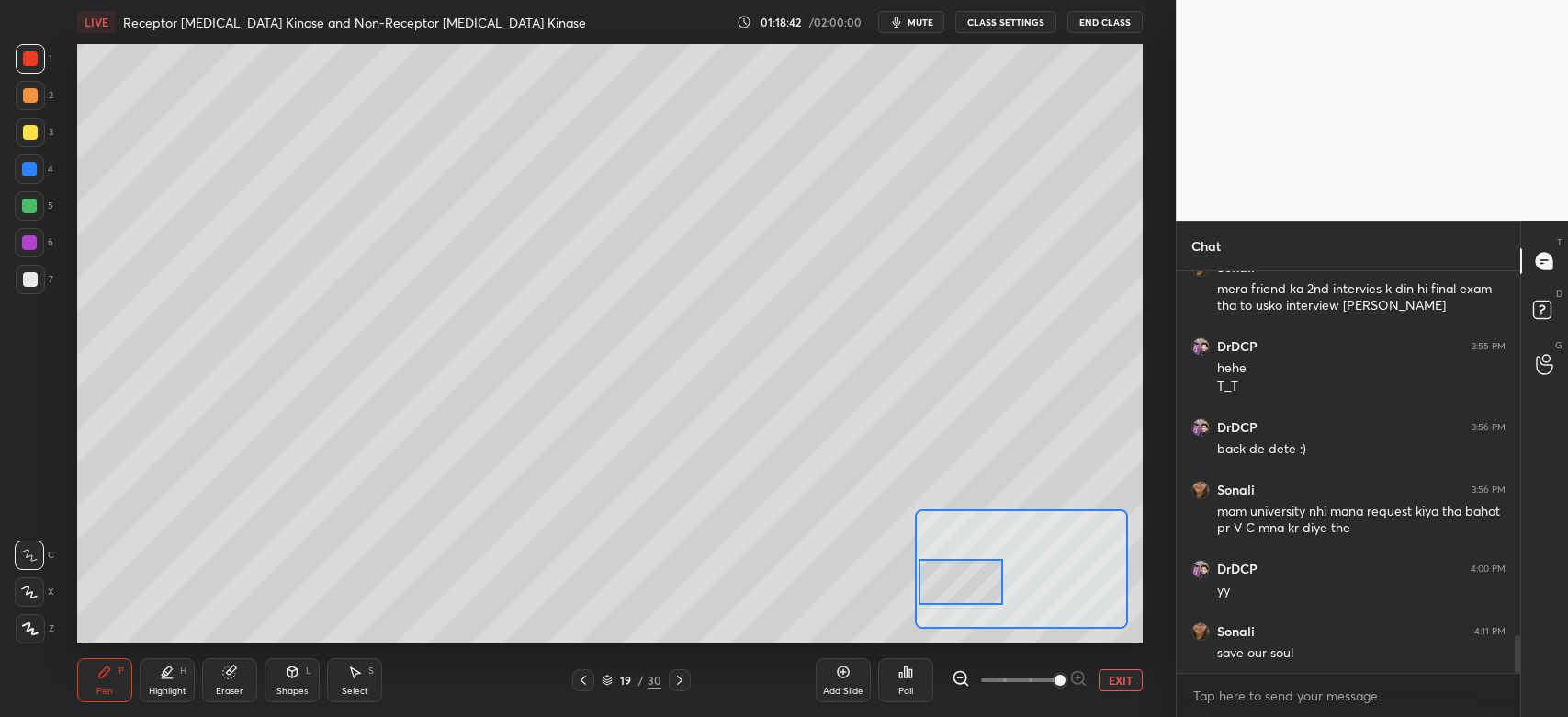
click at [31, 130] on div at bounding box center [31, 132] width 15 height 15
drag, startPoint x: 33, startPoint y: 196, endPoint x: 52, endPoint y: 206, distance: 21.5
click at [35, 197] on div at bounding box center [30, 206] width 30 height 30
click at [35, 63] on div at bounding box center [31, 59] width 15 height 15
click at [26, 134] on div at bounding box center [31, 132] width 15 height 15
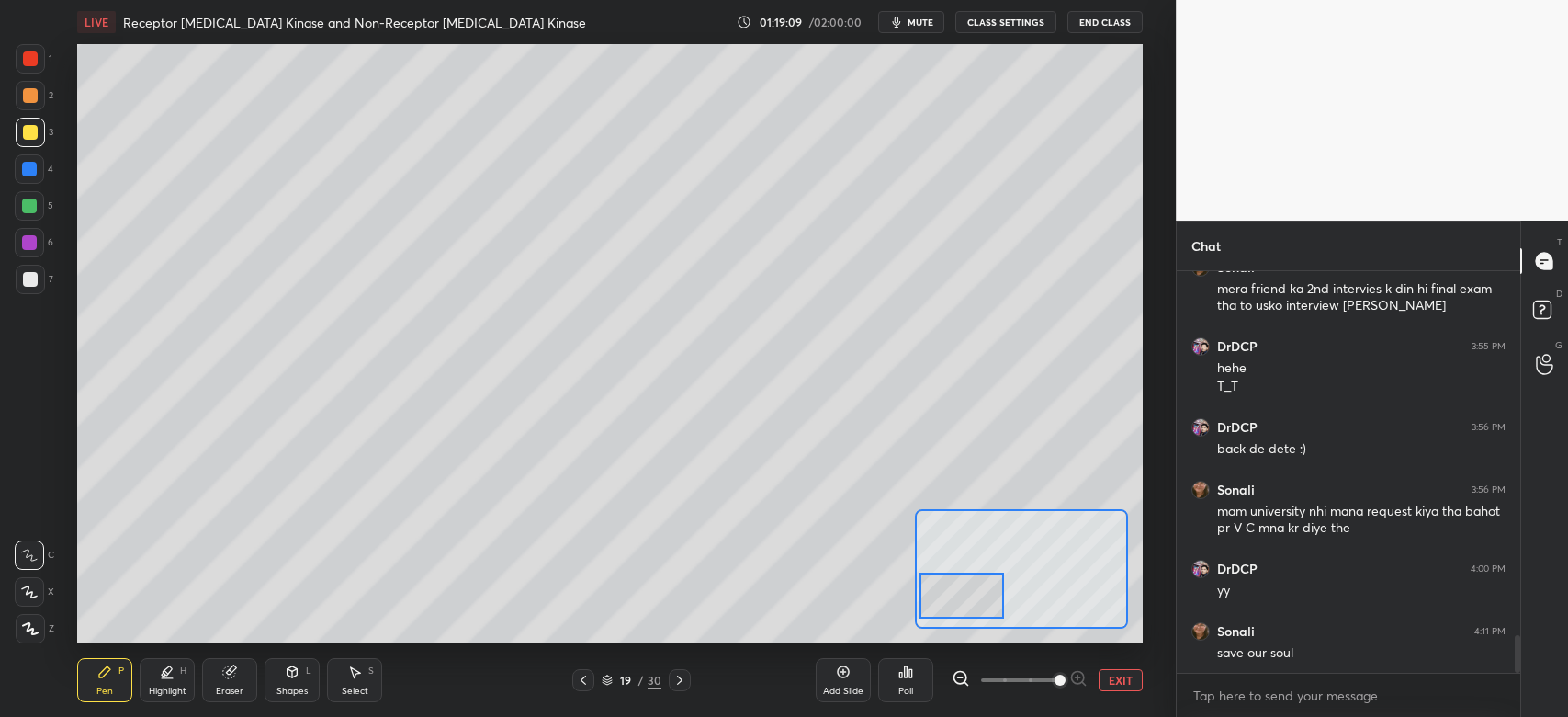
drag, startPoint x: 939, startPoint y: 585, endPoint x: 940, endPoint y: 599, distance: 14.0
click at [940, 599] on div at bounding box center [961, 596] width 83 height 47
click at [29, 261] on div "6" at bounding box center [34, 246] width 39 height 37
click at [30, 281] on div at bounding box center [31, 279] width 15 height 15
click at [36, 95] on div at bounding box center [31, 95] width 15 height 15
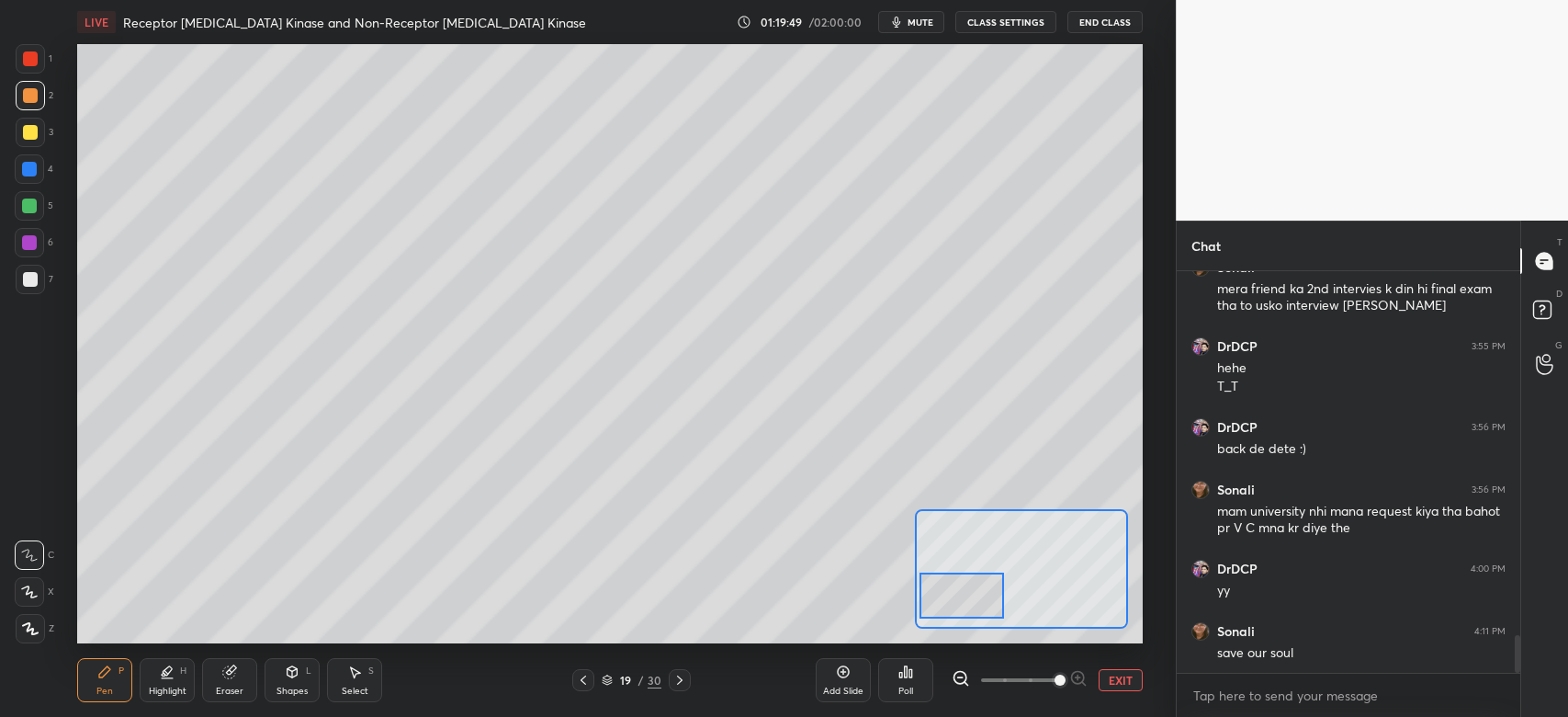
drag, startPoint x: 31, startPoint y: 248, endPoint x: 58, endPoint y: 249, distance: 27.0
click at [34, 248] on div at bounding box center [30, 242] width 30 height 30
drag, startPoint x: 977, startPoint y: 605, endPoint x: 982, endPoint y: 622, distance: 17.7
click at [982, 622] on div at bounding box center [969, 606] width 83 height 47
click at [1109, 683] on button "EXIT" at bounding box center [1121, 680] width 44 height 22
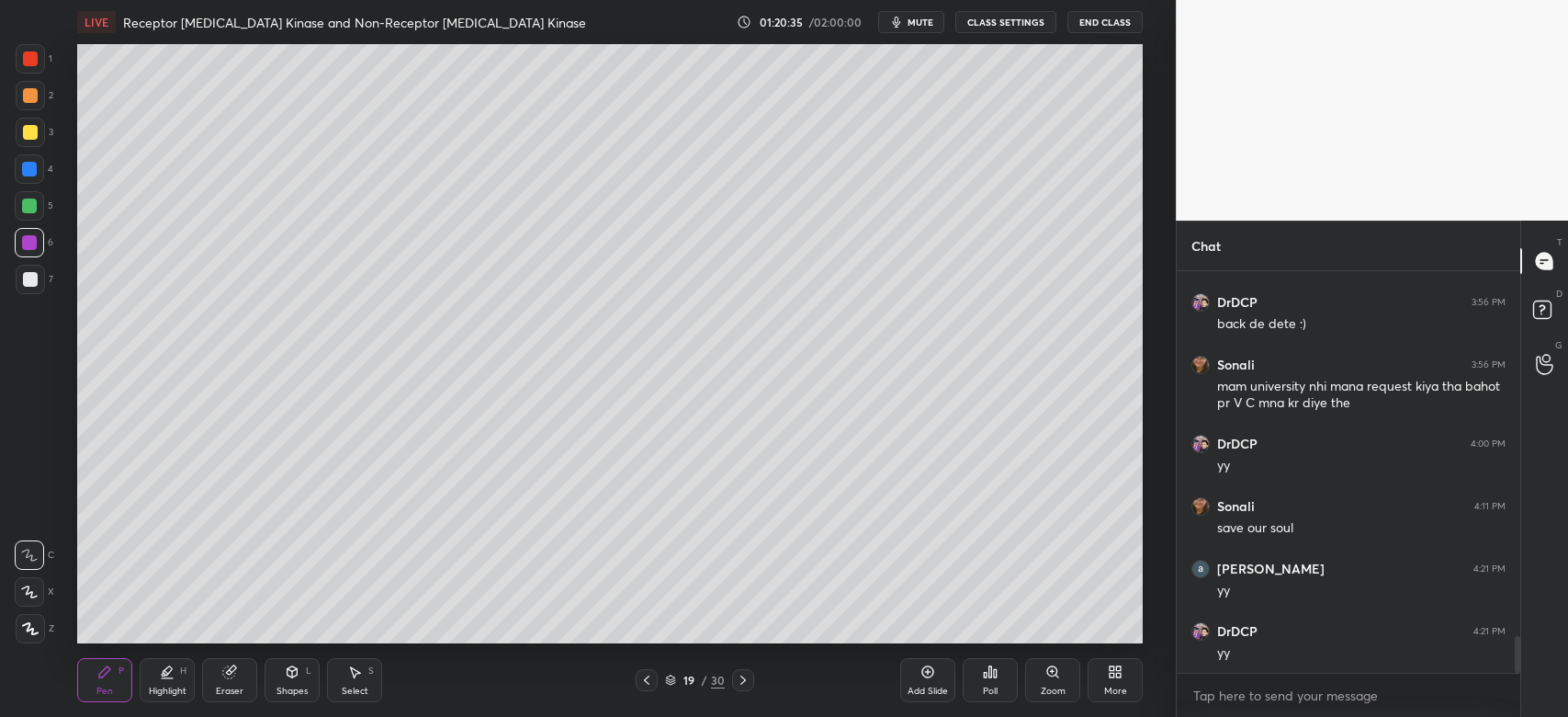
scroll to position [4060, 0]
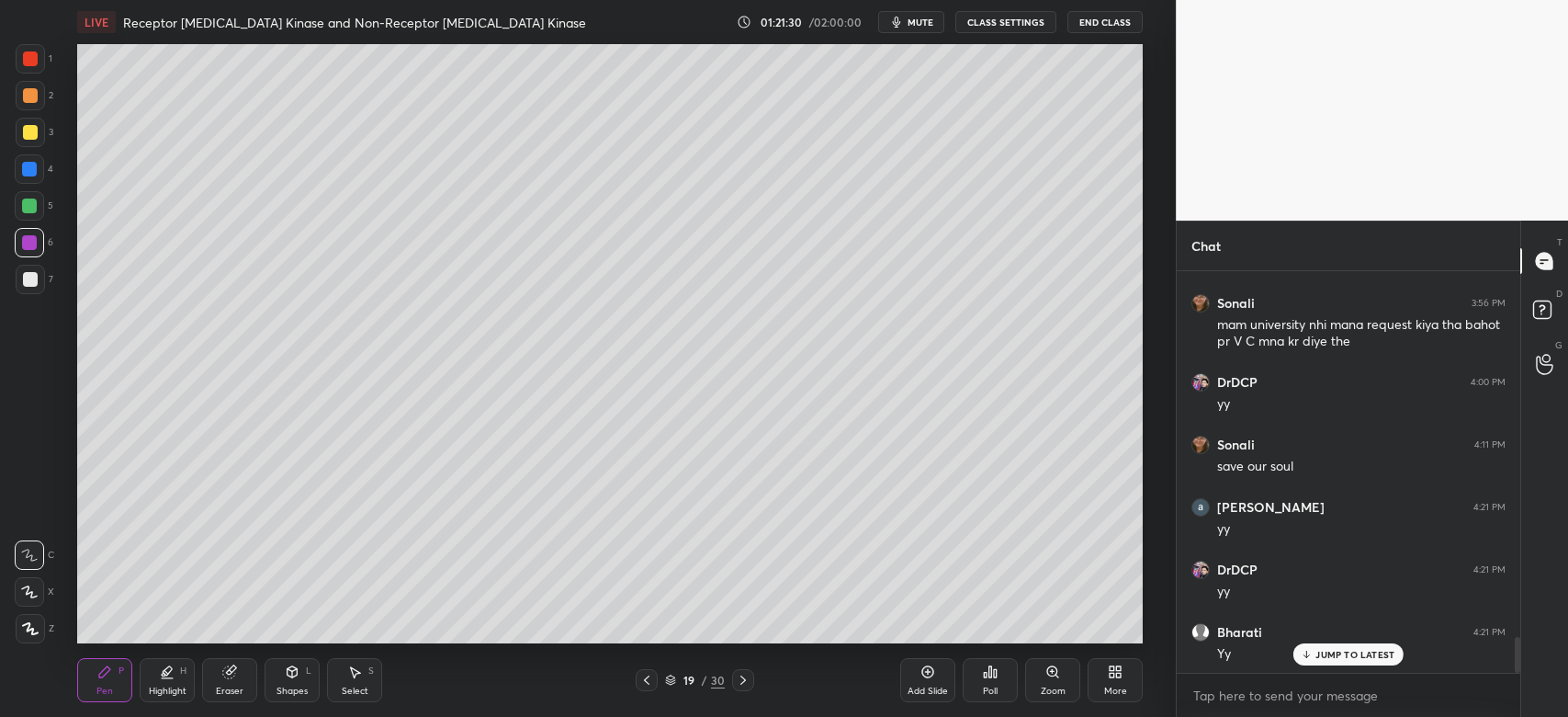
click at [25, 137] on div at bounding box center [31, 132] width 15 height 15
click at [30, 282] on div at bounding box center [31, 279] width 15 height 15
click at [745, 676] on icon at bounding box center [743, 680] width 15 height 15
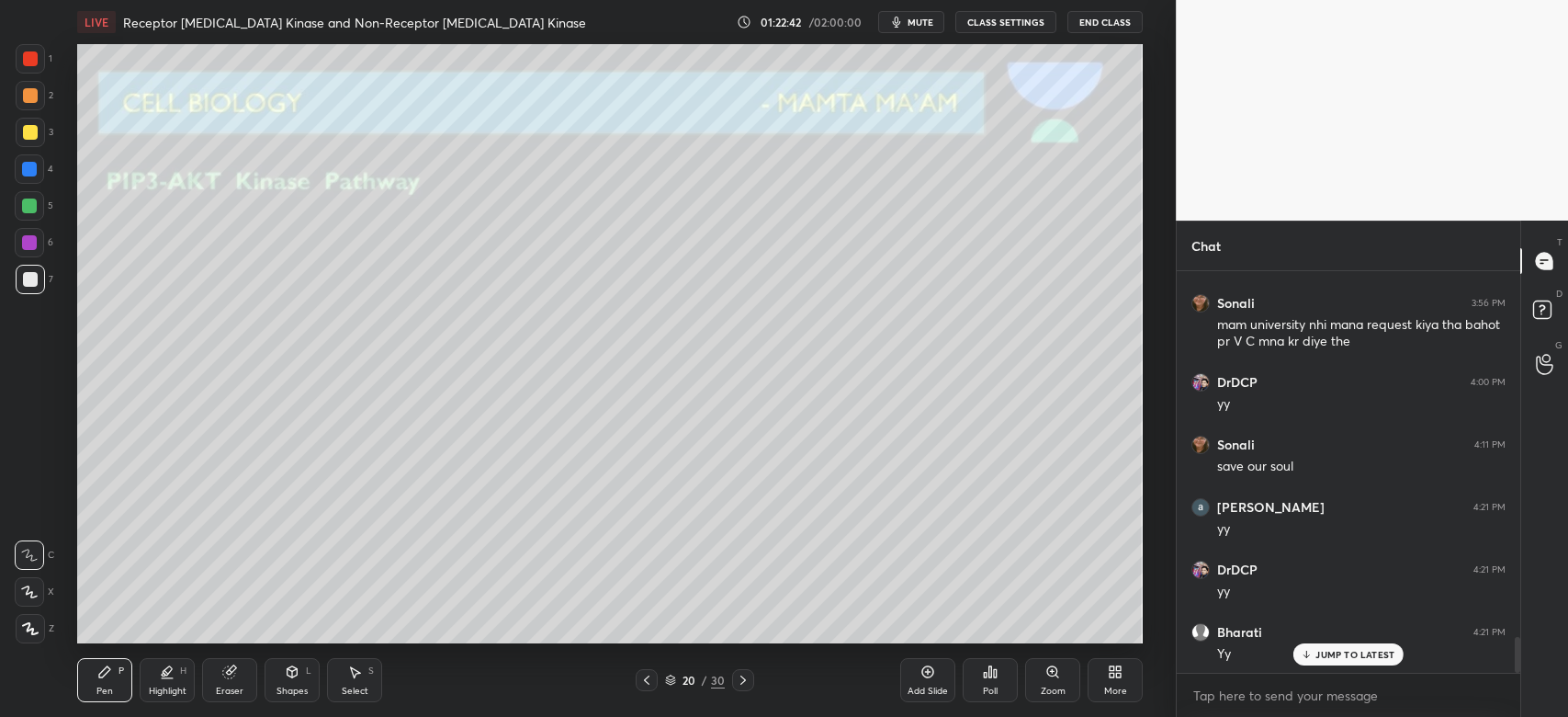
click at [1333, 665] on div "JUMP TO LATEST" at bounding box center [1348, 654] width 110 height 22
click at [654, 679] on div at bounding box center [646, 680] width 22 height 22
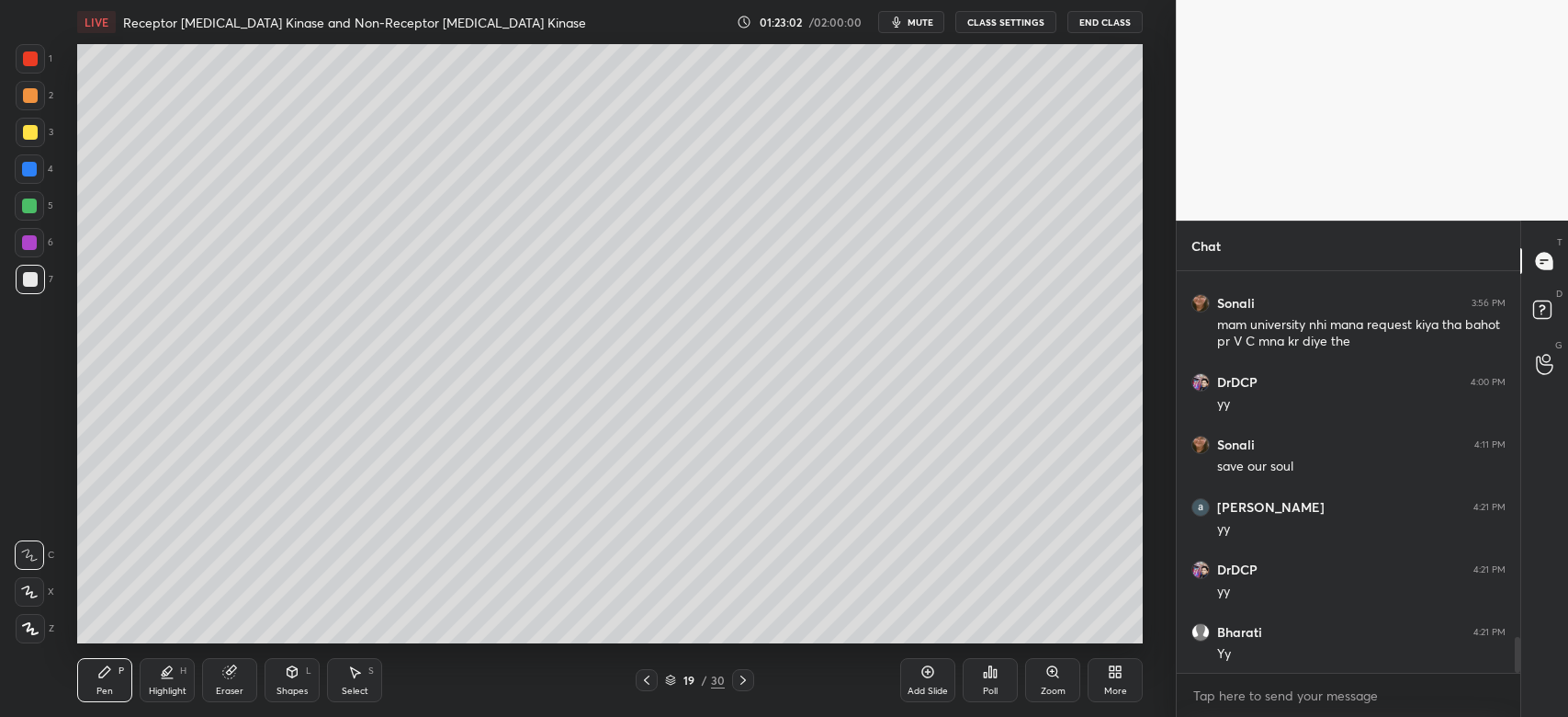
click at [927, 681] on div "Add Slide" at bounding box center [928, 680] width 55 height 44
click at [37, 143] on div at bounding box center [31, 132] width 30 height 30
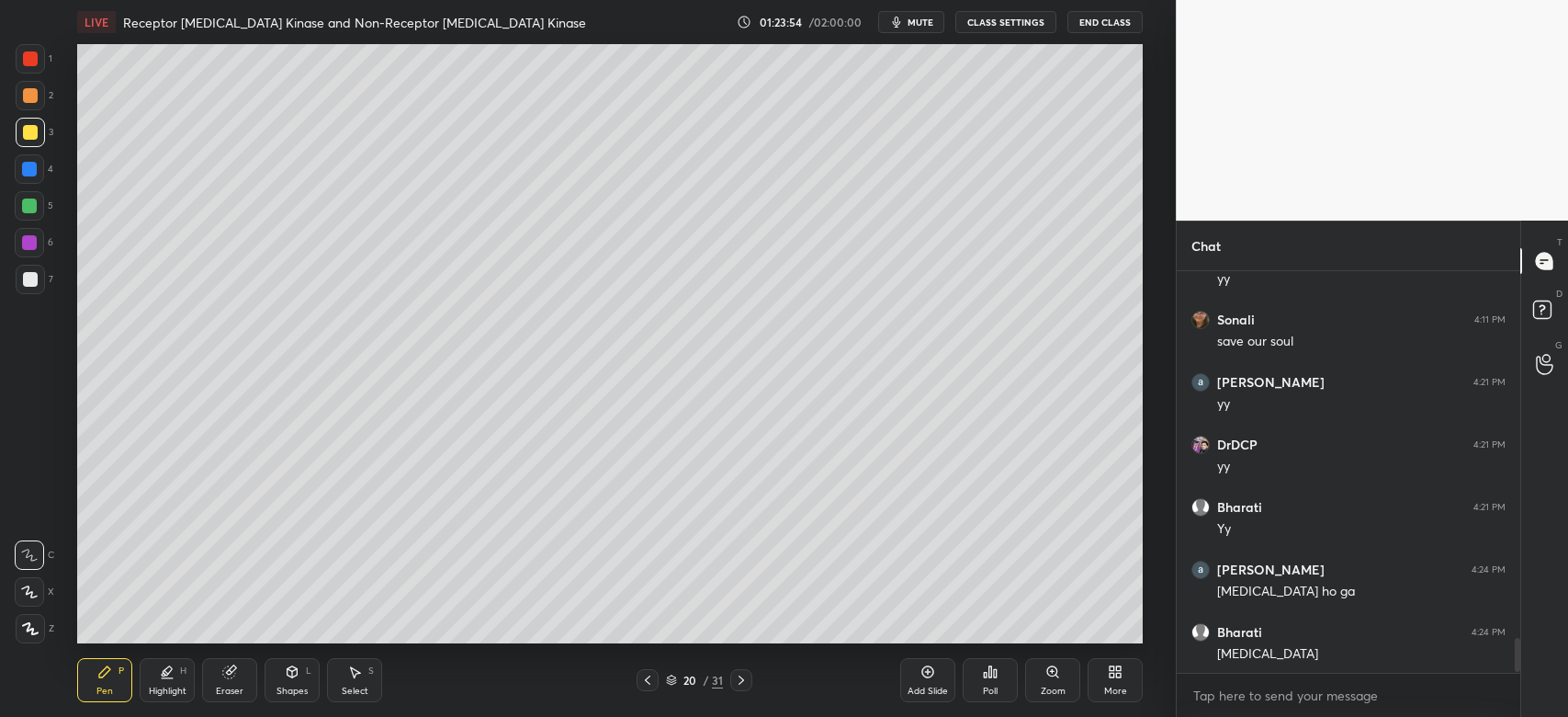
scroll to position [4248, 0]
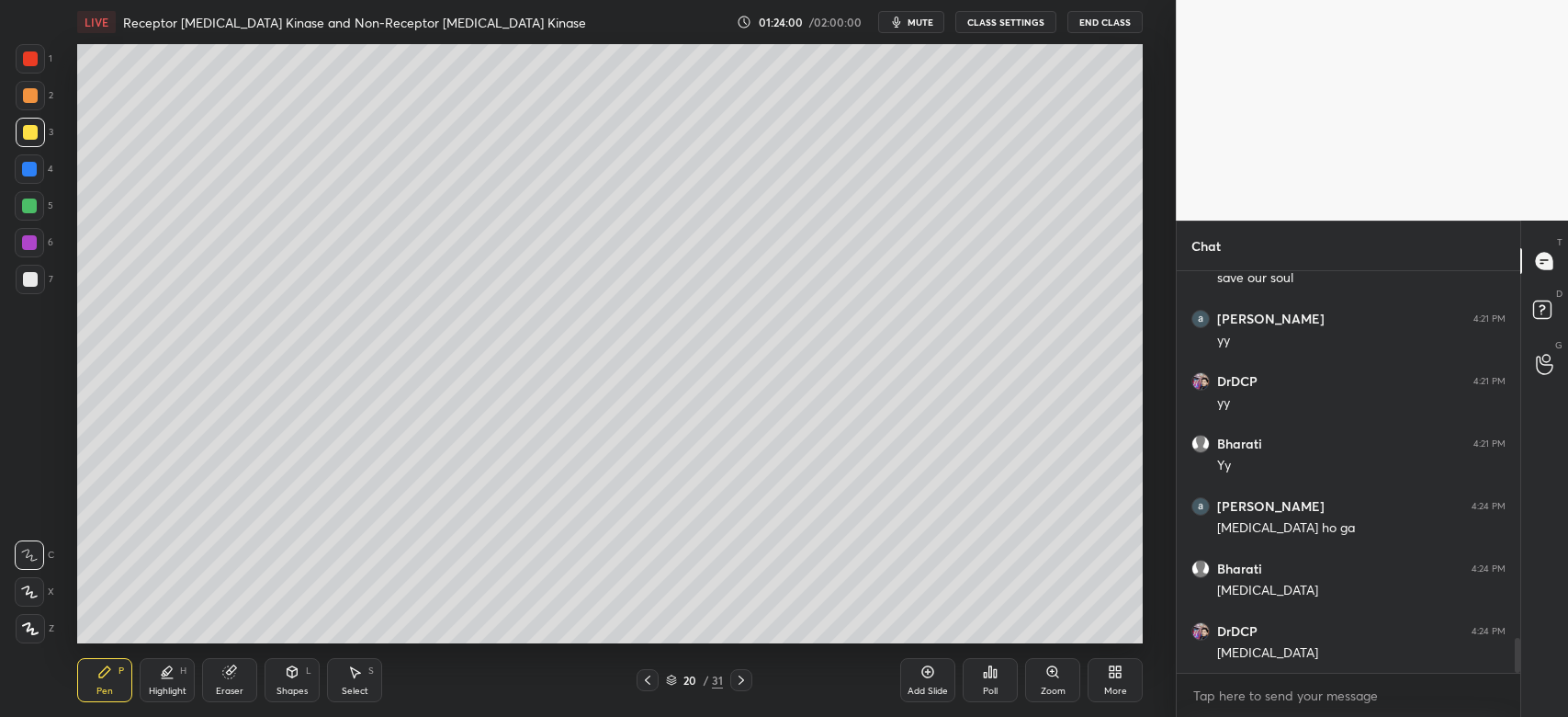
click at [58, 283] on div "1 2 3 4 5 6 7 C X Z C X Z E E Erase all H H" at bounding box center [30, 344] width 59 height 600
click at [31, 279] on div at bounding box center [31, 279] width 15 height 15
click at [22, 143] on div at bounding box center [31, 132] width 30 height 30
click at [36, 279] on div at bounding box center [31, 279] width 15 height 15
click at [647, 677] on icon at bounding box center [647, 680] width 15 height 15
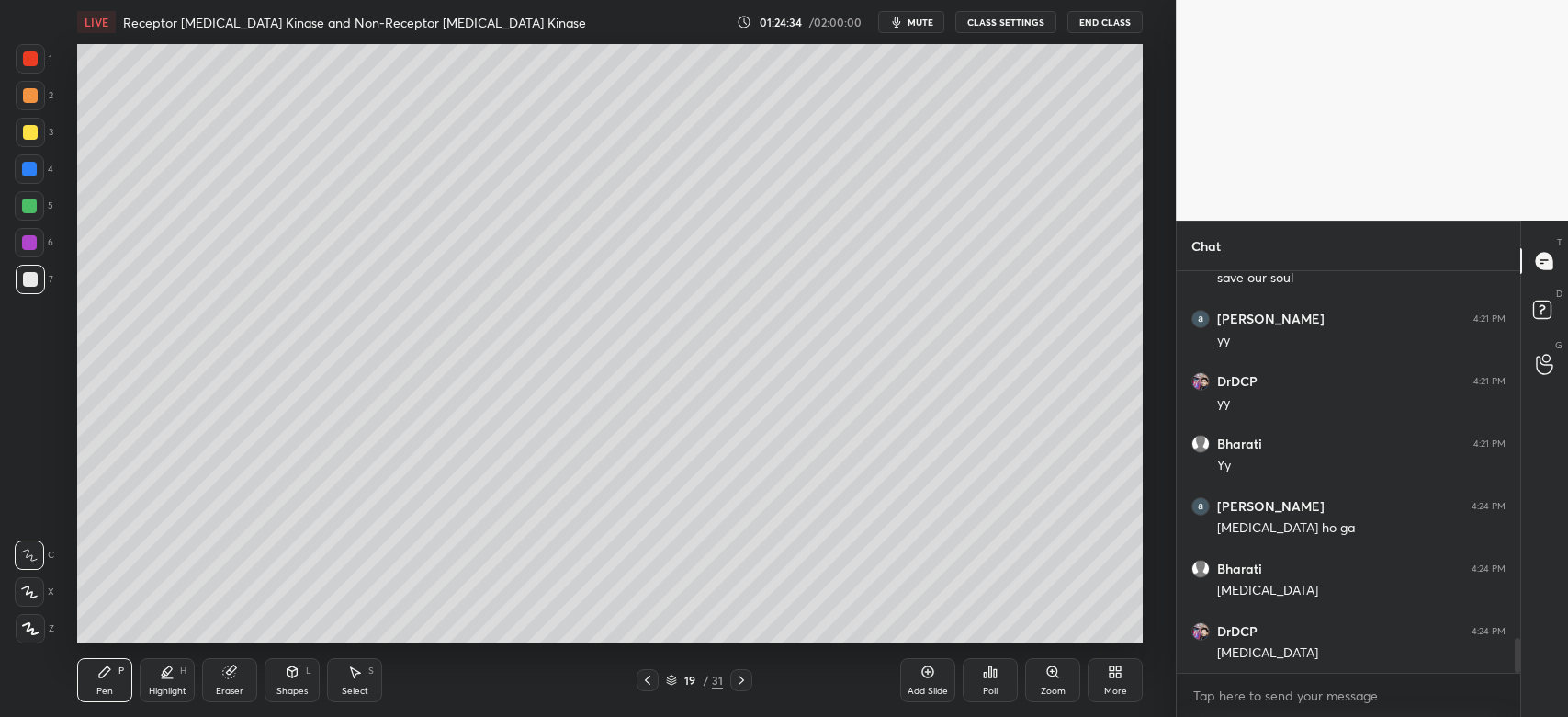
scroll to position [4309, 0]
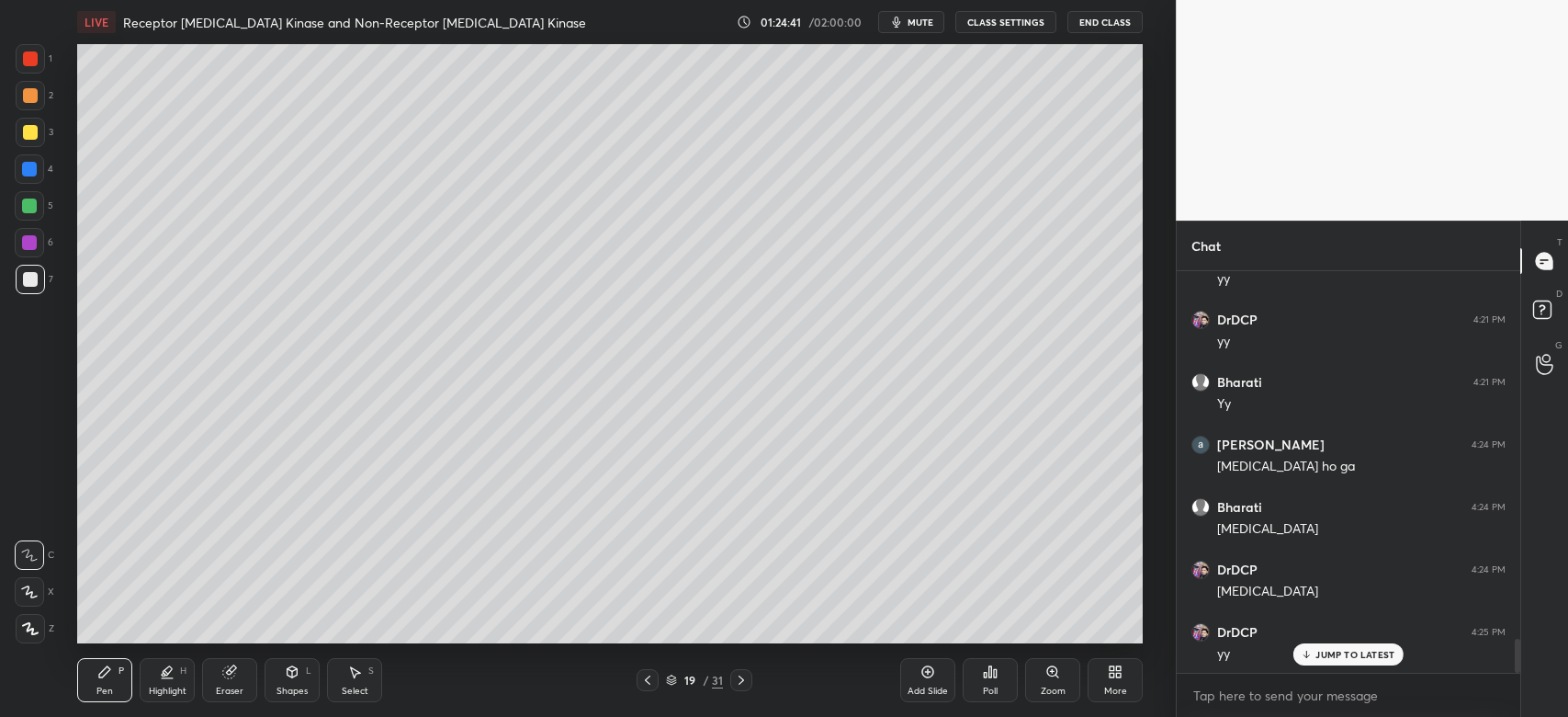
click at [740, 684] on icon at bounding box center [741, 680] width 6 height 9
click at [745, 685] on icon at bounding box center [741, 680] width 15 height 15
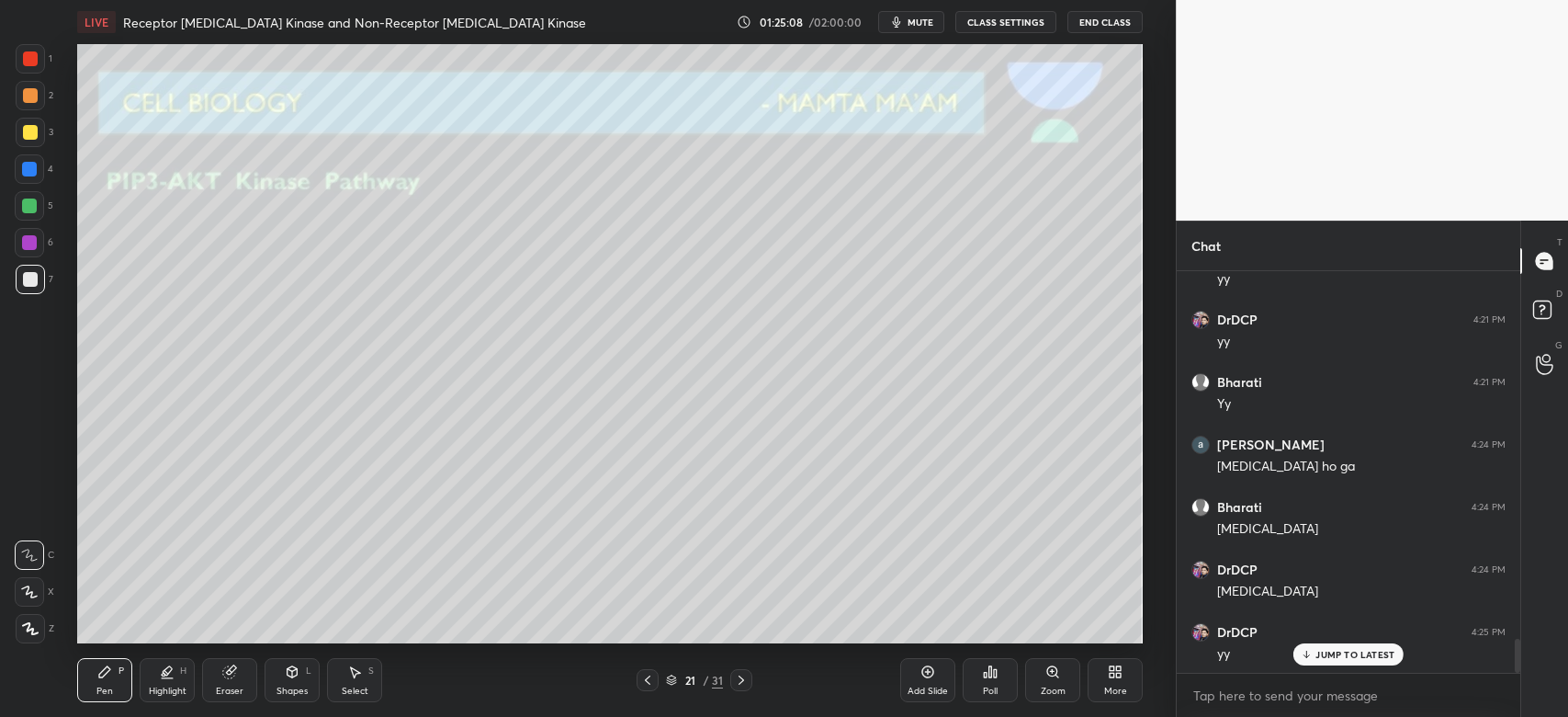
click at [27, 130] on div at bounding box center [31, 132] width 15 height 15
click at [29, 285] on div at bounding box center [31, 279] width 15 height 15
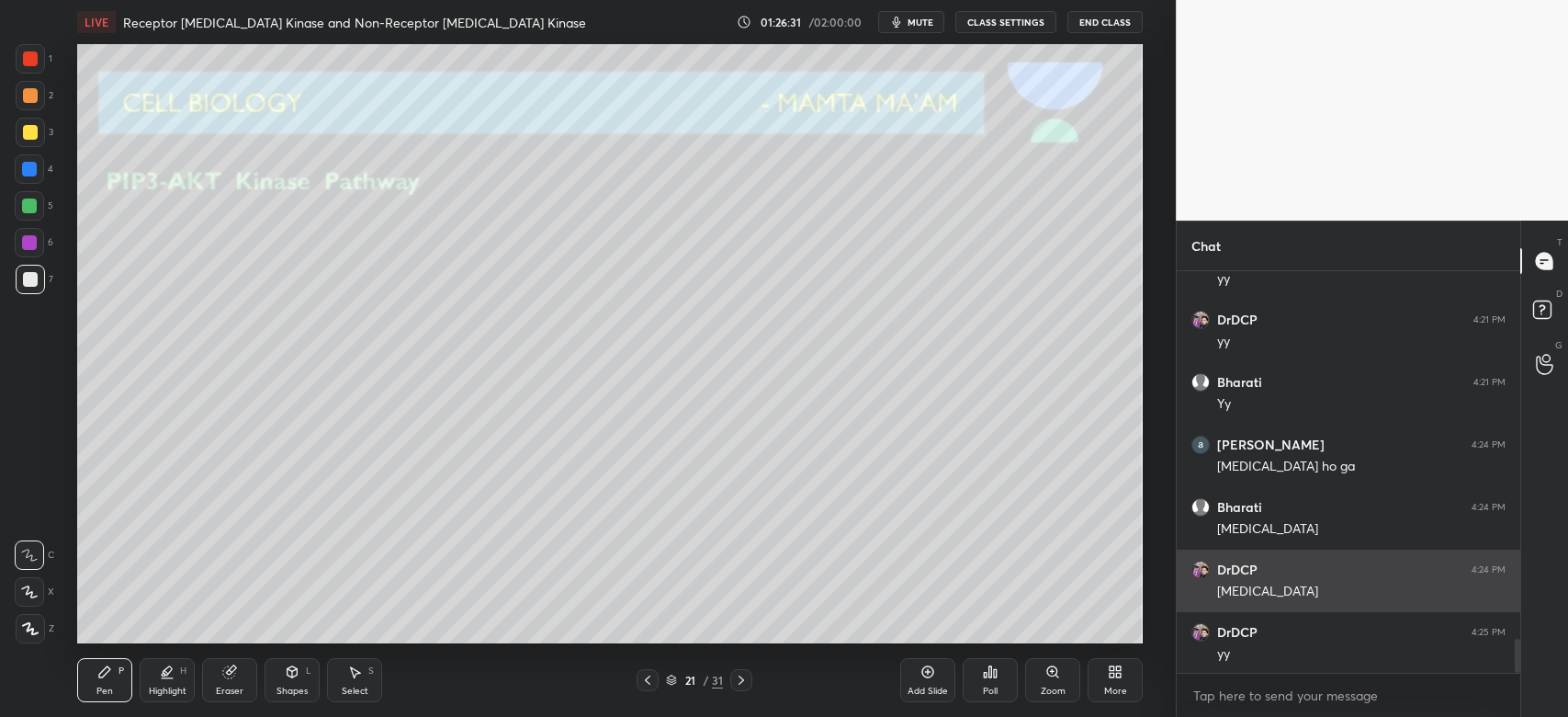
scroll to position [4373, 0]
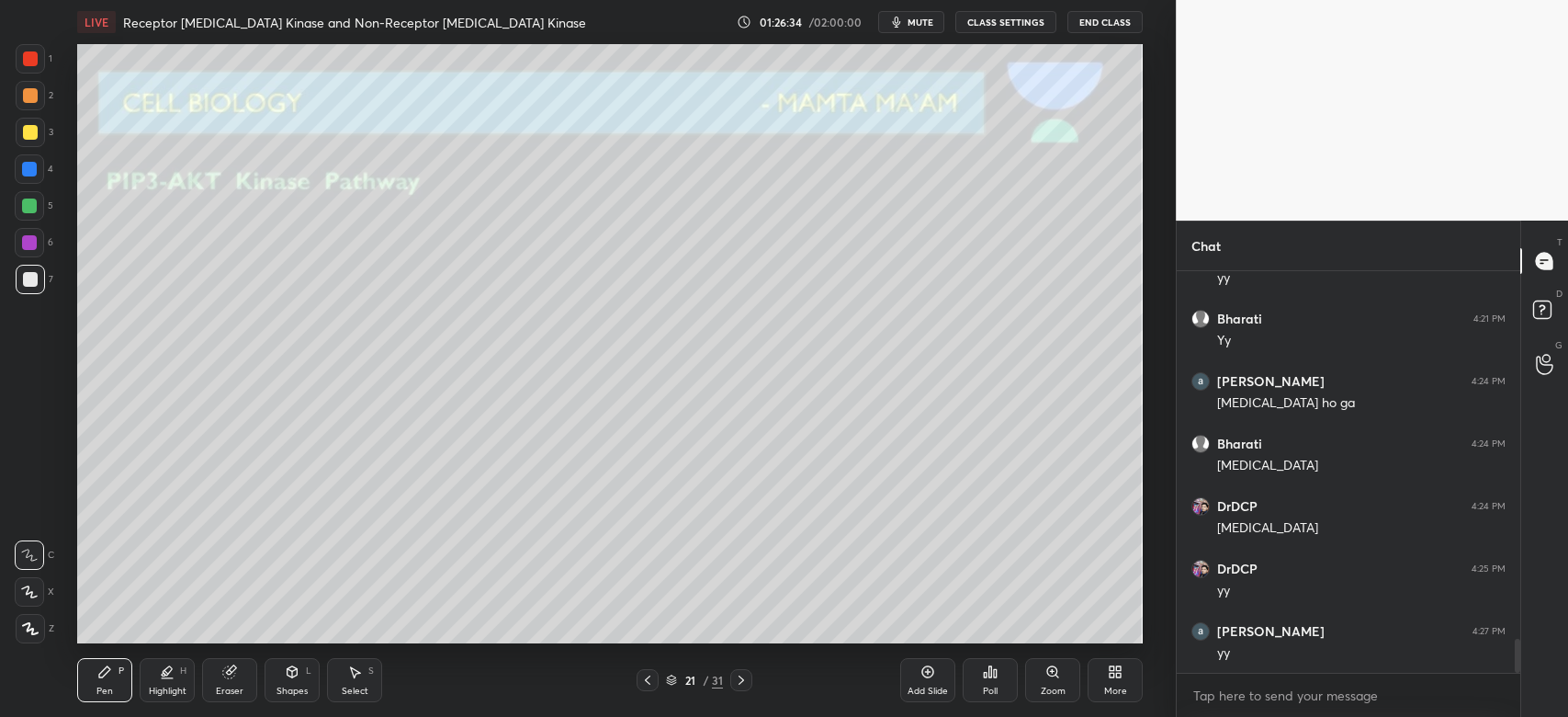
click at [736, 681] on icon at bounding box center [741, 680] width 15 height 15
drag, startPoint x: 646, startPoint y: 678, endPoint x: 655, endPoint y: 677, distance: 9.1
click at [648, 678] on icon at bounding box center [647, 680] width 15 height 15
click at [935, 679] on div "Add Slide" at bounding box center [928, 680] width 55 height 44
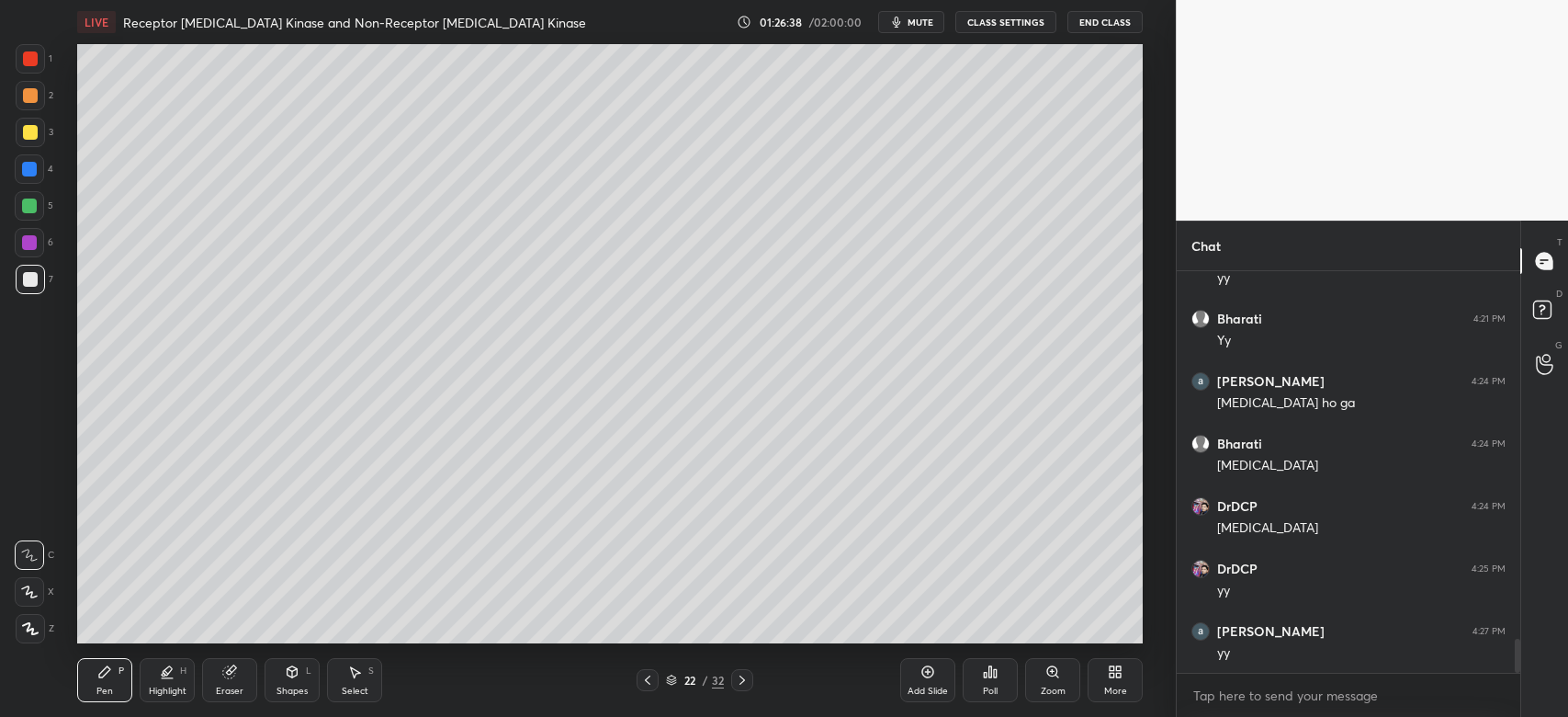
click at [44, 129] on div at bounding box center [31, 132] width 30 height 30
drag, startPoint x: 283, startPoint y: 680, endPoint x: 276, endPoint y: 663, distance: 18.4
click at [283, 678] on div "Shapes L" at bounding box center [292, 680] width 55 height 44
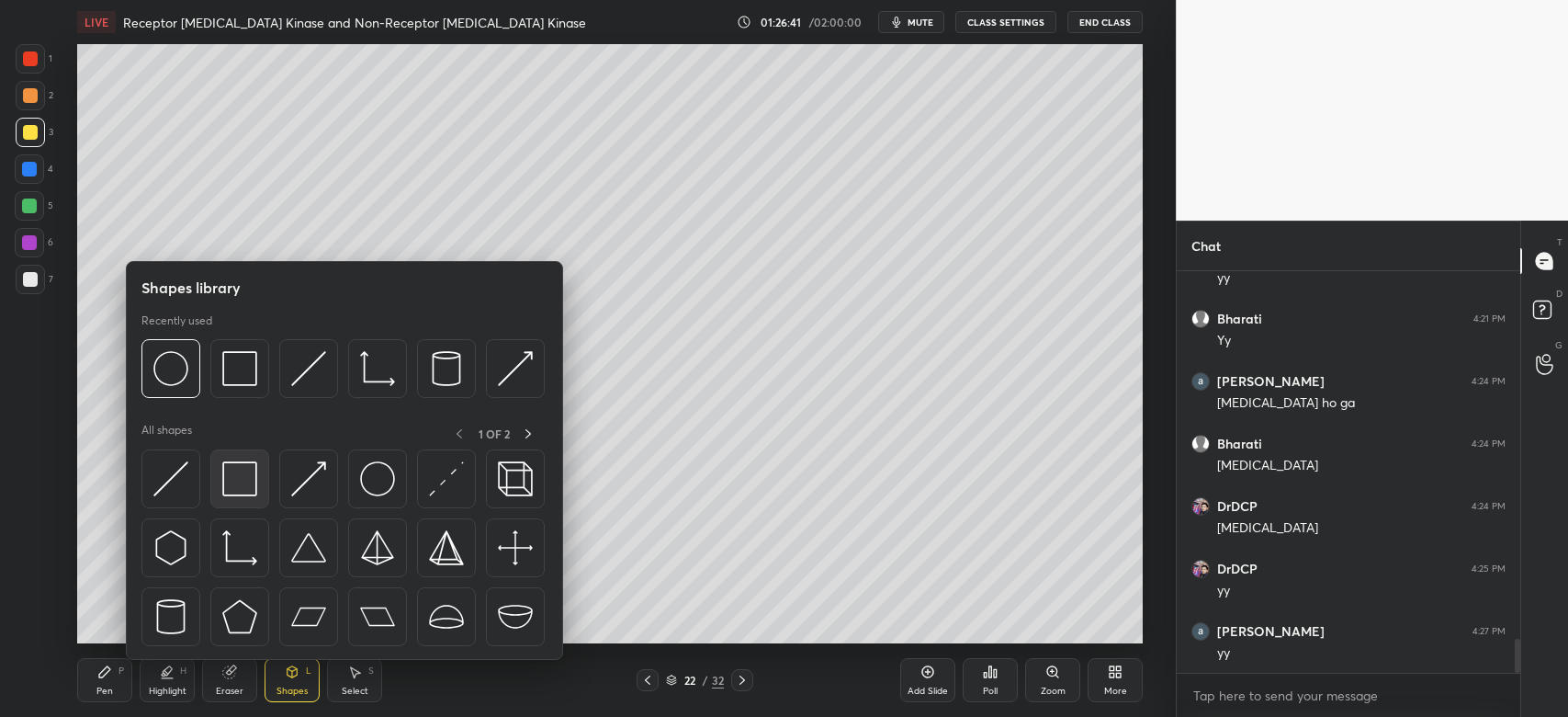
click at [216, 476] on div at bounding box center [240, 479] width 59 height 59
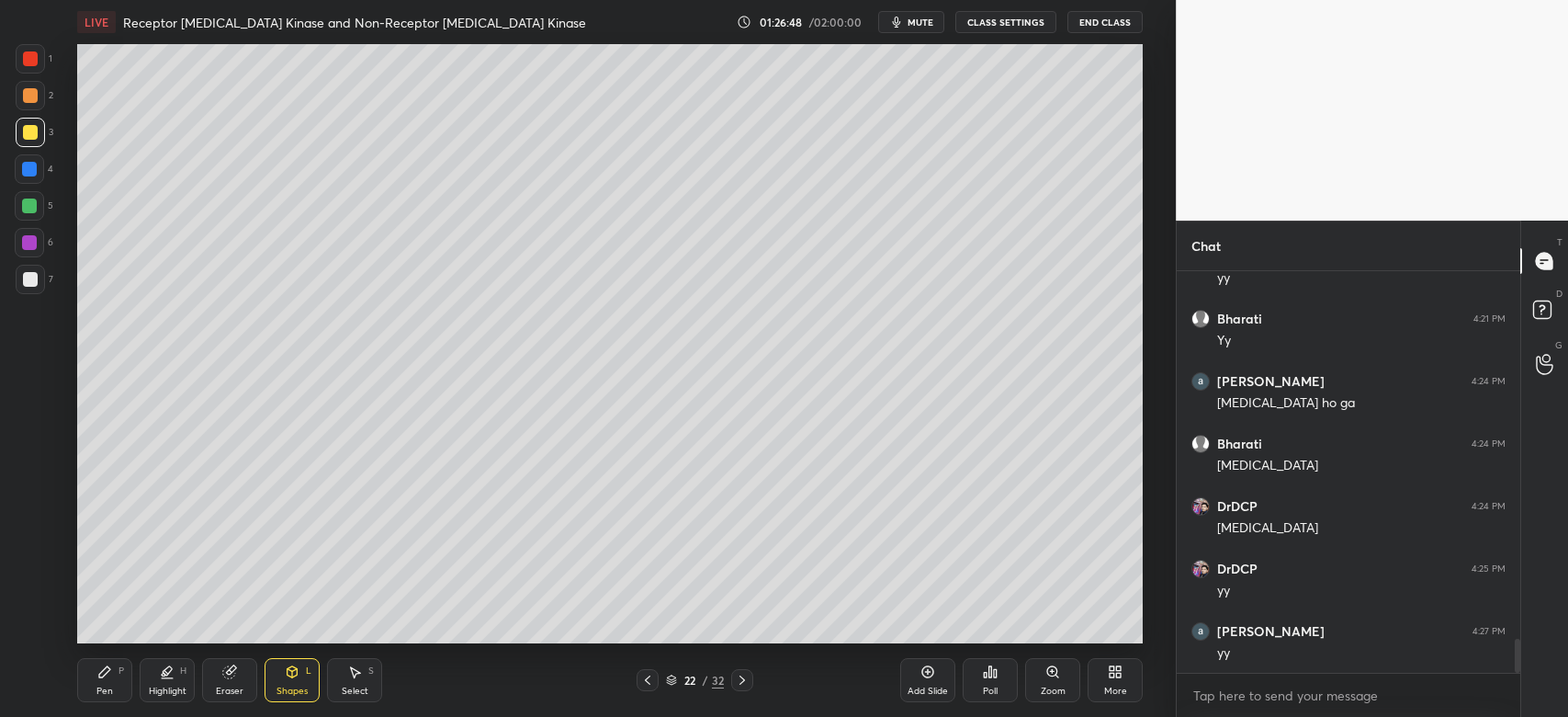
click at [235, 676] on div "Eraser" at bounding box center [230, 680] width 55 height 44
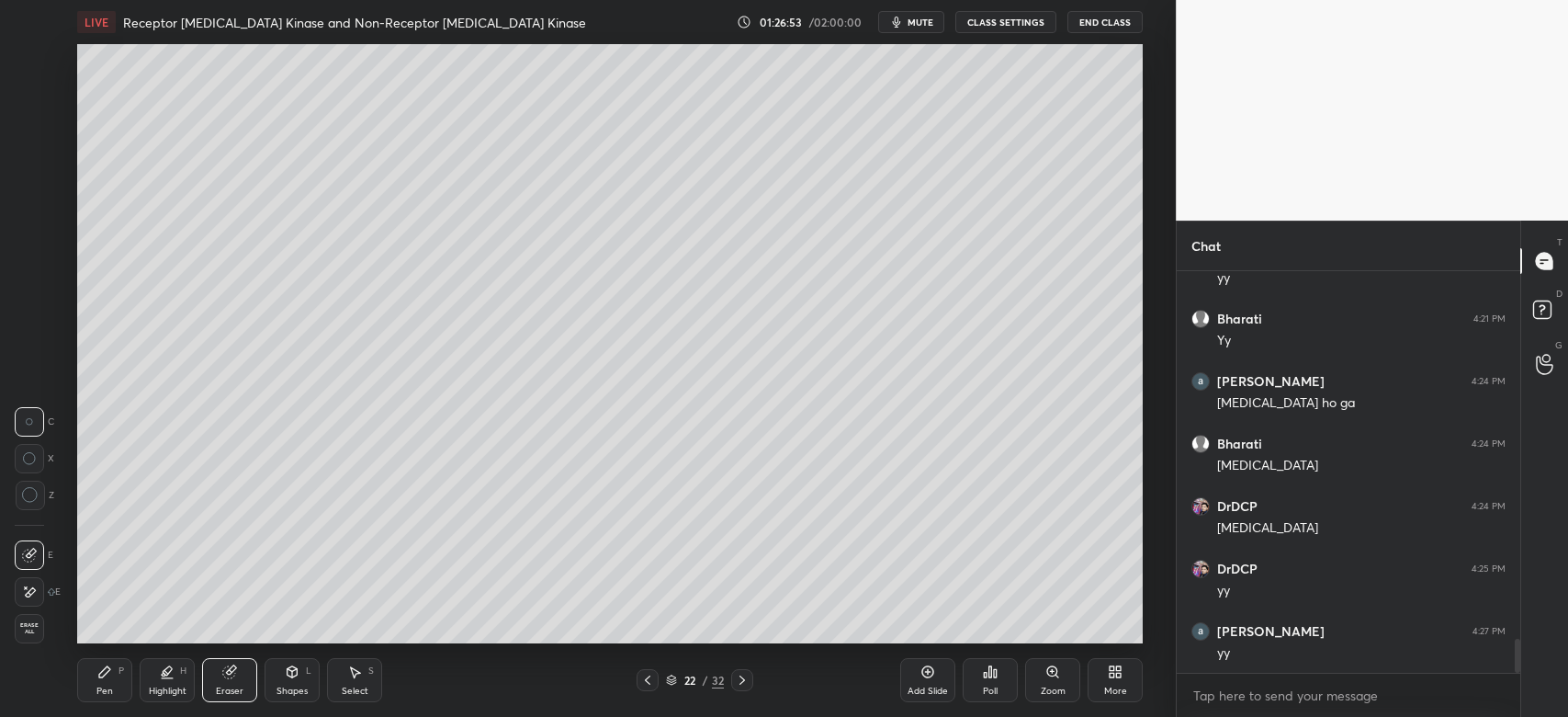
click at [111, 680] on div "Pen P" at bounding box center [104, 680] width 55 height 44
click at [27, 216] on div at bounding box center [30, 206] width 30 height 30
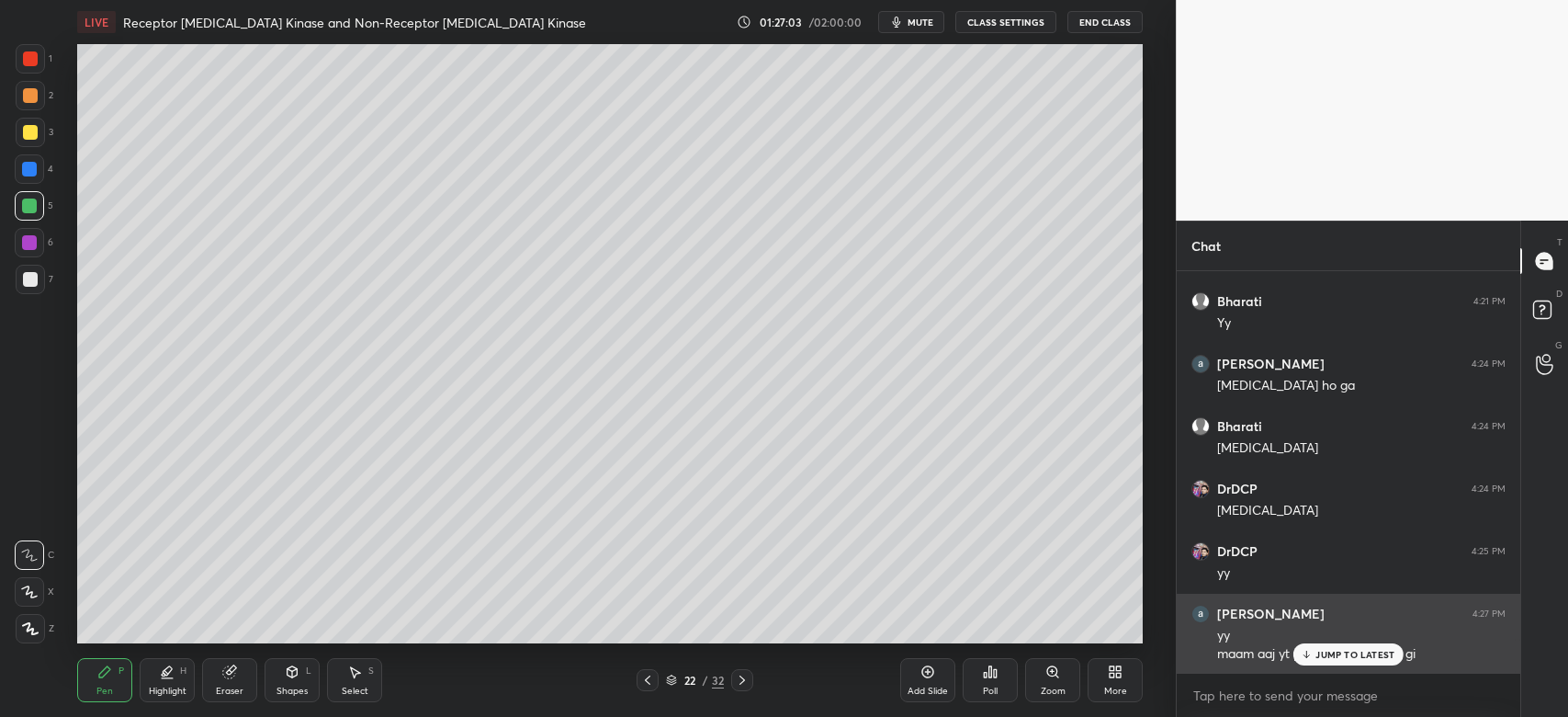
click at [1316, 650] on div "JUMP TO LATEST" at bounding box center [1348, 654] width 110 height 22
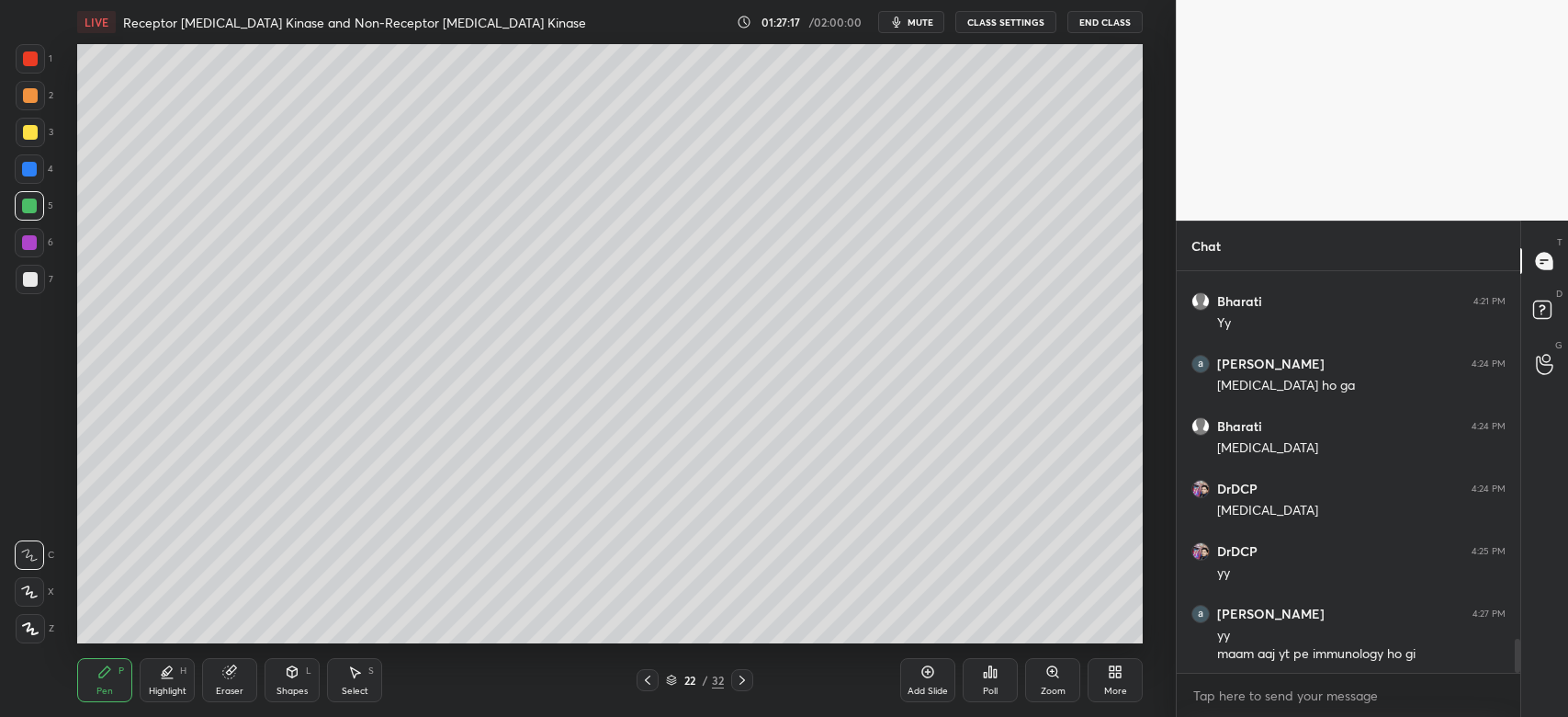
drag, startPoint x: 22, startPoint y: 93, endPoint x: 31, endPoint y: 101, distance: 12.0
click at [23, 93] on div at bounding box center [31, 95] width 15 height 15
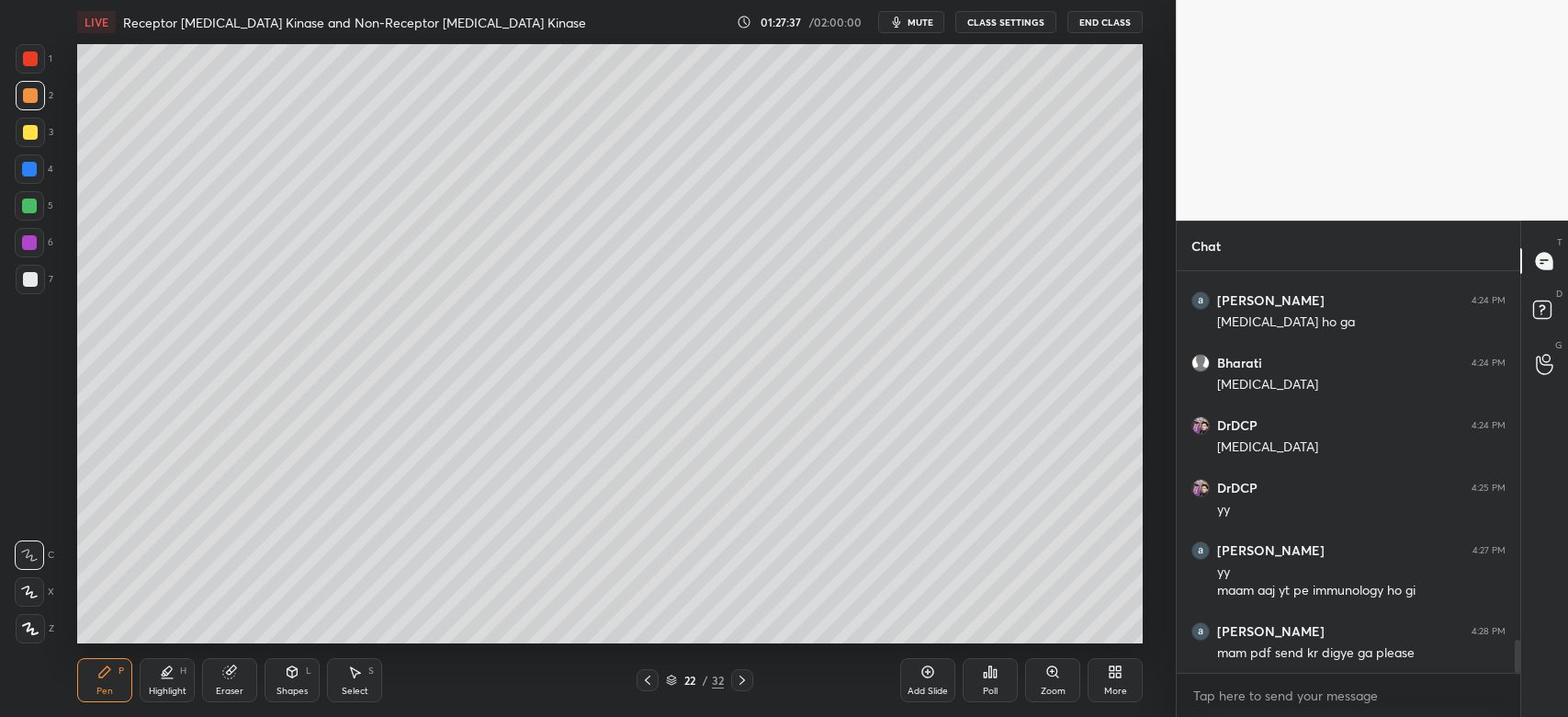
click at [36, 276] on div at bounding box center [31, 279] width 15 height 15
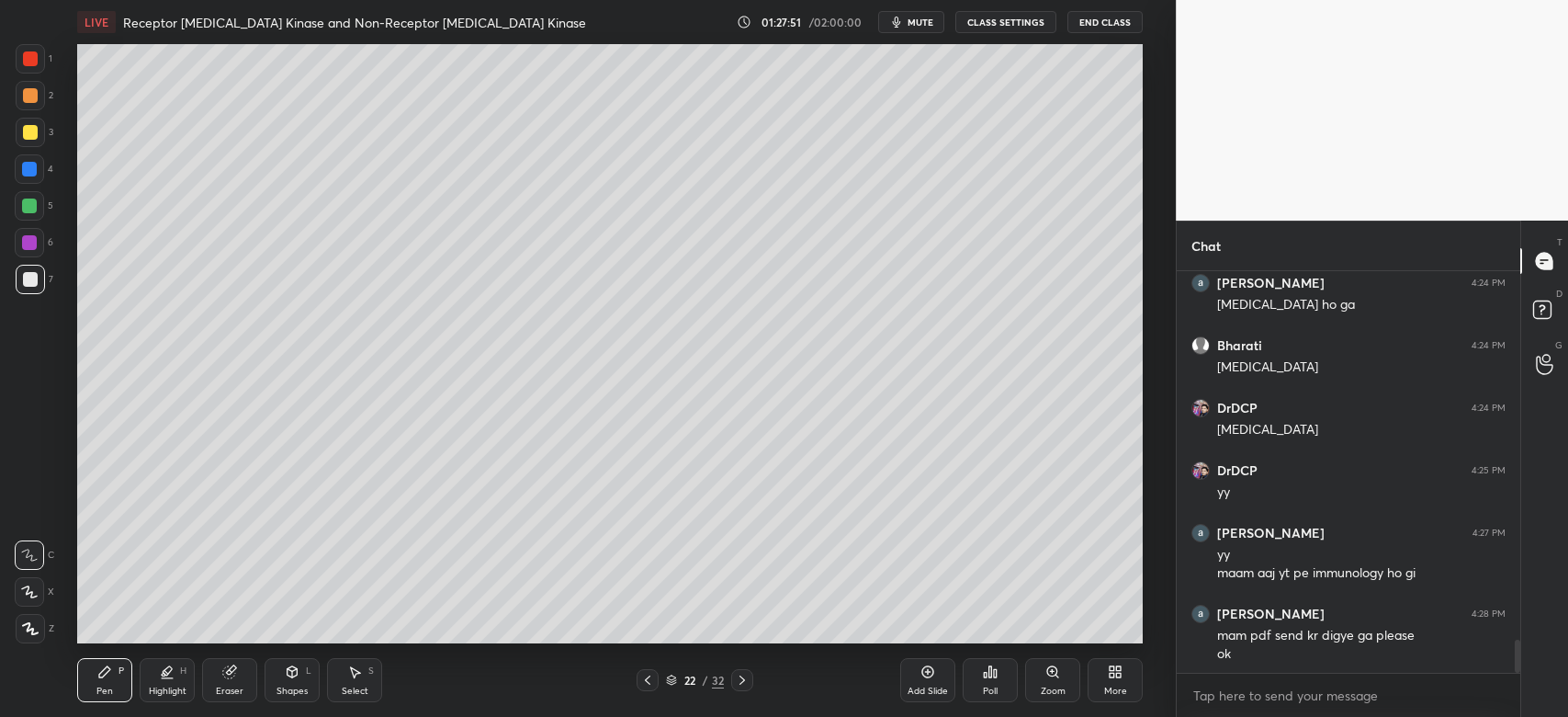
click at [30, 209] on div at bounding box center [30, 206] width 15 height 15
click at [31, 140] on div at bounding box center [31, 132] width 30 height 30
click at [652, 678] on icon at bounding box center [647, 680] width 15 height 15
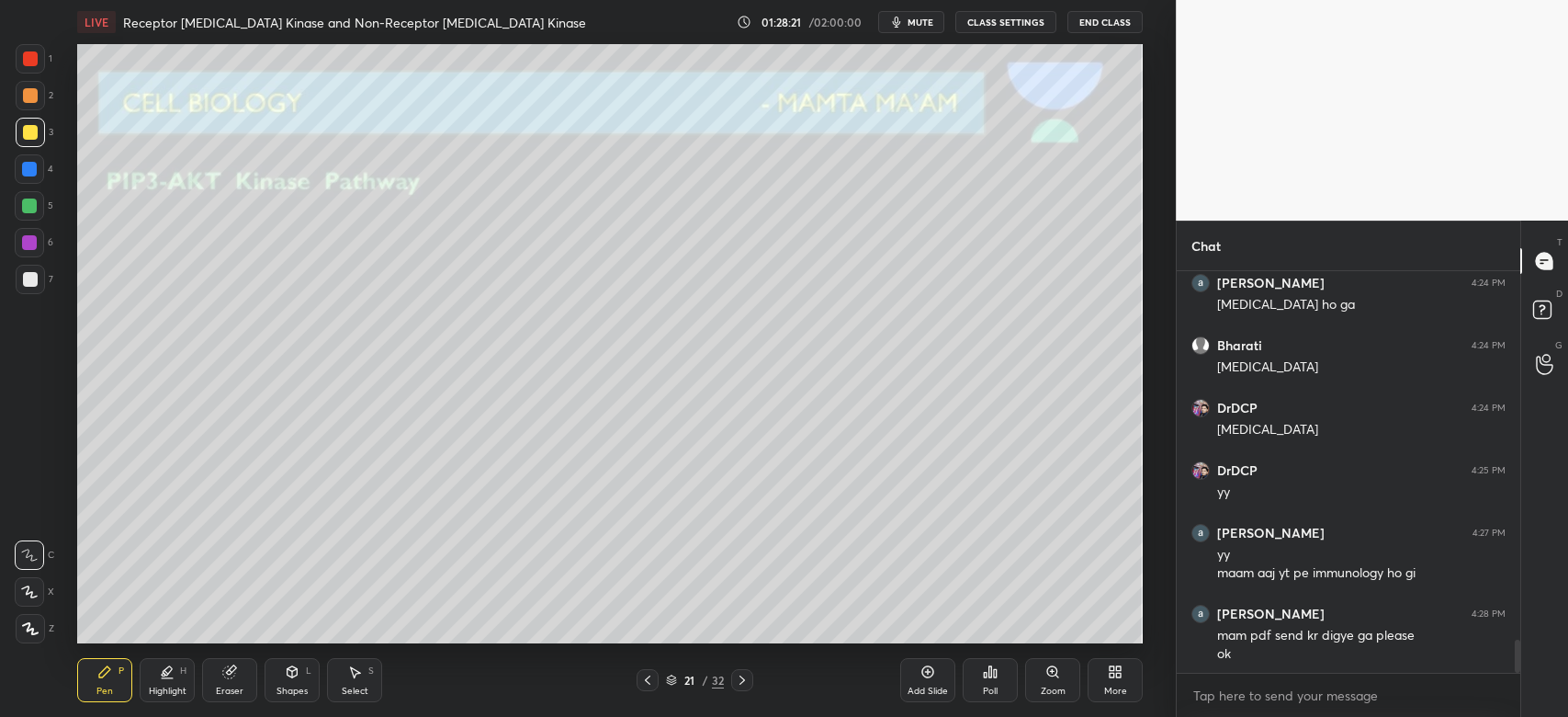
click at [750, 680] on div at bounding box center [742, 680] width 22 height 22
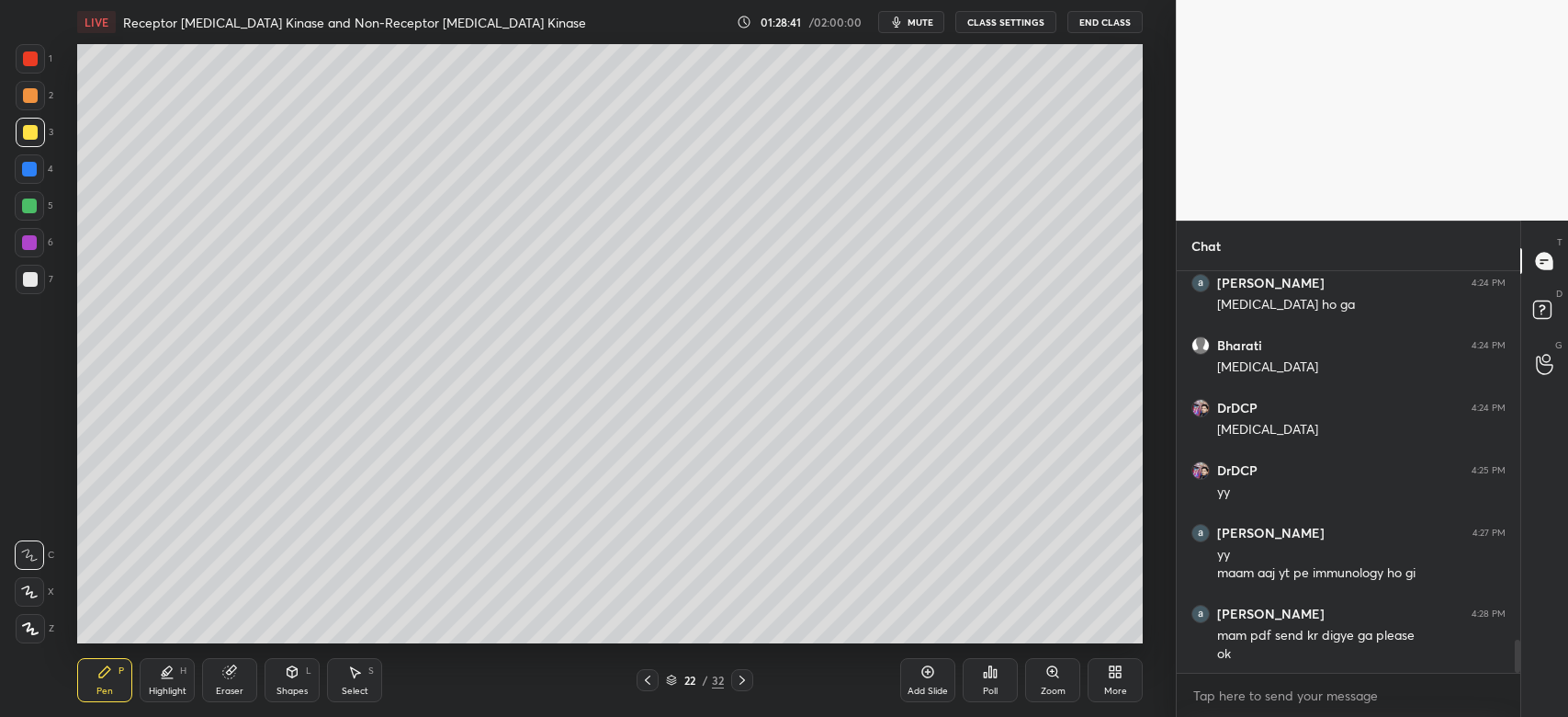
click at [39, 171] on div at bounding box center [30, 169] width 30 height 30
click at [28, 129] on div at bounding box center [31, 132] width 15 height 15
click at [27, 93] on div at bounding box center [31, 95] width 15 height 15
click at [29, 137] on div at bounding box center [31, 132] width 15 height 15
click at [1043, 678] on div "Zoom" at bounding box center [1053, 680] width 55 height 44
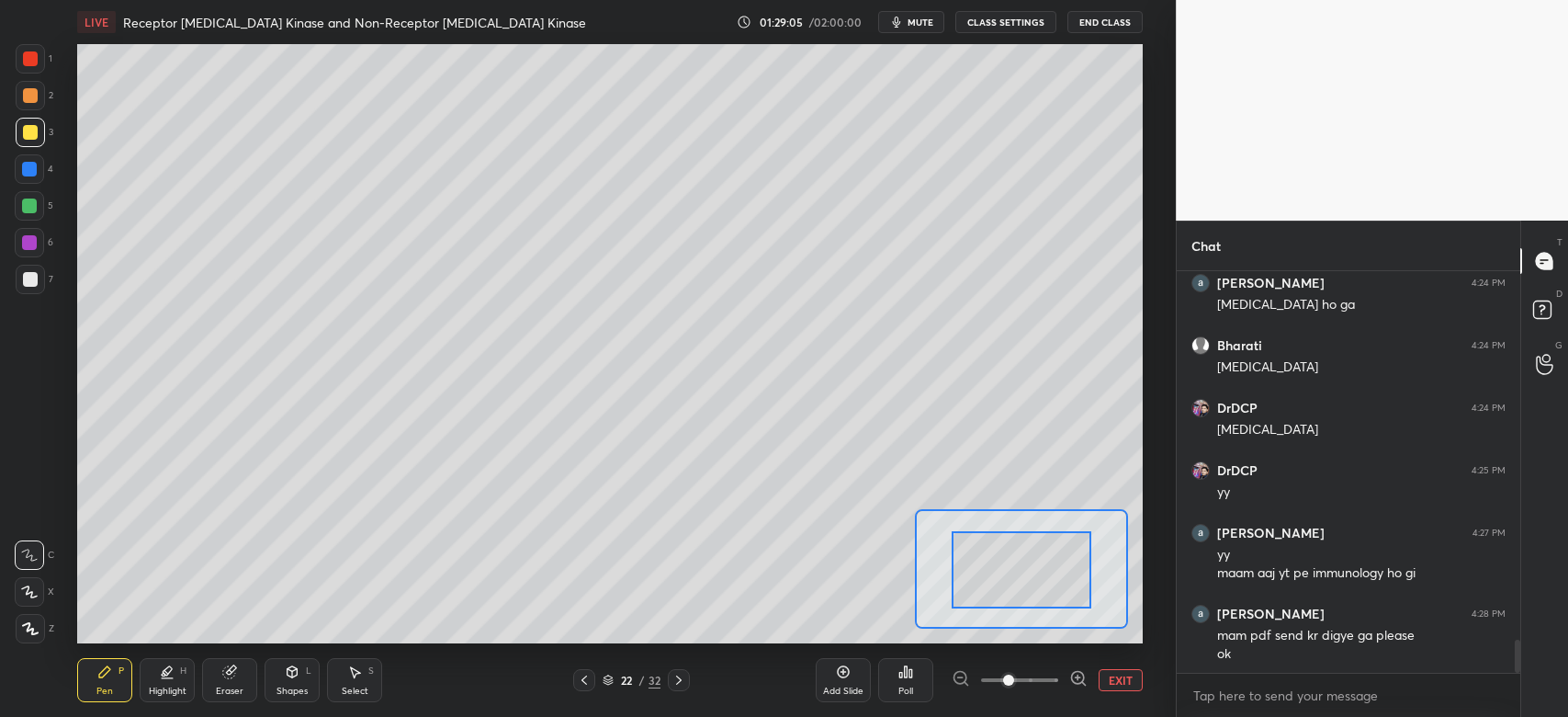
drag, startPoint x: 1042, startPoint y: 579, endPoint x: 1007, endPoint y: 570, distance: 36.1
drag, startPoint x: 1014, startPoint y: 571, endPoint x: 1008, endPoint y: 547, distance: 24.7
click at [1008, 561] on div at bounding box center [1014, 560] width 140 height 77
click at [28, 93] on div at bounding box center [31, 95] width 15 height 15
click at [37, 166] on div at bounding box center [30, 169] width 30 height 30
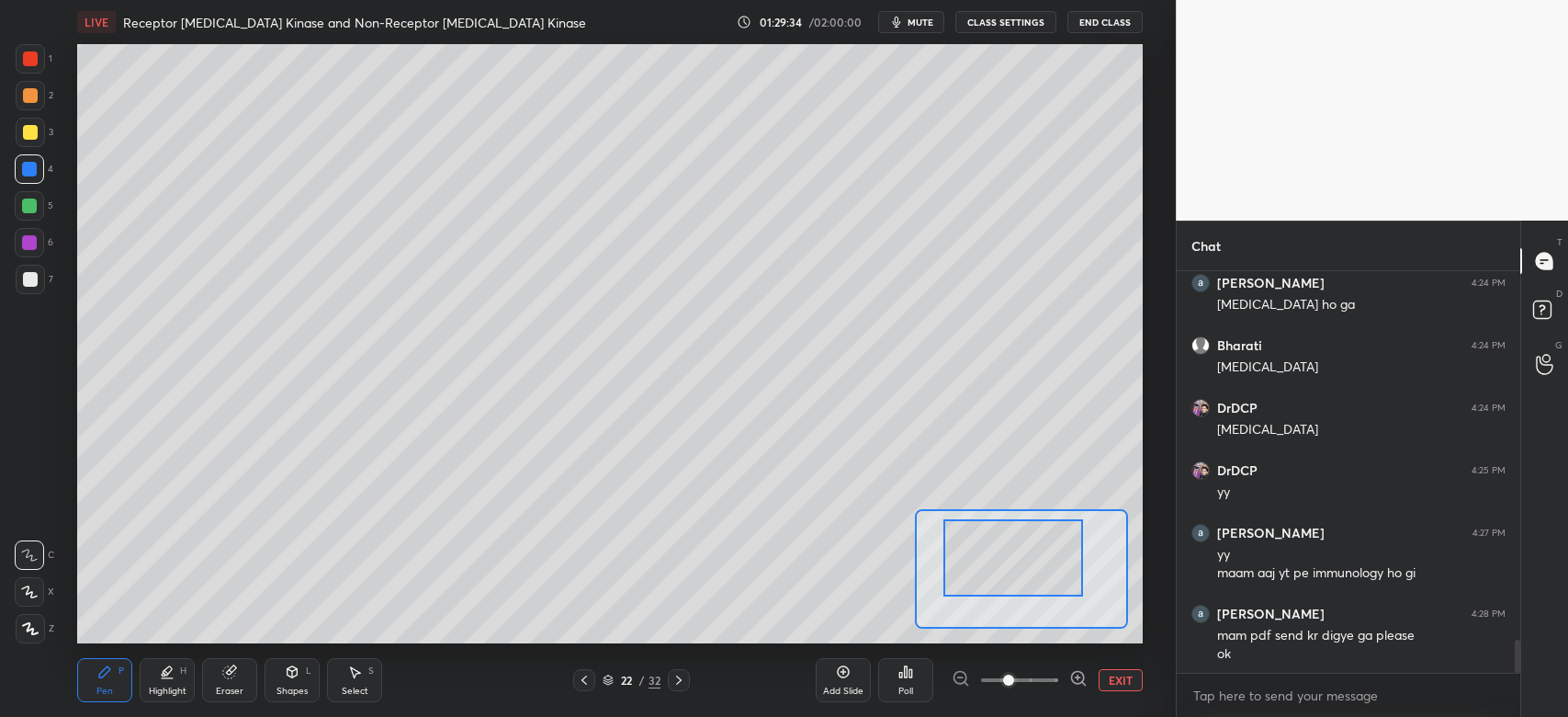
click at [38, 151] on div "3" at bounding box center [34, 136] width 38 height 37
click at [34, 127] on div at bounding box center [31, 132] width 15 height 15
click at [44, 92] on div "2" at bounding box center [34, 95] width 38 height 30
click at [1030, 672] on span at bounding box center [1019, 680] width 77 height 28
click at [1043, 575] on div at bounding box center [1022, 556] width 104 height 58
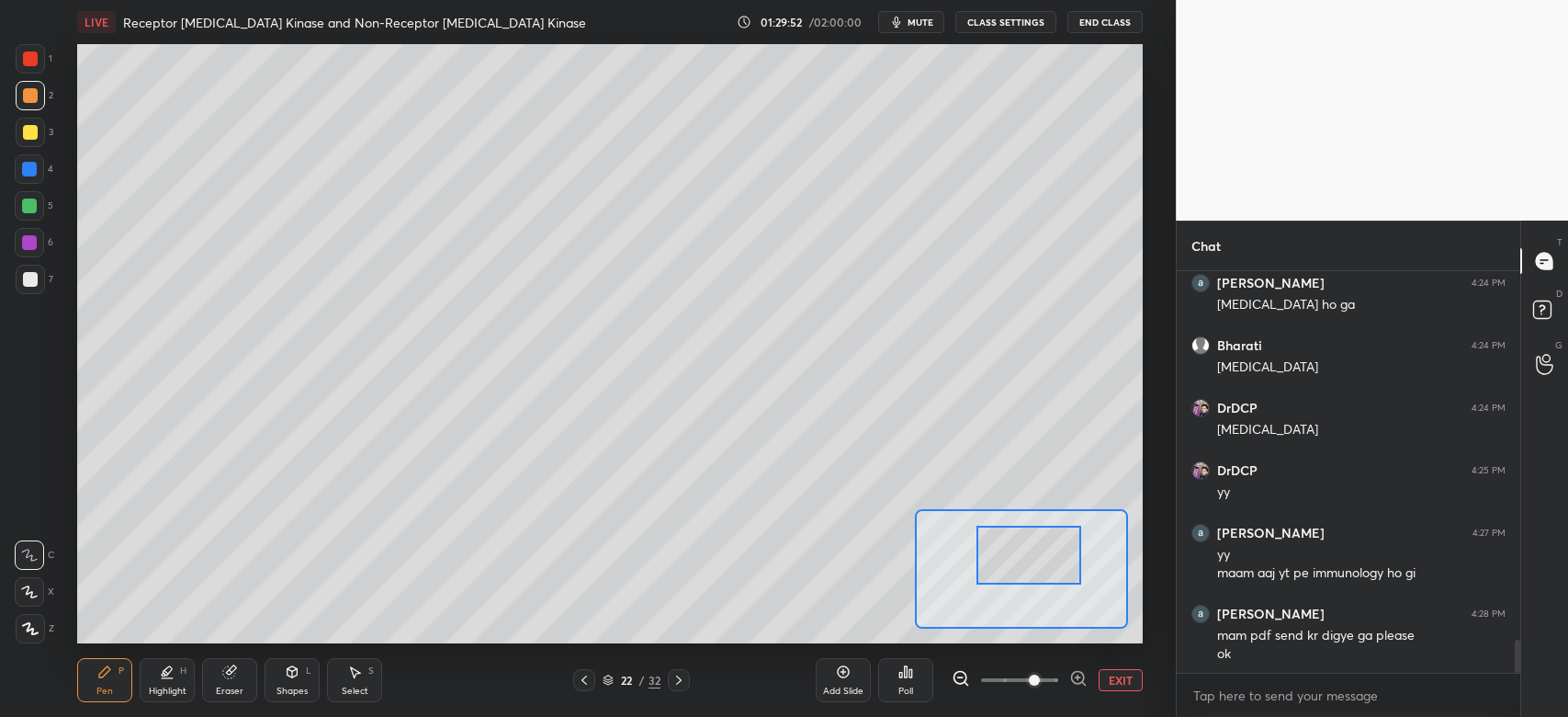
click at [36, 173] on div at bounding box center [30, 169] width 30 height 30
click at [32, 238] on div at bounding box center [30, 242] width 15 height 15
click at [30, 201] on div at bounding box center [30, 206] width 15 height 15
drag, startPoint x: 43, startPoint y: 131, endPoint x: 56, endPoint y: 145, distance: 19.1
click at [43, 133] on div at bounding box center [31, 132] width 30 height 30
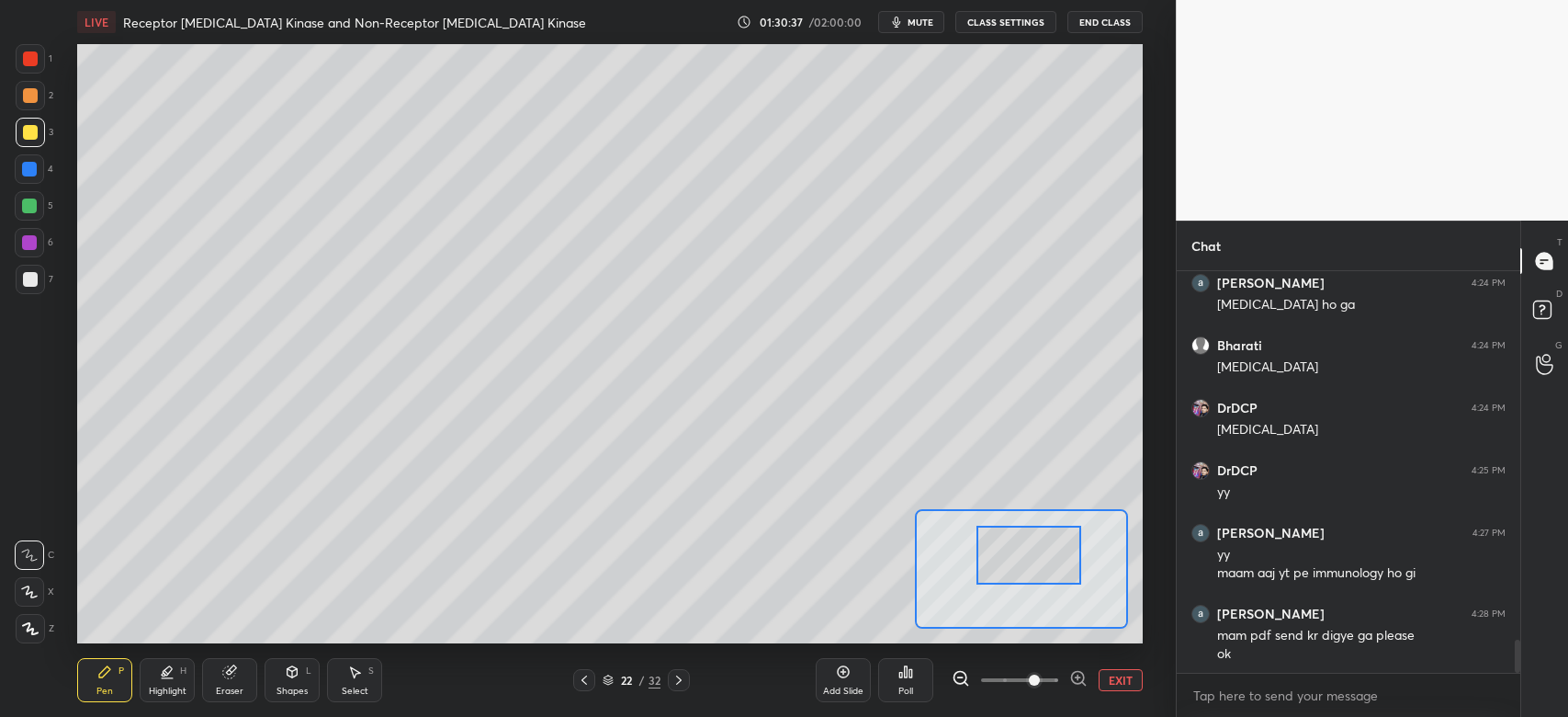
click at [1053, 677] on span at bounding box center [1019, 680] width 77 height 28
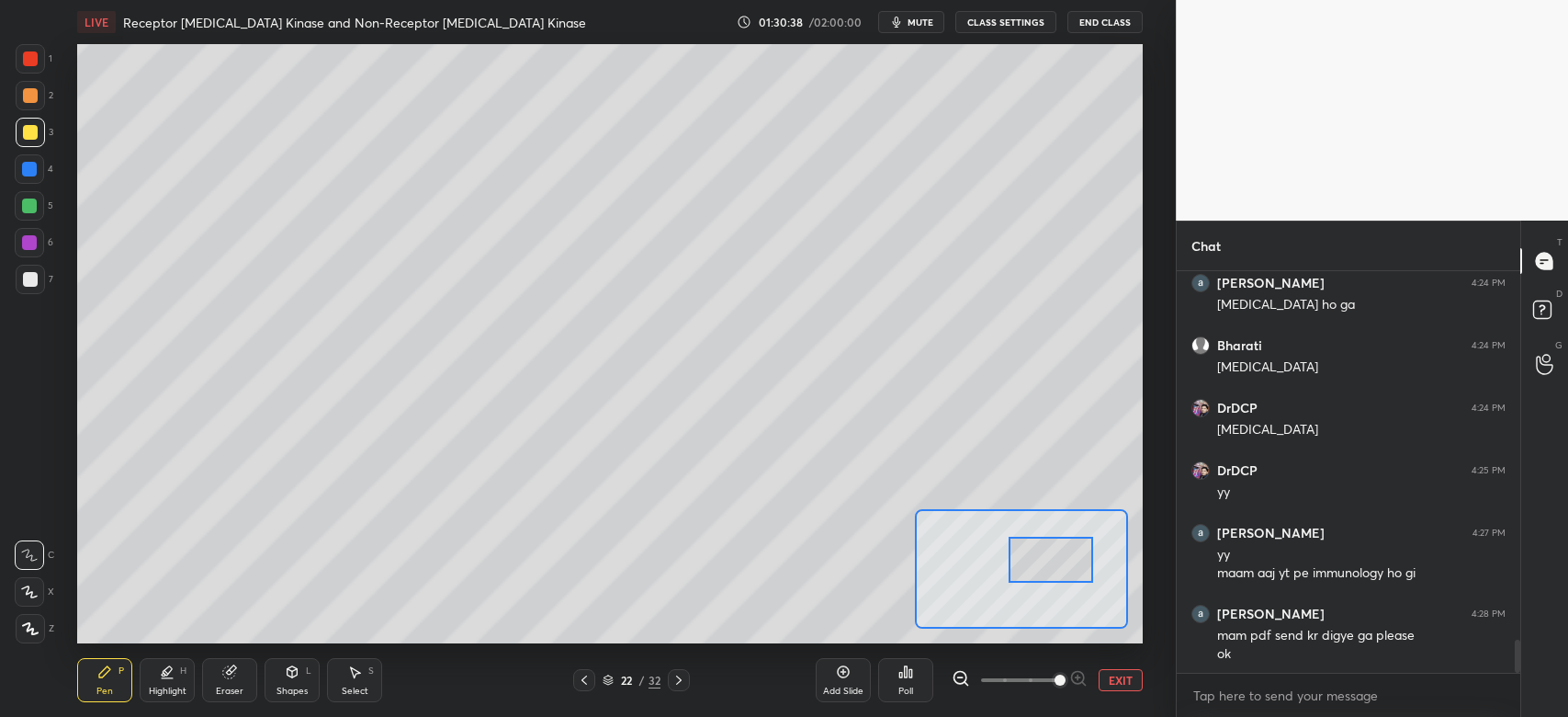
drag, startPoint x: 1044, startPoint y: 566, endPoint x: 1053, endPoint y: 562, distance: 9.8
click at [1053, 565] on div at bounding box center [1050, 560] width 83 height 47
drag, startPoint x: 35, startPoint y: 282, endPoint x: 71, endPoint y: 305, distance: 42.7
click at [35, 281] on div at bounding box center [31, 279] width 15 height 15
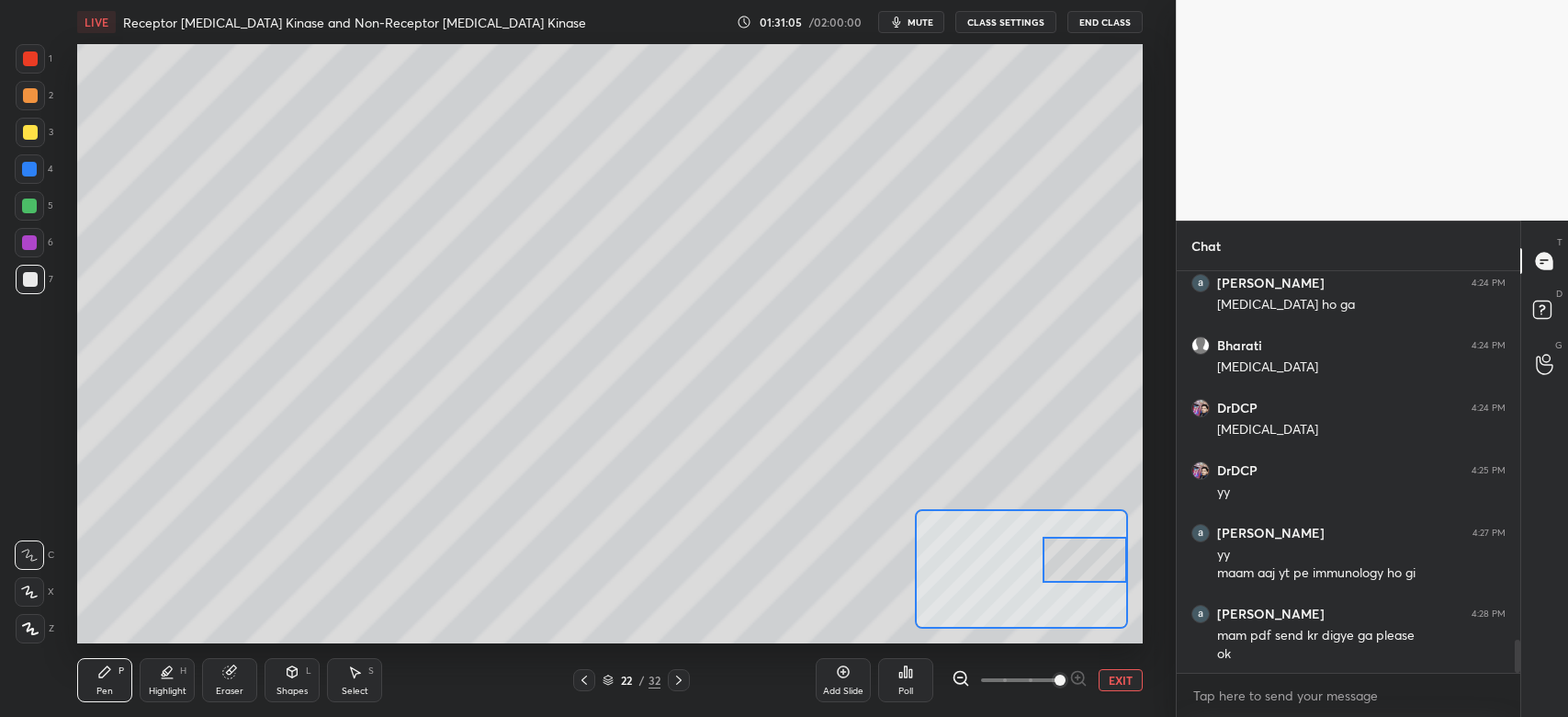
drag, startPoint x: 1046, startPoint y: 561, endPoint x: 1084, endPoint y: 555, distance: 38.5
click at [1086, 562] on div at bounding box center [1084, 560] width 83 height 47
drag, startPoint x: 1034, startPoint y: 557, endPoint x: 1065, endPoint y: 543, distance: 34.0
click at [1065, 543] on div at bounding box center [1041, 554] width 83 height 47
drag, startPoint x: 37, startPoint y: 99, endPoint x: 44, endPoint y: 121, distance: 23.1
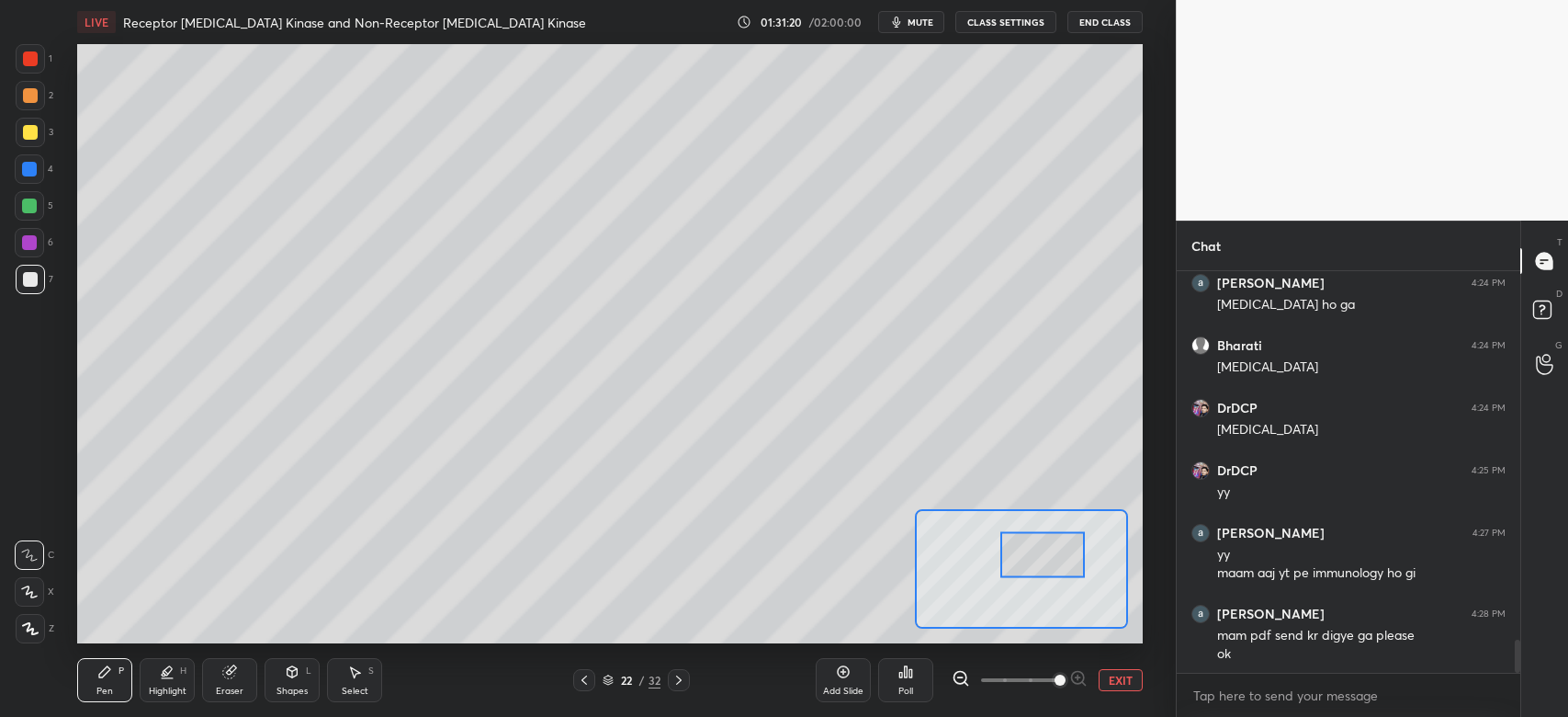
click at [37, 97] on div at bounding box center [31, 95] width 30 height 30
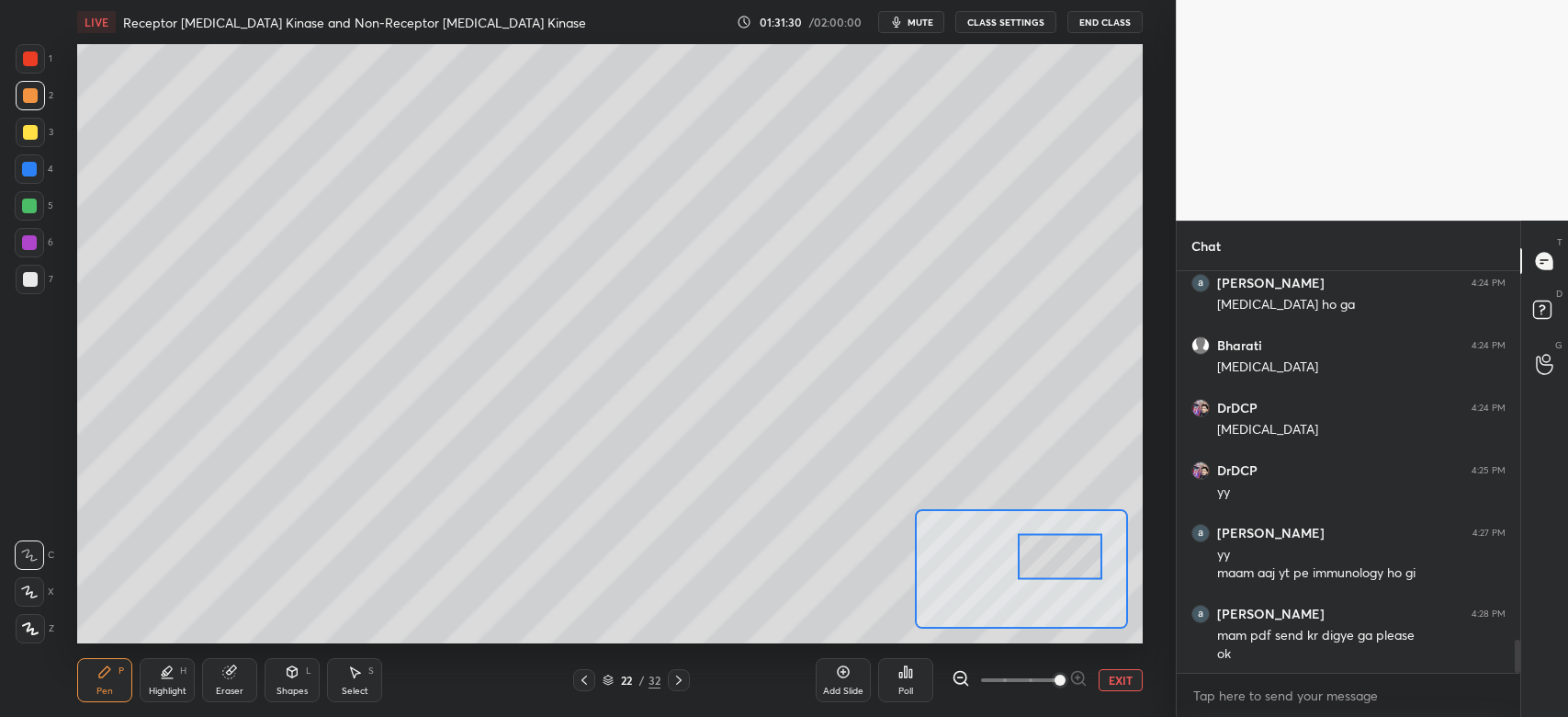
click at [1044, 565] on div at bounding box center [1060, 556] width 83 height 47
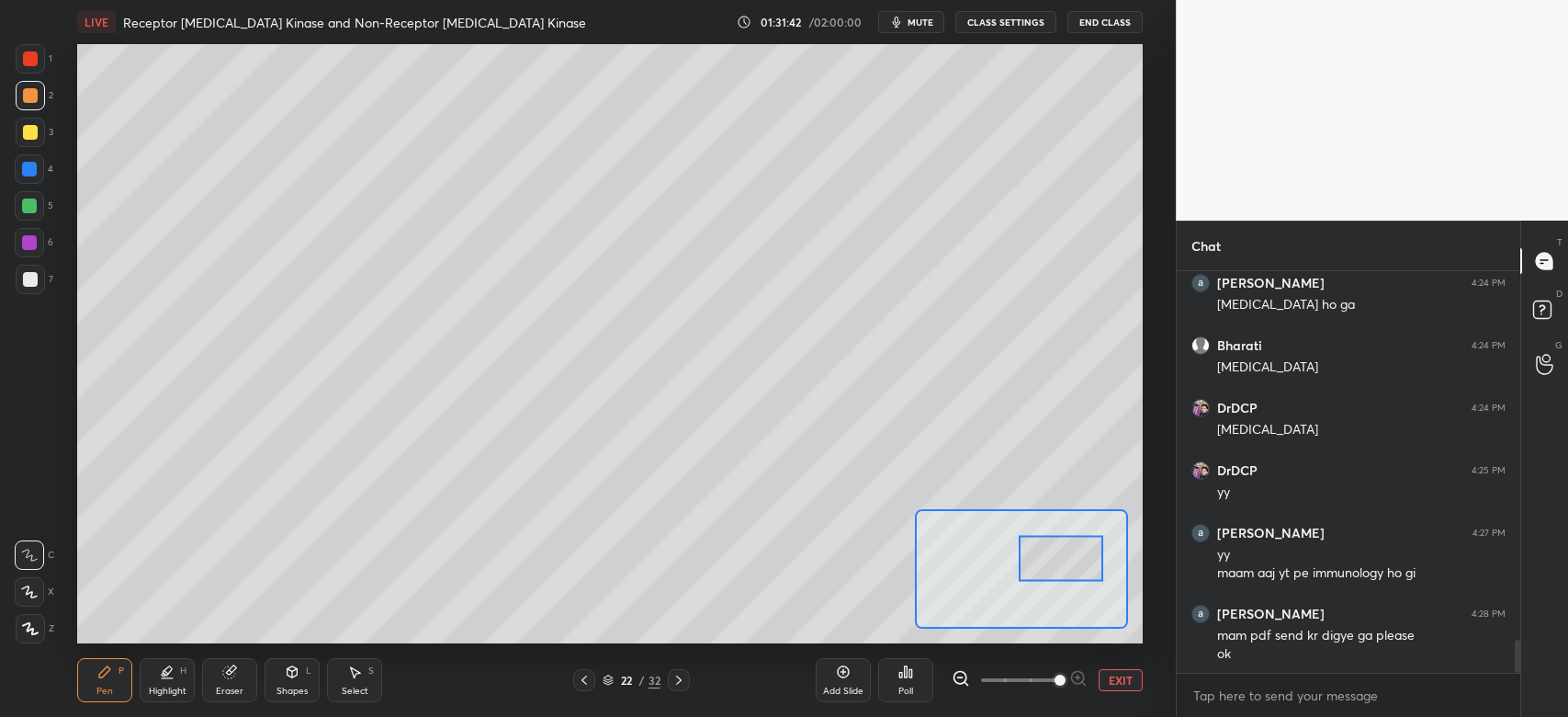
click at [34, 209] on div at bounding box center [30, 206] width 15 height 15
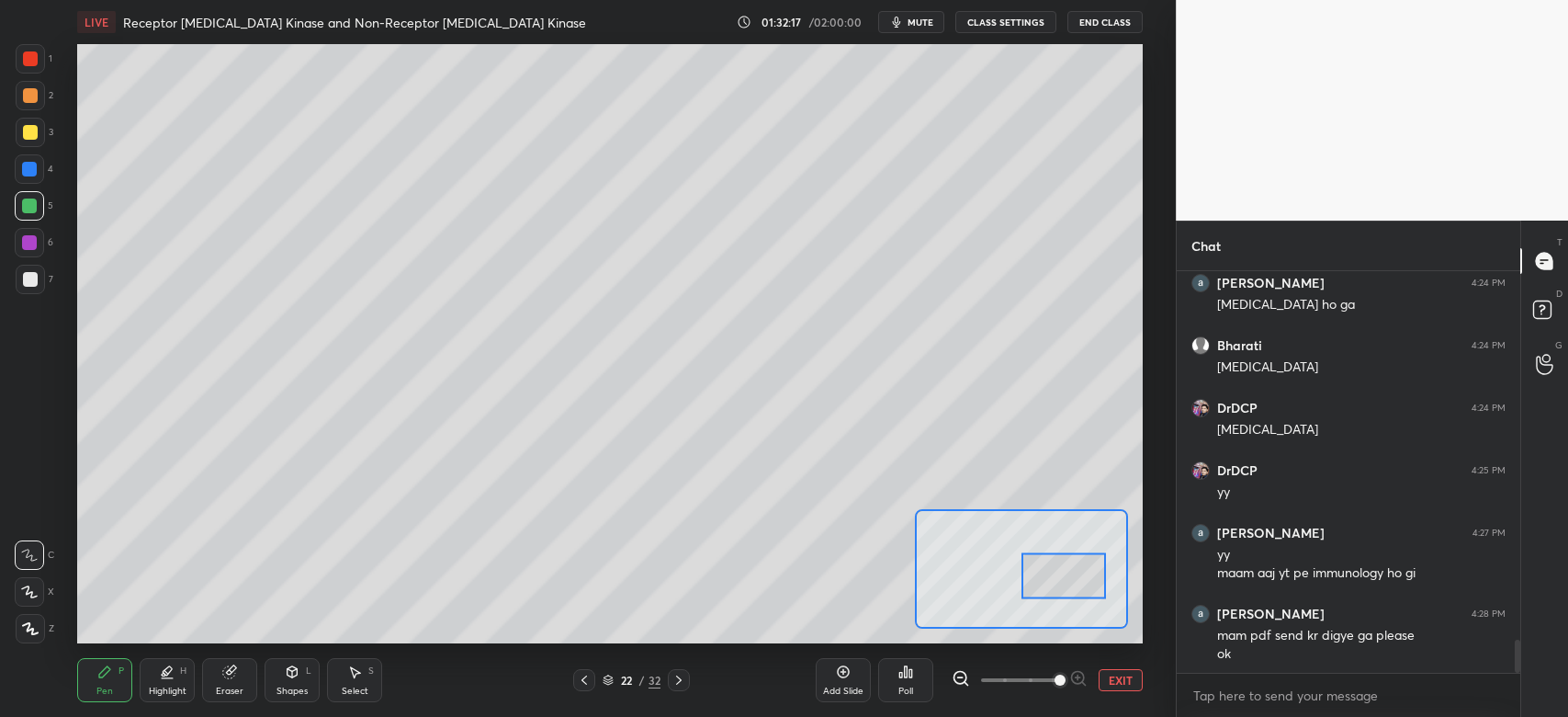
drag, startPoint x: 1053, startPoint y: 563, endPoint x: 1051, endPoint y: 582, distance: 19.1
click at [1057, 585] on div at bounding box center [1063, 575] width 83 height 47
click at [242, 673] on div "Eraser" at bounding box center [230, 680] width 55 height 44
click at [105, 682] on div "Pen P" at bounding box center [104, 680] width 55 height 44
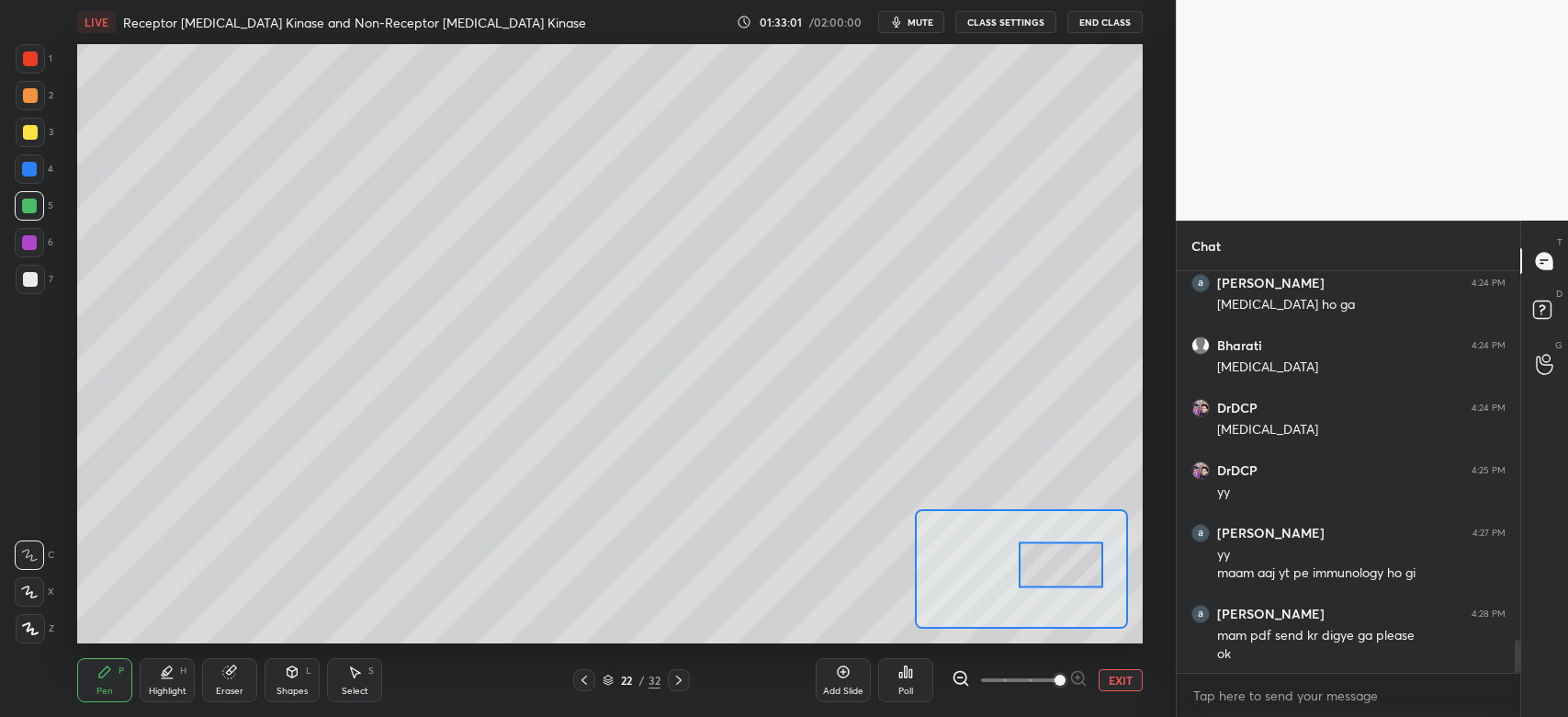
drag, startPoint x: 1065, startPoint y: 582, endPoint x: 1043, endPoint y: 544, distance: 43.9
click at [1063, 563] on div at bounding box center [1060, 564] width 83 height 47
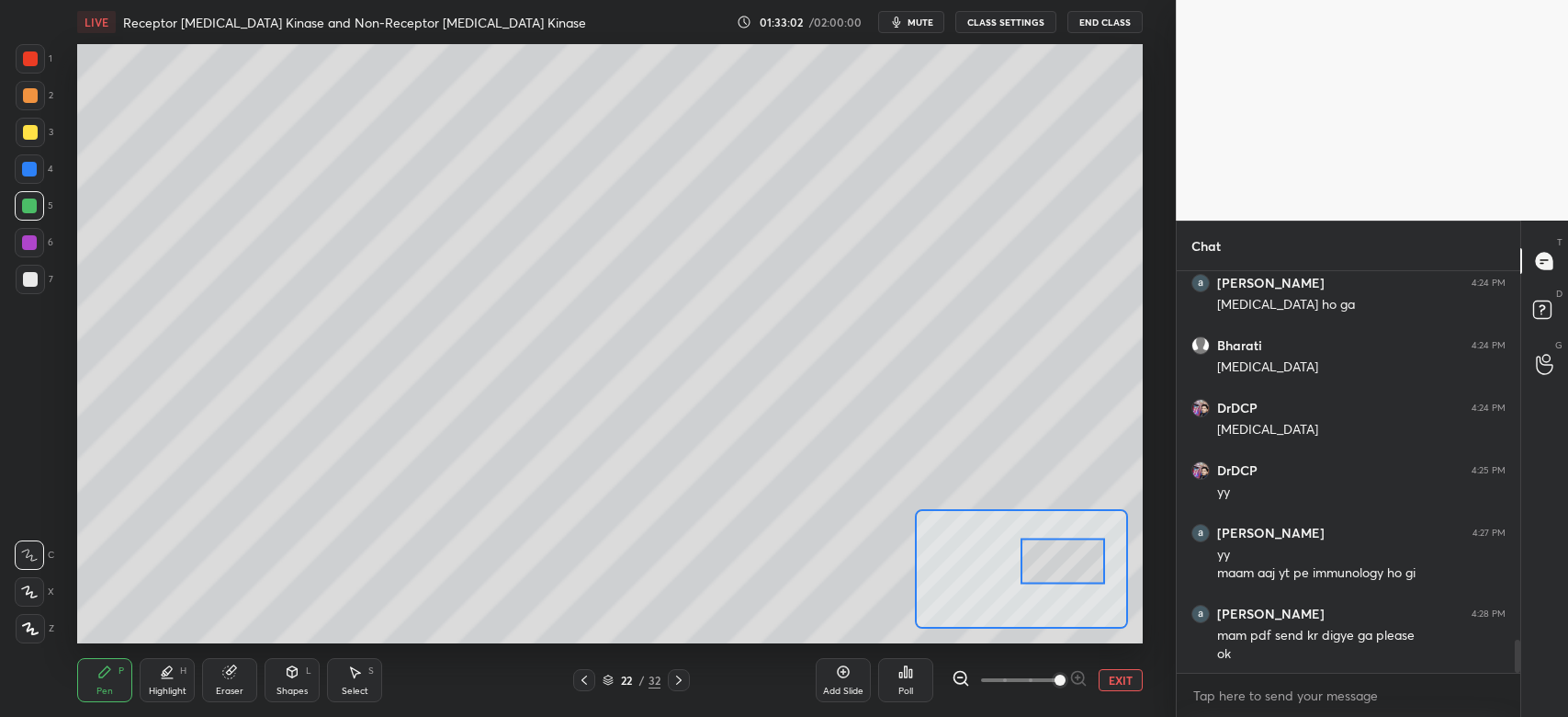
drag, startPoint x: 42, startPoint y: 169, endPoint x: 31, endPoint y: 163, distance: 12.5
click at [42, 167] on div at bounding box center [30, 169] width 30 height 30
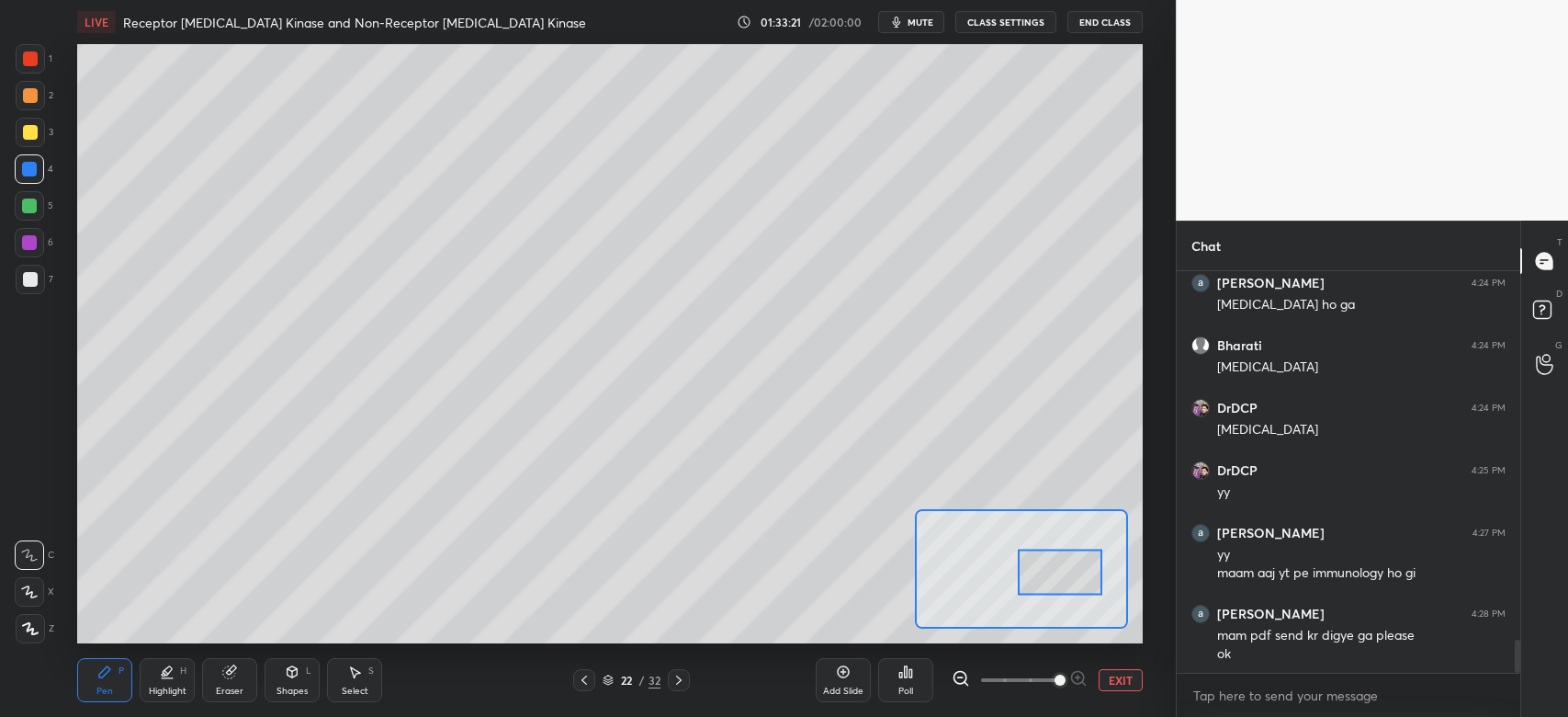
click at [1047, 581] on div at bounding box center [1060, 572] width 83 height 47
click at [1056, 585] on div at bounding box center [1058, 574] width 83 height 47
drag, startPoint x: 1053, startPoint y: 577, endPoint x: 1040, endPoint y: 548, distance: 31.8
click at [1040, 558] on div at bounding box center [1044, 559] width 83 height 47
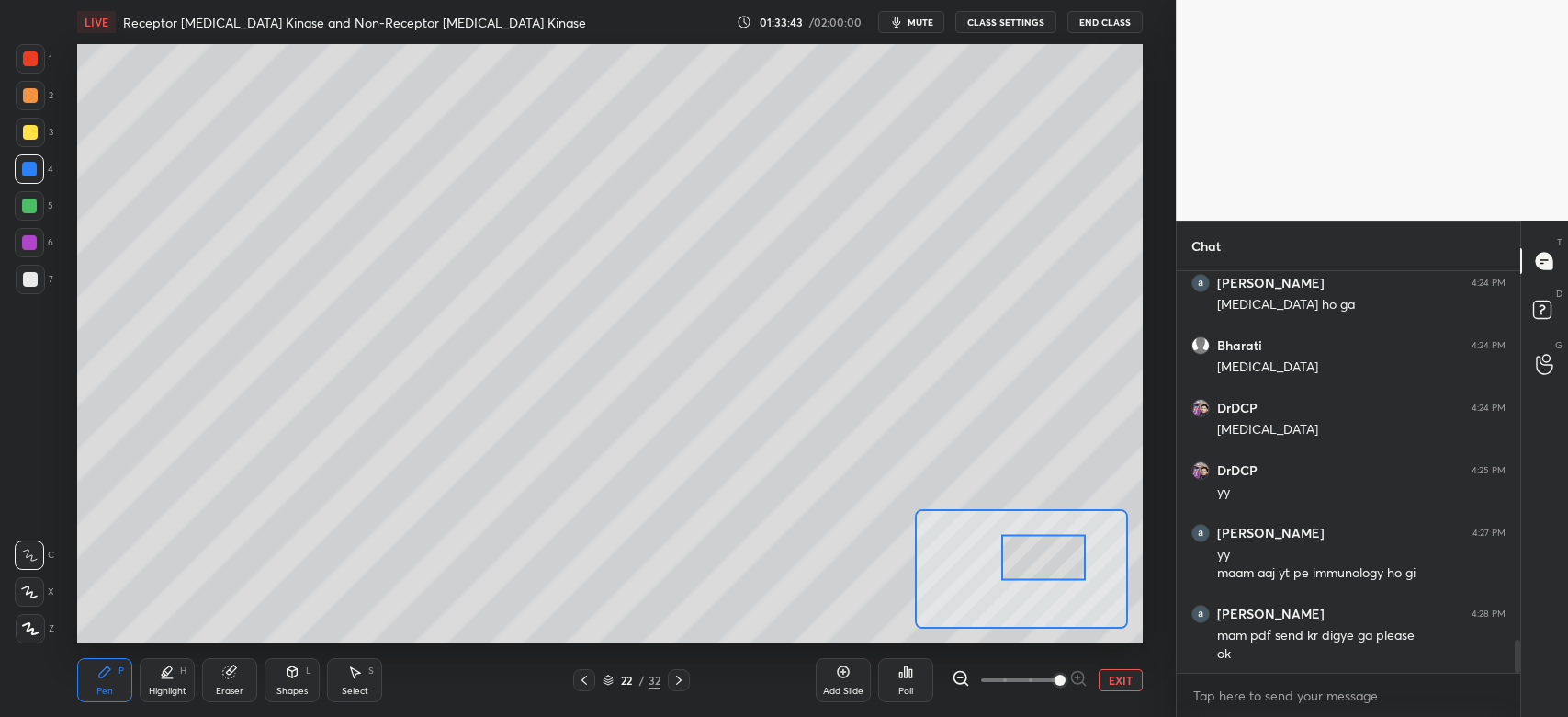
click at [31, 95] on div at bounding box center [31, 95] width 15 height 15
click at [41, 70] on div at bounding box center [31, 59] width 30 height 30
drag, startPoint x: 233, startPoint y: 674, endPoint x: 231, endPoint y: 658, distance: 16.1
click at [231, 674] on icon at bounding box center [228, 672] width 12 height 12
click at [119, 673] on div "Pen P" at bounding box center [104, 680] width 55 height 44
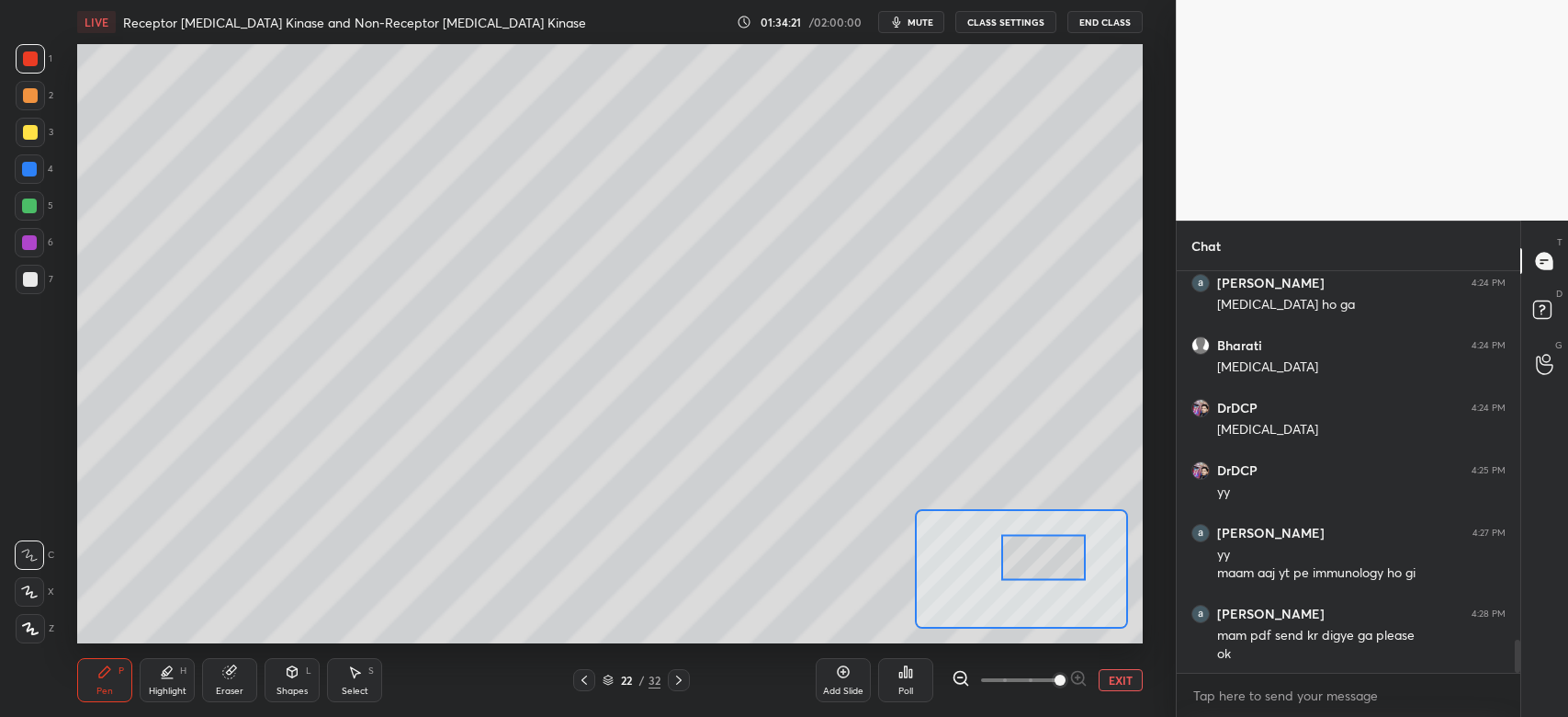
click at [37, 211] on div at bounding box center [30, 206] width 30 height 30
drag, startPoint x: 1043, startPoint y: 567, endPoint x: 1036, endPoint y: 581, distance: 15.7
click at [1038, 586] on div at bounding box center [1040, 576] width 83 height 47
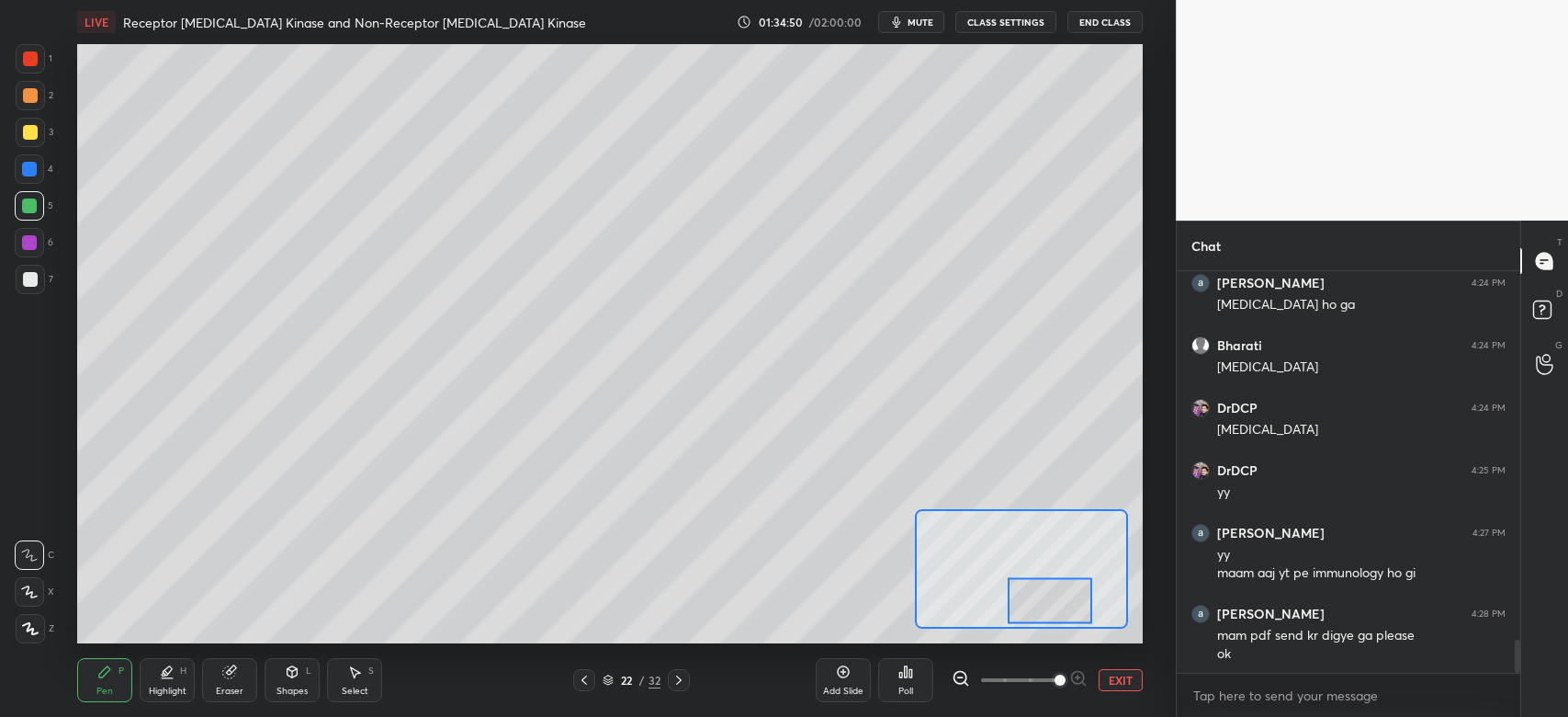
drag, startPoint x: 1055, startPoint y: 593, endPoint x: 1070, endPoint y: 607, distance: 20.5
click at [1066, 617] on div at bounding box center [1049, 600] width 83 height 47
click at [30, 136] on div at bounding box center [31, 132] width 15 height 15
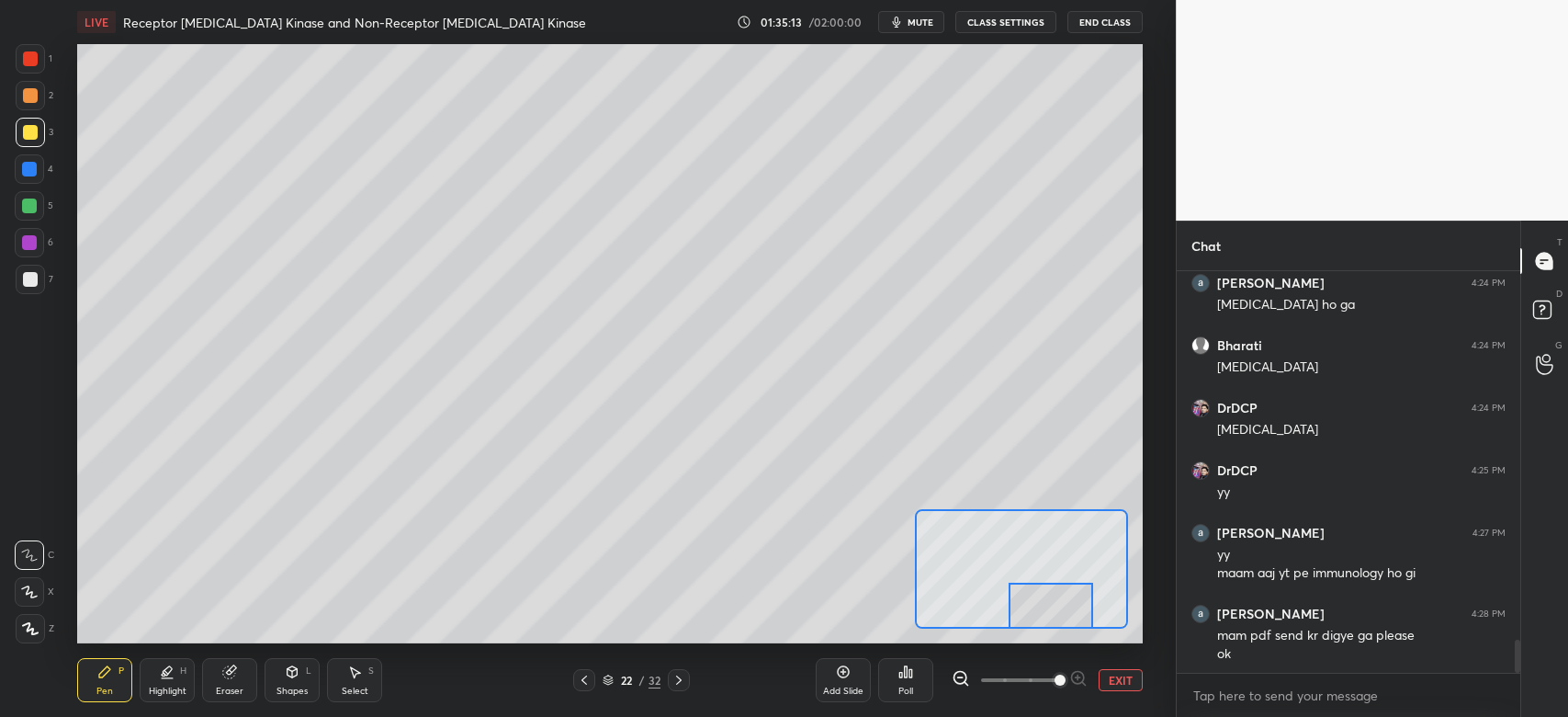
drag, startPoint x: 1045, startPoint y: 598, endPoint x: 1017, endPoint y: 608, distance: 29.7
click at [1041, 616] on div at bounding box center [1050, 606] width 83 height 47
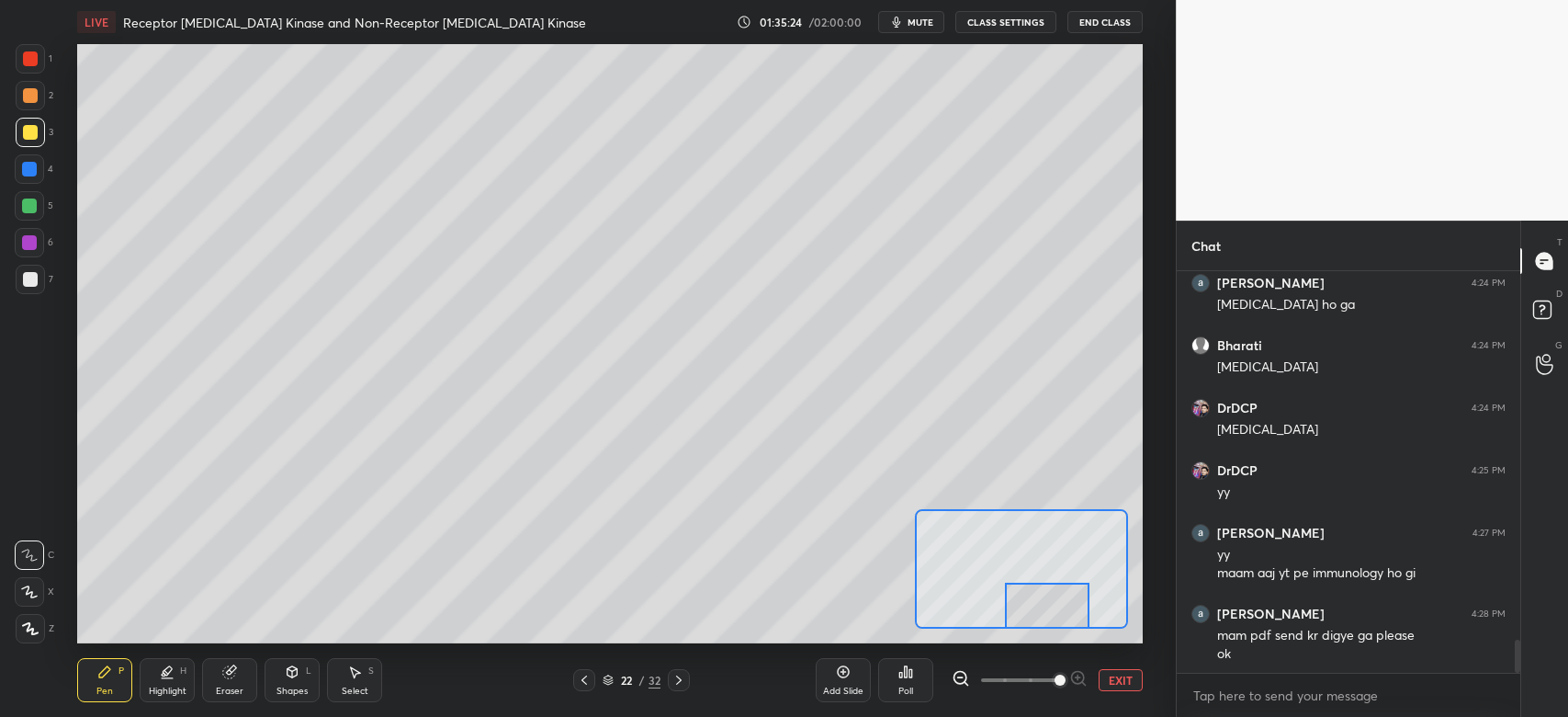
click at [227, 679] on div "Eraser" at bounding box center [230, 680] width 55 height 44
click at [106, 676] on icon at bounding box center [104, 672] width 15 height 15
click at [31, 92] on div at bounding box center [31, 95] width 15 height 15
drag, startPoint x: 1019, startPoint y: 604, endPoint x: 995, endPoint y: 604, distance: 24.0
click at [1007, 604] on div at bounding box center [1017, 606] width 83 height 47
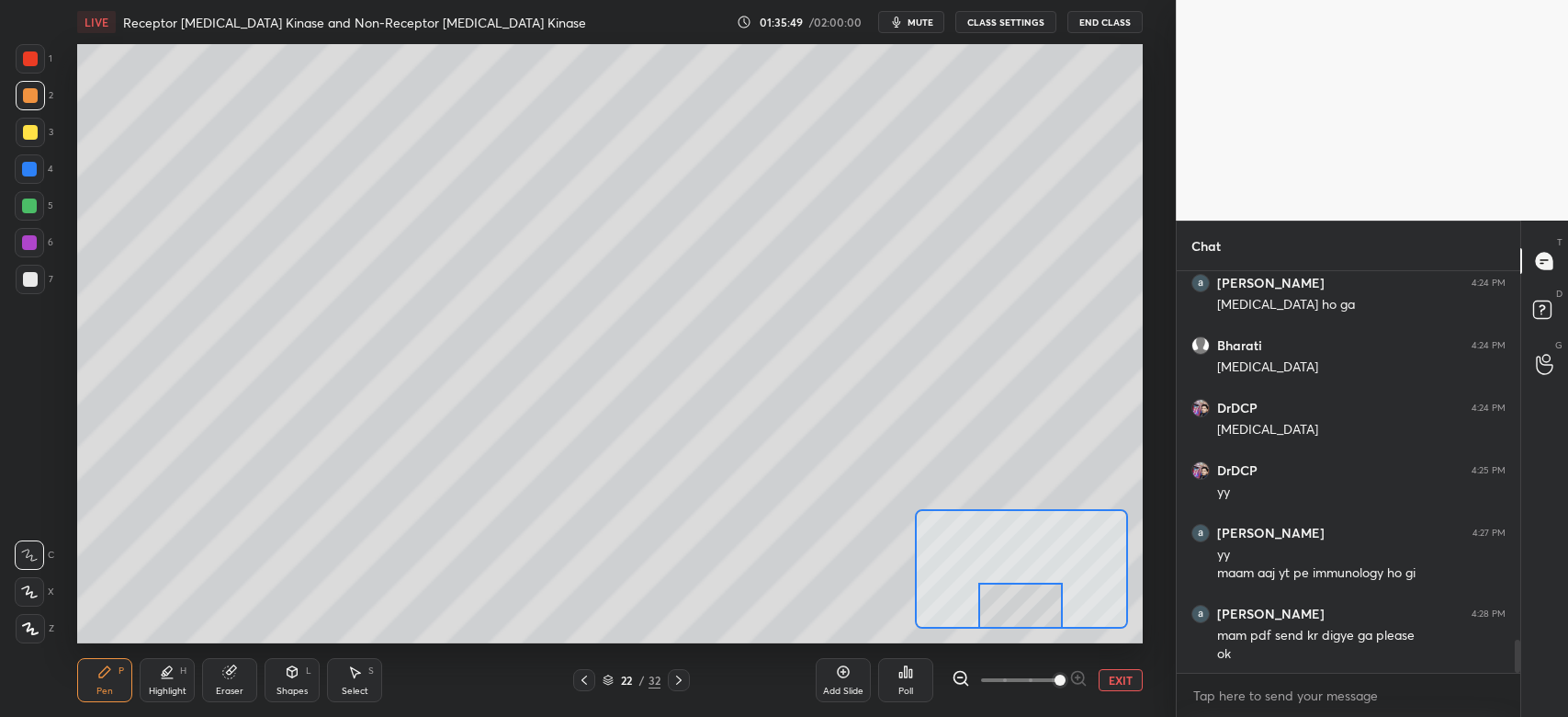
click at [30, 170] on div at bounding box center [30, 169] width 15 height 15
click at [42, 67] on div at bounding box center [31, 59] width 30 height 30
drag, startPoint x: 30, startPoint y: 166, endPoint x: 53, endPoint y: 204, distance: 44.4
click at [30, 167] on div at bounding box center [30, 169] width 15 height 15
click at [1181, 658] on div "[PERSON_NAME] 4:28 PM mam pdf send kr digye ga please ok" at bounding box center [1349, 634] width 344 height 80
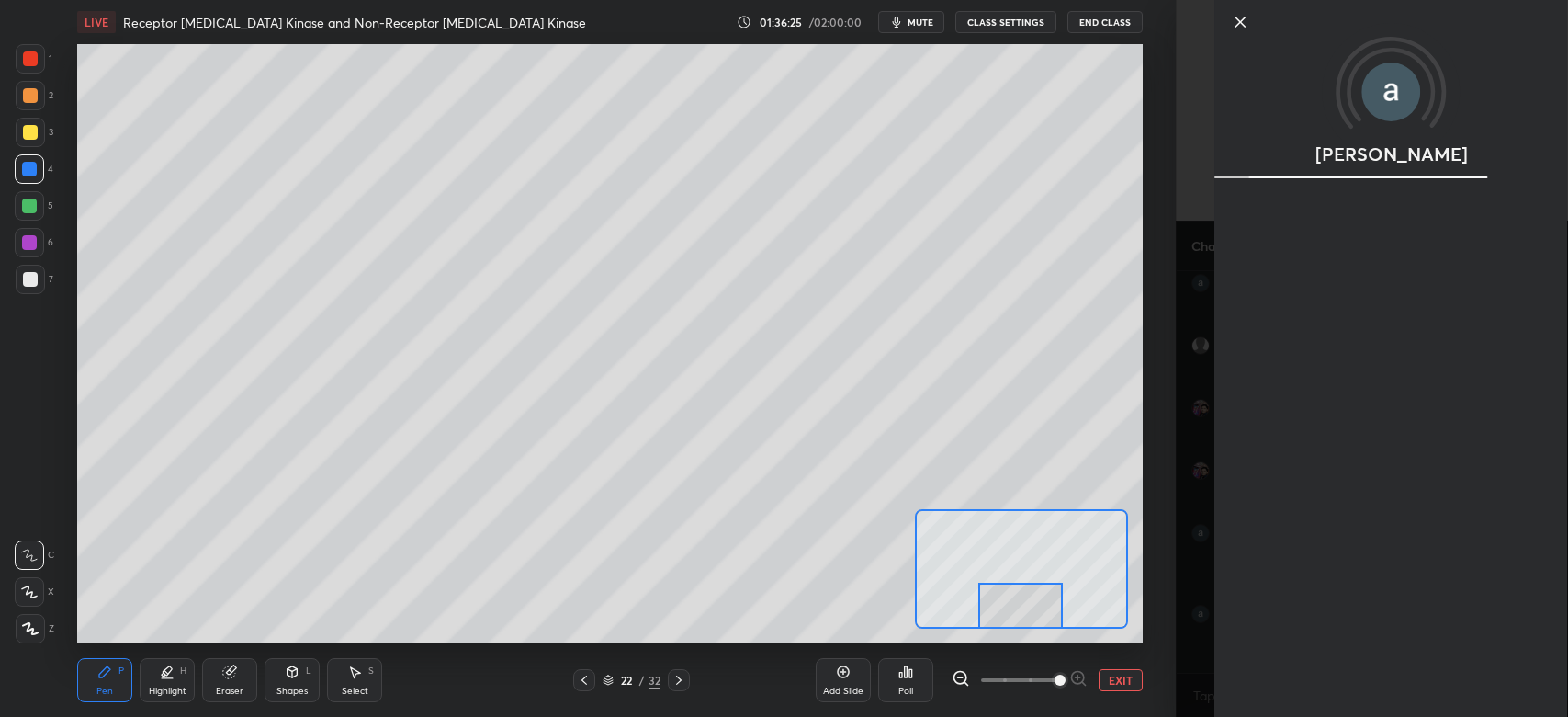
click at [1126, 676] on button "EXIT" at bounding box center [1121, 680] width 44 height 22
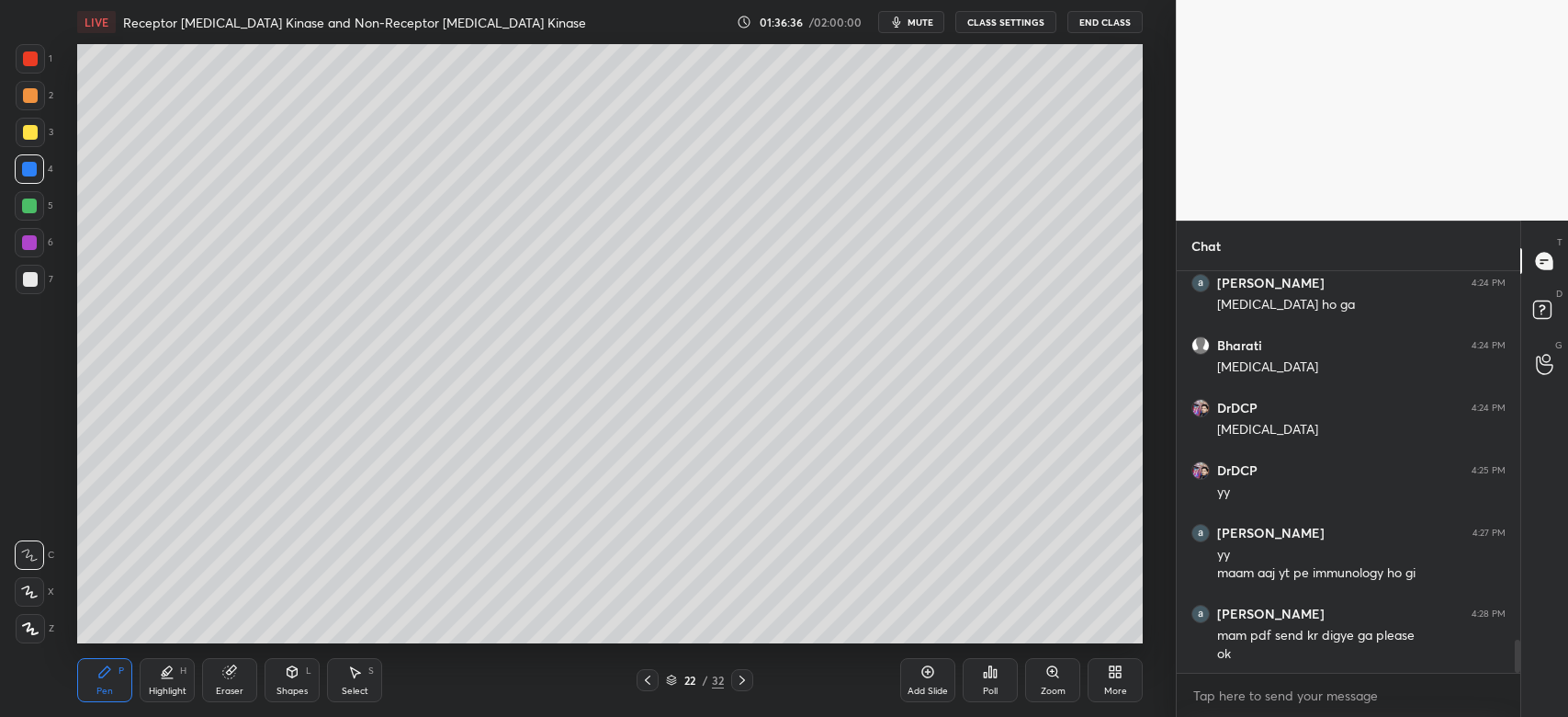
click at [1058, 686] on div "Zoom" at bounding box center [1053, 691] width 25 height 9
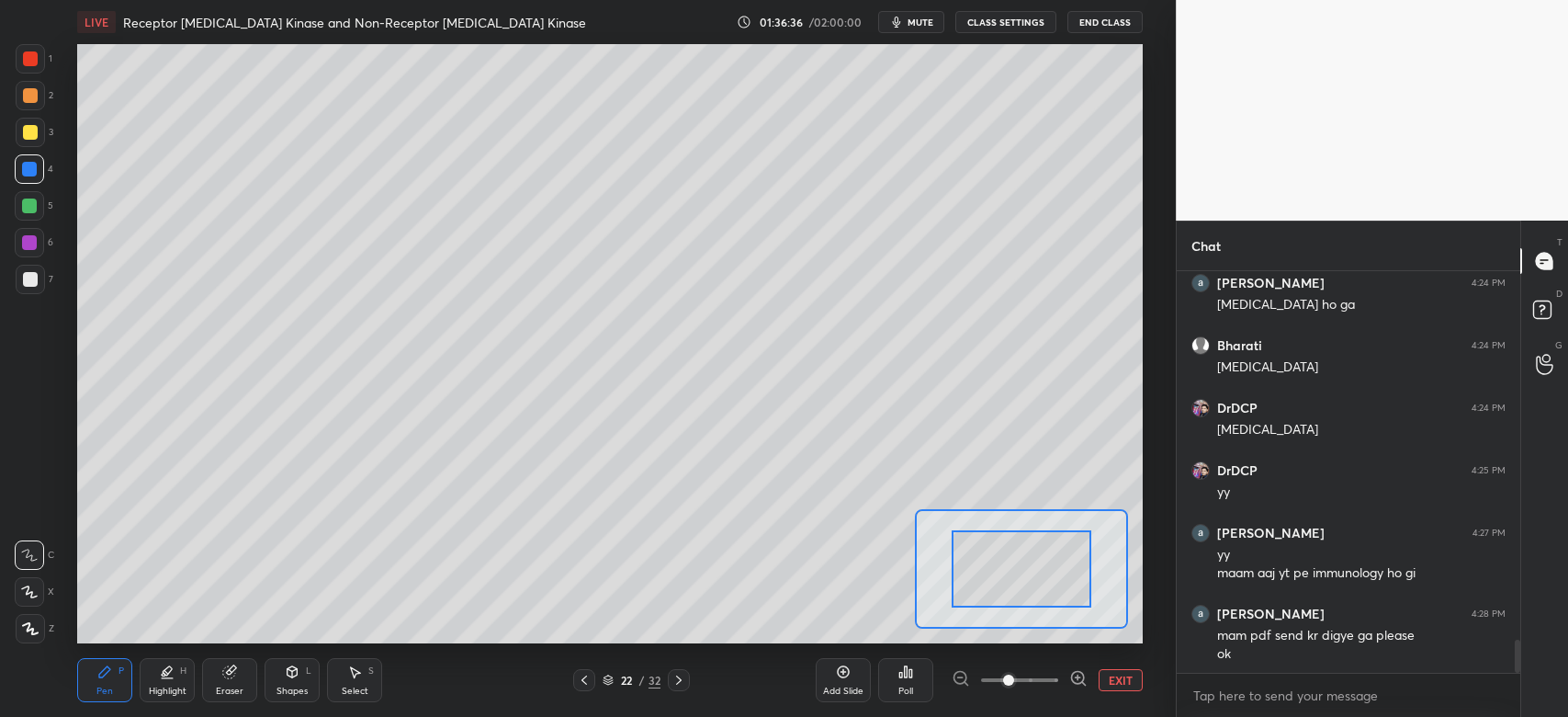
click at [1058, 683] on span at bounding box center [1019, 680] width 77 height 28
drag, startPoint x: 1042, startPoint y: 604, endPoint x: 1004, endPoint y: 575, distance: 47.8
click at [1005, 578] on div at bounding box center [1010, 577] width 83 height 47
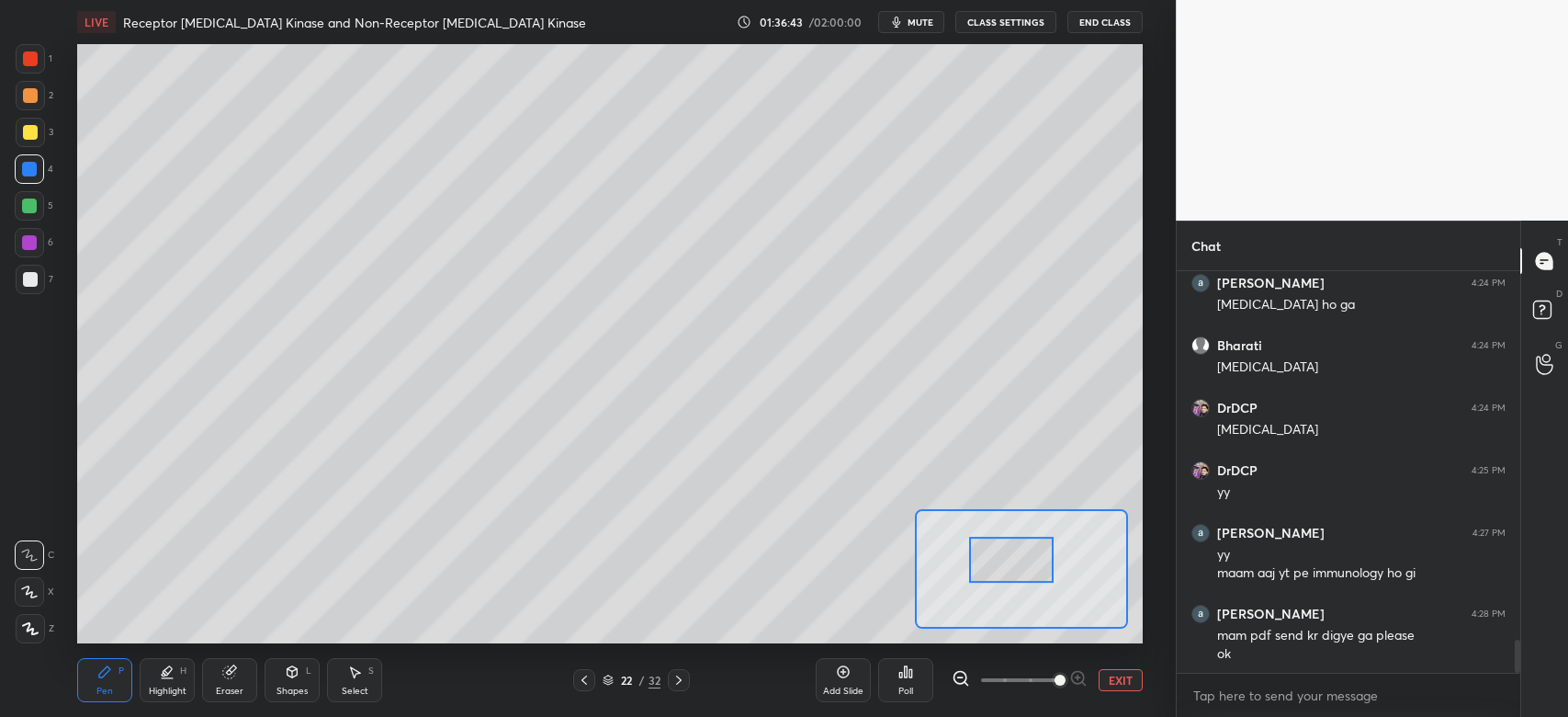
drag, startPoint x: 1023, startPoint y: 584, endPoint x: 1026, endPoint y: 567, distance: 17.3
click at [1026, 567] on div at bounding box center [1011, 560] width 83 height 47
drag, startPoint x: 37, startPoint y: 279, endPoint x: 22, endPoint y: 276, distance: 15.3
click at [39, 279] on div at bounding box center [31, 279] width 30 height 30
click at [236, 667] on div "Eraser" at bounding box center [230, 680] width 55 height 44
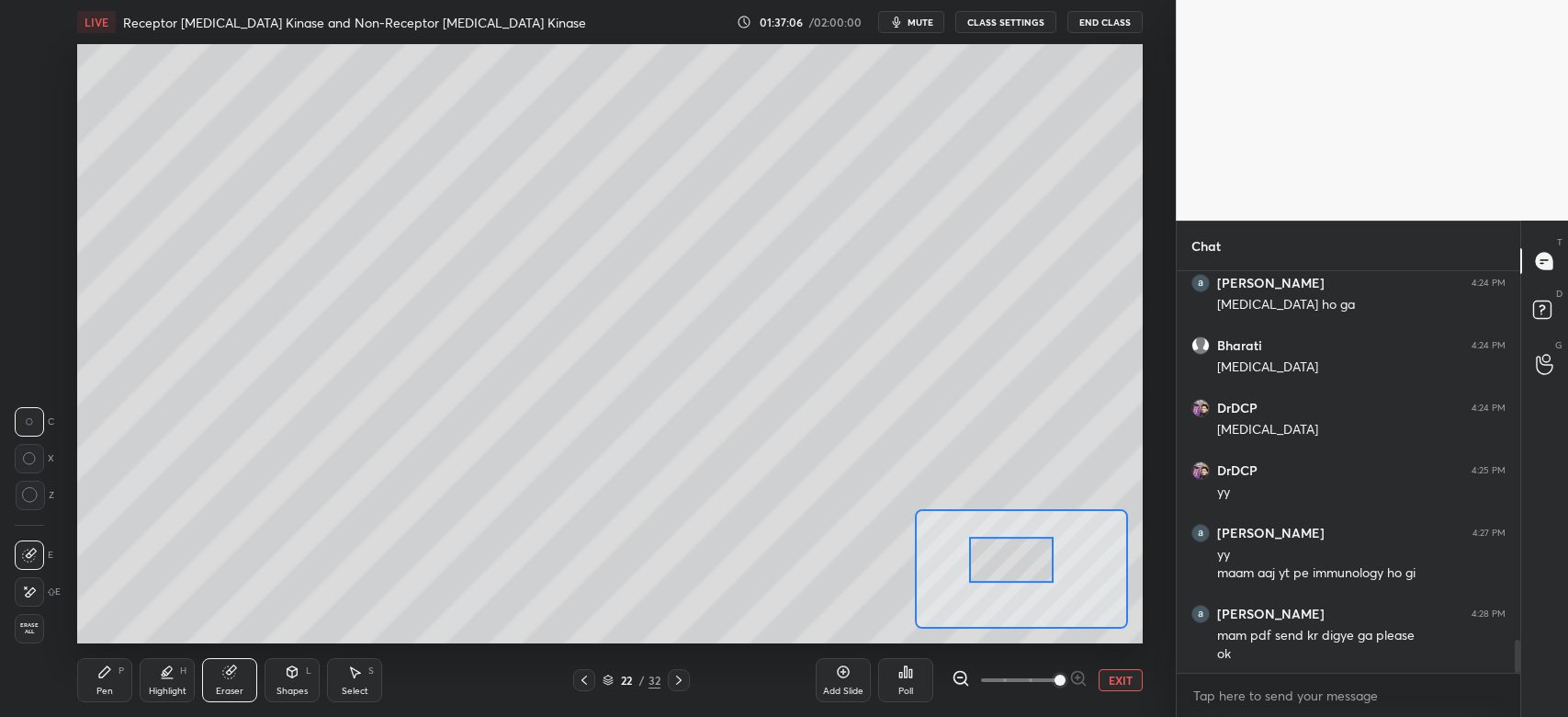
click at [132, 677] on div "Pen P Highlight H Eraser Shapes L Select S" at bounding box center [261, 680] width 369 height 44
click at [112, 686] on div "Pen P" at bounding box center [104, 680] width 55 height 44
click at [34, 285] on div at bounding box center [31, 279] width 15 height 15
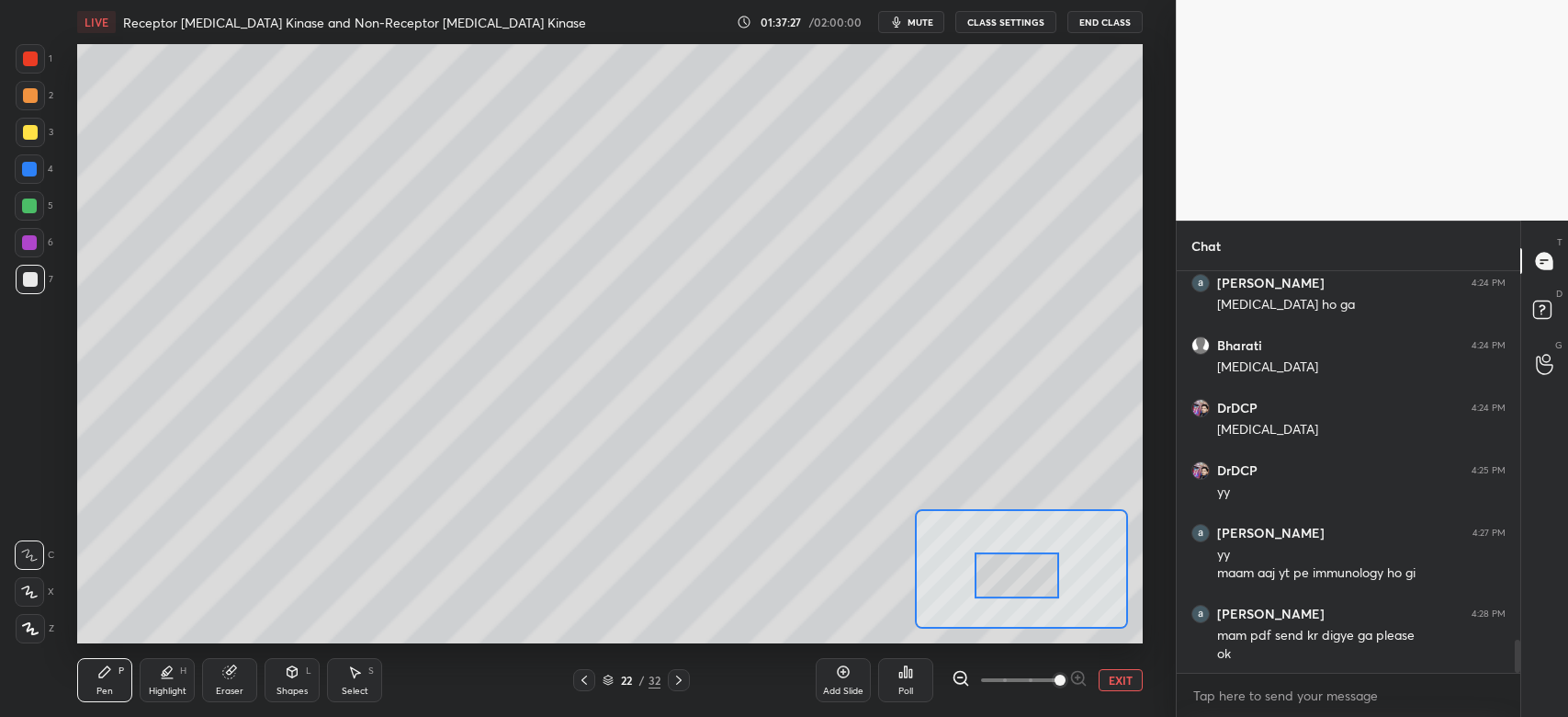
drag, startPoint x: 977, startPoint y: 563, endPoint x: 985, endPoint y: 570, distance: 10.6
click at [983, 578] on div at bounding box center [1016, 575] width 83 height 47
click at [31, 98] on div at bounding box center [31, 95] width 15 height 15
click at [1117, 680] on button "EXIT" at bounding box center [1121, 680] width 44 height 22
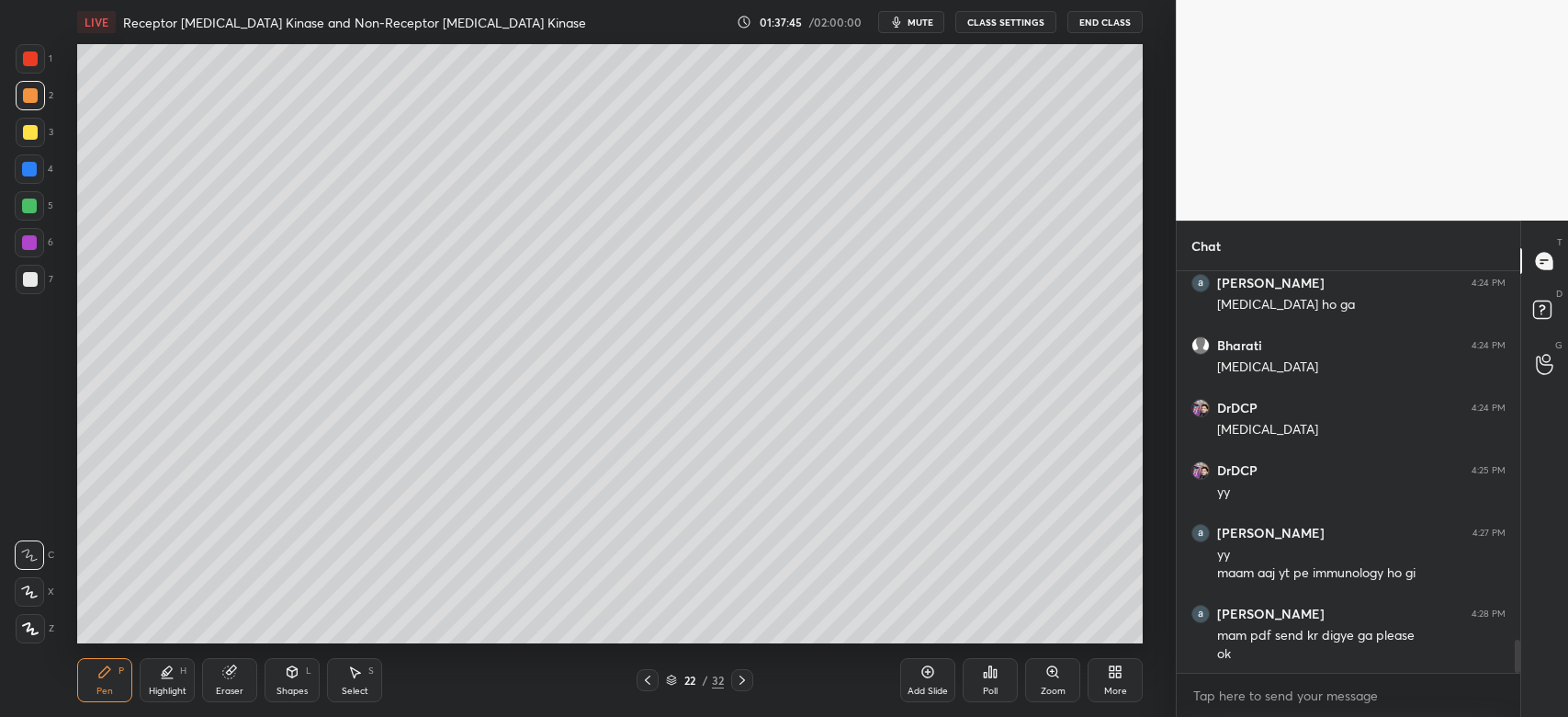
click at [1048, 695] on div "Zoom" at bounding box center [1053, 691] width 25 height 9
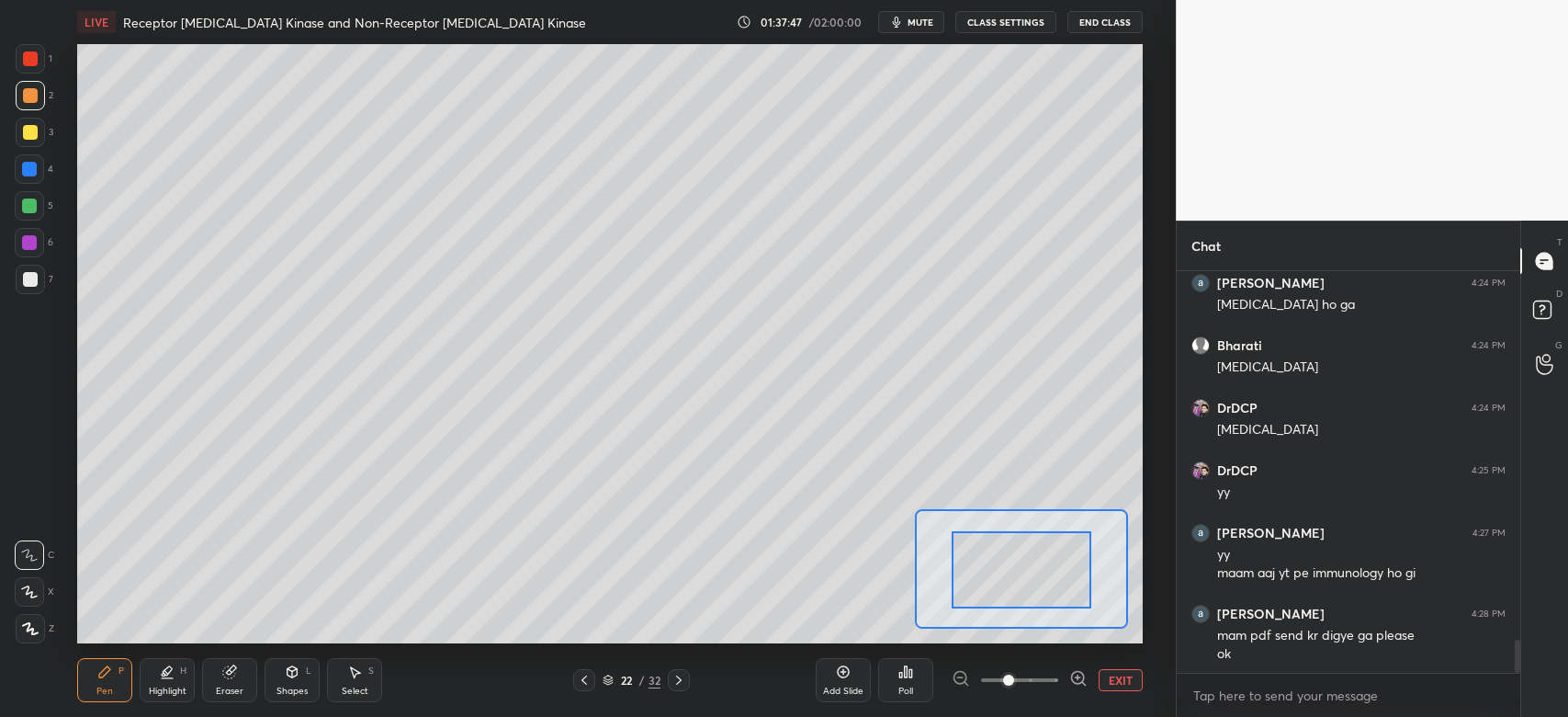
drag, startPoint x: 1040, startPoint y: 585, endPoint x: 1053, endPoint y: 603, distance: 22.2
click at [1042, 601] on div at bounding box center [1010, 569] width 140 height 77
click at [1107, 682] on button "EXIT" at bounding box center [1121, 680] width 44 height 22
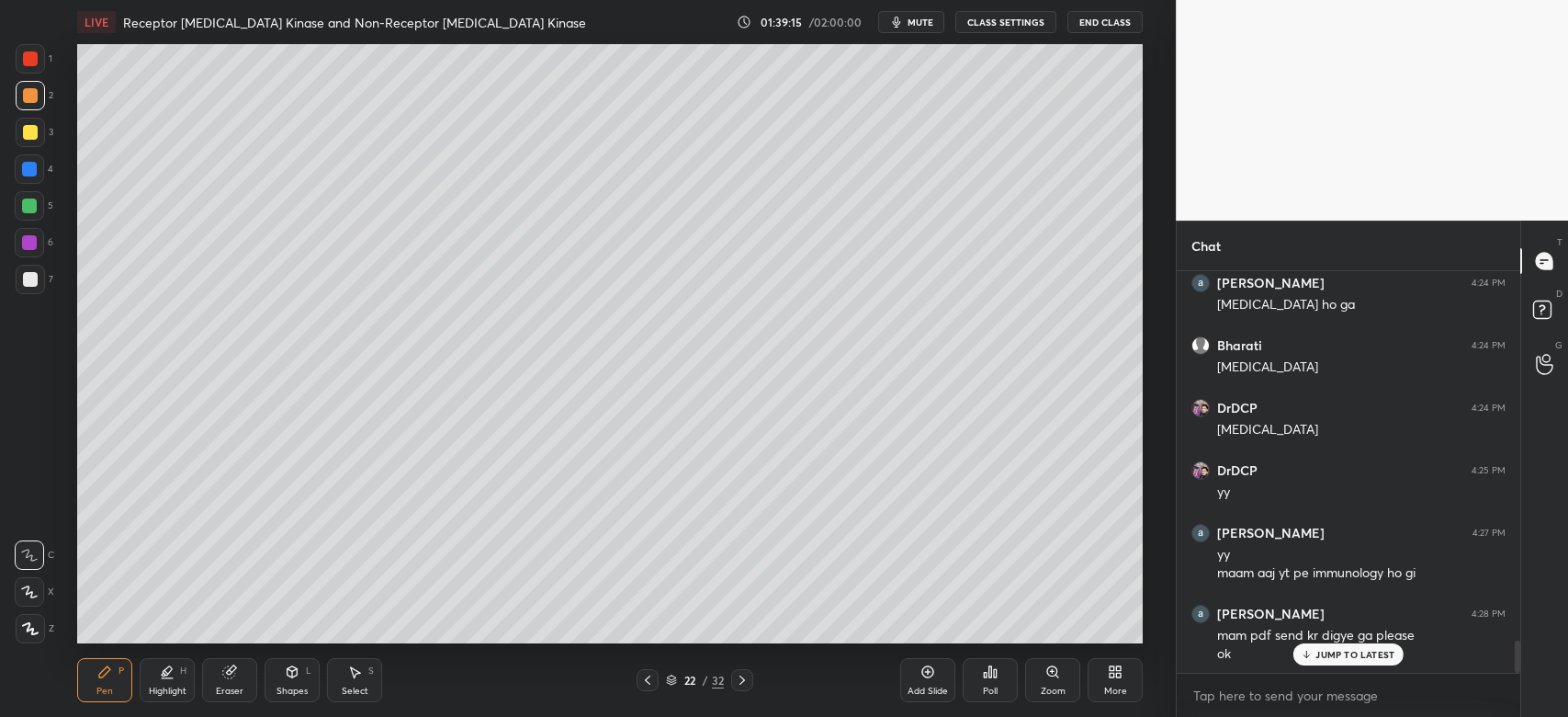
scroll to position [4596, 0]
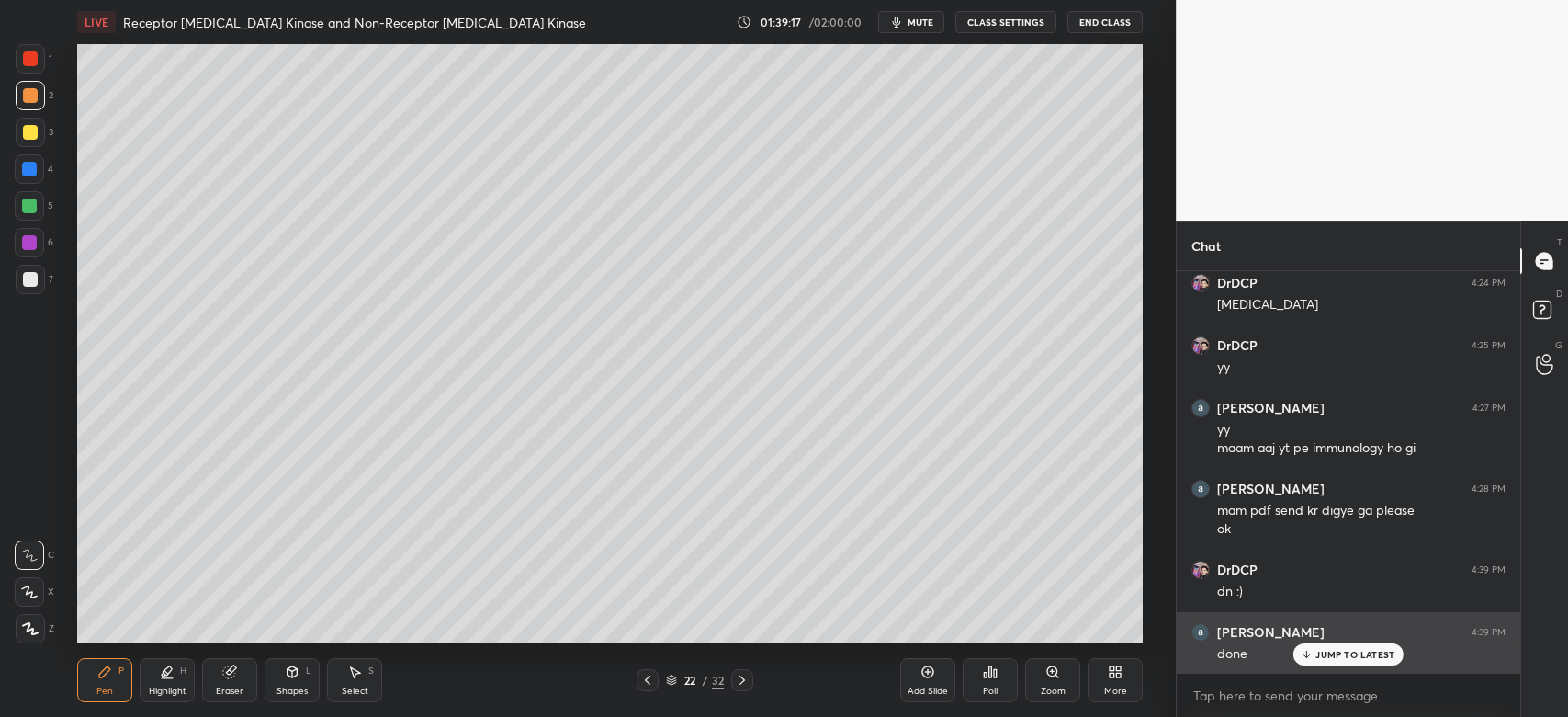
click at [1359, 658] on p "JUMP TO LATEST" at bounding box center [1354, 654] width 79 height 11
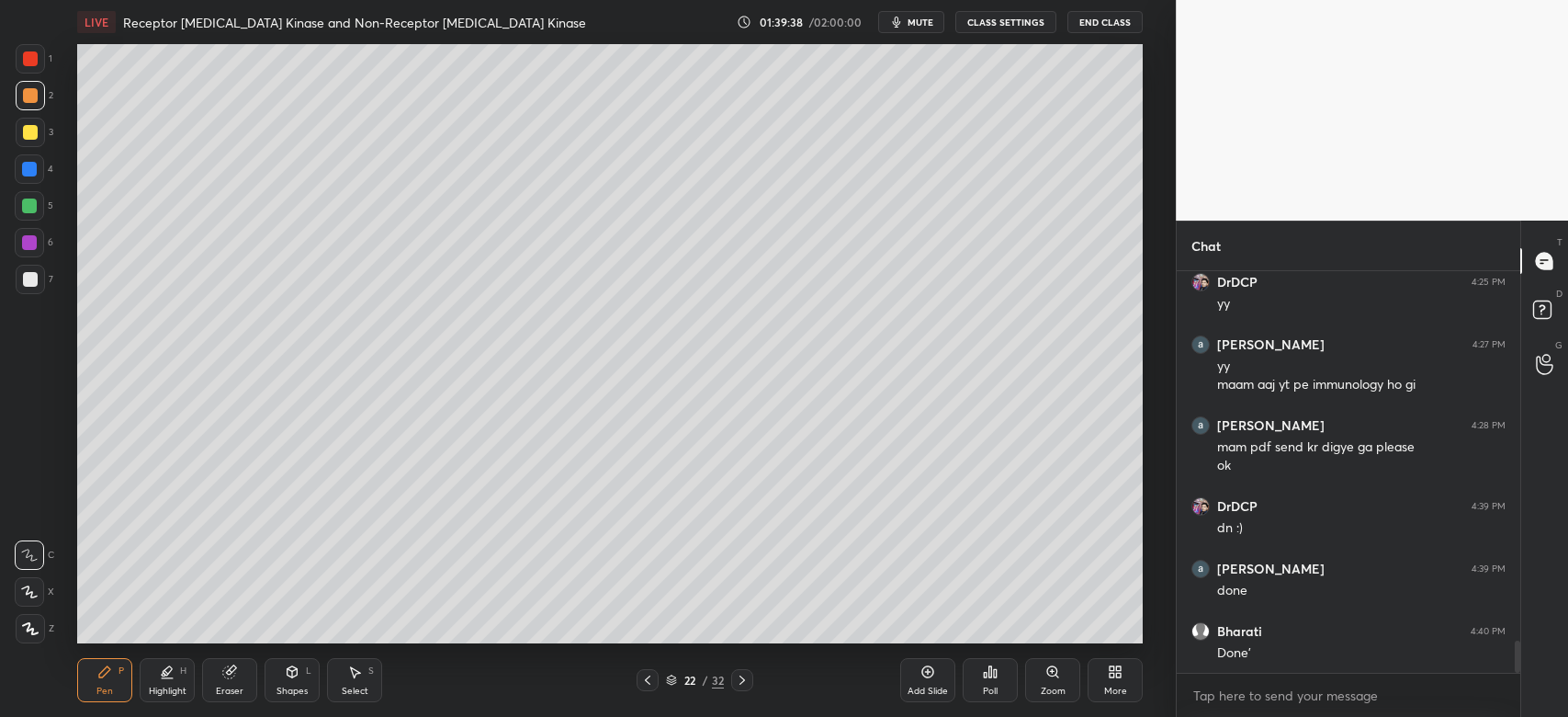
click at [31, 130] on div at bounding box center [31, 132] width 15 height 15
click at [35, 274] on div at bounding box center [31, 279] width 15 height 15
click at [291, 689] on div "Shapes" at bounding box center [292, 691] width 31 height 9
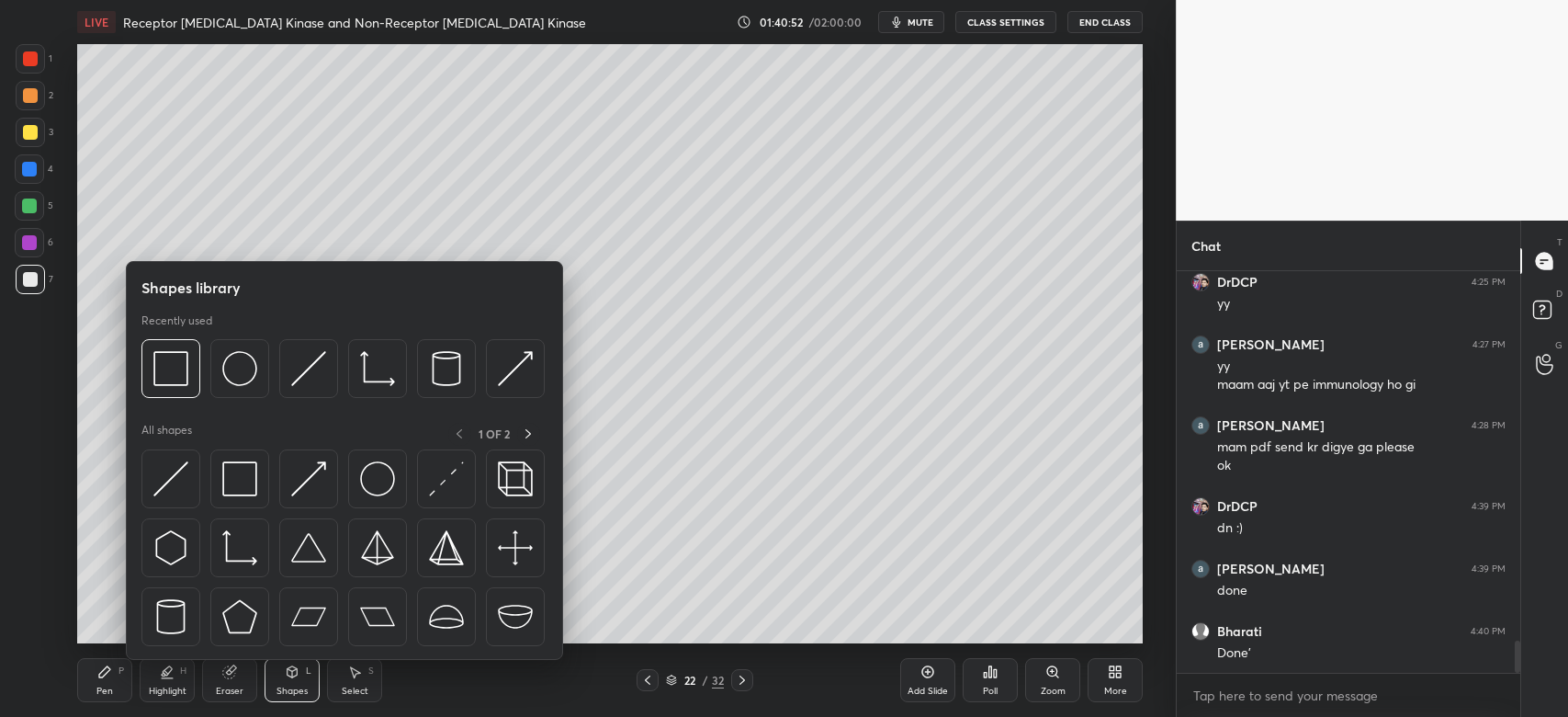
click at [1061, 686] on div "Zoom" at bounding box center [1053, 691] width 25 height 9
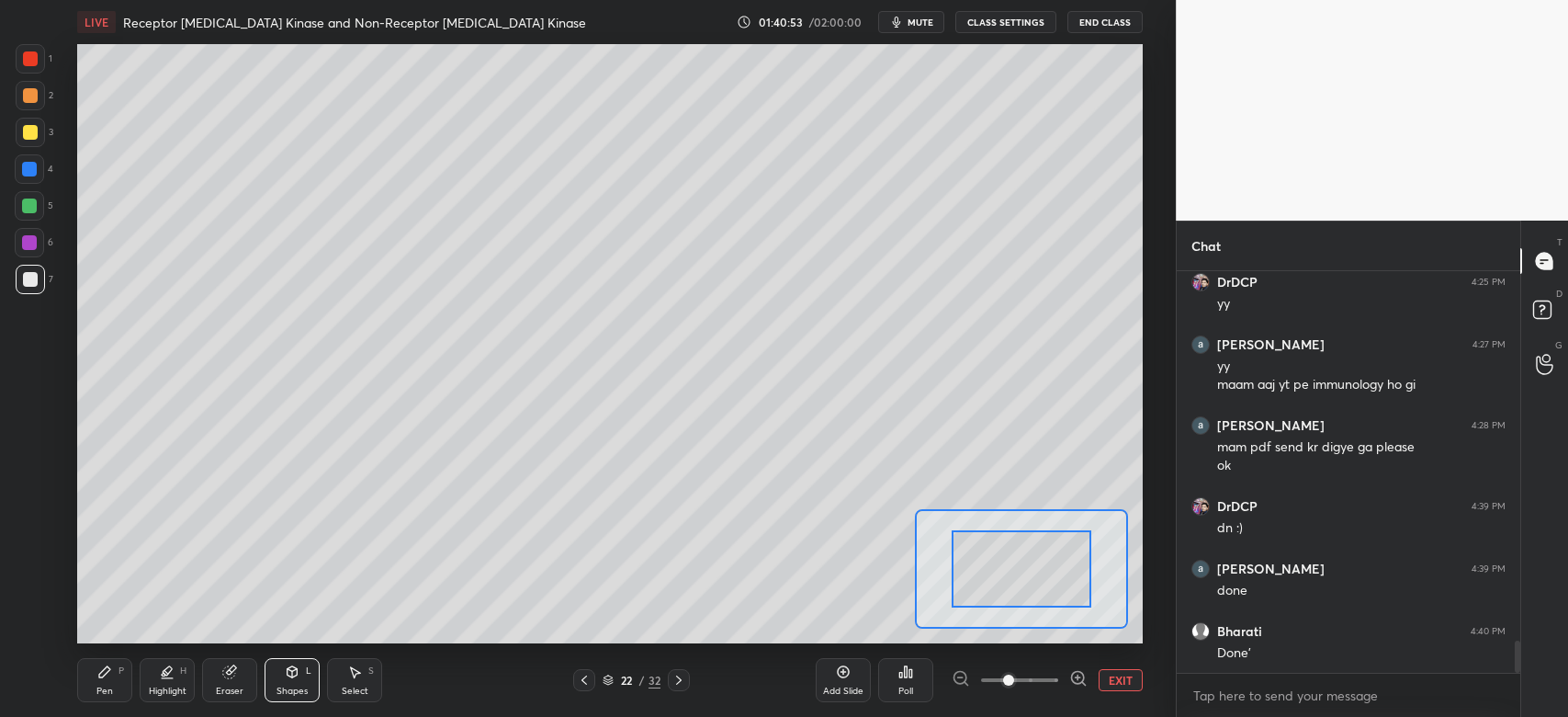
click at [1051, 687] on span at bounding box center [1019, 680] width 77 height 28
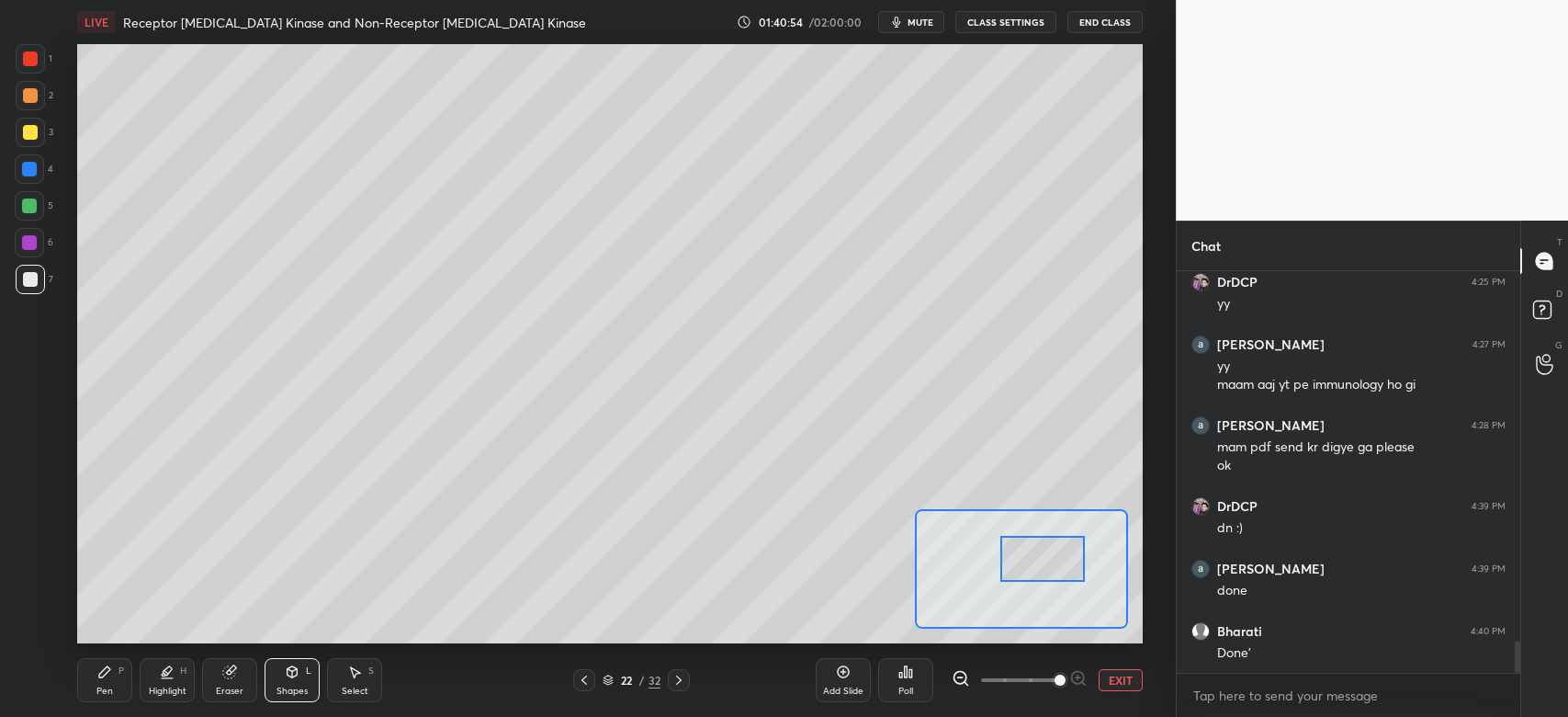
drag, startPoint x: 1024, startPoint y: 575, endPoint x: 1021, endPoint y: 628, distance: 53.1
click at [1046, 566] on div at bounding box center [1042, 559] width 83 height 47
click at [1036, 680] on span at bounding box center [1019, 680] width 77 height 28
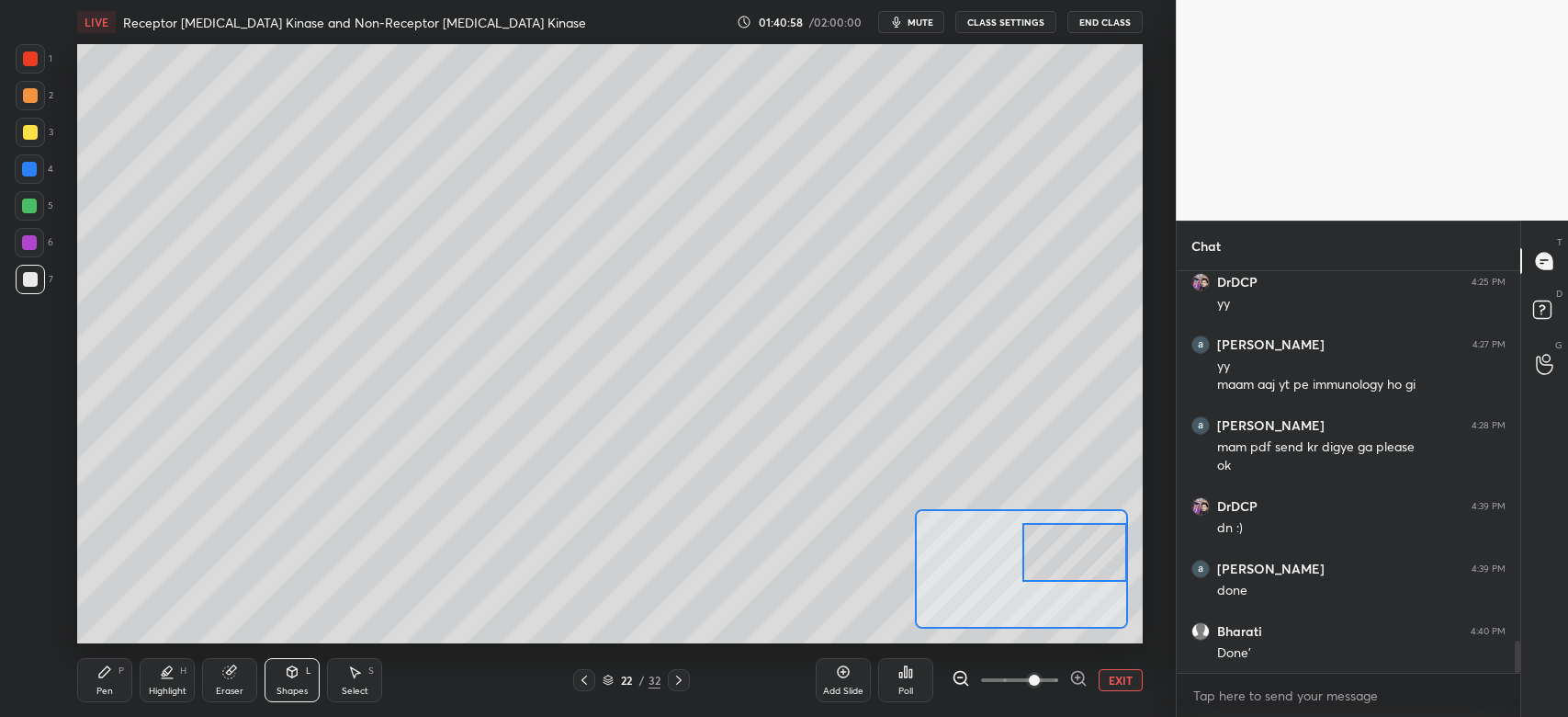
drag, startPoint x: 1027, startPoint y: 561, endPoint x: 1082, endPoint y: 568, distance: 55.4
click at [1082, 572] on div at bounding box center [1074, 551] width 104 height 58
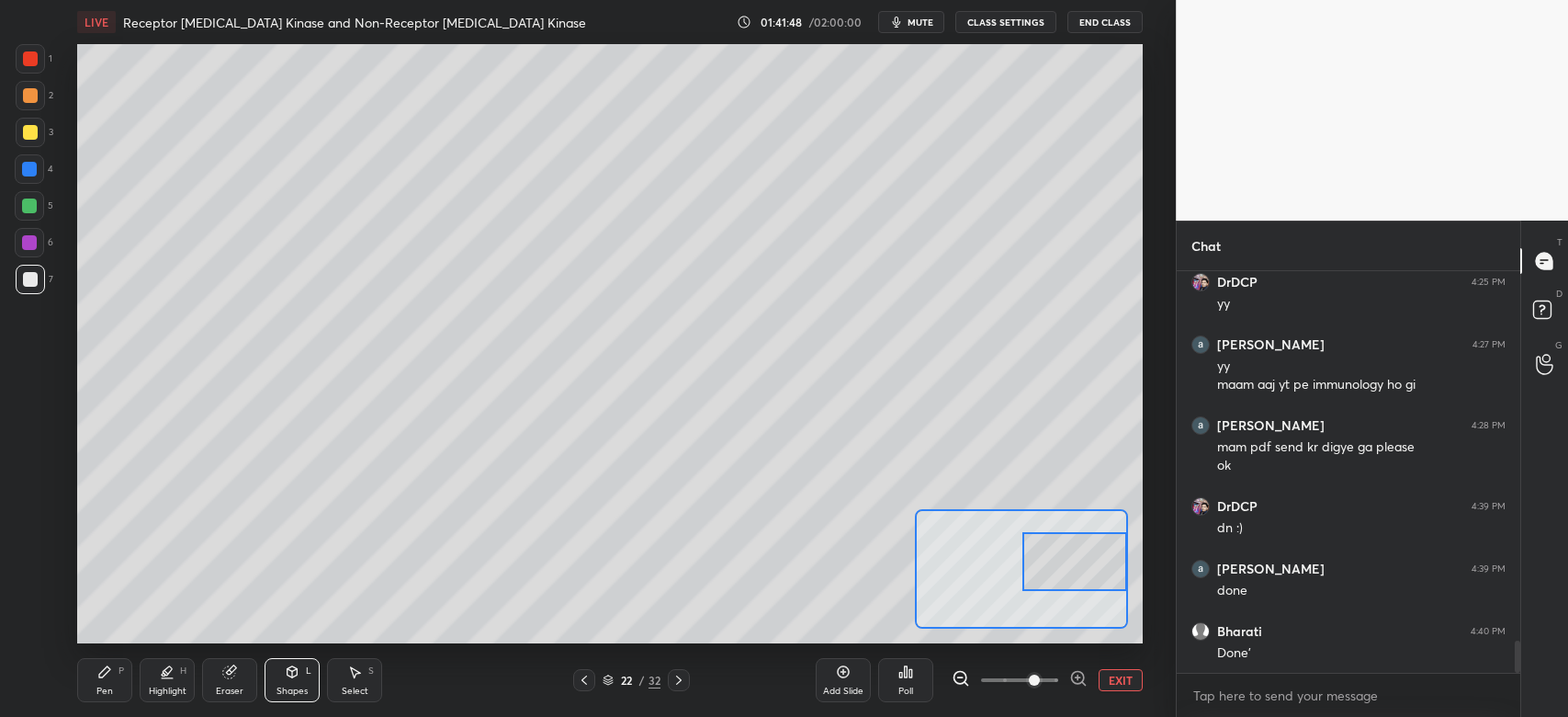
click at [23, 130] on div at bounding box center [31, 132] width 15 height 15
click at [38, 271] on div at bounding box center [31, 279] width 30 height 30
click at [111, 679] on div "Pen P" at bounding box center [104, 680] width 55 height 44
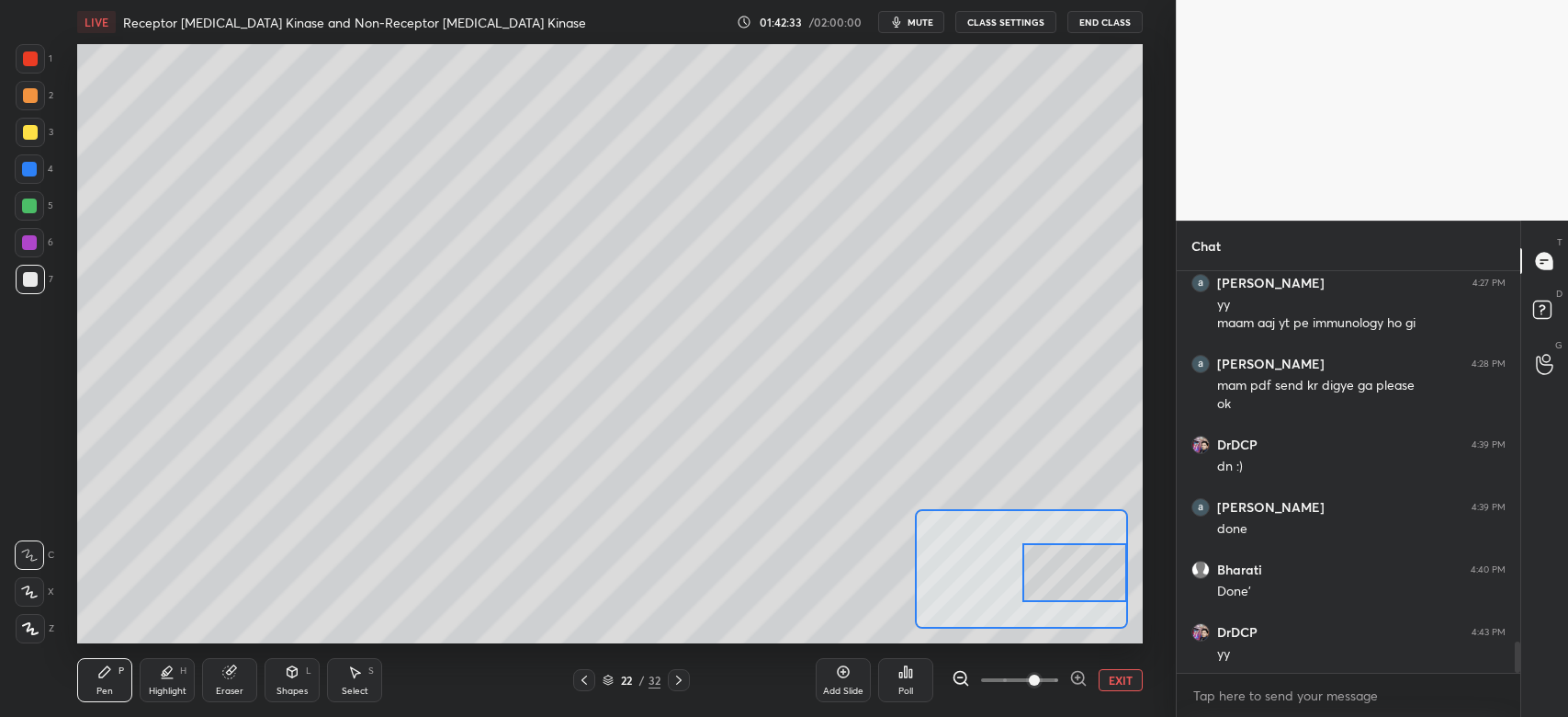
scroll to position [4785, 0]
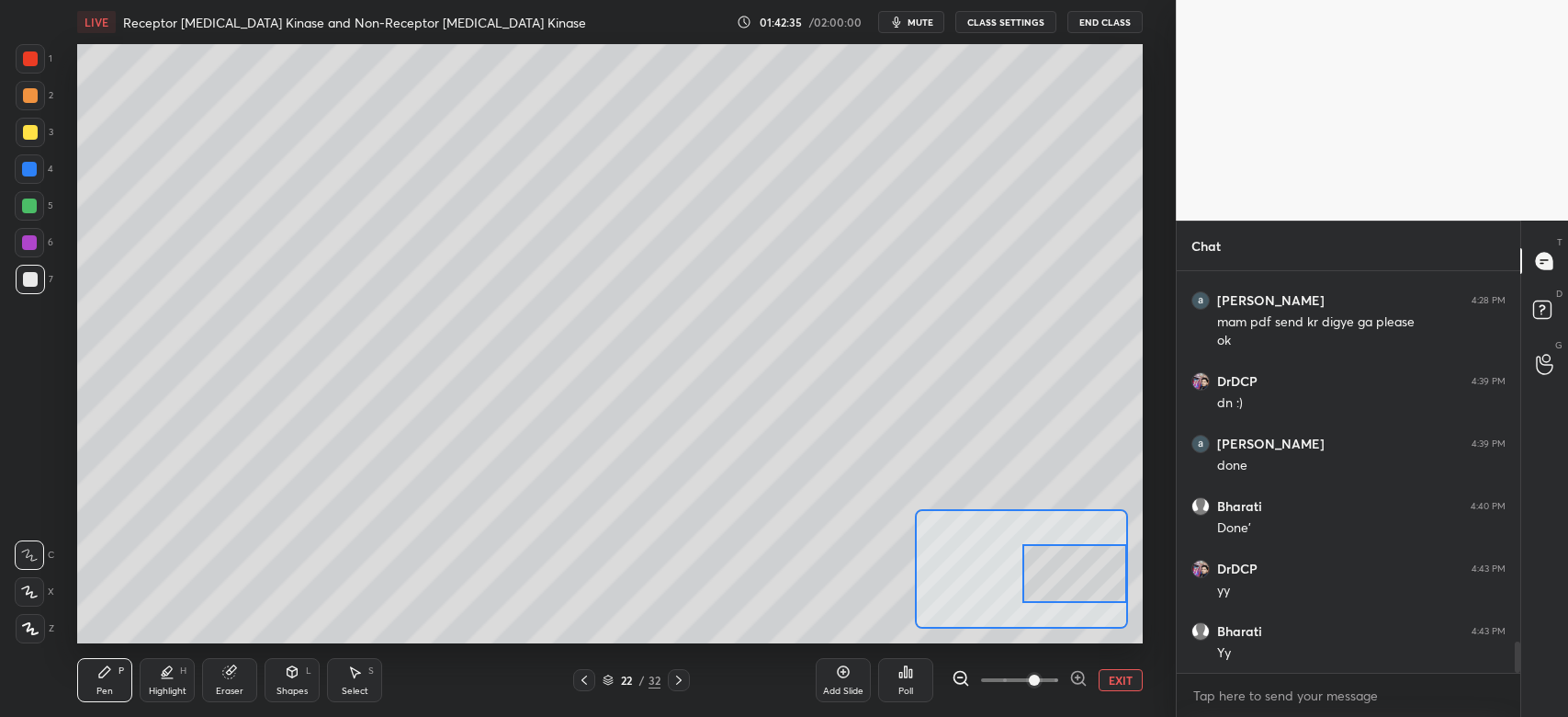
click at [1074, 592] on div at bounding box center [1074, 573] width 104 height 58
drag, startPoint x: 37, startPoint y: 138, endPoint x: 49, endPoint y: 136, distance: 12.2
click at [43, 138] on div at bounding box center [31, 132] width 30 height 30
click at [17, 285] on div at bounding box center [31, 279] width 30 height 30
drag, startPoint x: 1059, startPoint y: 578, endPoint x: 1048, endPoint y: 589, distance: 15.6
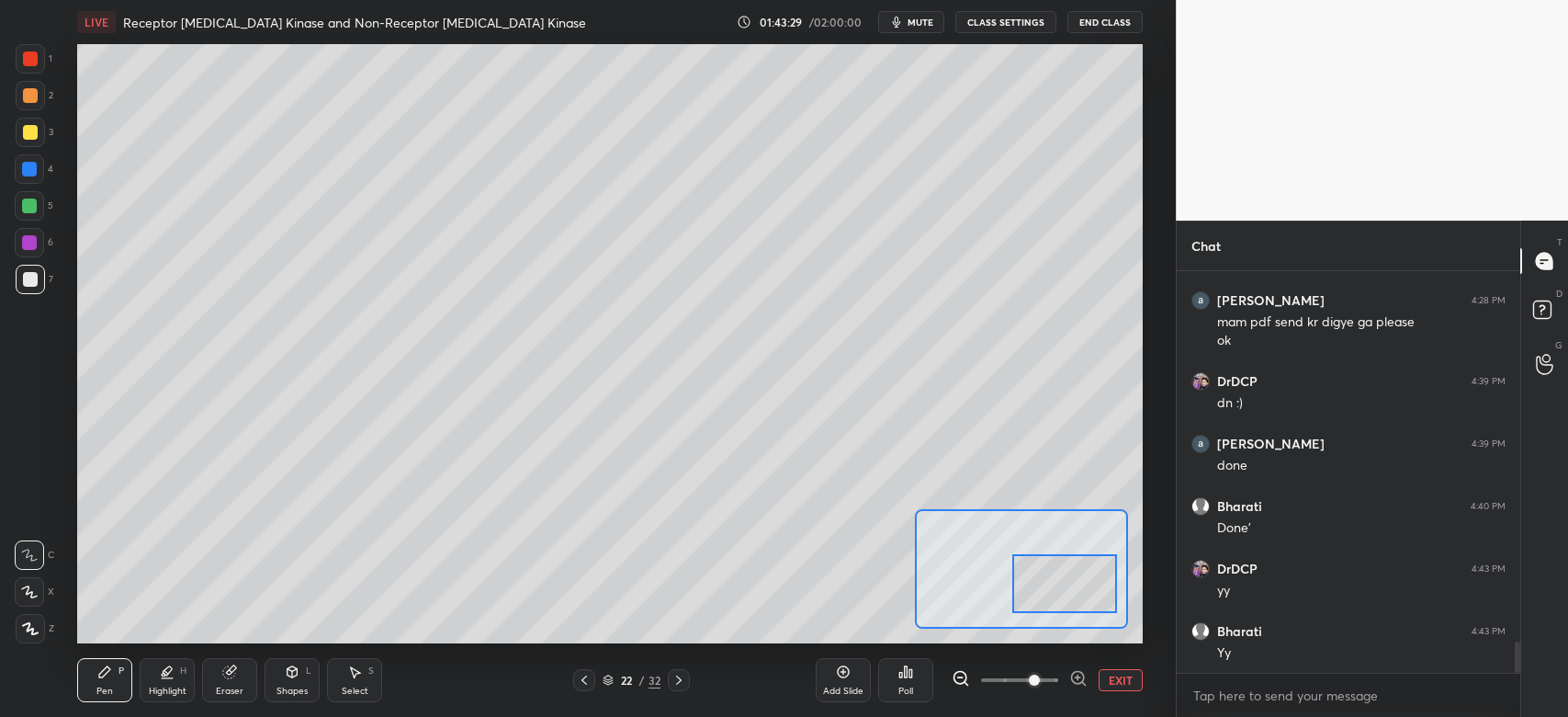
click at [1048, 589] on div at bounding box center [1064, 583] width 104 height 58
click at [1052, 582] on div at bounding box center [1063, 579] width 104 height 58
click at [1031, 550] on div at bounding box center [1063, 573] width 104 height 58
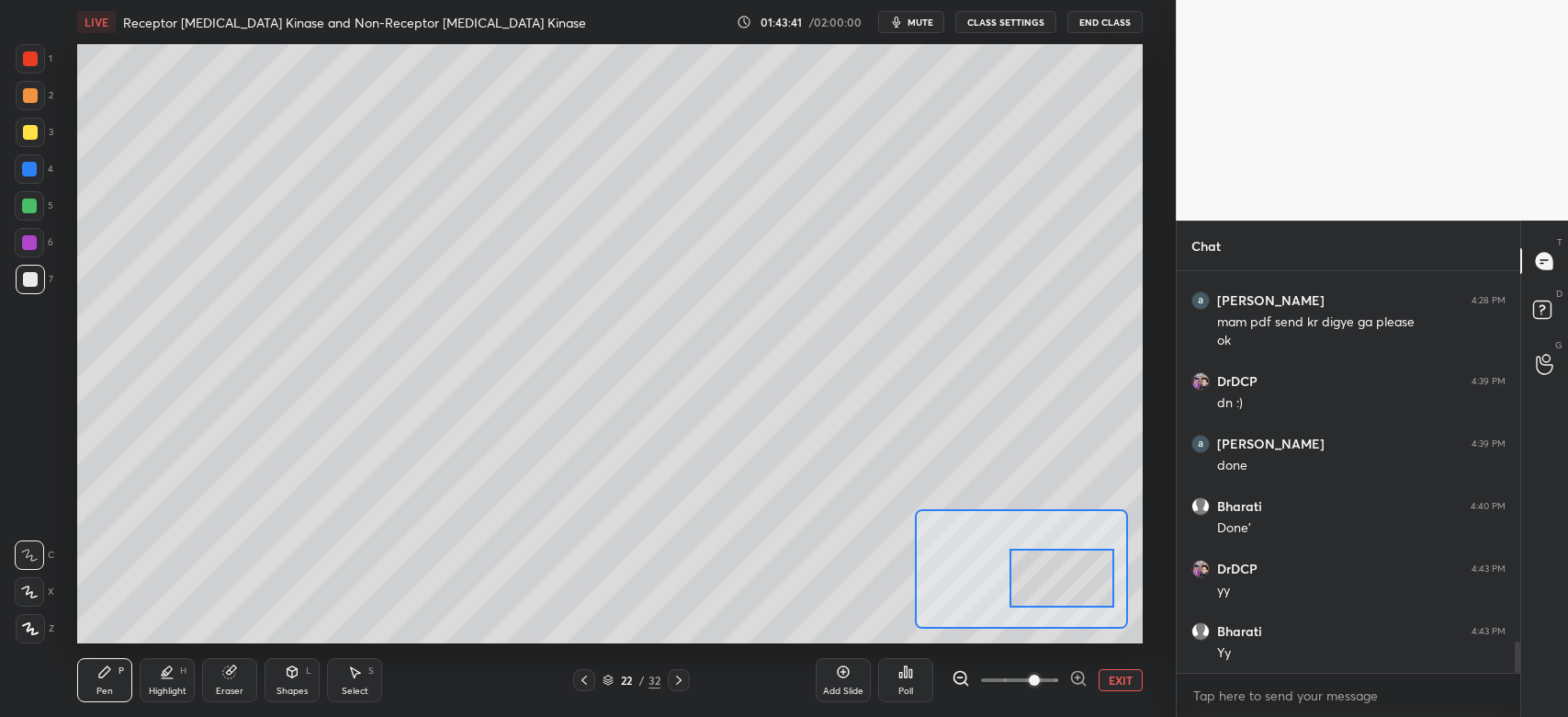
click at [1045, 594] on div at bounding box center [1061, 577] width 104 height 58
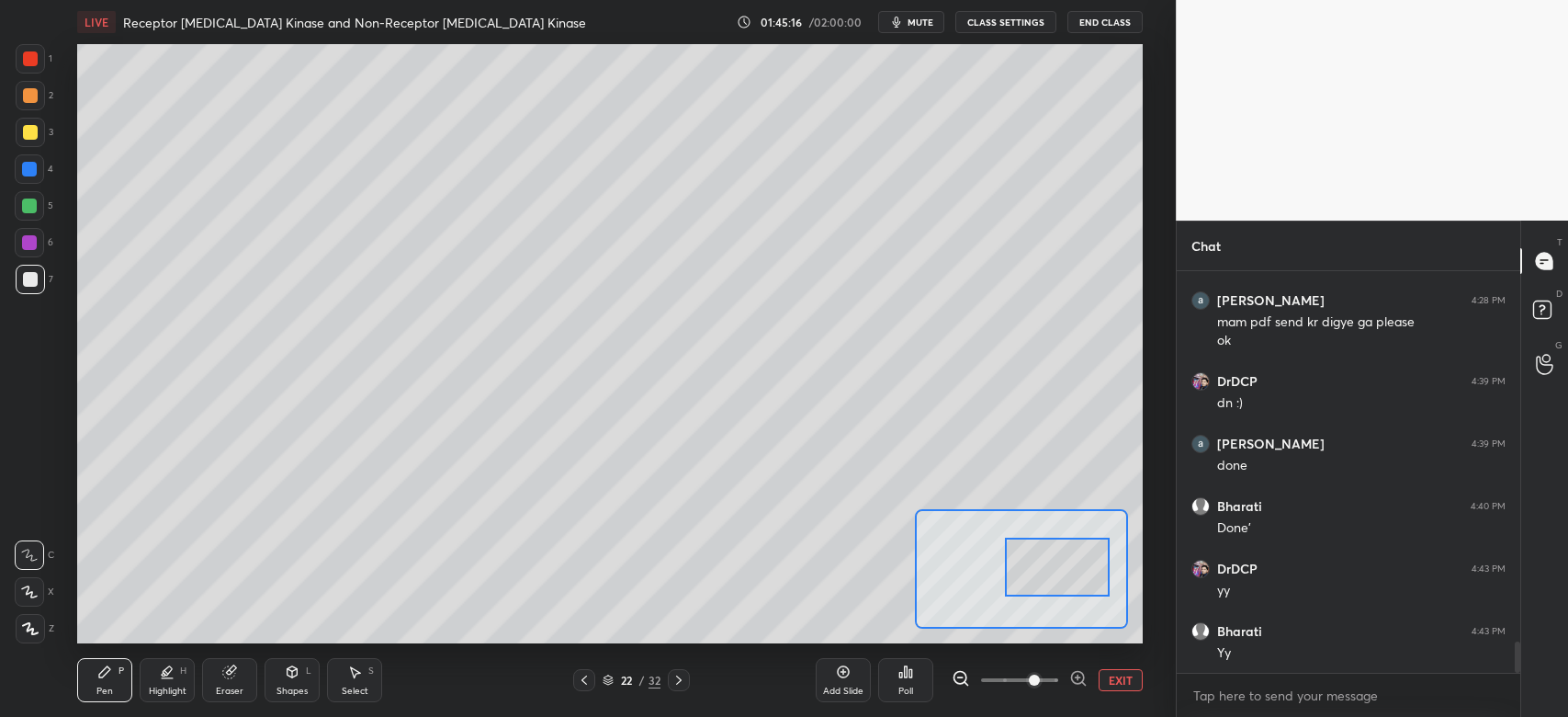
drag, startPoint x: 1038, startPoint y: 577, endPoint x: 1027, endPoint y: 561, distance: 19.4
click at [1034, 567] on div at bounding box center [1057, 566] width 104 height 58
click at [20, 126] on div at bounding box center [31, 132] width 30 height 30
drag, startPoint x: 1059, startPoint y: 584, endPoint x: 1059, endPoint y: 604, distance: 20.0
click at [1059, 604] on div at bounding box center [1054, 587] width 104 height 58
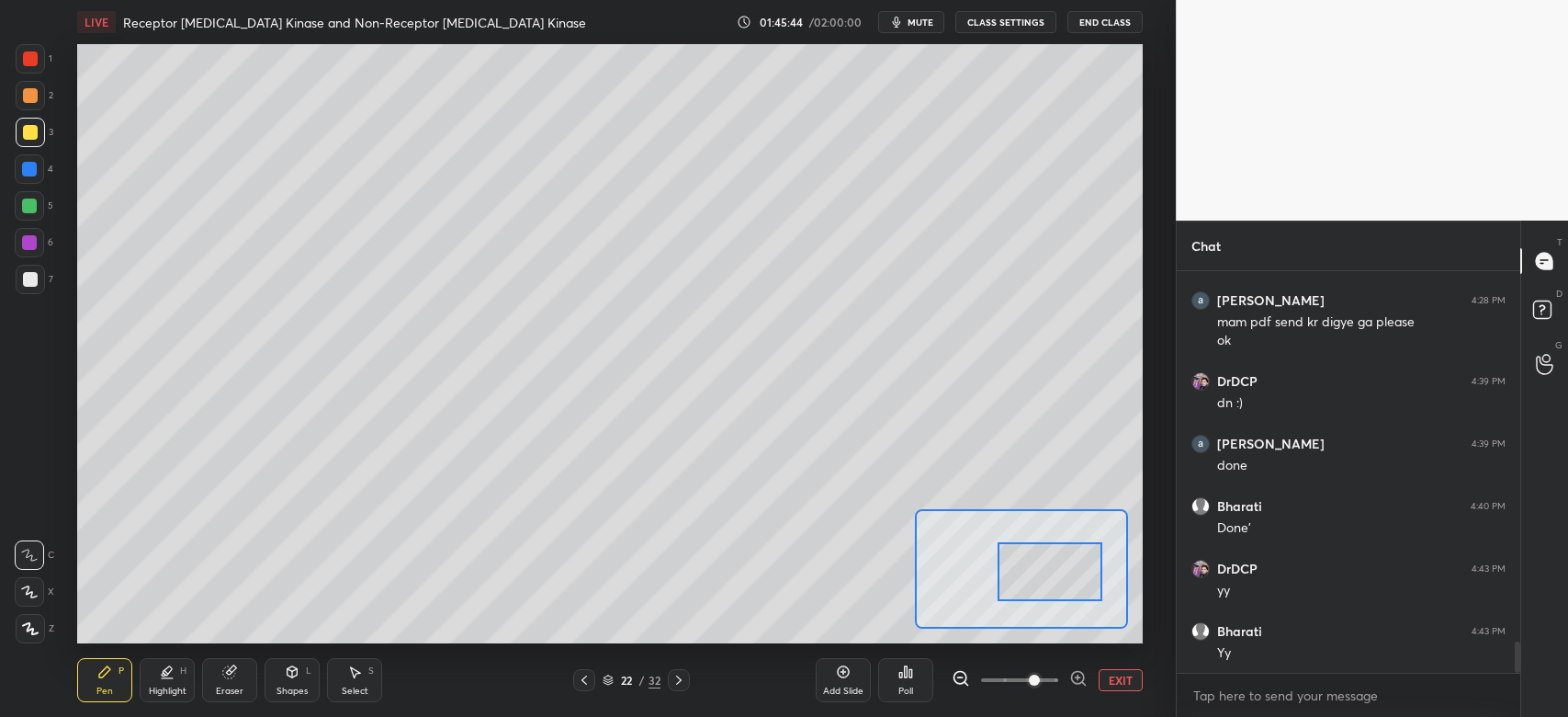
drag, startPoint x: 1060, startPoint y: 588, endPoint x: 1060, endPoint y: 570, distance: 18.0
click at [1059, 570] on div at bounding box center [1049, 571] width 104 height 58
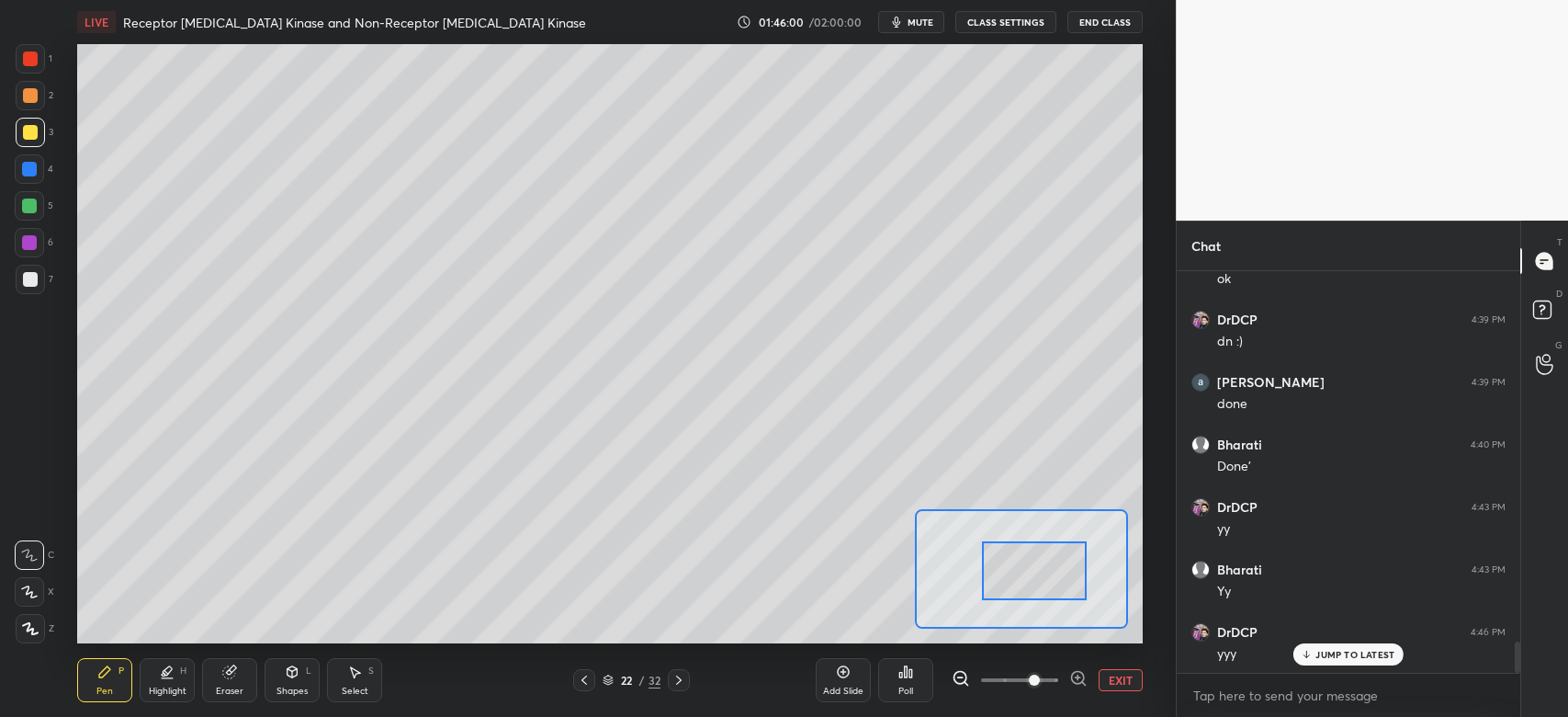
drag, startPoint x: 1048, startPoint y: 578, endPoint x: 1029, endPoint y: 576, distance: 19.1
click at [1028, 579] on div at bounding box center [1034, 570] width 104 height 58
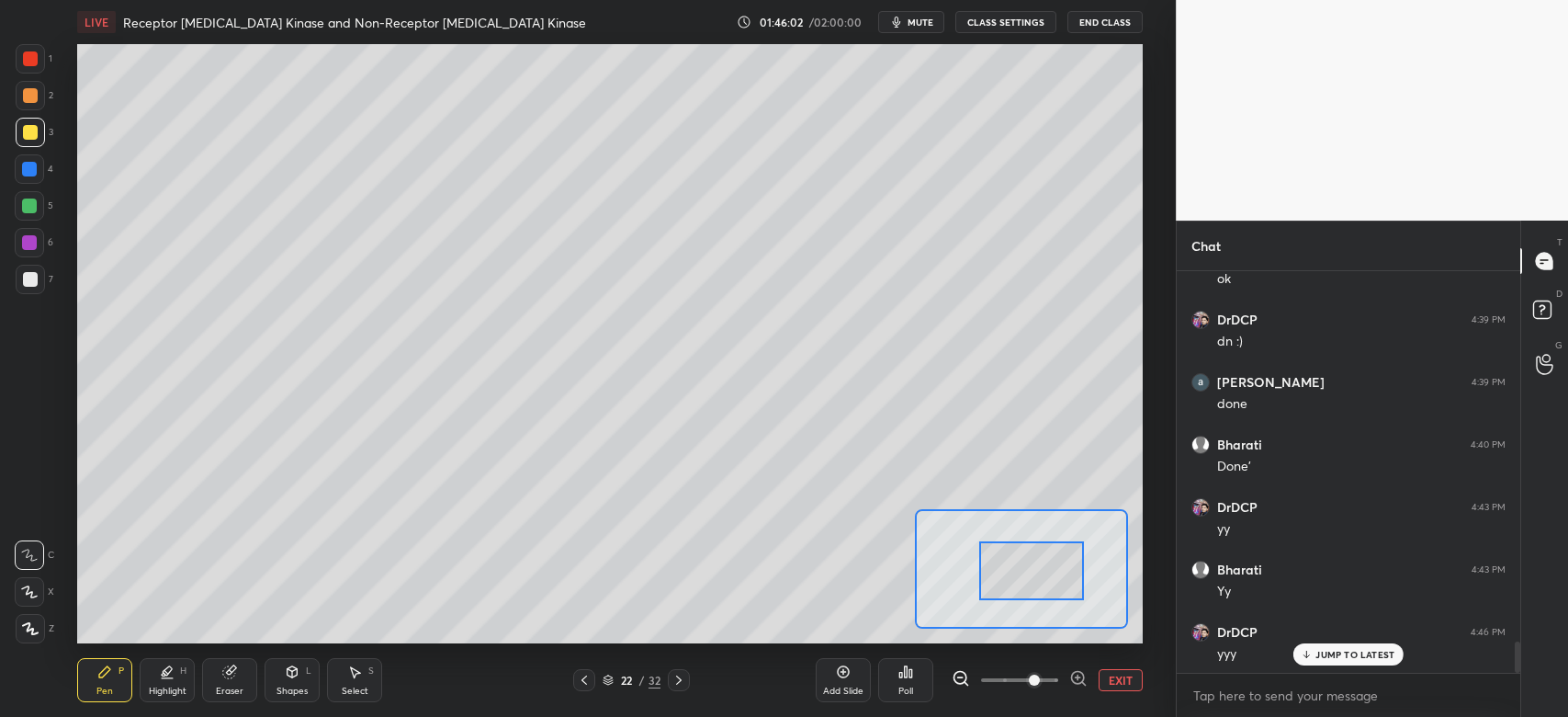
click at [30, 176] on div at bounding box center [30, 169] width 15 height 15
click at [1011, 592] on div at bounding box center [1031, 577] width 104 height 58
click at [31, 128] on div at bounding box center [31, 132] width 15 height 15
click at [1026, 582] on div at bounding box center [1033, 575] width 104 height 58
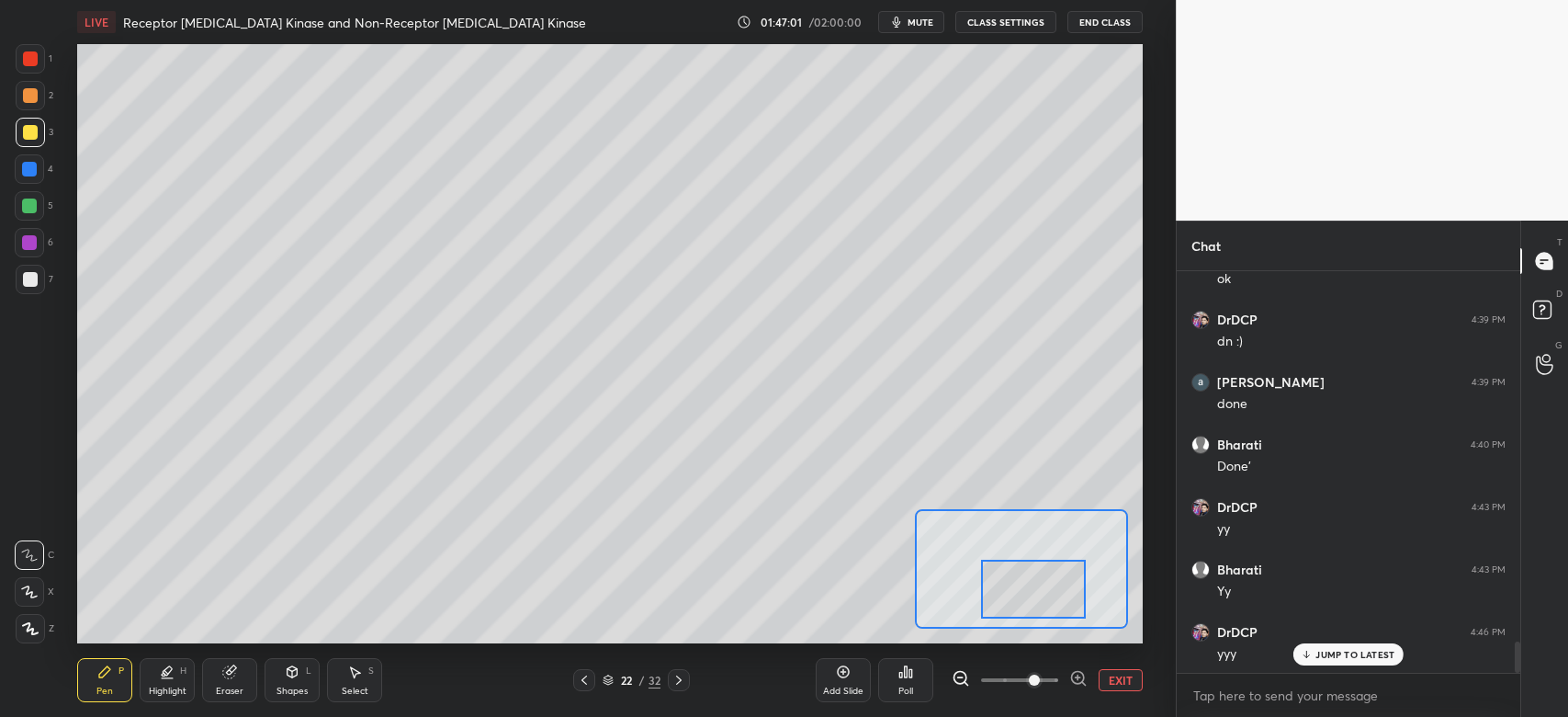
drag, startPoint x: 1027, startPoint y: 587, endPoint x: 1036, endPoint y: 588, distance: 9.1
click at [1027, 600] on div at bounding box center [1033, 588] width 104 height 58
click at [242, 686] on div "Eraser" at bounding box center [230, 680] width 55 height 44
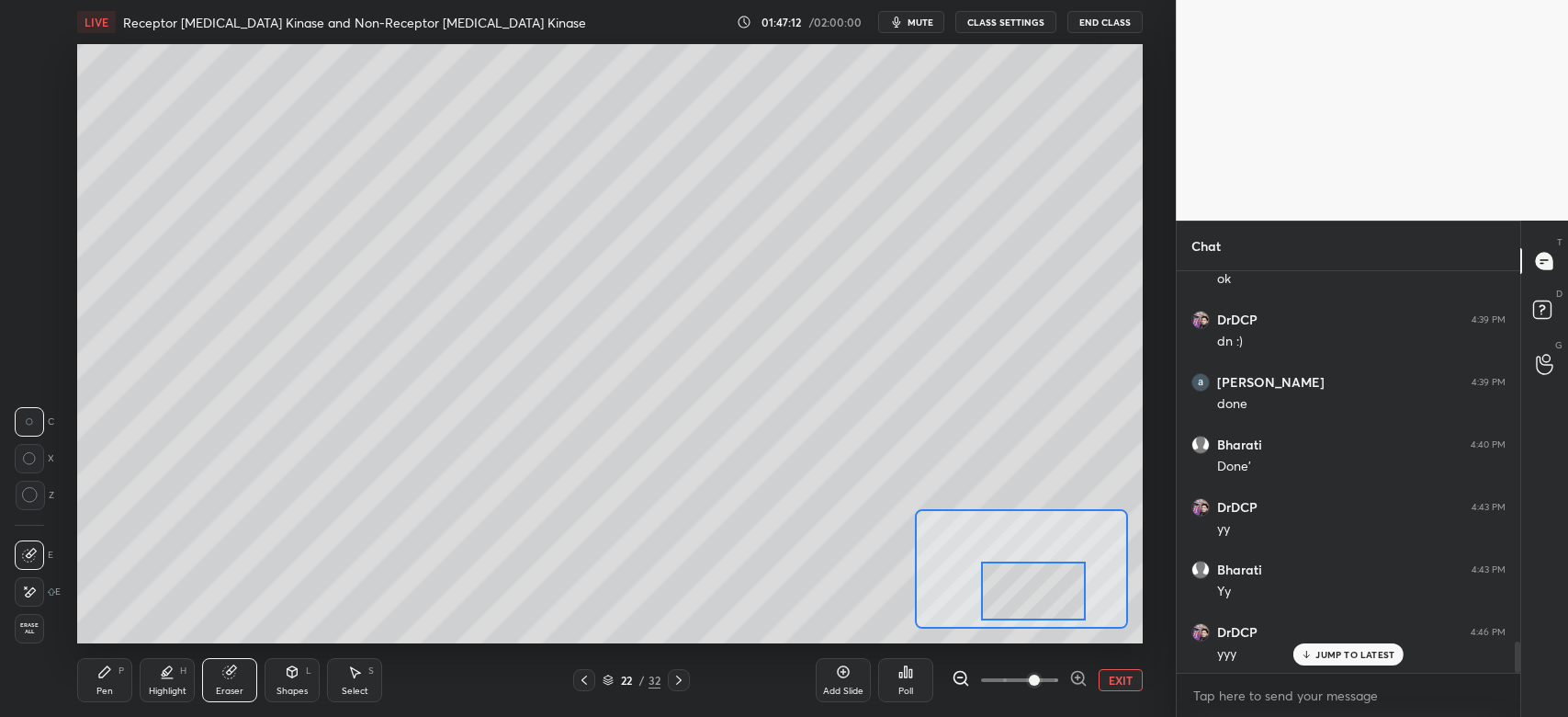
click at [125, 676] on div "Pen P" at bounding box center [104, 680] width 55 height 44
drag, startPoint x: 1030, startPoint y: 605, endPoint x: 990, endPoint y: 570, distance: 53.2
click at [1030, 616] on div at bounding box center [1033, 599] width 104 height 58
click at [293, 693] on div "Shapes" at bounding box center [292, 691] width 31 height 9
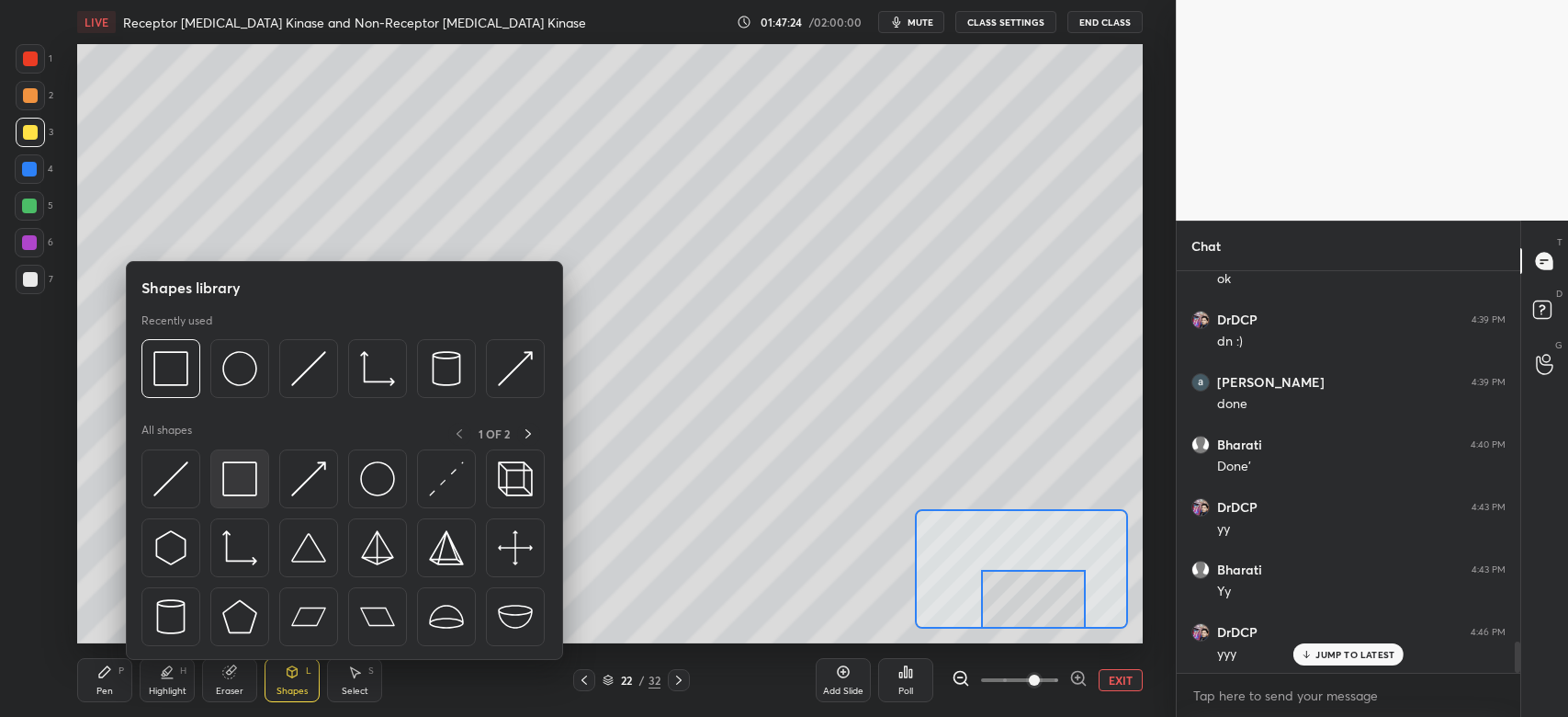
click at [248, 491] on img at bounding box center [239, 479] width 35 height 35
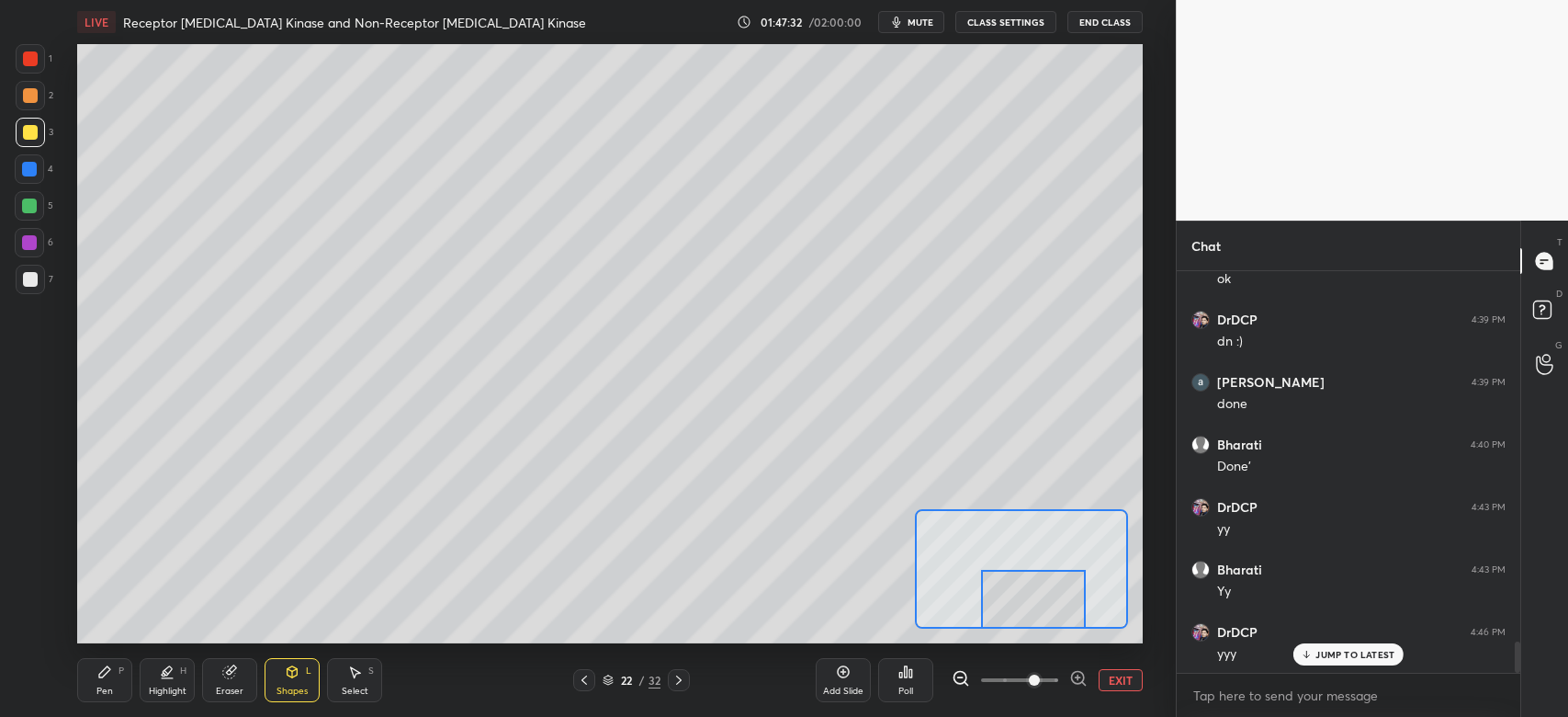
click at [28, 133] on div at bounding box center [31, 132] width 15 height 15
click at [113, 678] on div "Pen P" at bounding box center [104, 680] width 55 height 44
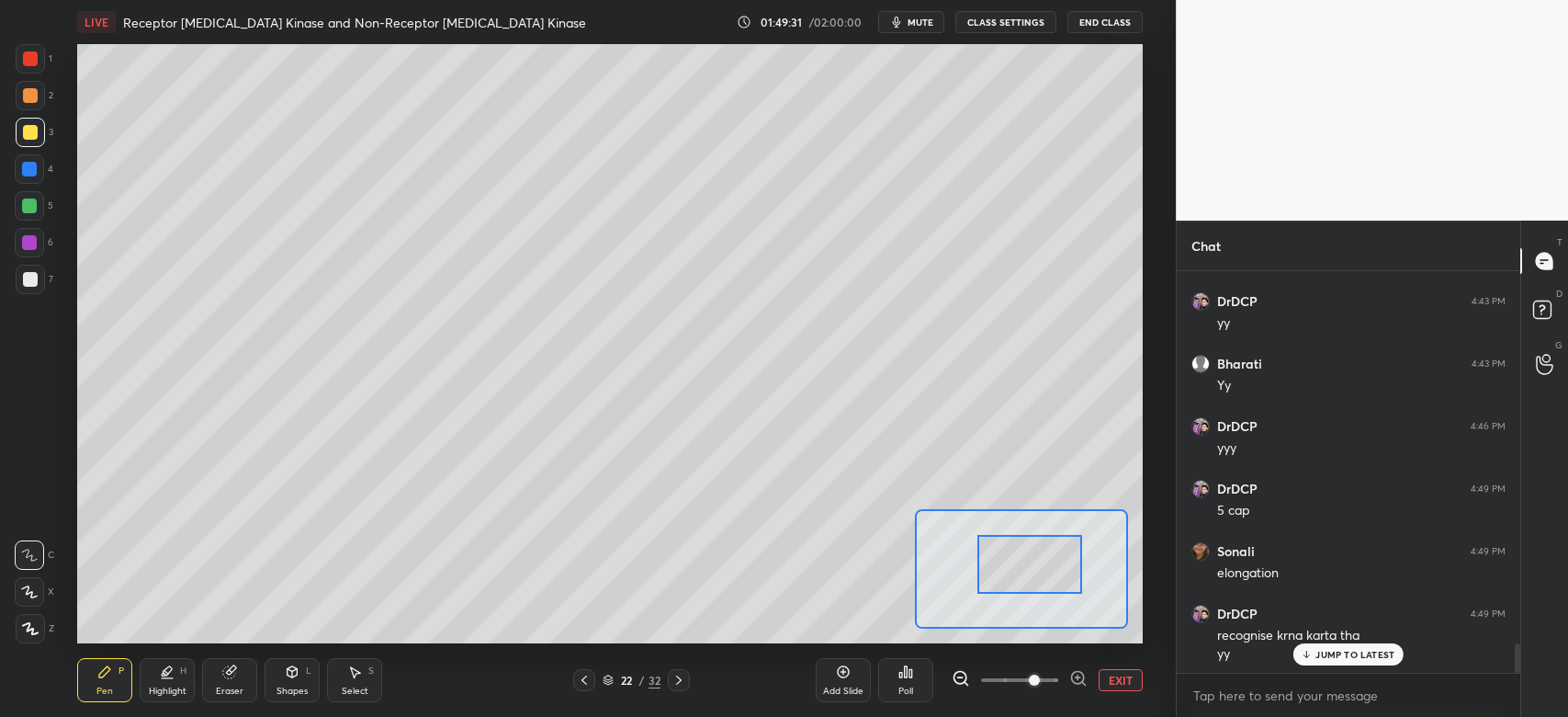
drag, startPoint x: 1014, startPoint y: 591, endPoint x: 1013, endPoint y: 550, distance: 41.0
click at [1015, 554] on div at bounding box center [1029, 563] width 104 height 58
click at [36, 171] on div at bounding box center [30, 169] width 15 height 15
drag, startPoint x: 1011, startPoint y: 572, endPoint x: 1014, endPoint y: 588, distance: 16.3
click at [1014, 588] on div at bounding box center [1032, 573] width 104 height 58
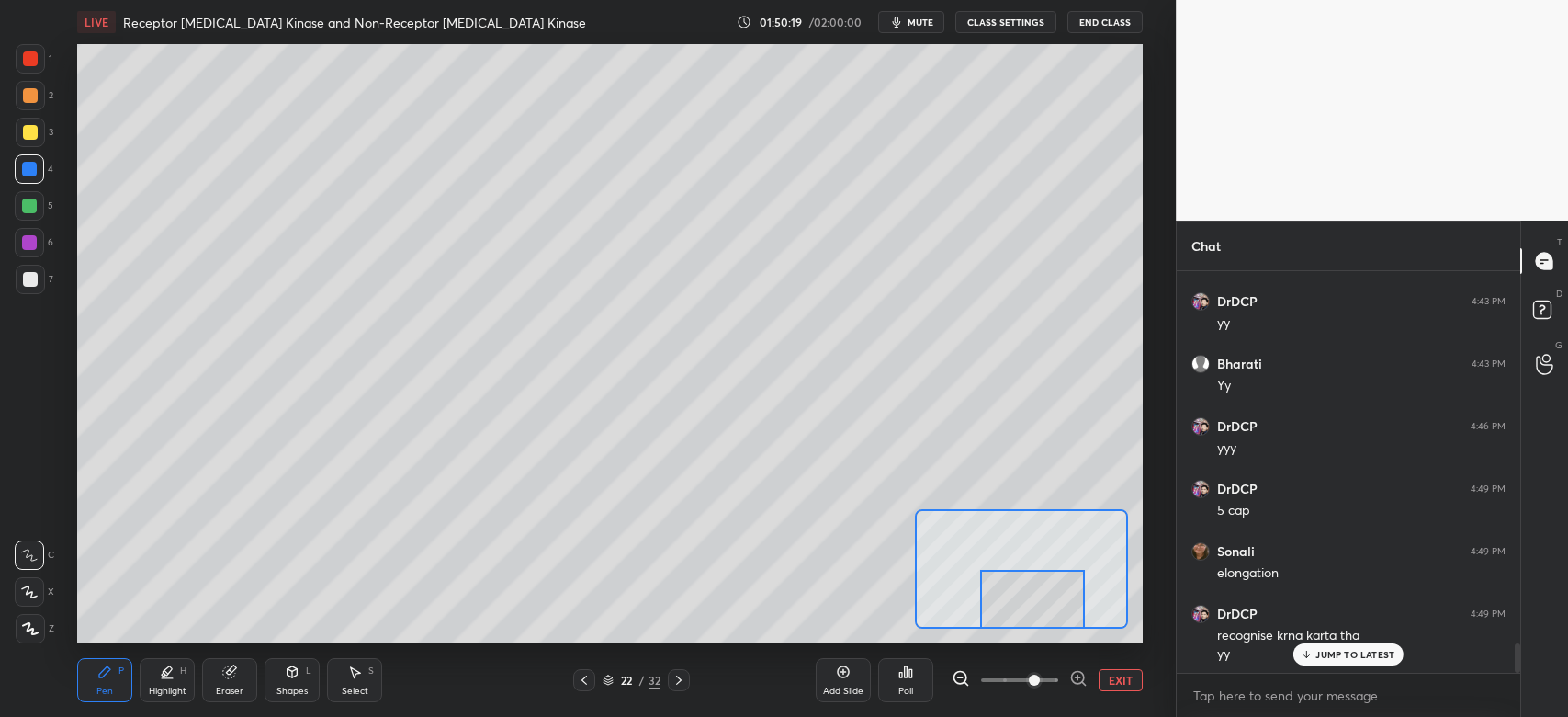
drag, startPoint x: 1030, startPoint y: 575, endPoint x: 1030, endPoint y: 602, distance: 27.0
click at [1030, 602] on div at bounding box center [1032, 599] width 104 height 58
click at [1110, 683] on button "EXIT" at bounding box center [1121, 680] width 44 height 22
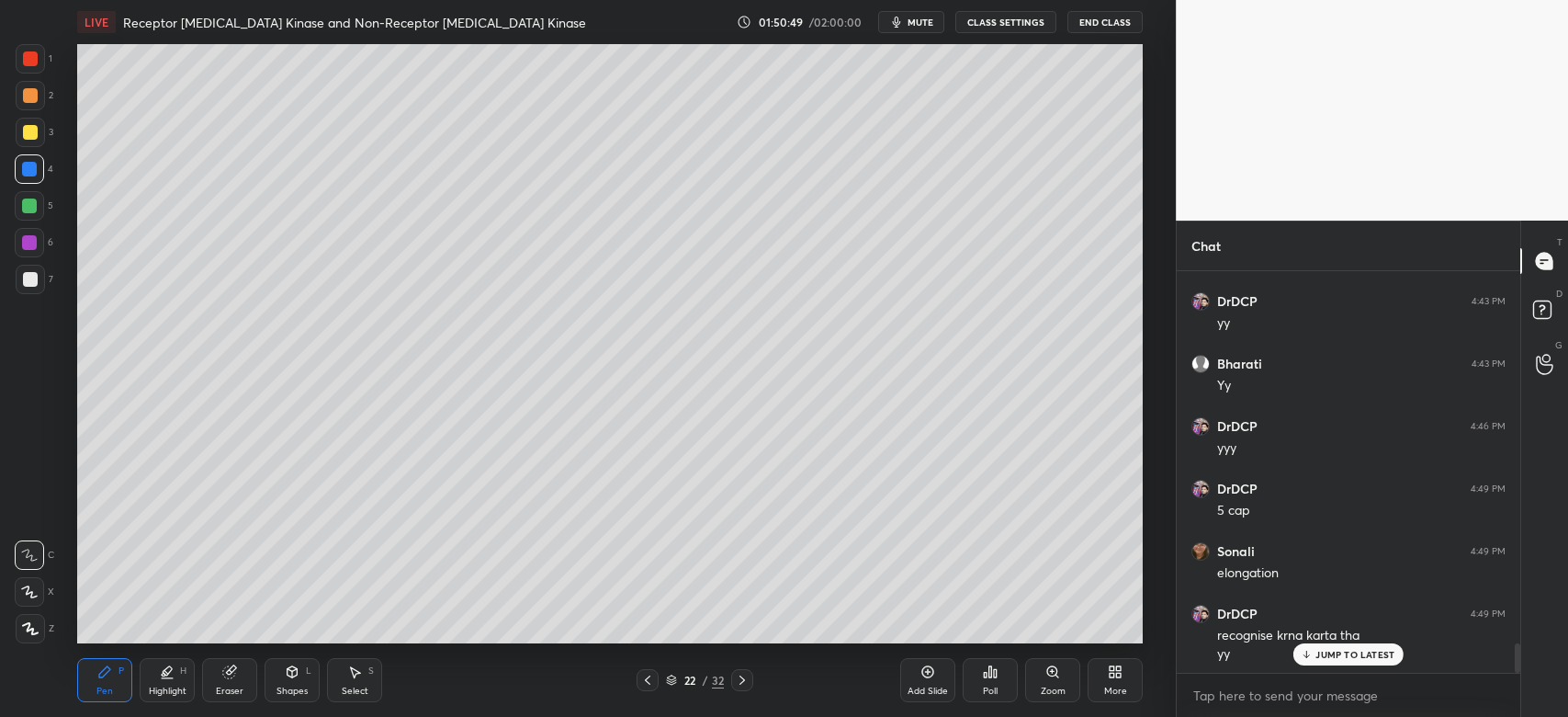
click at [238, 686] on div "Eraser" at bounding box center [229, 691] width 28 height 9
click at [162, 681] on div "Highlight H" at bounding box center [167, 680] width 55 height 44
click at [28, 590] on icon at bounding box center [30, 592] width 15 height 15
click at [34, 285] on div at bounding box center [31, 279] width 15 height 15
click at [103, 687] on div "Pen" at bounding box center [104, 691] width 17 height 9
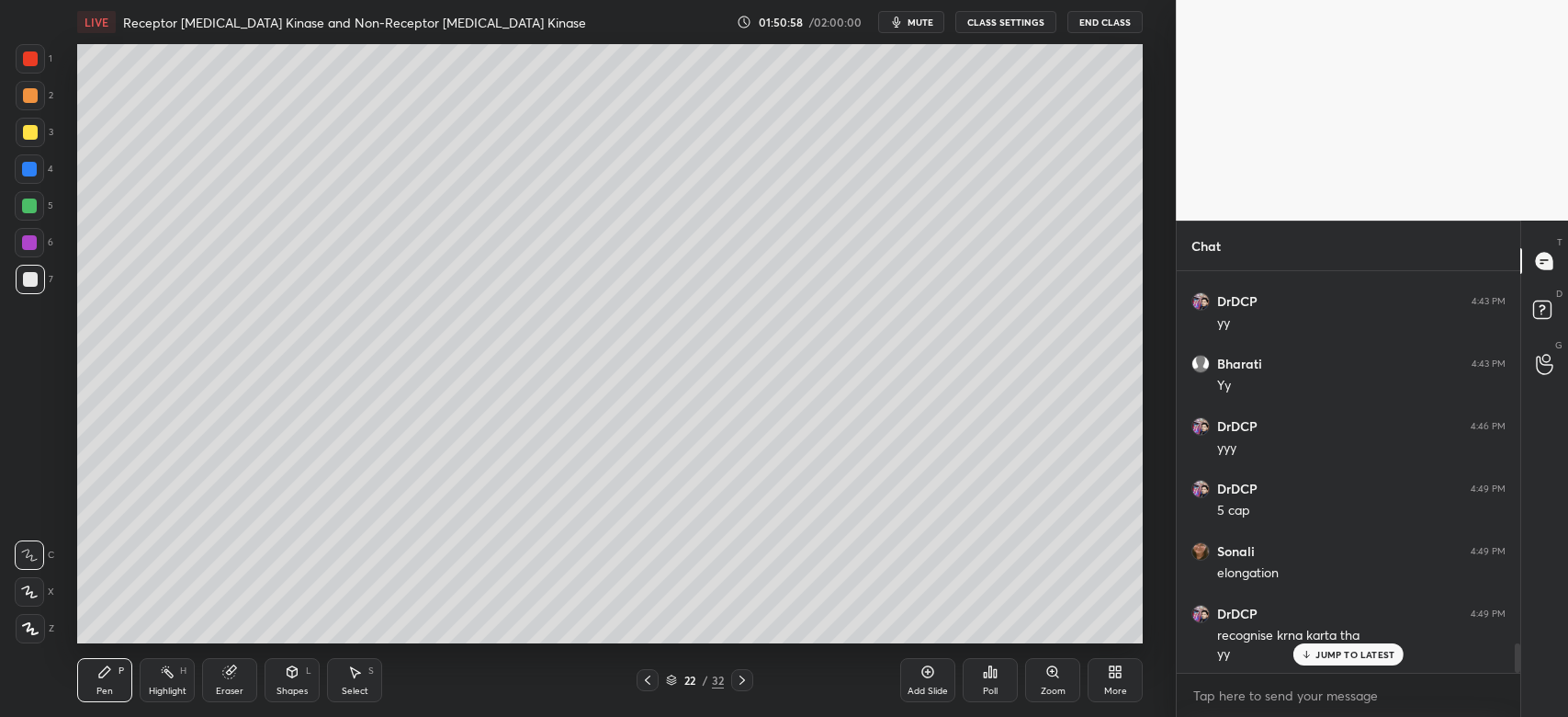
click at [35, 138] on div at bounding box center [31, 132] width 30 height 30
click at [1034, 685] on div "Zoom" at bounding box center [1053, 680] width 55 height 44
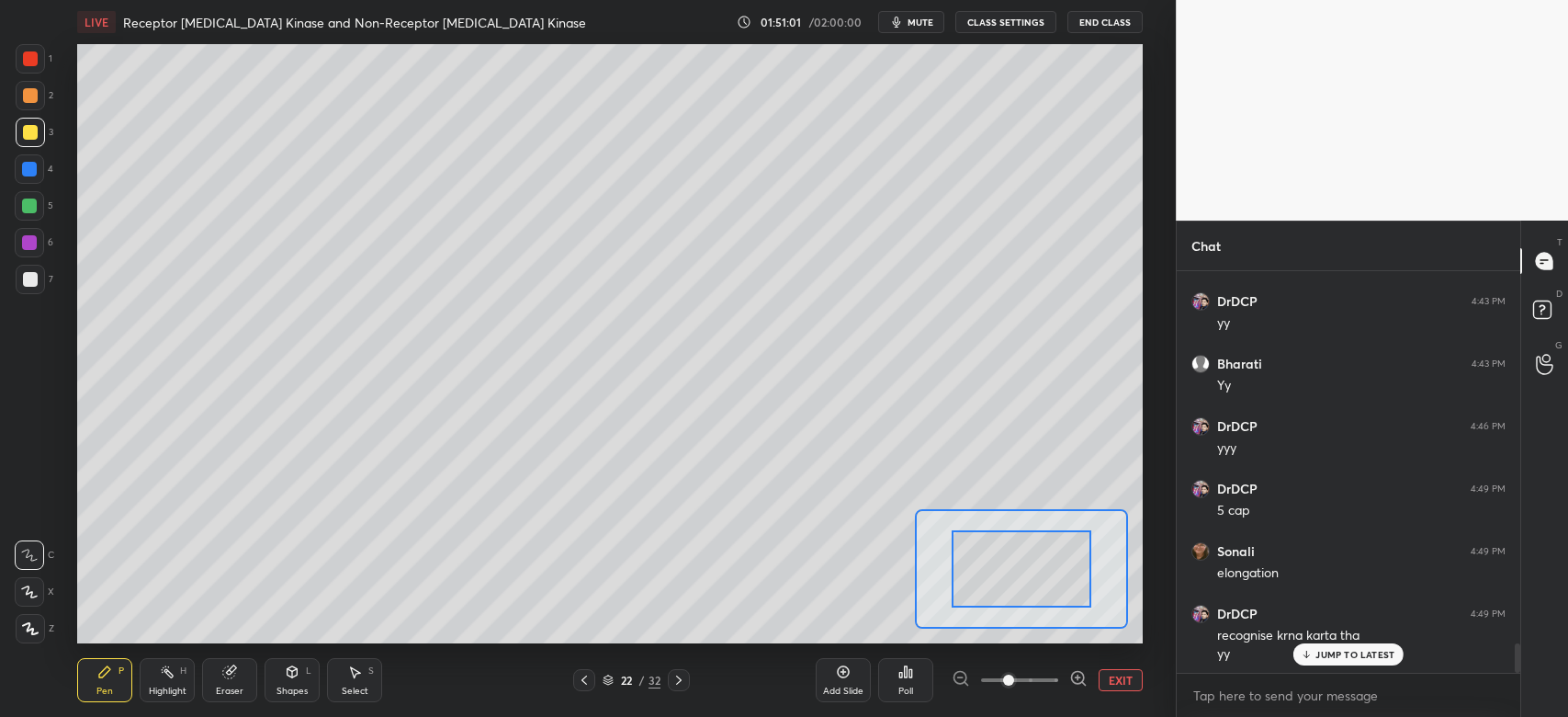
click at [1069, 680] on icon at bounding box center [1078, 678] width 18 height 19
click at [1060, 679] on div at bounding box center [1019, 680] width 136 height 22
click at [1056, 680] on span at bounding box center [1019, 680] width 77 height 28
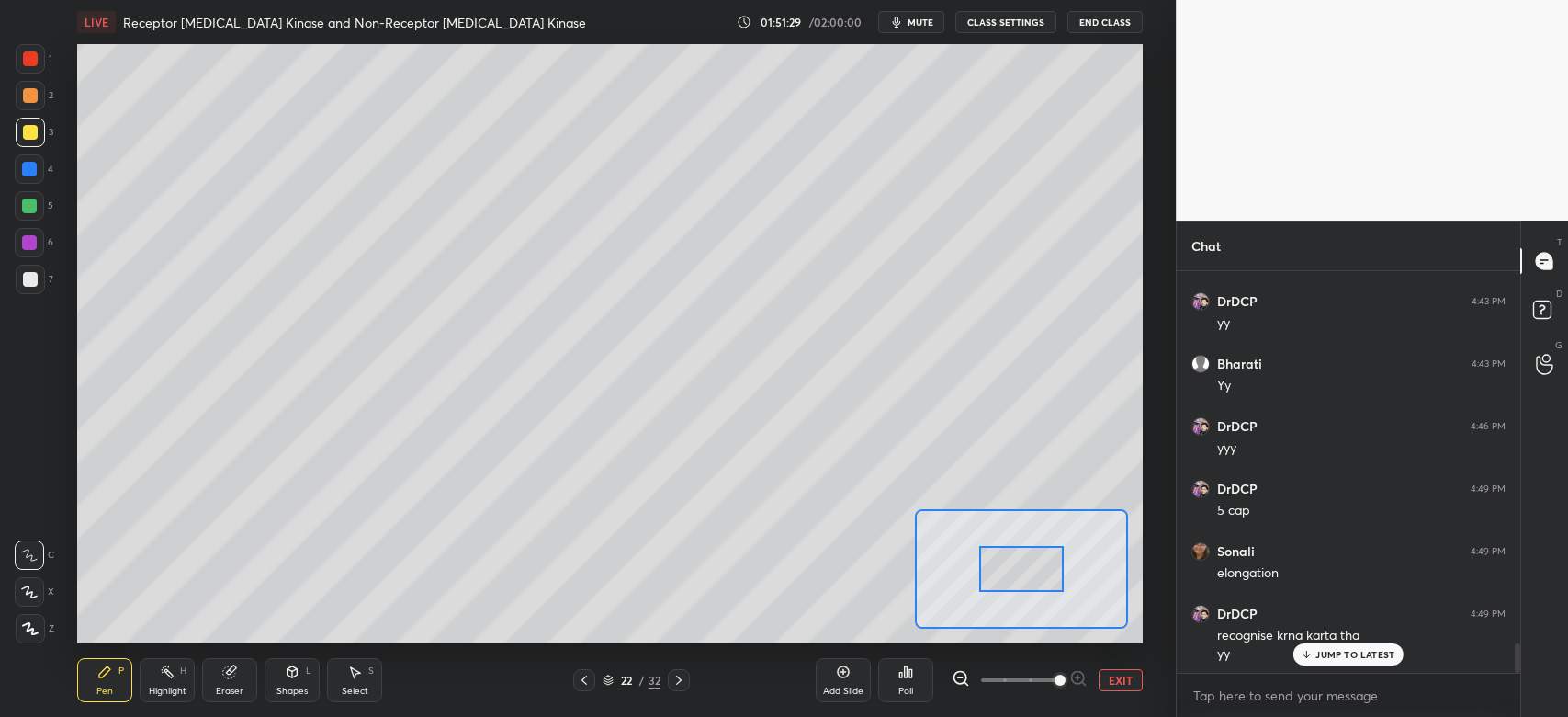
click at [1306, 649] on icon at bounding box center [1306, 654] width 12 height 11
click at [1124, 680] on button "EXIT" at bounding box center [1121, 680] width 44 height 22
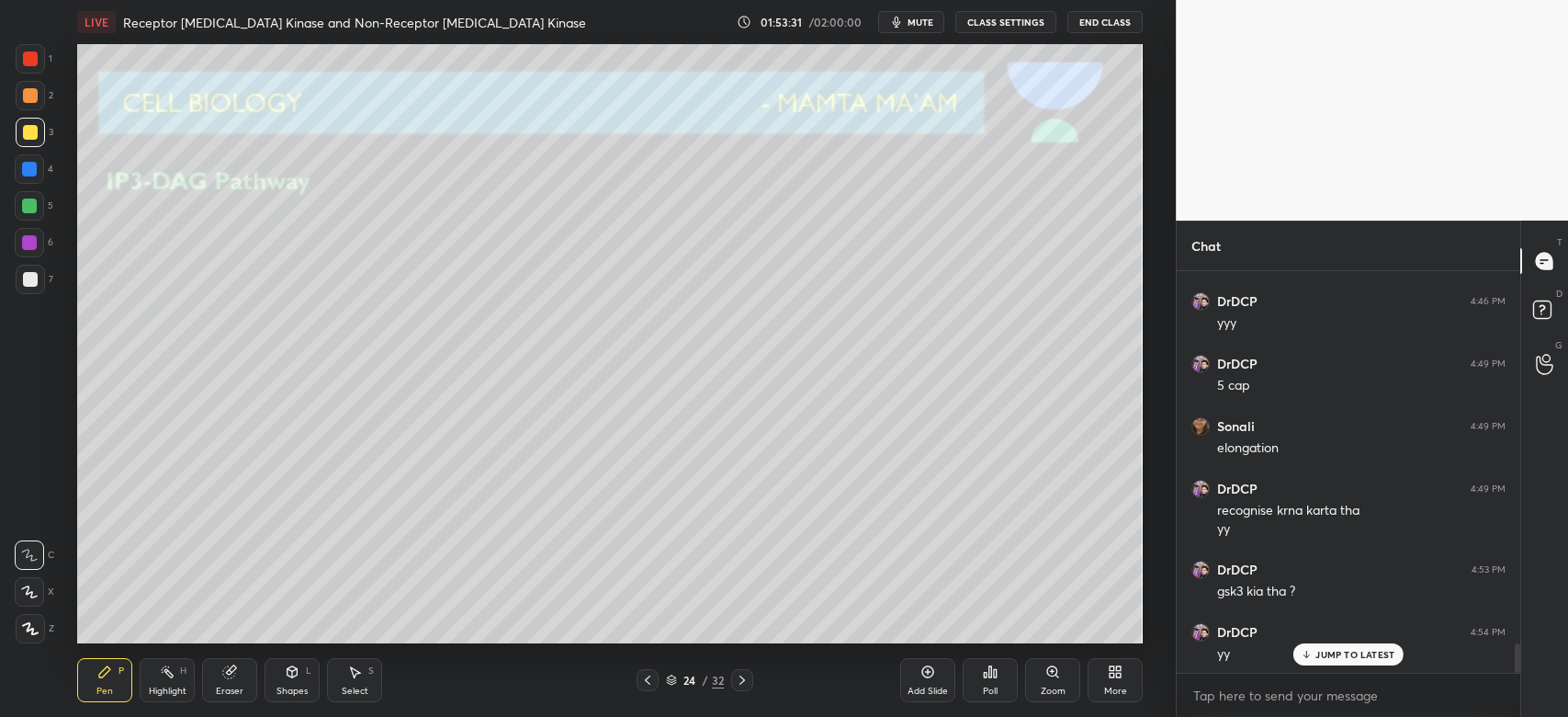
scroll to position [5241, 0]
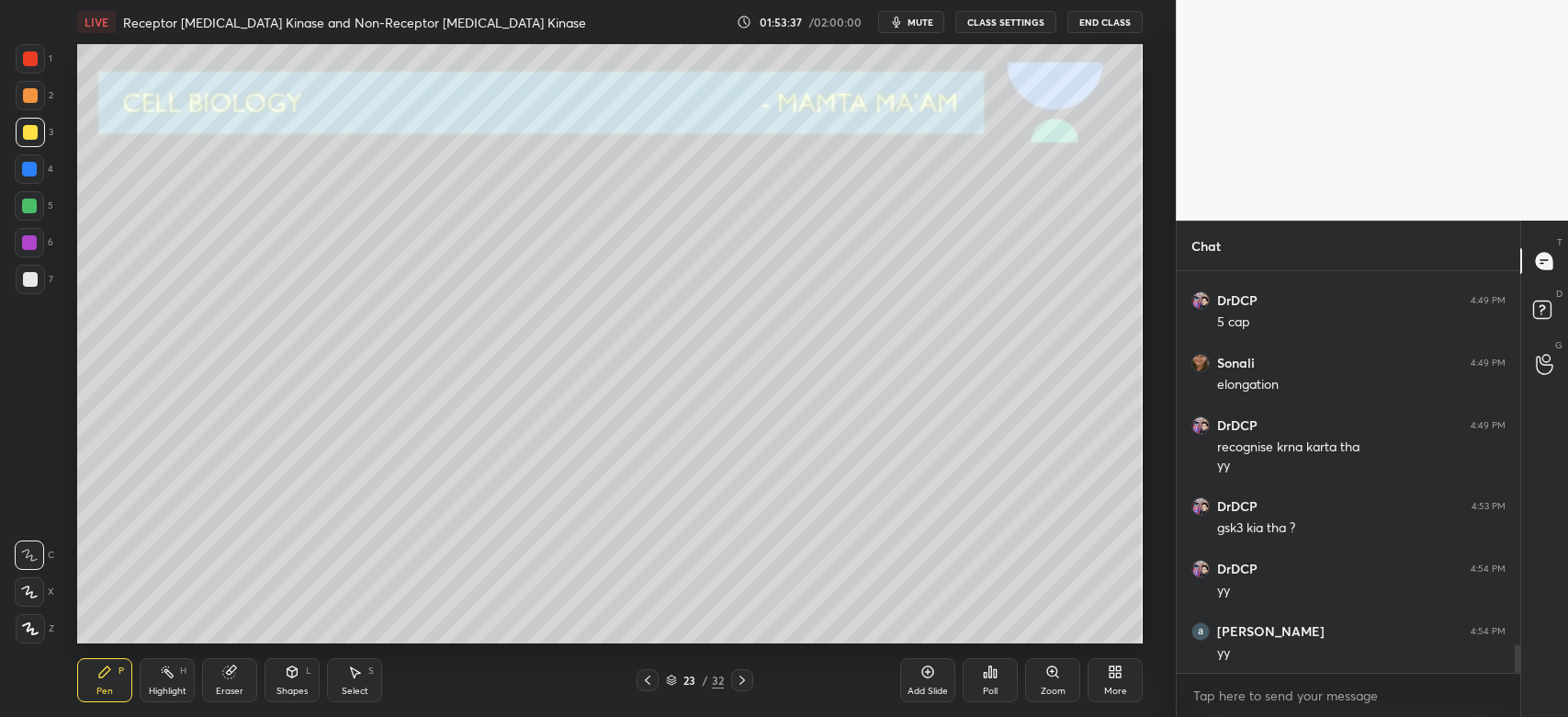
click at [34, 278] on div at bounding box center [31, 279] width 15 height 15
click at [742, 681] on icon at bounding box center [742, 680] width 6 height 9
click at [30, 135] on div at bounding box center [31, 132] width 15 height 15
click at [808, 23] on div "01:55:06" at bounding box center [783, 22] width 52 height 11
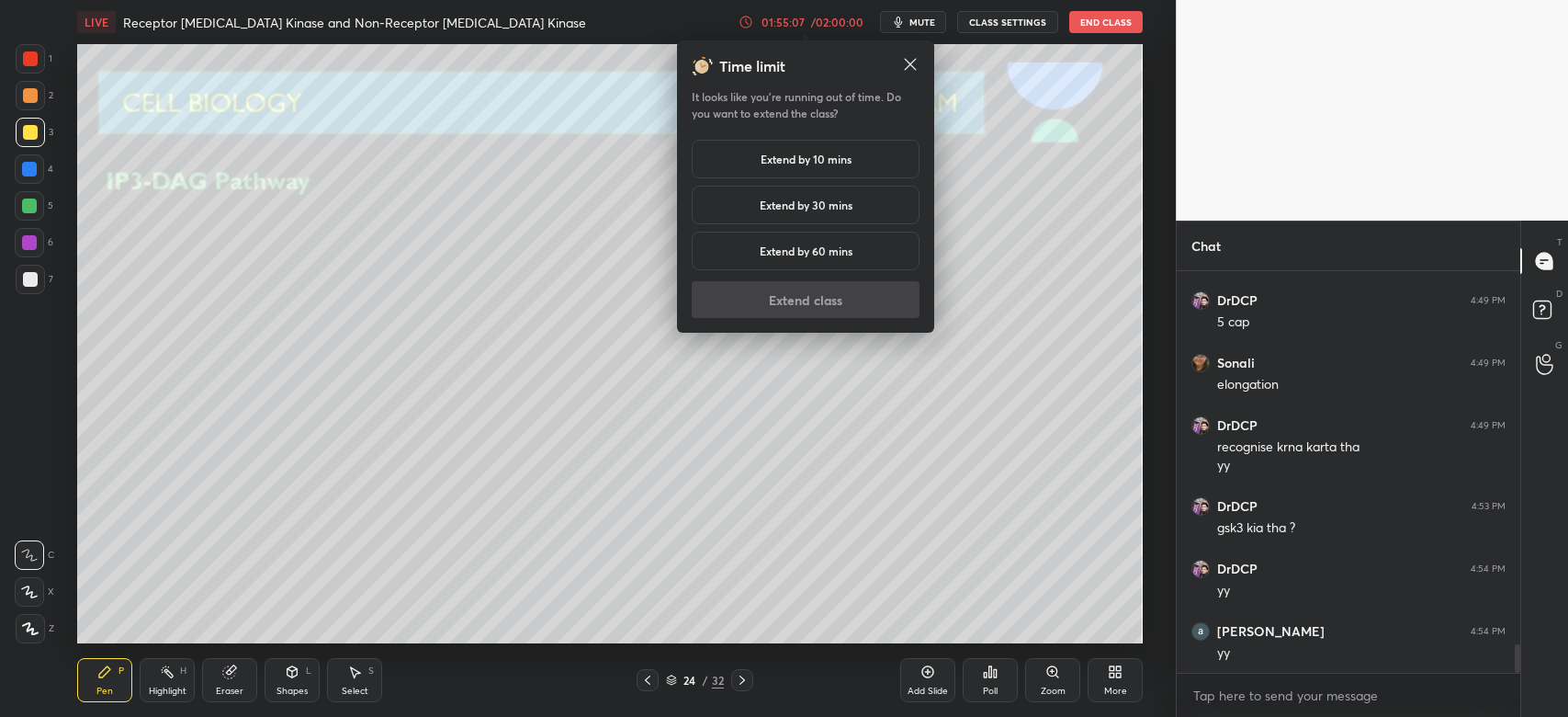
click at [814, 152] on h5 "Extend by 10 mins" at bounding box center [806, 159] width 91 height 17
click at [834, 295] on button "Extend class" at bounding box center [805, 300] width 227 height 37
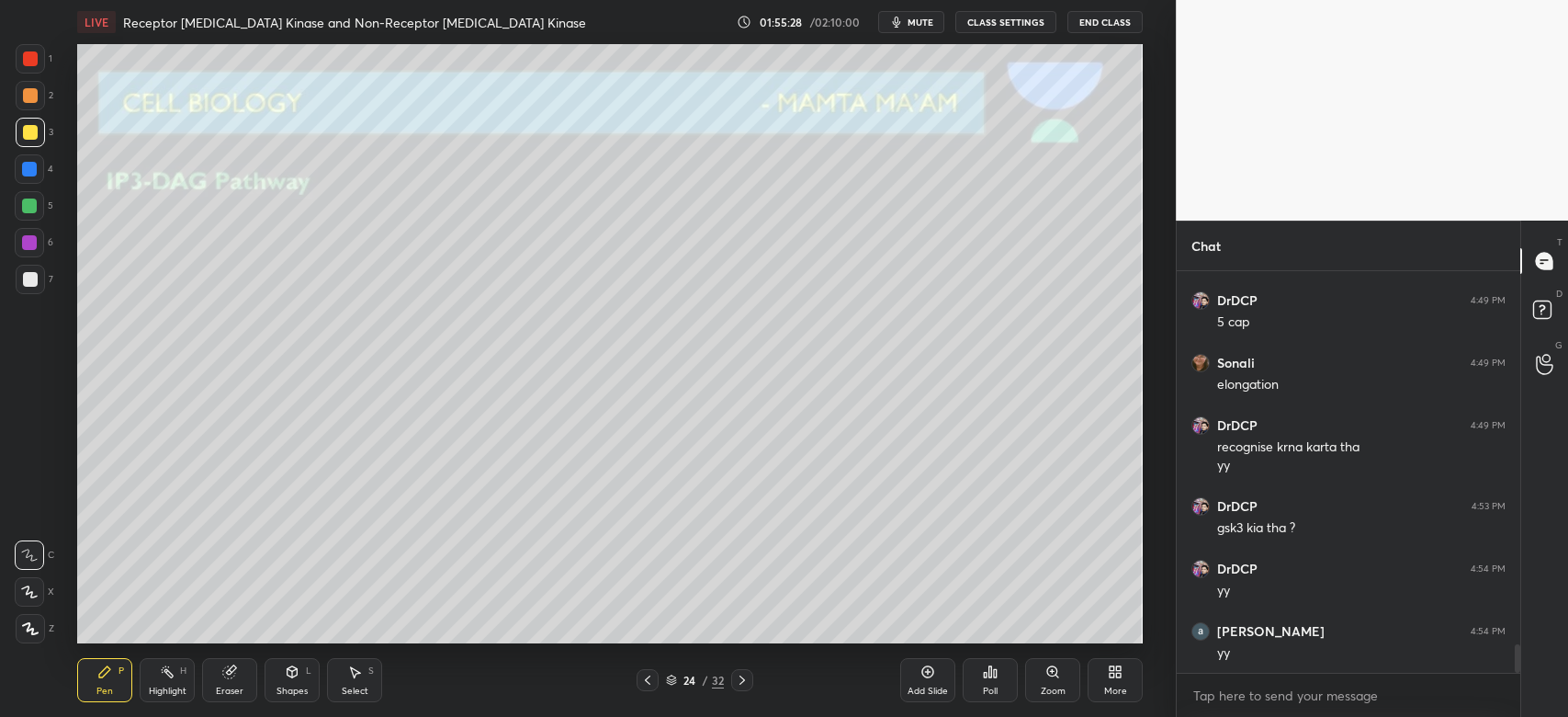
click at [30, 277] on div at bounding box center [31, 279] width 15 height 15
click at [746, 682] on icon at bounding box center [742, 680] width 15 height 15
click at [640, 679] on icon at bounding box center [647, 680] width 15 height 15
click at [924, 680] on div "Add Slide" at bounding box center [928, 680] width 55 height 44
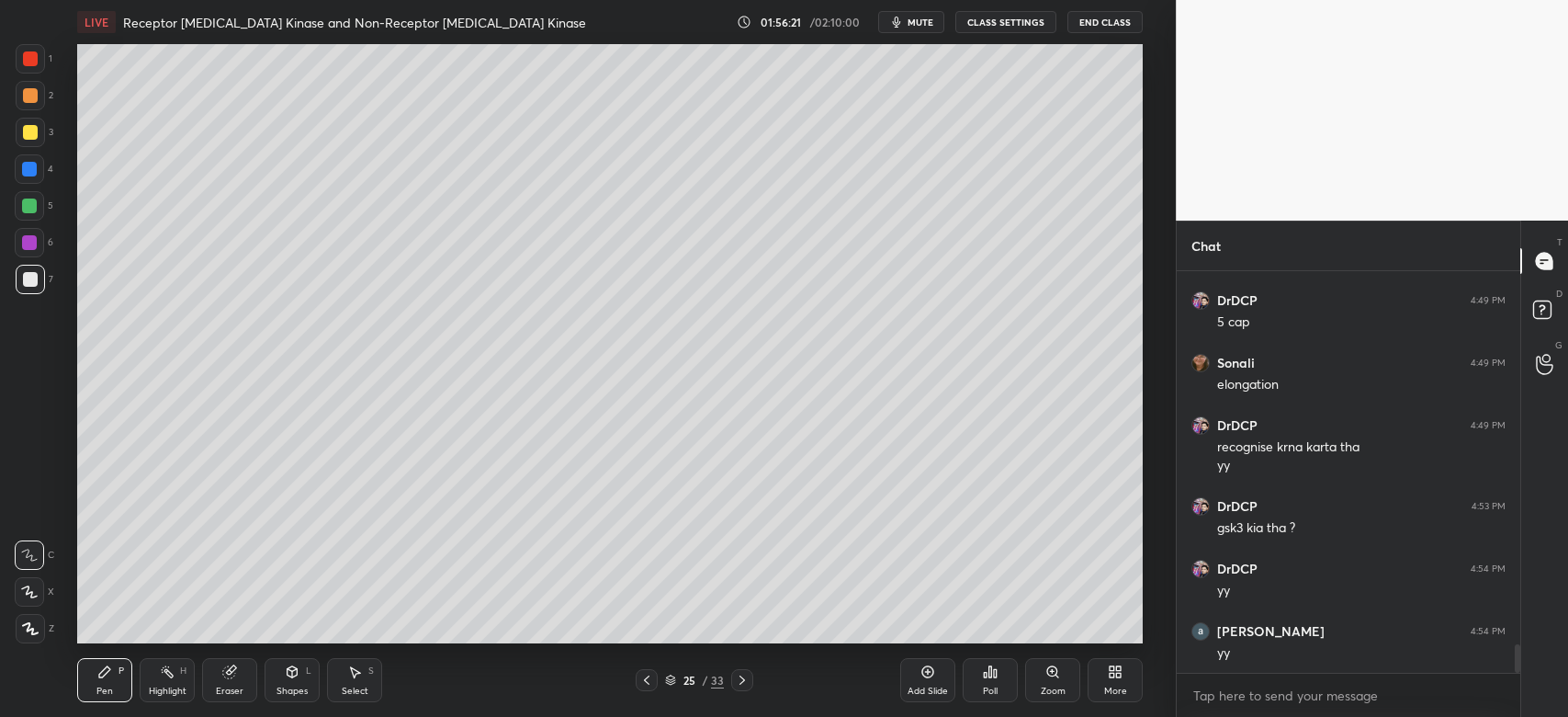
click at [31, 282] on div at bounding box center [31, 279] width 15 height 15
click at [302, 686] on div "Shapes" at bounding box center [292, 691] width 31 height 9
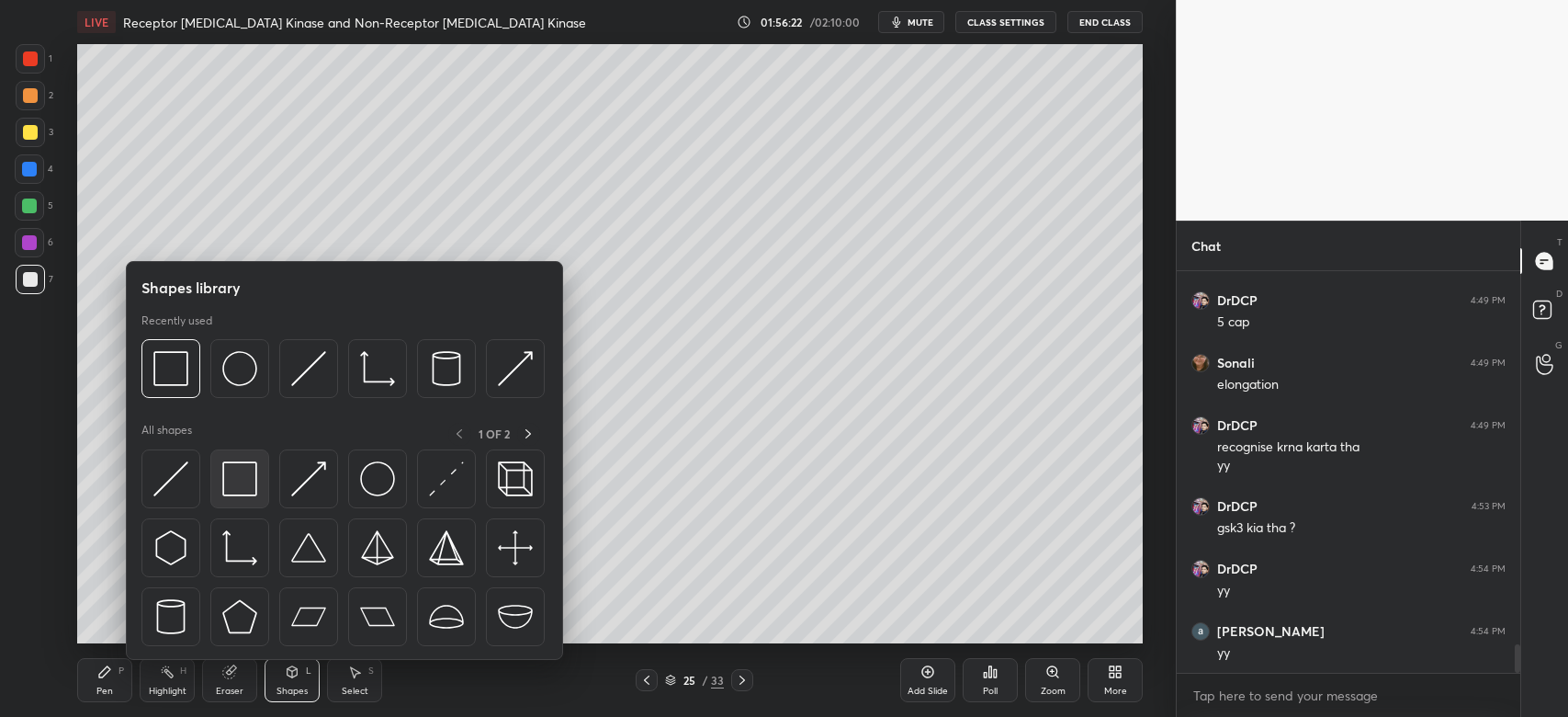
click at [235, 477] on img at bounding box center [239, 479] width 35 height 35
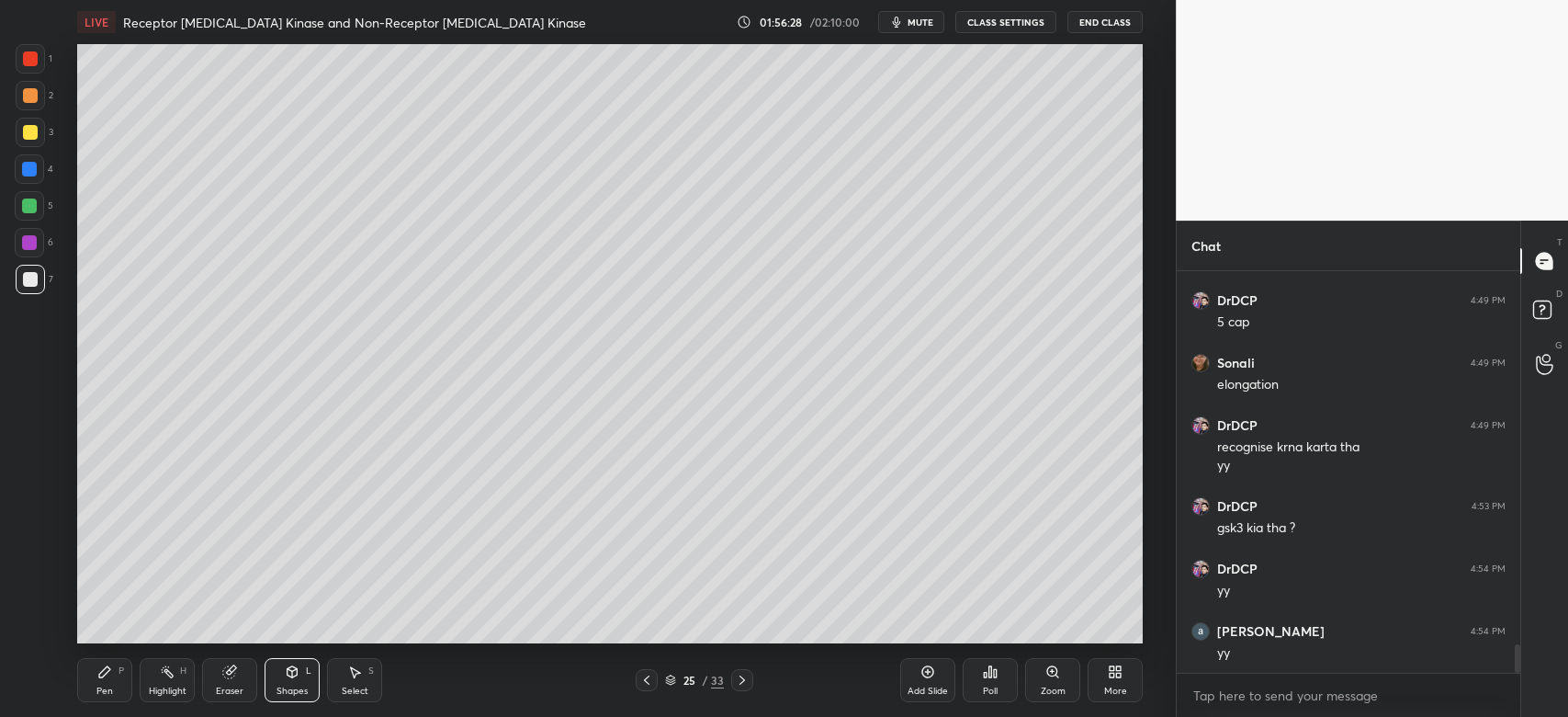
click at [216, 689] on div "Eraser" at bounding box center [229, 691] width 28 height 9
drag, startPoint x: 123, startPoint y: 695, endPoint x: 116, endPoint y: 679, distance: 17.5
click at [125, 693] on div "Pen P" at bounding box center [104, 680] width 55 height 44
click at [31, 218] on div "5" at bounding box center [34, 210] width 39 height 37
click at [30, 132] on div at bounding box center [31, 132] width 15 height 15
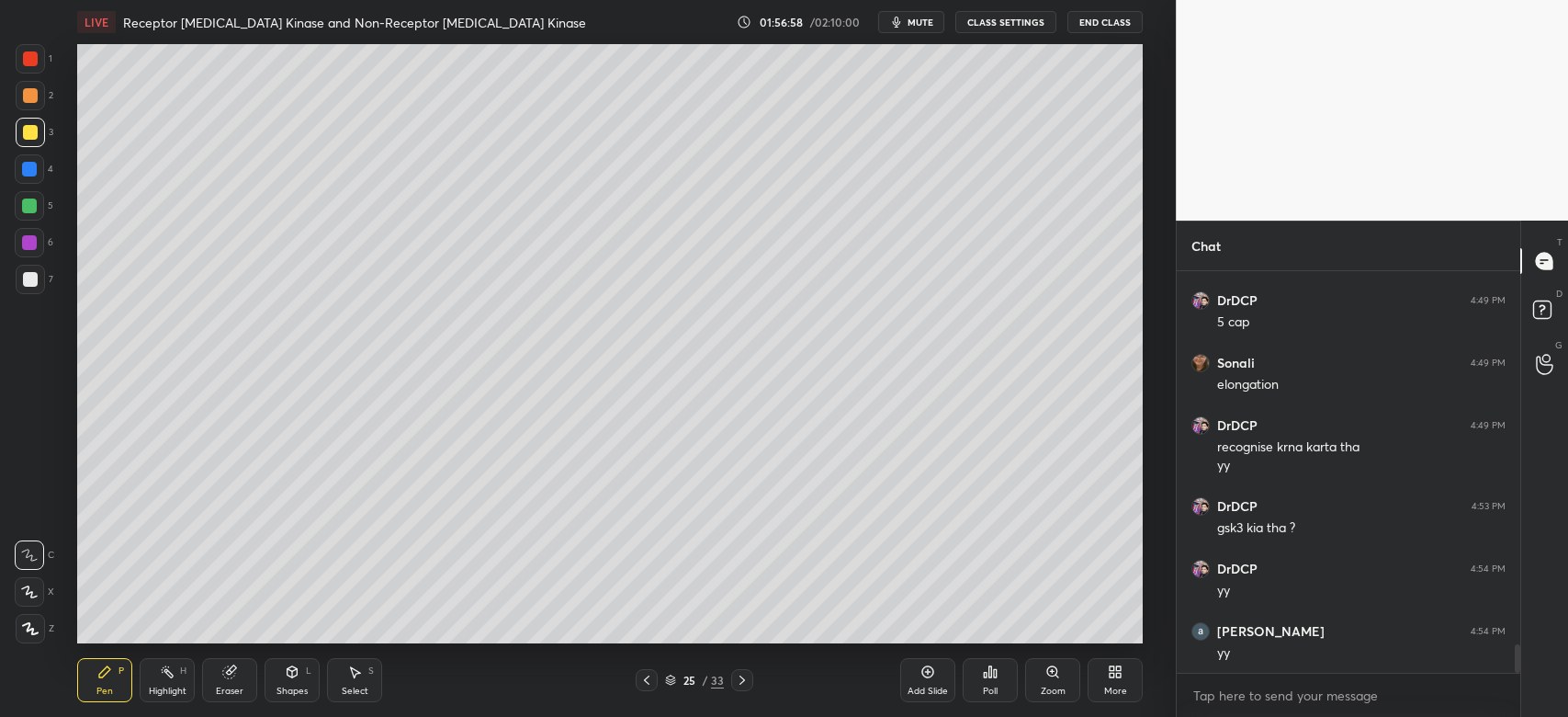
click at [29, 155] on div at bounding box center [30, 169] width 30 height 30
click at [27, 272] on div at bounding box center [31, 279] width 15 height 15
click at [24, 245] on div at bounding box center [30, 242] width 15 height 15
click at [33, 184] on div "4" at bounding box center [34, 173] width 39 height 37
drag, startPoint x: 30, startPoint y: 197, endPoint x: 39, endPoint y: 204, distance: 11.4
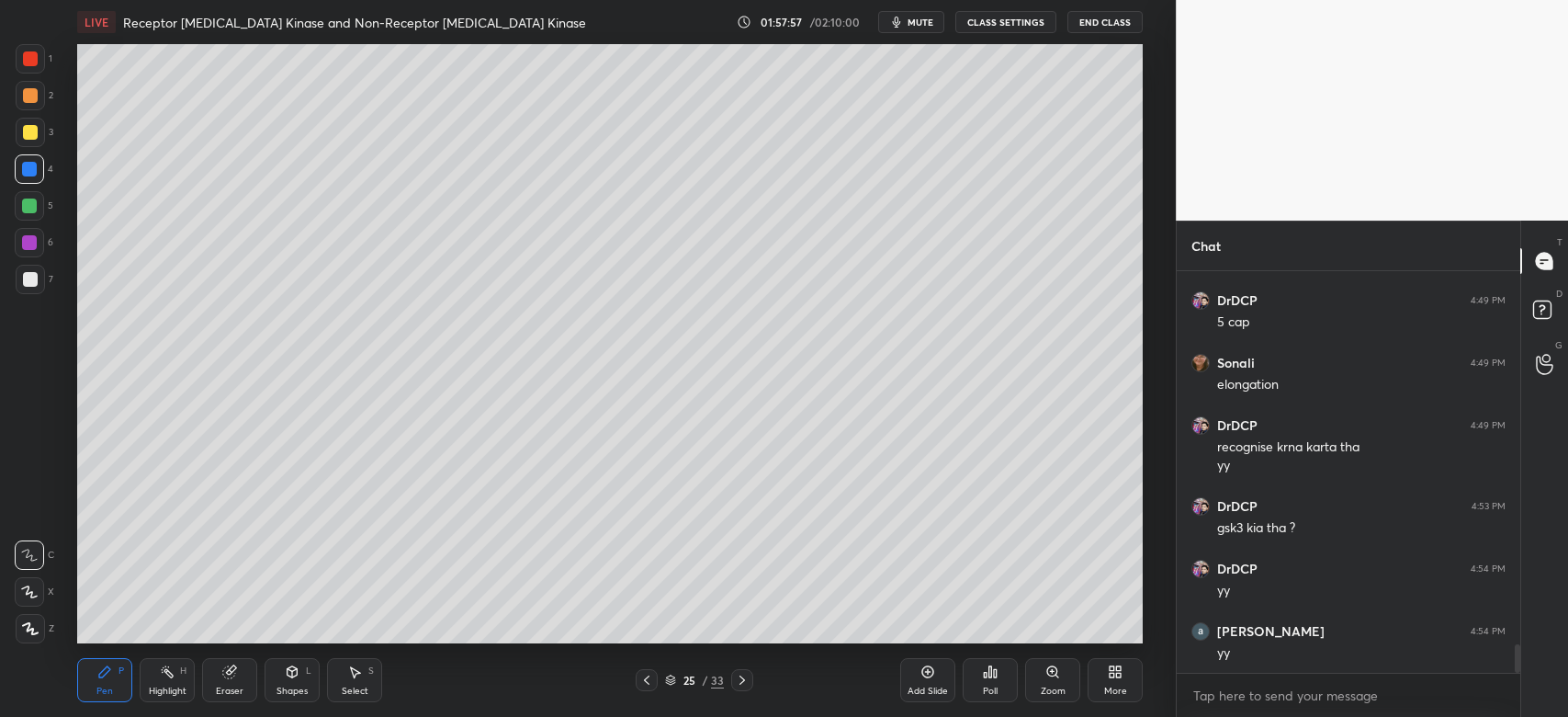
click at [30, 200] on div at bounding box center [30, 206] width 30 height 30
click at [24, 128] on div at bounding box center [31, 132] width 15 height 15
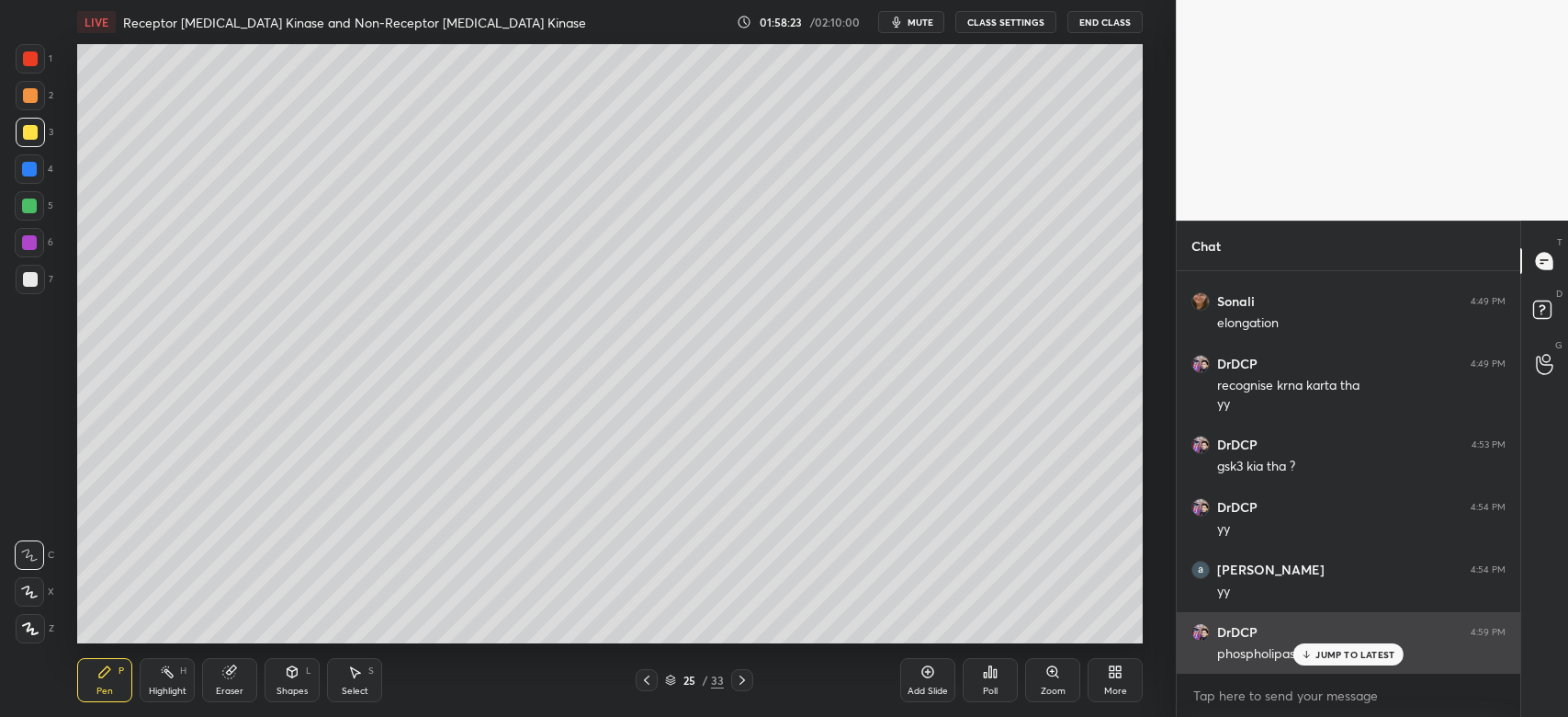
click at [1354, 647] on div "JUMP TO LATEST" at bounding box center [1348, 654] width 110 height 22
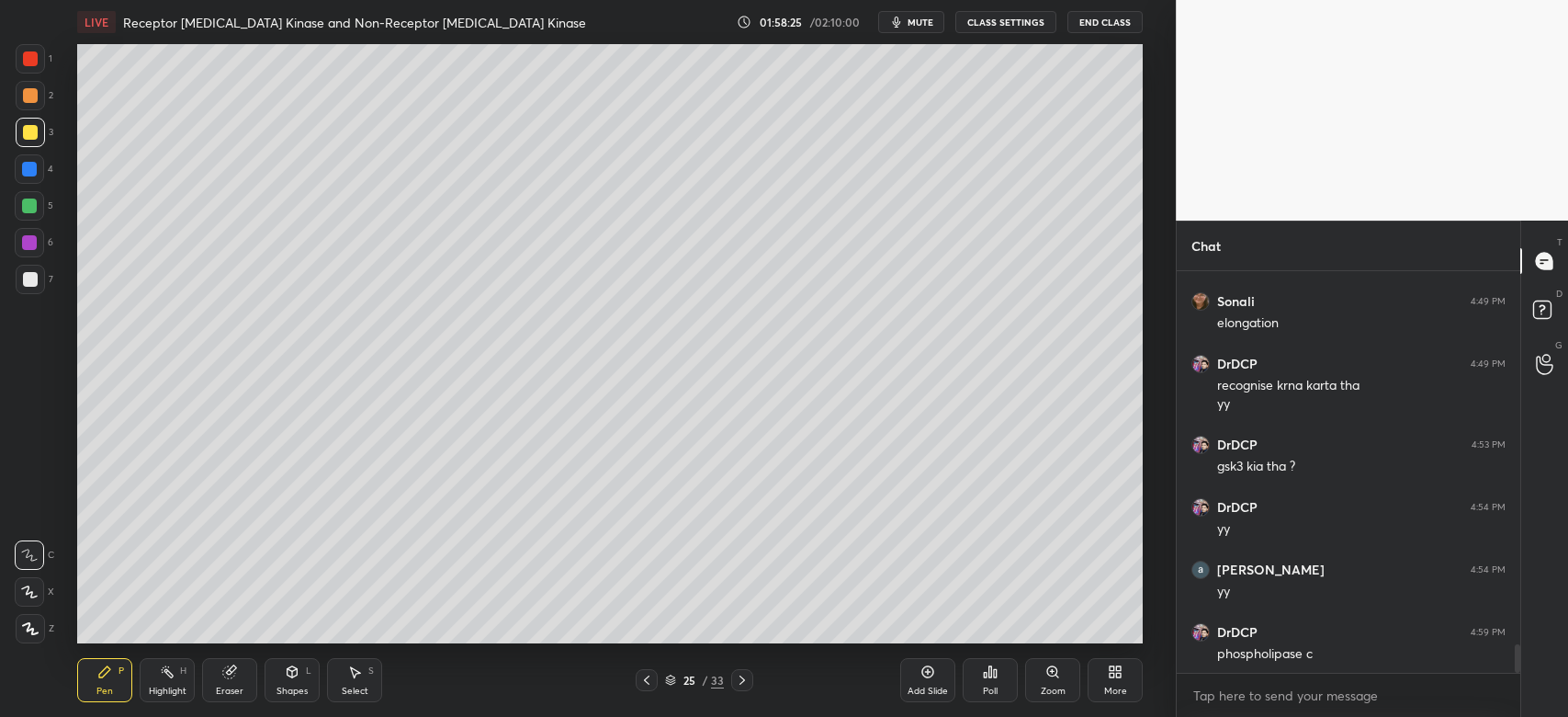
drag, startPoint x: 30, startPoint y: 215, endPoint x: 19, endPoint y: 211, distance: 11.7
click at [30, 214] on div at bounding box center [30, 206] width 30 height 30
click at [30, 171] on div at bounding box center [30, 169] width 15 height 15
drag, startPoint x: 27, startPoint y: 91, endPoint x: 47, endPoint y: 99, distance: 21.5
click at [28, 93] on div at bounding box center [31, 95] width 15 height 15
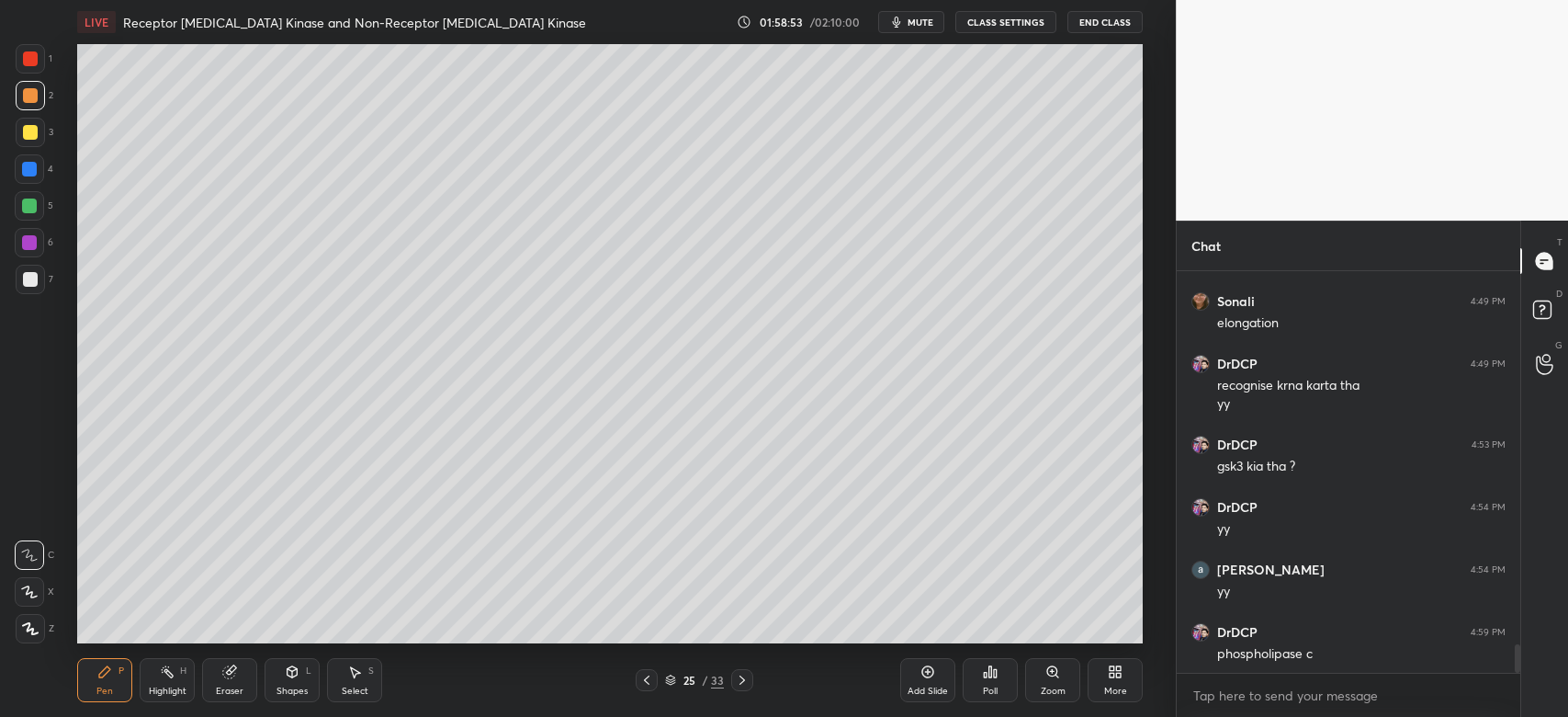
click at [30, 279] on div at bounding box center [31, 279] width 15 height 15
click at [31, 175] on div at bounding box center [30, 169] width 15 height 15
click at [232, 676] on icon at bounding box center [229, 672] width 15 height 15
click at [113, 680] on div "Pen P" at bounding box center [104, 680] width 55 height 44
click at [40, 636] on div at bounding box center [31, 629] width 30 height 30
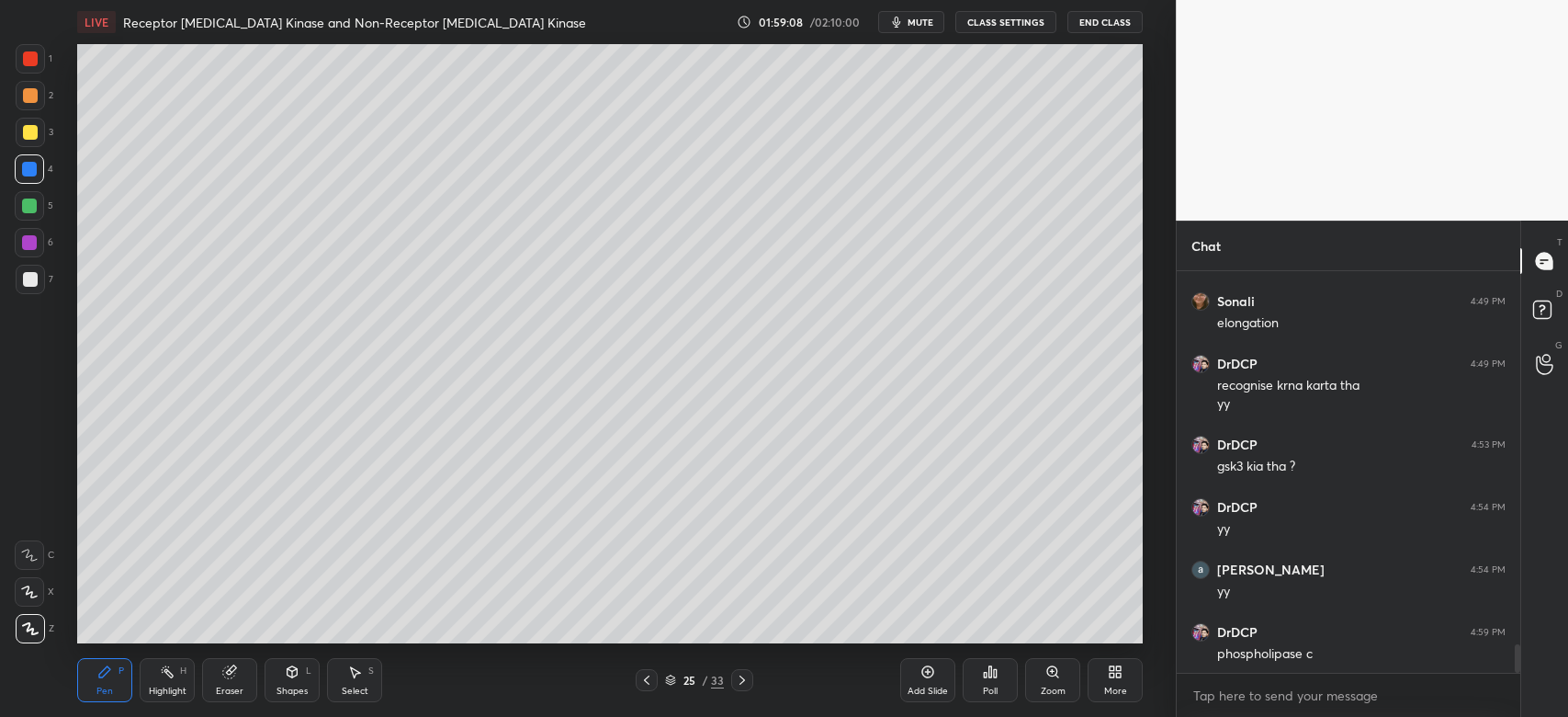
click at [30, 289] on div at bounding box center [31, 279] width 30 height 30
click at [26, 130] on div at bounding box center [31, 132] width 15 height 15
click at [29, 103] on div at bounding box center [31, 95] width 30 height 30
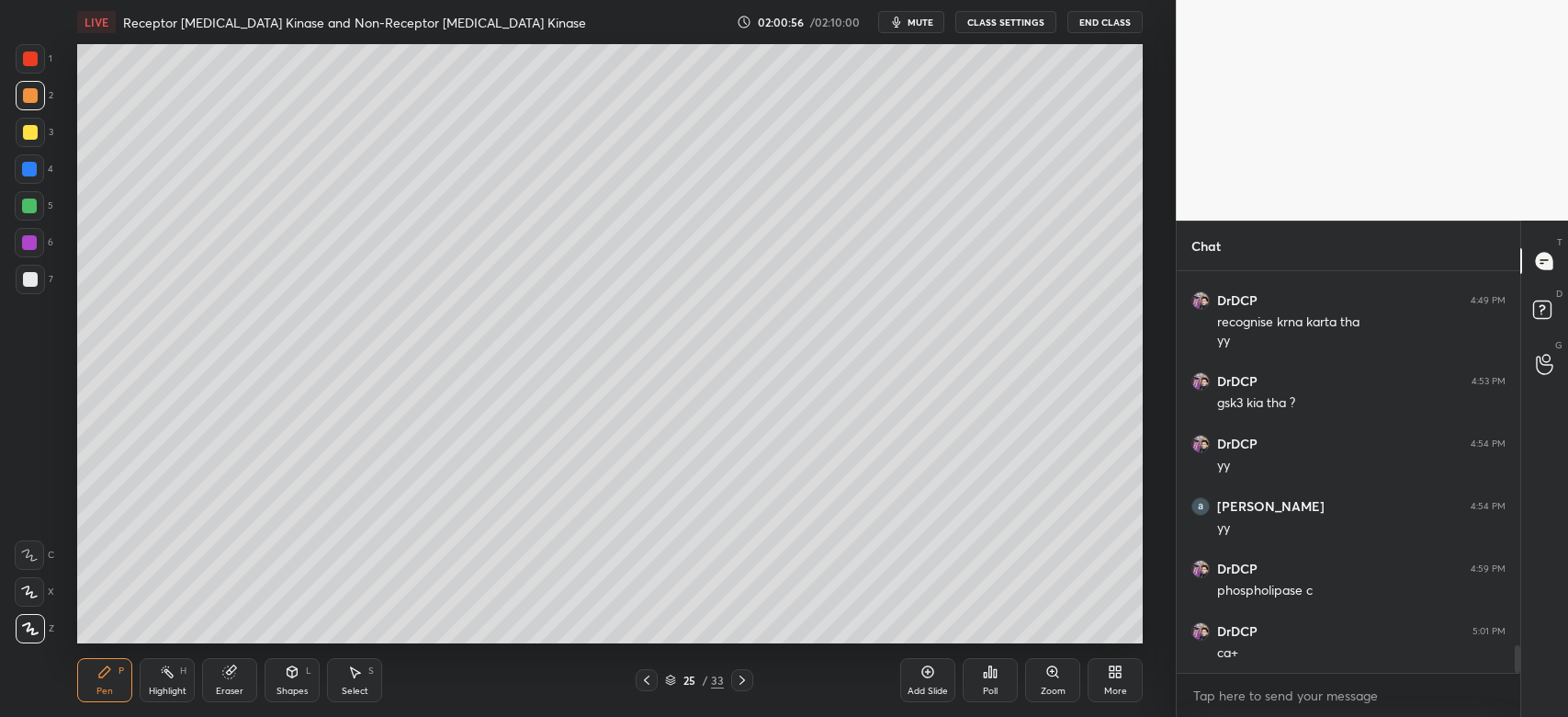
click at [738, 672] on div at bounding box center [742, 680] width 22 height 22
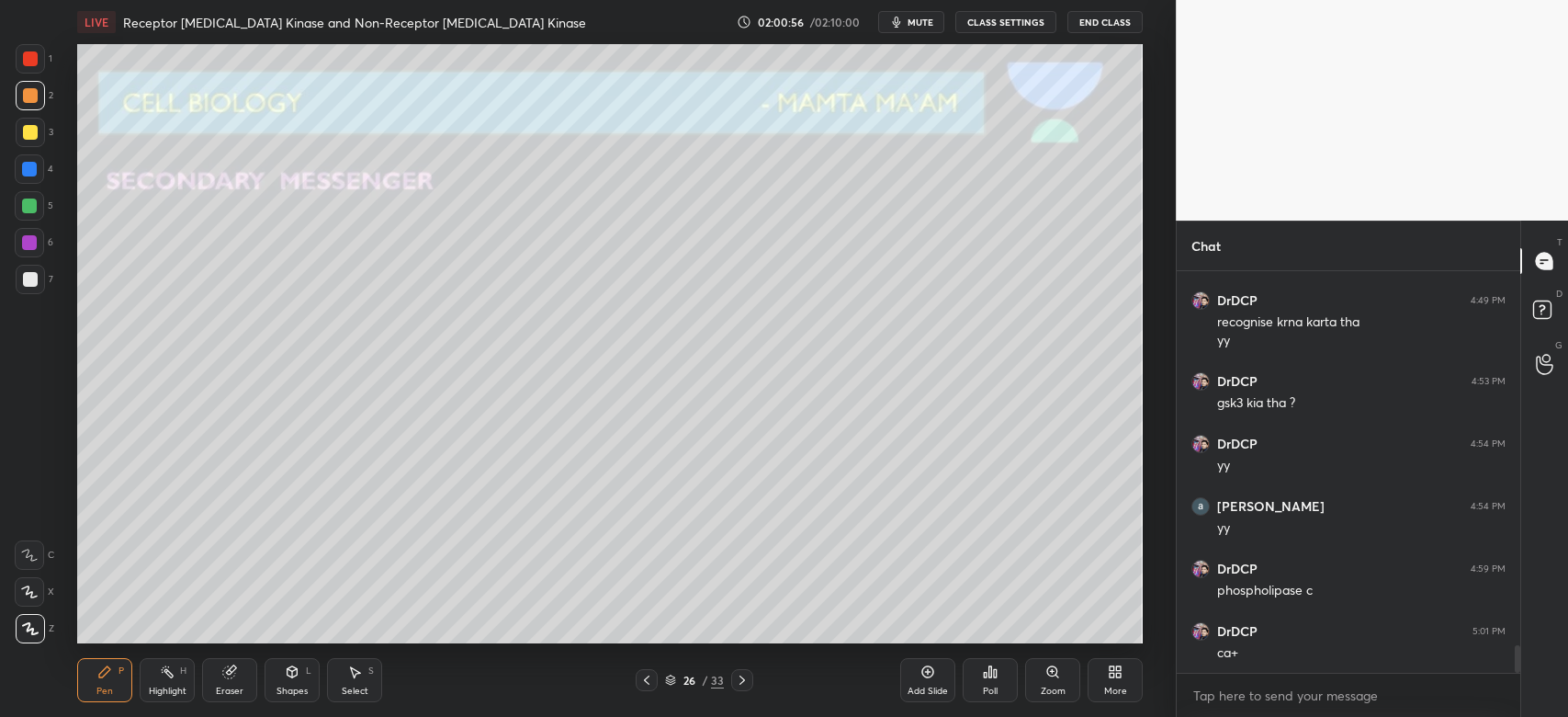
click at [741, 672] on div at bounding box center [742, 680] width 22 height 22
click at [643, 681] on icon at bounding box center [646, 680] width 15 height 15
click at [645, 679] on icon at bounding box center [646, 680] width 6 height 9
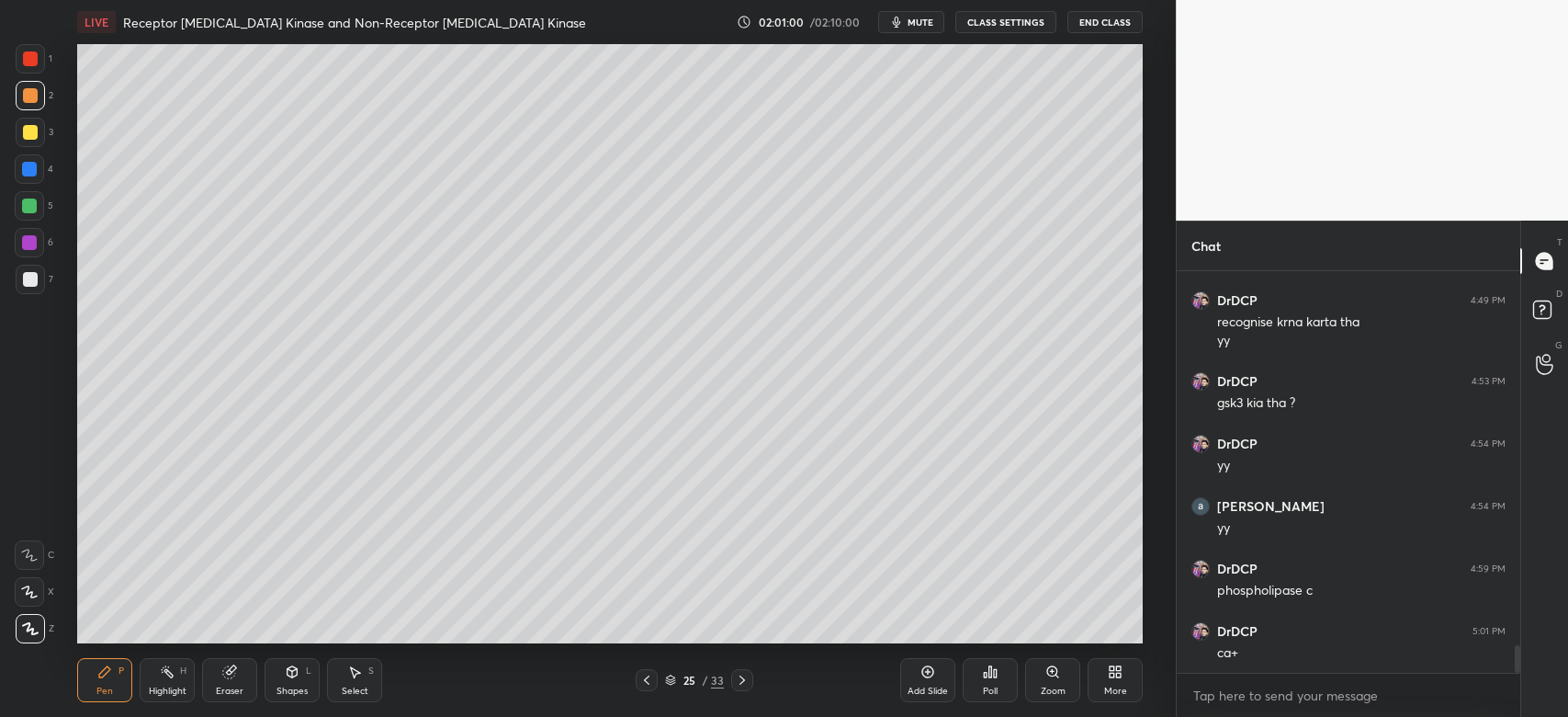
click at [741, 680] on icon at bounding box center [742, 680] width 15 height 15
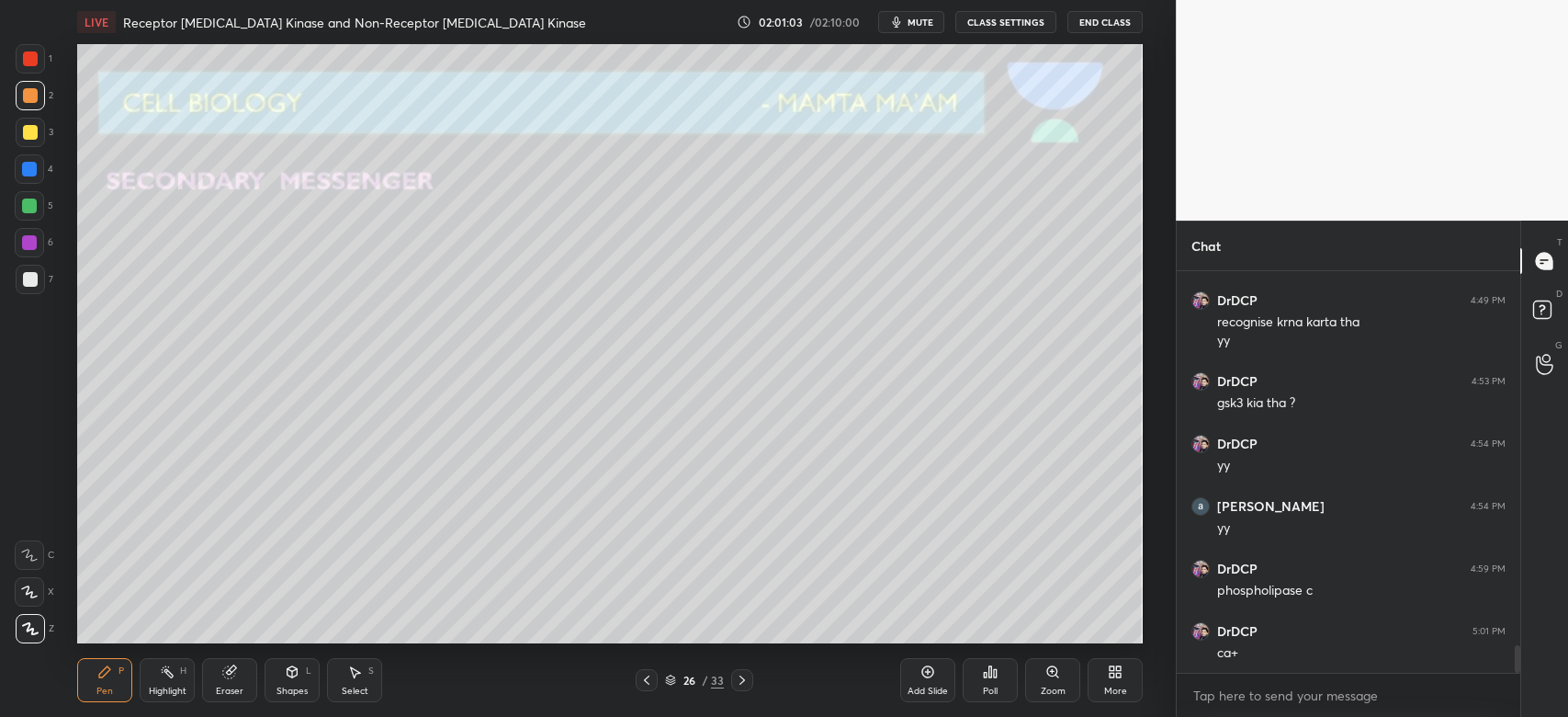
click at [739, 671] on div at bounding box center [742, 680] width 22 height 22
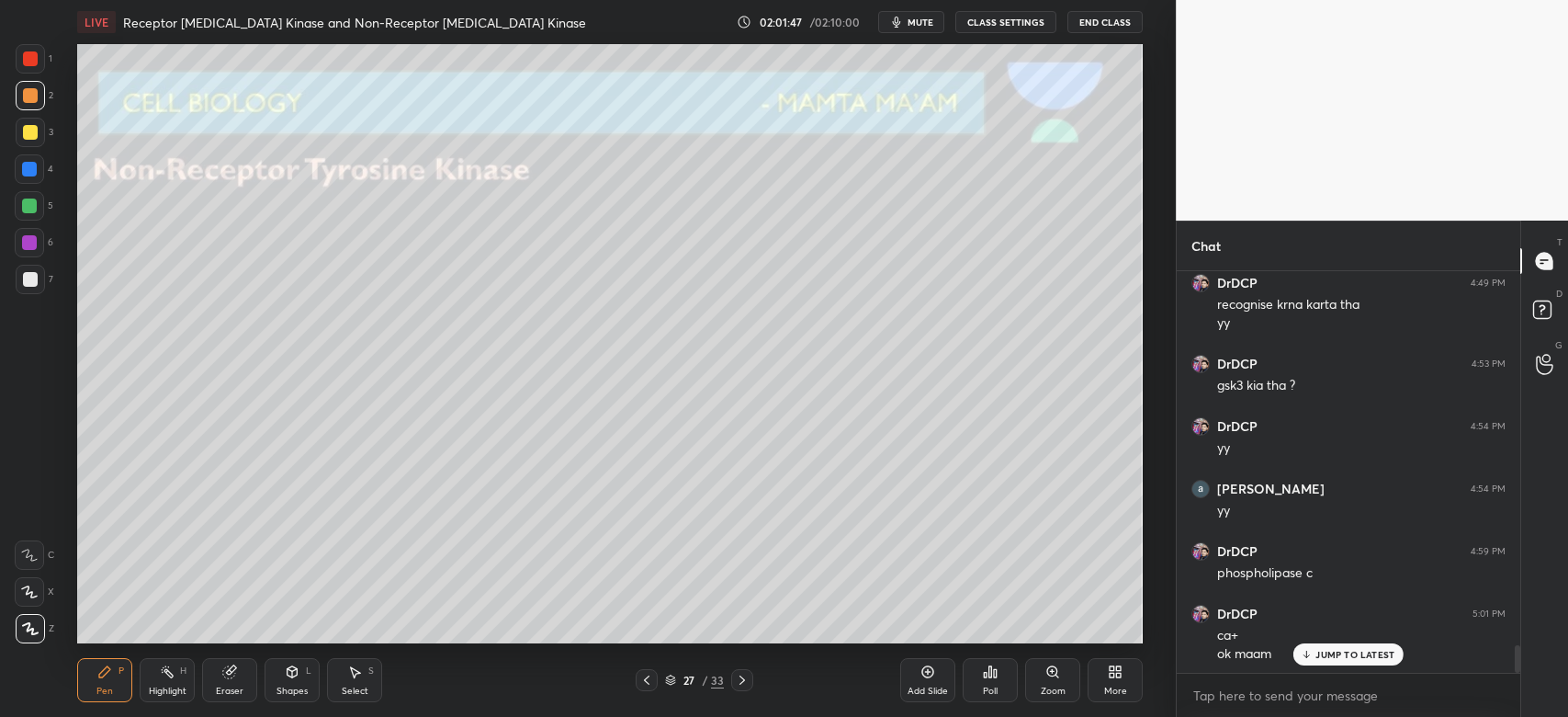
scroll to position [5446, 0]
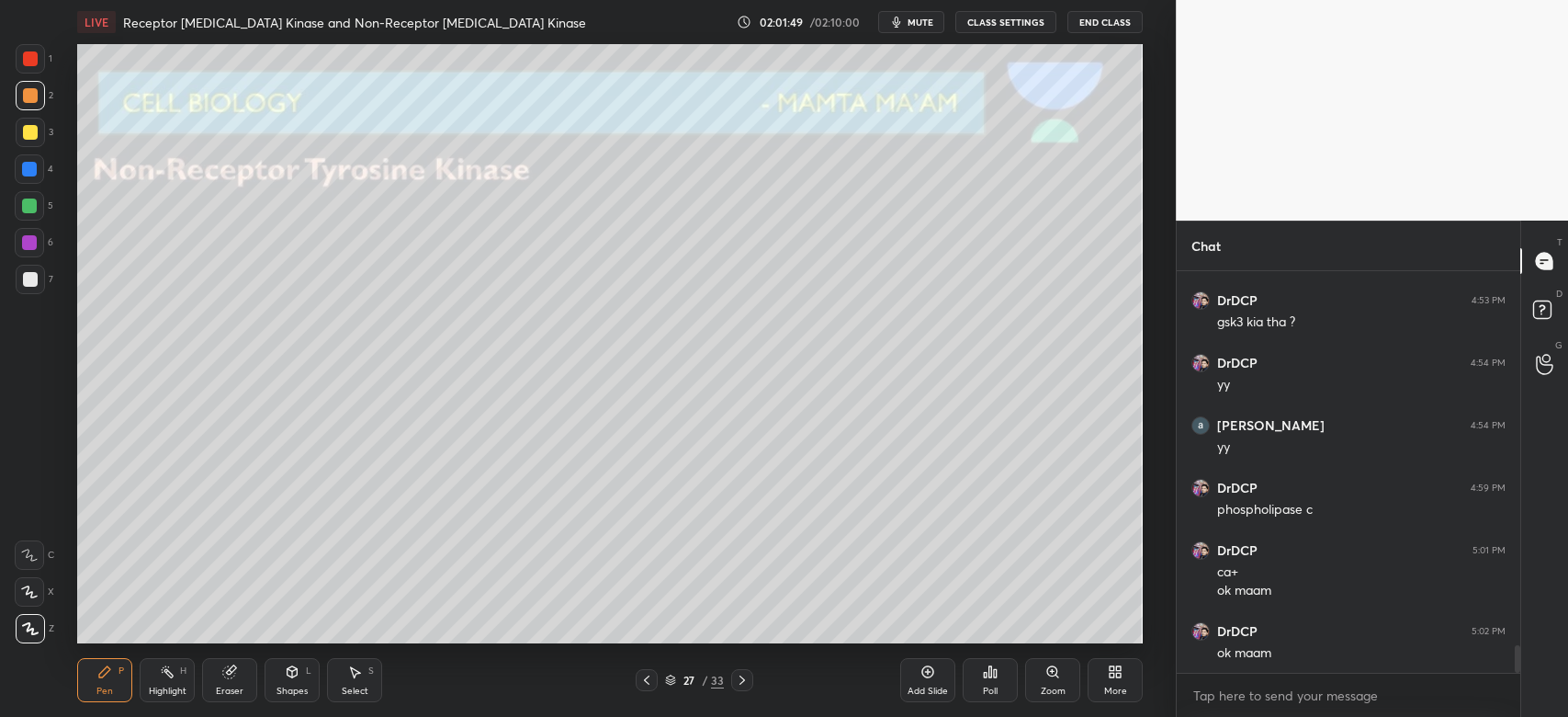
click at [674, 676] on icon at bounding box center [670, 680] width 11 height 11
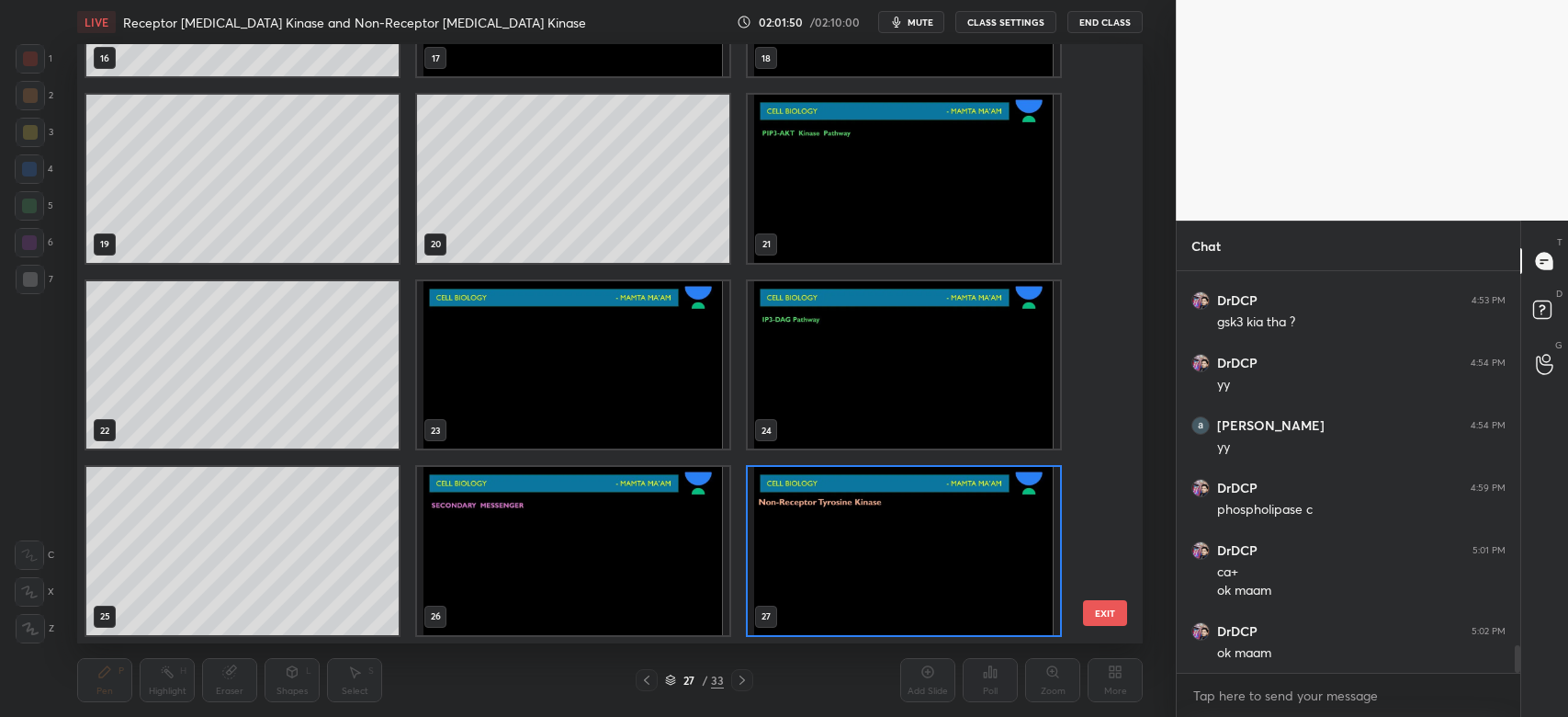
scroll to position [1448, 0]
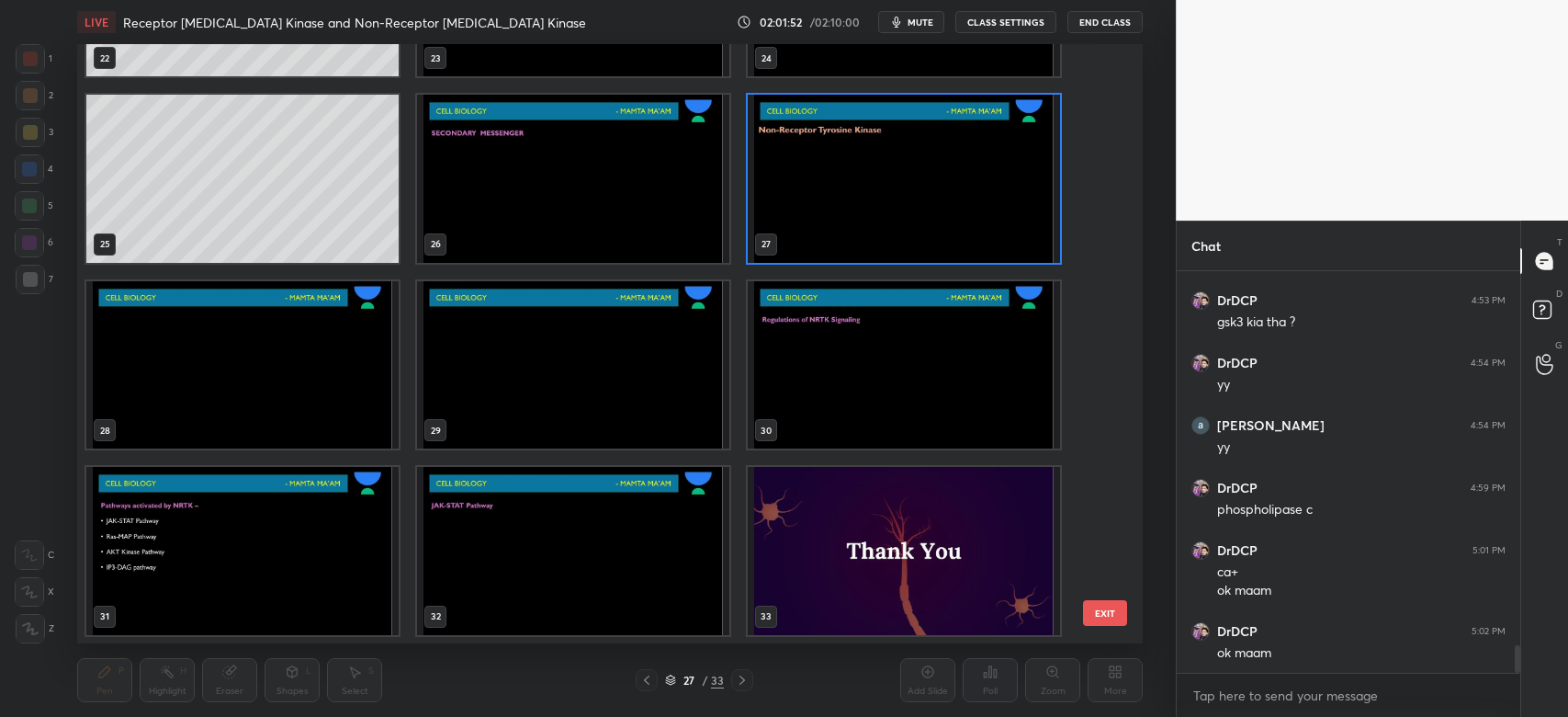
click at [999, 544] on img "grid" at bounding box center [904, 551] width 312 height 168
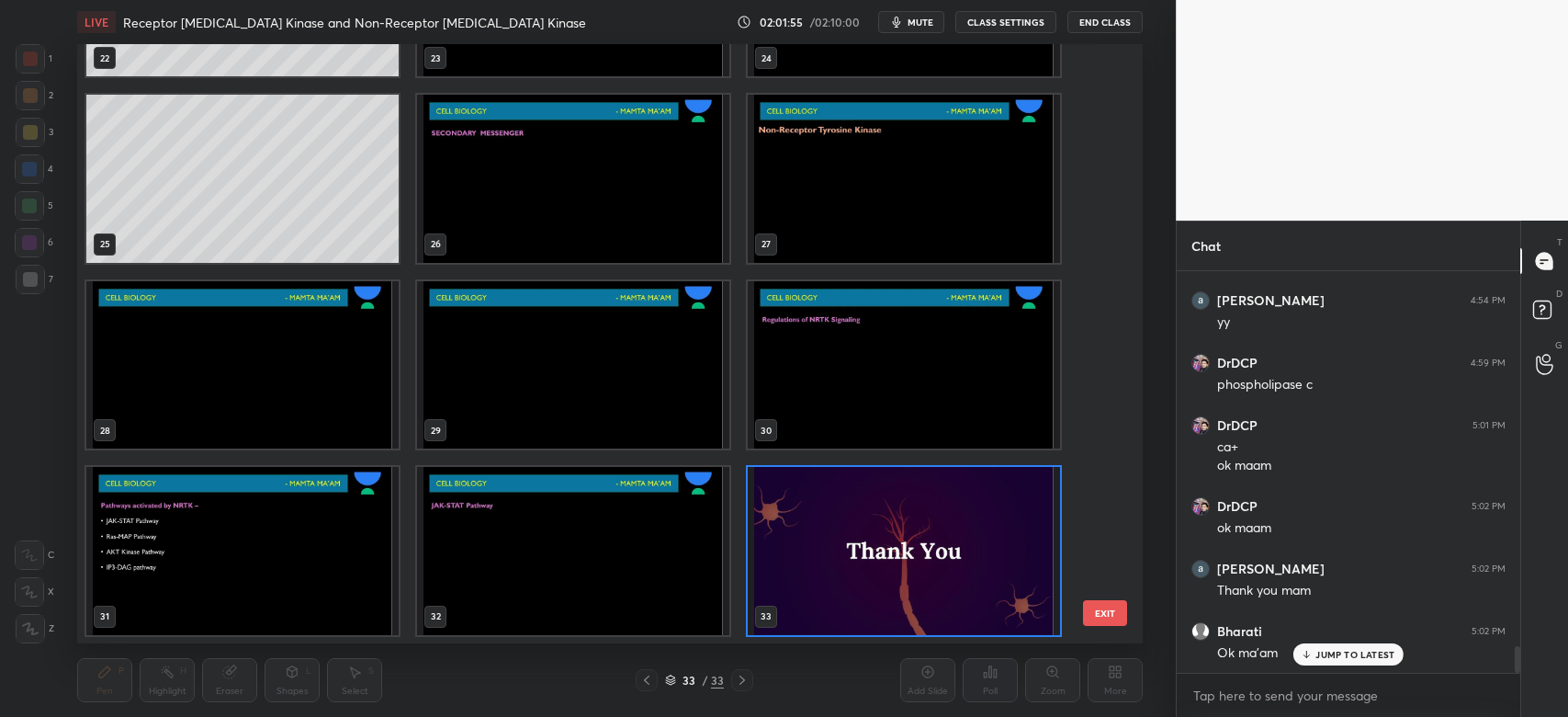
scroll to position [5633, 0]
click at [813, 595] on img "grid" at bounding box center [904, 551] width 312 height 168
click at [813, 594] on img "grid" at bounding box center [904, 551] width 312 height 168
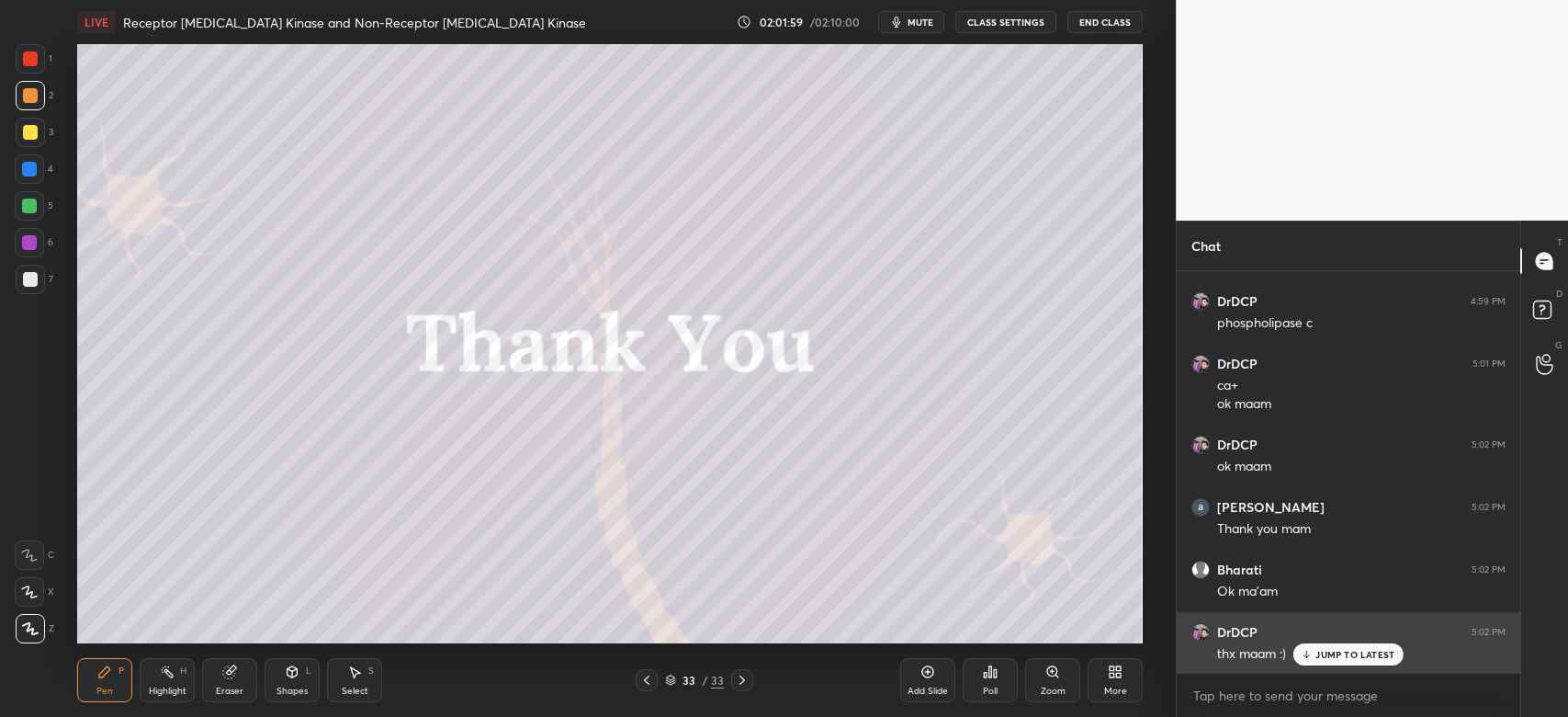
click at [1331, 650] on p "JUMP TO LATEST" at bounding box center [1354, 654] width 79 height 11
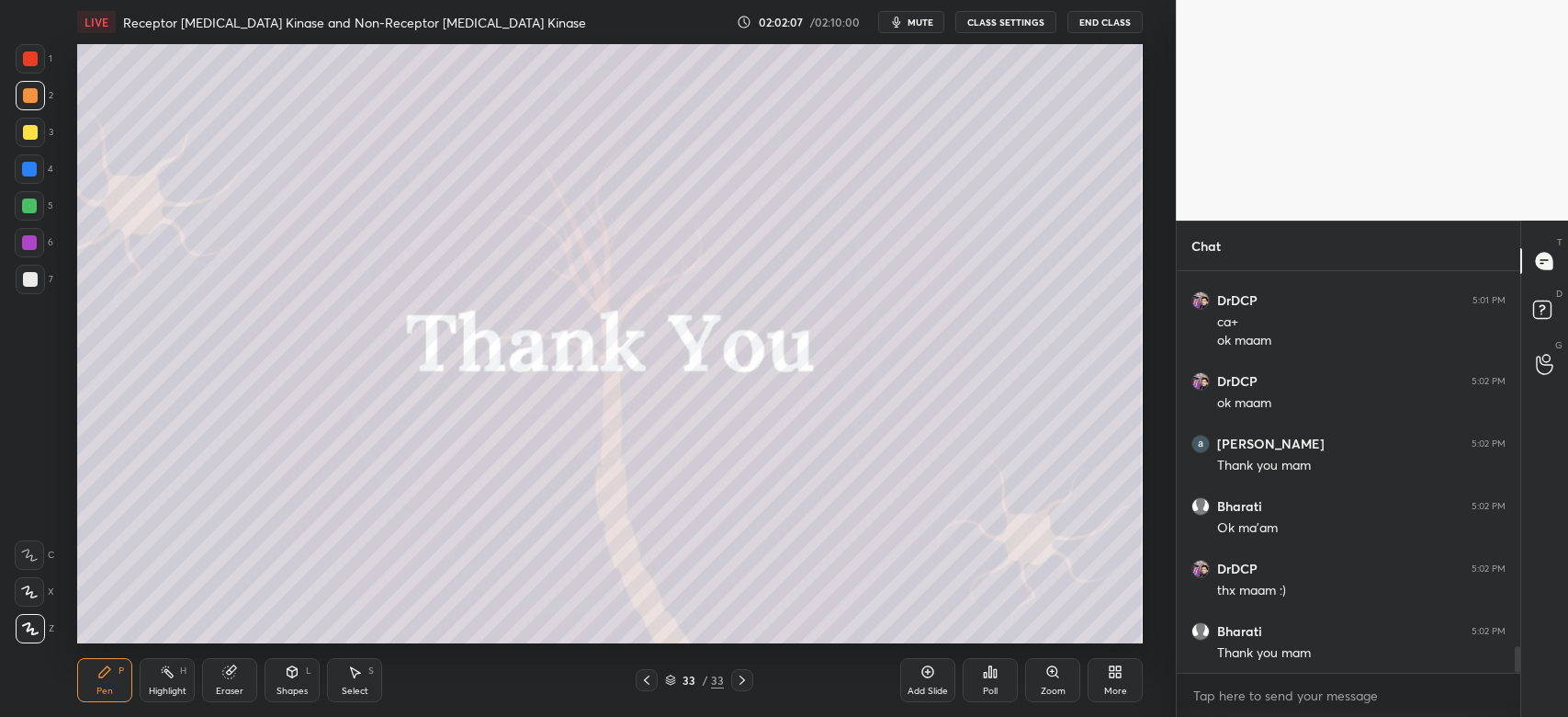
click at [1087, 22] on button "End Class" at bounding box center [1104, 22] width 75 height 22
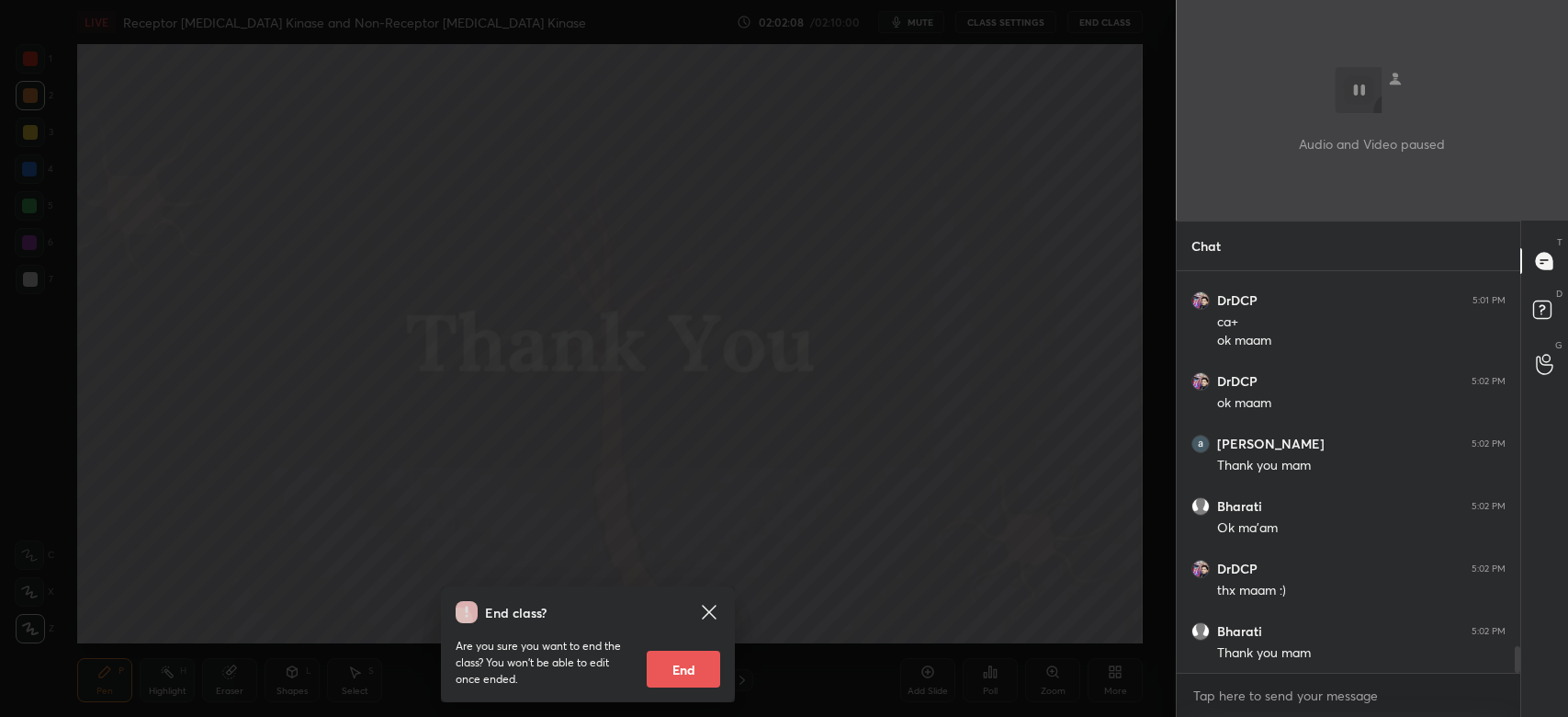
click at [669, 666] on button "End" at bounding box center [682, 669] width 73 height 37
type textarea "x"
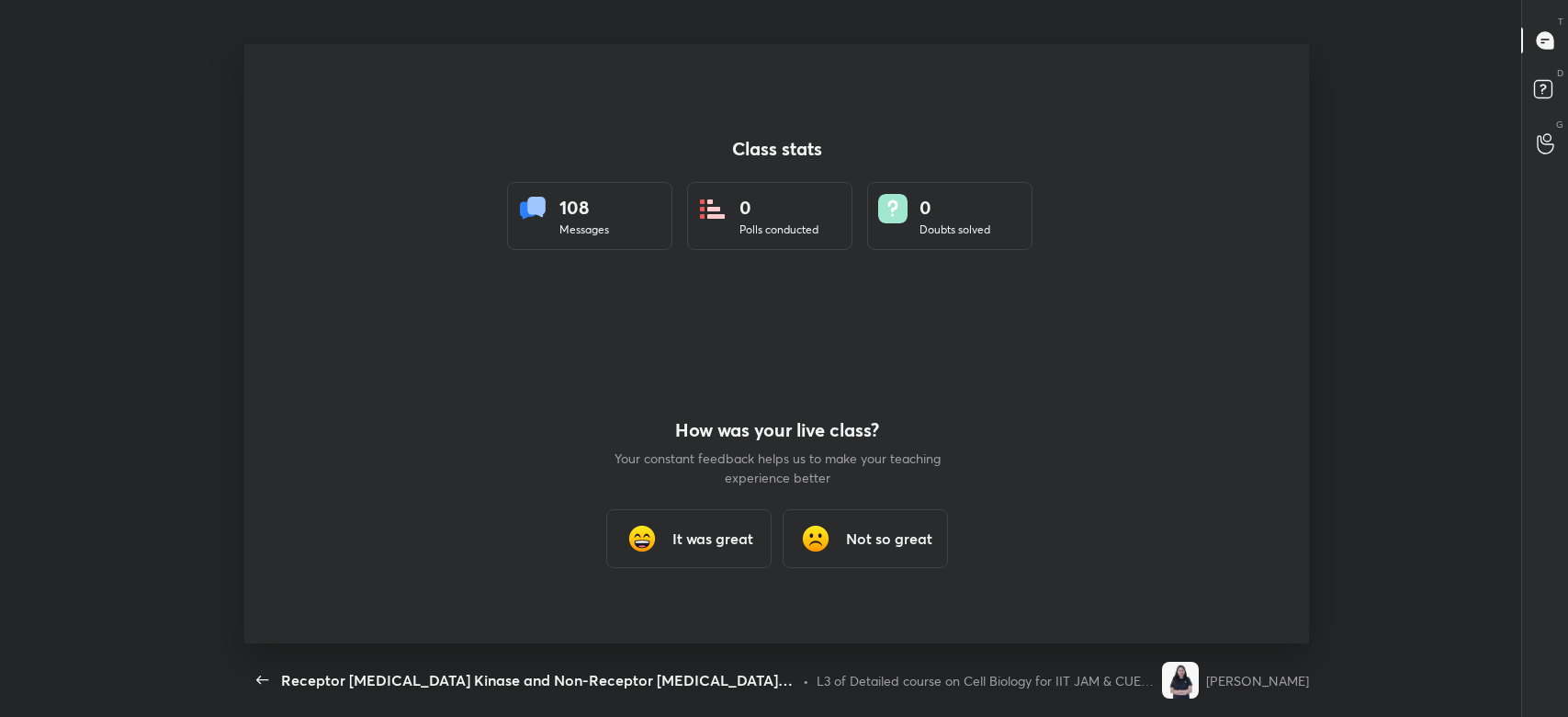
scroll to position [600, 1552]
